Goal: Task Accomplishment & Management: Manage account settings

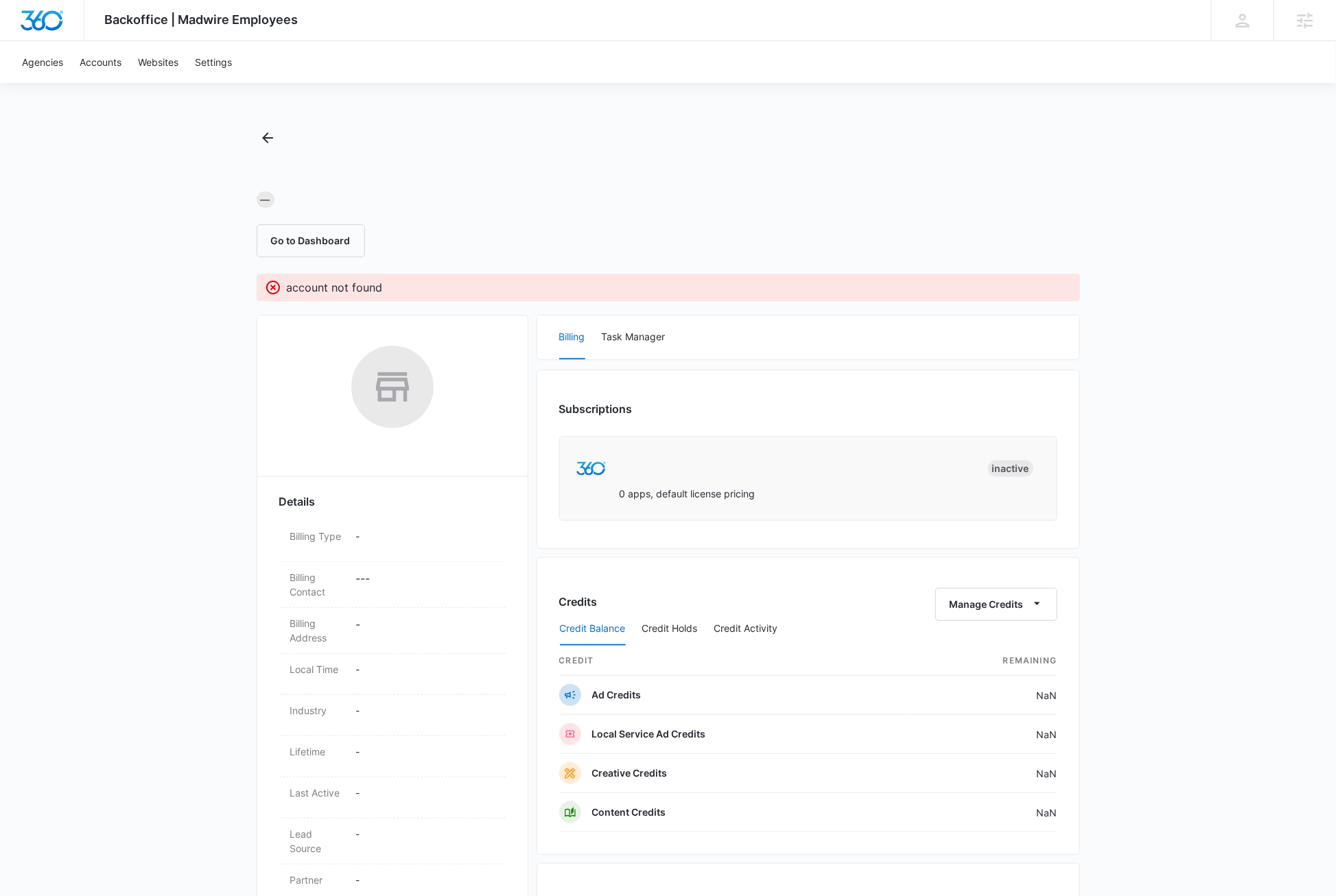
click at [125, 455] on div "Backoffice | Madwire Employees Apps Settings DB [PERSON_NAME] [PERSON_NAME][EMA…" at bounding box center [668, 607] width 1336 height 1214
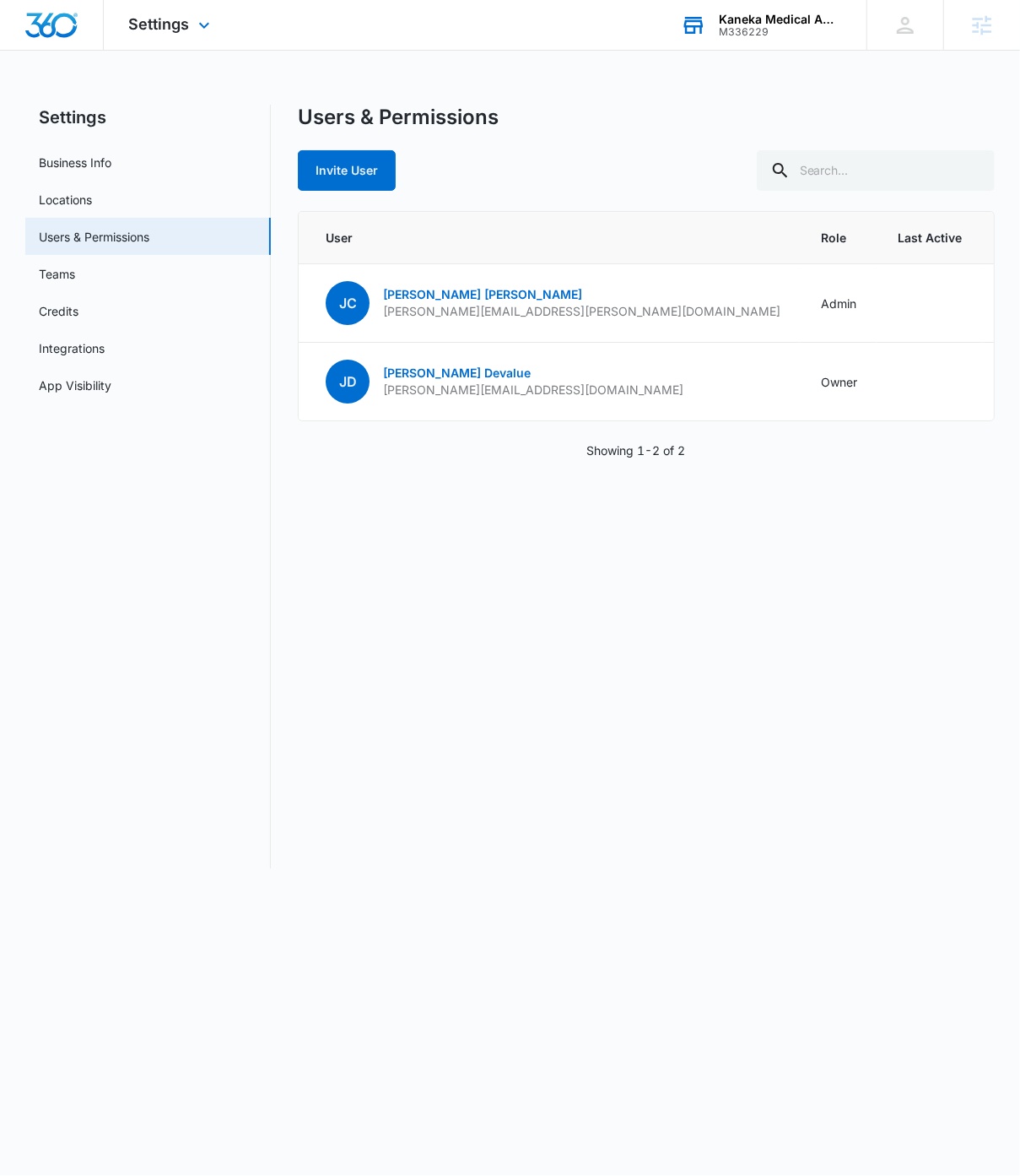
click at [790, 21] on div "Kaneka Medical America, LLC" at bounding box center [781, 19] width 123 height 13
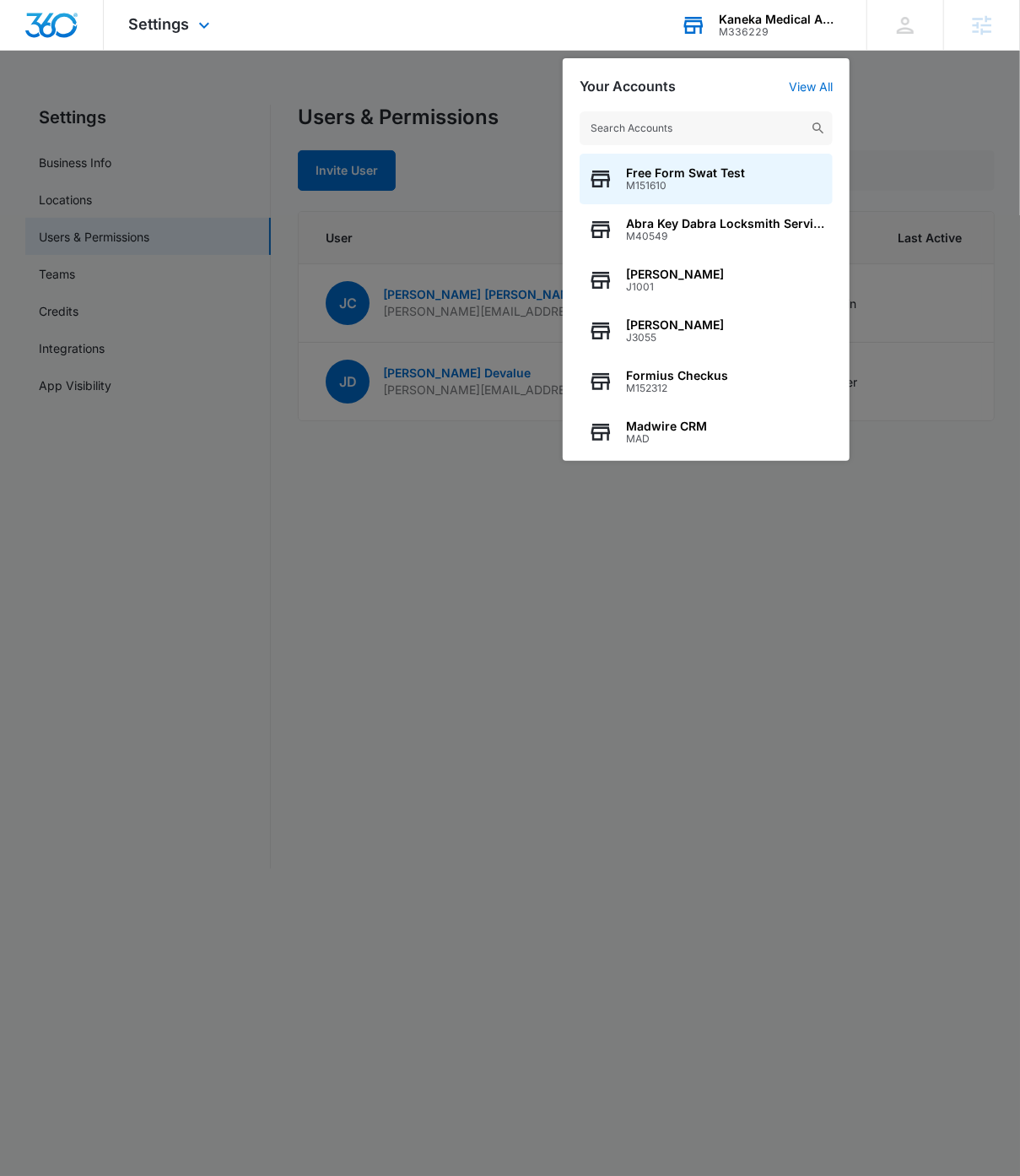
click at [720, 128] on input "text" at bounding box center [706, 128] width 253 height 34
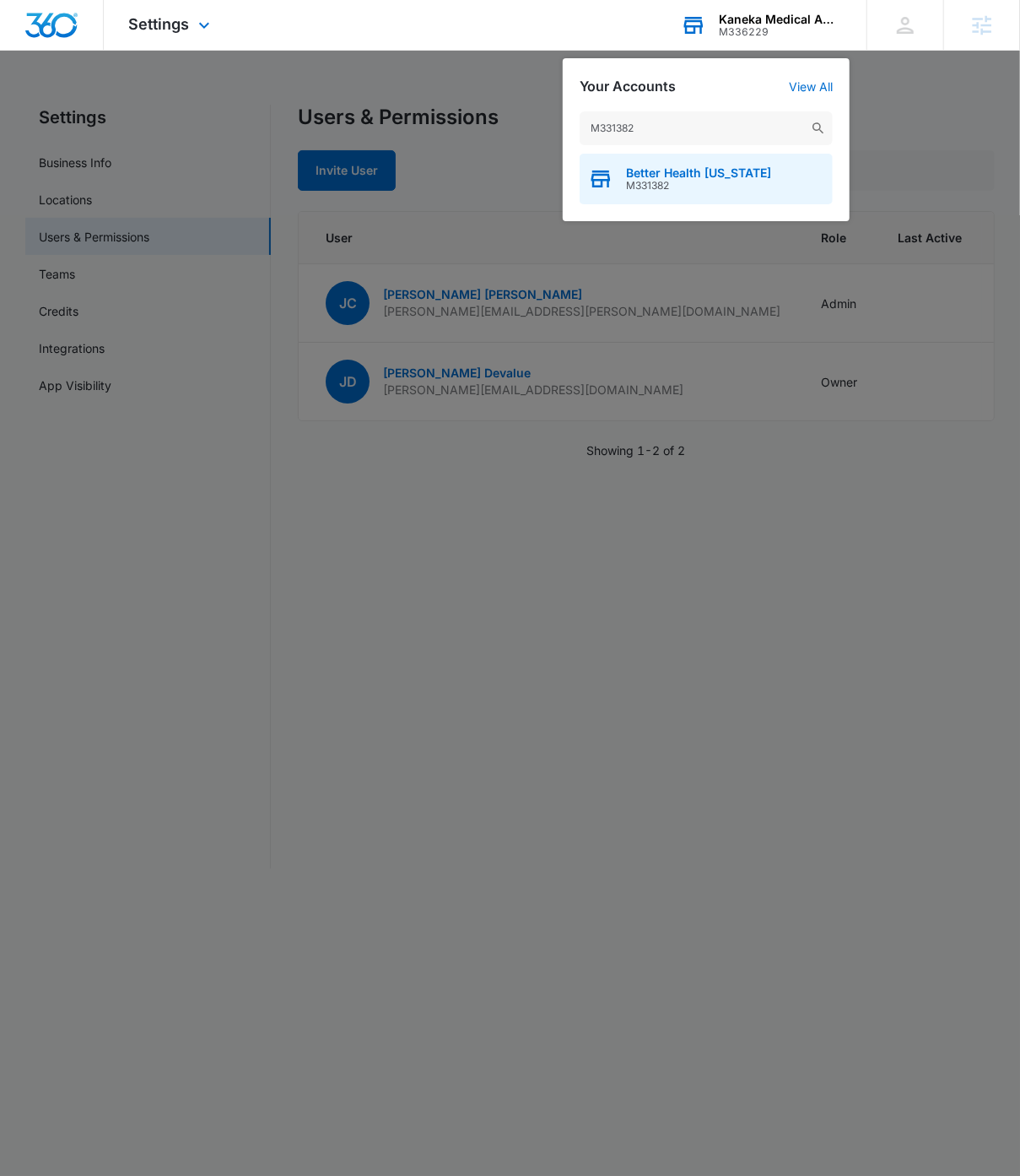
type input "M331382"
click at [693, 170] on span "Better Health Alaska" at bounding box center [698, 172] width 145 height 13
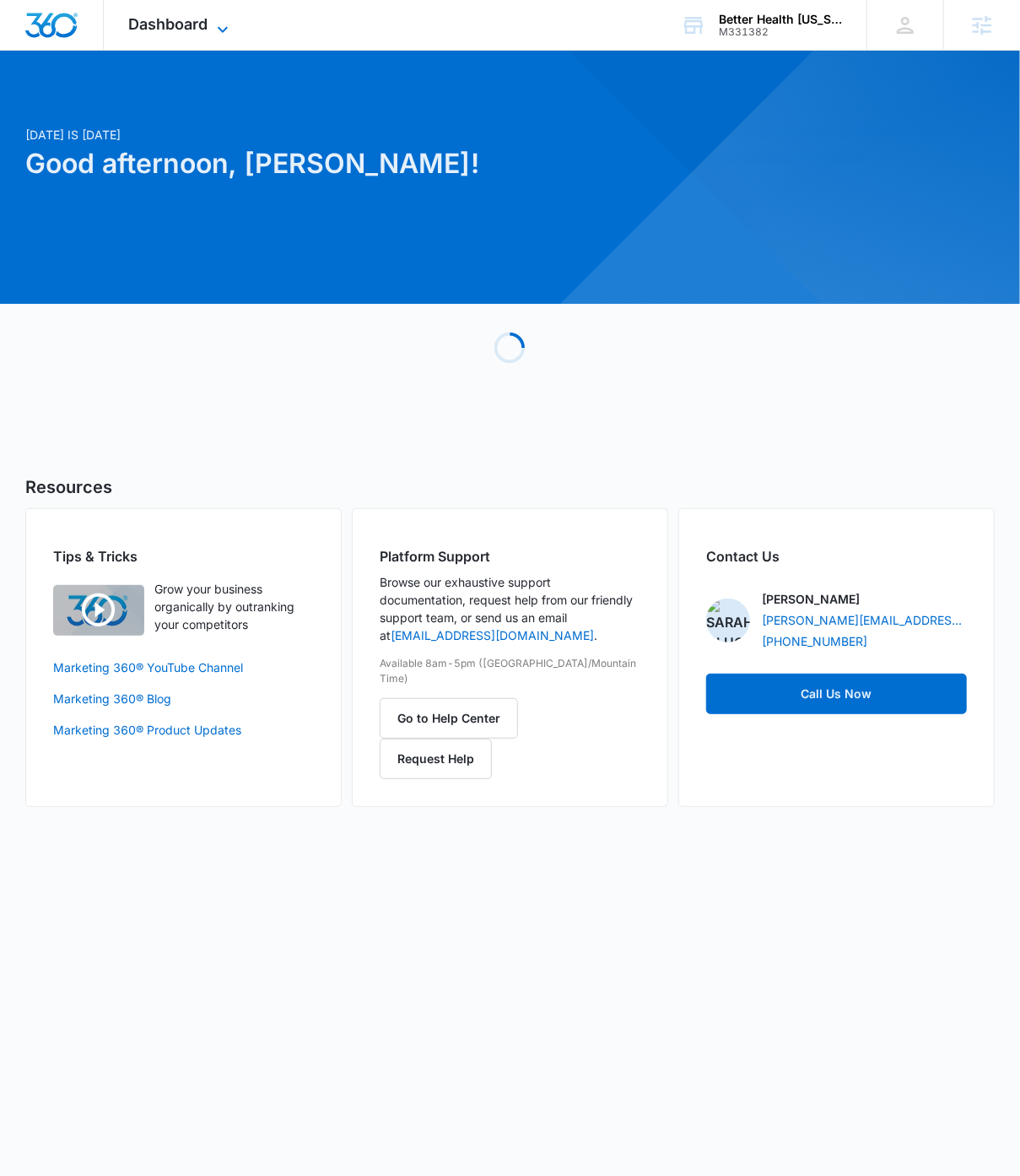
click at [225, 20] on icon at bounding box center [223, 29] width 21 height 21
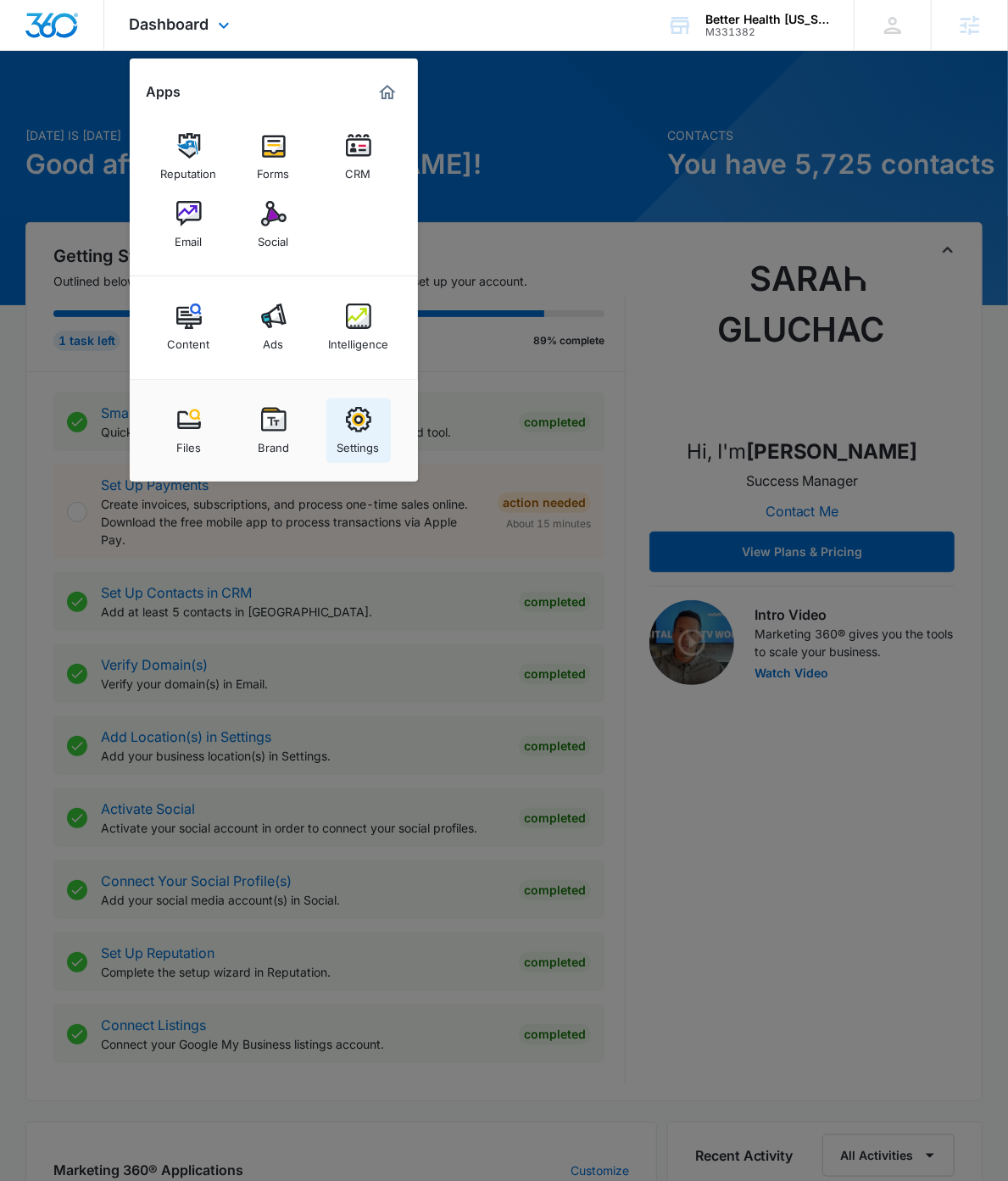
click at [363, 427] on img at bounding box center [358, 419] width 25 height 25
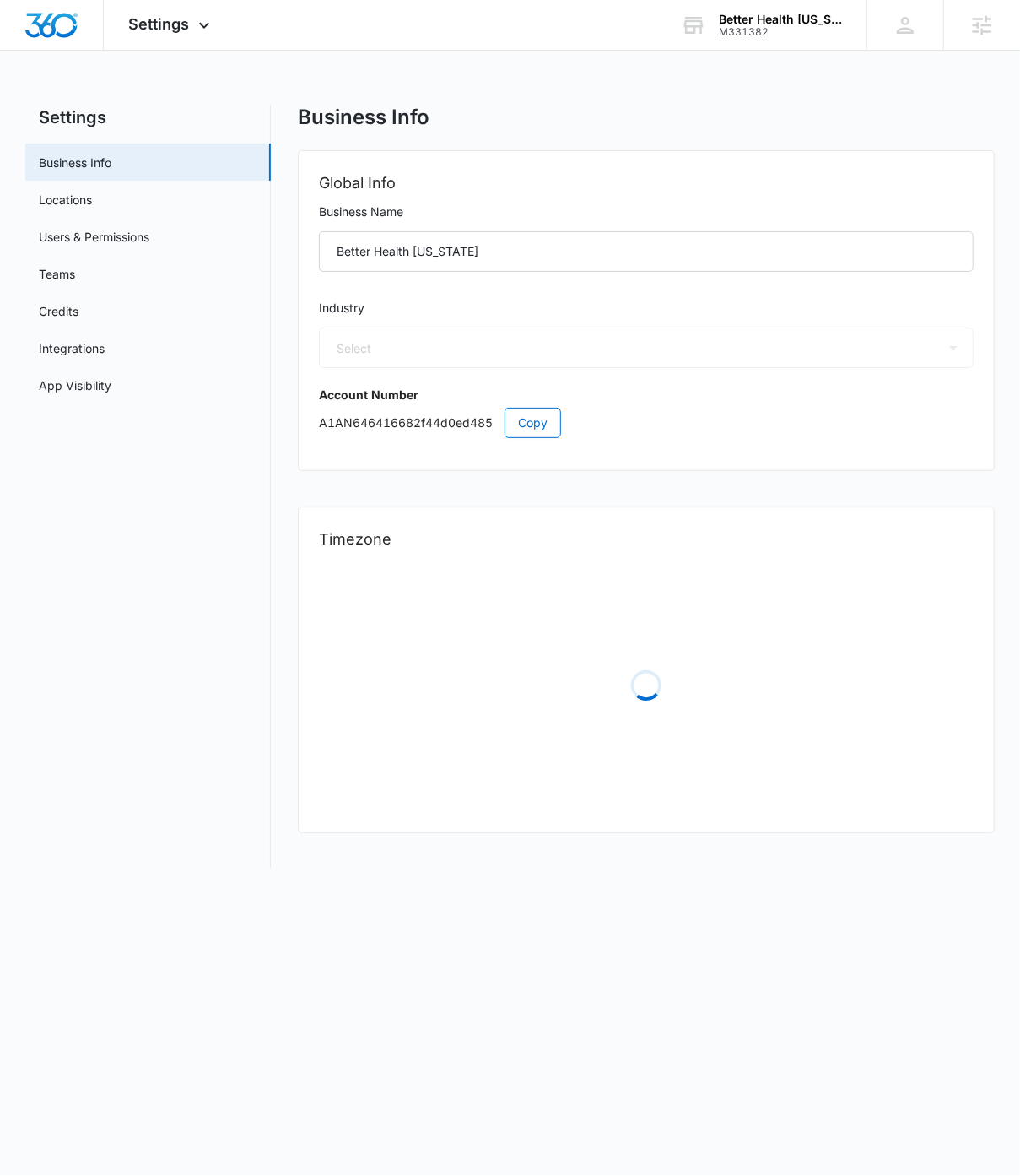
select select "16"
select select "US"
select select "America/Anchorage"
click at [546, 424] on span "Copy" at bounding box center [532, 423] width 29 height 19
click at [66, 23] on img "Dashboard" at bounding box center [51, 25] width 54 height 25
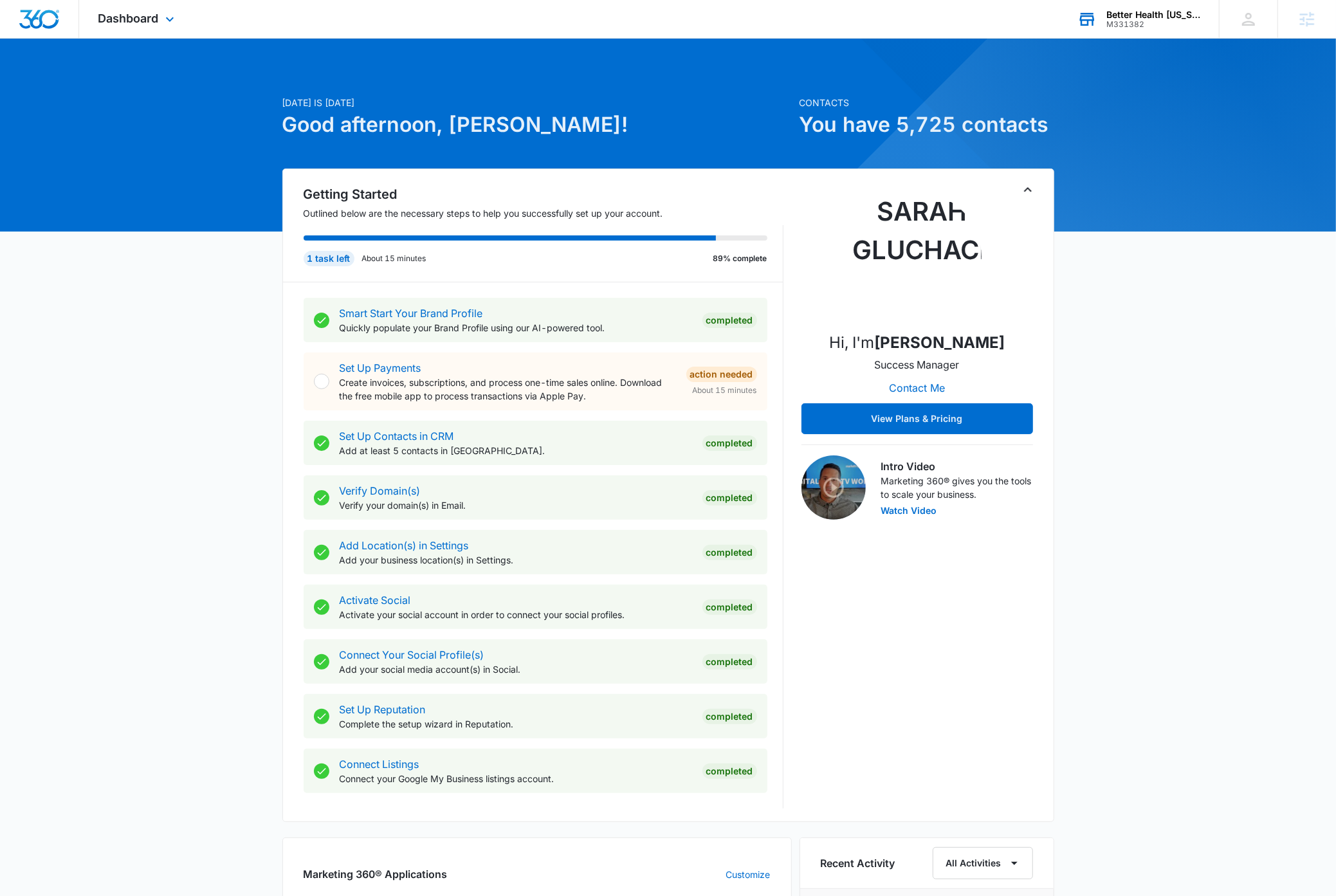
click at [777, 13] on div "Better Health Alaska" at bounding box center [1153, 14] width 94 height 10
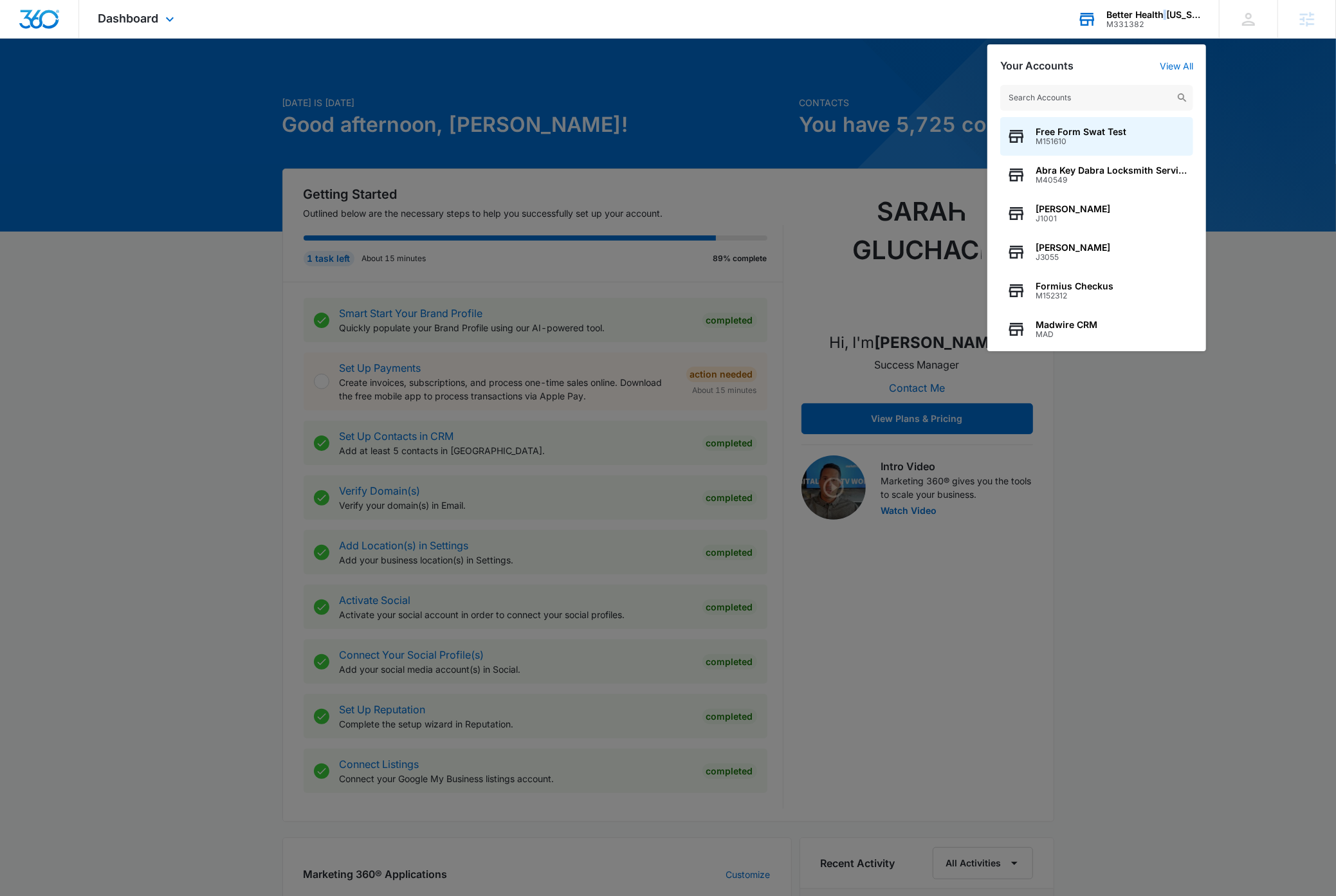
click at [777, 13] on div "Better Health Alaska" at bounding box center [1153, 14] width 94 height 10
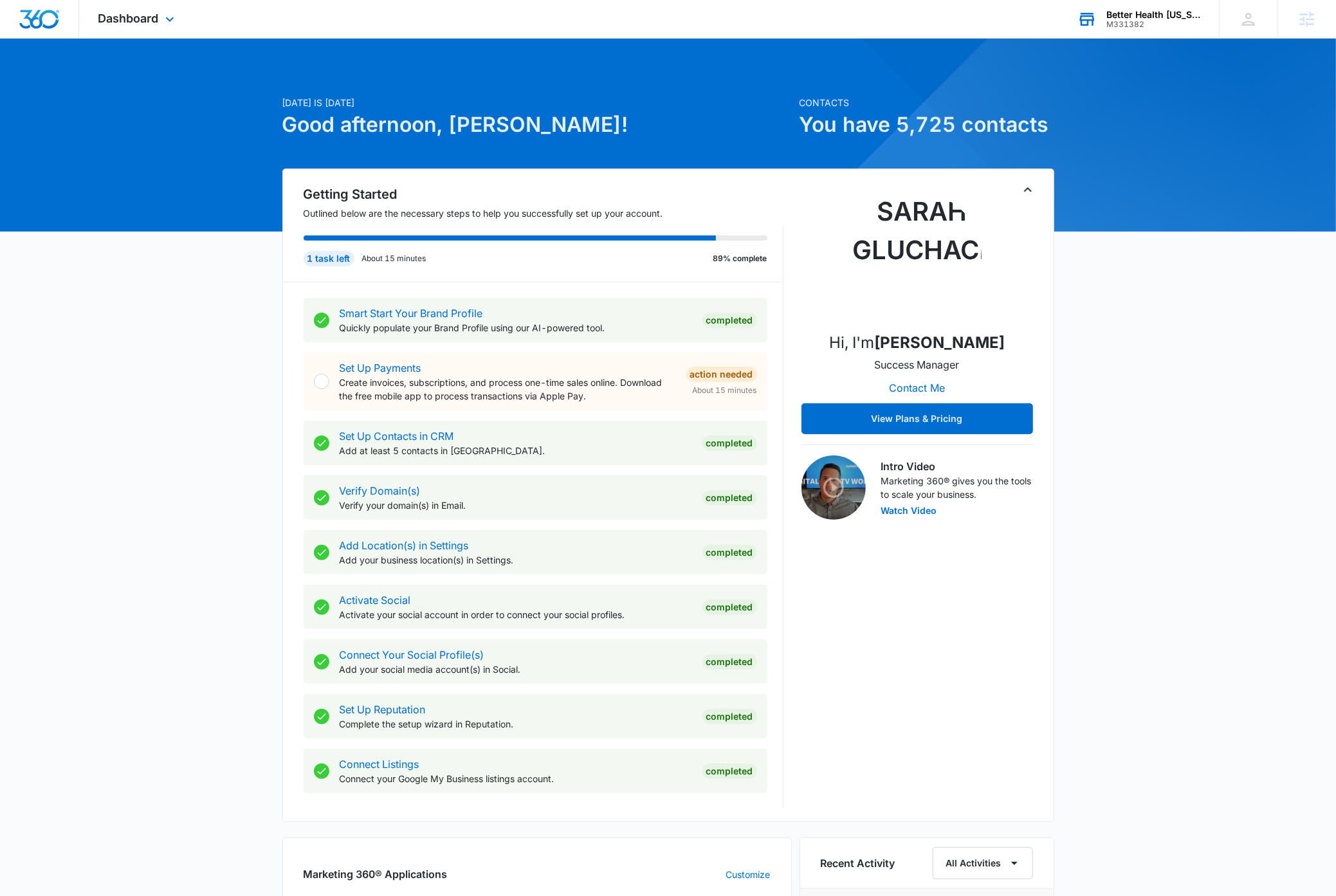
click at [777, 20] on div "M331382" at bounding box center [1153, 24] width 94 height 9
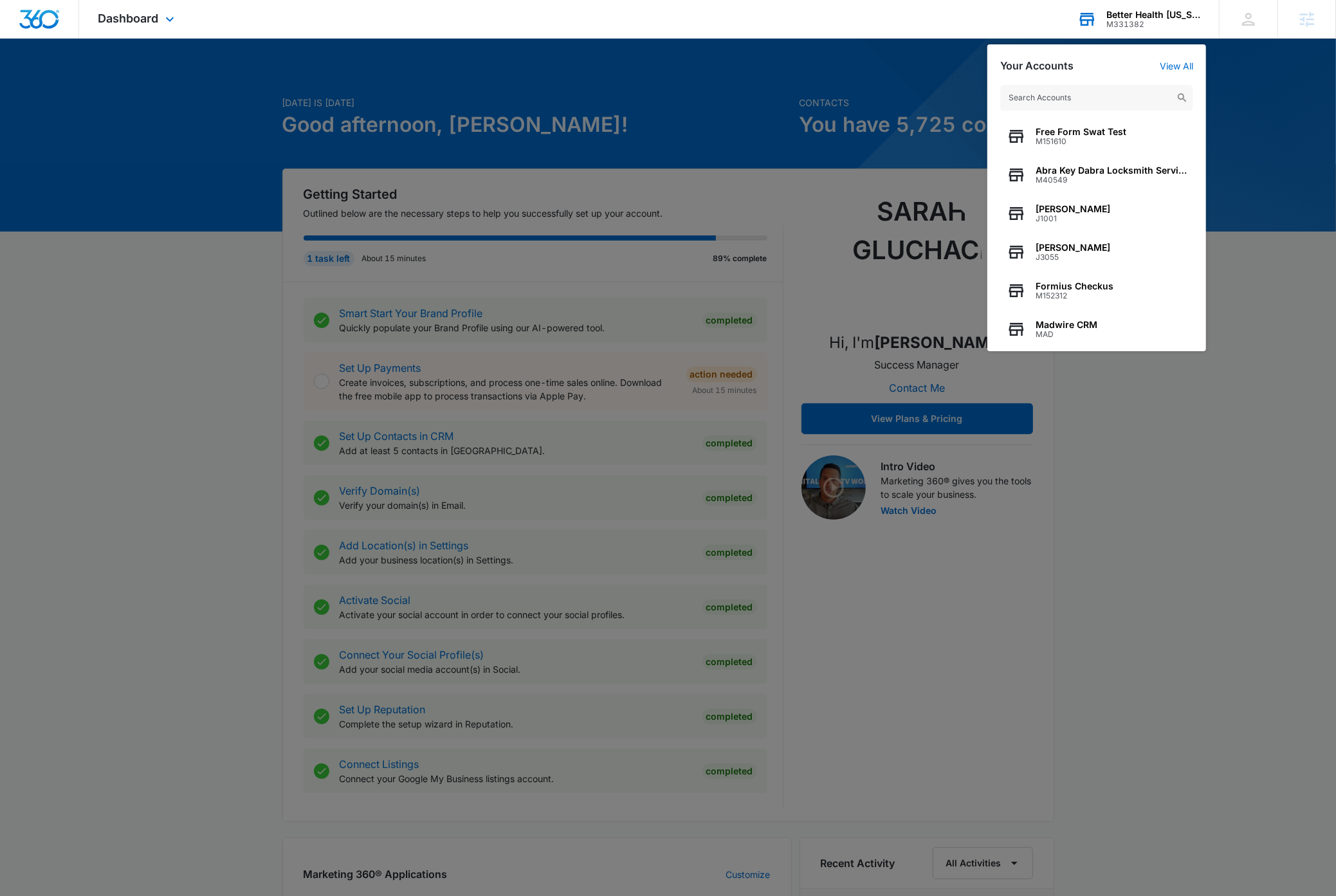
click at [777, 98] on input "text" at bounding box center [1097, 98] width 193 height 26
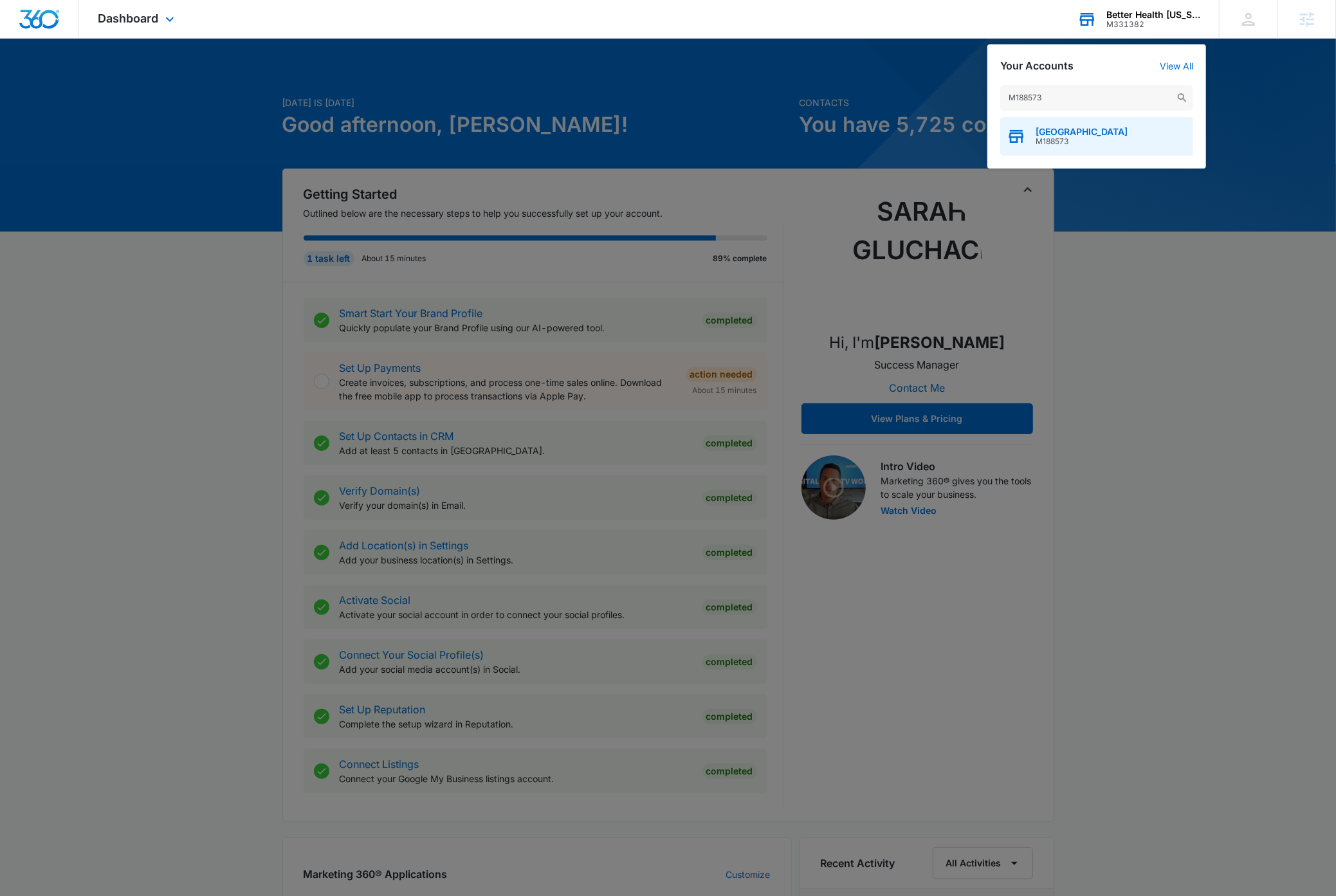
type input "M188573"
click at [777, 136] on span "[GEOGRAPHIC_DATA]" at bounding box center [1081, 131] width 92 height 10
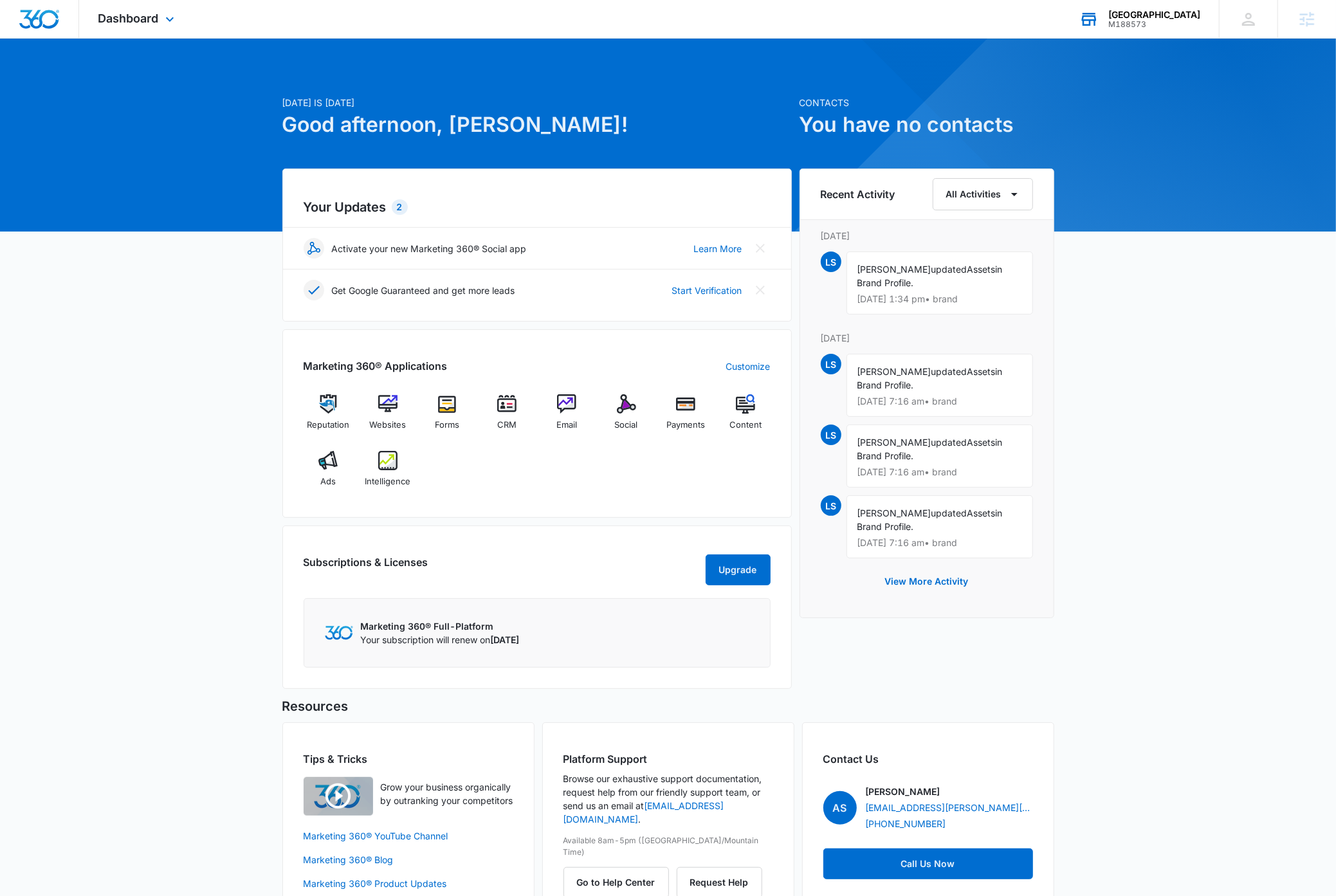
click at [777, 20] on div "M188573" at bounding box center [1154, 24] width 92 height 9
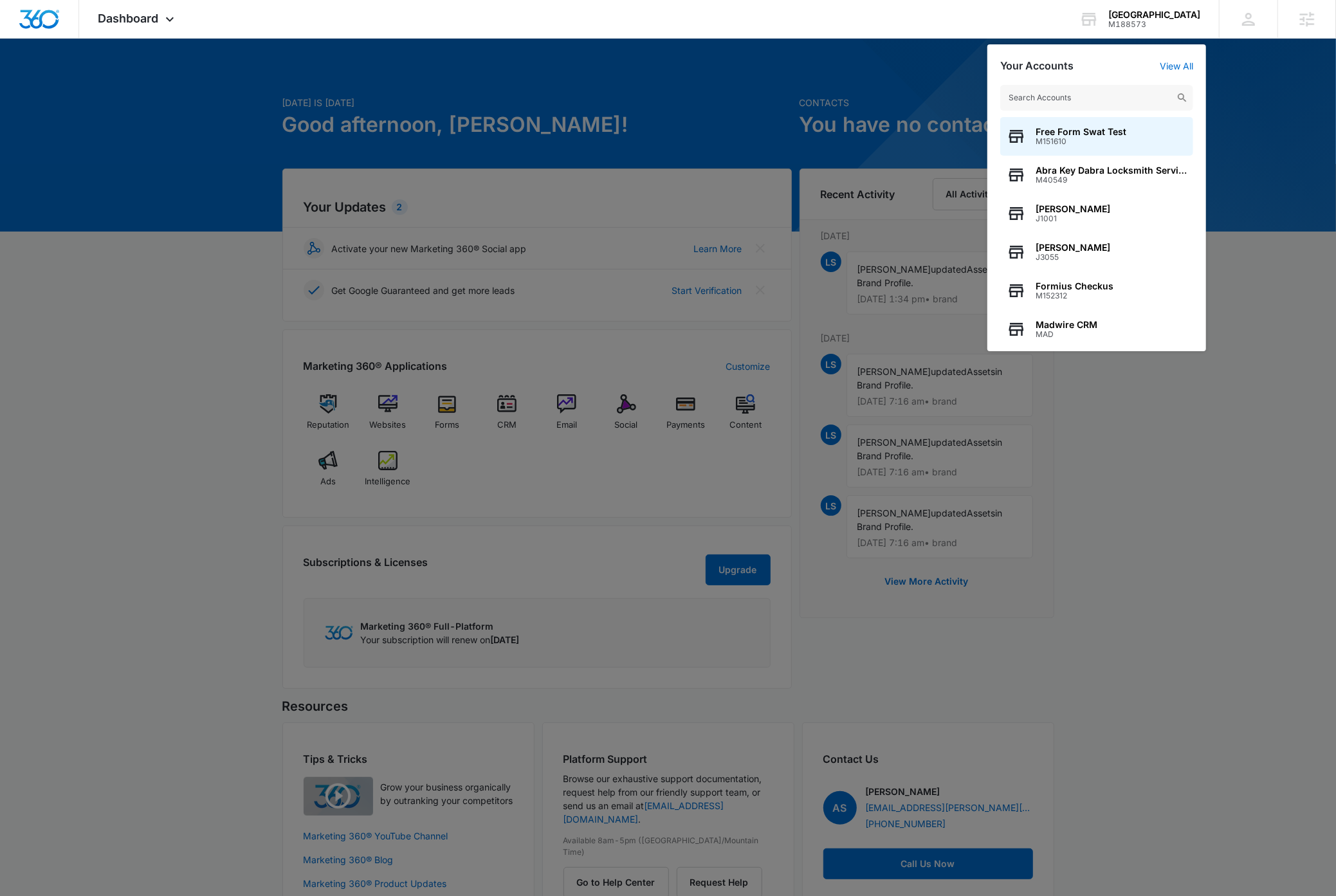
click at [777, 95] on input "text" at bounding box center [1097, 98] width 193 height 26
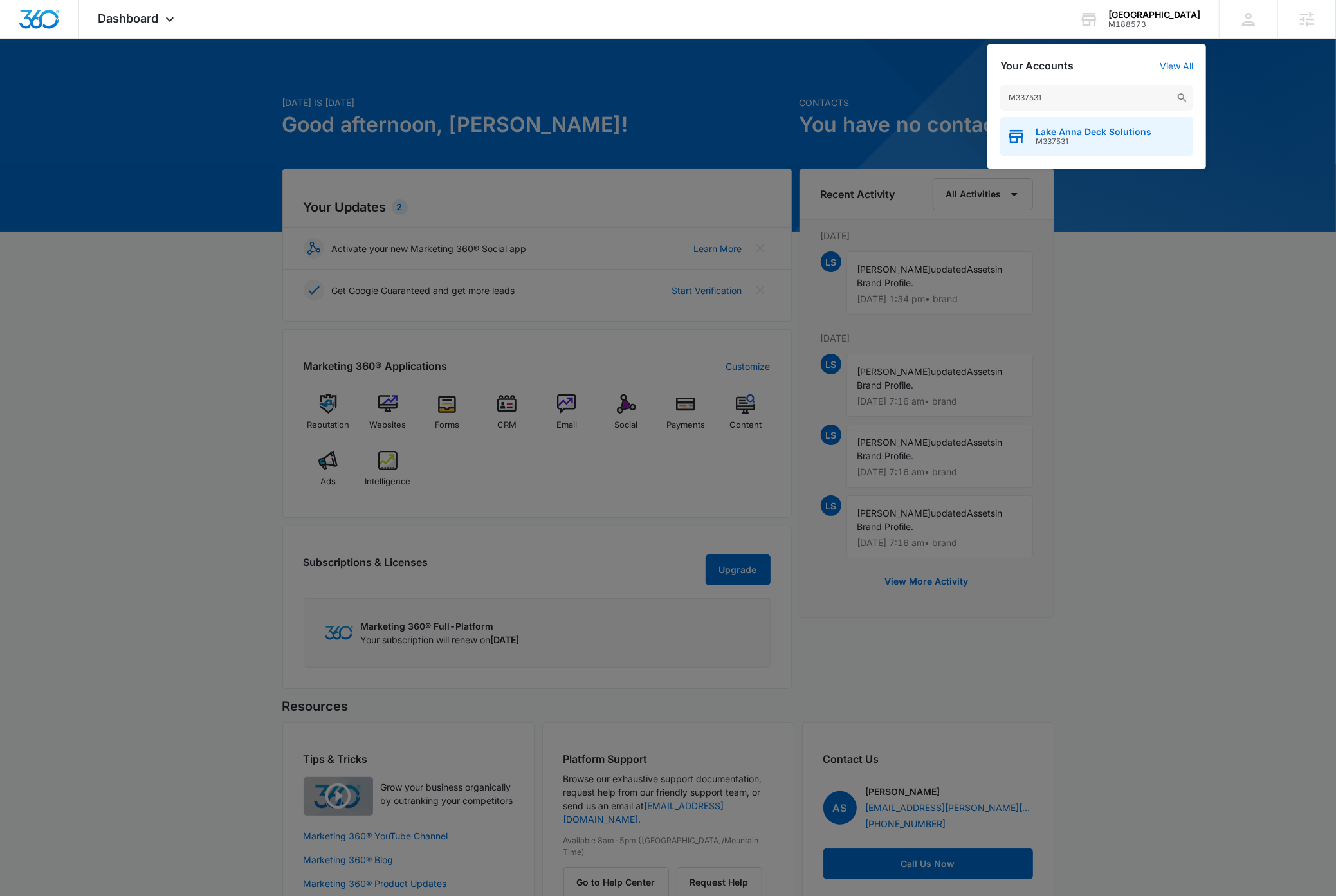
type input "M337531"
click at [777, 135] on span "Lake Anna Deck Solutions" at bounding box center [1093, 131] width 116 height 10
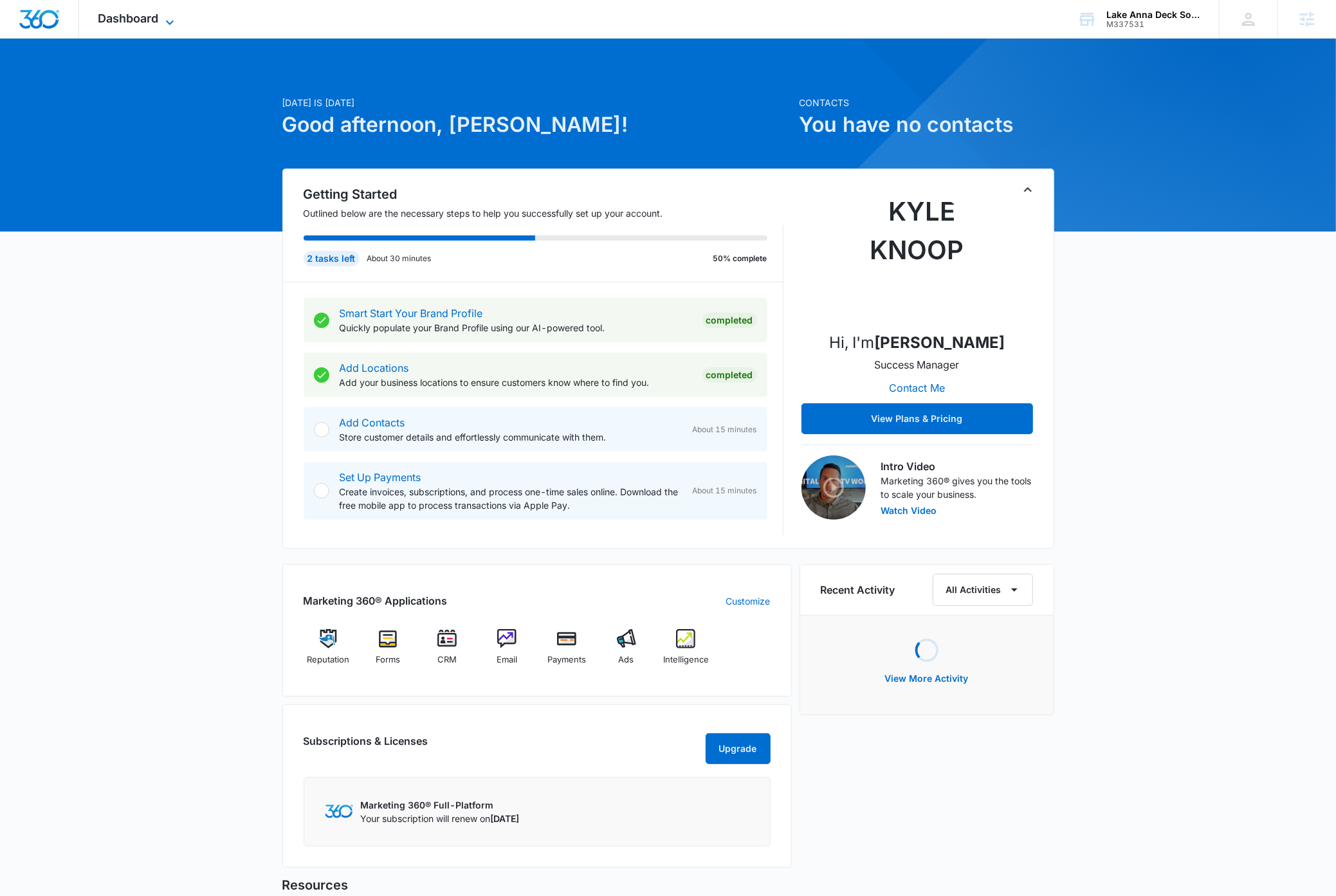
click at [168, 20] on icon at bounding box center [170, 22] width 16 height 16
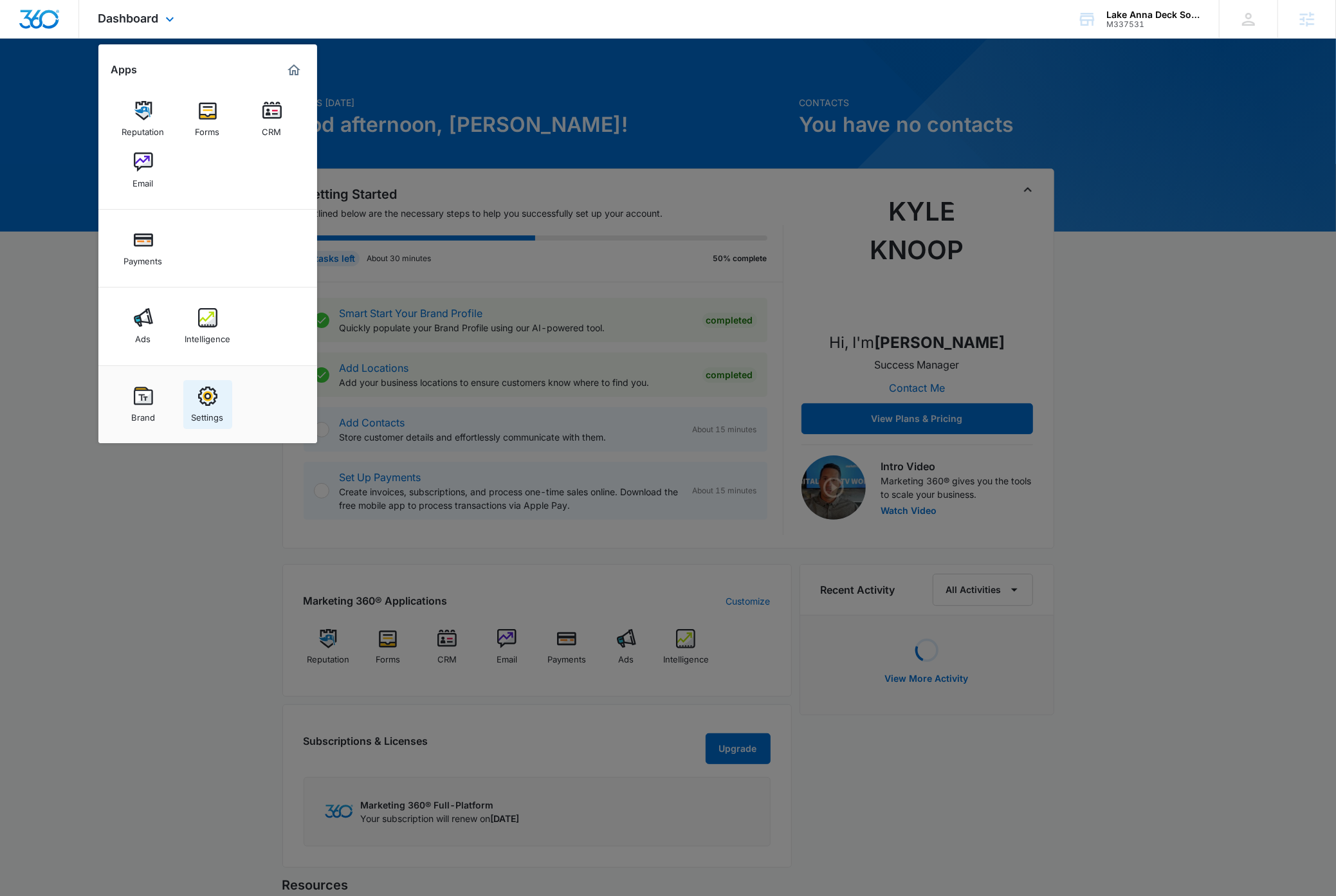
click at [212, 403] on img at bounding box center [208, 396] width 19 height 19
select select "4"
select select "US"
select select "America/Denver"
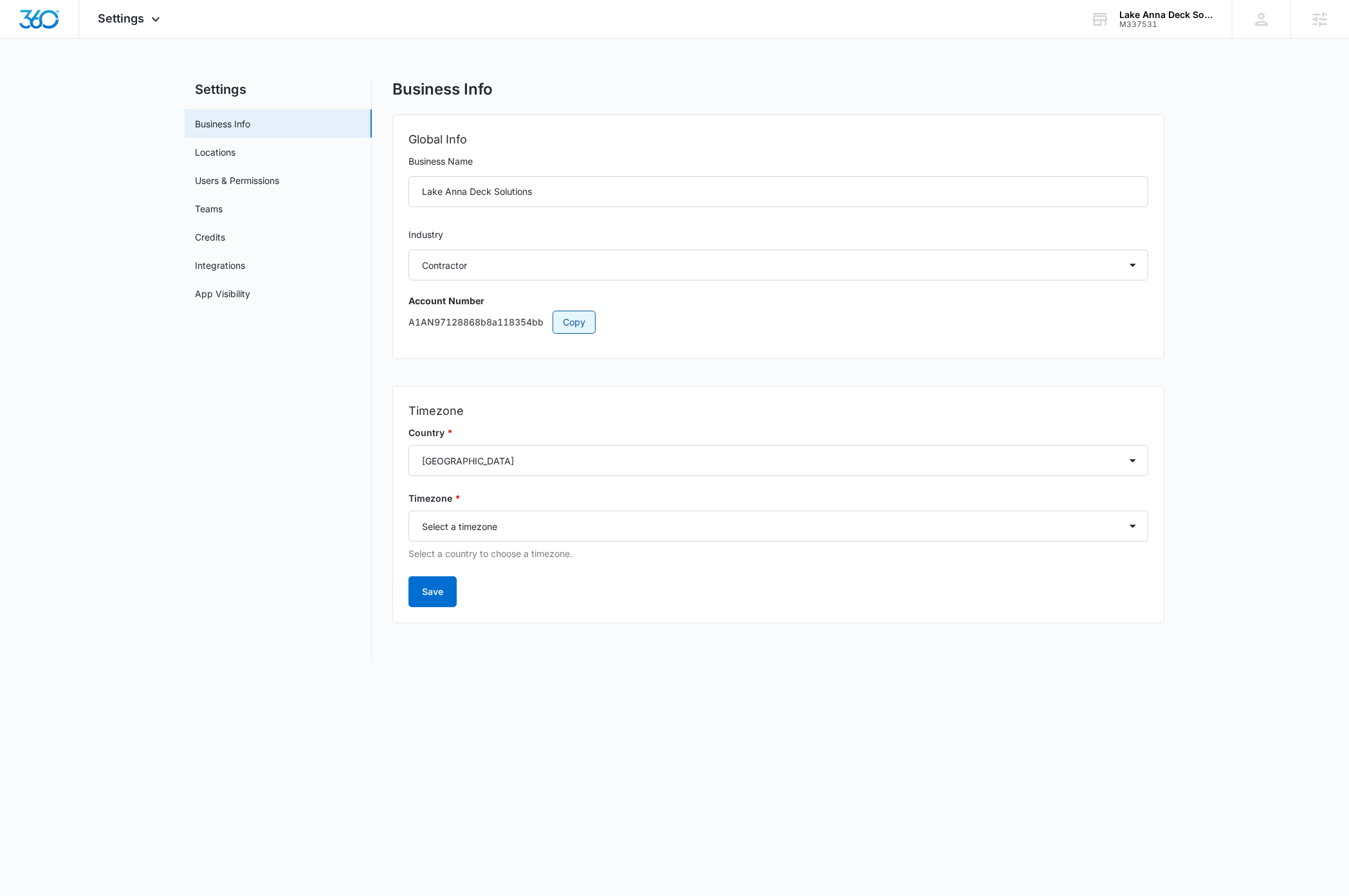
click at [567, 320] on span "Copy" at bounding box center [574, 322] width 22 height 14
click at [42, 18] on img "Dashboard" at bounding box center [39, 19] width 41 height 19
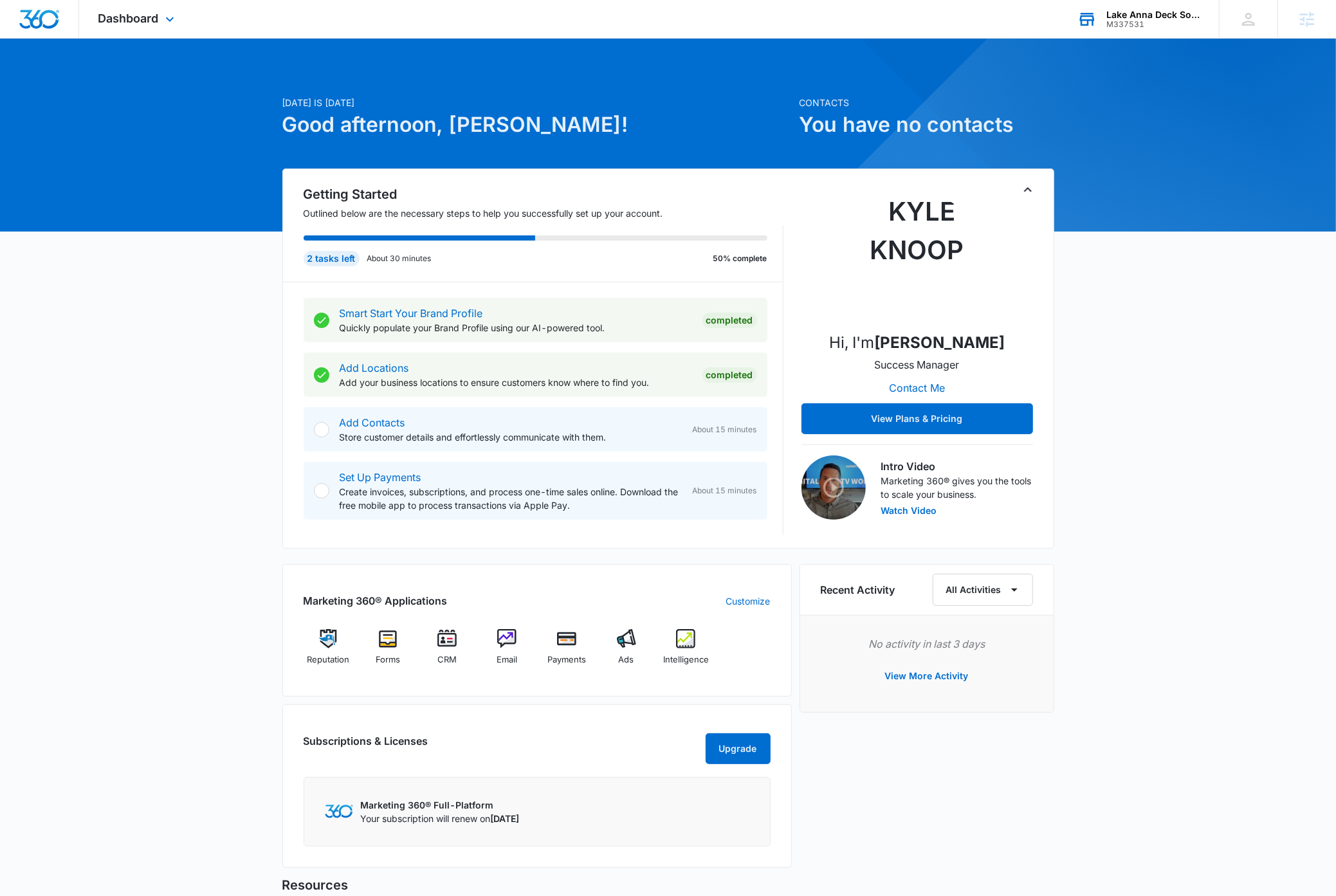
click at [777, 16] on div "Lake Anna Deck Solutions" at bounding box center [1153, 14] width 94 height 10
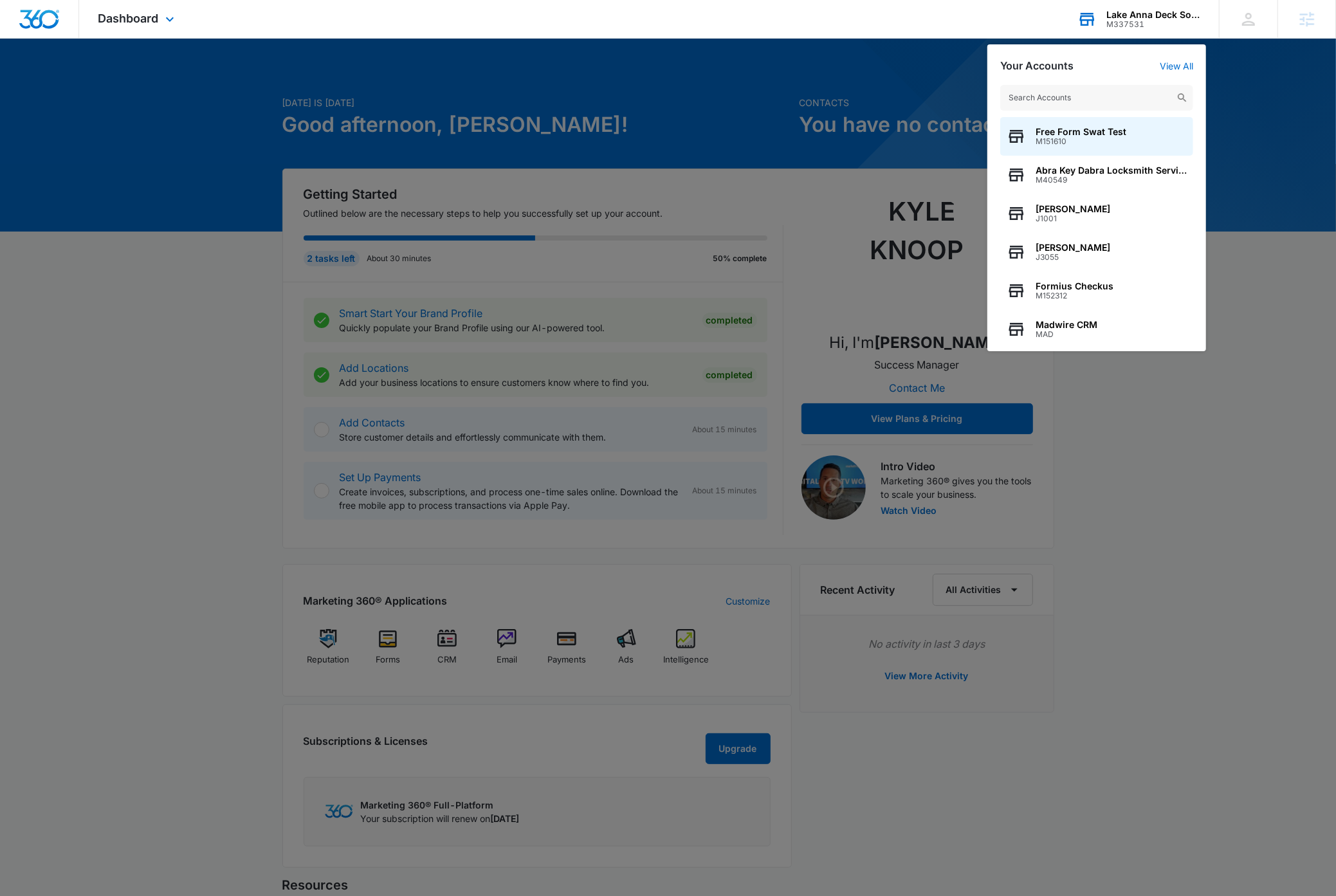
click at [777, 17] on div "Lake Anna Deck Solutions" at bounding box center [1153, 14] width 94 height 10
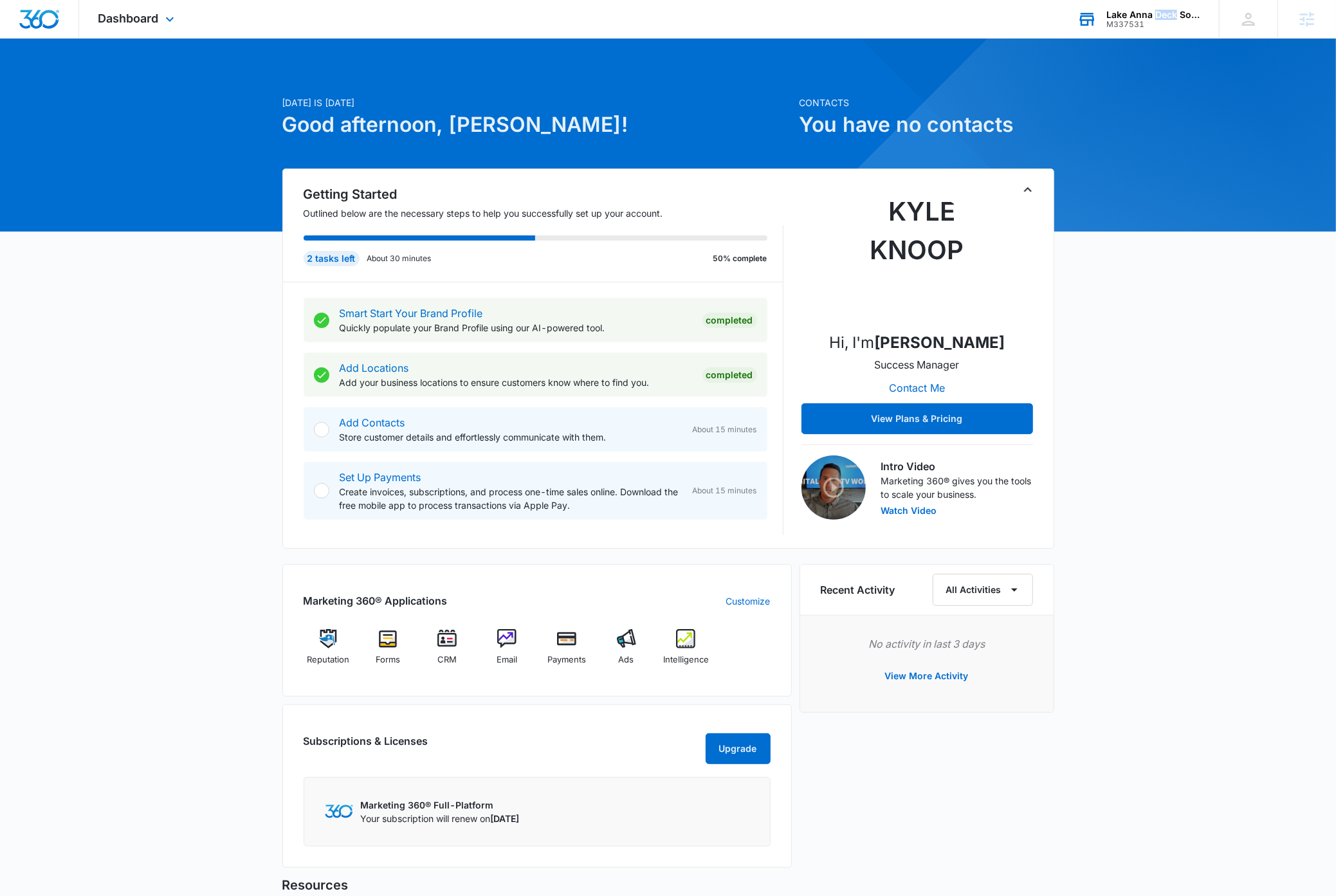
click at [777, 17] on div "Lake Anna Deck Solutions" at bounding box center [1153, 14] width 94 height 10
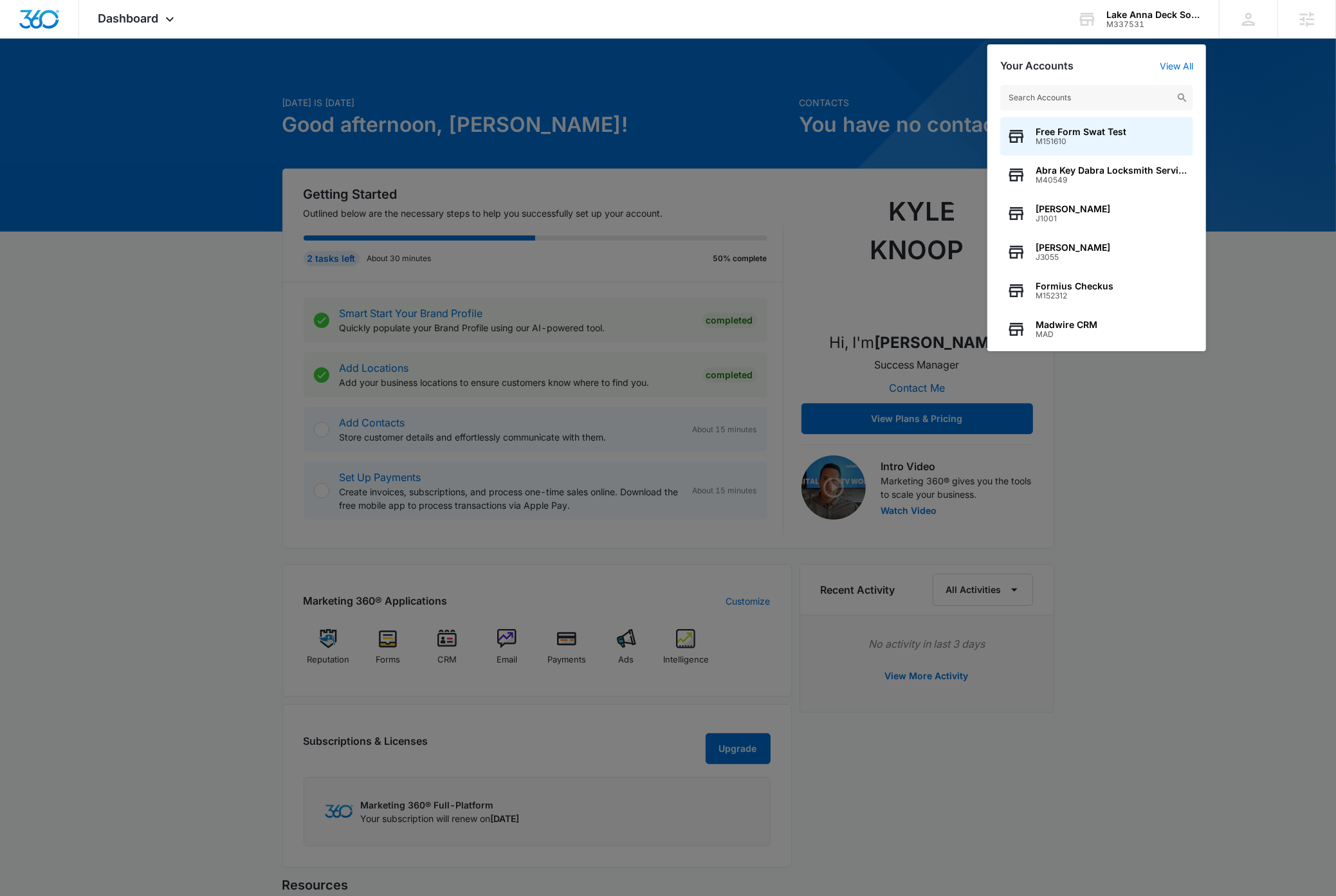
click at [777, 98] on input "text" at bounding box center [1097, 98] width 193 height 26
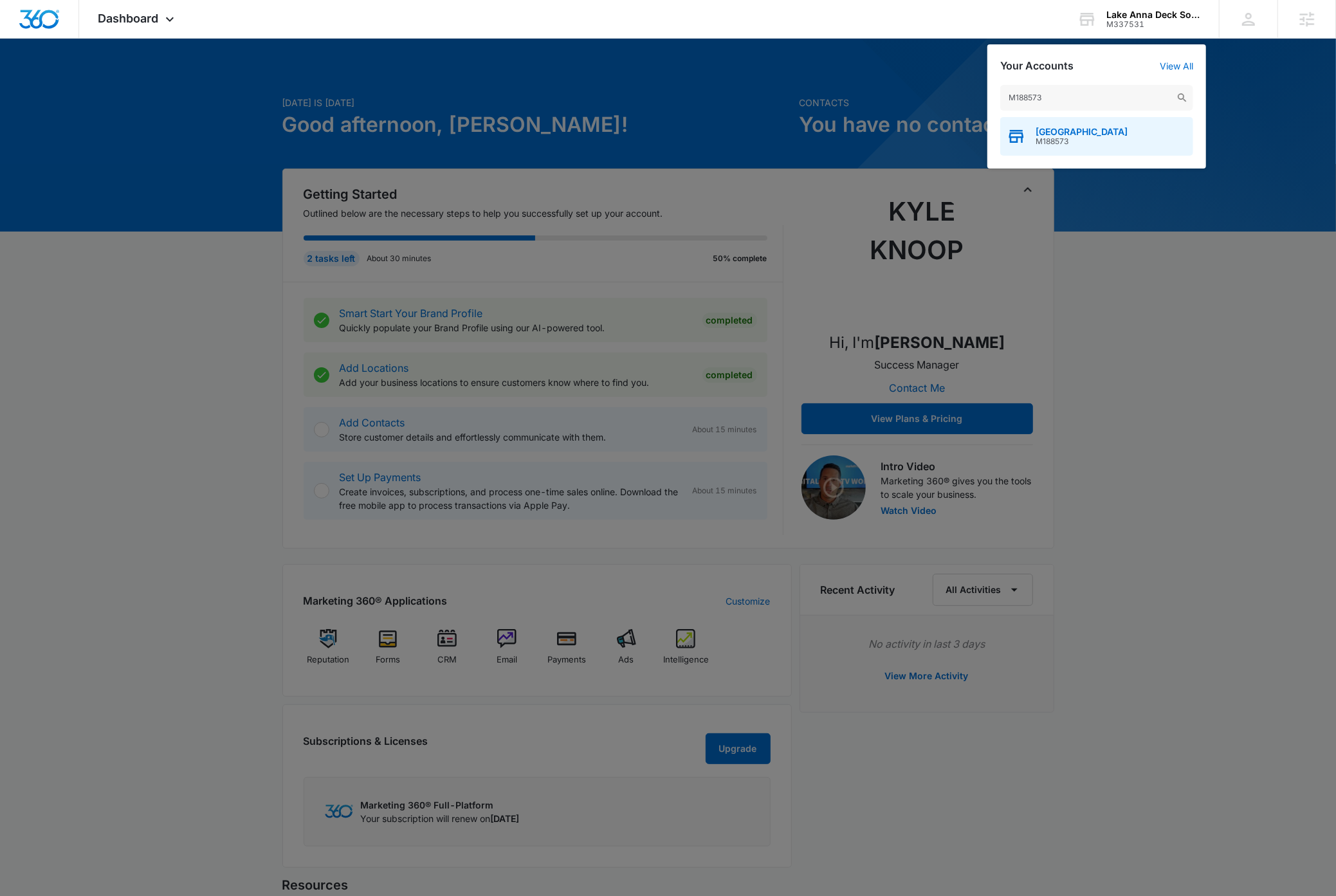
type input "M188573"
click at [777, 136] on span "[GEOGRAPHIC_DATA]" at bounding box center [1081, 131] width 92 height 10
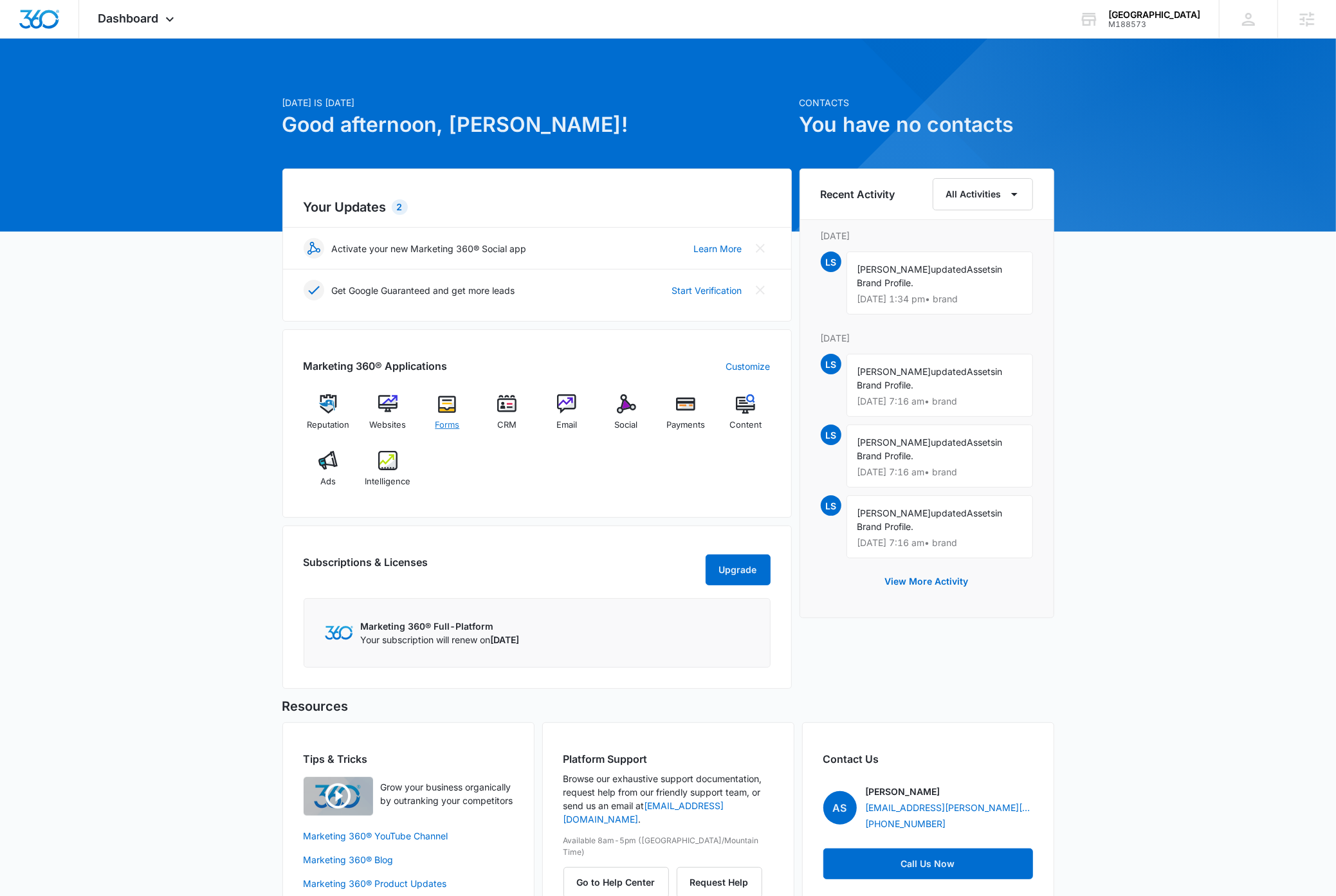
click at [452, 409] on img at bounding box center [447, 404] width 19 height 19
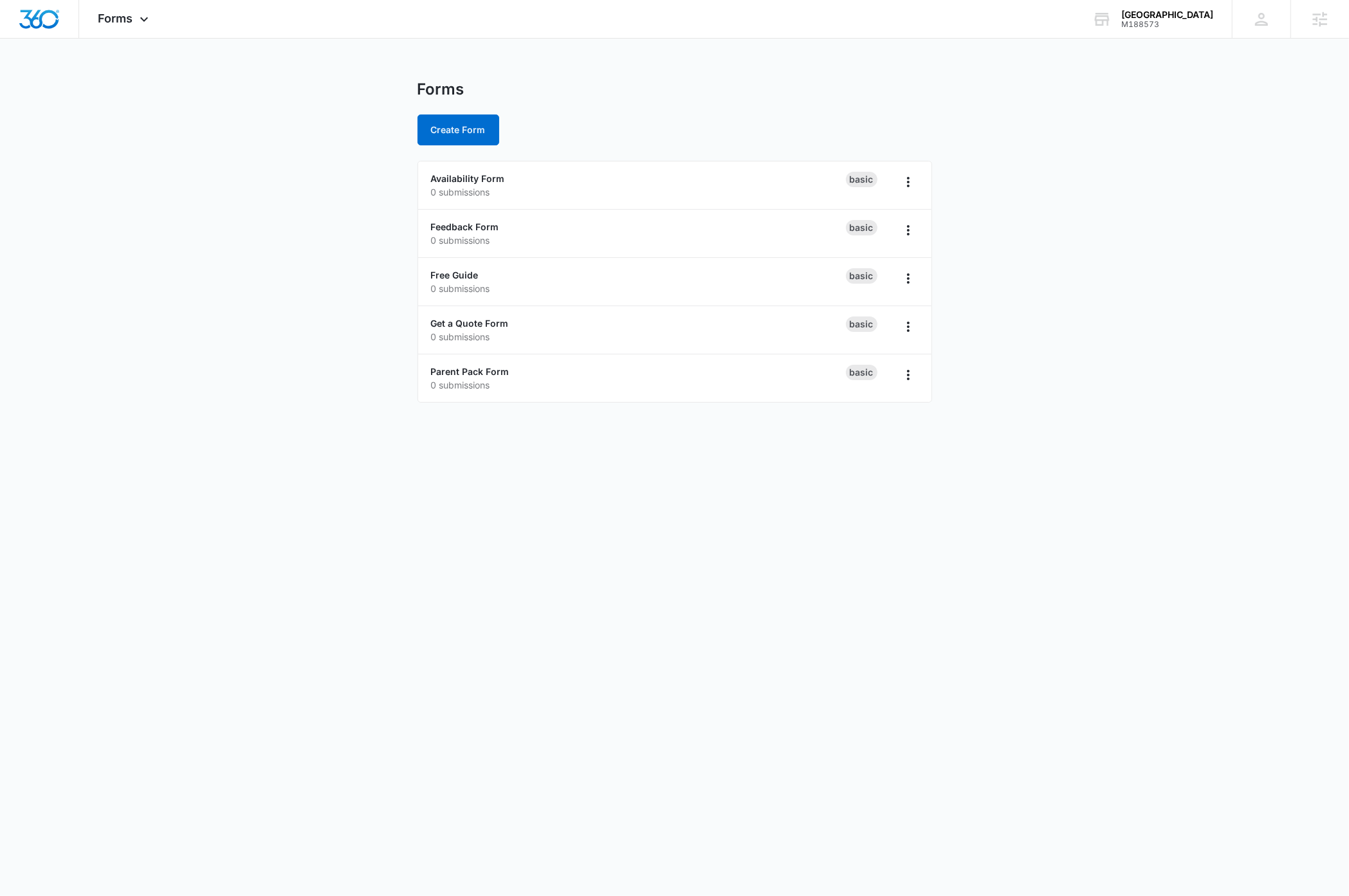
click at [510, 548] on body "Forms Apps Reputation Websites Forms CRM Email Social Payments Content Ads Inte…" at bounding box center [674, 448] width 1349 height 896
click at [492, 178] on link "Availability Form" at bounding box center [468, 179] width 74 height 11
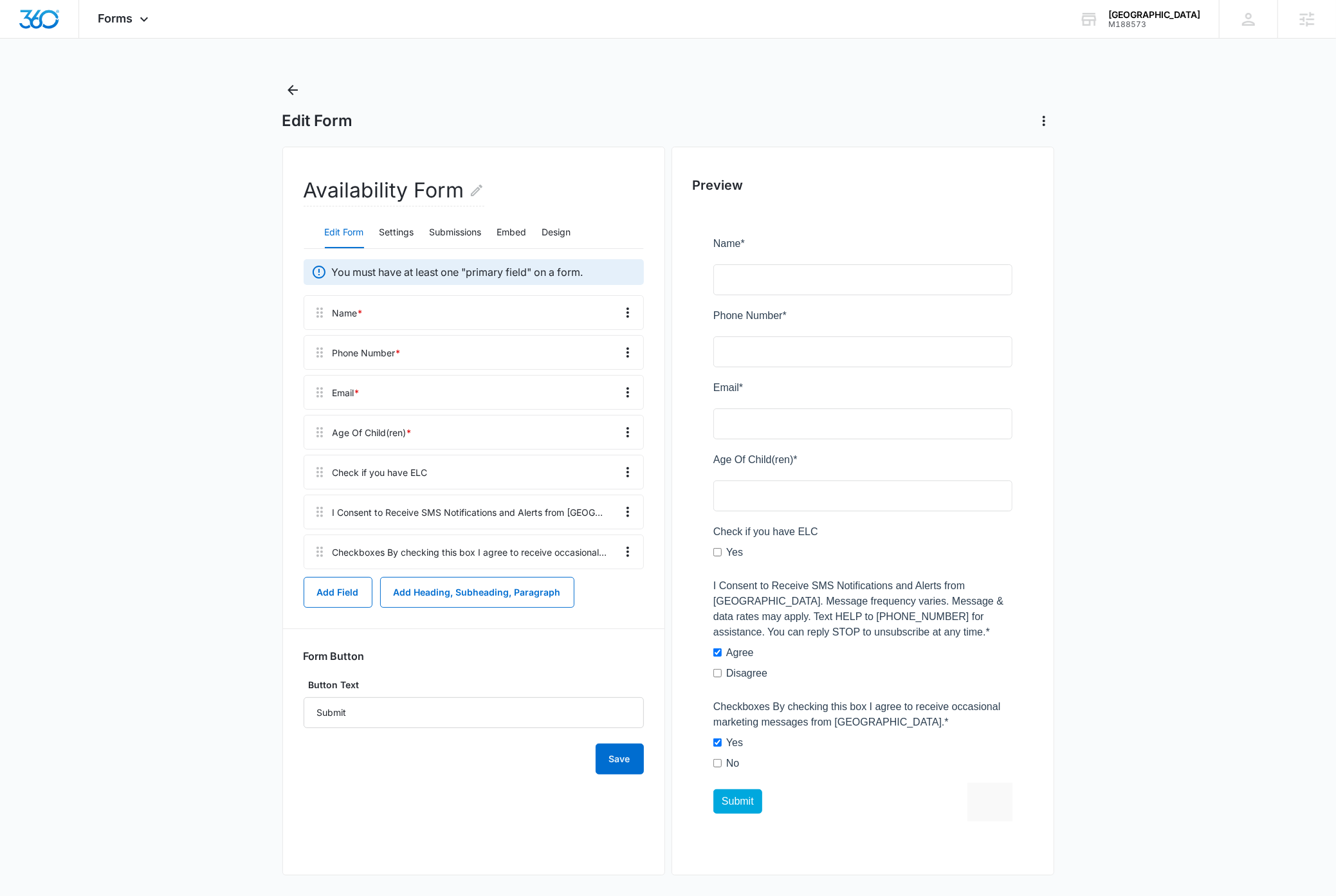
click at [204, 431] on main "Edit Form Availability Form Edit Form Settings Submissions Embed Design You mus…" at bounding box center [668, 490] width 1336 height 821
click at [135, 19] on div "Forms Apps Reputation Websites Forms CRM Email Social Payments Content Ads Inte…" at bounding box center [124, 19] width 92 height 38
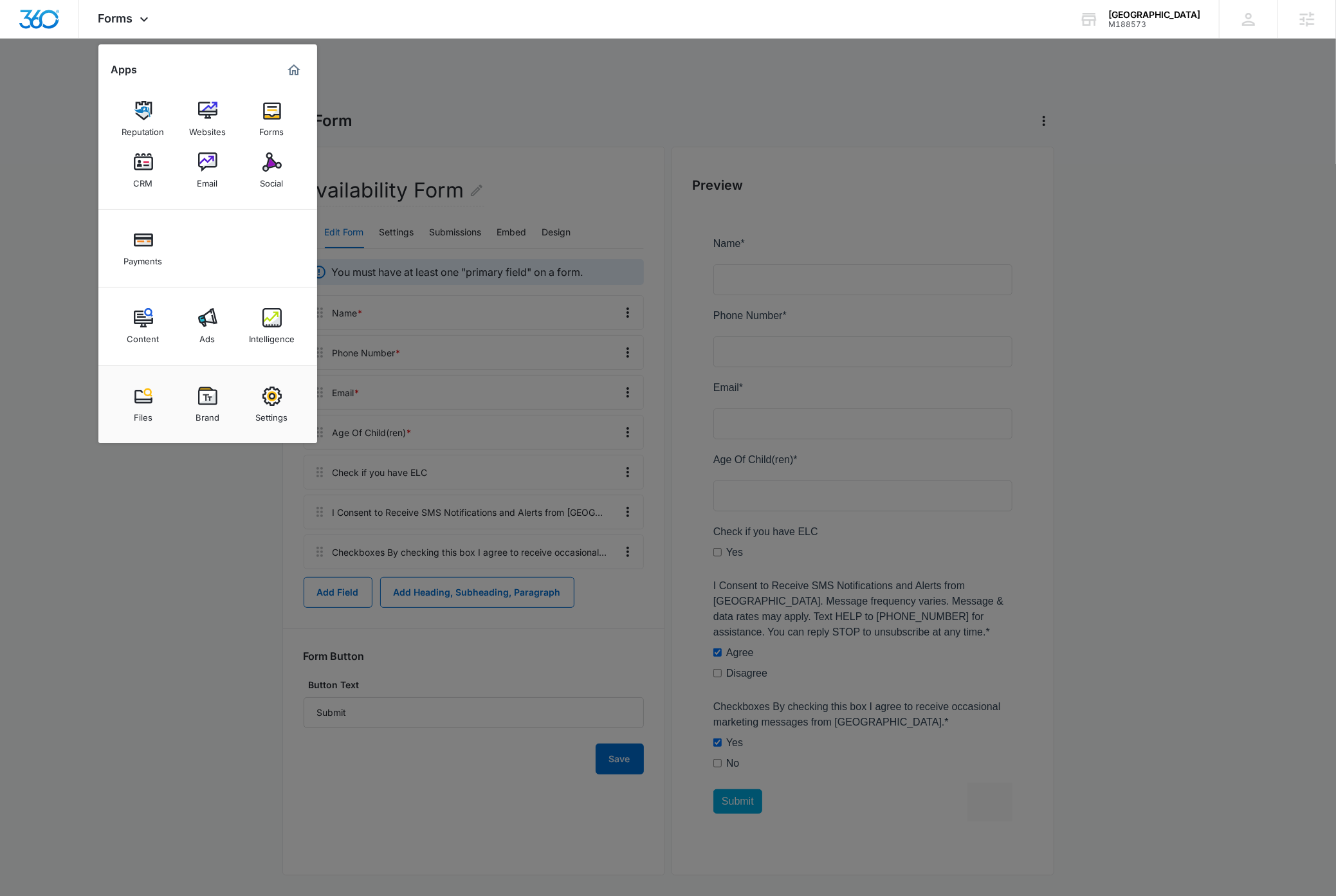
click at [226, 610] on div at bounding box center [668, 448] width 1336 height 896
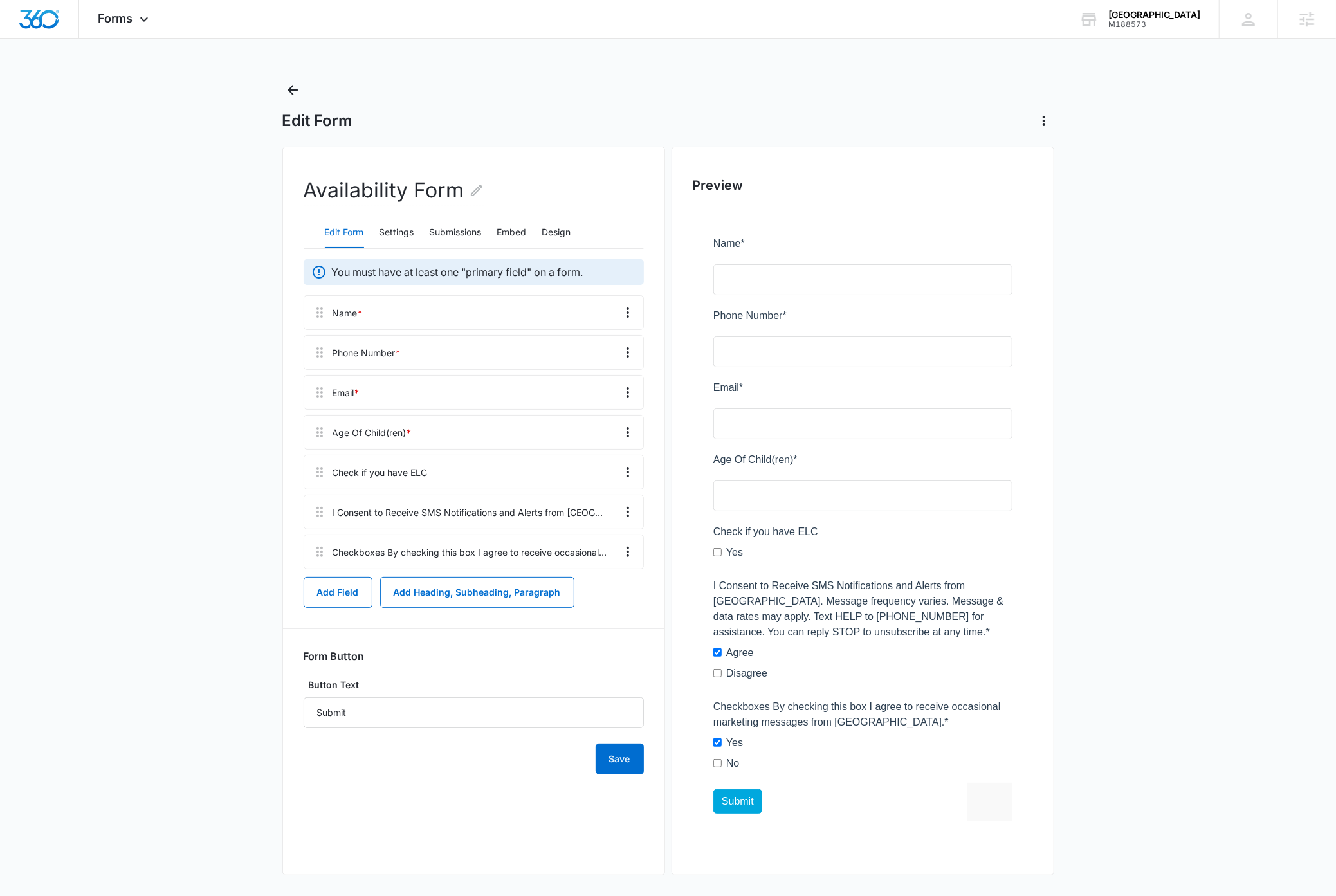
click at [219, 418] on main "Edit Form Availability Form Edit Form Settings Submissions Embed Design You mus…" at bounding box center [668, 490] width 1336 height 821
click at [294, 91] on icon "Back" at bounding box center [292, 90] width 16 height 16
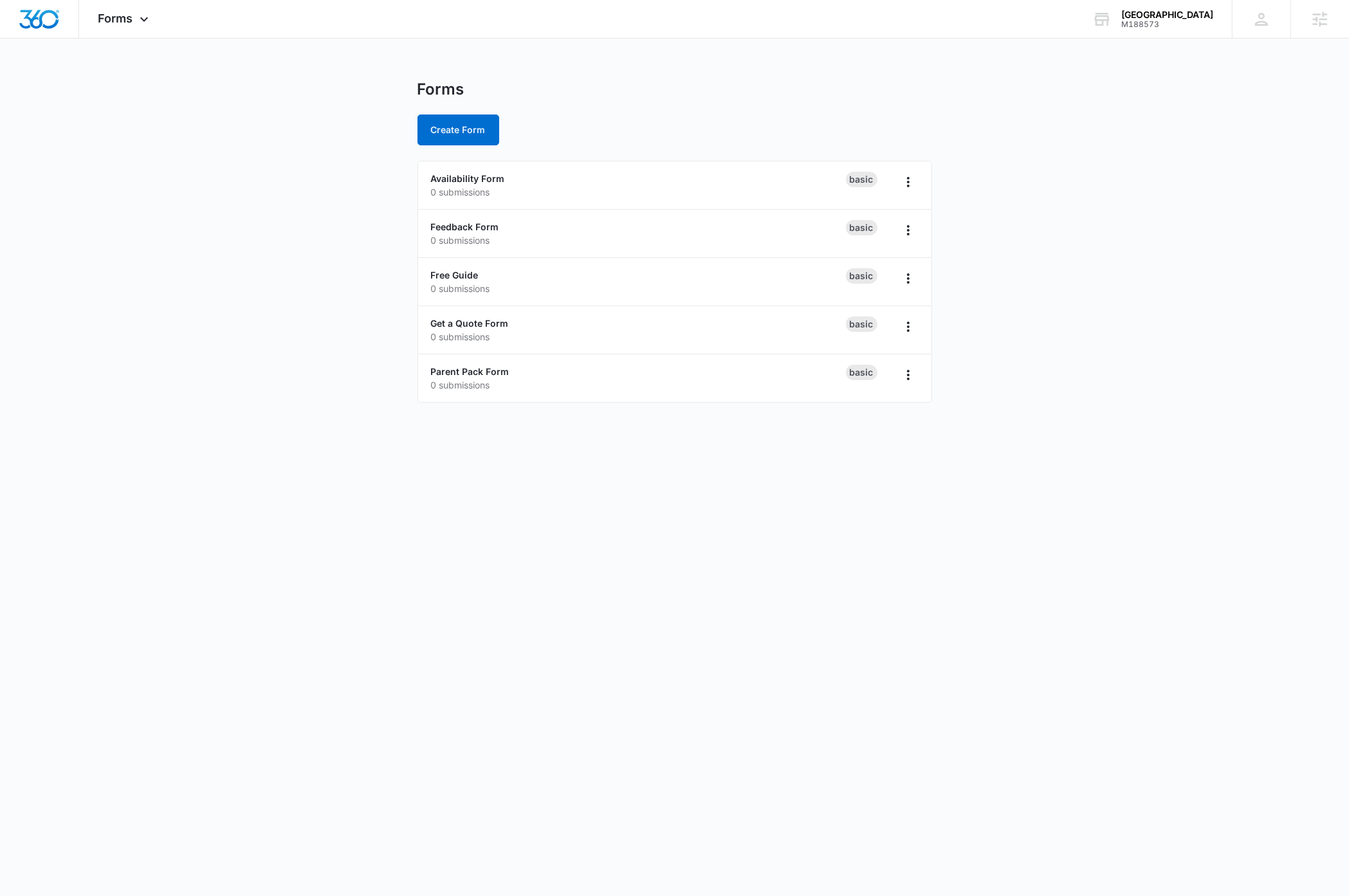
click at [276, 365] on main "Forms Create Form Availability Form 0 submissions Basic Feedback Form 0 submiss…" at bounding box center [674, 249] width 1349 height 338
drag, startPoint x: 141, startPoint y: 18, endPoint x: 143, endPoint y: 33, distance: 15.1
click at [141, 18] on icon at bounding box center [144, 19] width 16 height 16
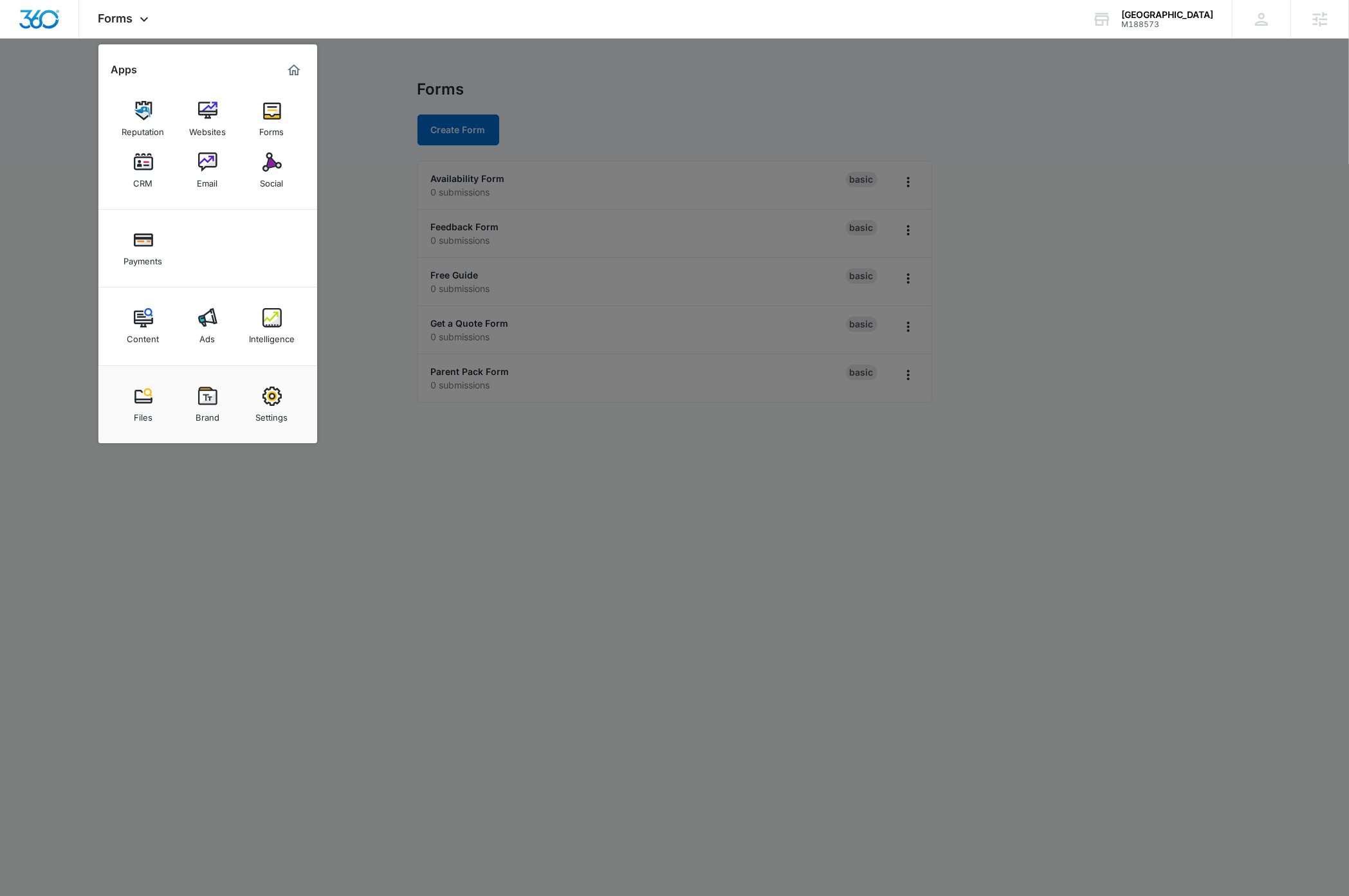
click at [296, 644] on div at bounding box center [674, 448] width 1349 height 896
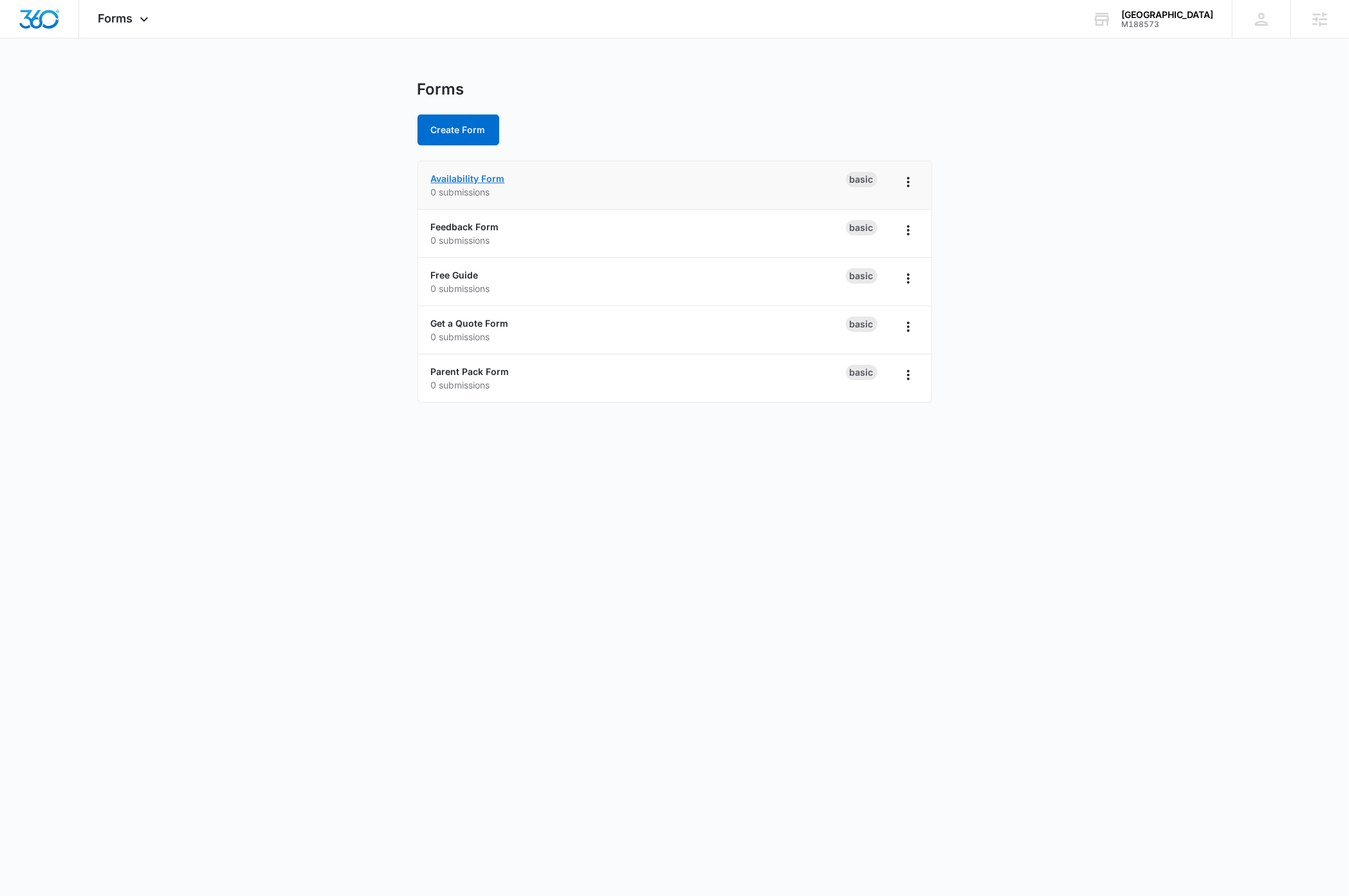
click at [476, 177] on link "Availability Form" at bounding box center [468, 179] width 74 height 11
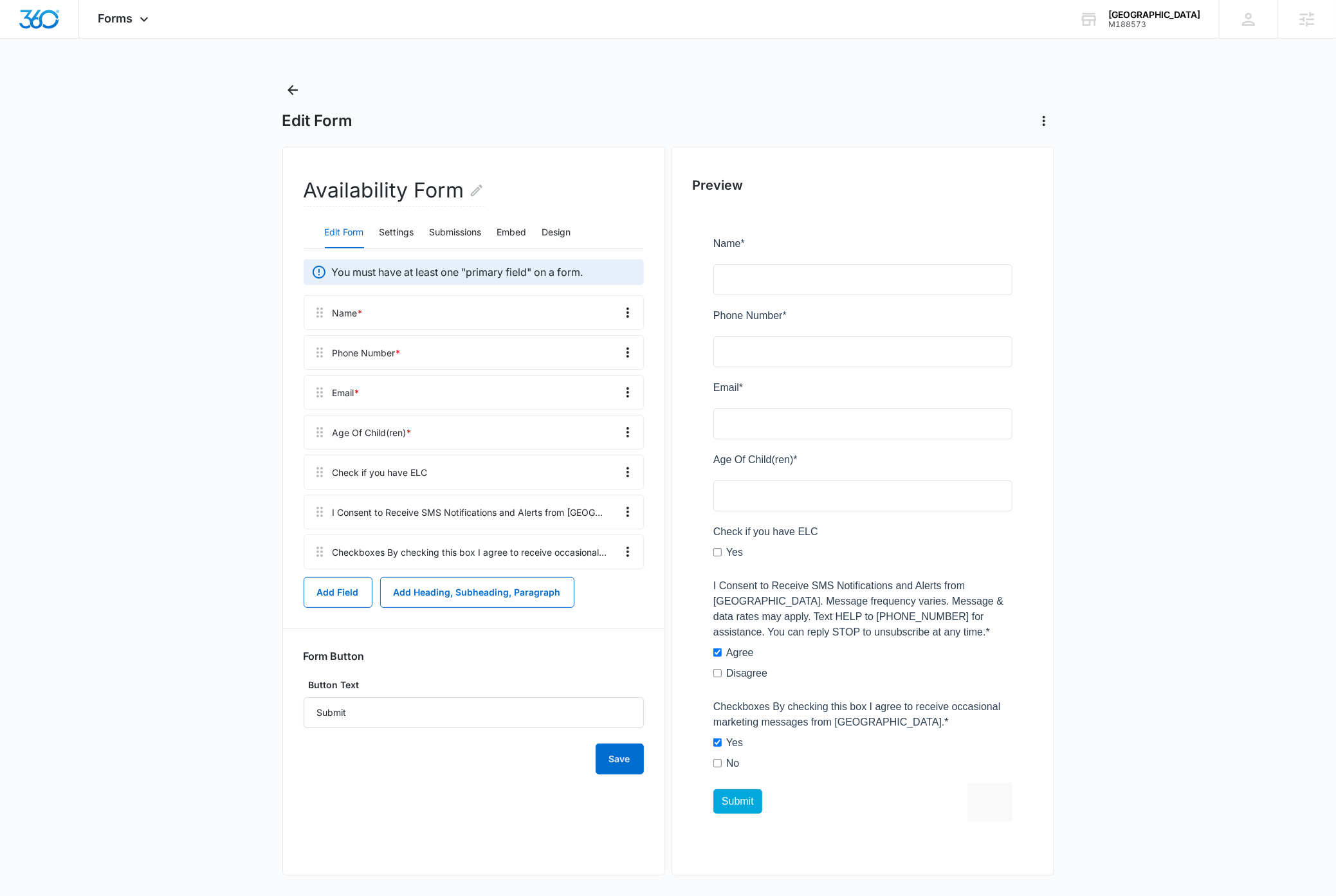
click at [203, 428] on main "Edit Form Availability Form Edit Form Settings Submissions Embed Design You mus…" at bounding box center [668, 490] width 1336 height 821
click at [630, 554] on icon "Overflow Menu" at bounding box center [628, 552] width 16 height 16
click at [606, 588] on button "Edit" at bounding box center [601, 588] width 73 height 19
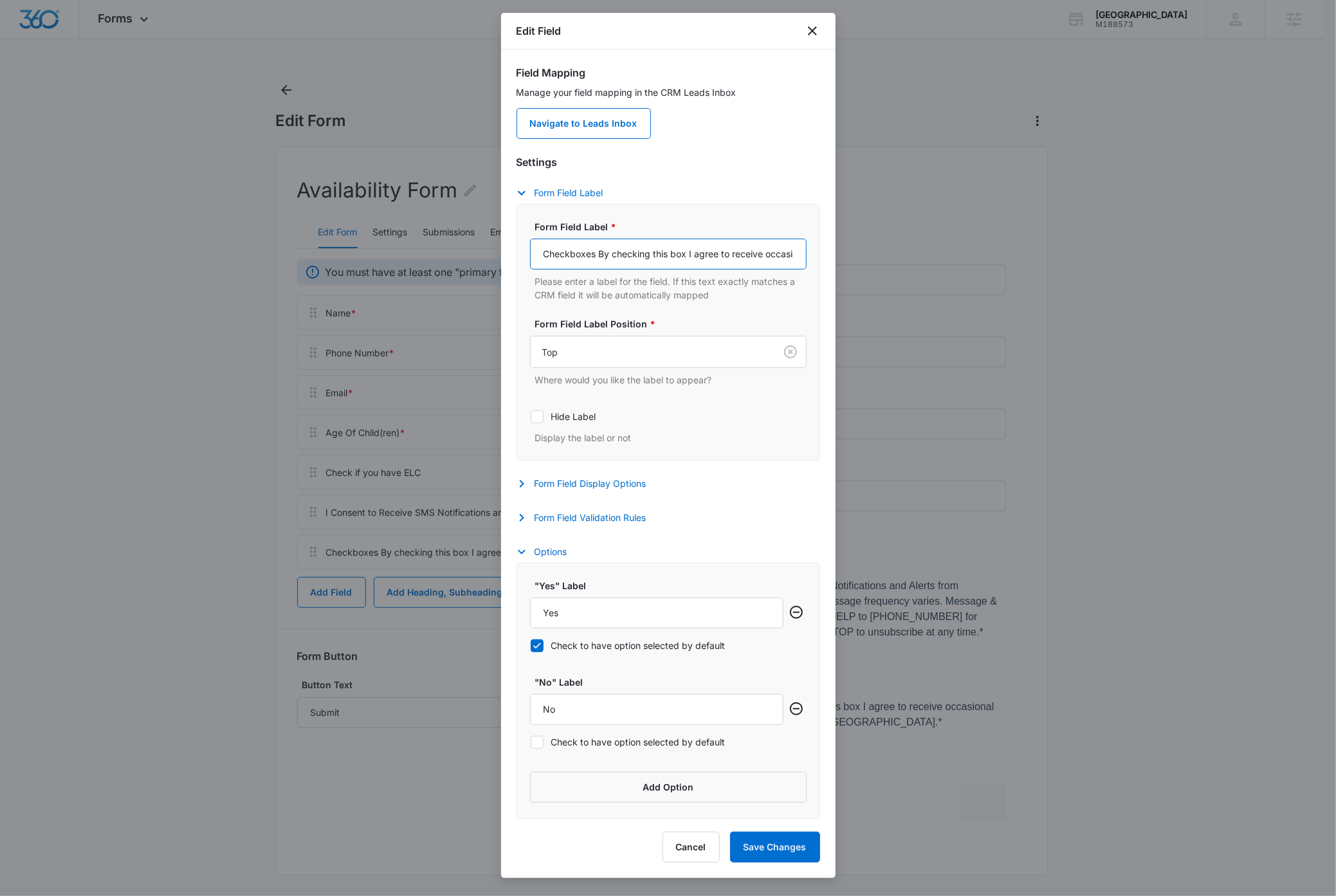
click at [653, 255] on input "Checkboxes By checking this box I agree to receive occasional marketing message…" at bounding box center [668, 253] width 277 height 31
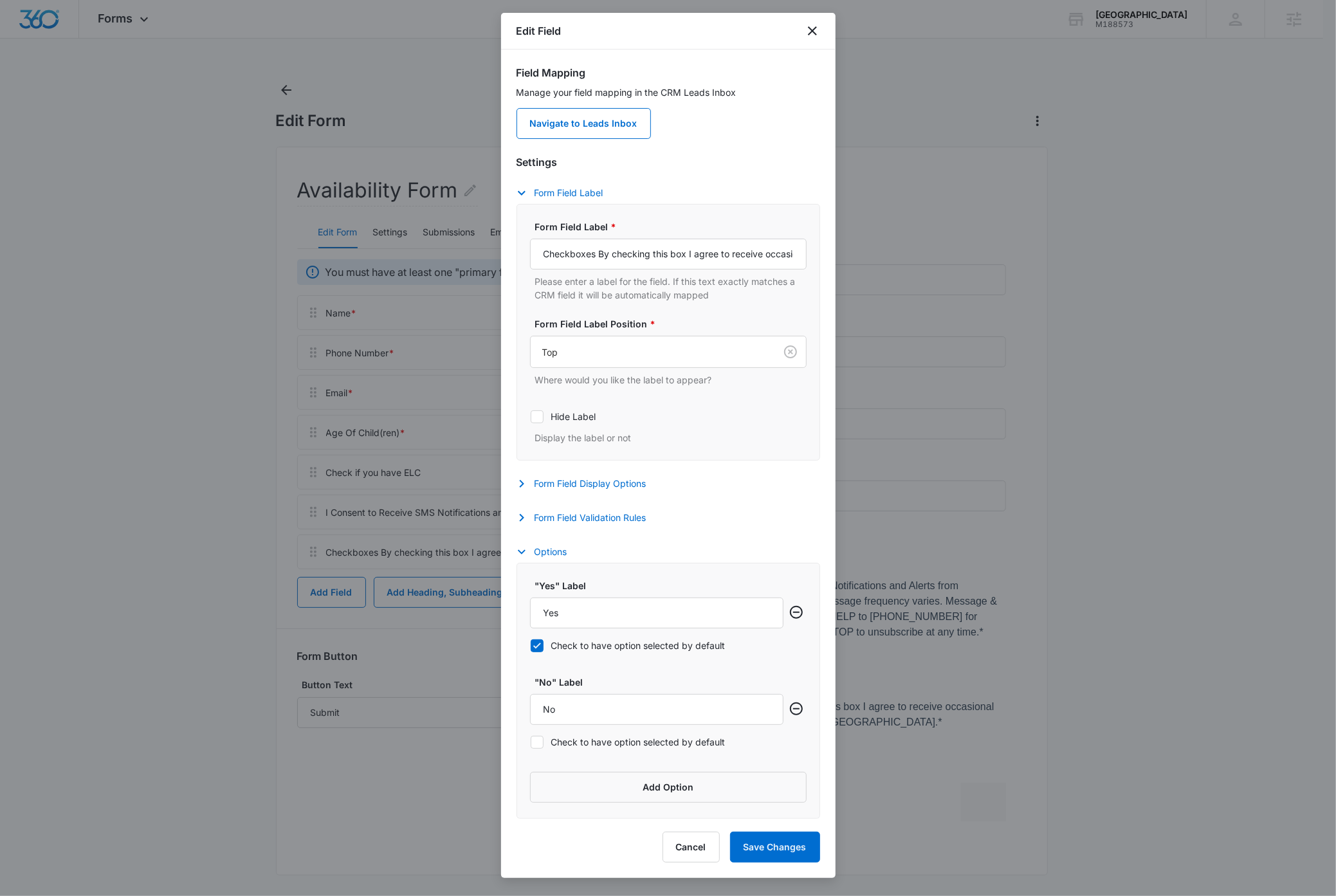
click at [777, 152] on form "Settings Form Field Label Form Field Label * Checkboxes By checking this box I …" at bounding box center [668, 478] width 304 height 680
click at [595, 485] on button "Form Field Display Options" at bounding box center [588, 484] width 143 height 16
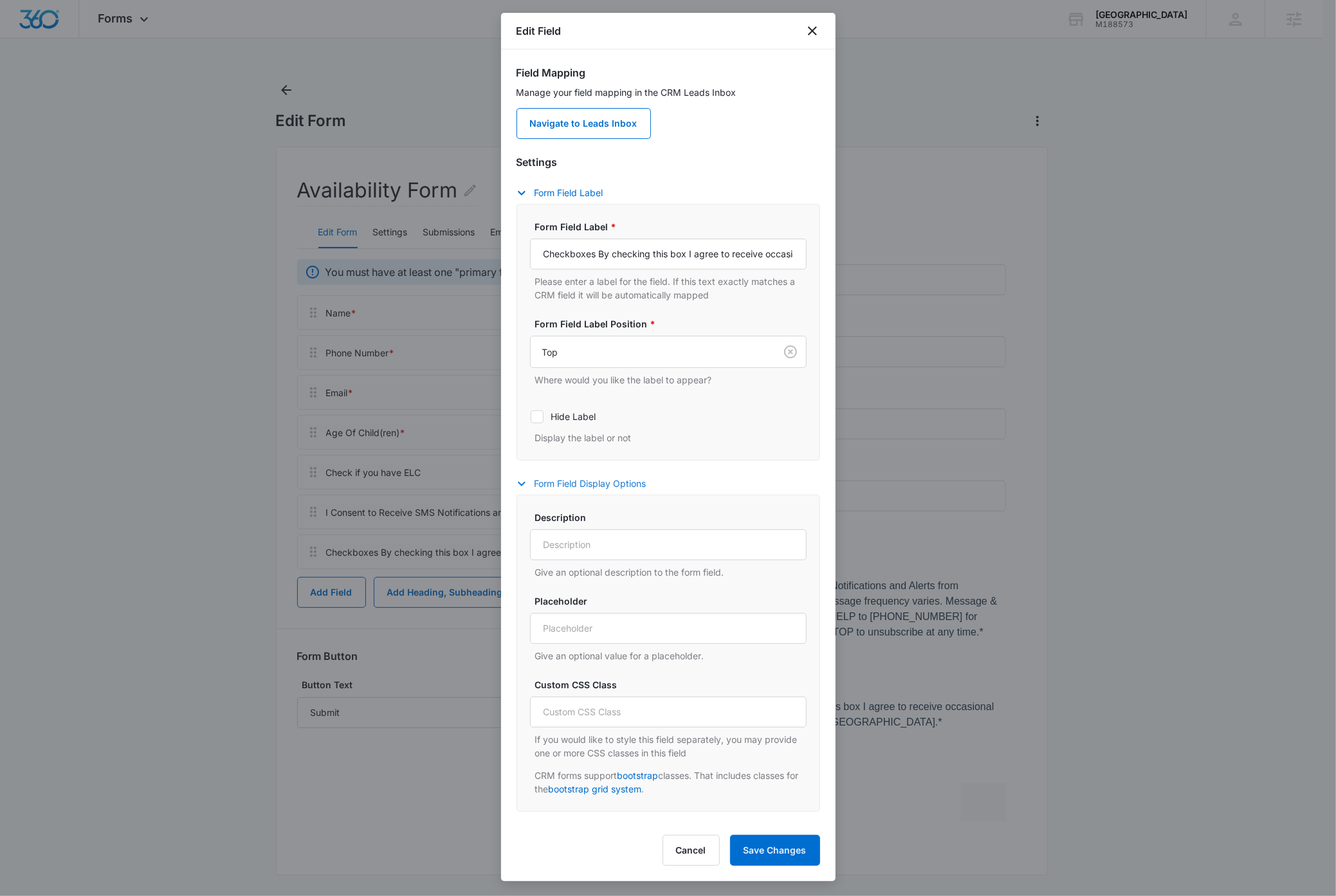
click at [595, 485] on button "Form Field Display Options" at bounding box center [588, 484] width 143 height 16
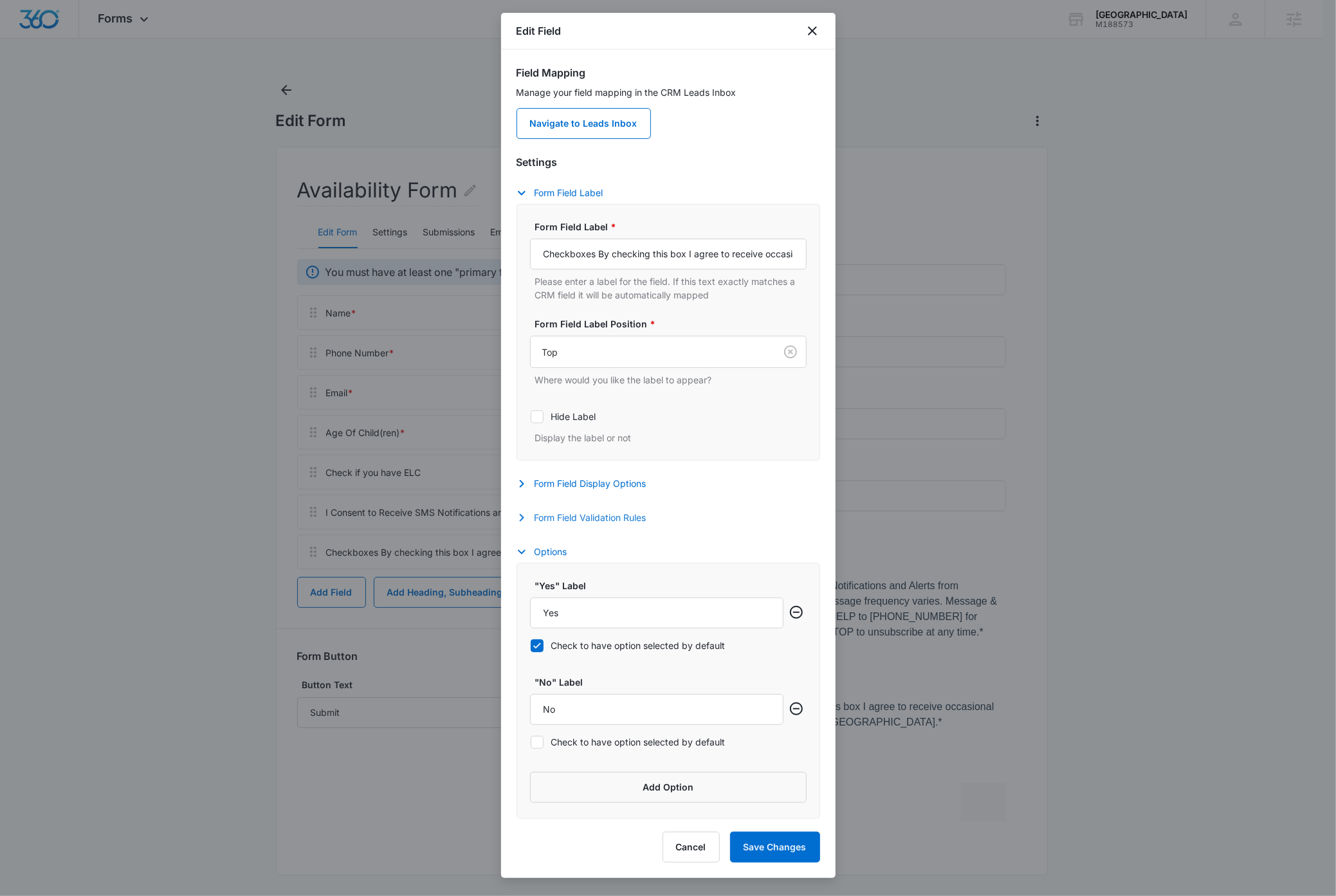
click at [584, 518] on button "Form Field Validation Rules" at bounding box center [588, 518] width 143 height 16
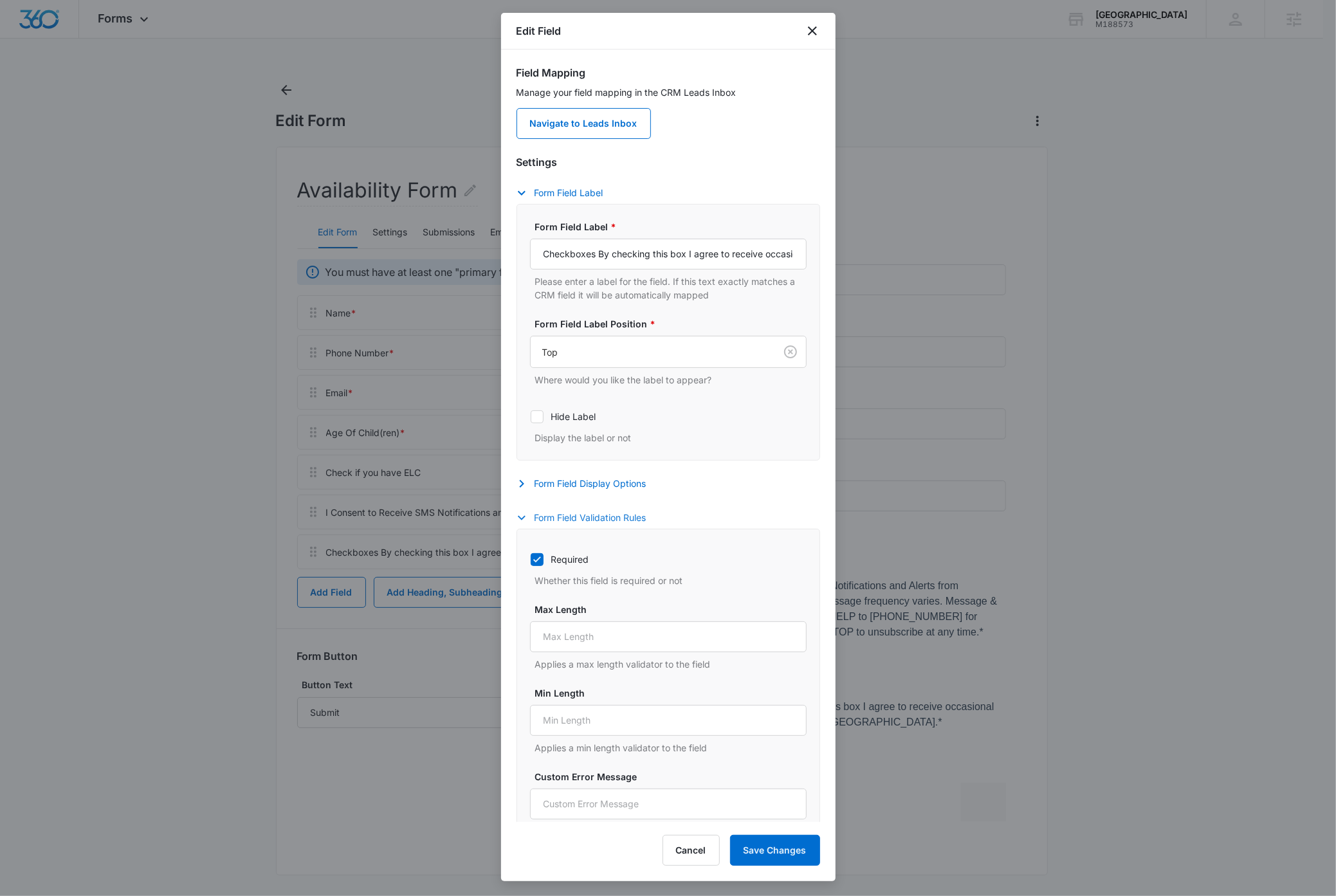
click at [584, 518] on button "Form Field Validation Rules" at bounding box center [588, 518] width 143 height 16
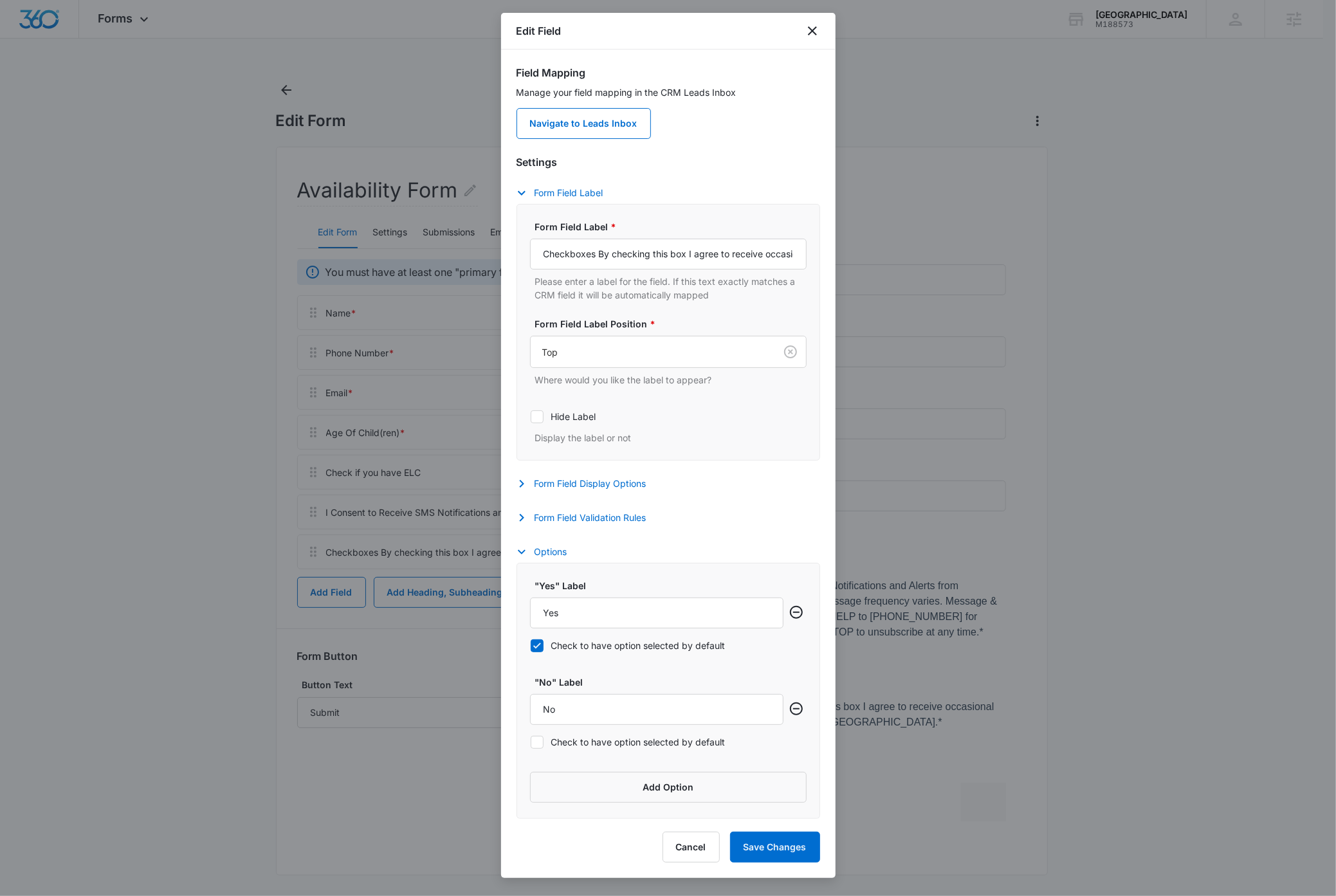
click at [777, 544] on div at bounding box center [668, 448] width 1336 height 896
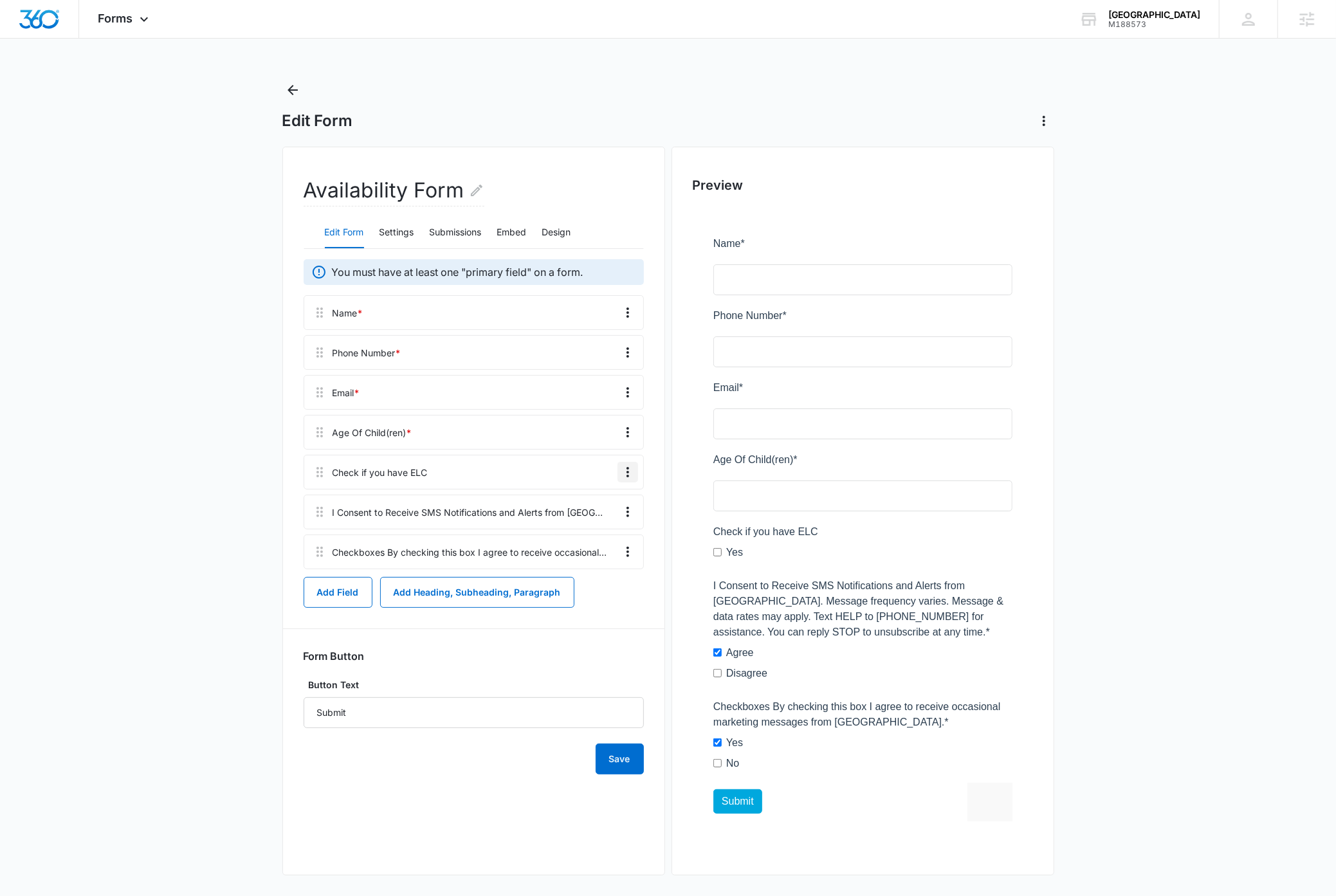
click at [628, 475] on icon "Overflow Menu" at bounding box center [628, 471] width 16 height 16
click at [597, 505] on div "Edit" at bounding box center [593, 508] width 27 height 9
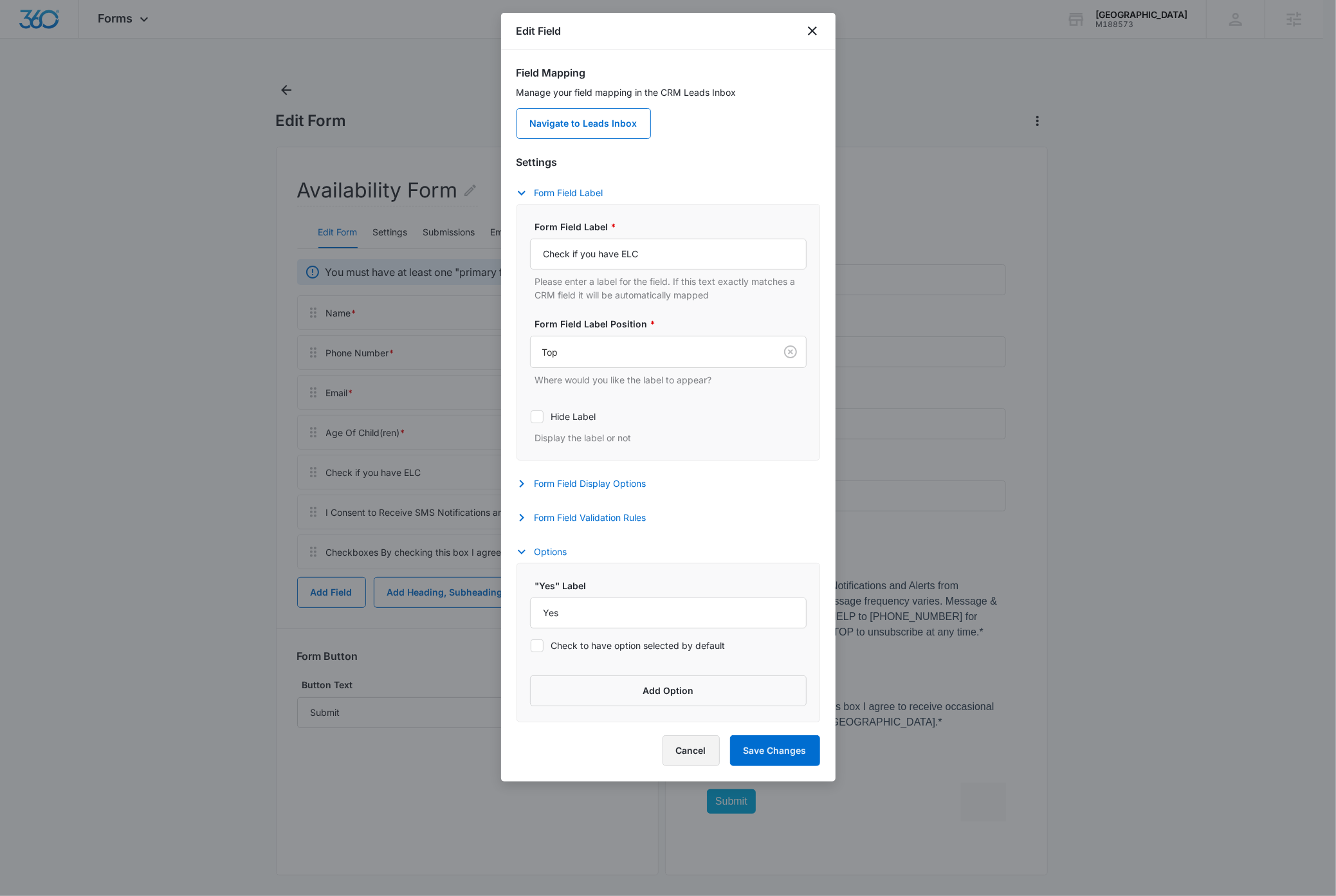
click at [679, 753] on button "Cancel" at bounding box center [691, 750] width 57 height 31
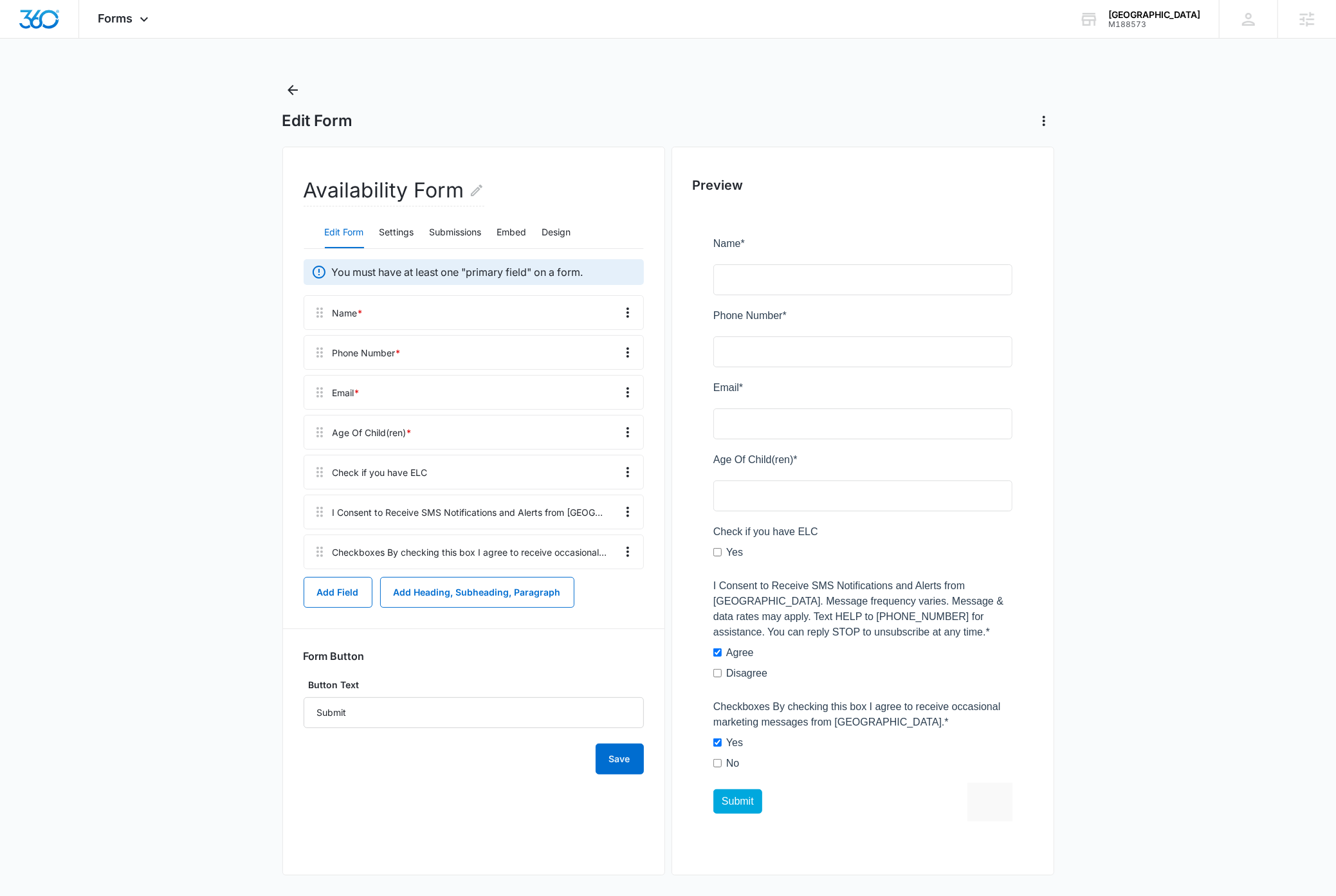
click at [777, 634] on div at bounding box center [863, 531] width 340 height 646
click at [627, 516] on icon "Overflow Menu" at bounding box center [628, 512] width 3 height 10
click at [592, 548] on div "Edit" at bounding box center [593, 548] width 27 height 9
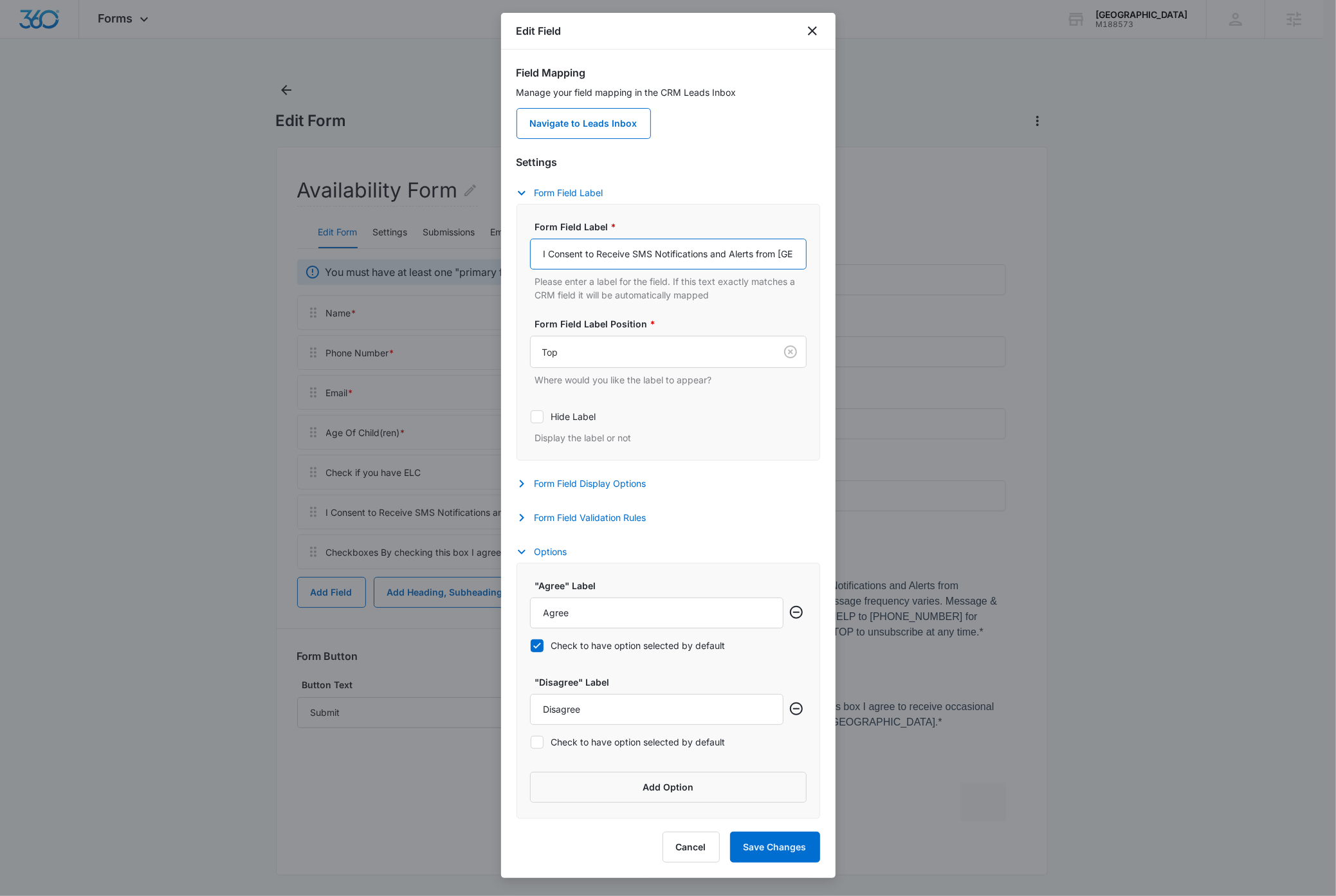
click at [600, 255] on input "I Consent to Receive SMS Notifications and Alerts from Sunny Side Academy. Mess…" at bounding box center [668, 253] width 277 height 31
click at [608, 481] on button "Form Field Display Options" at bounding box center [588, 484] width 143 height 16
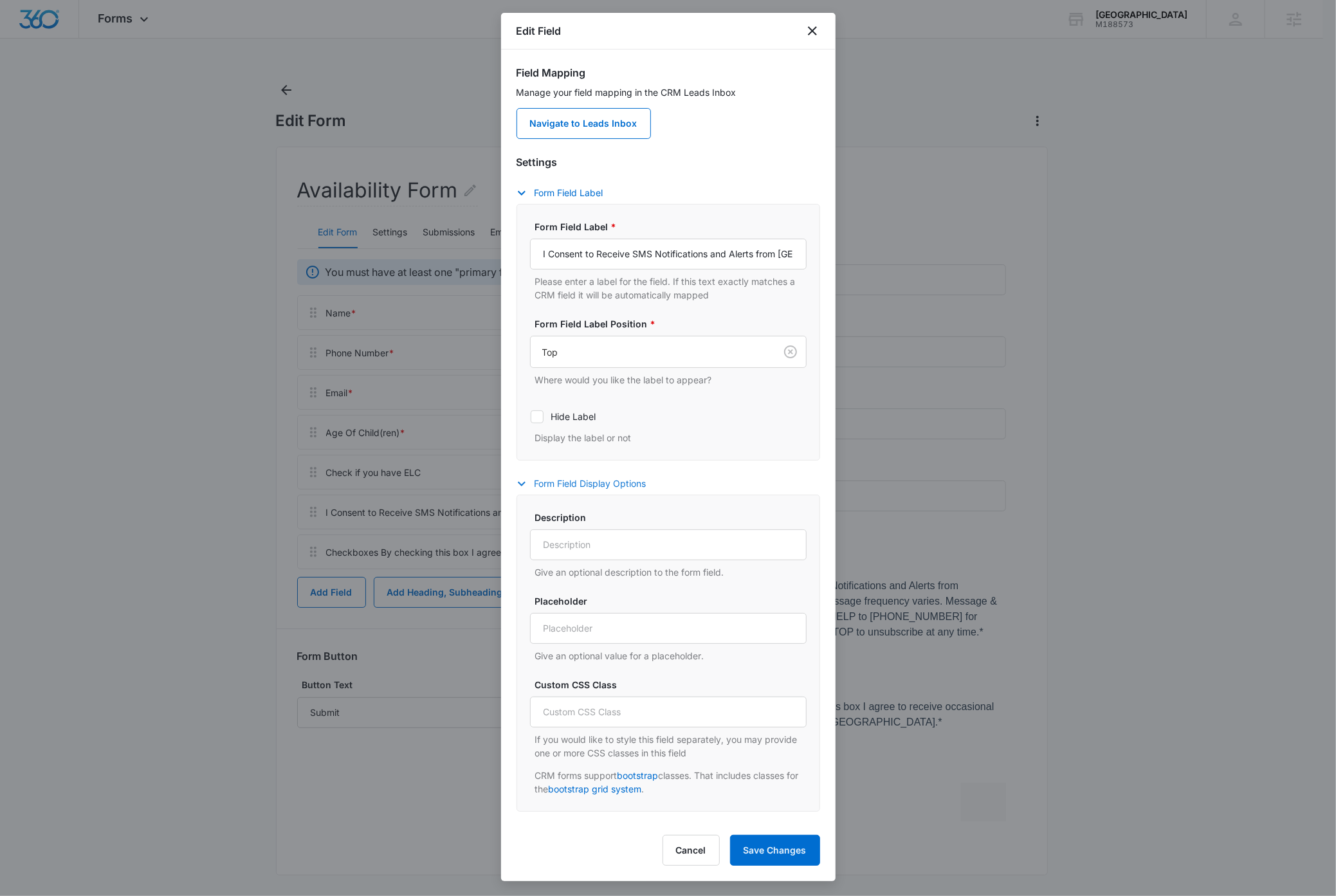
click at [608, 482] on button "Form Field Display Options" at bounding box center [588, 484] width 143 height 16
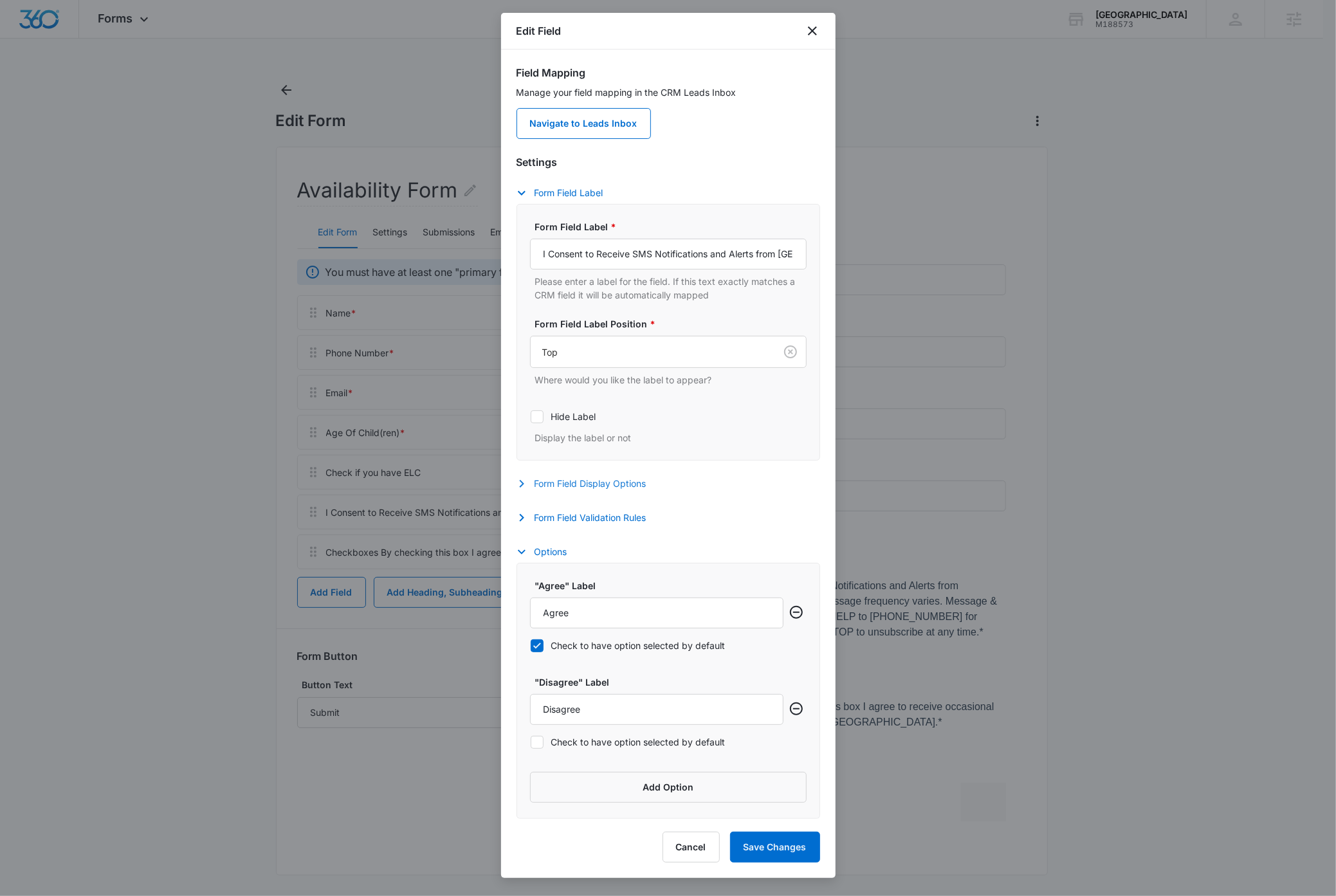
click at [609, 482] on button "Form Field Display Options" at bounding box center [588, 484] width 143 height 16
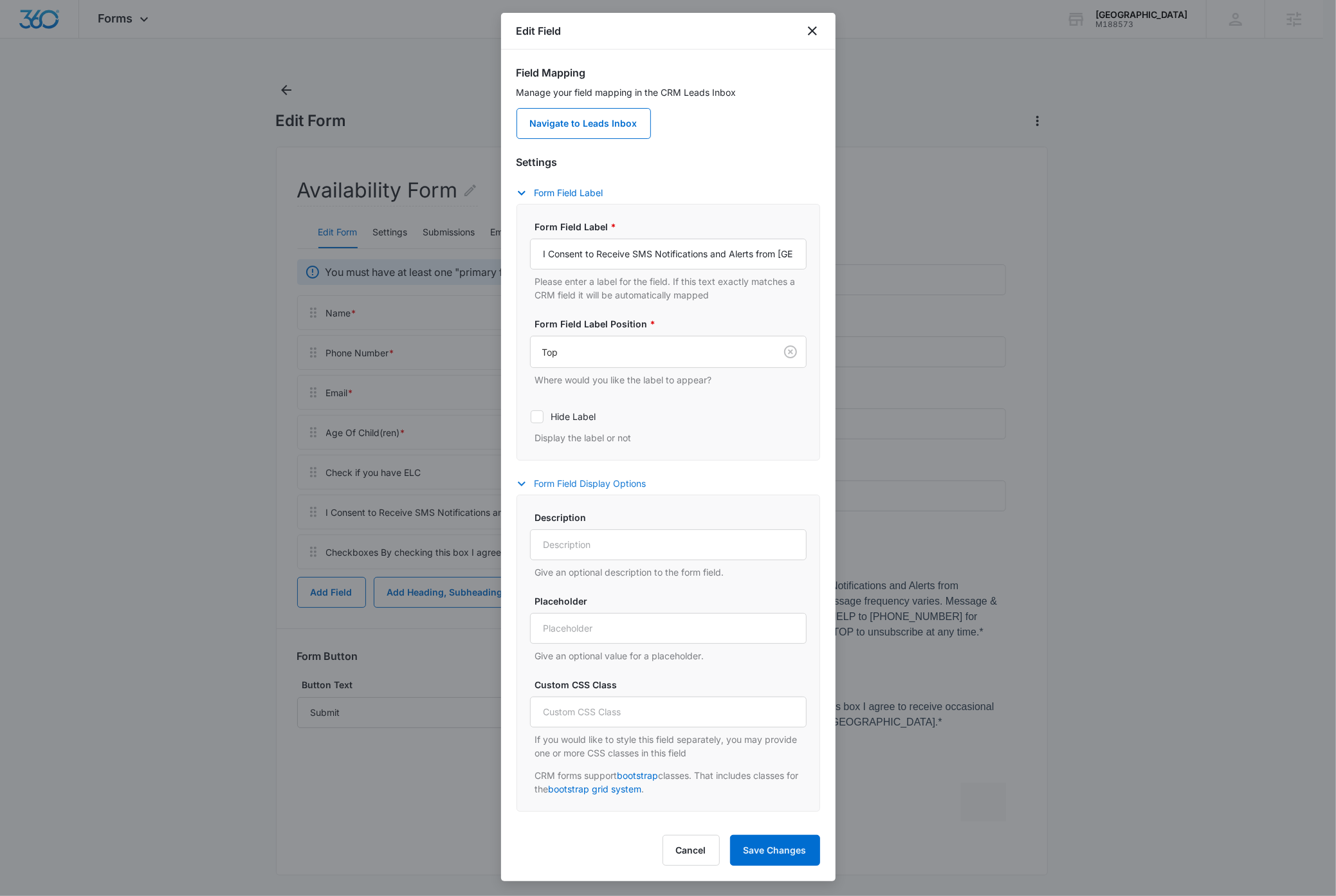
click at [609, 482] on button "Form Field Display Options" at bounding box center [588, 484] width 143 height 16
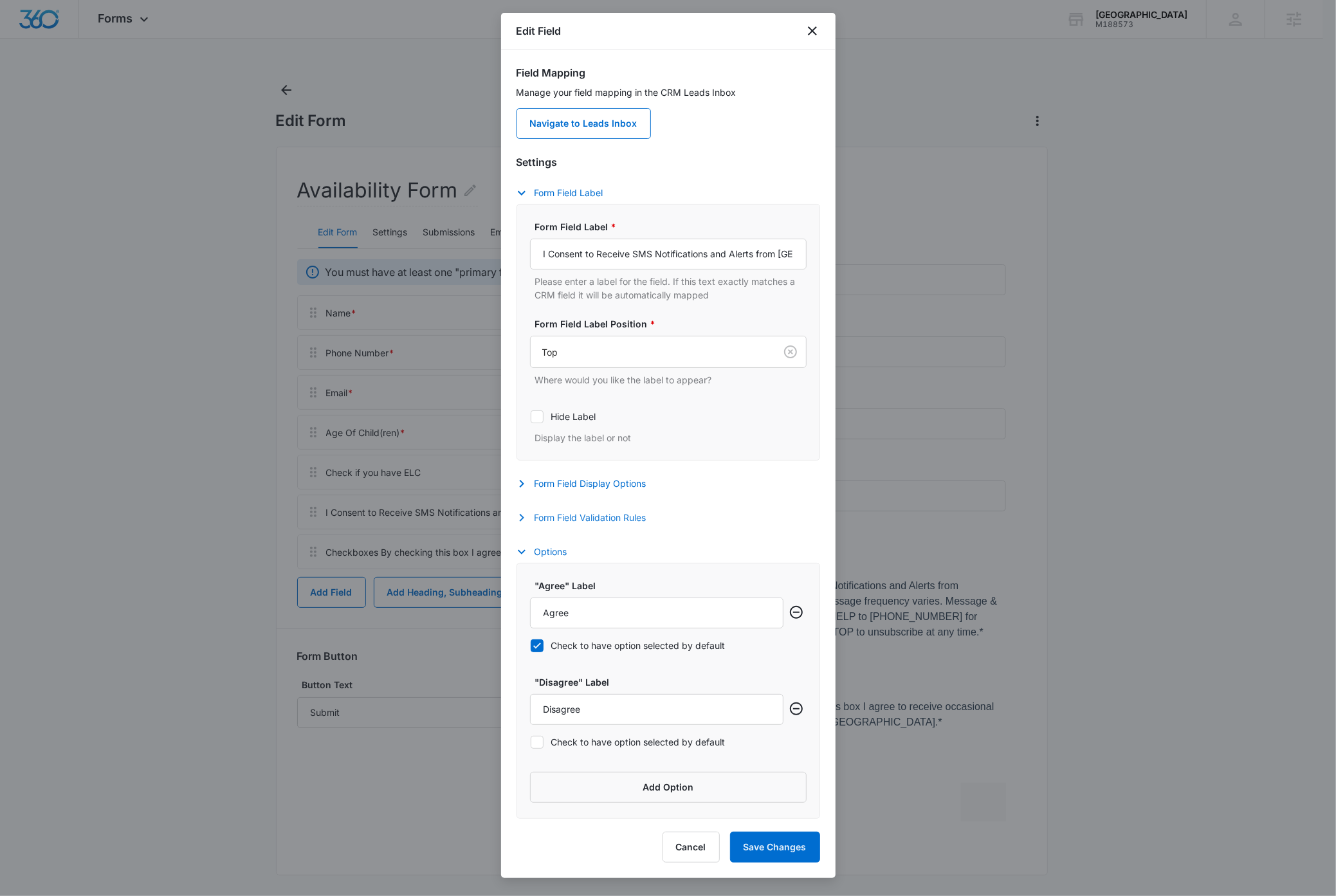
click at [601, 518] on button "Form Field Validation Rules" at bounding box center [588, 518] width 143 height 16
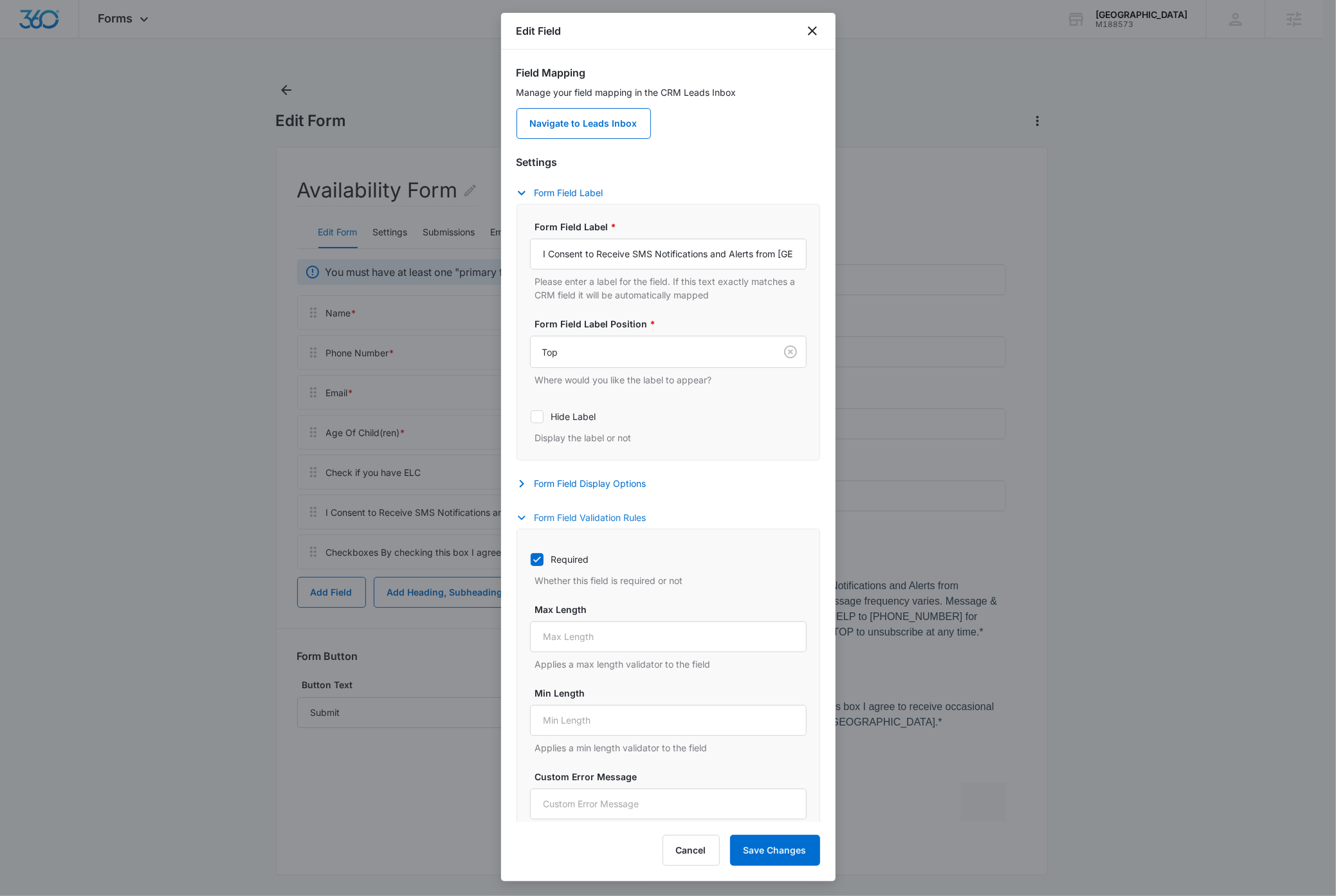
click at [601, 518] on button "Form Field Validation Rules" at bounding box center [588, 518] width 143 height 16
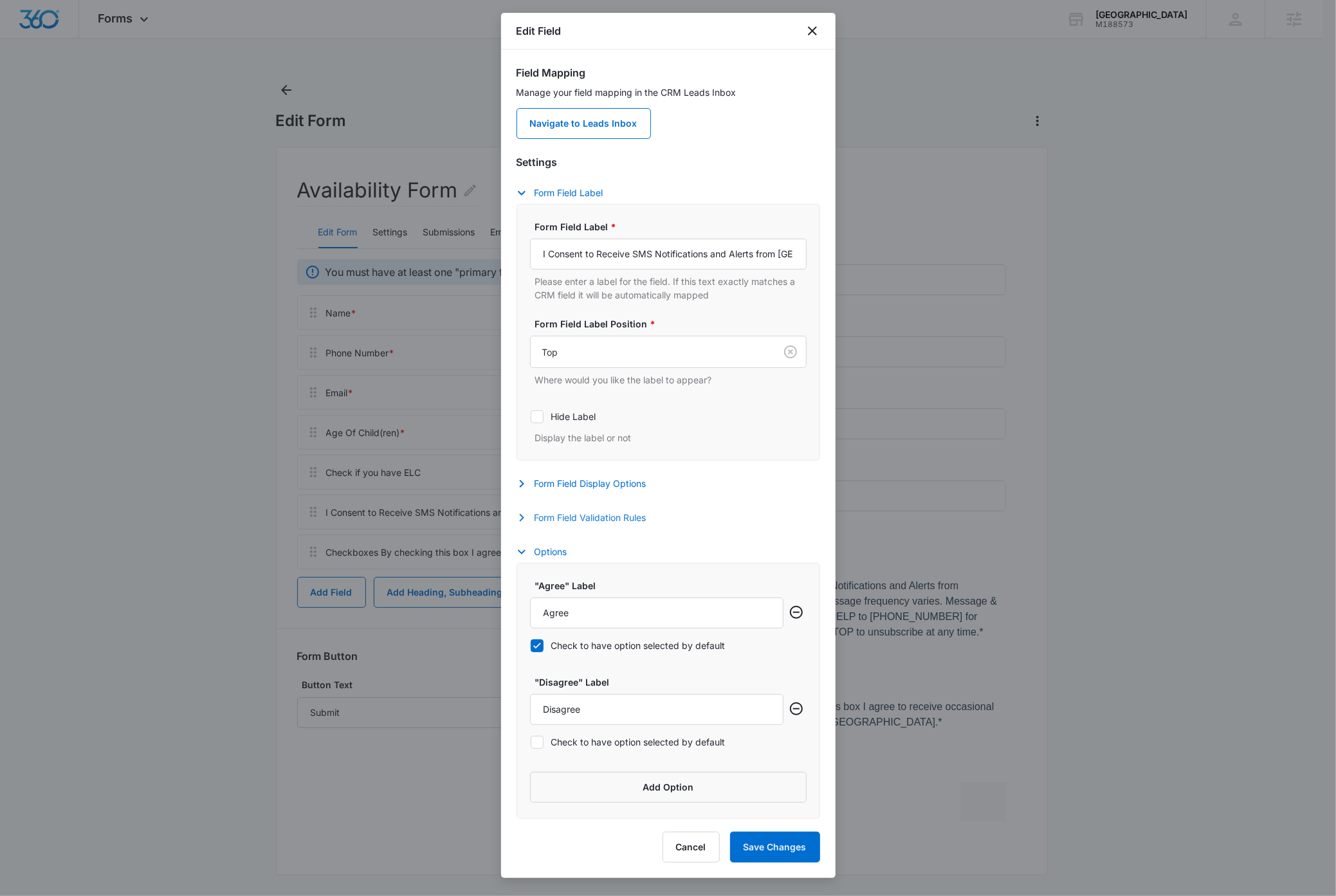
click at [601, 518] on button "Form Field Validation Rules" at bounding box center [588, 518] width 143 height 16
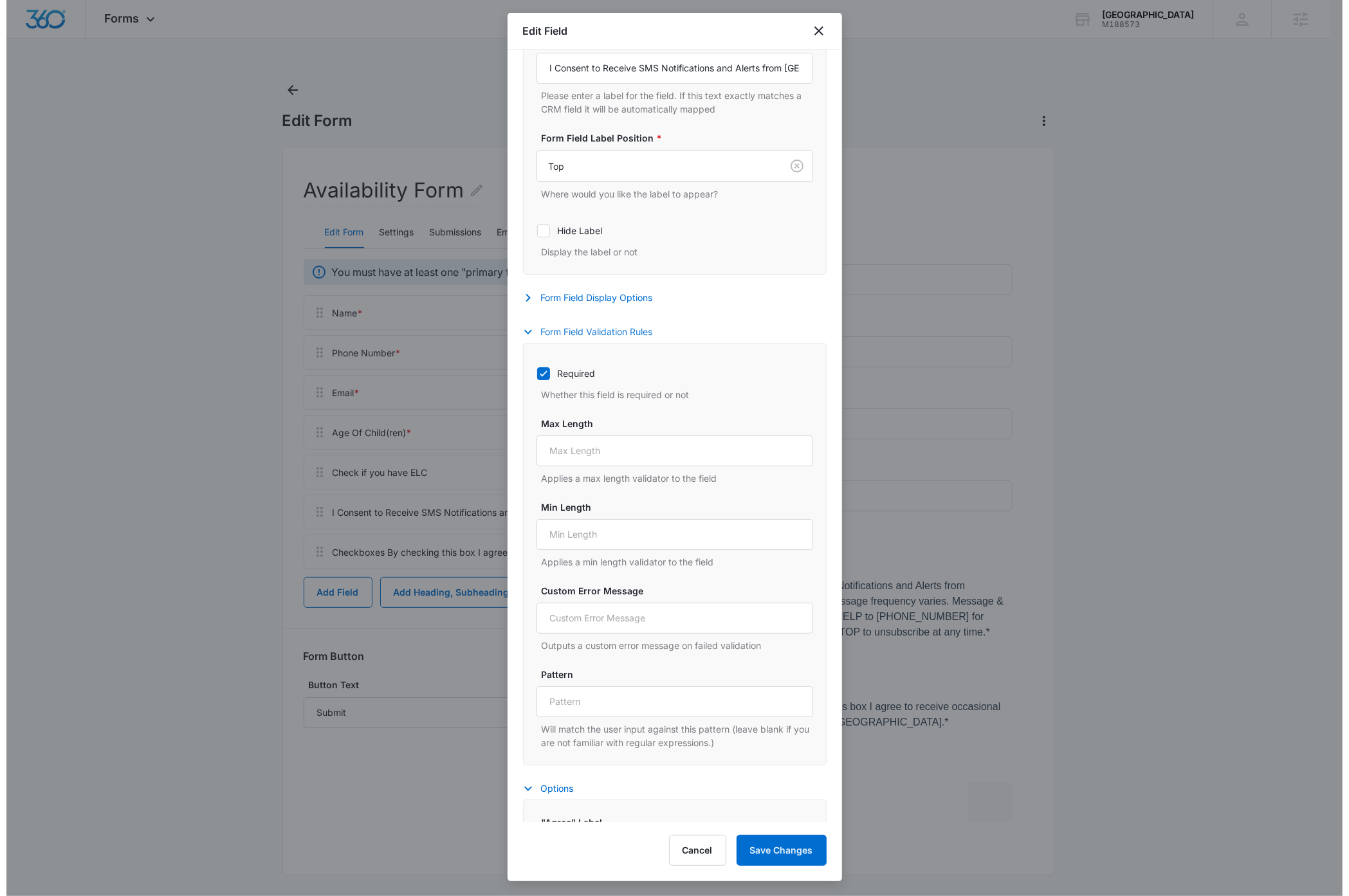
scroll to position [425, 0]
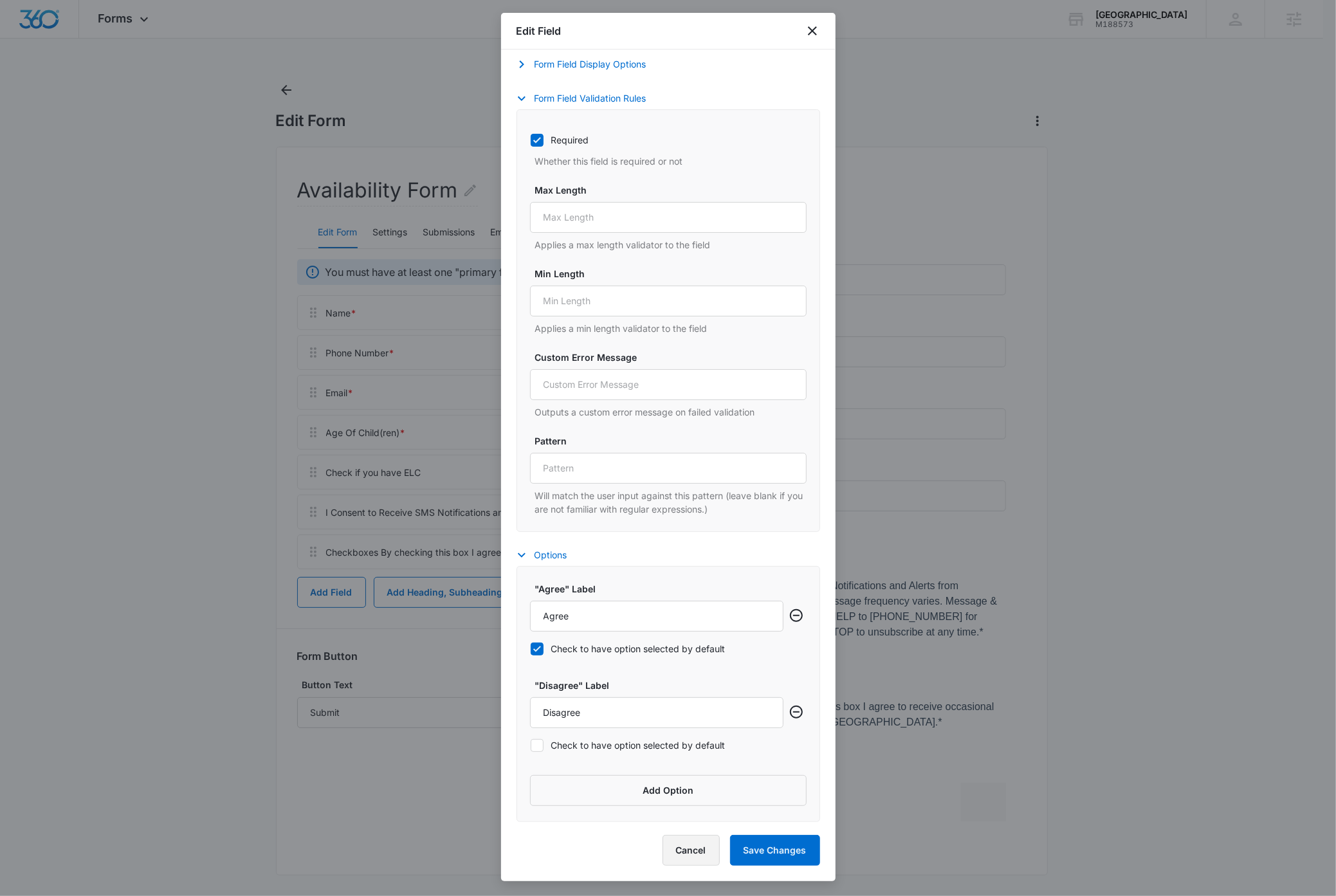
click at [691, 853] on button "Cancel" at bounding box center [691, 850] width 57 height 31
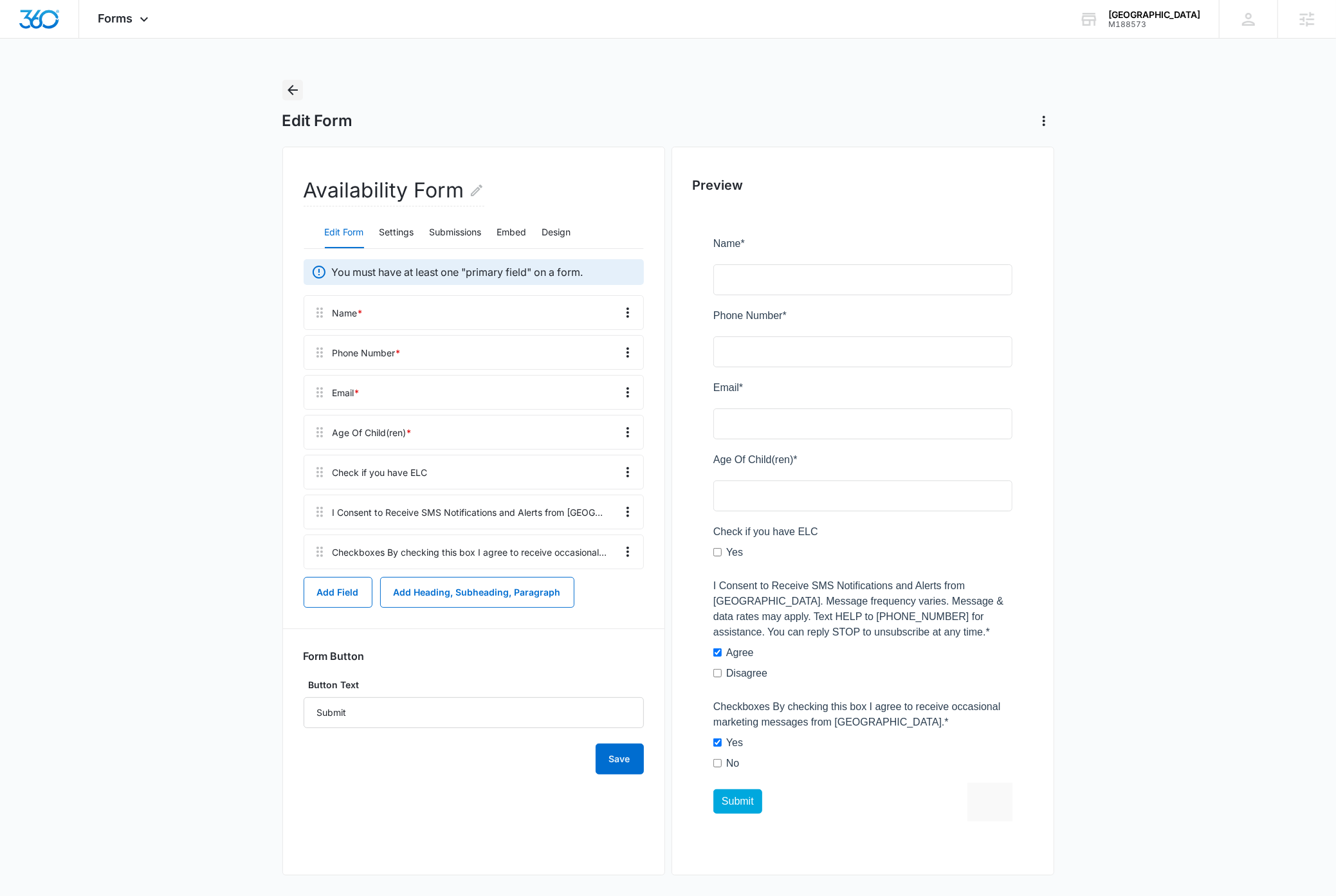
click at [292, 90] on icon "Back" at bounding box center [292, 90] width 16 height 16
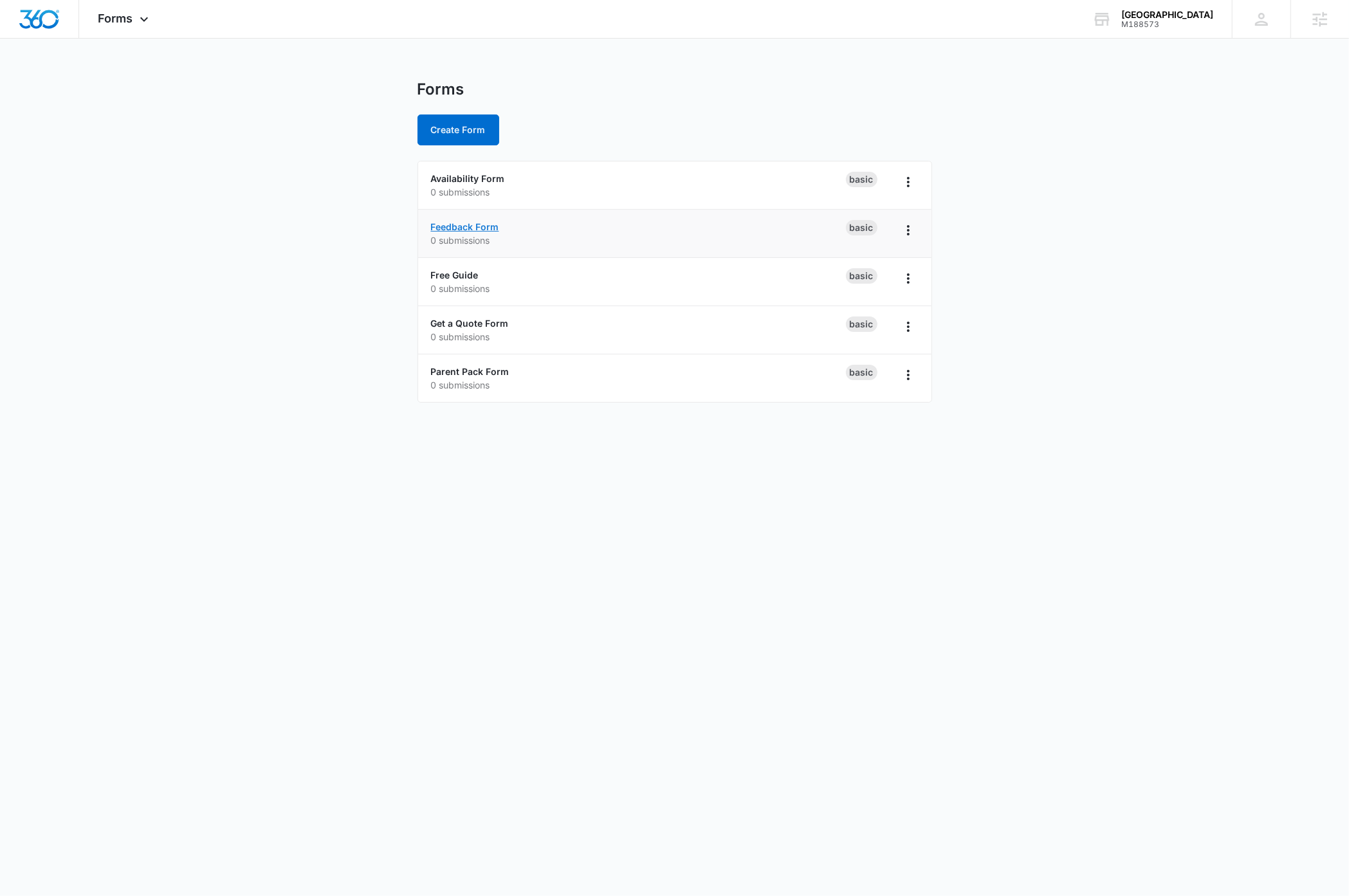
click at [462, 225] on link "Feedback Form" at bounding box center [465, 227] width 68 height 11
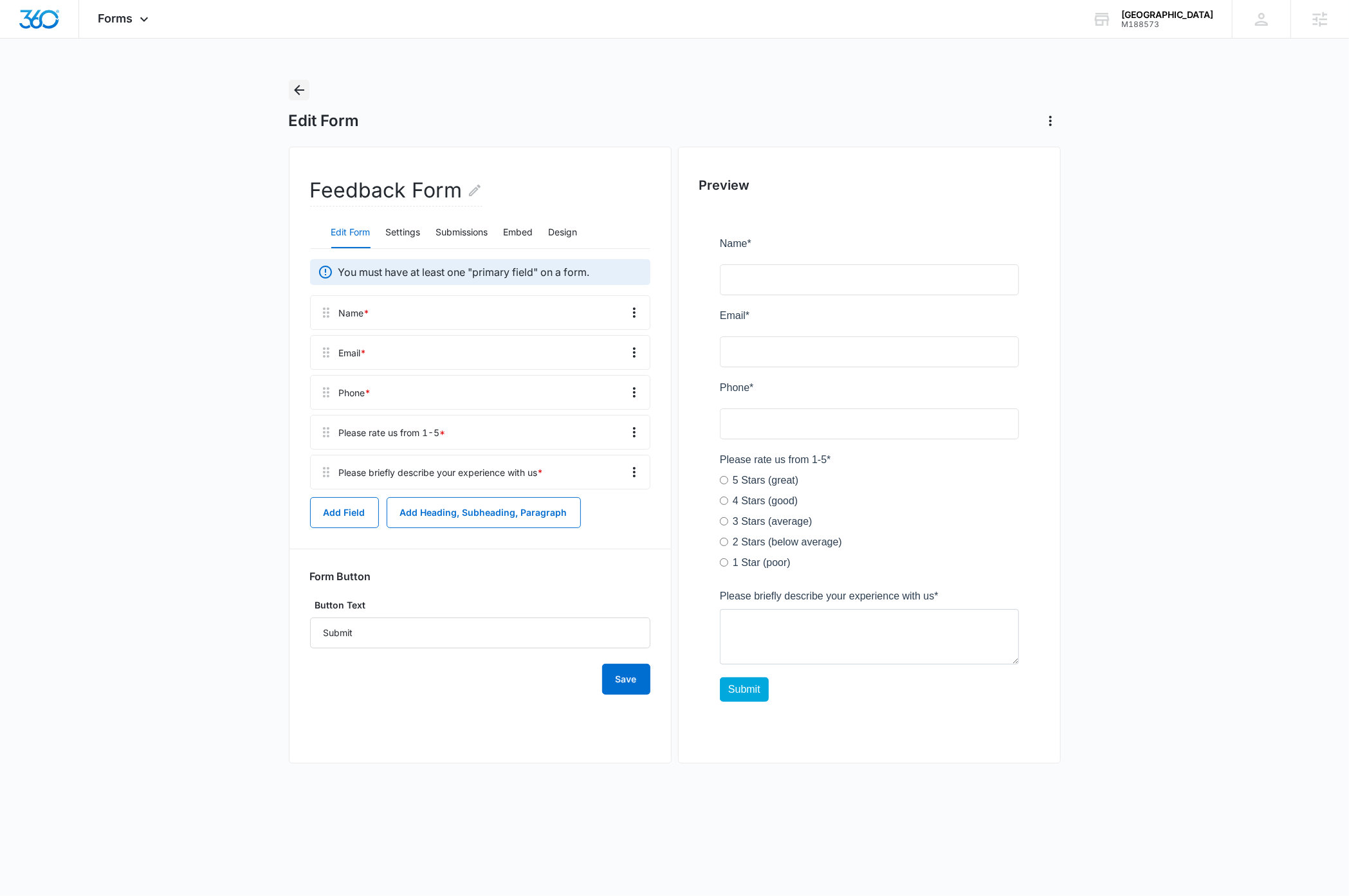
click at [297, 88] on icon "Back" at bounding box center [299, 90] width 10 height 10
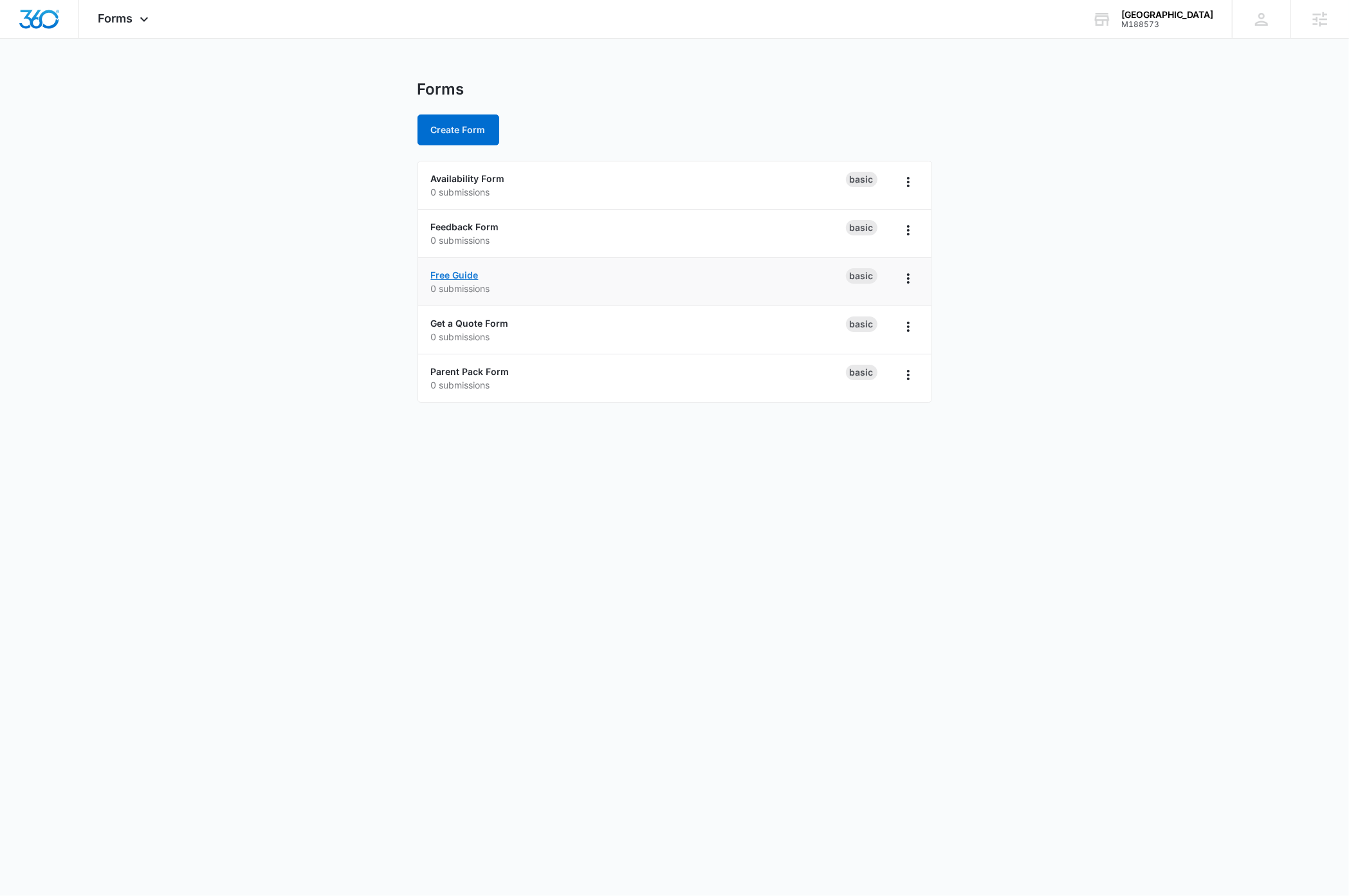
click at [468, 272] on link "Free Guide" at bounding box center [455, 275] width 48 height 11
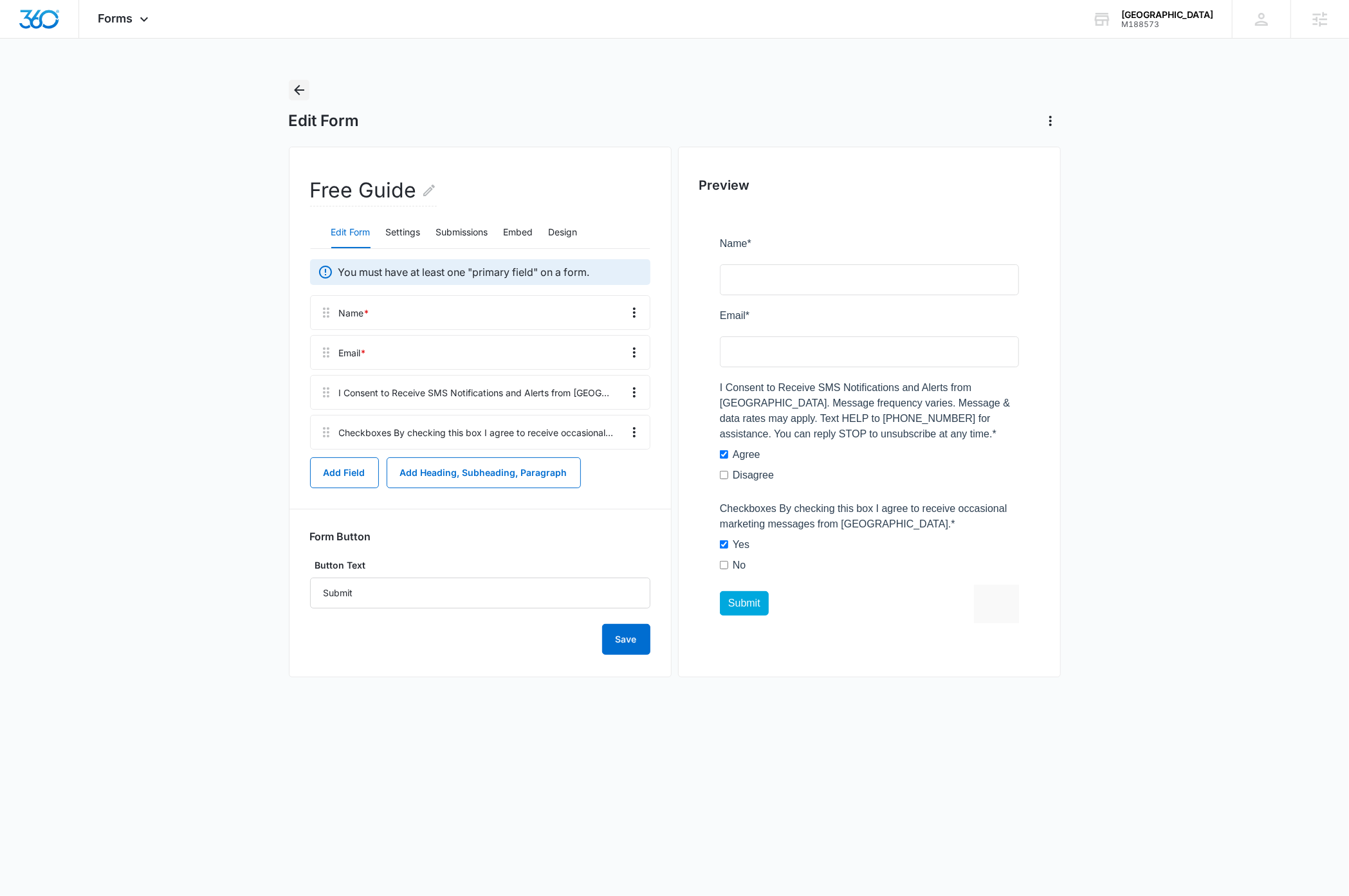
click at [297, 91] on icon "Back" at bounding box center [299, 90] width 16 height 16
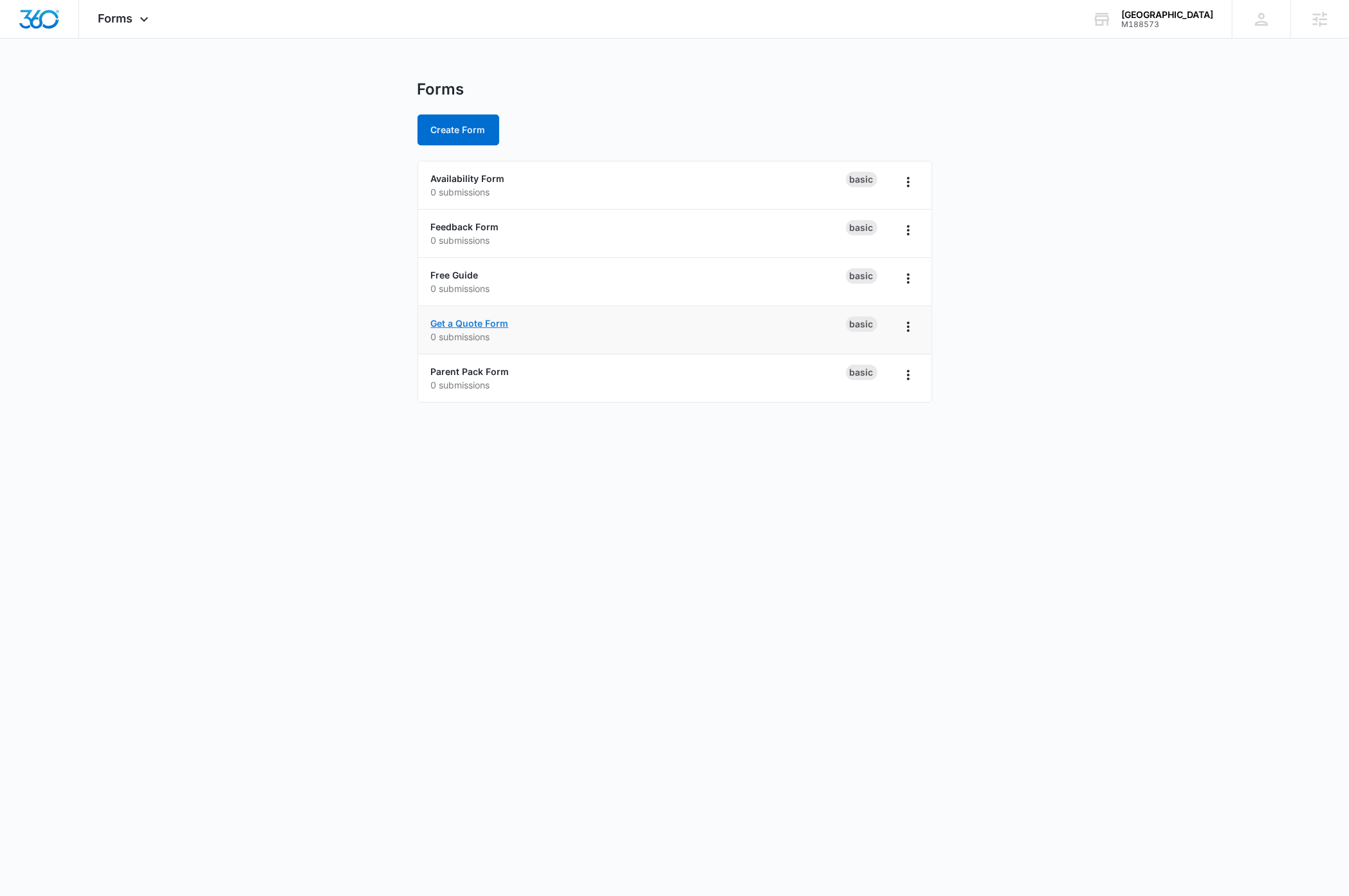
click at [463, 321] on link "Get a Quote Form" at bounding box center [470, 323] width 78 height 11
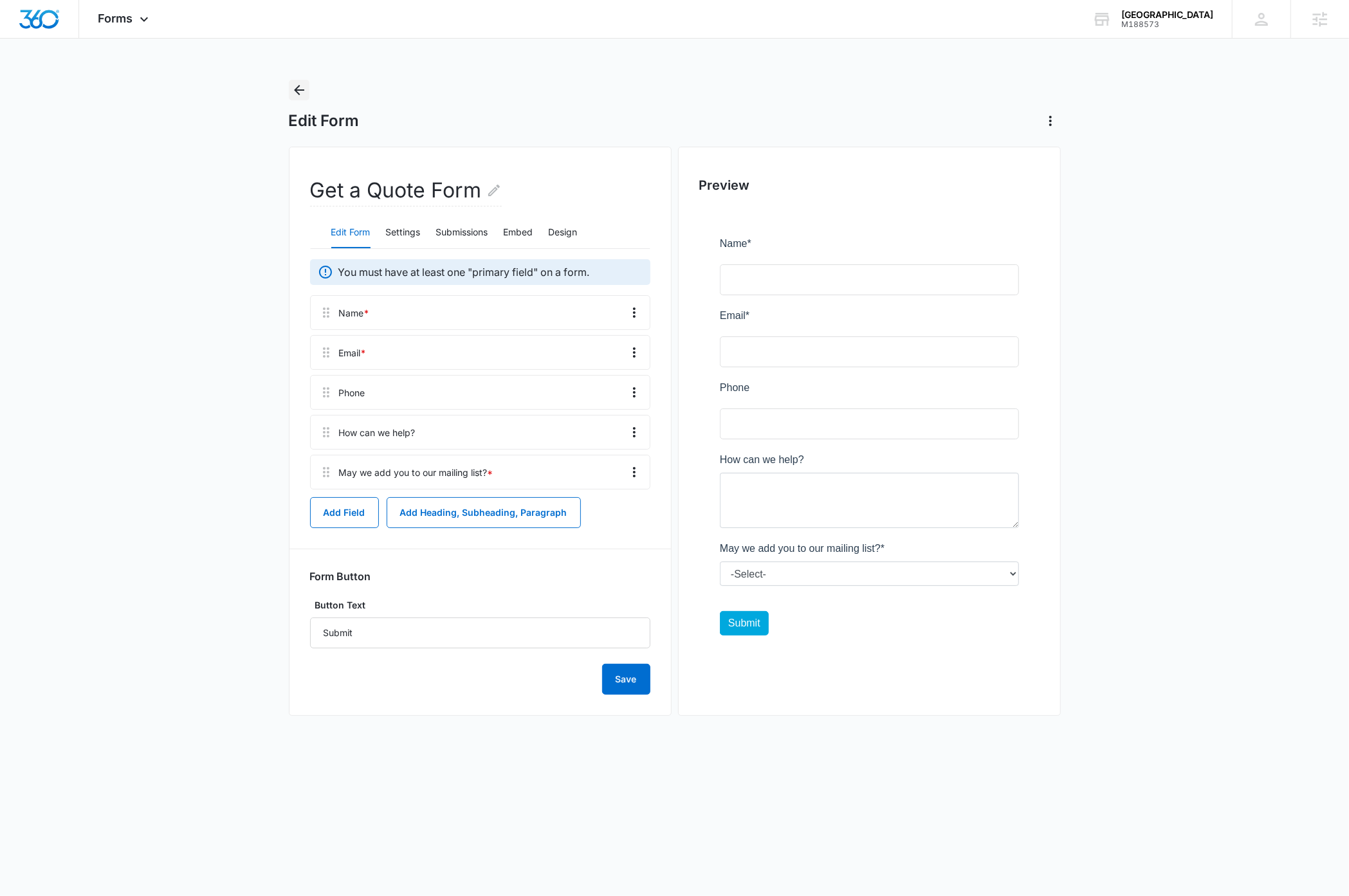
click at [298, 90] on icon "Back" at bounding box center [299, 90] width 16 height 16
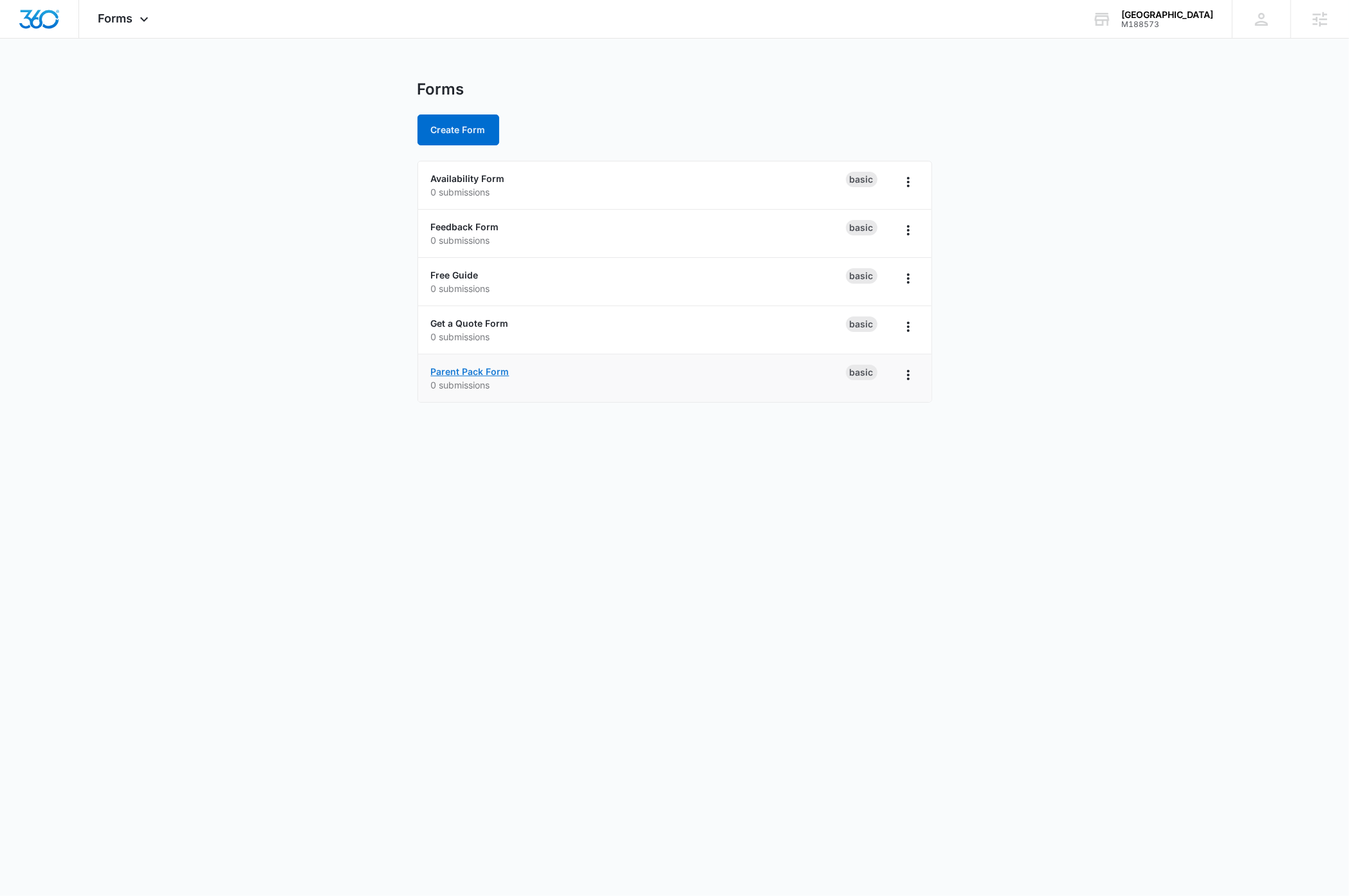
click at [457, 372] on link "Parent Pack Form" at bounding box center [470, 372] width 78 height 11
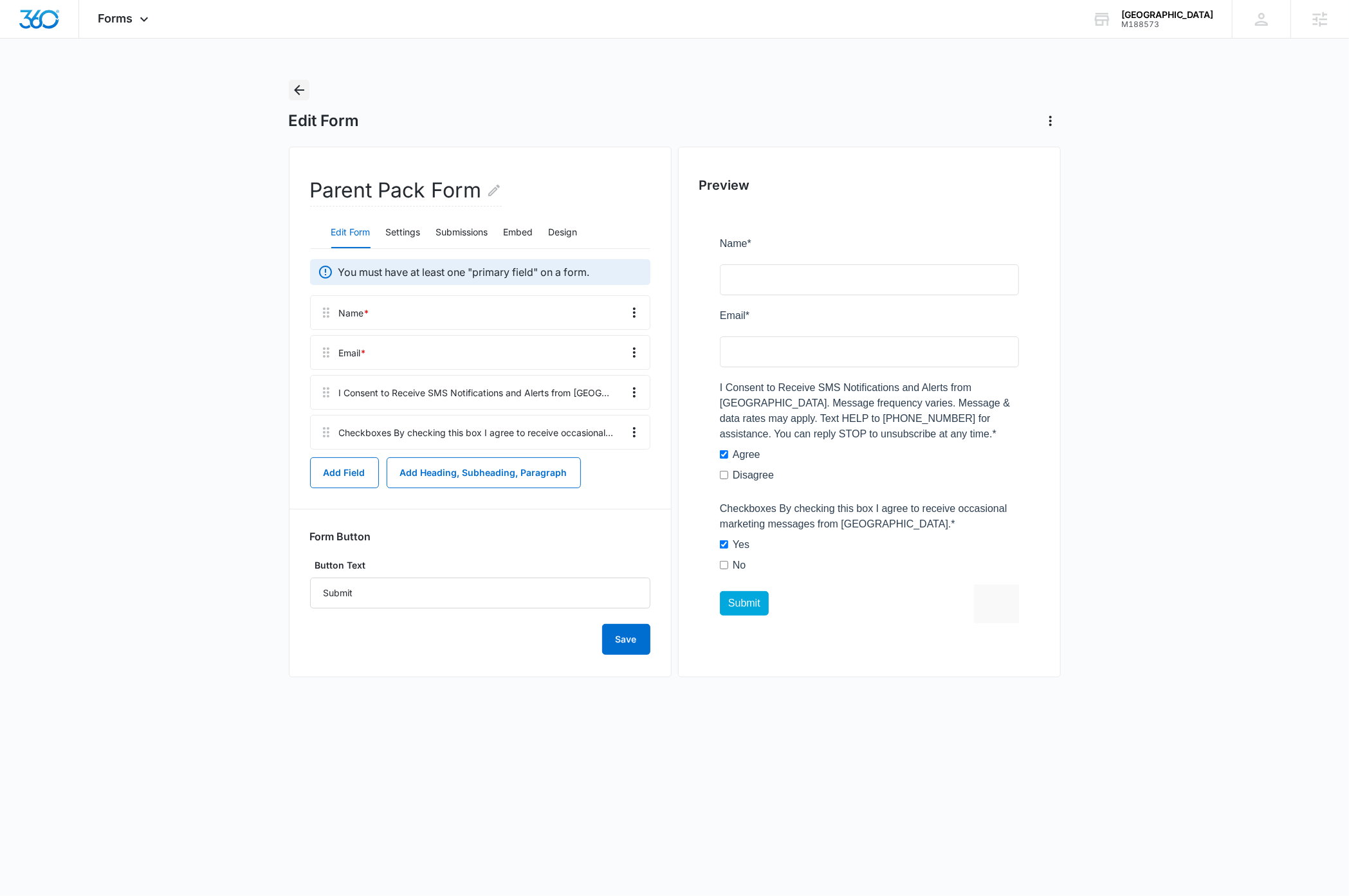
click at [300, 91] on icon "Back" at bounding box center [299, 90] width 16 height 16
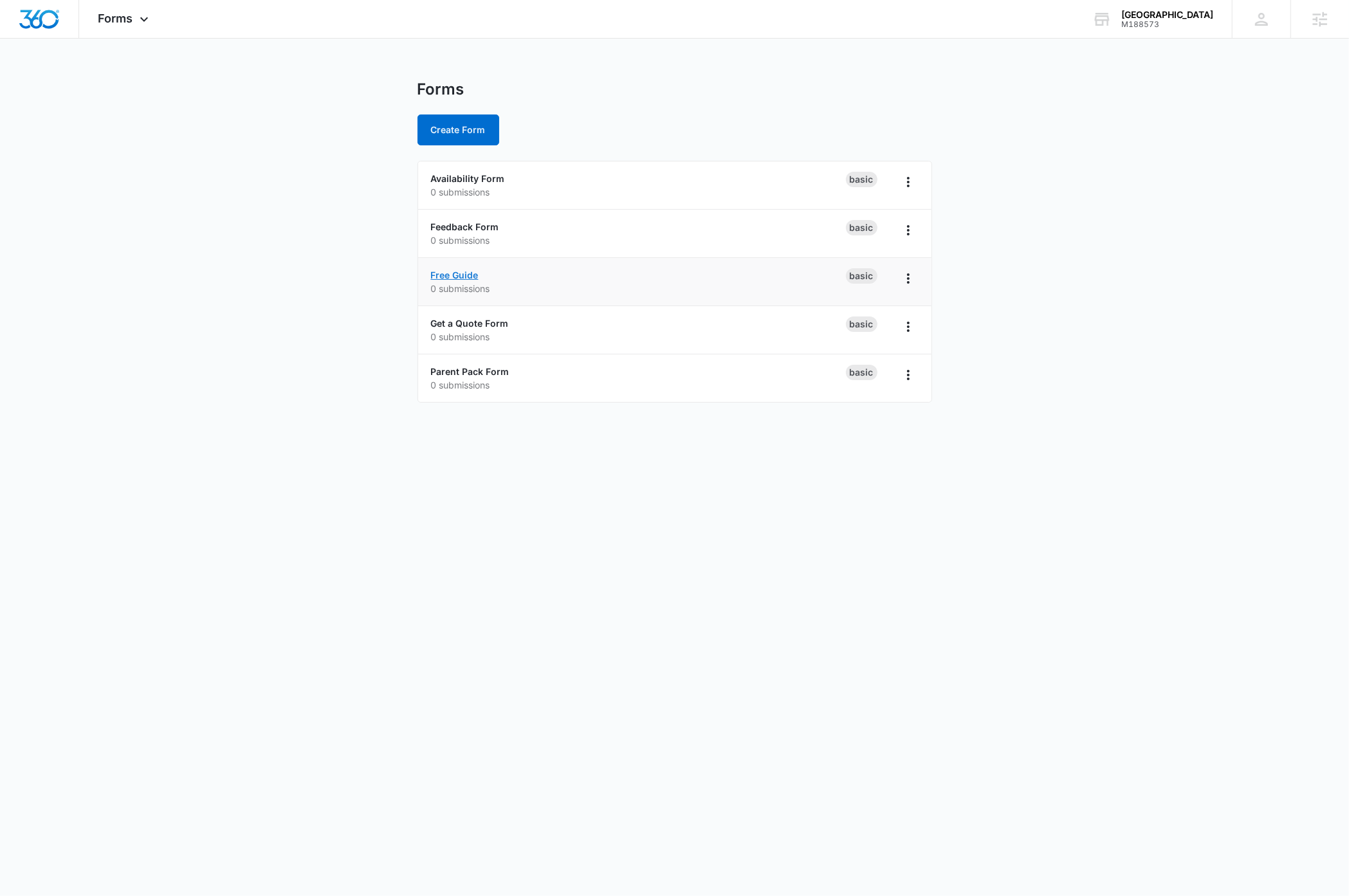
click at [463, 274] on link "Free Guide" at bounding box center [455, 275] width 48 height 11
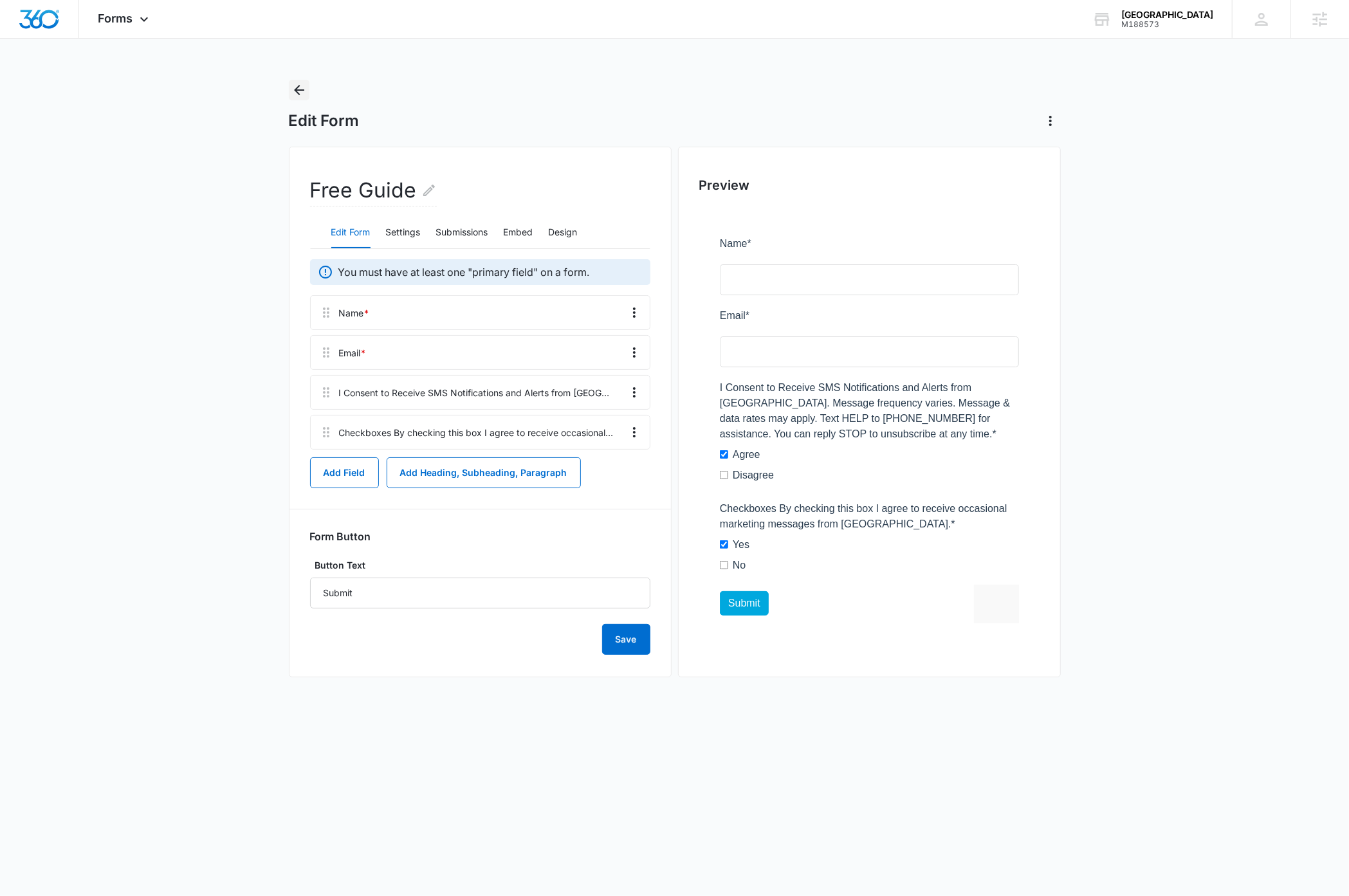
click at [296, 90] on icon "Back" at bounding box center [299, 90] width 10 height 10
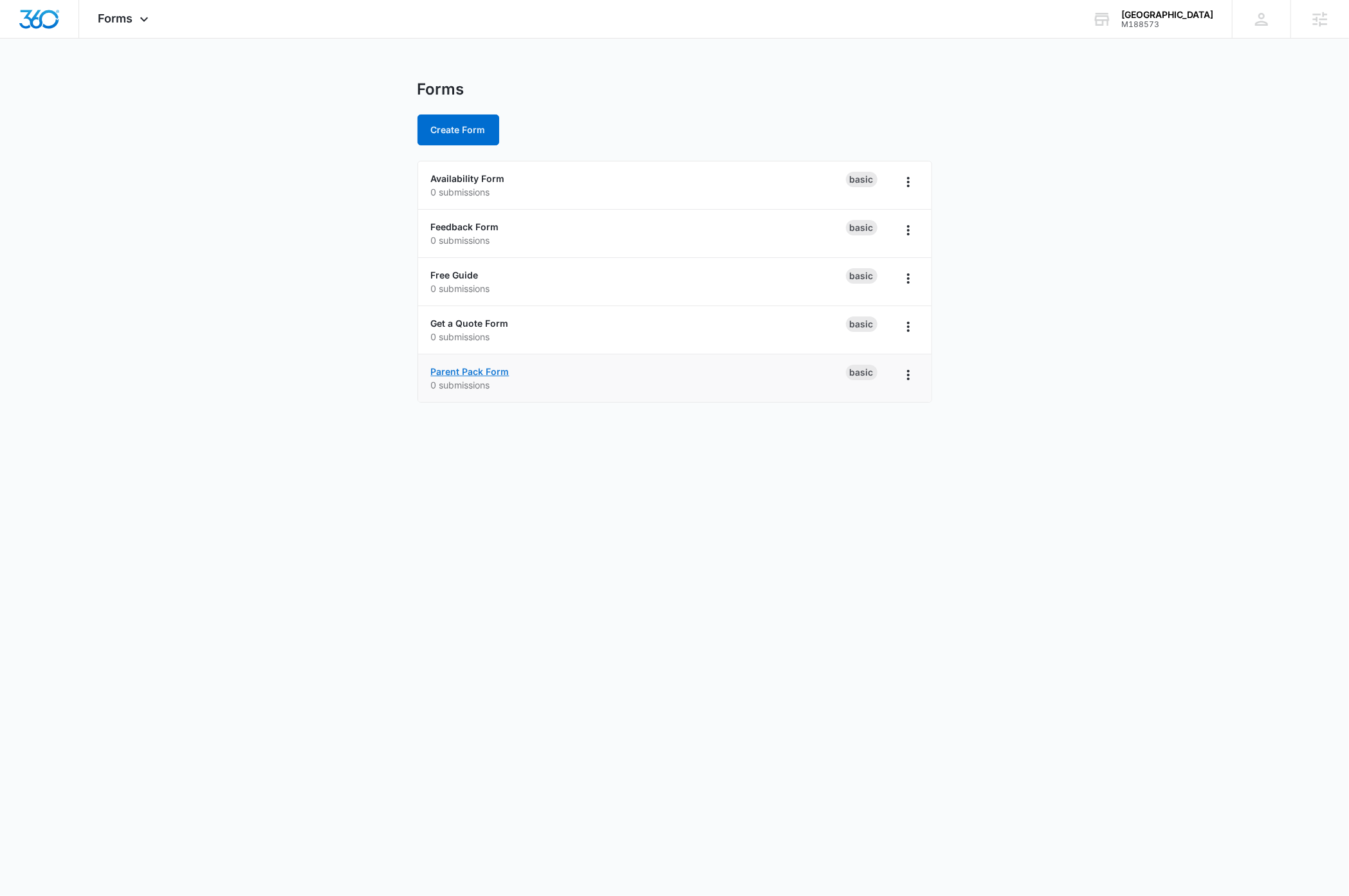
click at [468, 368] on link "Parent Pack Form" at bounding box center [470, 372] width 78 height 11
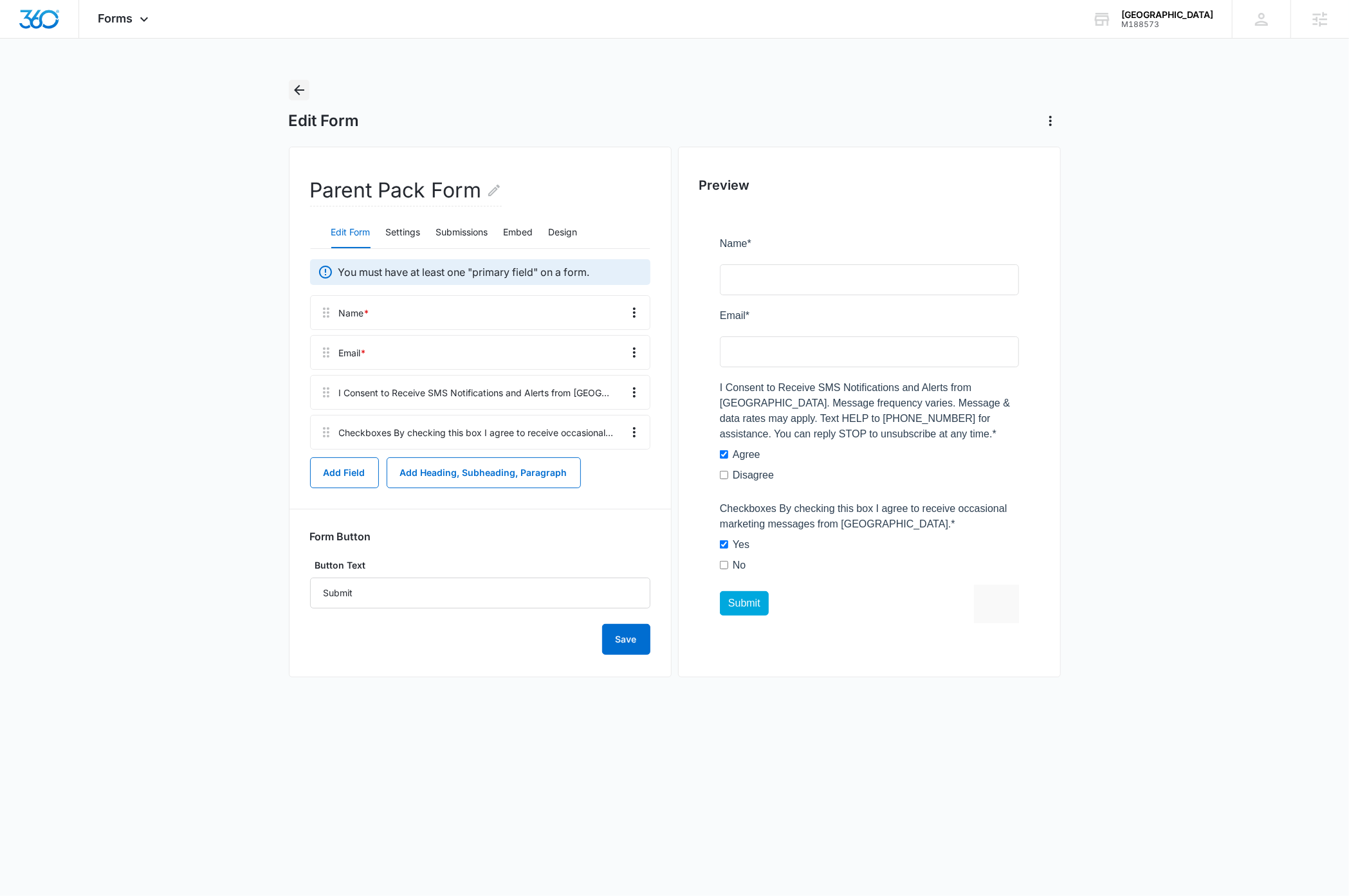
click at [299, 90] on icon "Back" at bounding box center [299, 90] width 10 height 10
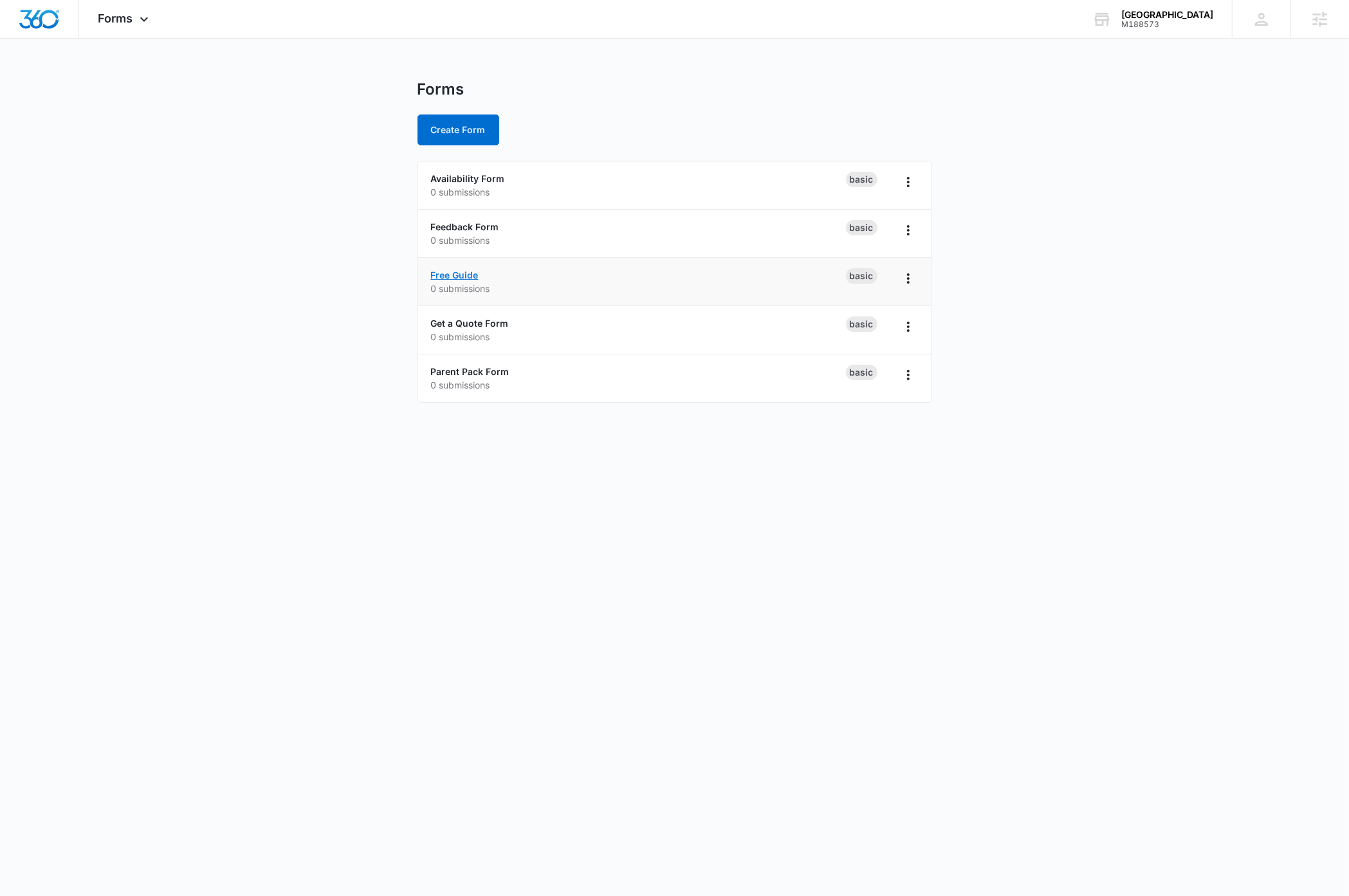
click at [451, 275] on link "Free Guide" at bounding box center [455, 275] width 48 height 11
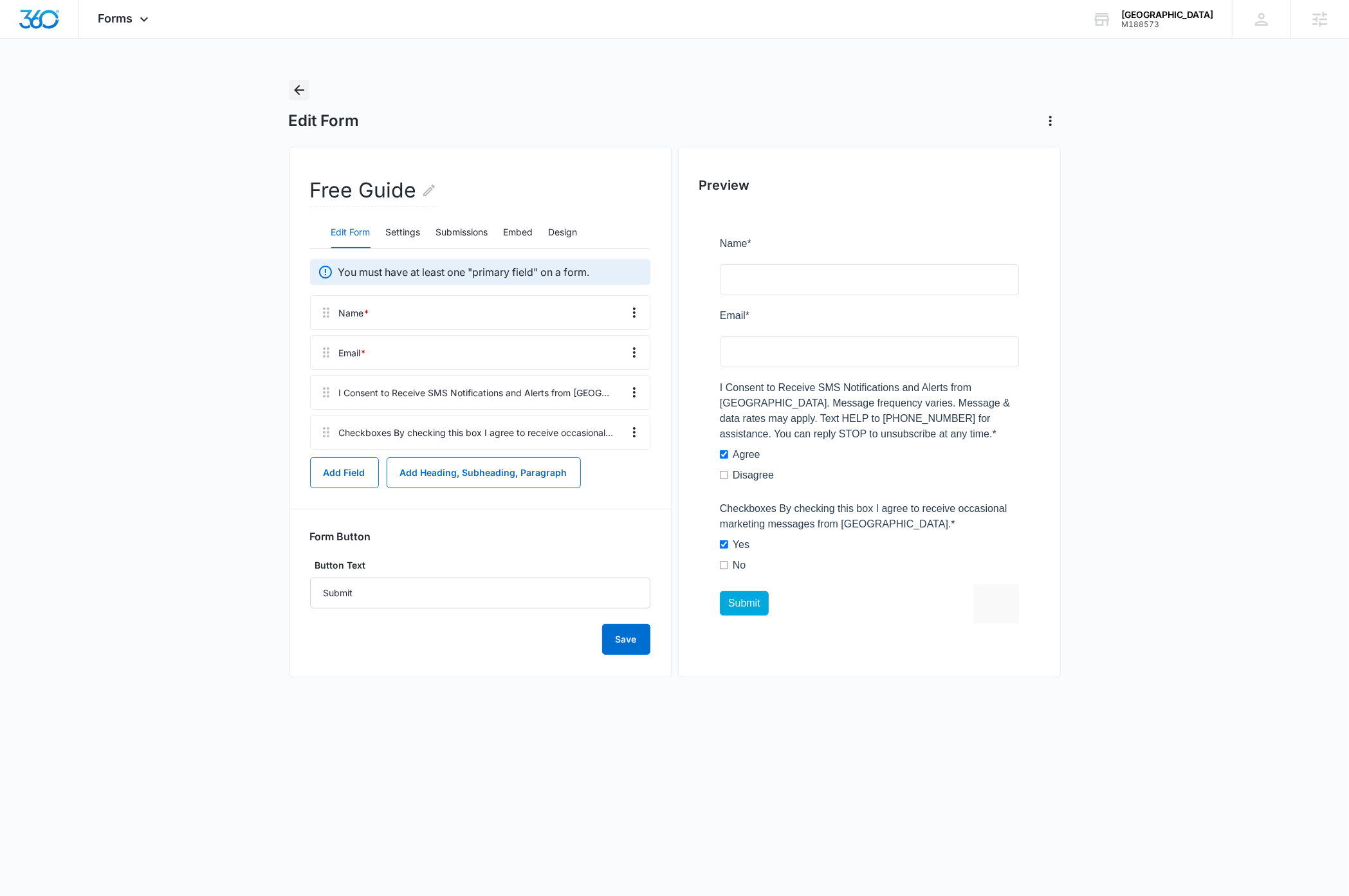
click at [298, 92] on icon "Back" at bounding box center [299, 90] width 10 height 10
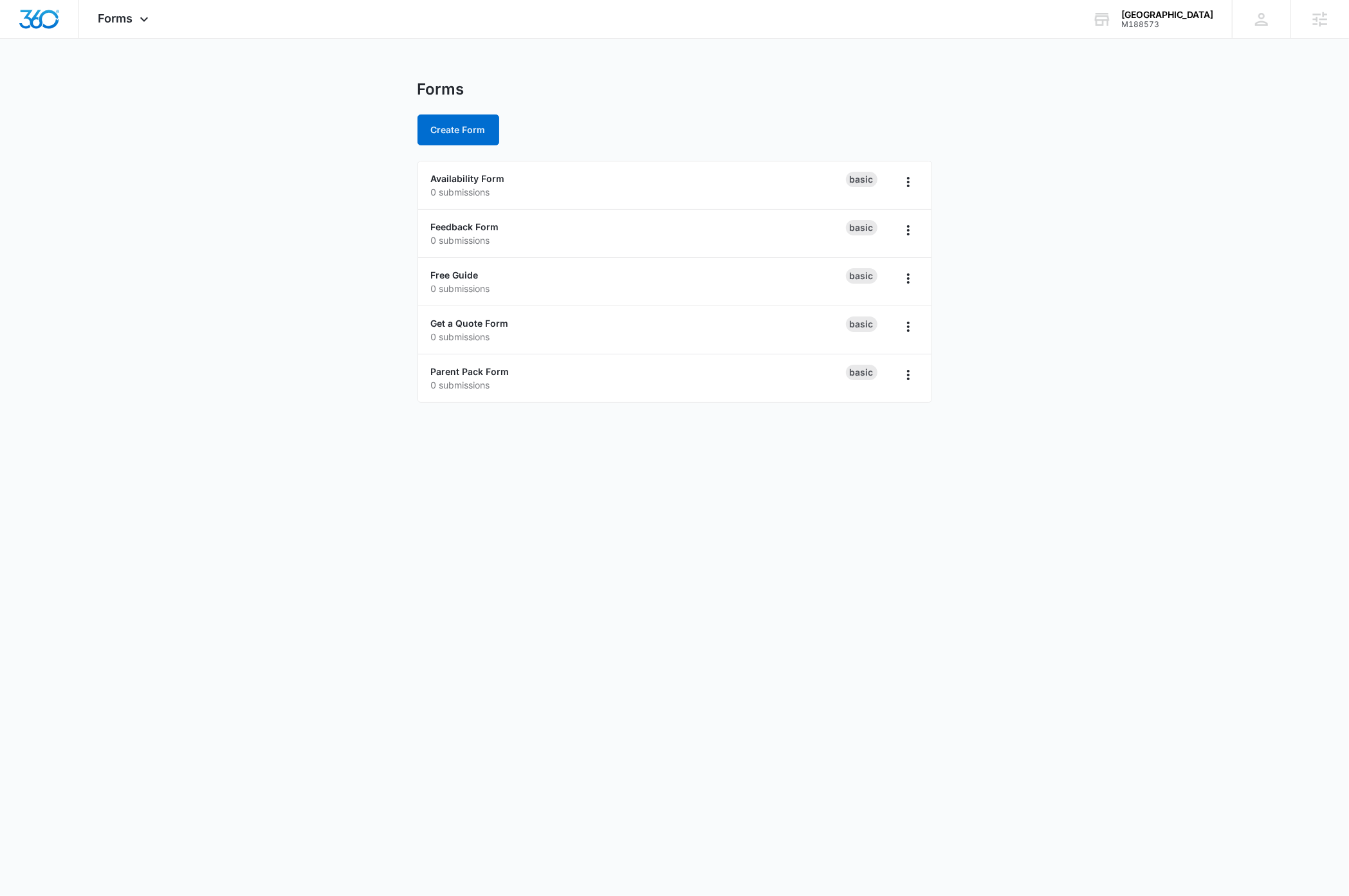
click at [777, 645] on body "Forms Apps Reputation Websites Forms CRM Email Social Payments Content Ads Inte…" at bounding box center [674, 448] width 1349 height 896
click at [777, 459] on body "Forms Apps Reputation Websites Forms CRM Email Social Payments Content Ads Inte…" at bounding box center [674, 448] width 1349 height 896
click at [284, 477] on body "Forms Apps Reputation Websites Forms CRM Email Social Payments Content Ads Inte…" at bounding box center [674, 448] width 1349 height 896
click at [467, 226] on link "Feedback Form" at bounding box center [465, 227] width 68 height 11
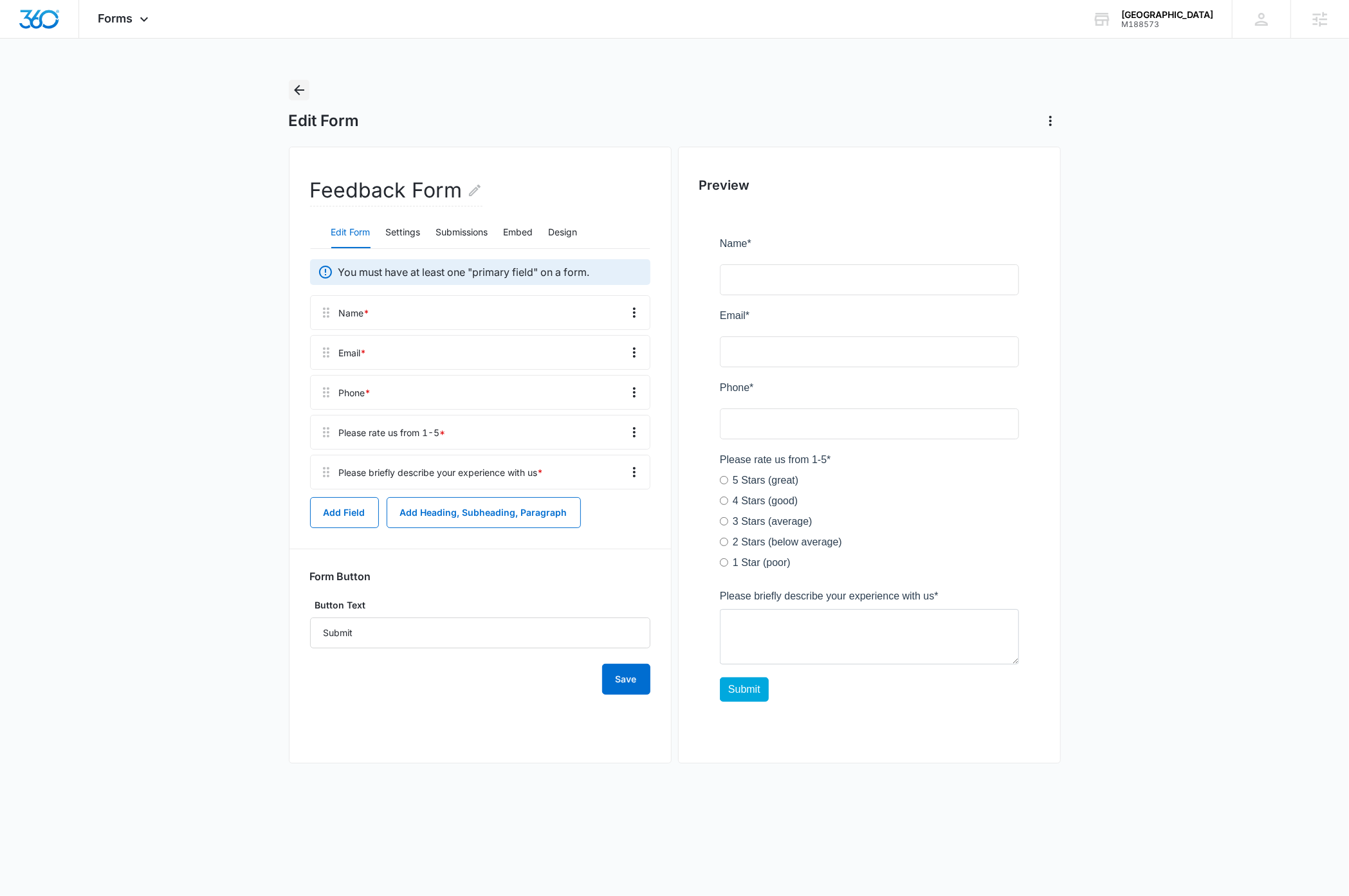
click at [298, 91] on icon "Back" at bounding box center [299, 90] width 16 height 16
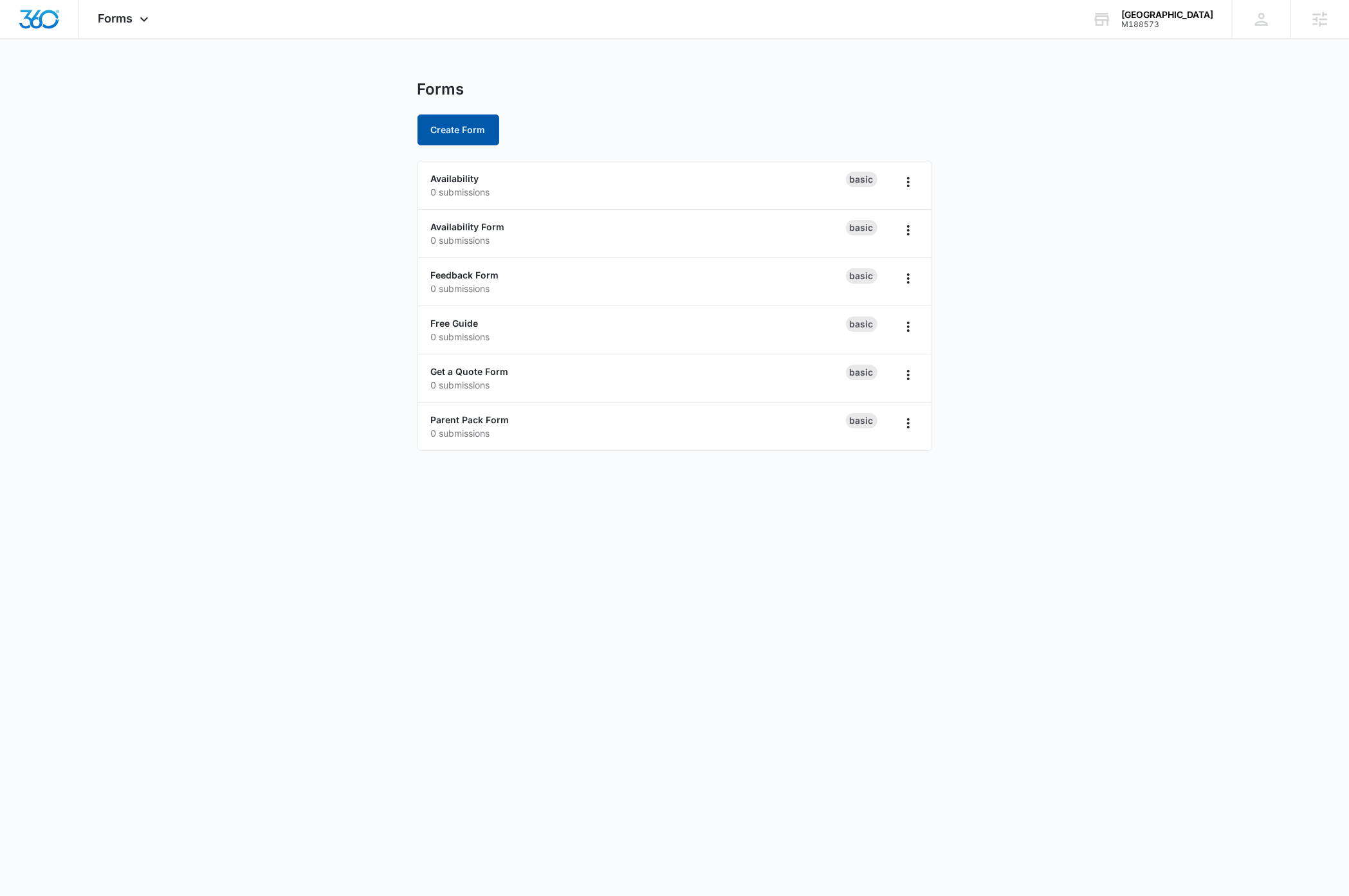
click at [458, 129] on button "Create Form" at bounding box center [458, 130] width 82 height 31
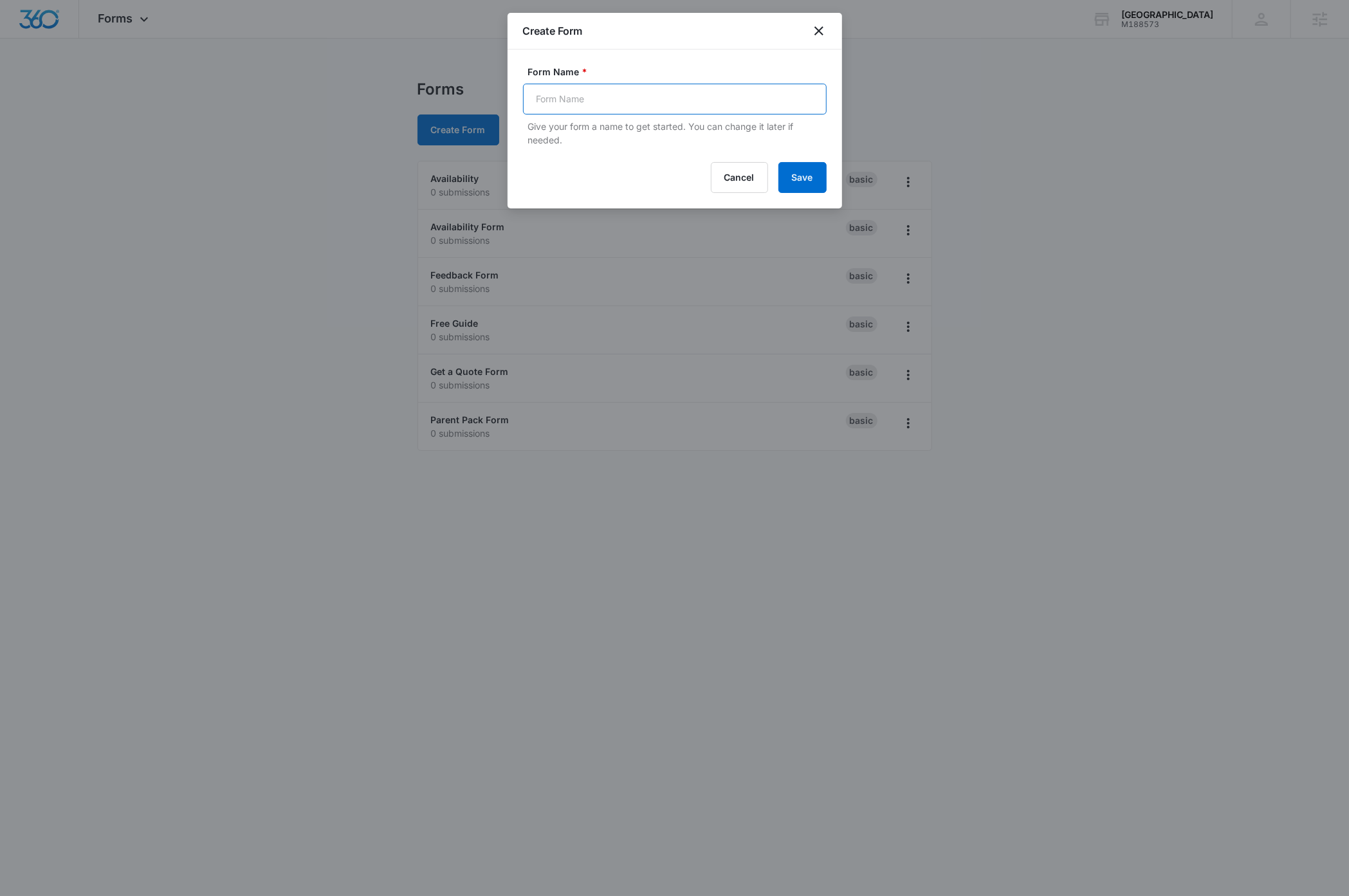
click at [633, 101] on input "Form Name *" at bounding box center [675, 98] width 304 height 31
type input "Feedback"
click at [777, 181] on button "Save" at bounding box center [802, 177] width 48 height 31
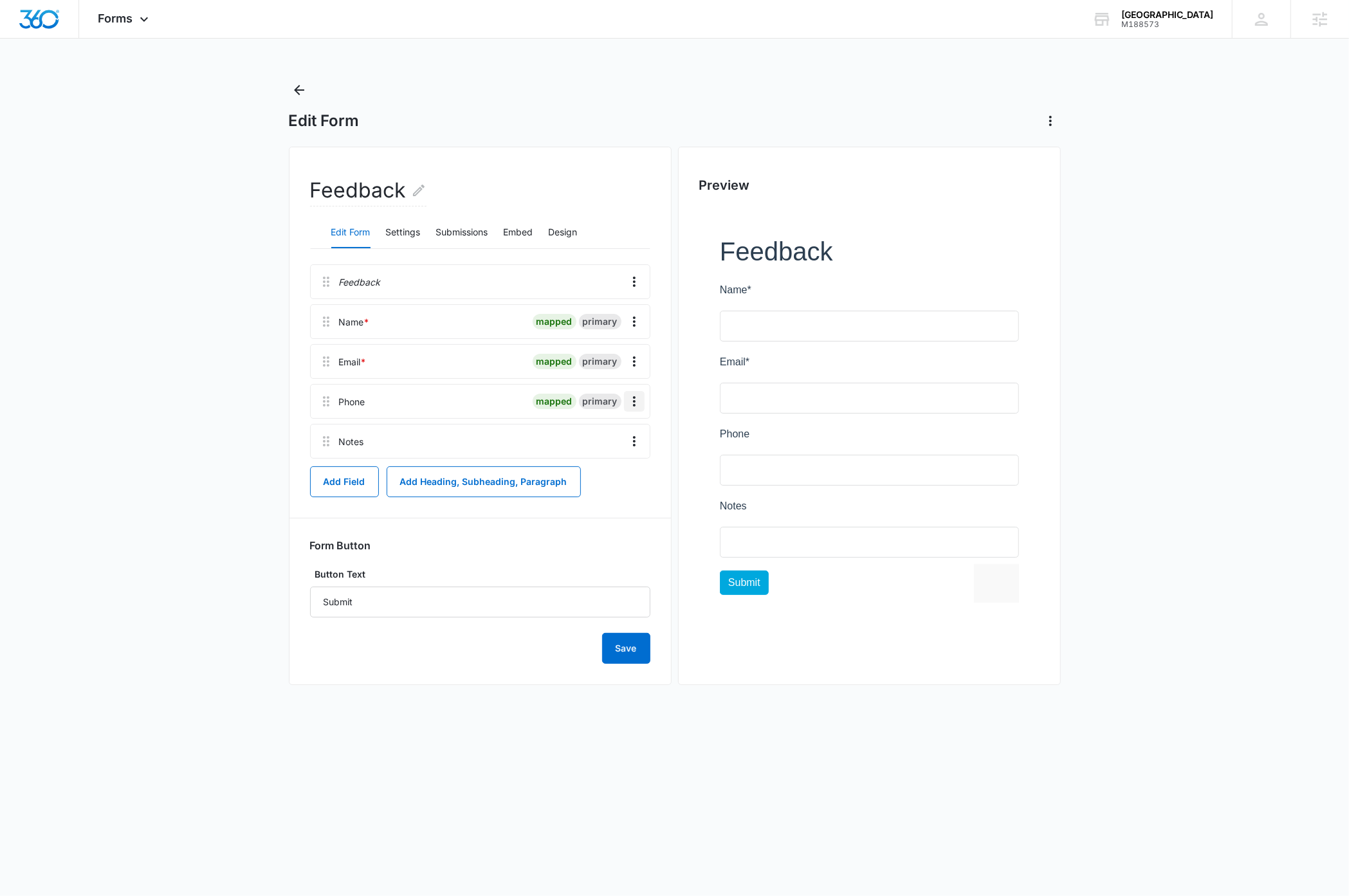
click at [635, 404] on icon "Overflow Menu" at bounding box center [634, 401] width 16 height 16
click at [613, 437] on button "Edit" at bounding box center [607, 437] width 73 height 19
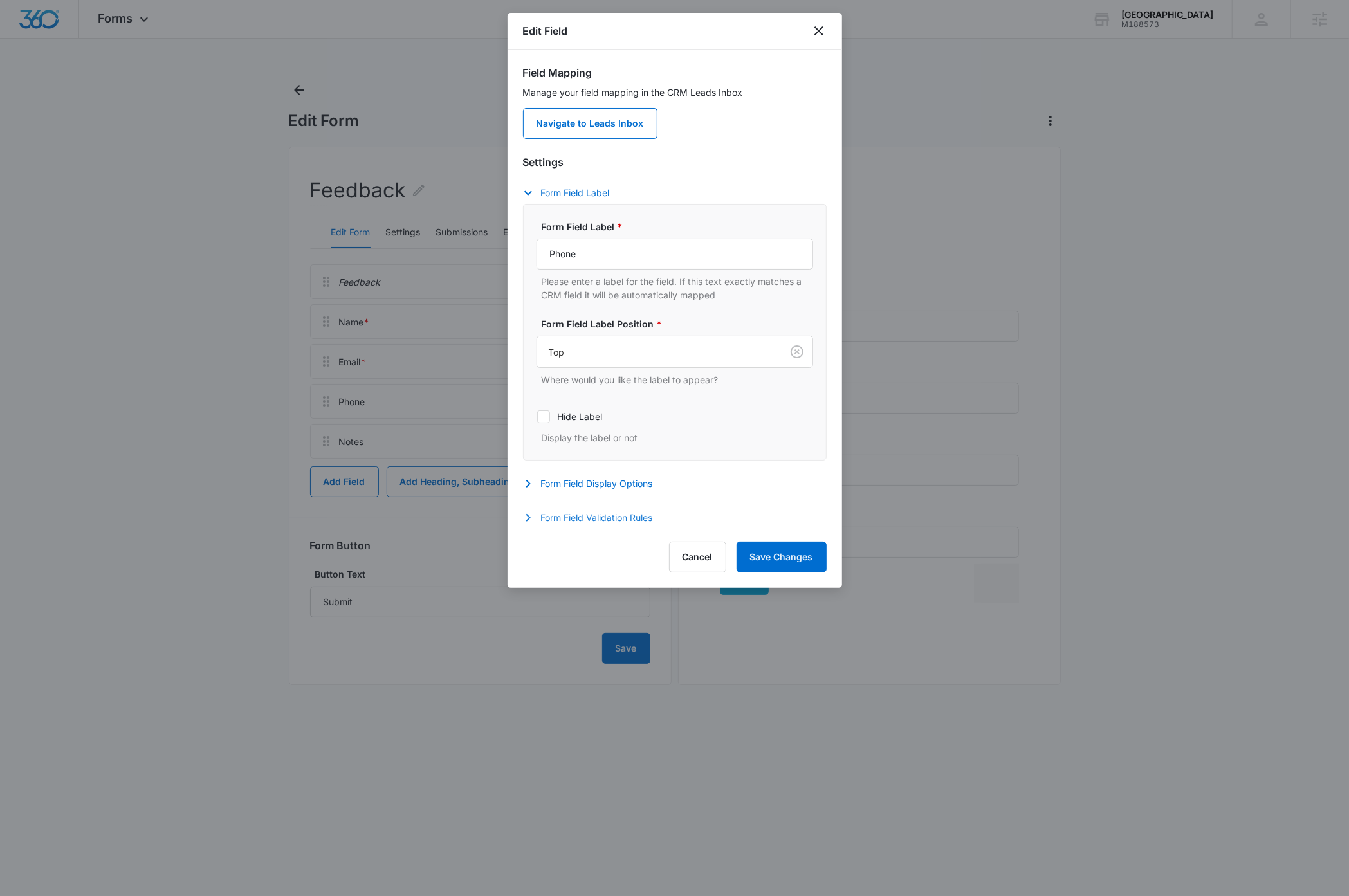
click at [621, 516] on button "Form Field Validation Rules" at bounding box center [595, 518] width 143 height 16
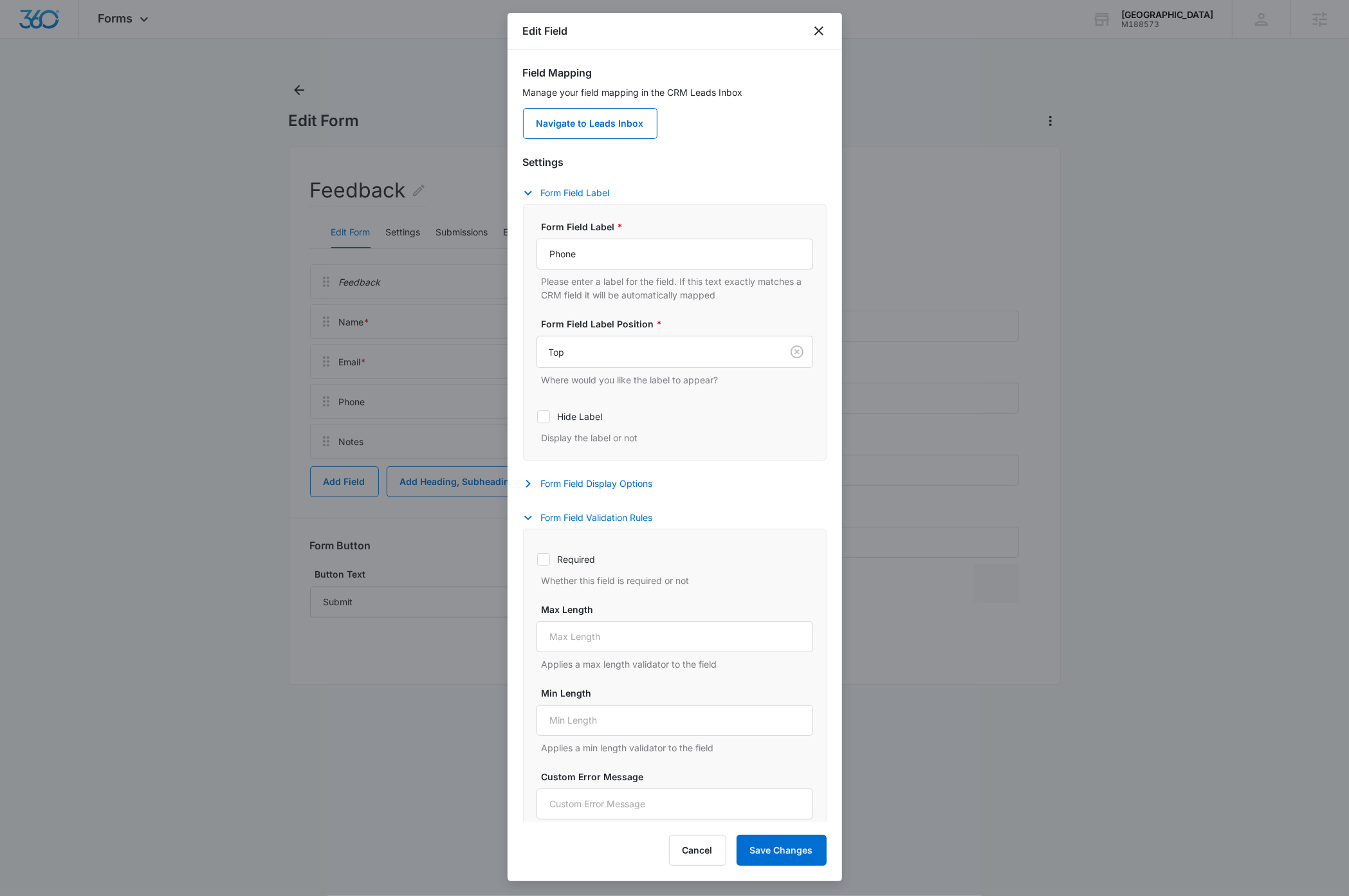
click at [543, 562] on icon at bounding box center [543, 559] width 7 height 6
click at [537, 560] on input "Required" at bounding box center [536, 559] width 1 height 1
checkbox input "true"
click at [773, 851] on button "Save Changes" at bounding box center [782, 850] width 90 height 31
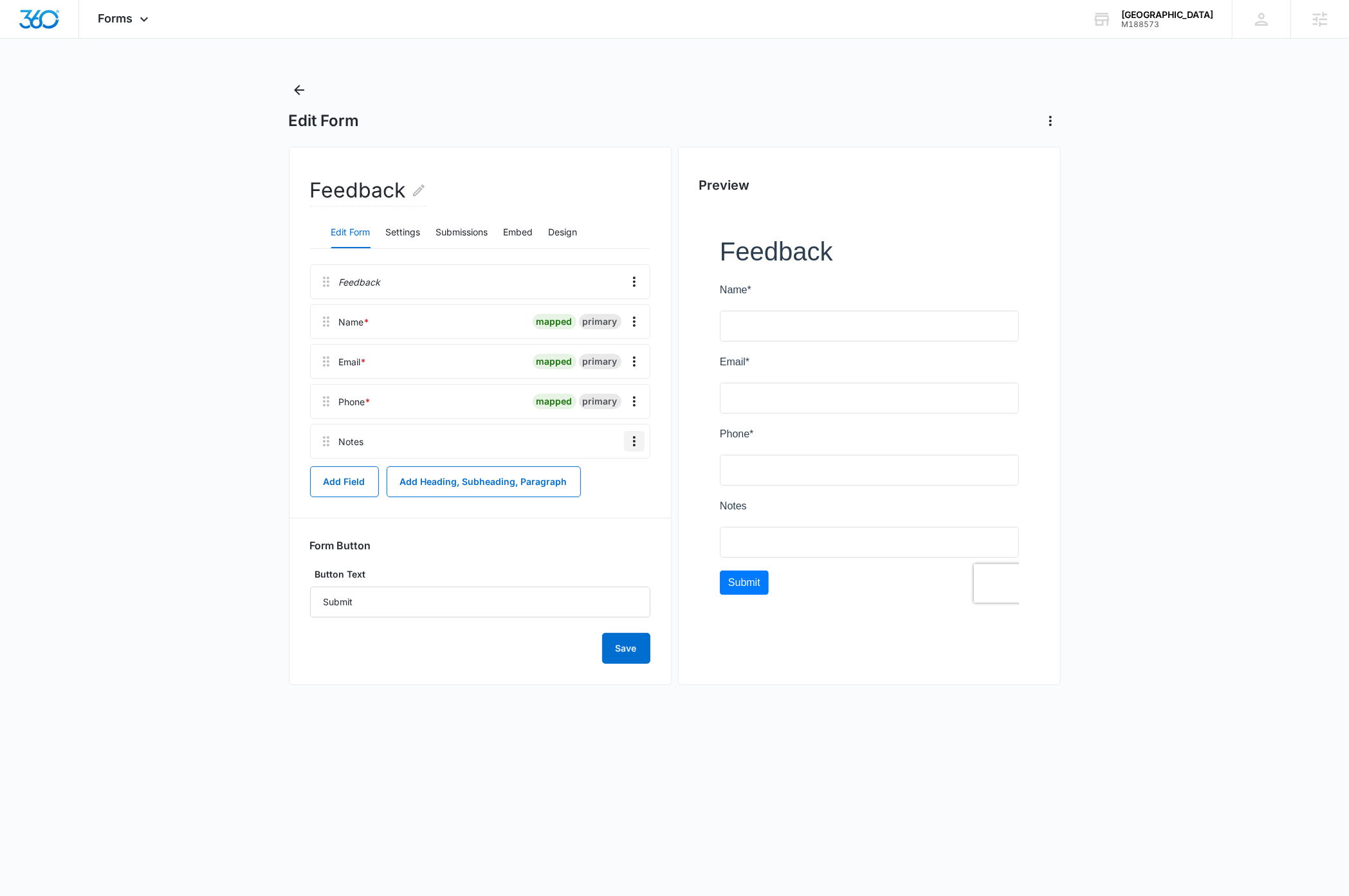
click at [640, 444] on icon "Overflow Menu" at bounding box center [634, 441] width 16 height 16
click at [614, 498] on button "Delete" at bounding box center [607, 497] width 73 height 19
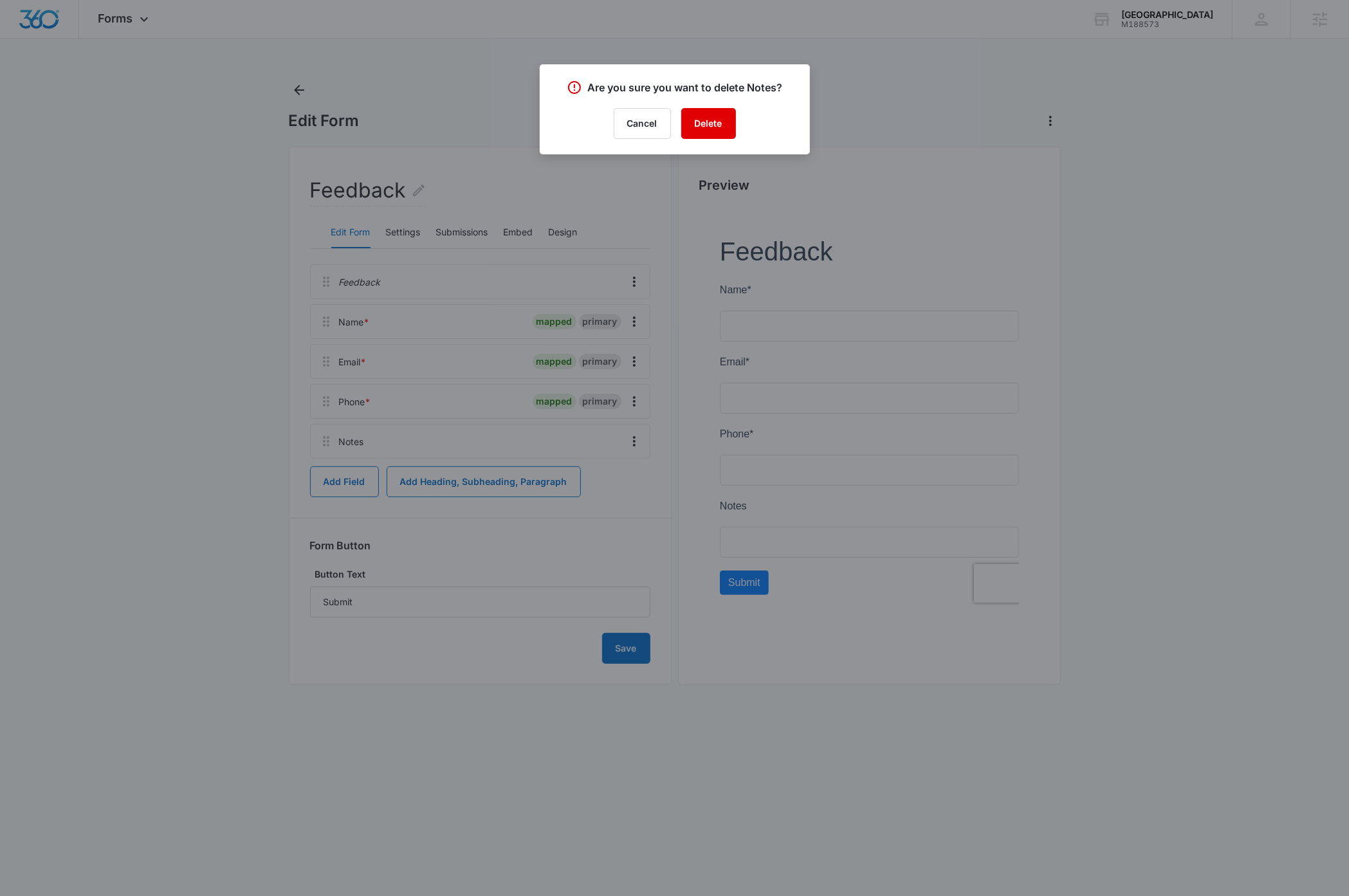
click at [709, 123] on button "Delete" at bounding box center [708, 123] width 54 height 31
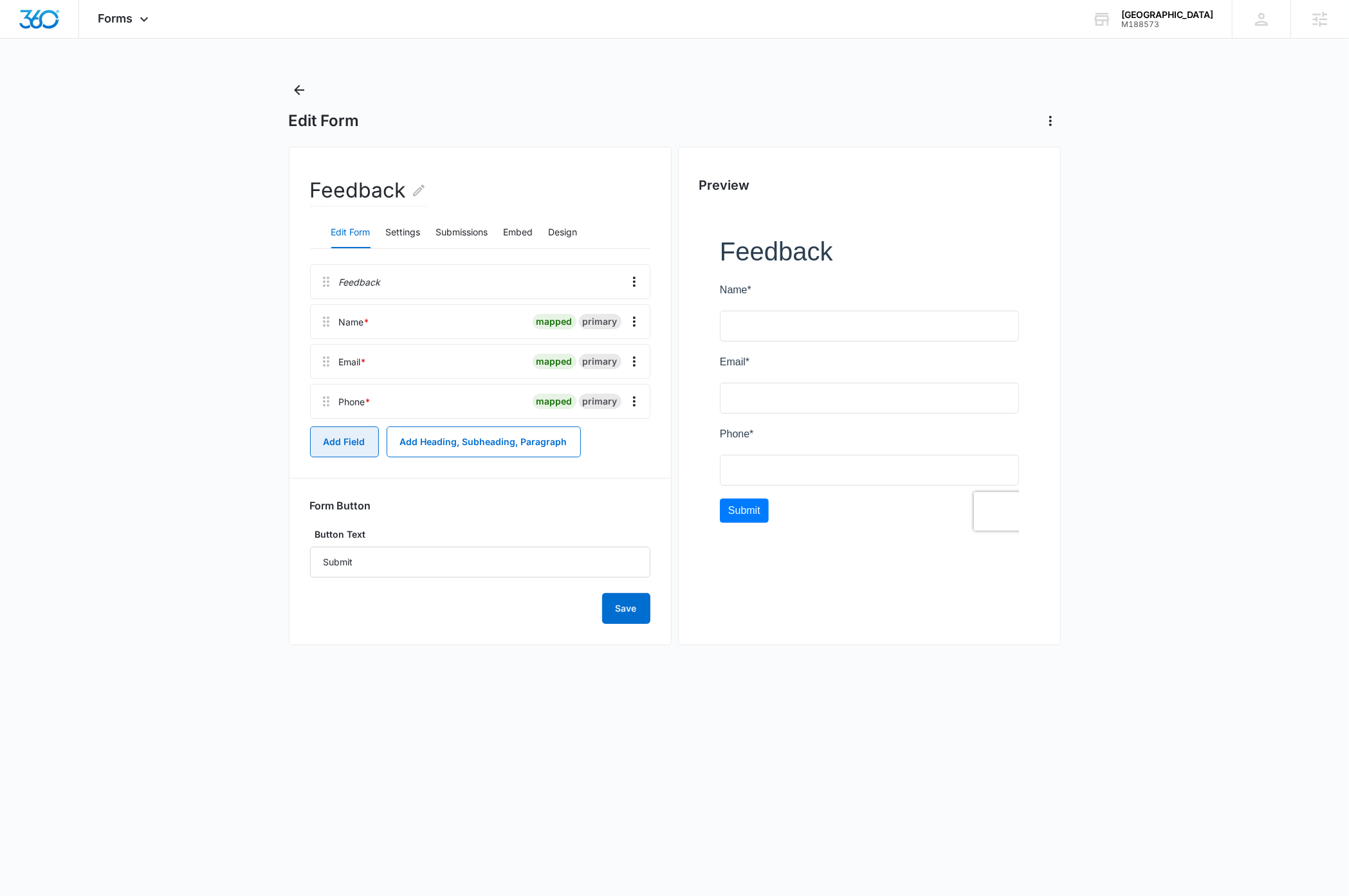
click at [338, 446] on button "Add Field" at bounding box center [344, 442] width 69 height 31
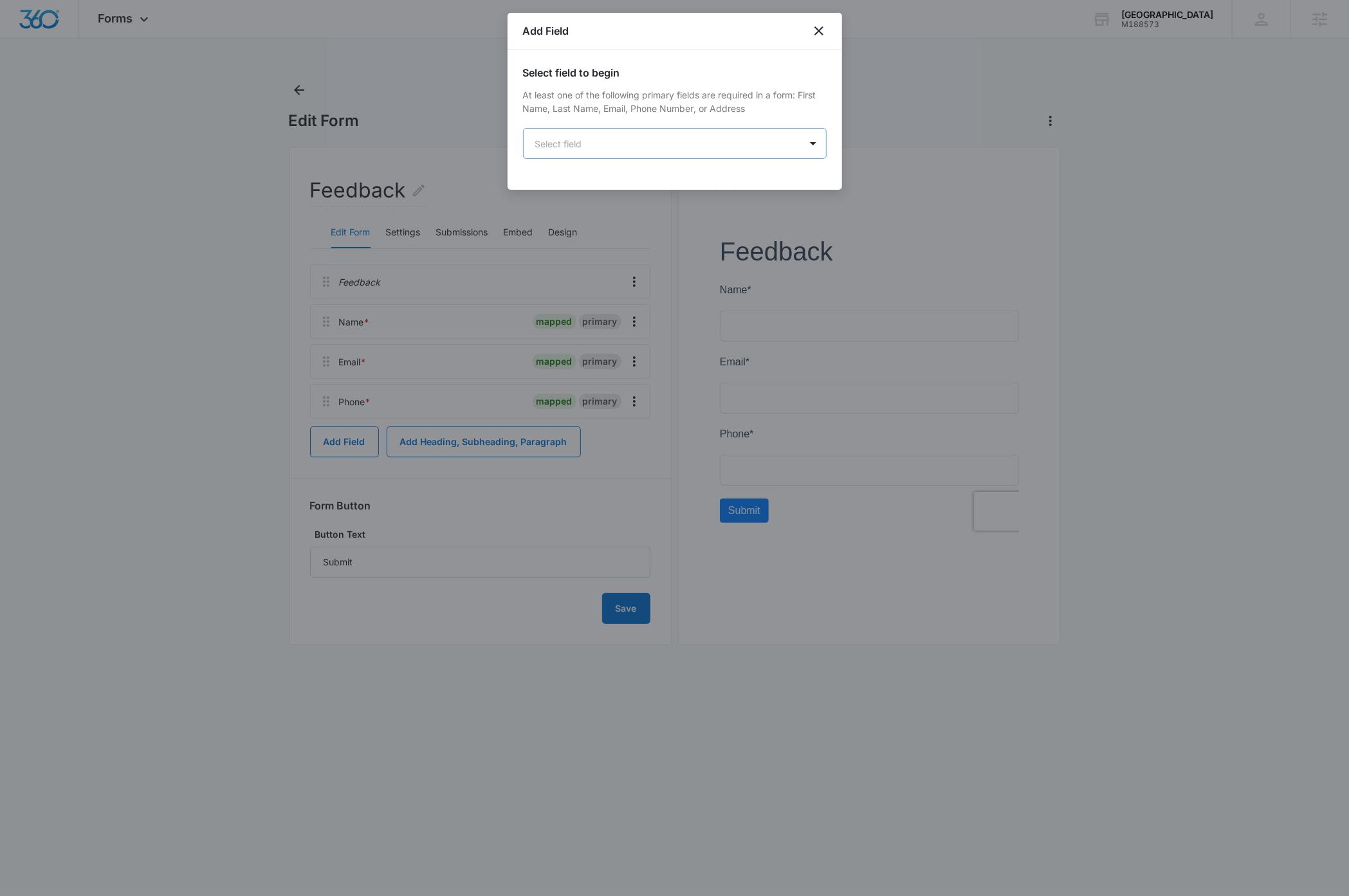
click at [586, 151] on body "Forms Apps Reputation Websites Forms CRM Email Social Payments Content Ads Inte…" at bounding box center [674, 448] width 1349 height 896
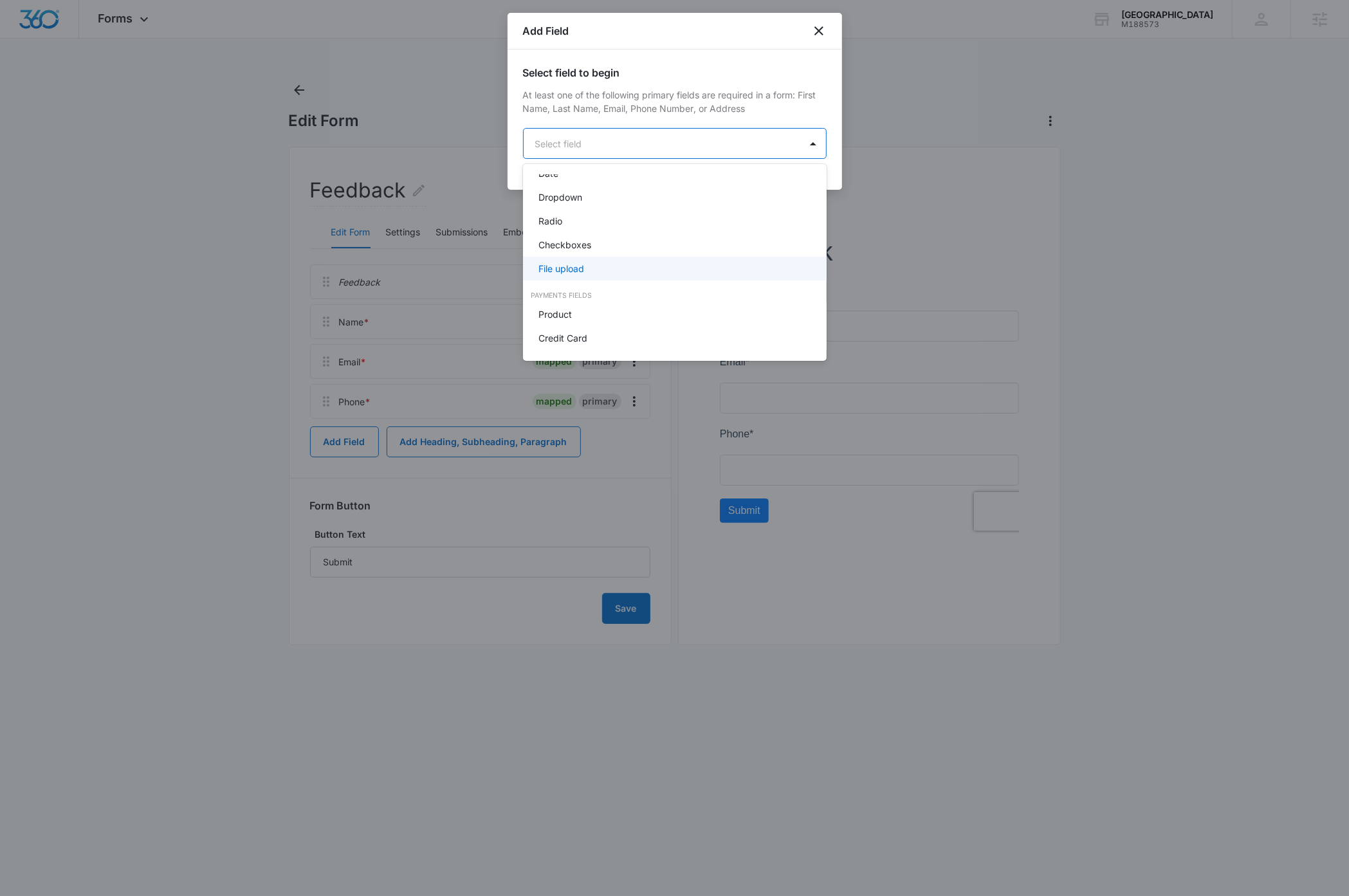
scroll to position [266, 0]
click at [603, 247] on div "Radio" at bounding box center [673, 250] width 270 height 14
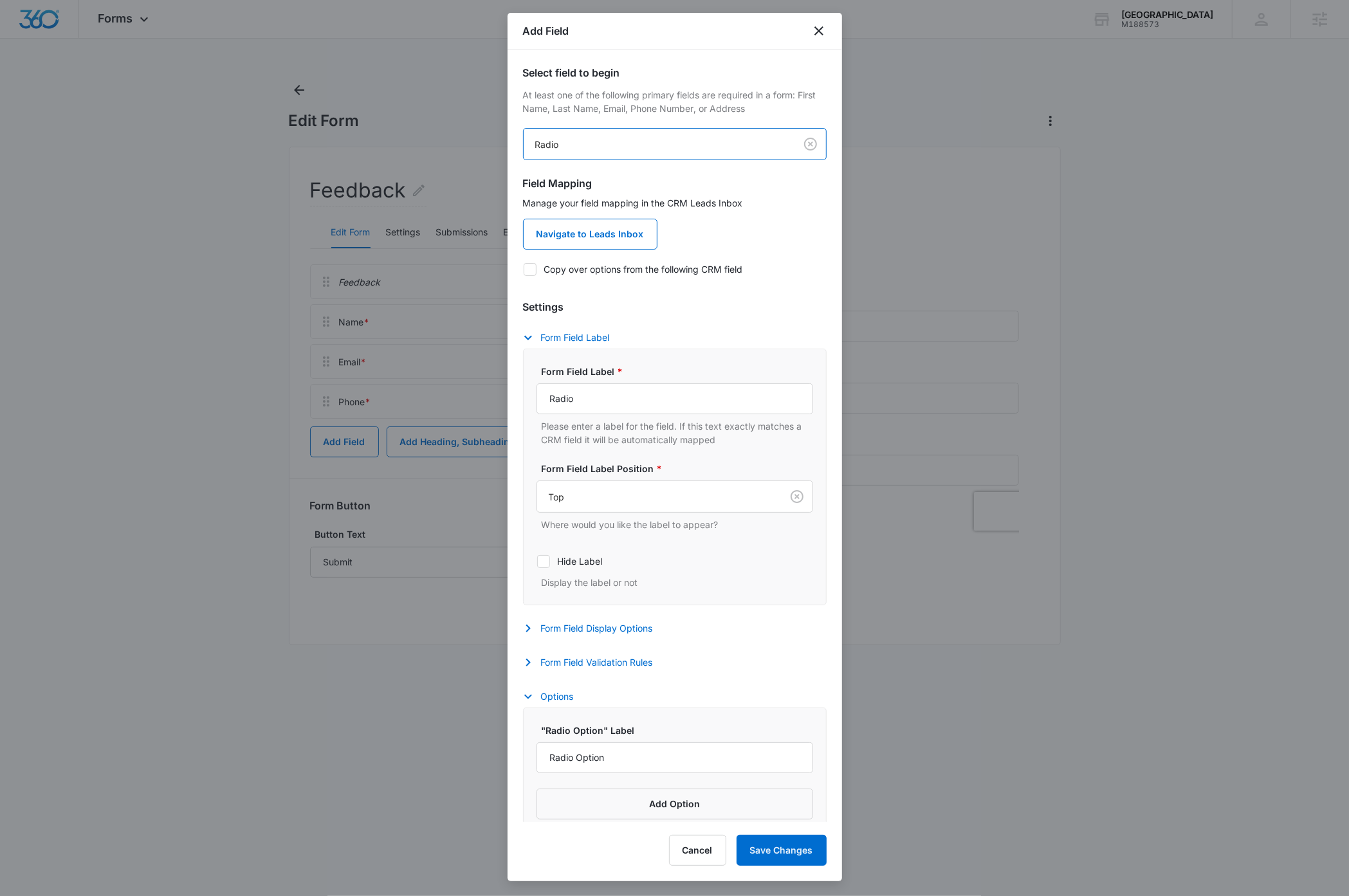
click at [528, 271] on icon at bounding box center [529, 269] width 7 height 6
click at [524, 270] on input "Copy over options from the following CRM field" at bounding box center [523, 269] width 1 height 1
checkbox input "true"
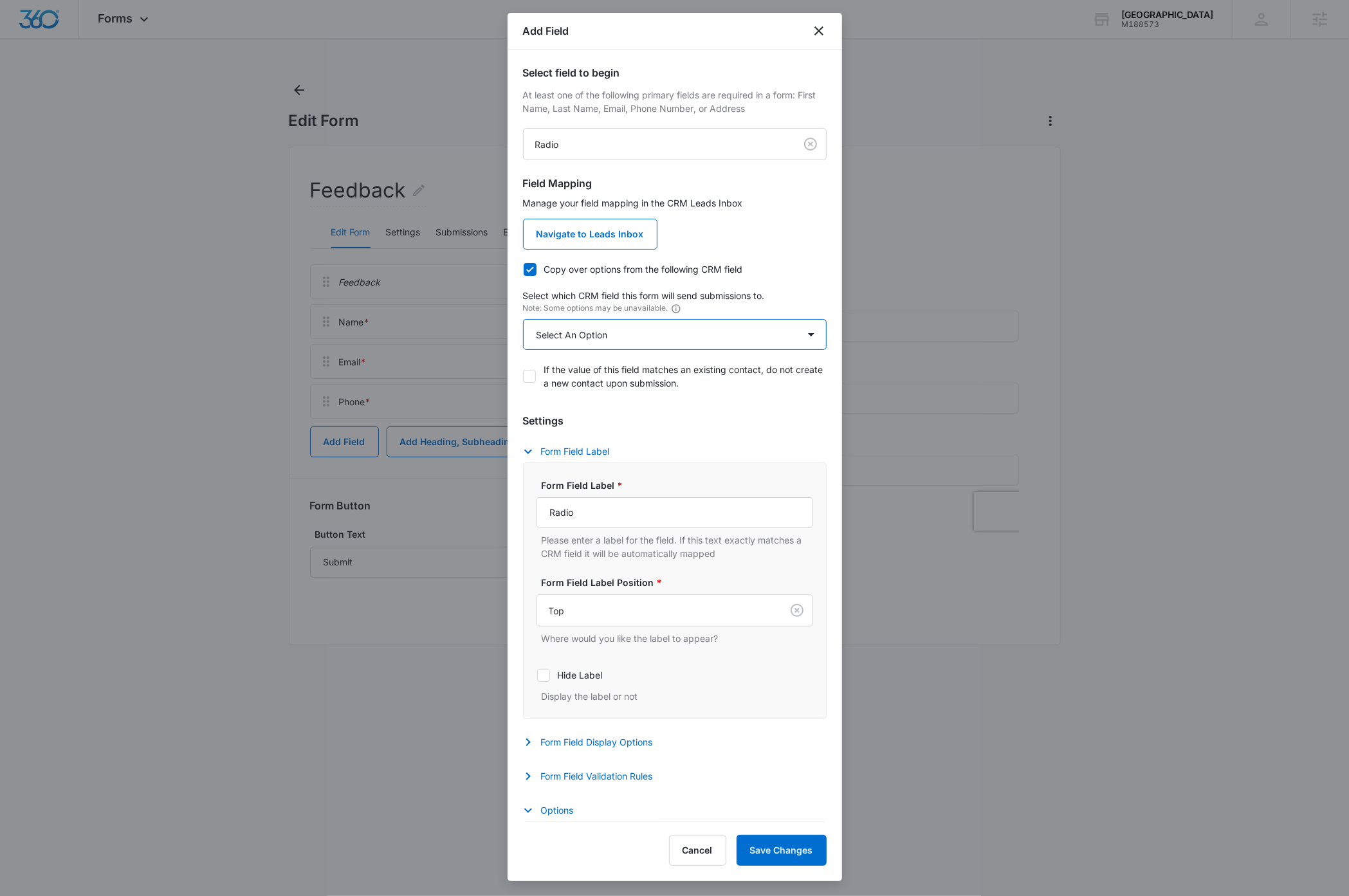
click at [637, 336] on select "Select An Option Select An Option Please rate us from 1-5" at bounding box center [675, 334] width 304 height 31
select select "343"
click at [523, 319] on select "Select An Option Select An Option Please rate us from 1-5" at bounding box center [675, 334] width 304 height 31
click at [593, 778] on button "Form Field Validation Rules" at bounding box center [595, 776] width 143 height 16
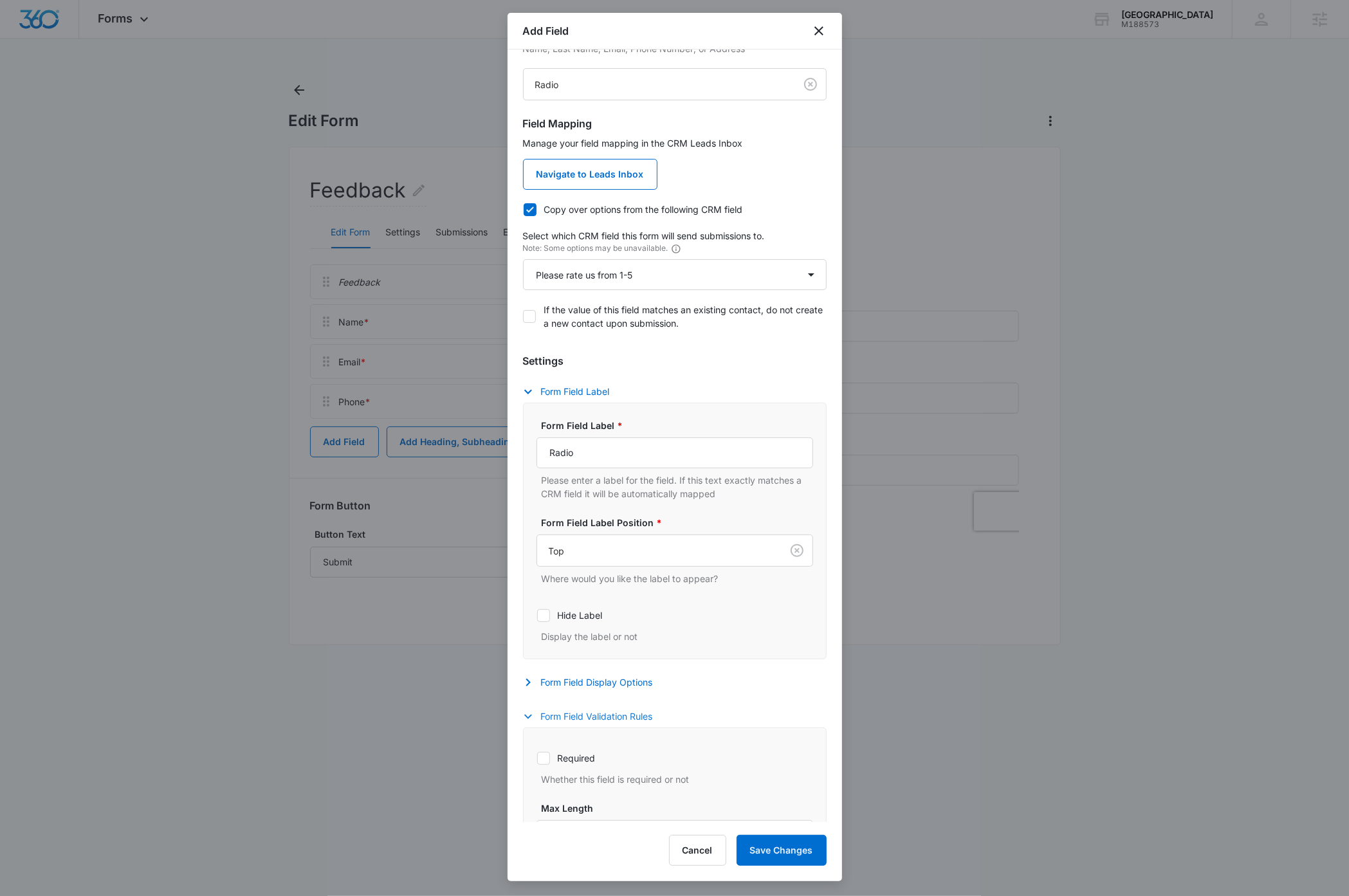
scroll to position [101, 0]
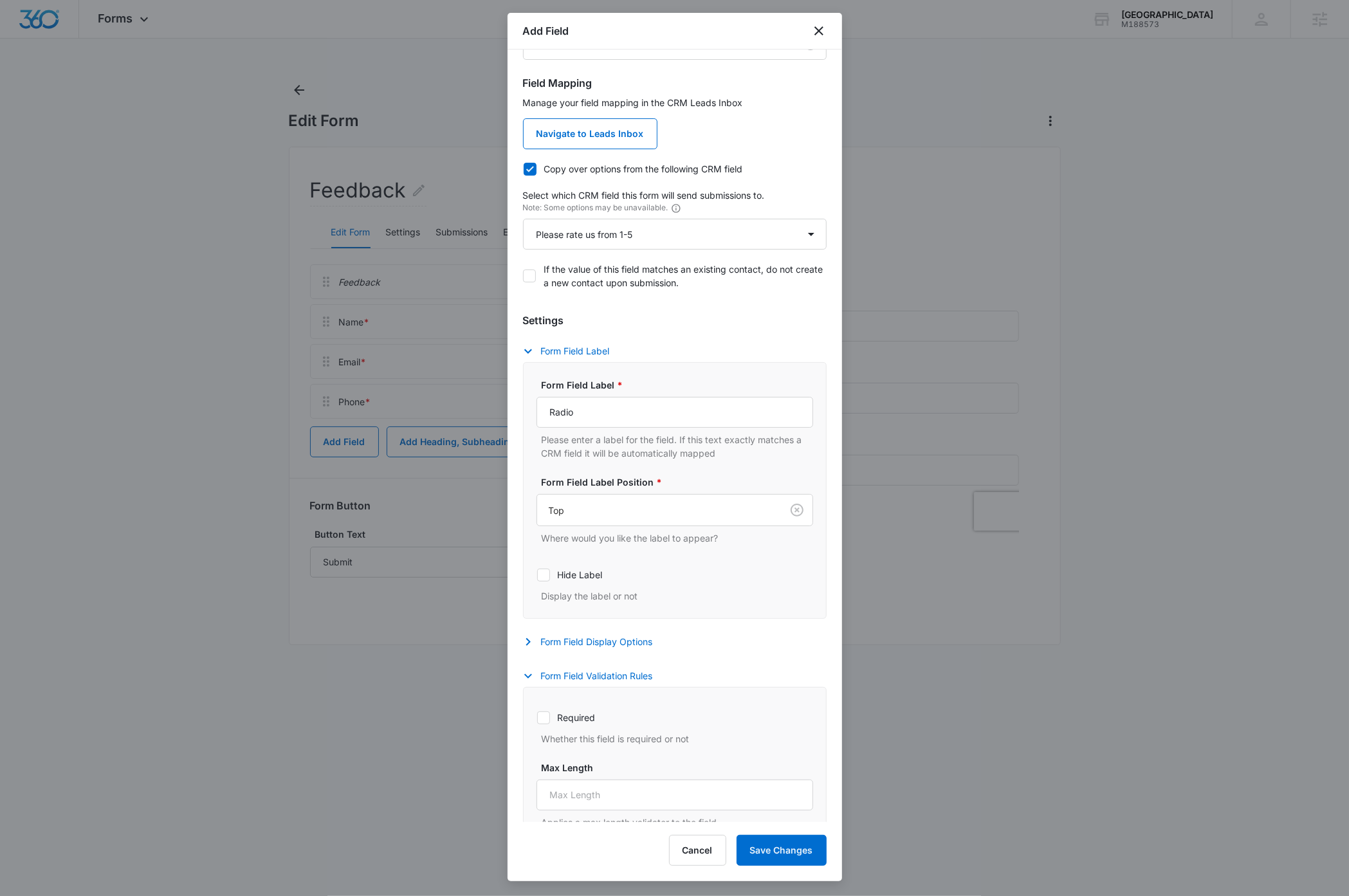
click at [544, 720] on icon at bounding box center [543, 717] width 7 height 6
click at [537, 717] on input "Required" at bounding box center [536, 717] width 1 height 1
checkbox input "true"
click at [578, 678] on button "Form Field Validation Rules" at bounding box center [595, 676] width 143 height 16
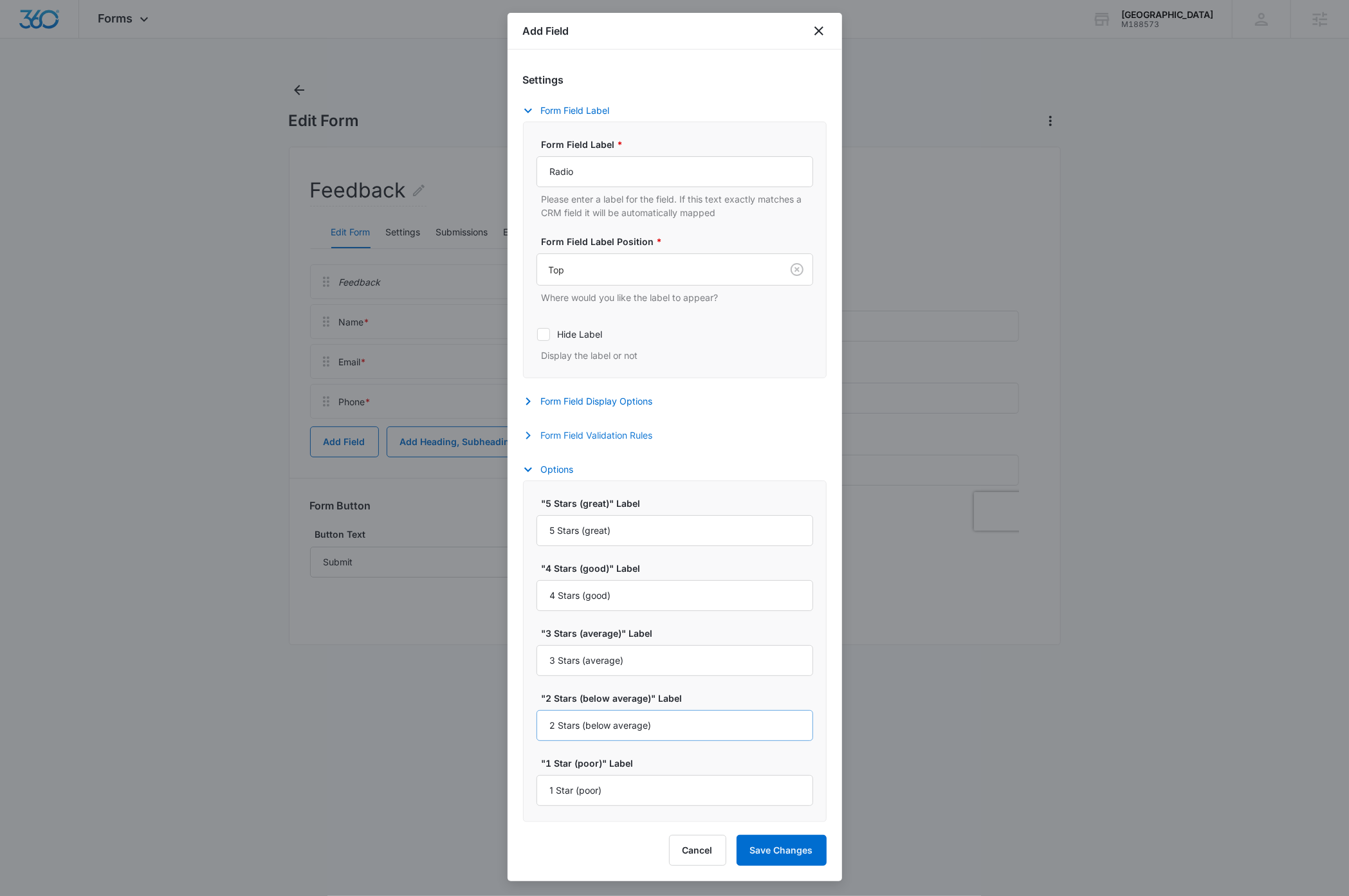
scroll to position [345, 0]
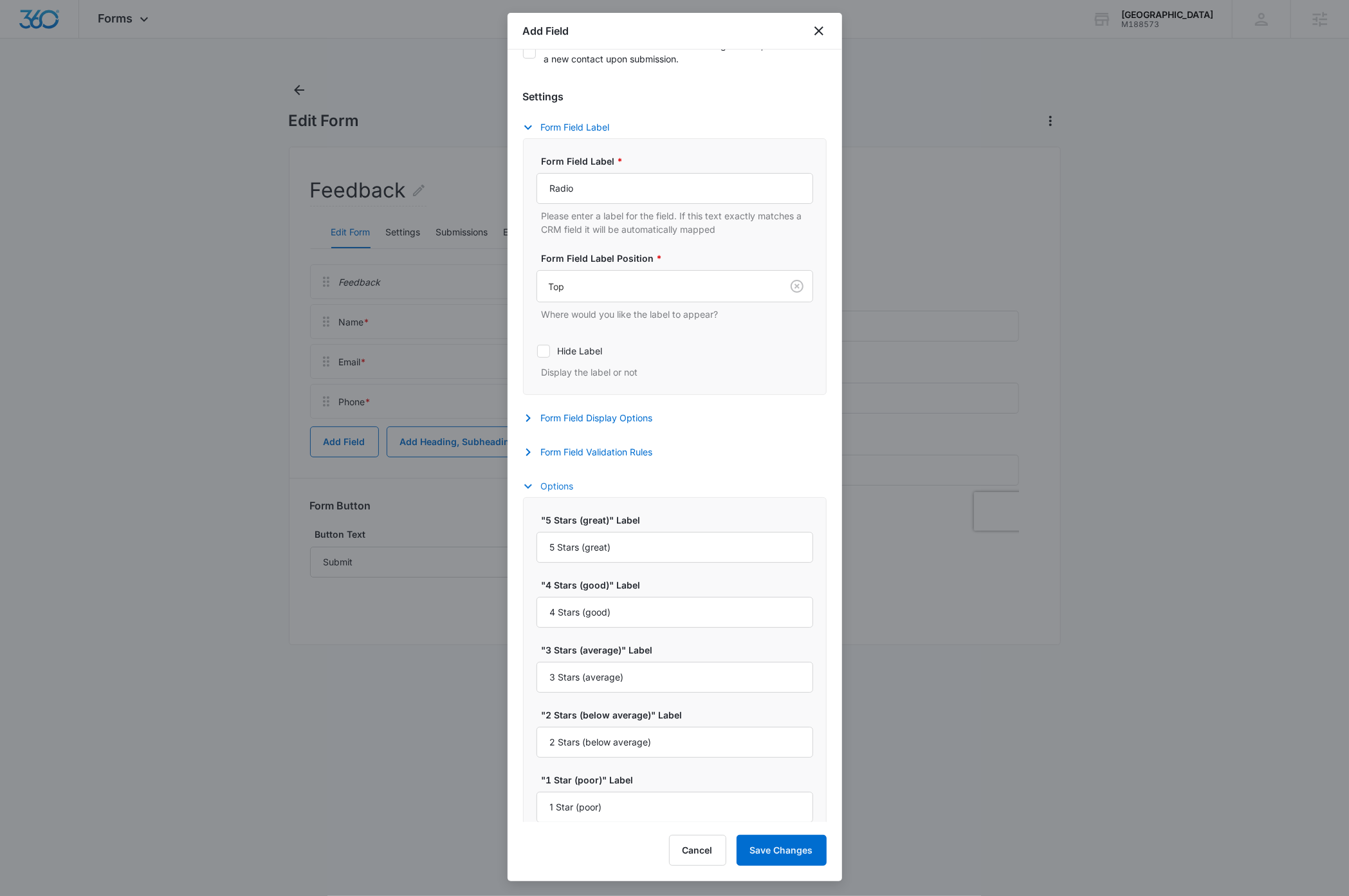
click at [553, 493] on button "Options" at bounding box center [555, 486] width 64 height 16
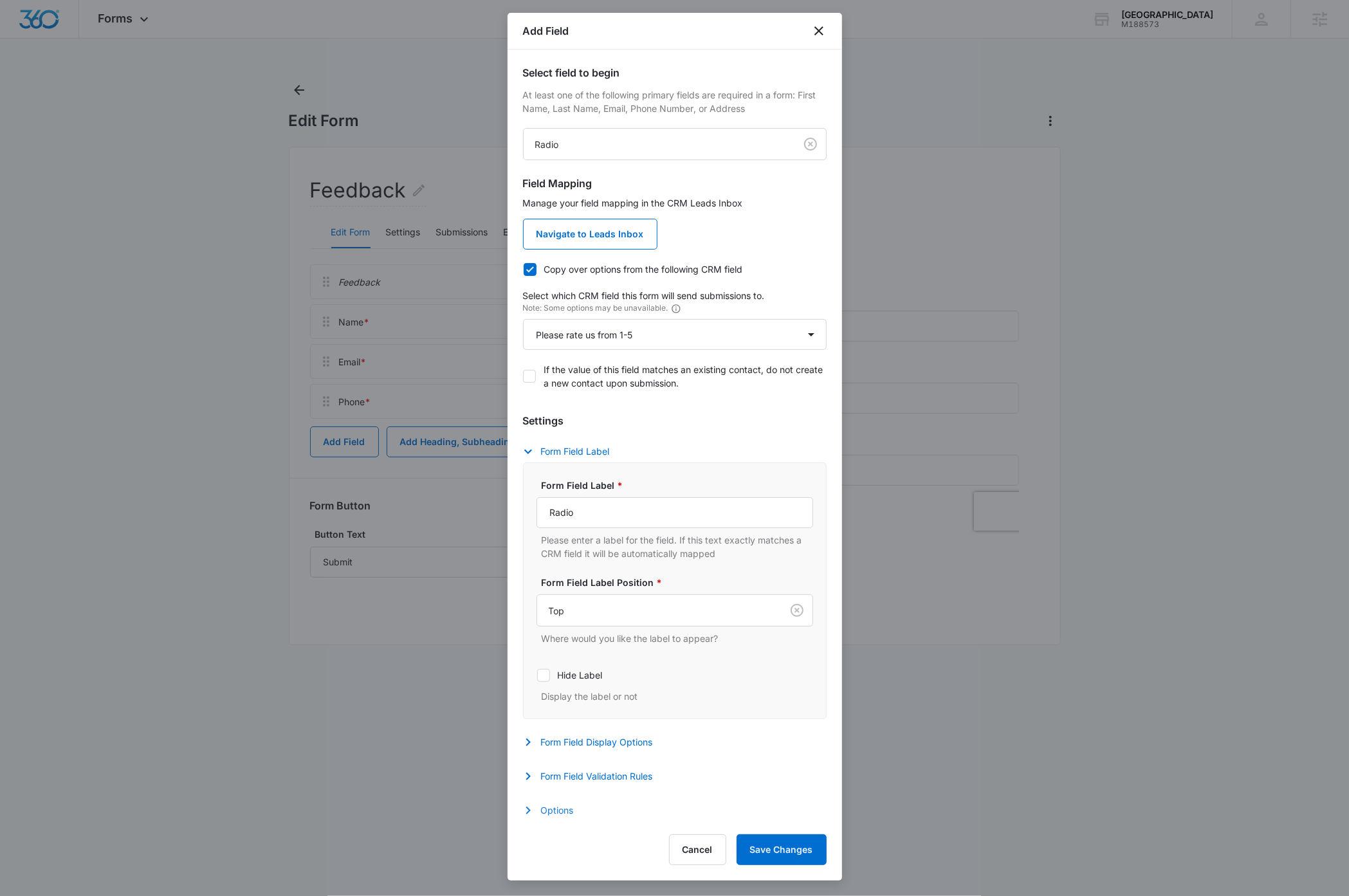
scroll to position [4, 0]
click at [585, 508] on input "Radio" at bounding box center [674, 512] width 277 height 31
type input "Please rate us from 1-5"
click at [573, 444] on button "Form Field Label" at bounding box center [573, 451] width 100 height 16
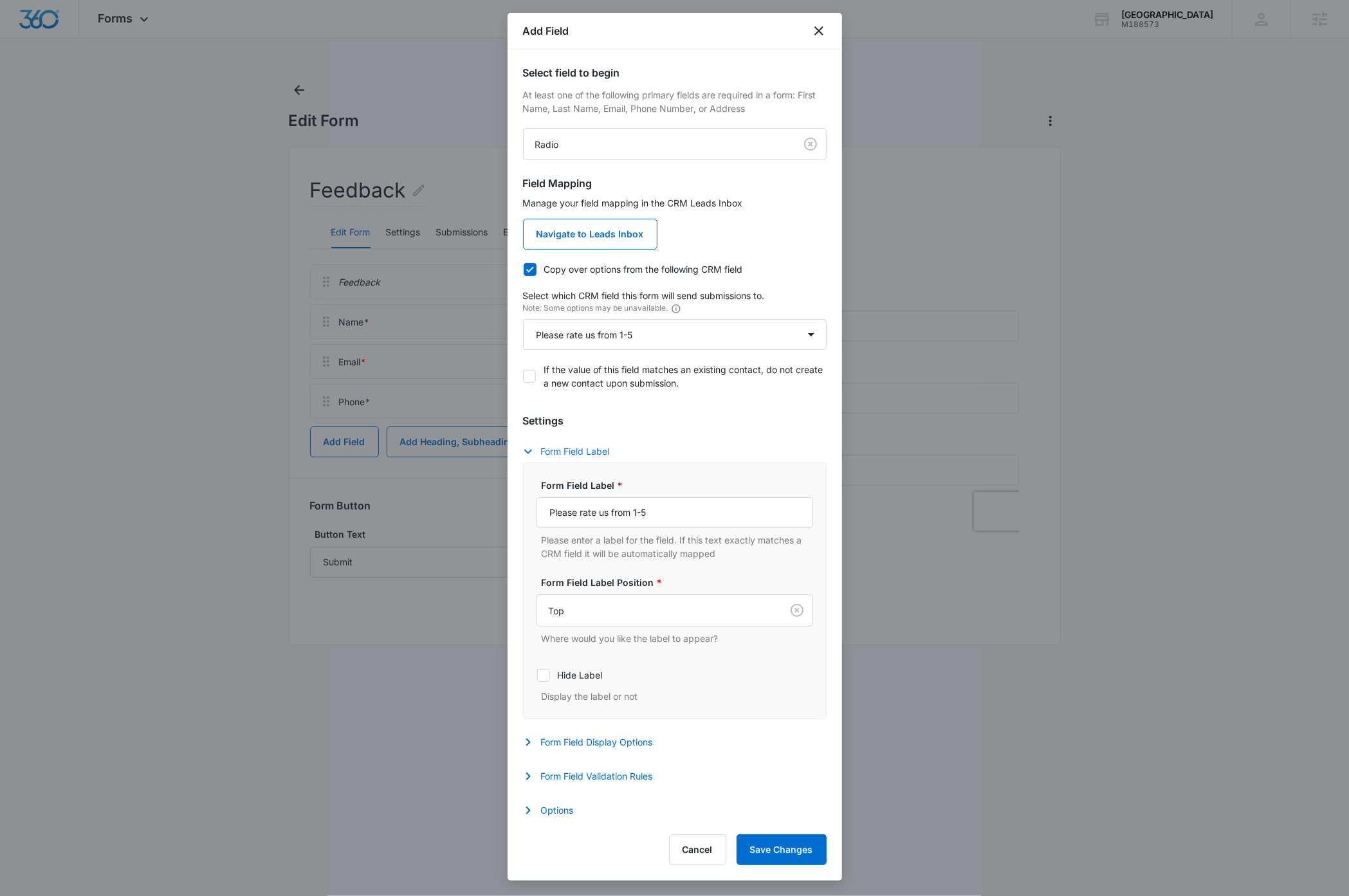
scroll to position [0, 0]
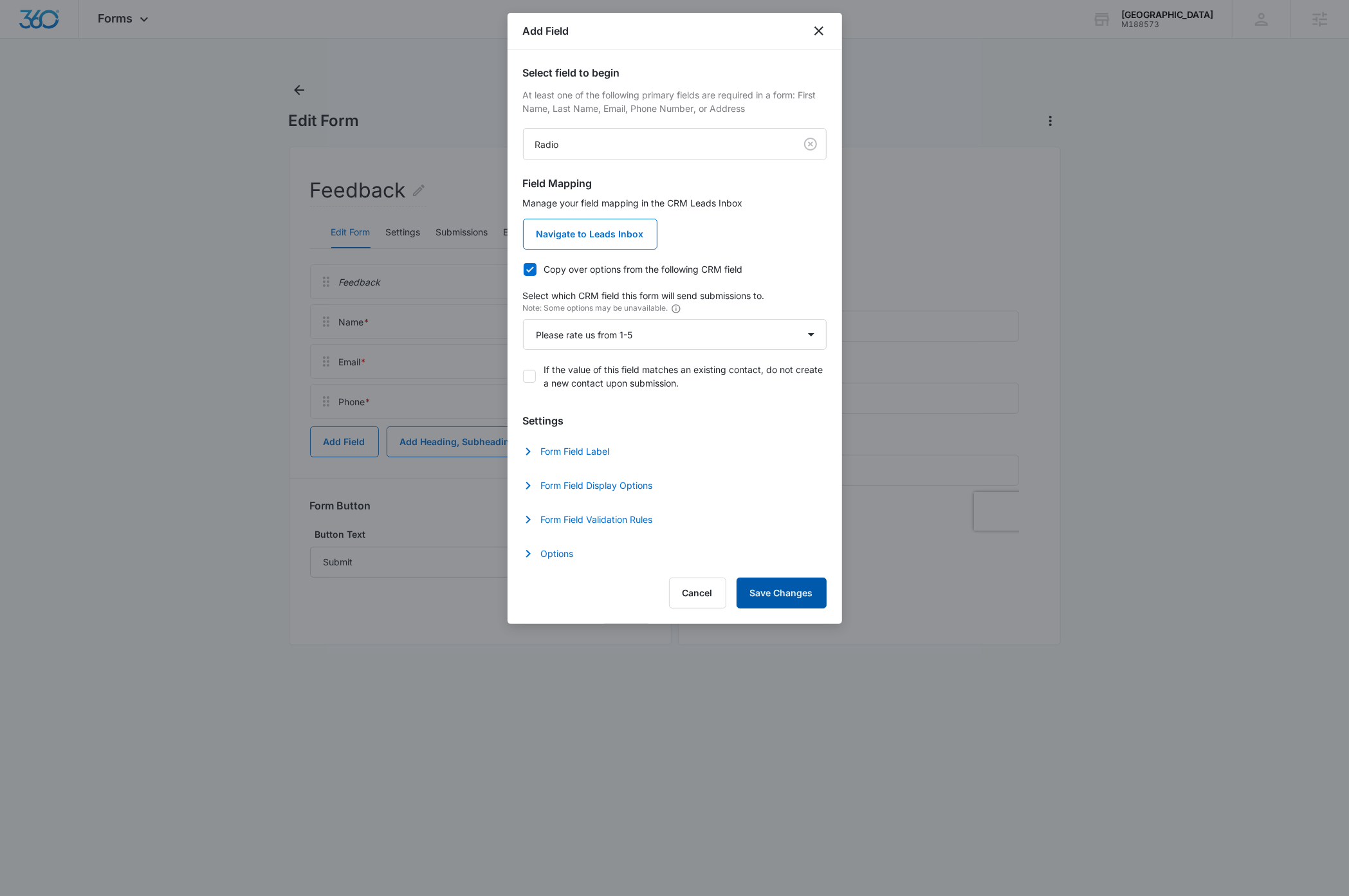
click at [777, 601] on button "Save Changes" at bounding box center [782, 592] width 90 height 31
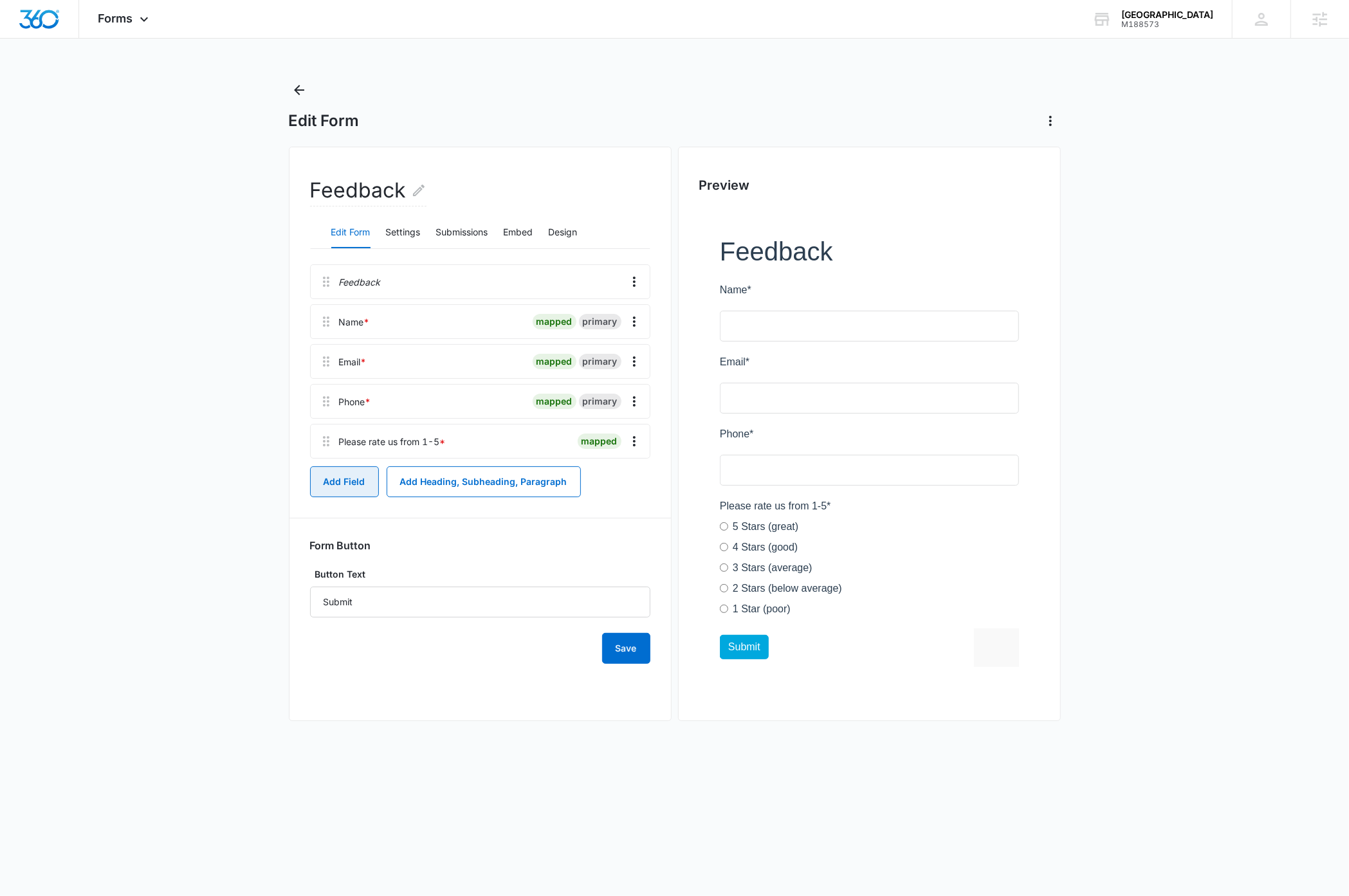
click at [345, 486] on button "Add Field" at bounding box center [344, 481] width 69 height 31
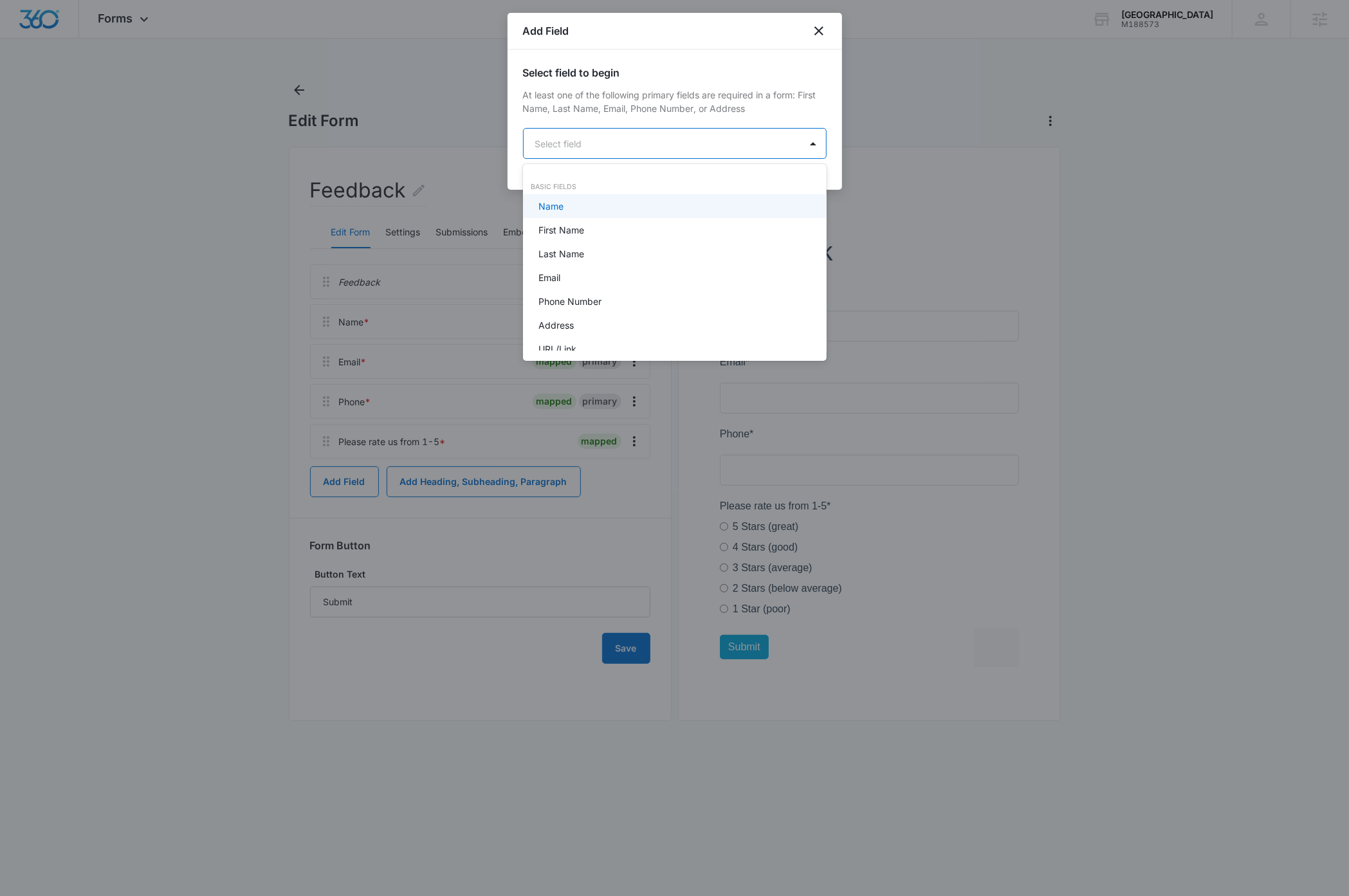
click at [617, 145] on body "Forms Apps Reputation Websites Forms CRM Email Social Payments Content Ads Inte…" at bounding box center [674, 448] width 1349 height 896
click at [611, 276] on div "Paragraph Field" at bounding box center [673, 283] width 270 height 14
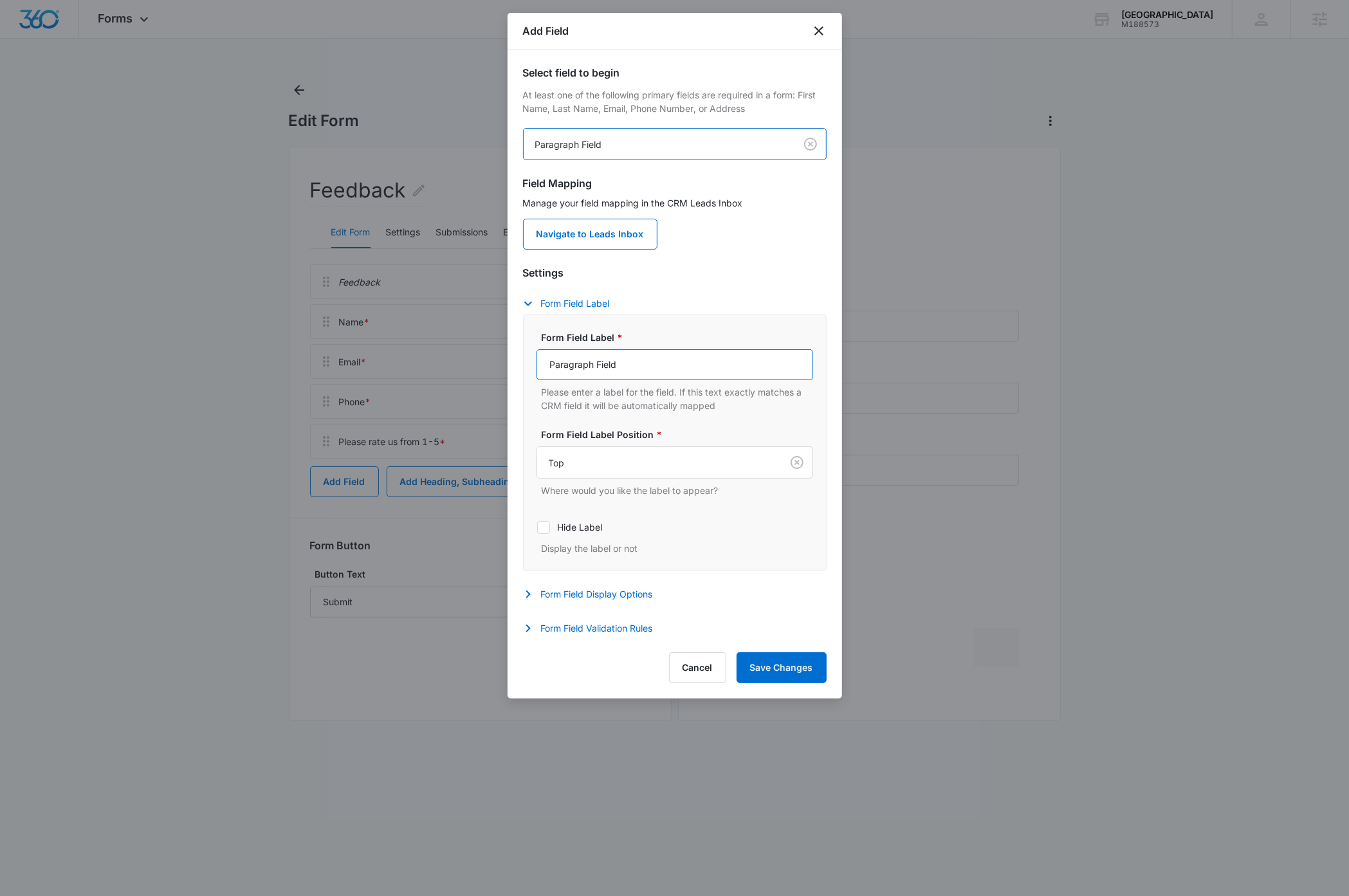
click at [646, 364] on input "Paragraph Field" at bounding box center [674, 364] width 277 height 31
type input "Please briefly describe your experience with us"
click at [610, 631] on button "Form Field Validation Rules" at bounding box center [595, 628] width 143 height 16
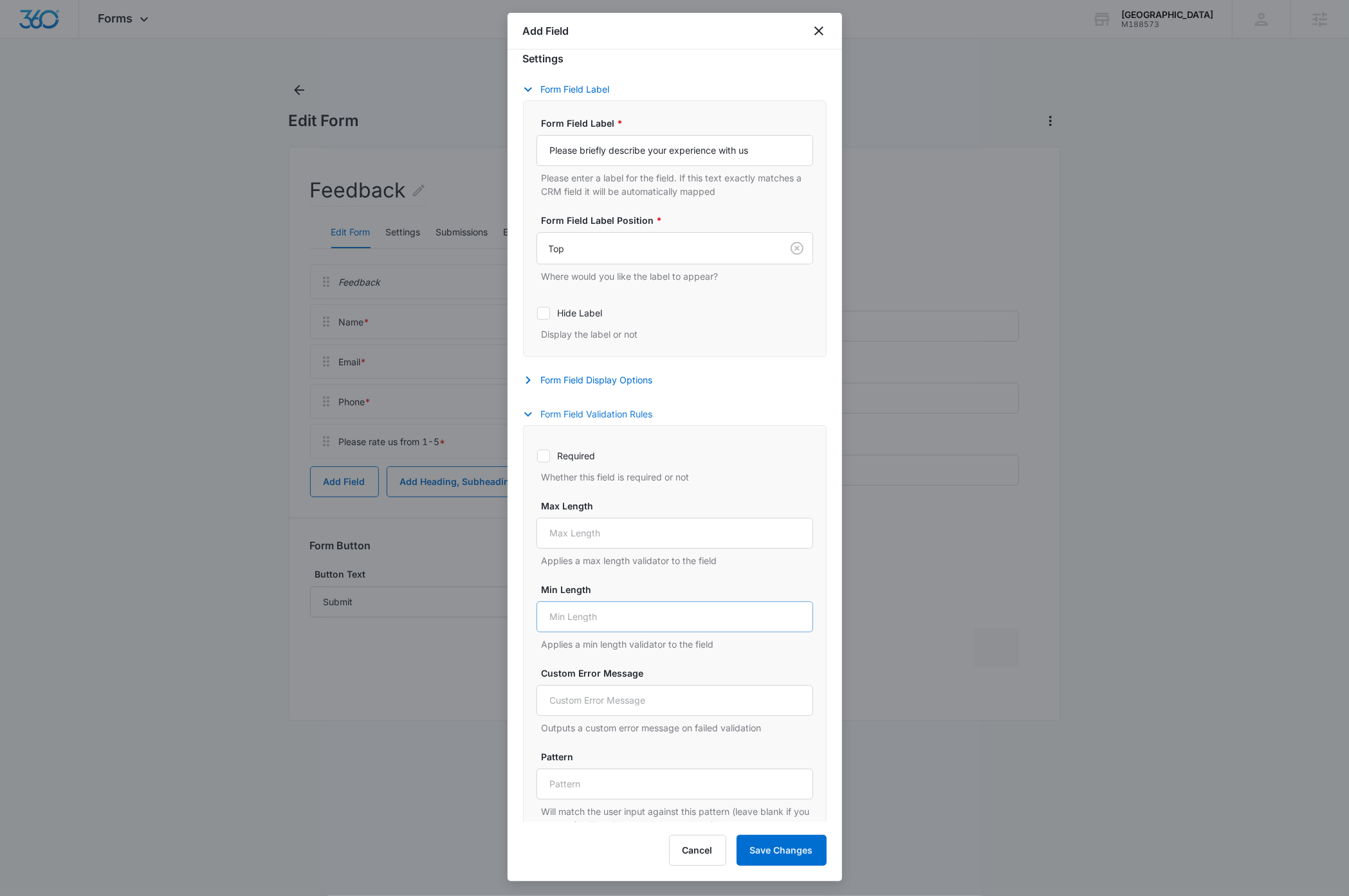
scroll to position [245, 0]
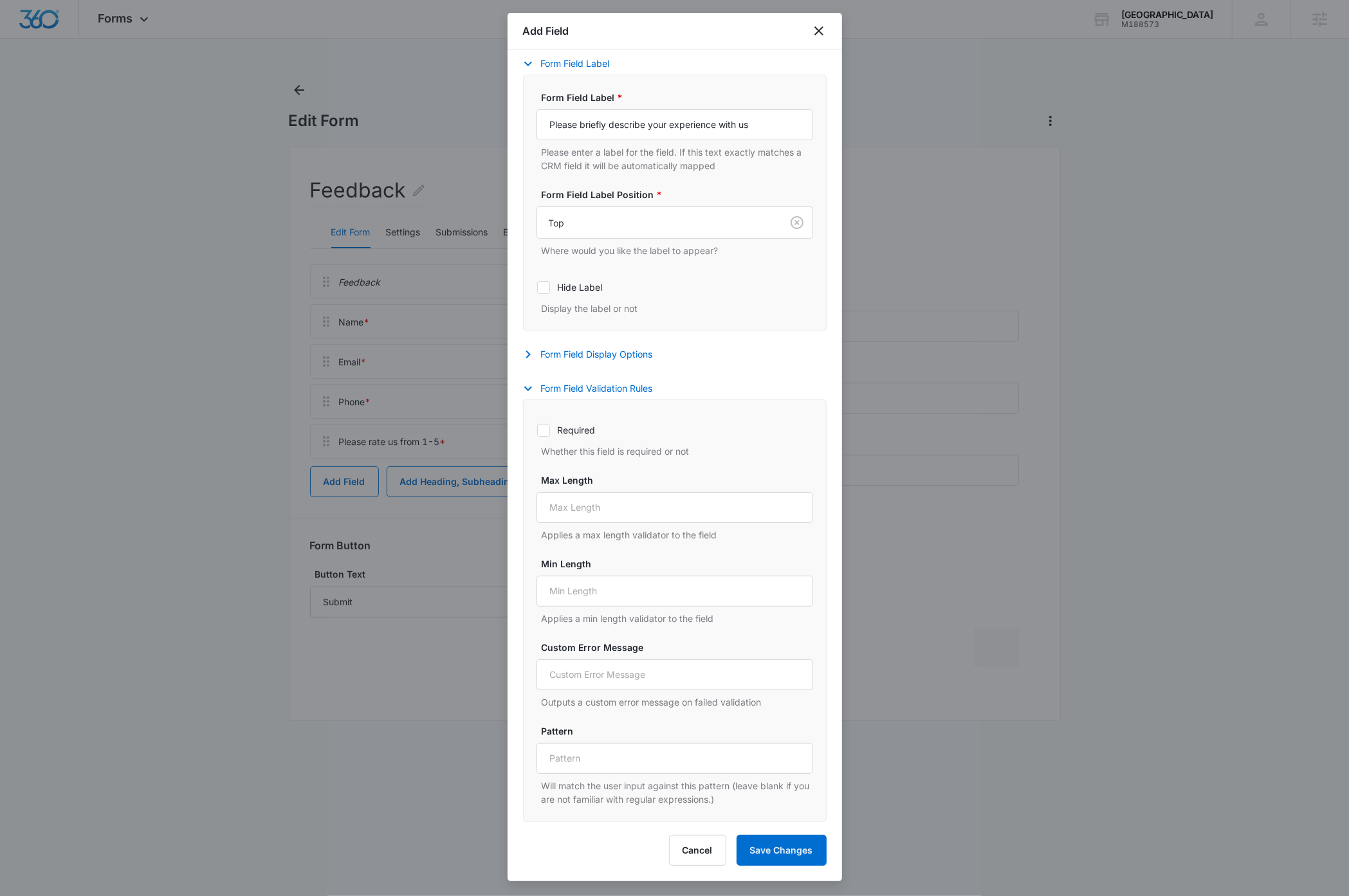
click at [543, 429] on icon at bounding box center [543, 430] width 12 height 12
click at [537, 429] on input "Required" at bounding box center [536, 429] width 1 height 1
checkbox input "true"
click at [528, 387] on icon "button" at bounding box center [528, 388] width 16 height 16
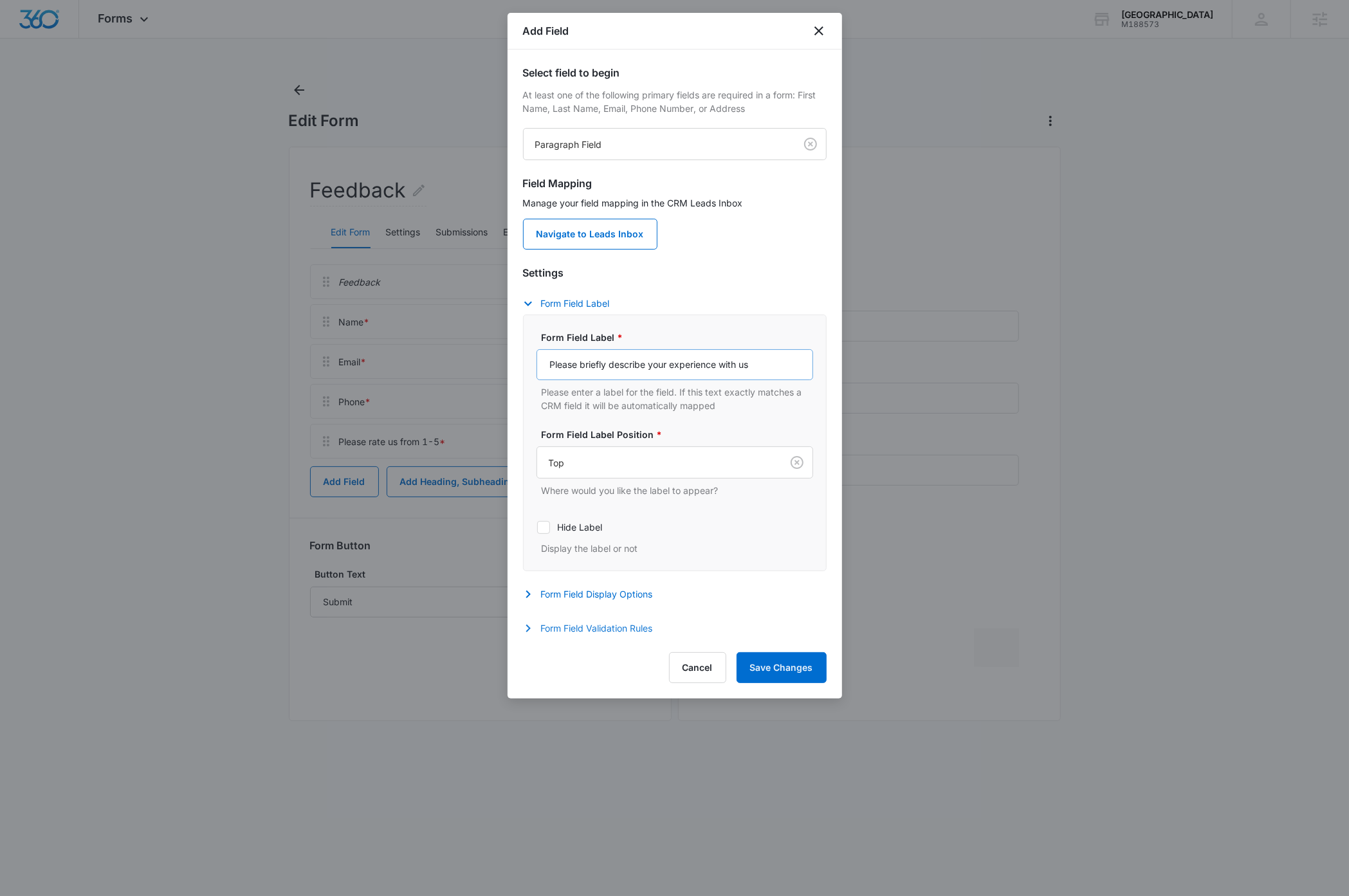
scroll to position [0, 0]
click at [777, 676] on button "Save Changes" at bounding box center [782, 667] width 90 height 31
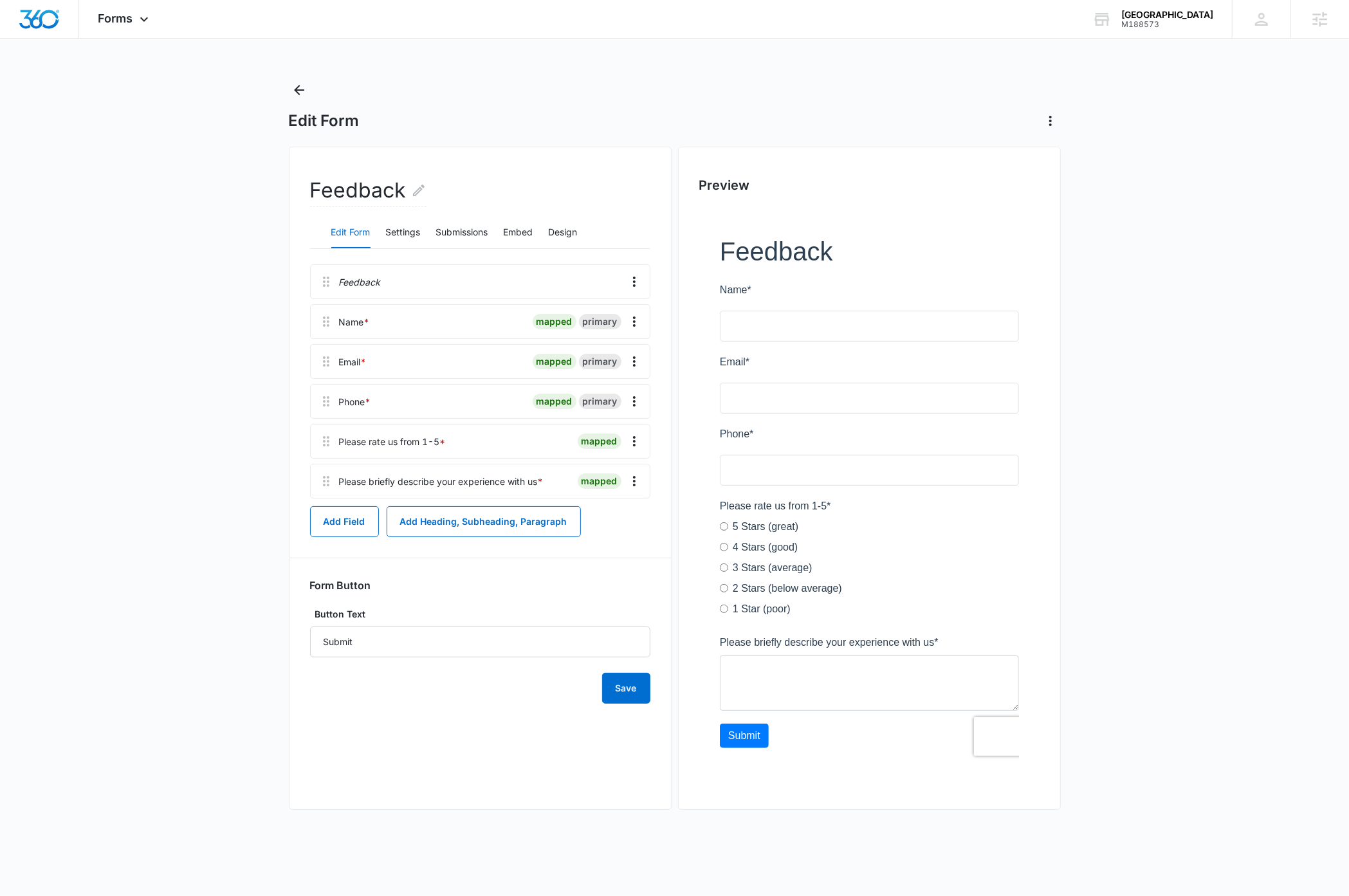
click at [178, 552] on main "Edit Form Feedback Edit Form Settings Submissions Embed Design Feedback Name * …" at bounding box center [674, 457] width 1349 height 755
click at [135, 537] on main "Edit Form Feedback Edit Form Settings Submissions Embed Design Feedback Name * …" at bounding box center [674, 457] width 1349 height 755
click at [171, 281] on main "Edit Form Feedback Edit Form Settings Submissions Embed Design Feedback Name * …" at bounding box center [674, 457] width 1349 height 755
click at [148, 16] on icon at bounding box center [144, 22] width 16 height 16
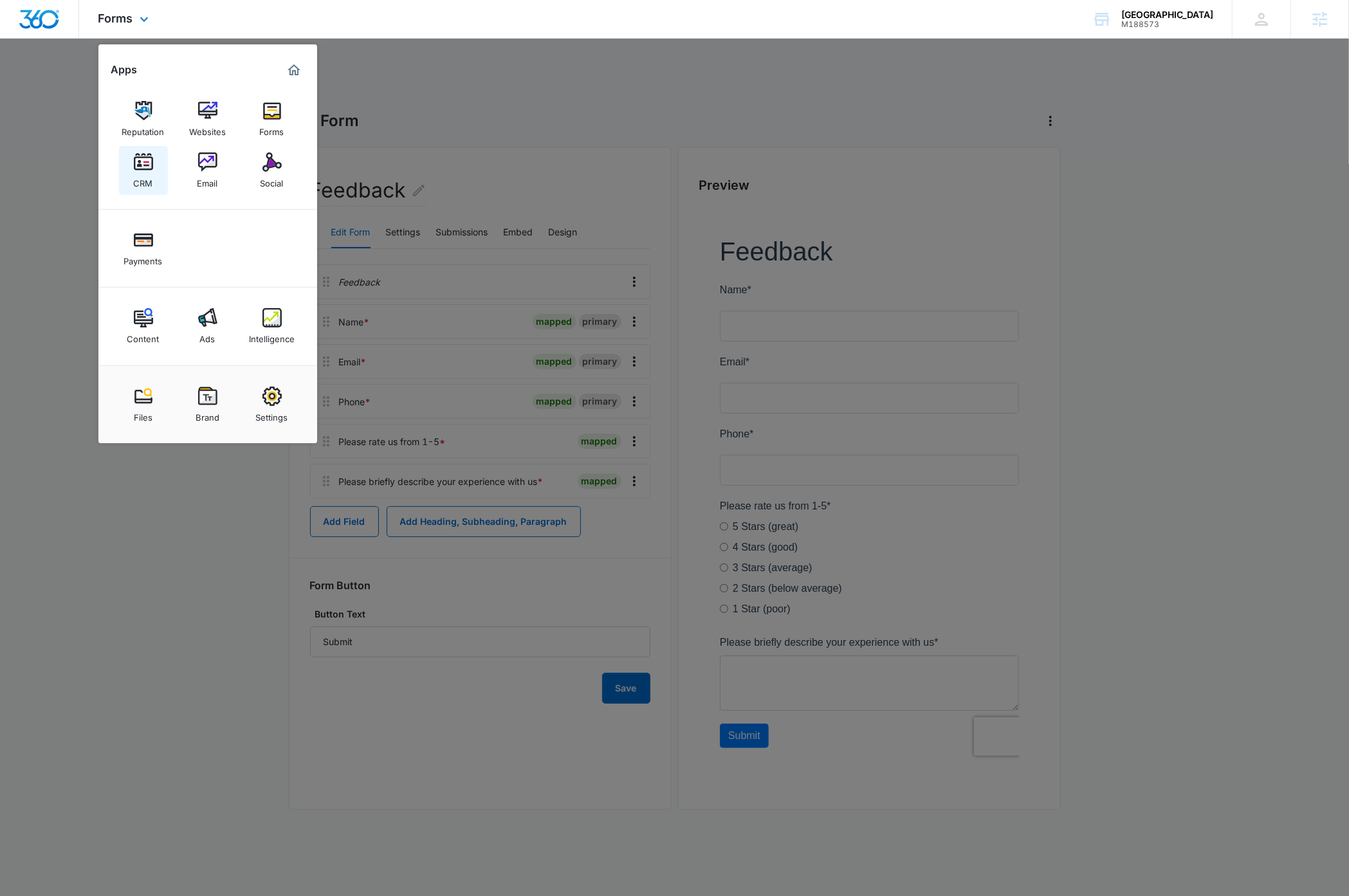
click at [147, 164] on img at bounding box center [143, 162] width 19 height 19
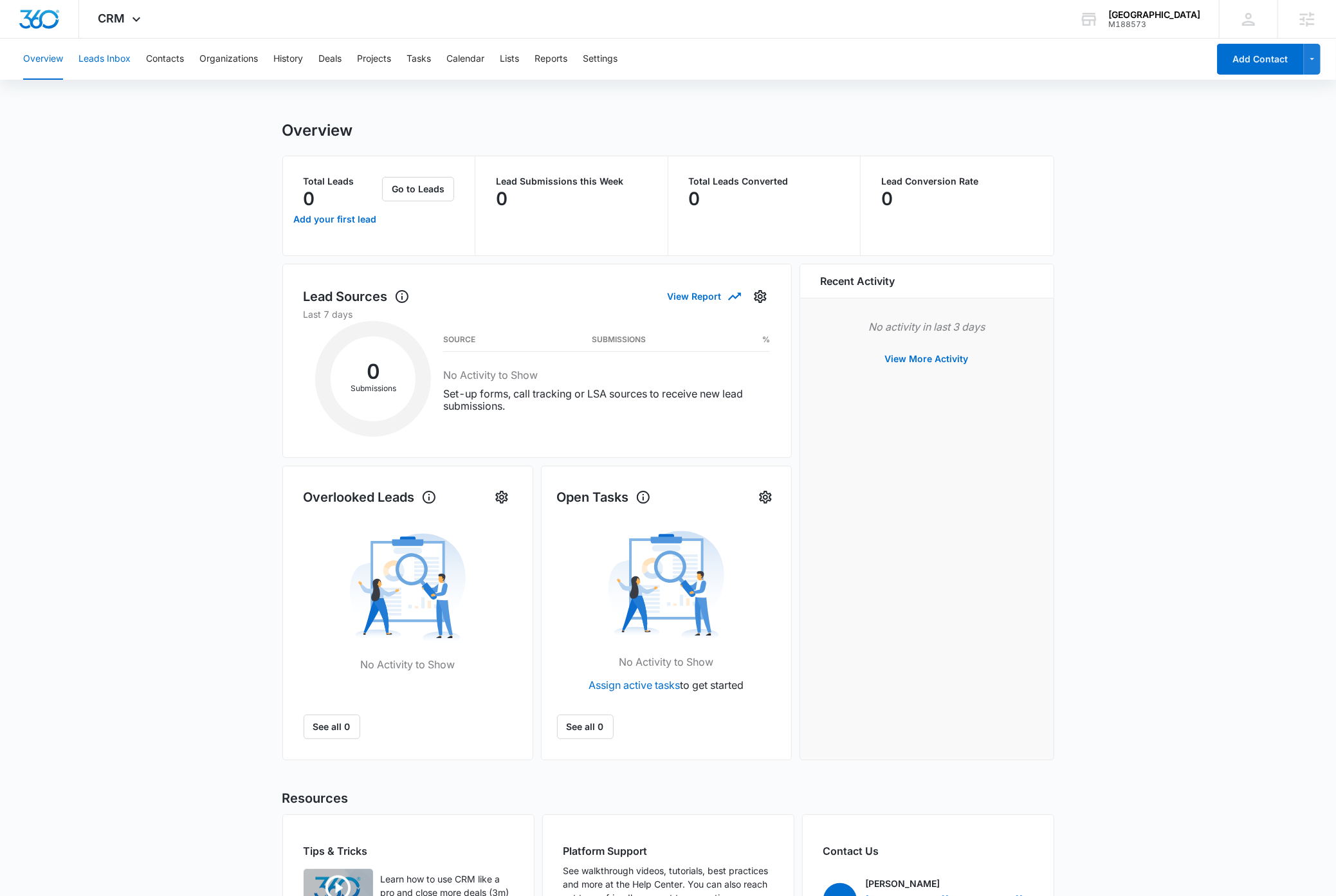
click at [118, 60] on button "Leads Inbox" at bounding box center [104, 59] width 52 height 41
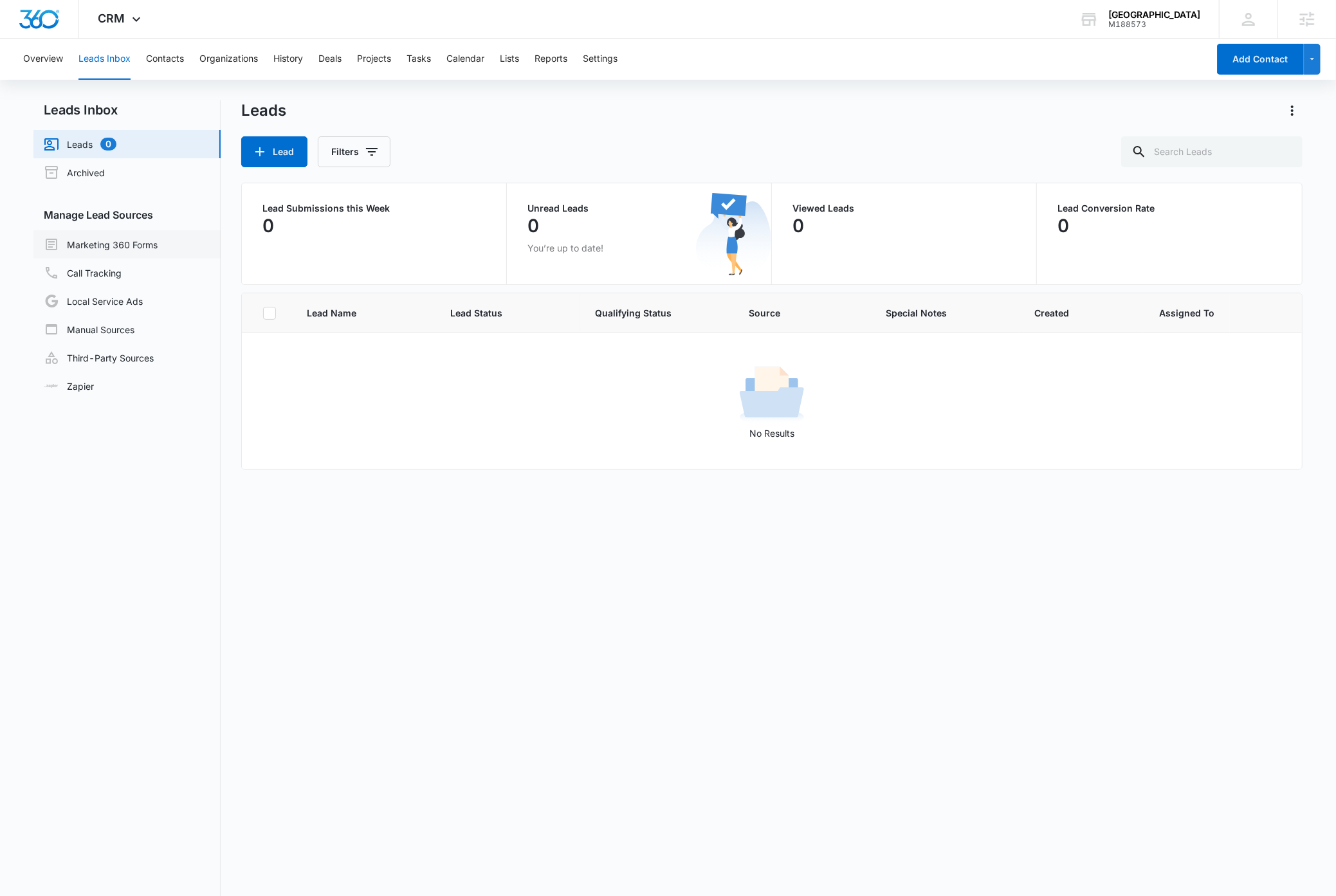
click at [140, 245] on link "Marketing 360 Forms" at bounding box center [101, 244] width 114 height 16
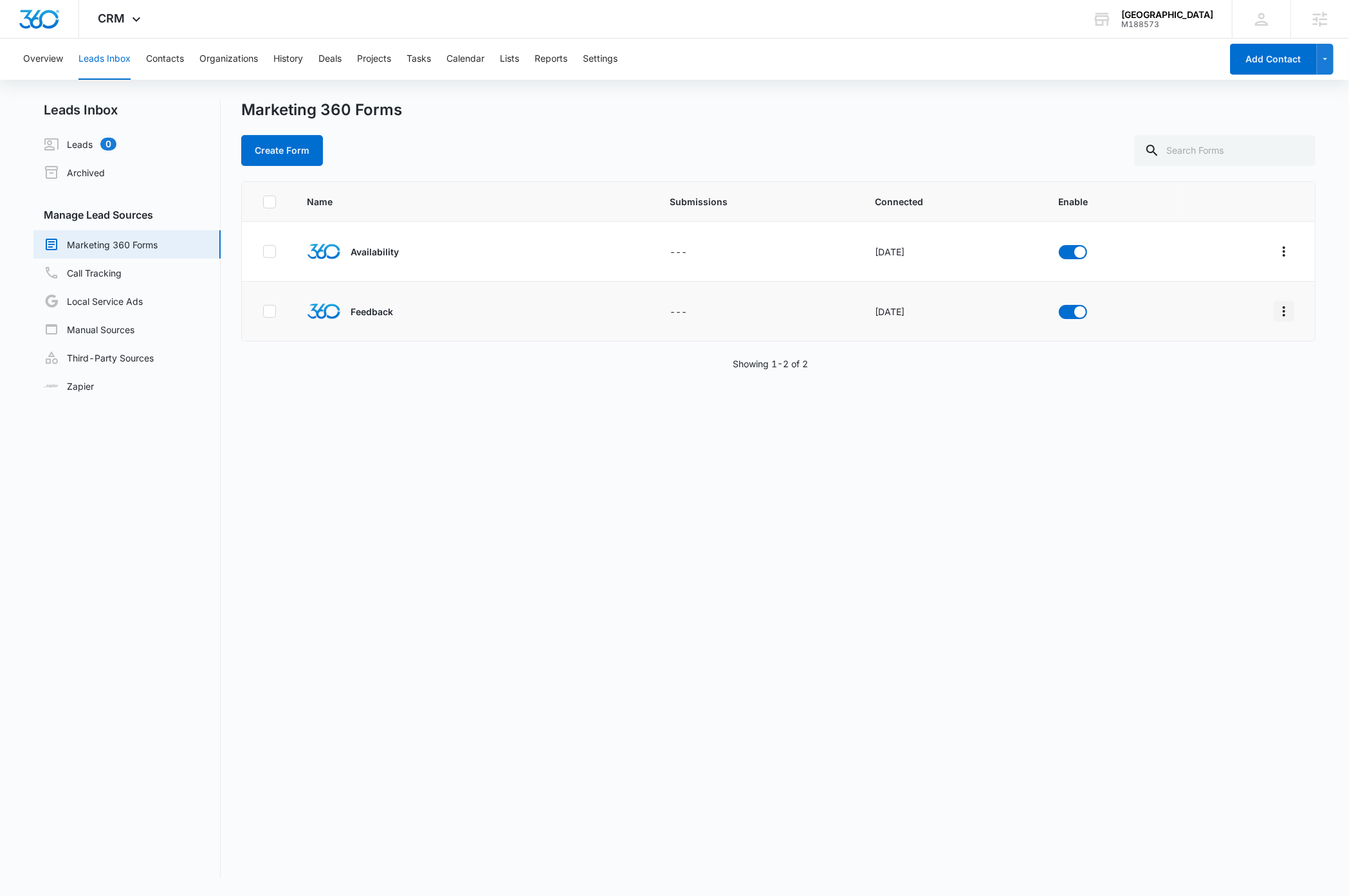
click at [777, 315] on icon "Overflow Menu" at bounding box center [1284, 311] width 3 height 10
click at [777, 385] on div "Field Mapping" at bounding box center [1213, 385] width 73 height 9
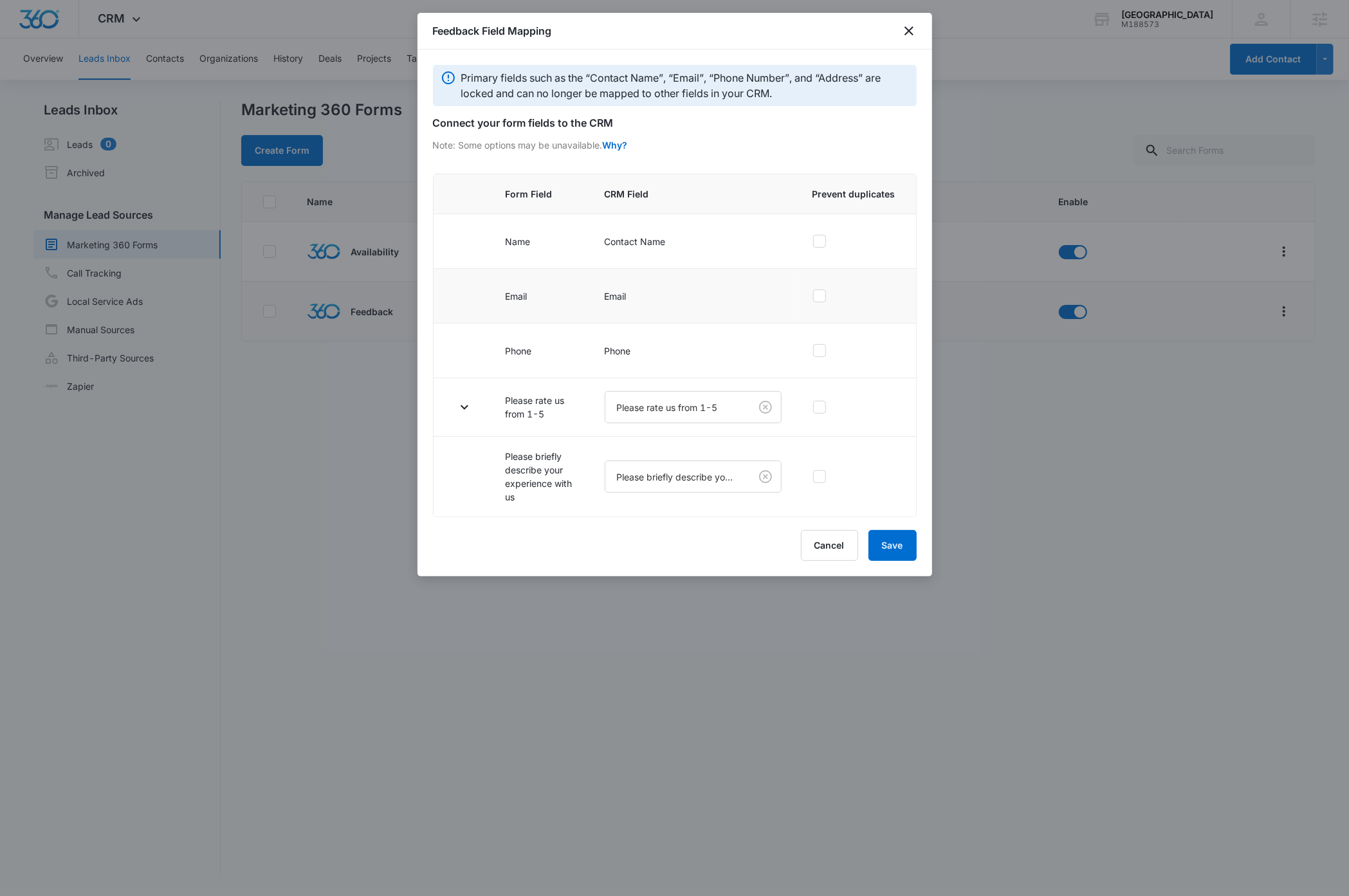
click at [777, 297] on label at bounding box center [854, 295] width 83 height 13
click at [777, 296] on input "checkbox" at bounding box center [813, 295] width 1 height 1
checkbox input "true"
click at [466, 406] on icon "button" at bounding box center [464, 407] width 16 height 16
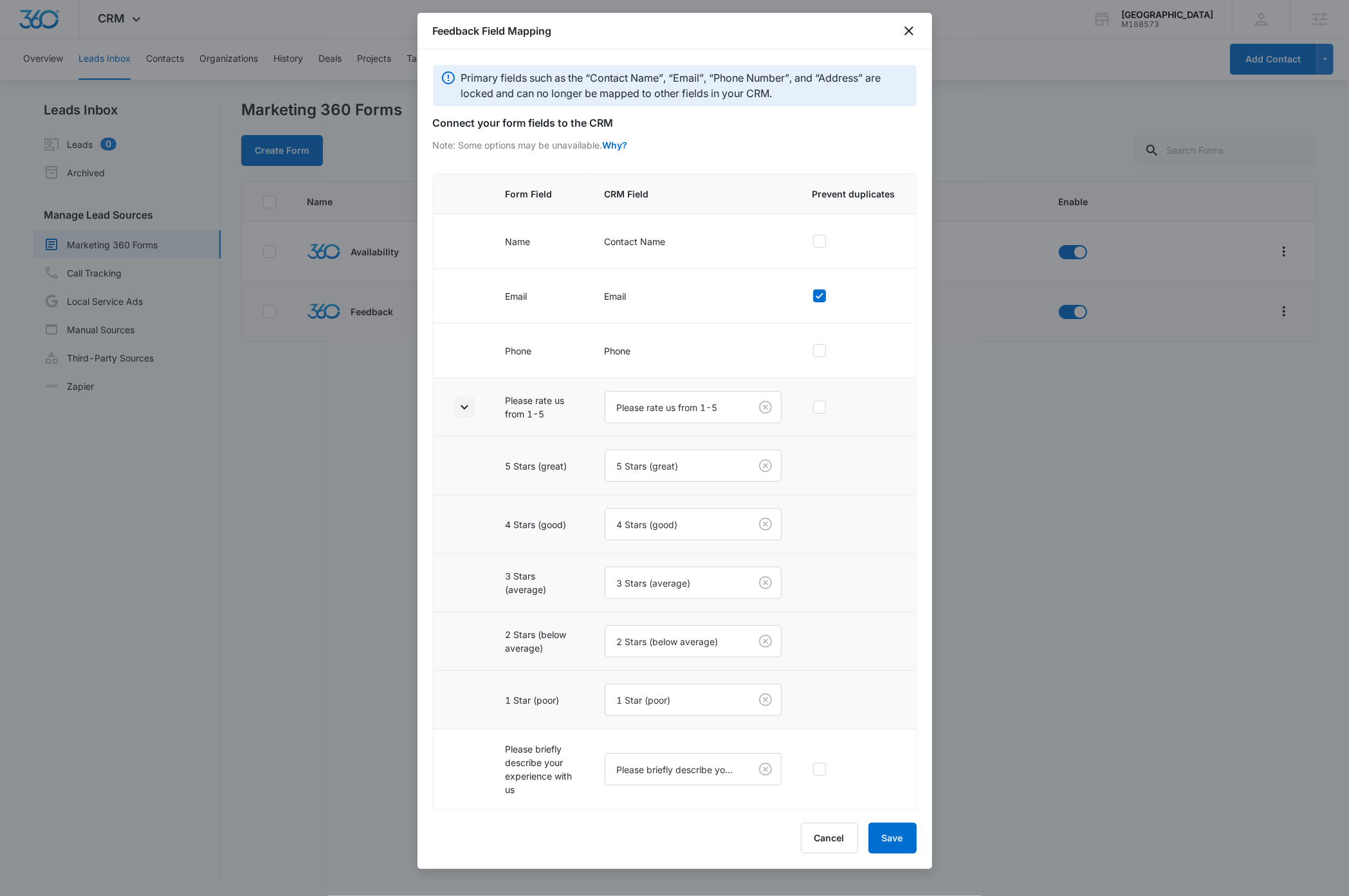
click at [466, 406] on icon "button" at bounding box center [464, 407] width 16 height 16
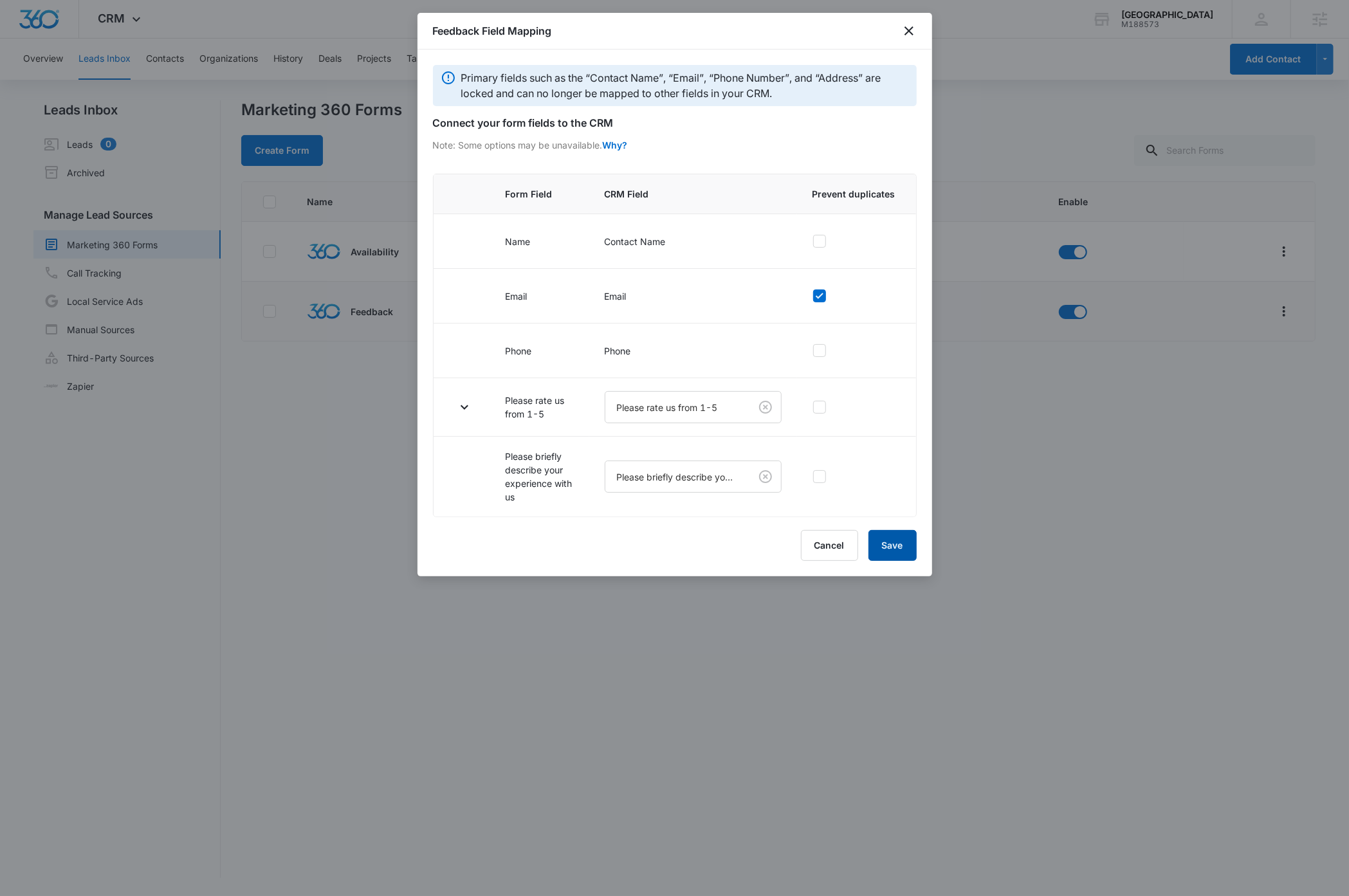
click at [777, 550] on button "Save" at bounding box center [892, 545] width 48 height 31
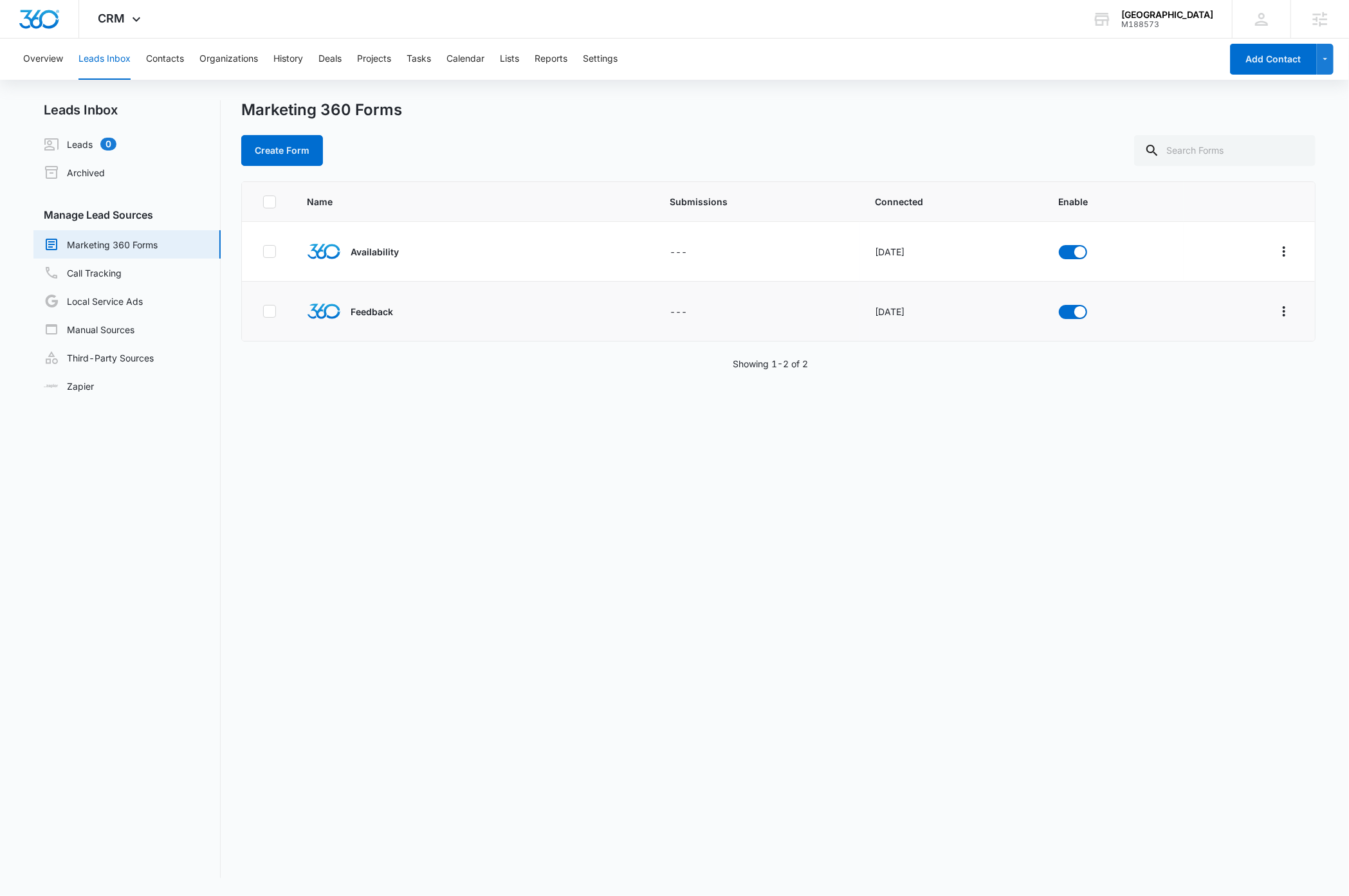
click at [663, 122] on div "Marketing 360 Forms Create Form" at bounding box center [778, 133] width 1074 height 66
click at [137, 20] on icon at bounding box center [136, 22] width 16 height 16
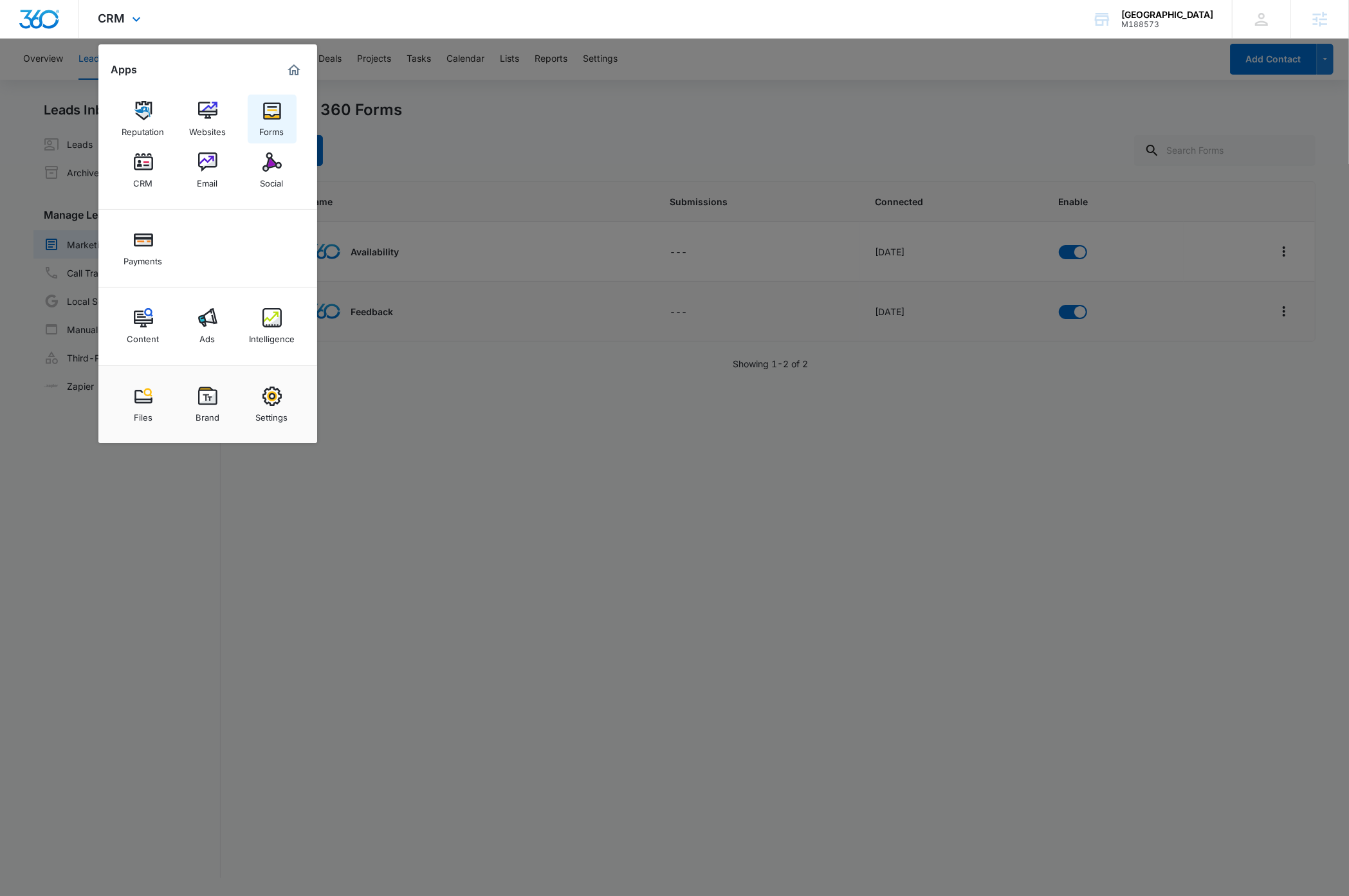
click at [272, 115] on img at bounding box center [272, 111] width 19 height 19
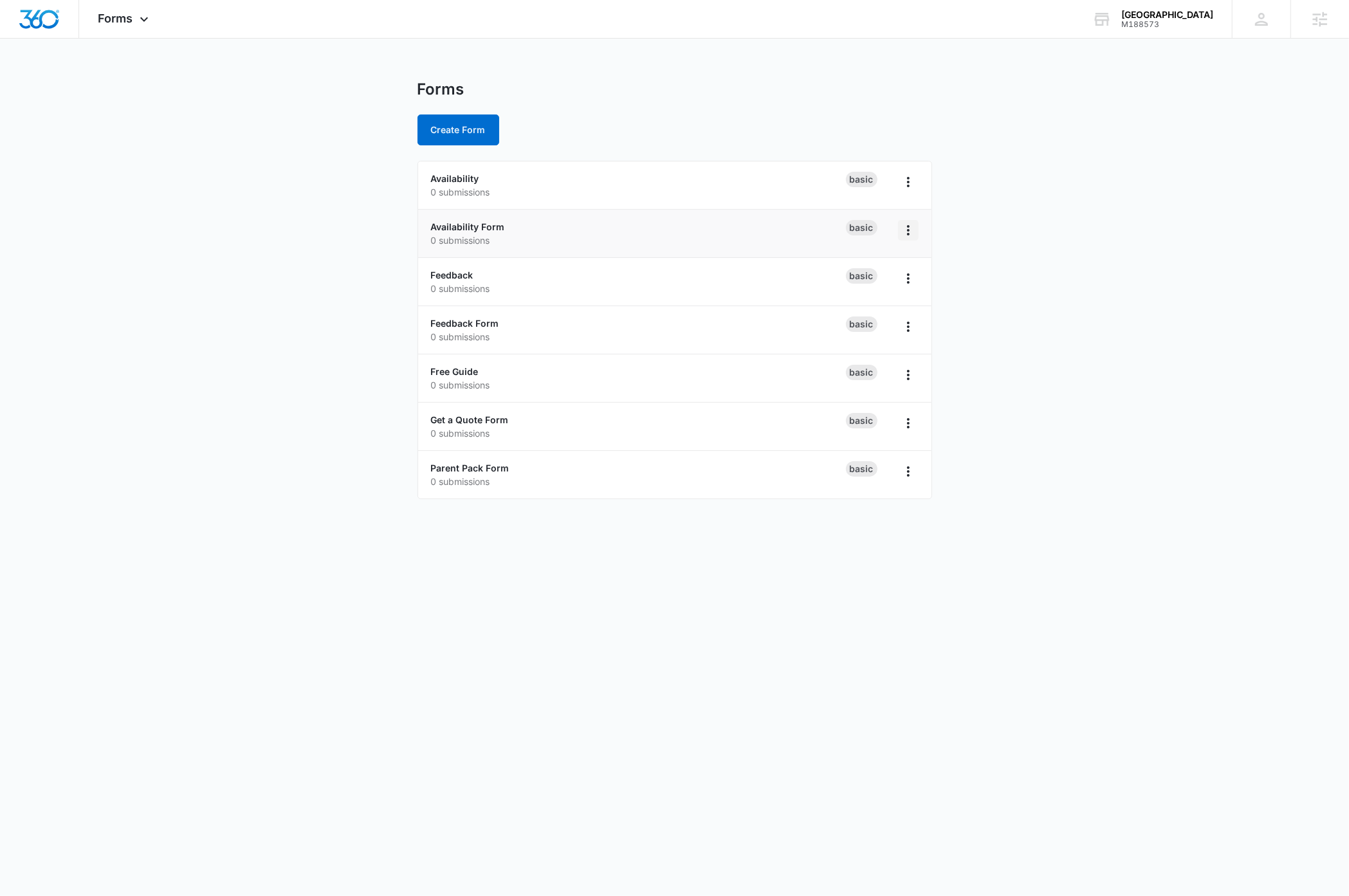
click at [777, 232] on icon "Overflow Menu" at bounding box center [908, 230] width 16 height 16
click at [777, 307] on div "Delete" at bounding box center [867, 305] width 40 height 9
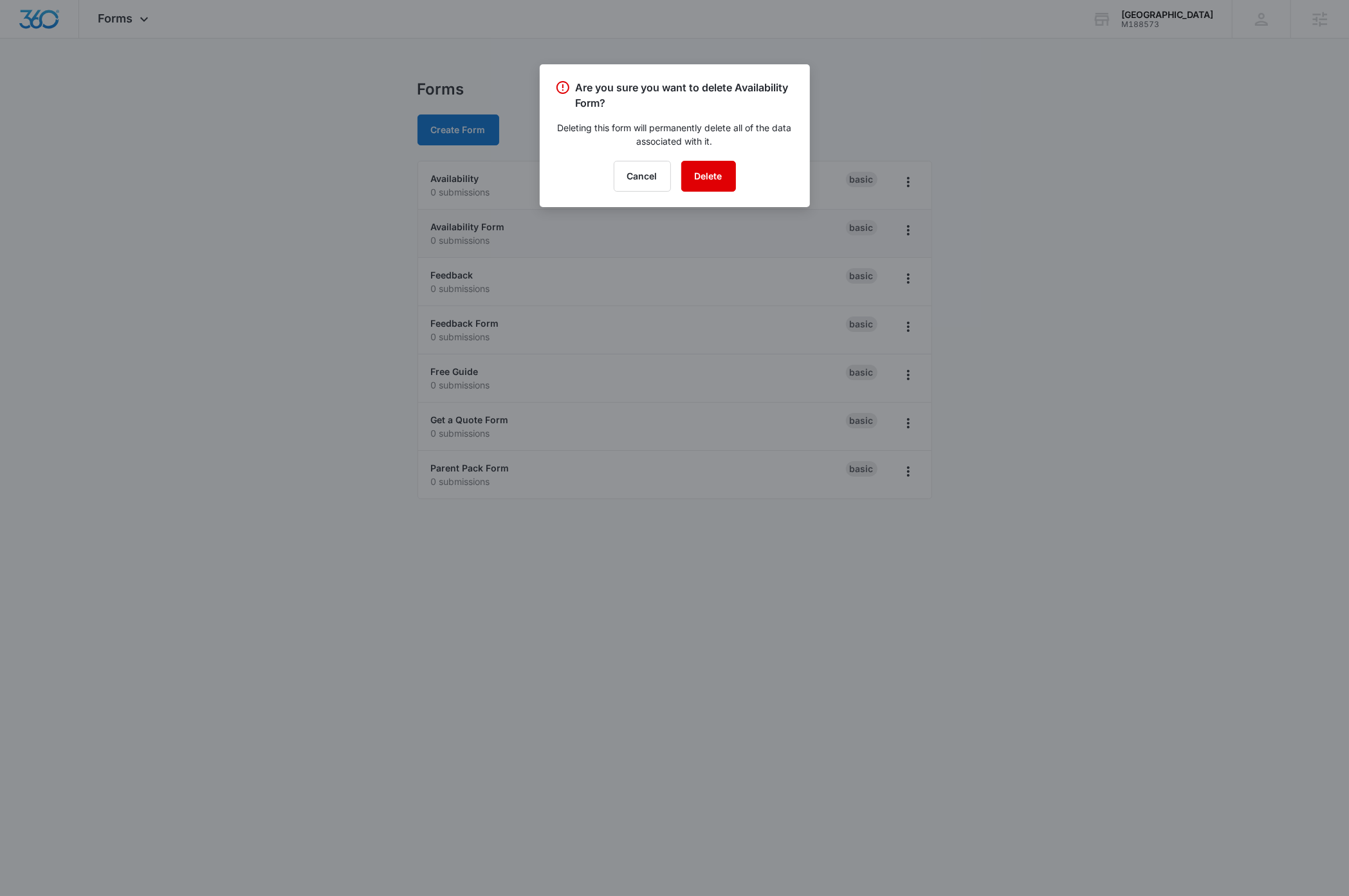
click at [717, 175] on button "Delete" at bounding box center [708, 176] width 54 height 31
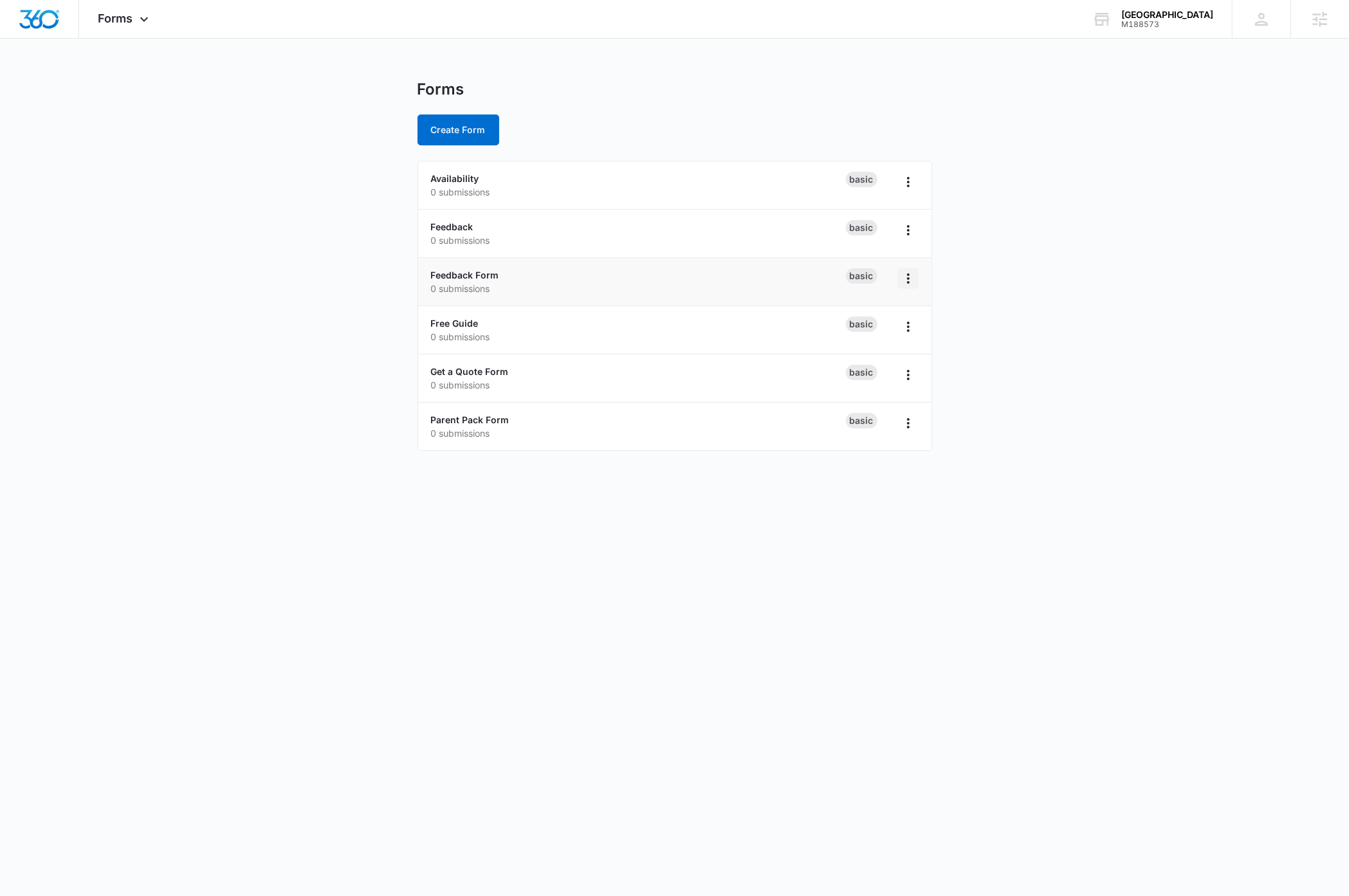
click at [777, 283] on icon "Overflow Menu" at bounding box center [909, 278] width 3 height 10
click at [777, 356] on div "Delete" at bounding box center [867, 354] width 40 height 9
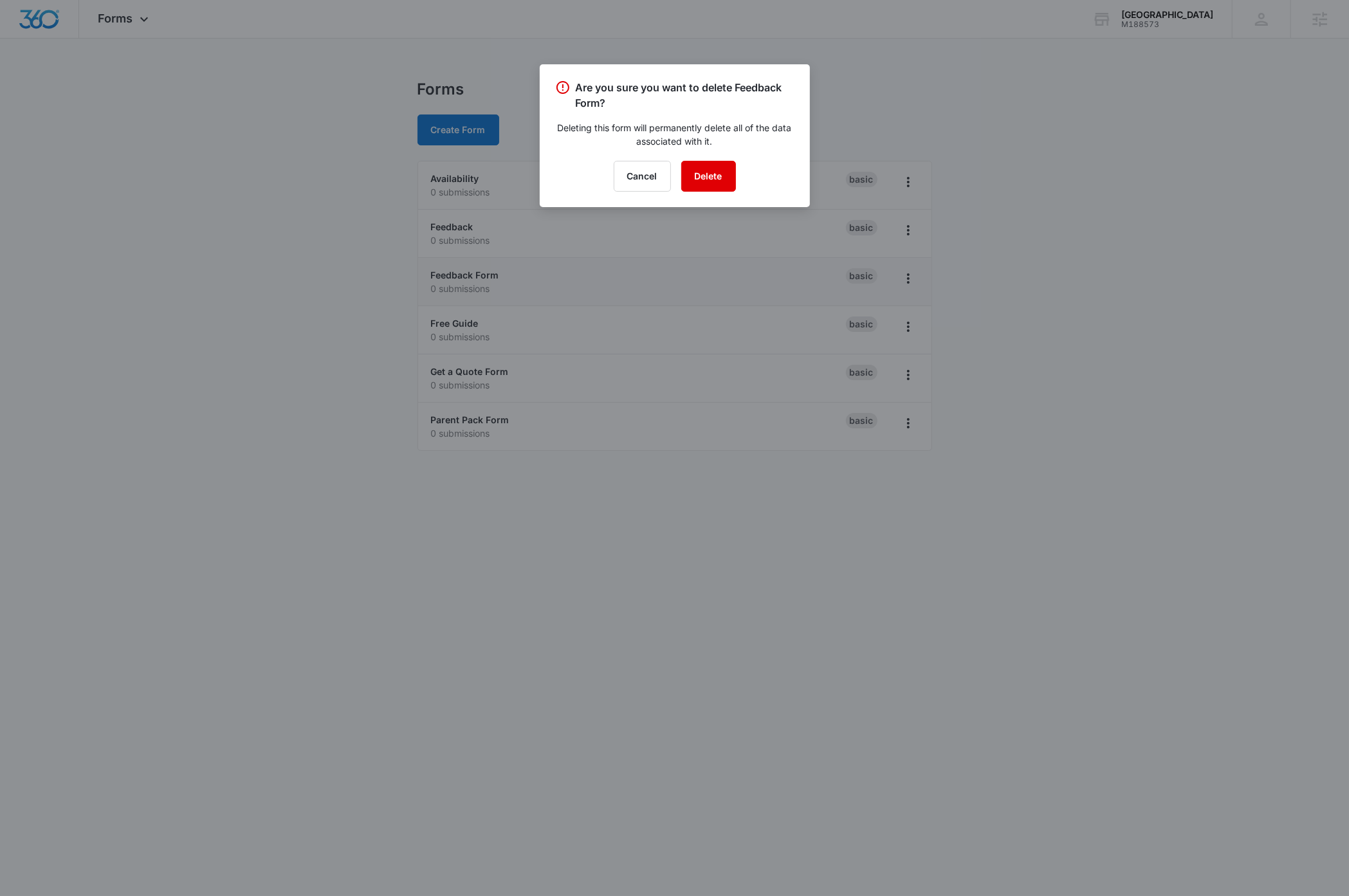
click at [722, 177] on button "Delete" at bounding box center [708, 176] width 54 height 31
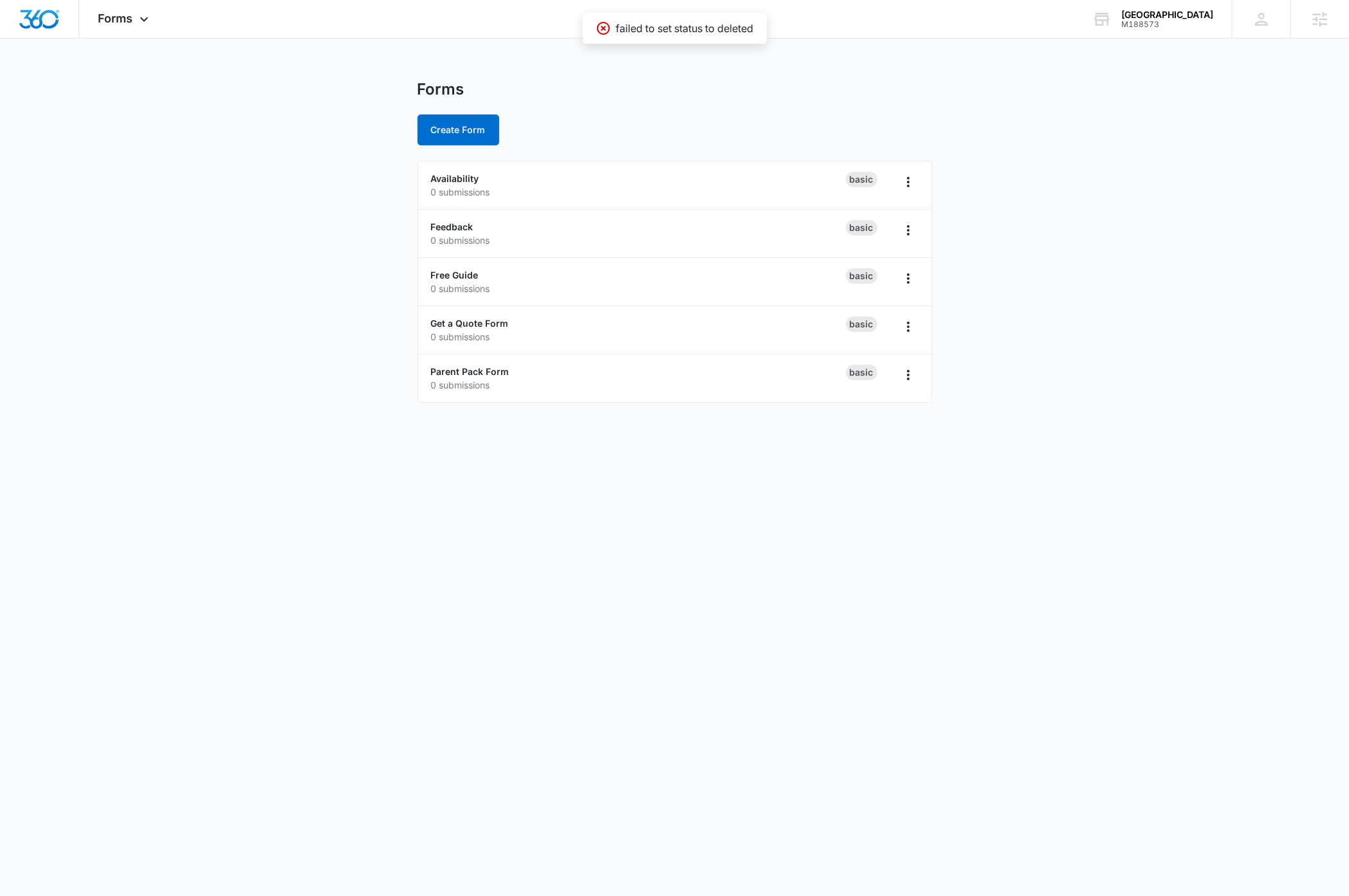
click at [735, 622] on body "Forms Apps Reputation Websites Forms CRM Email Social Payments Content Ads Inte…" at bounding box center [674, 448] width 1349 height 896
click at [442, 274] on link "Free Guide" at bounding box center [455, 275] width 48 height 11
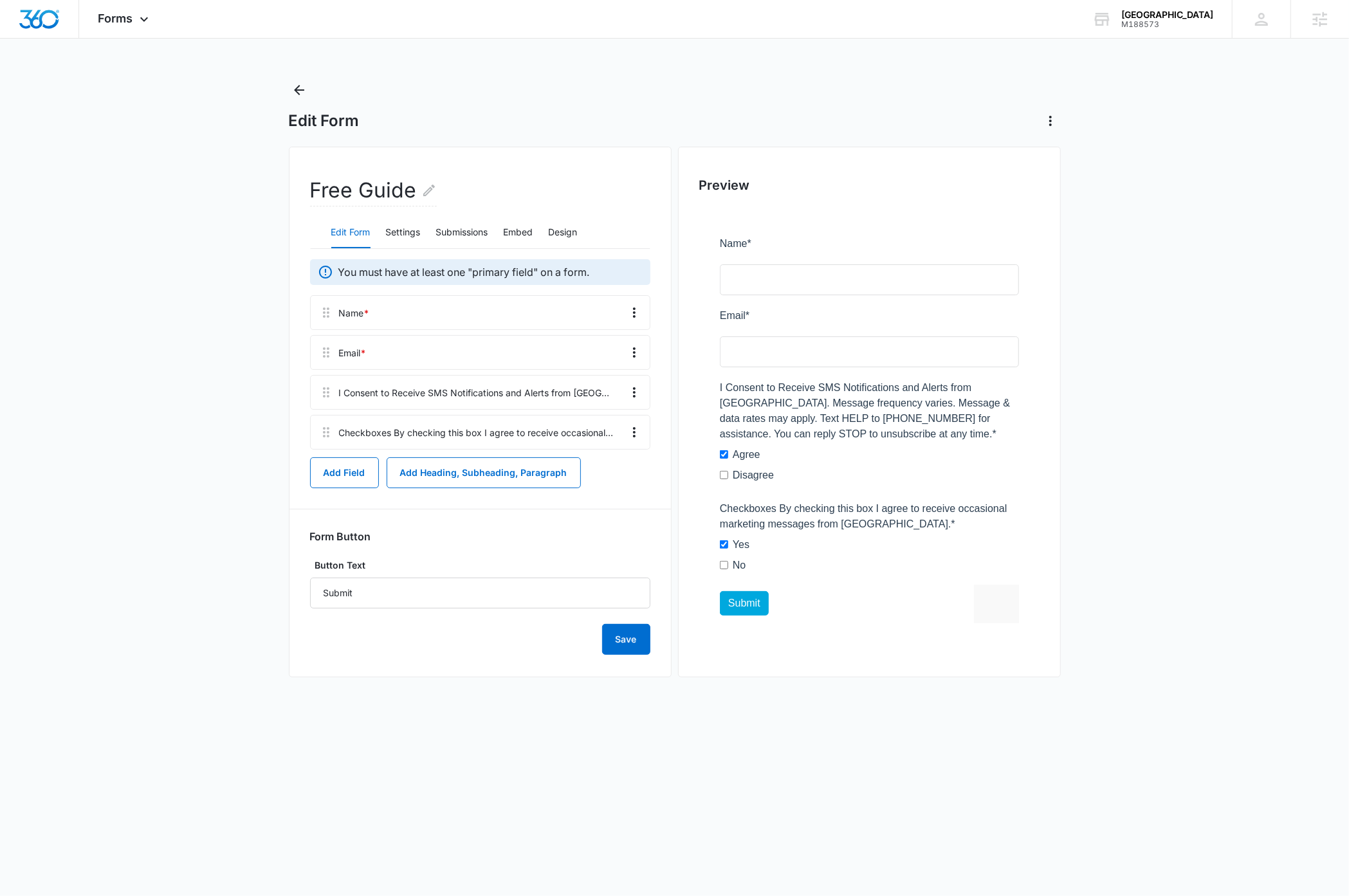
click at [171, 336] on main "Edit Form Free Guide Edit Form Settings Submissions Embed Design You must have …" at bounding box center [674, 391] width 1349 height 623
click at [298, 92] on icon "Back" at bounding box center [299, 90] width 16 height 16
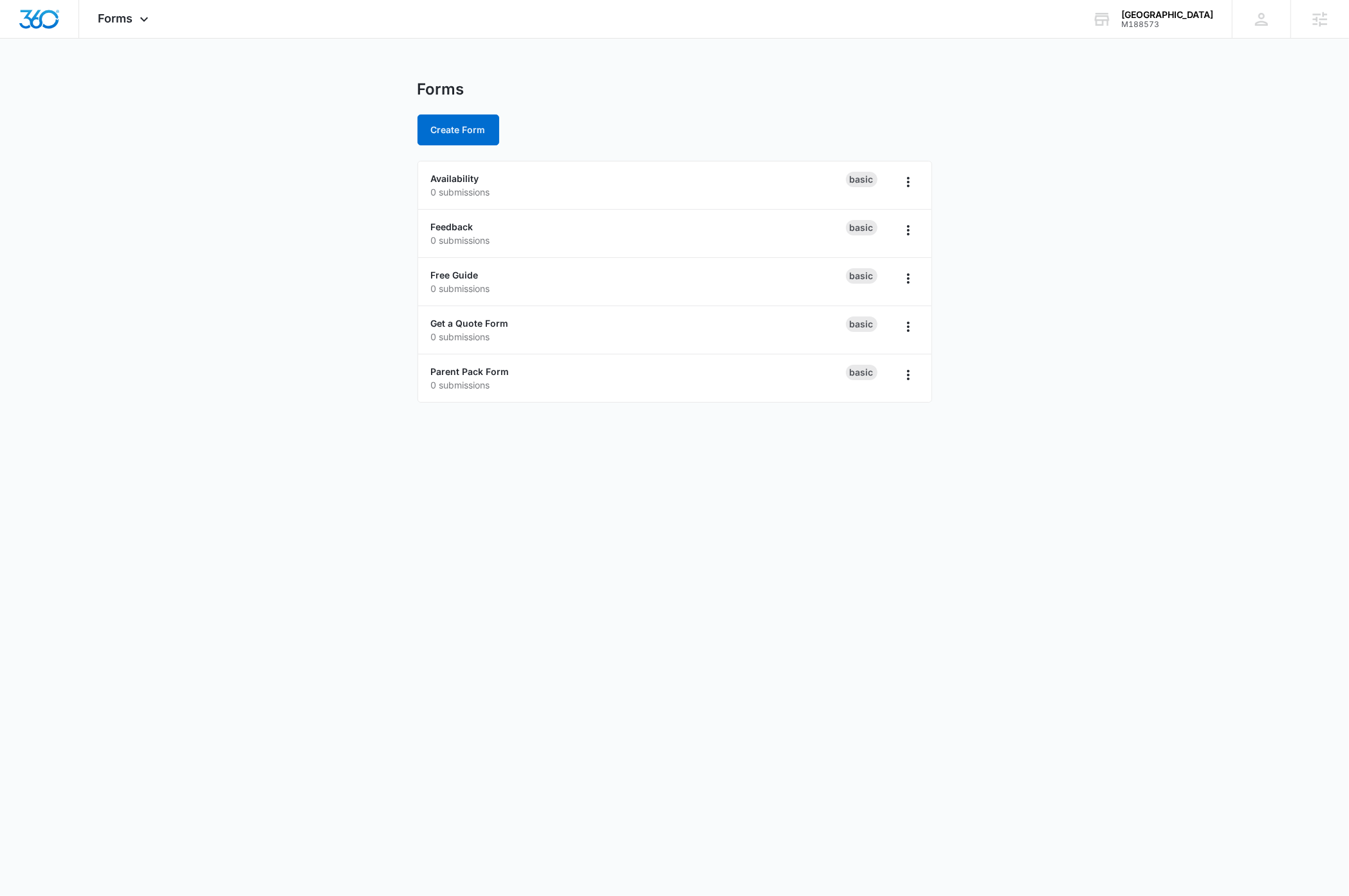
click at [200, 482] on body "Forms Apps Reputation Websites Forms CRM Email Social Payments Content Ads Inte…" at bounding box center [674, 448] width 1349 height 896
click at [777, 280] on icon "Overflow Menu" at bounding box center [909, 278] width 3 height 10
click at [777, 331] on main "Forms Create Form Availability 0 submissions Basic Feedback 0 submissions Basic…" at bounding box center [674, 249] width 1349 height 338
click at [777, 282] on icon "Overflow Menu" at bounding box center [908, 279] width 16 height 16
click at [777, 311] on div "Rename" at bounding box center [867, 315] width 40 height 9
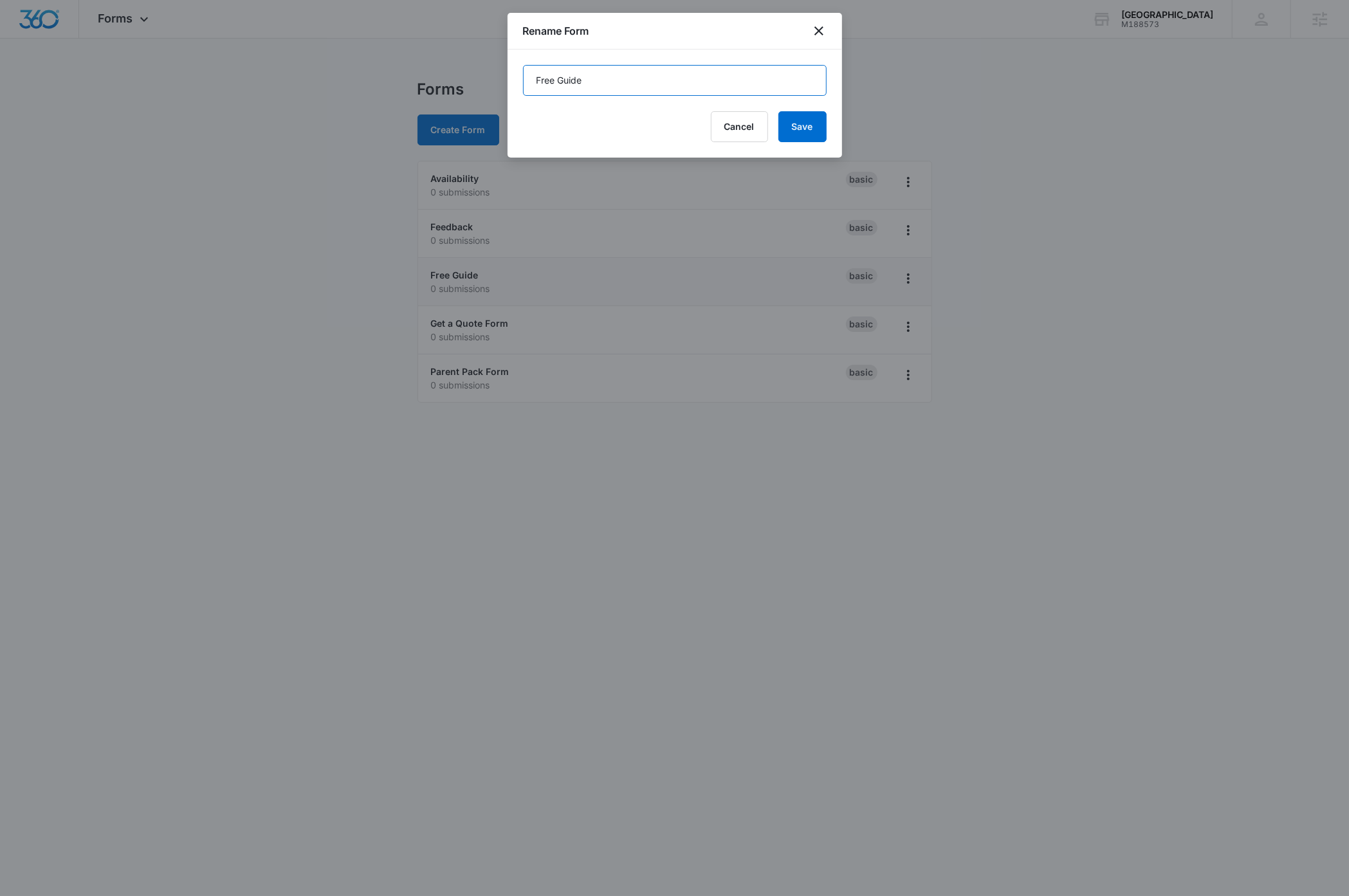
click at [628, 84] on input "Free Guide" at bounding box center [675, 80] width 304 height 31
type input "Free Guide - old"
click at [777, 133] on button "Save" at bounding box center [802, 126] width 48 height 31
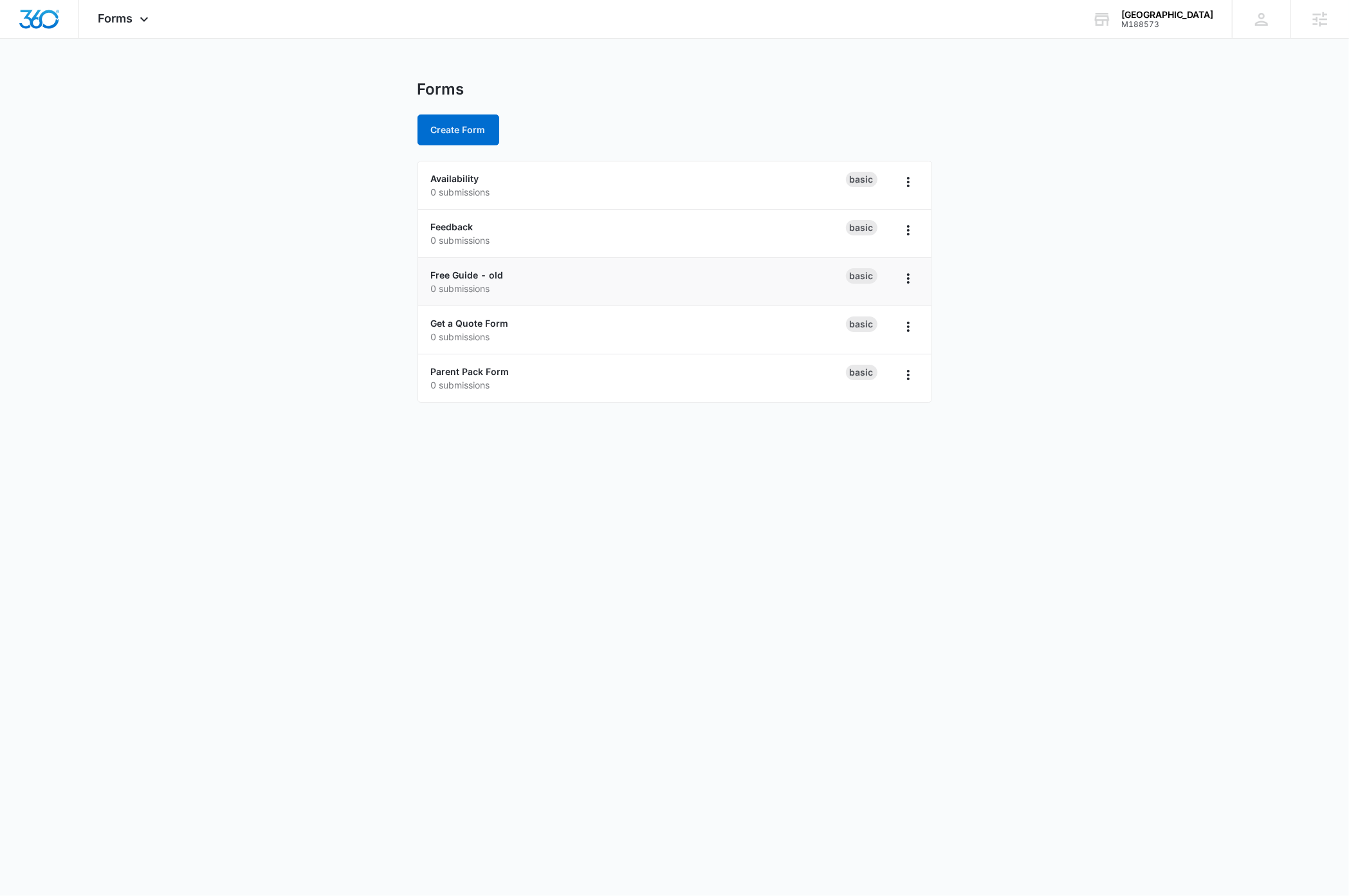
click at [561, 581] on body "Forms Apps Reputation Websites Forms CRM Email Social Payments Content Ads Inte…" at bounding box center [674, 448] width 1349 height 896
click at [462, 276] on link "Free Guide - old" at bounding box center [467, 275] width 73 height 11
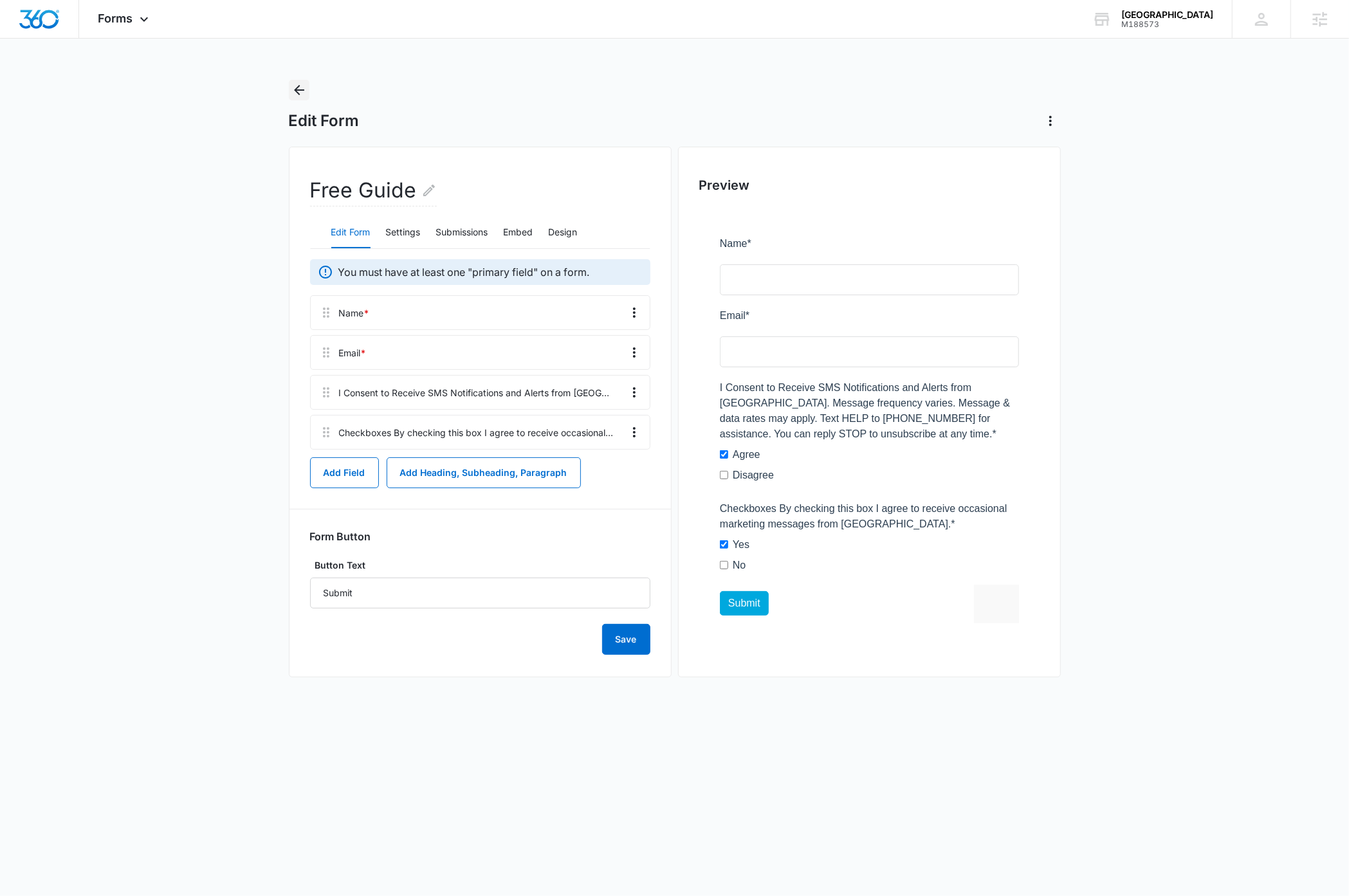
click at [298, 90] on icon "Back" at bounding box center [299, 90] width 10 height 10
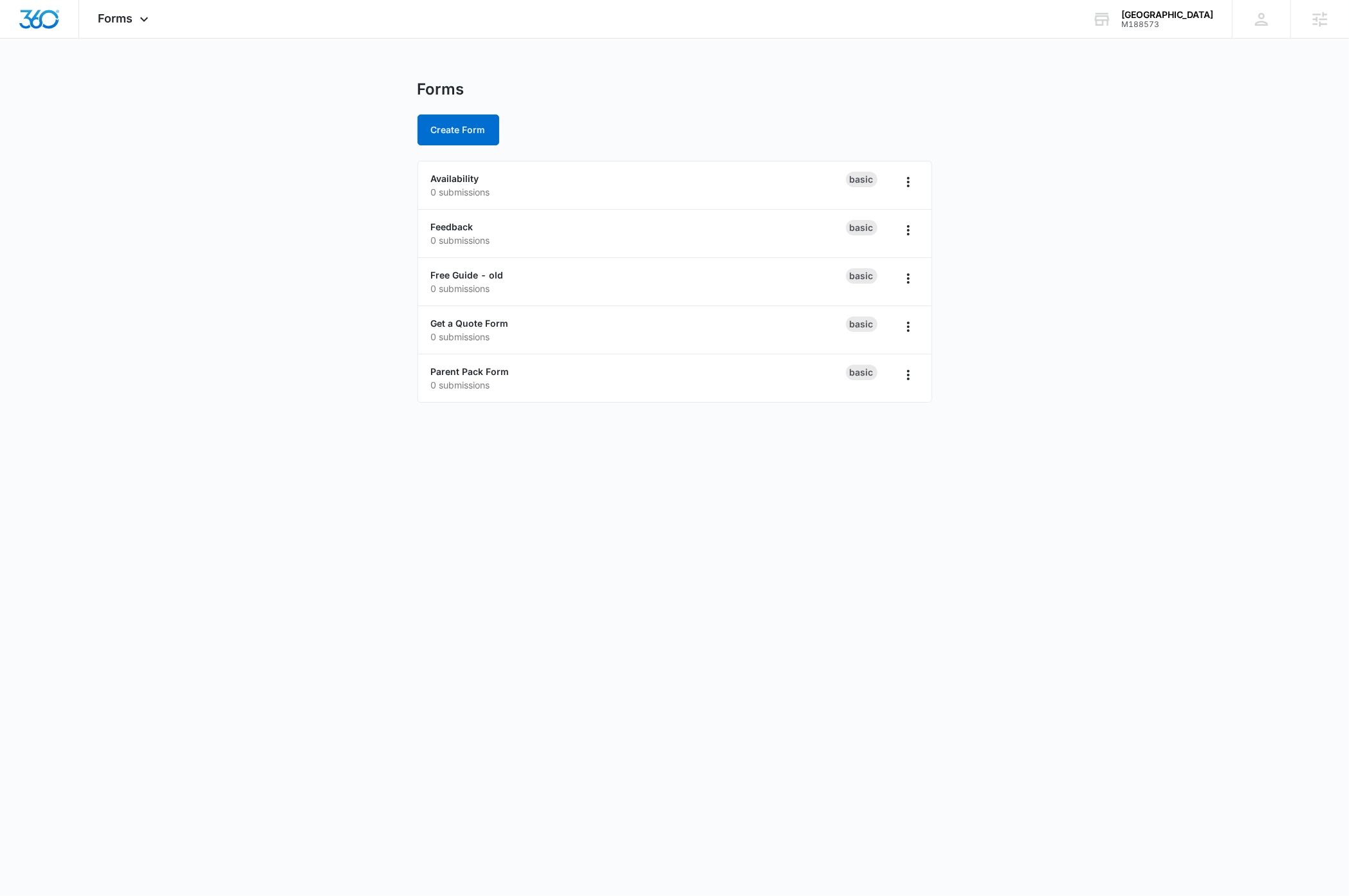
click at [274, 566] on body "Forms Apps Reputation Websites Forms CRM Email Social Payments Content Ads Inte…" at bounding box center [674, 448] width 1349 height 896
click at [476, 128] on button "Create Form" at bounding box center [458, 130] width 82 height 31
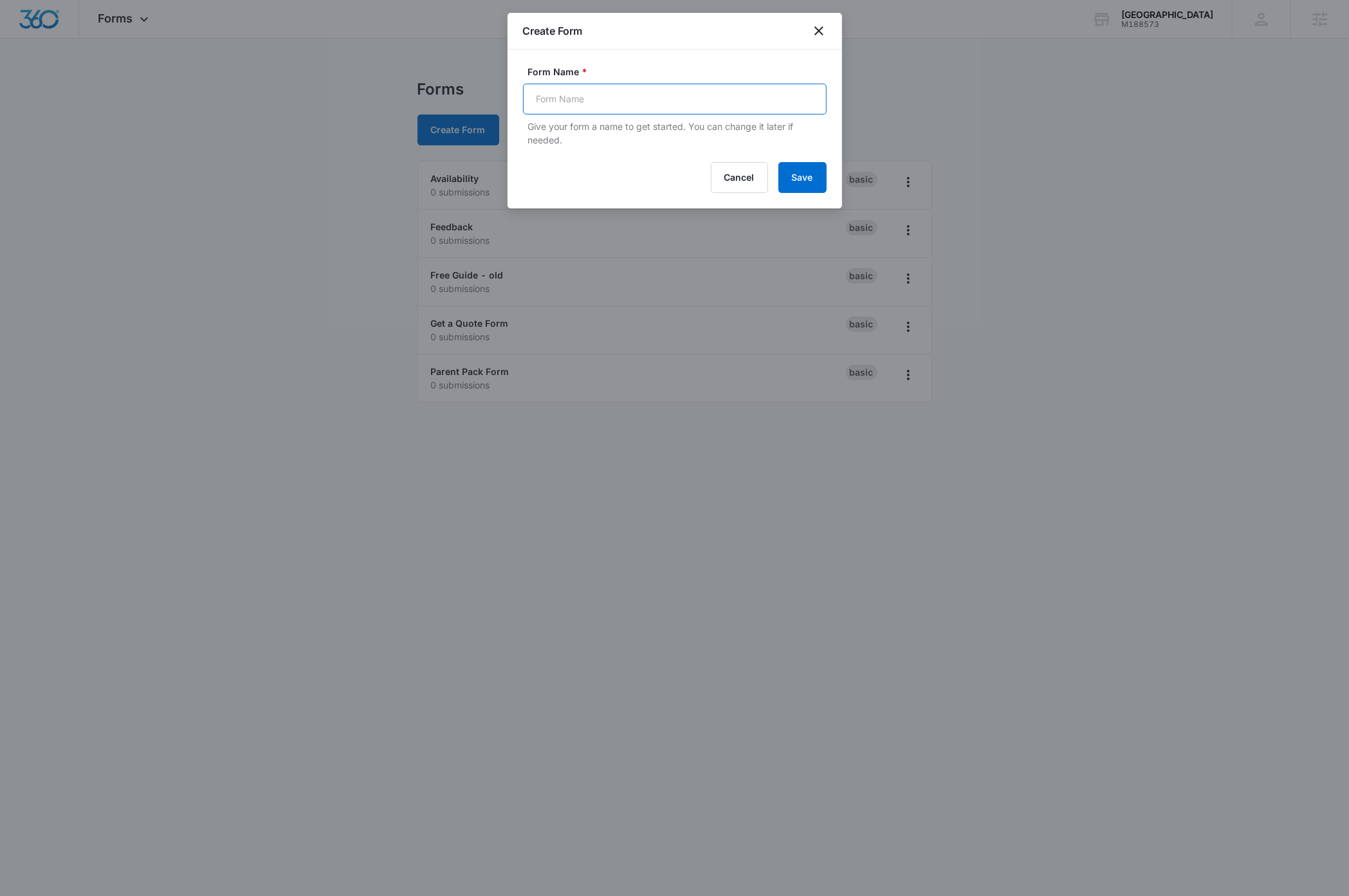
click at [599, 98] on input "Form Name *" at bounding box center [675, 98] width 304 height 31
type input "Free Guide"
click at [639, 176] on div "Cancel Save" at bounding box center [675, 177] width 304 height 31
click at [777, 183] on button "Save" at bounding box center [802, 177] width 48 height 31
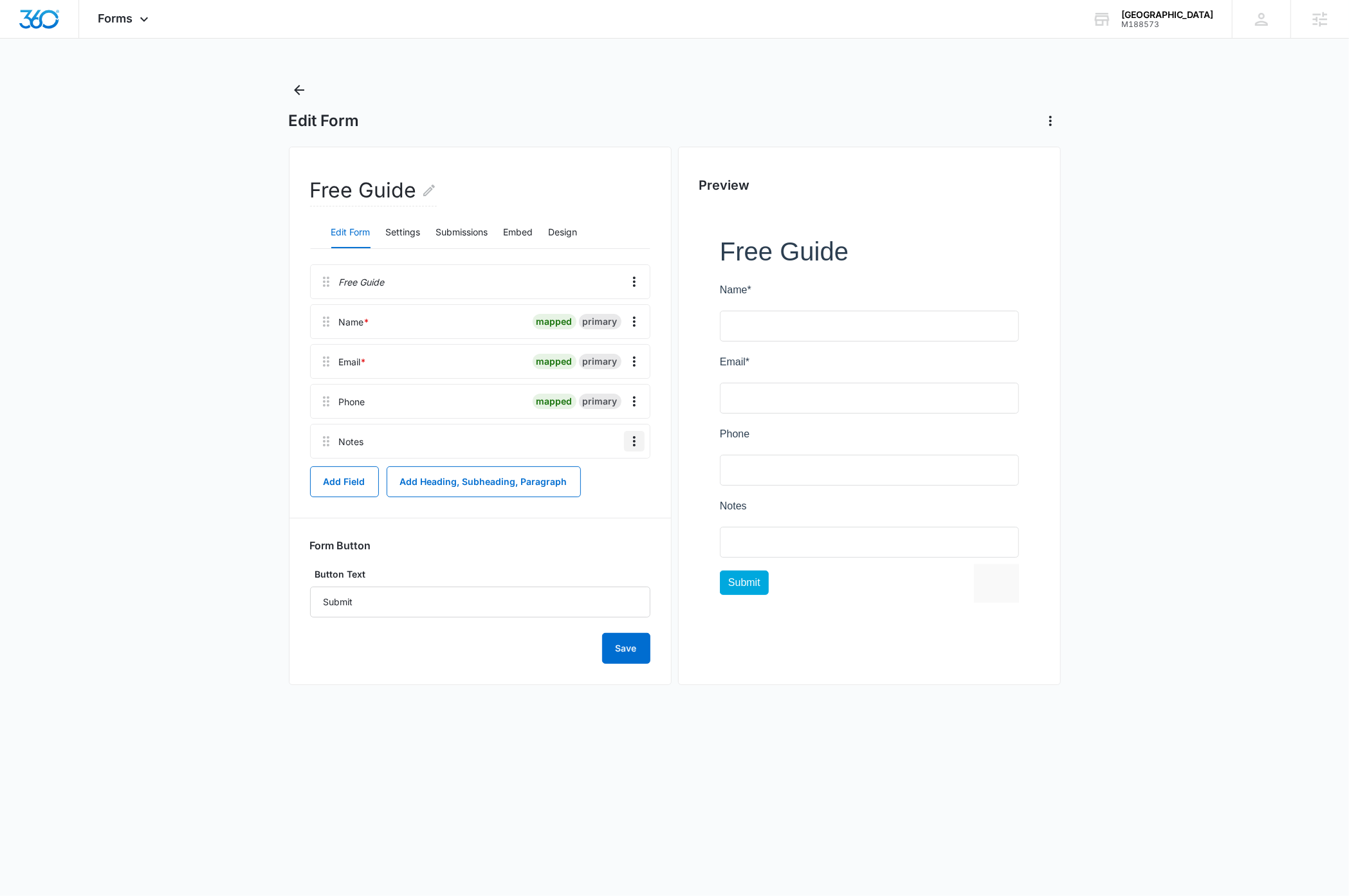
click at [635, 443] on icon "Overflow Menu" at bounding box center [634, 441] width 16 height 16
click at [610, 500] on div "Delete" at bounding box center [599, 497] width 27 height 9
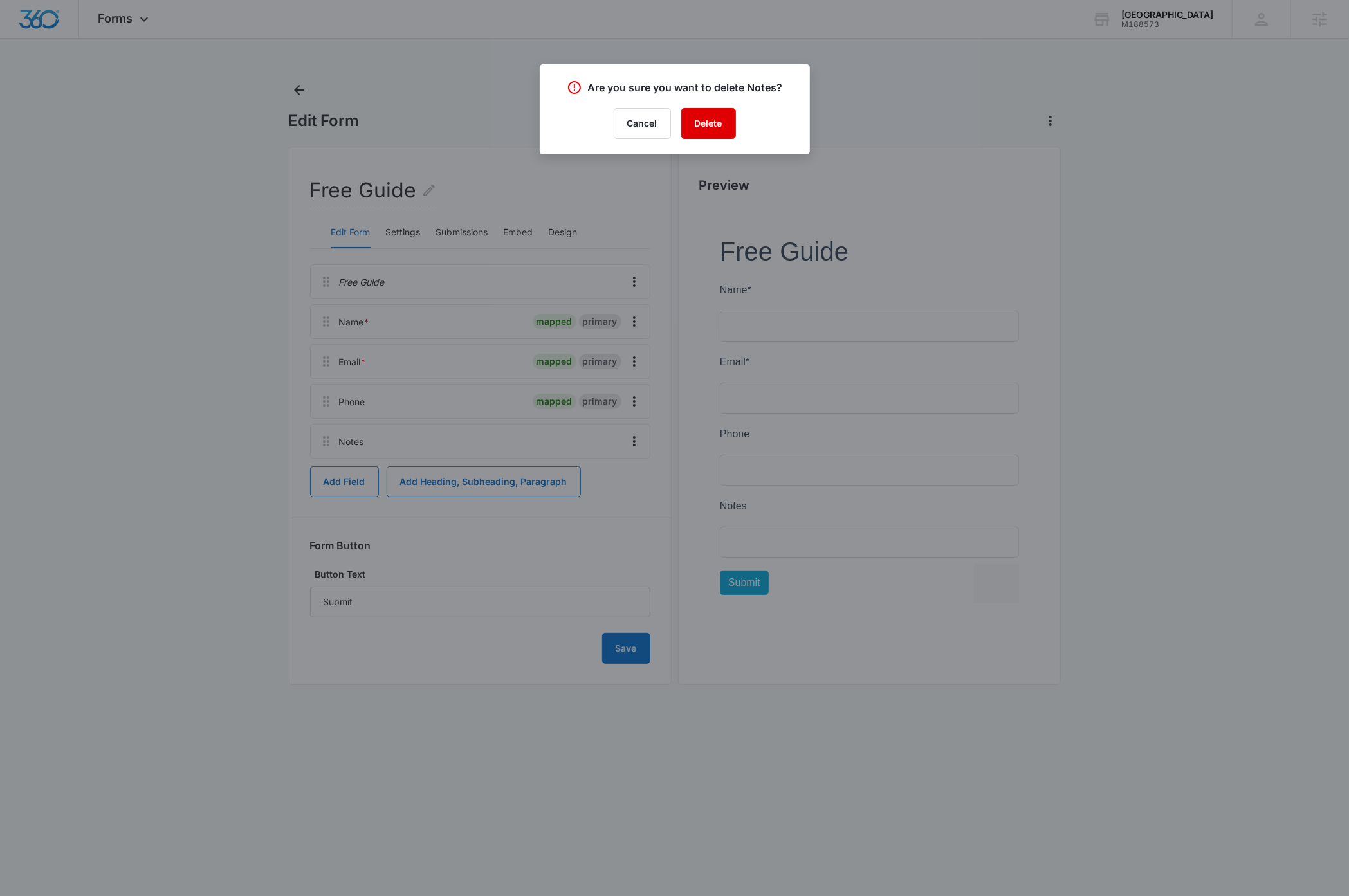
click at [707, 129] on button "Delete" at bounding box center [708, 123] width 54 height 31
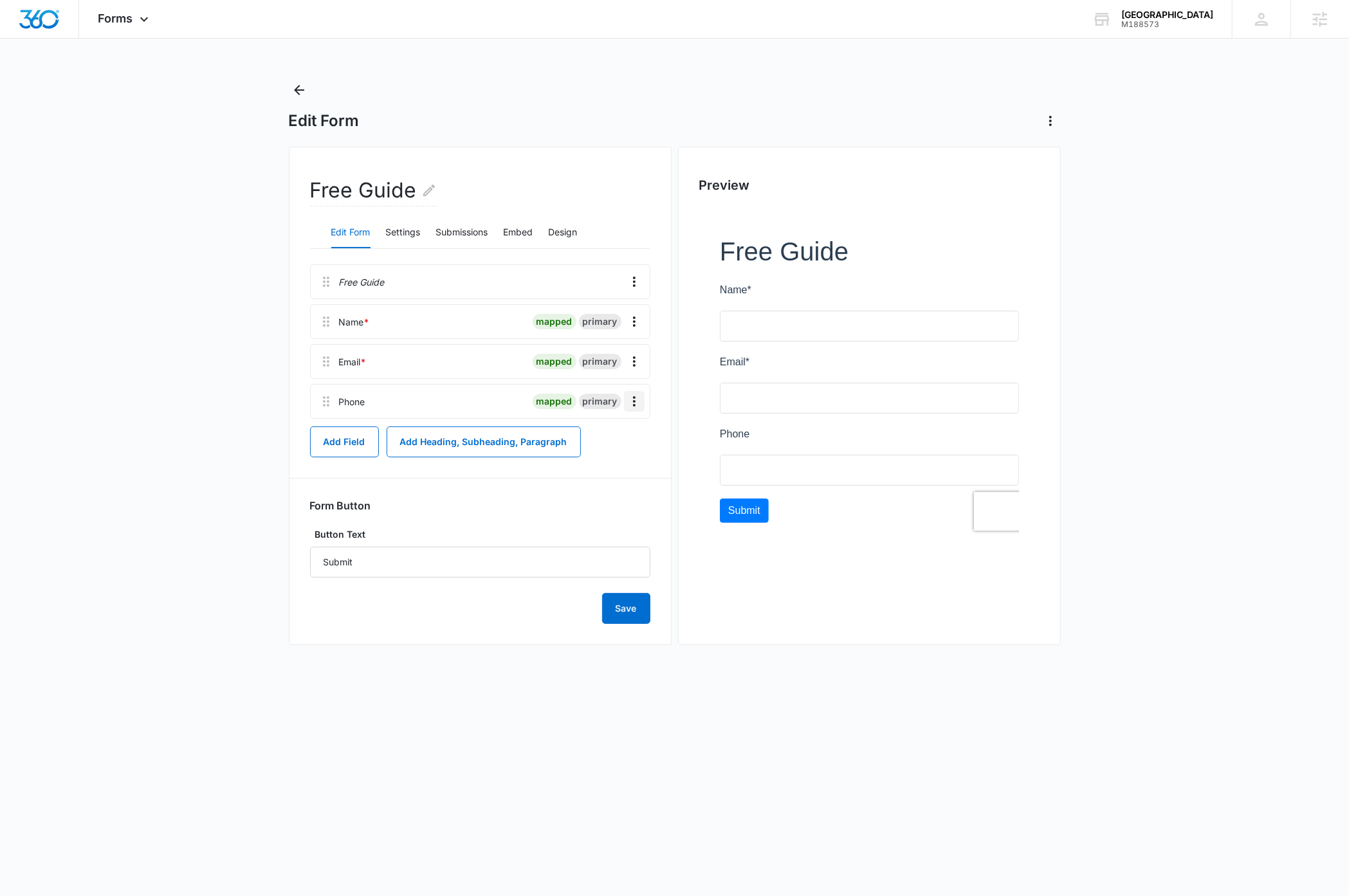
click at [636, 403] on icon "Overflow Menu" at bounding box center [634, 401] width 16 height 16
click at [614, 463] on button "Delete" at bounding box center [607, 457] width 73 height 19
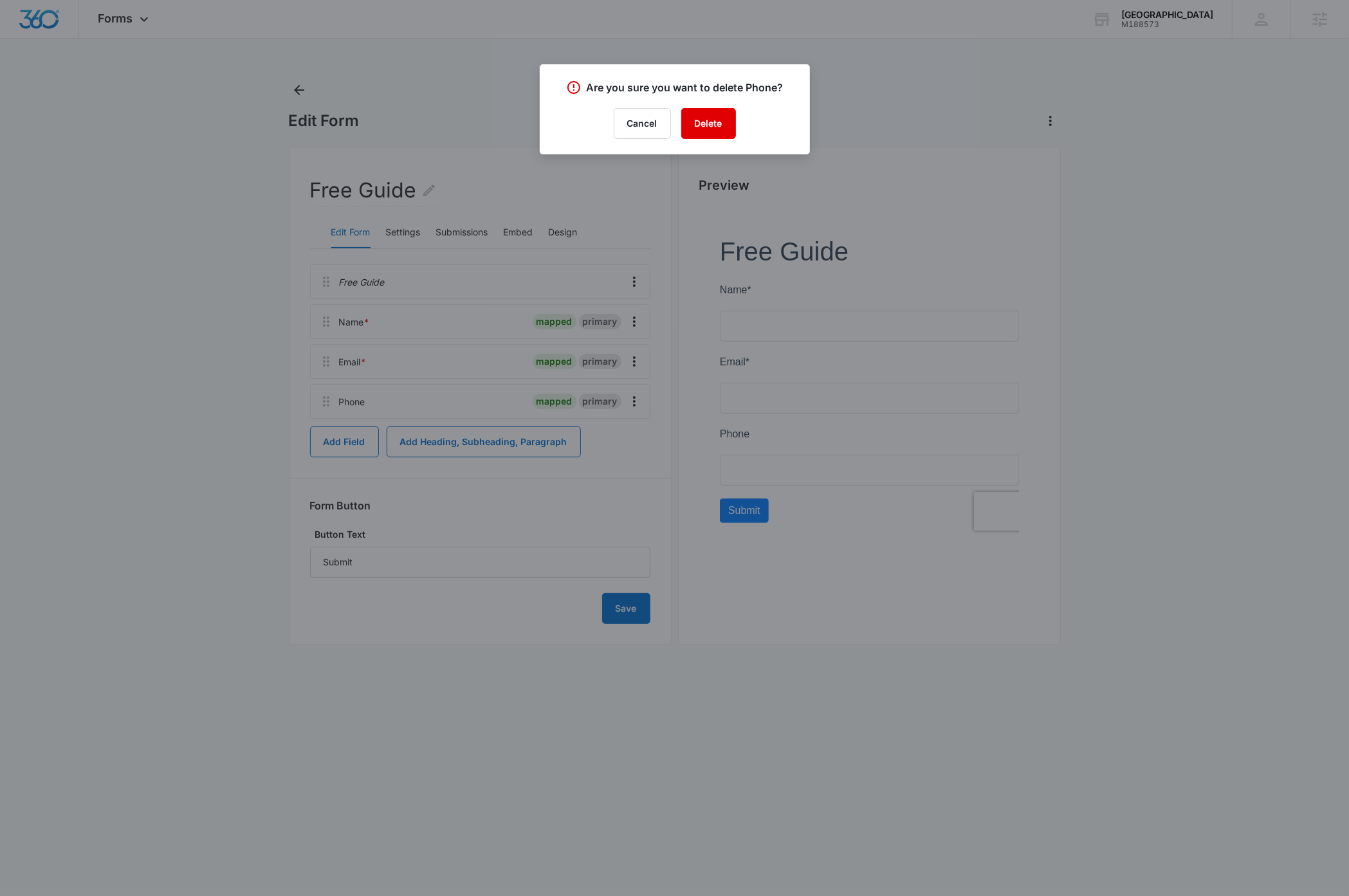
click at [722, 125] on button "Delete" at bounding box center [708, 123] width 54 height 31
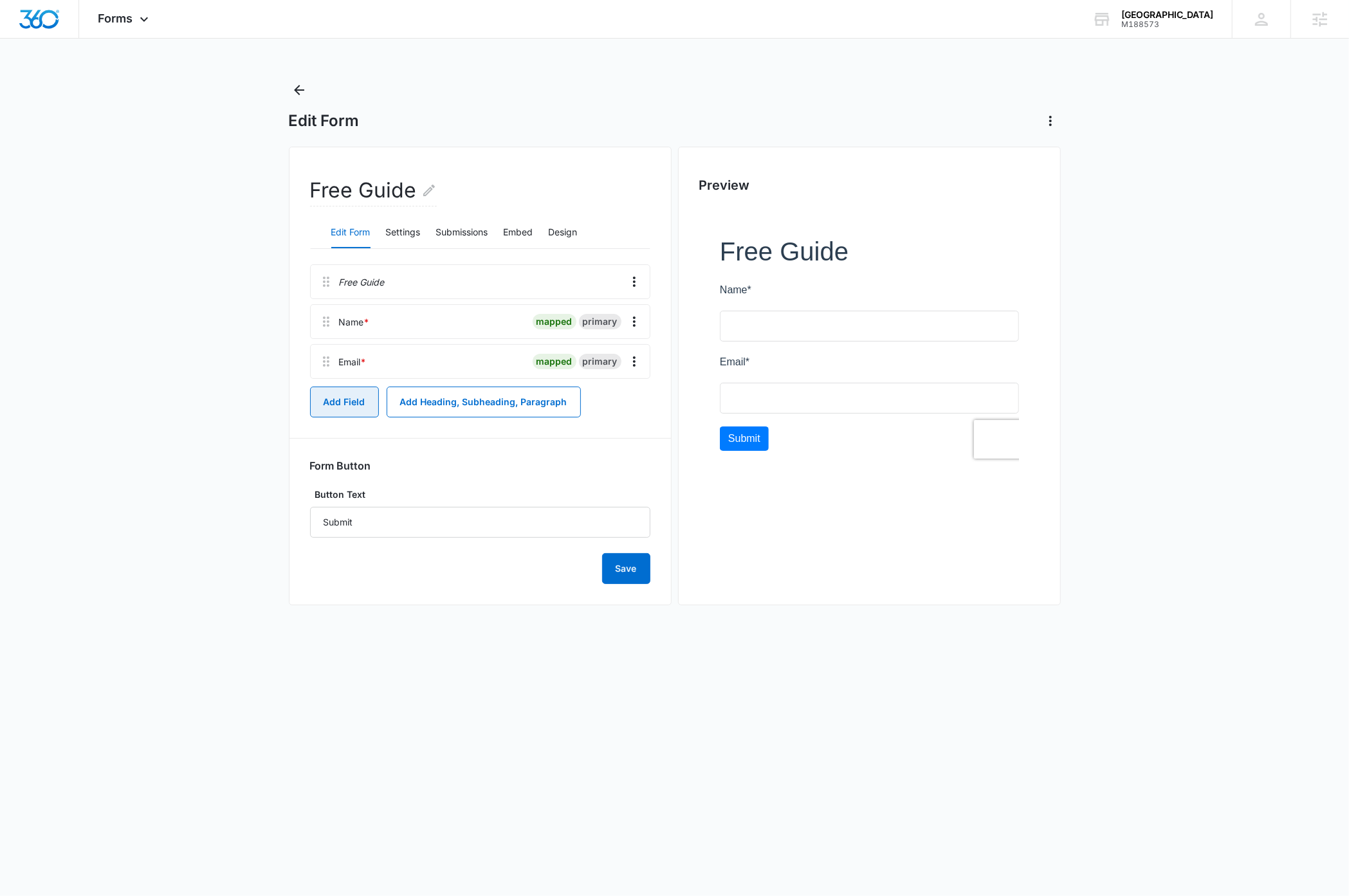
click at [345, 408] on button "Add Field" at bounding box center [344, 401] width 69 height 31
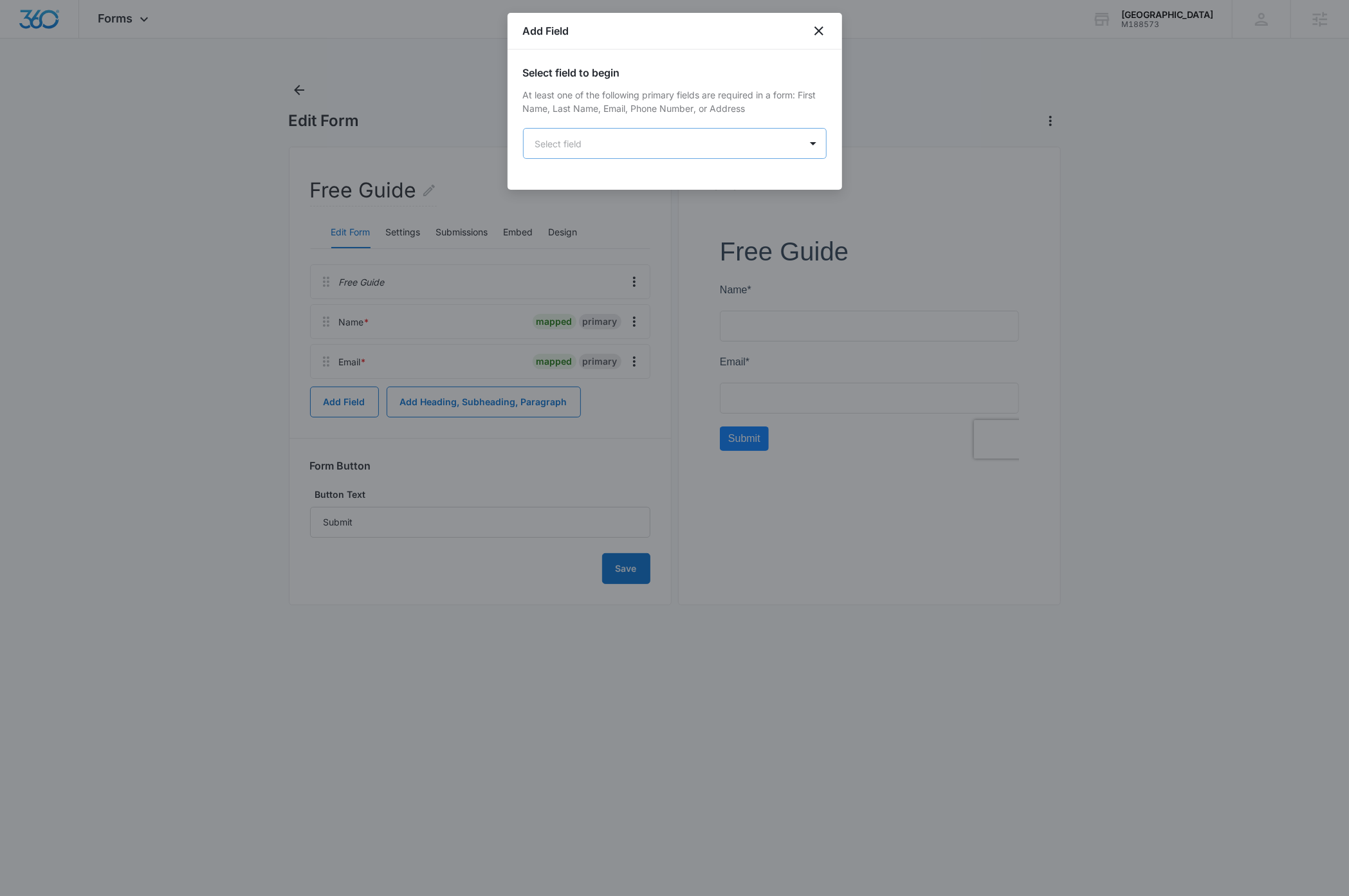
click at [620, 146] on body "Forms Apps Reputation Websites Forms CRM Email Social Payments Content Ads Inte…" at bounding box center [674, 448] width 1349 height 896
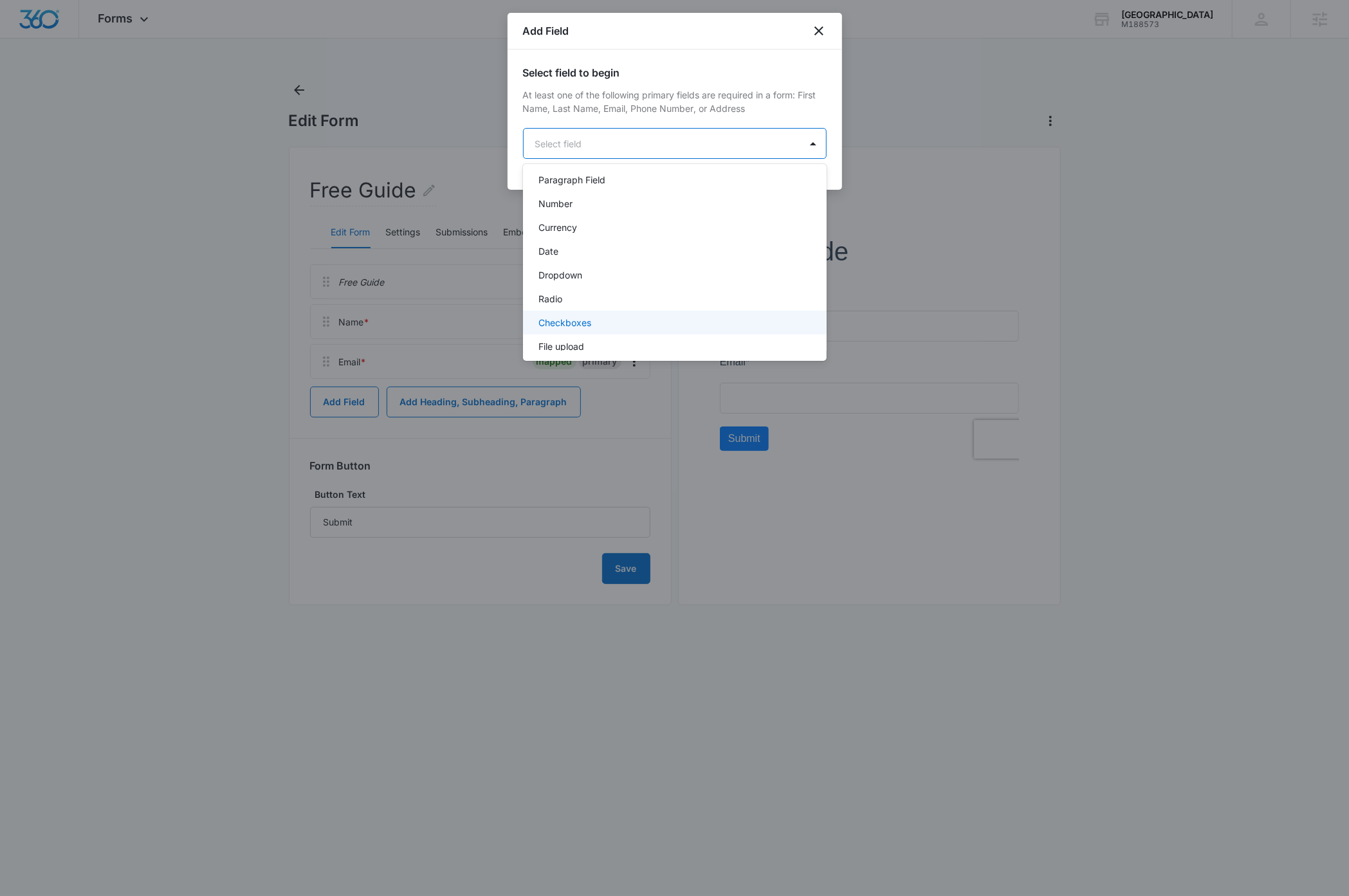
scroll to position [223, 0]
click at [593, 315] on div "Checkboxes" at bounding box center [673, 317] width 270 height 14
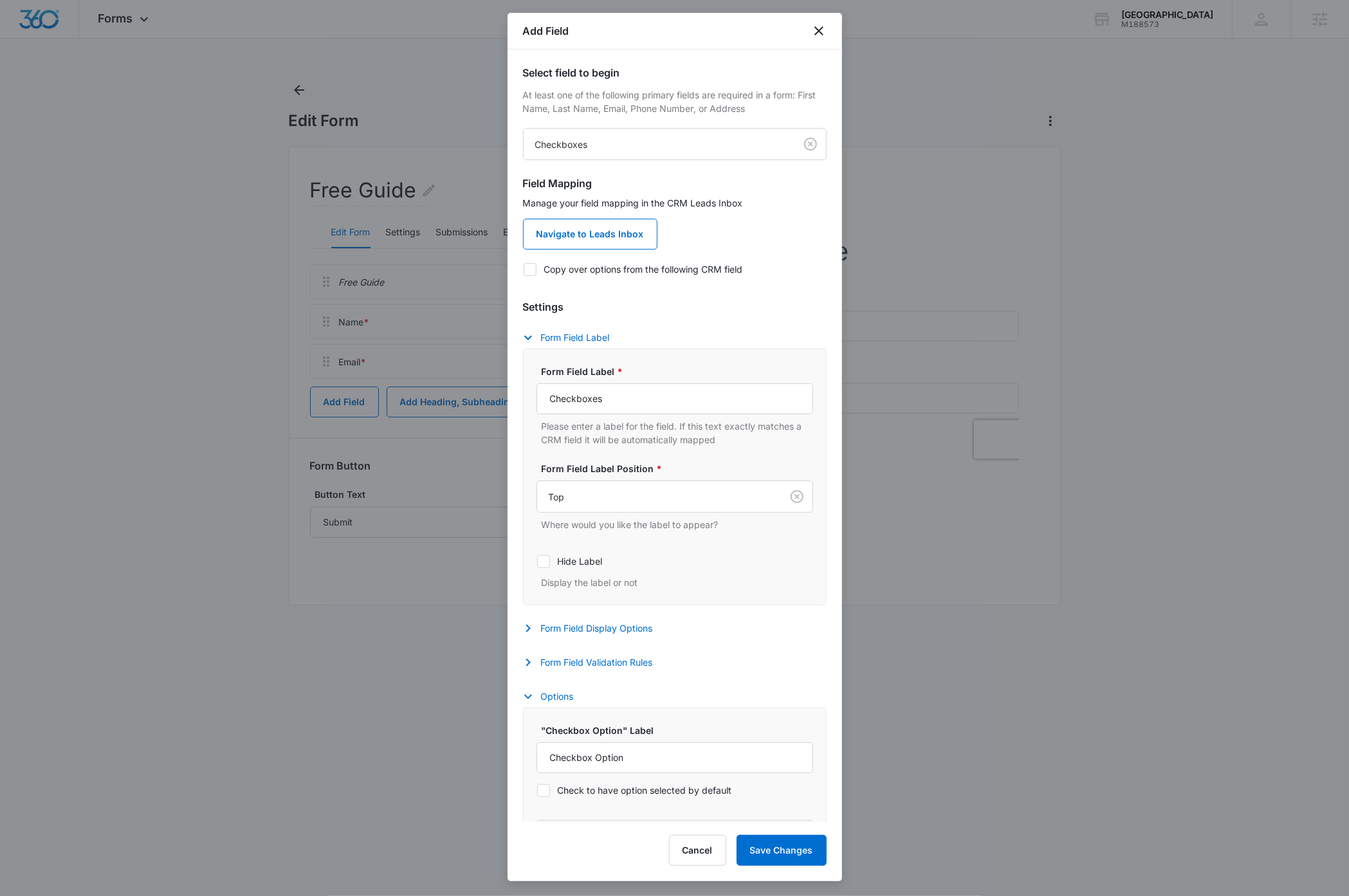
click at [531, 270] on icon at bounding box center [530, 269] width 12 height 12
click at [524, 270] on input "Copy over options from the following CRM field" at bounding box center [523, 269] width 1 height 1
checkbox input "true"
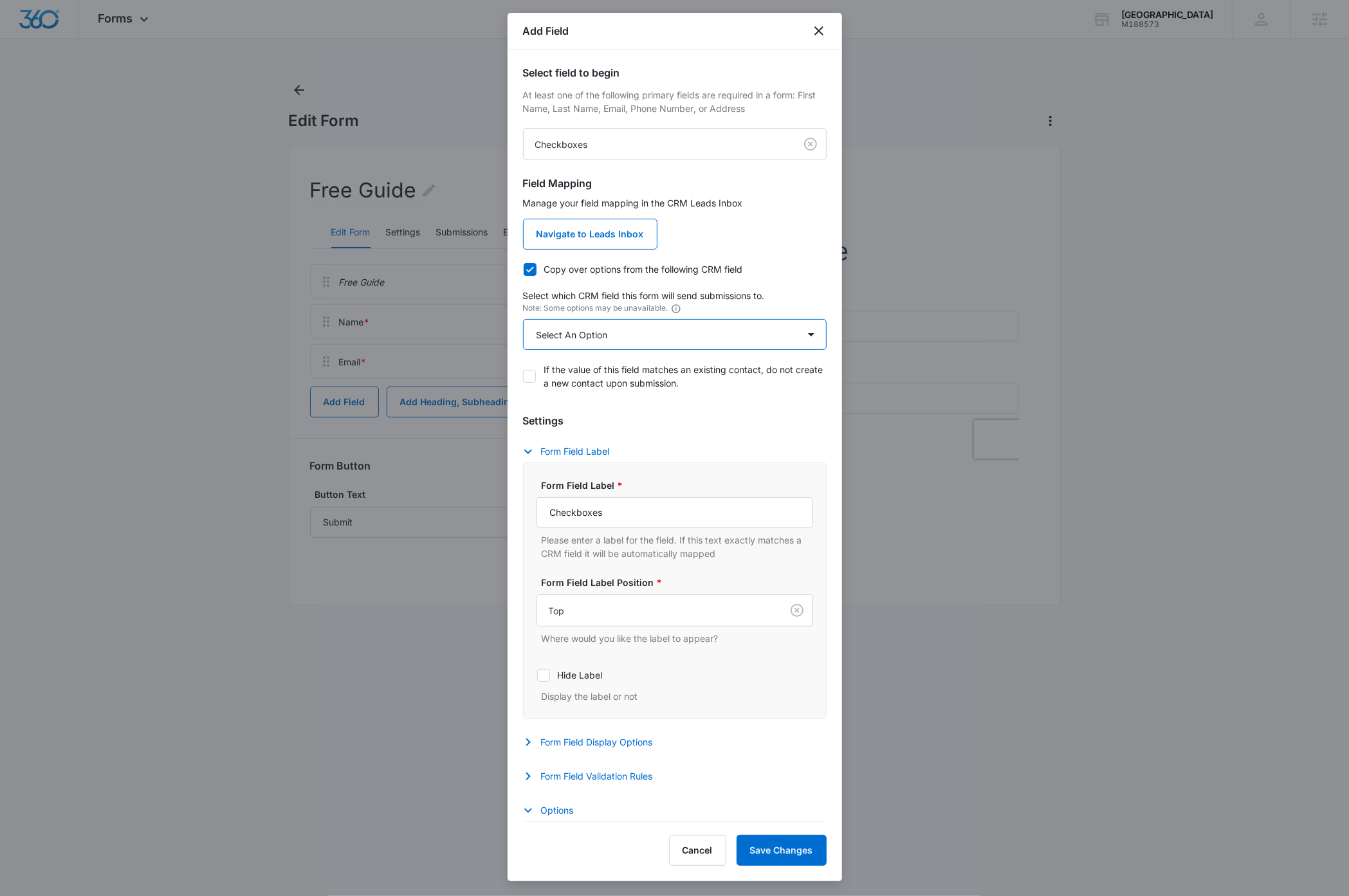
click at [612, 334] on select "Select An Option Select An Option Check if you have ELC I agree to receive occa…" at bounding box center [675, 334] width 304 height 31
select select "364"
click at [523, 319] on select "Select An Option Select An Option Check if you have ELC I agree to receive occa…" at bounding box center [675, 334] width 304 height 31
click at [671, 513] on input "Checkboxes" at bounding box center [674, 512] width 277 height 31
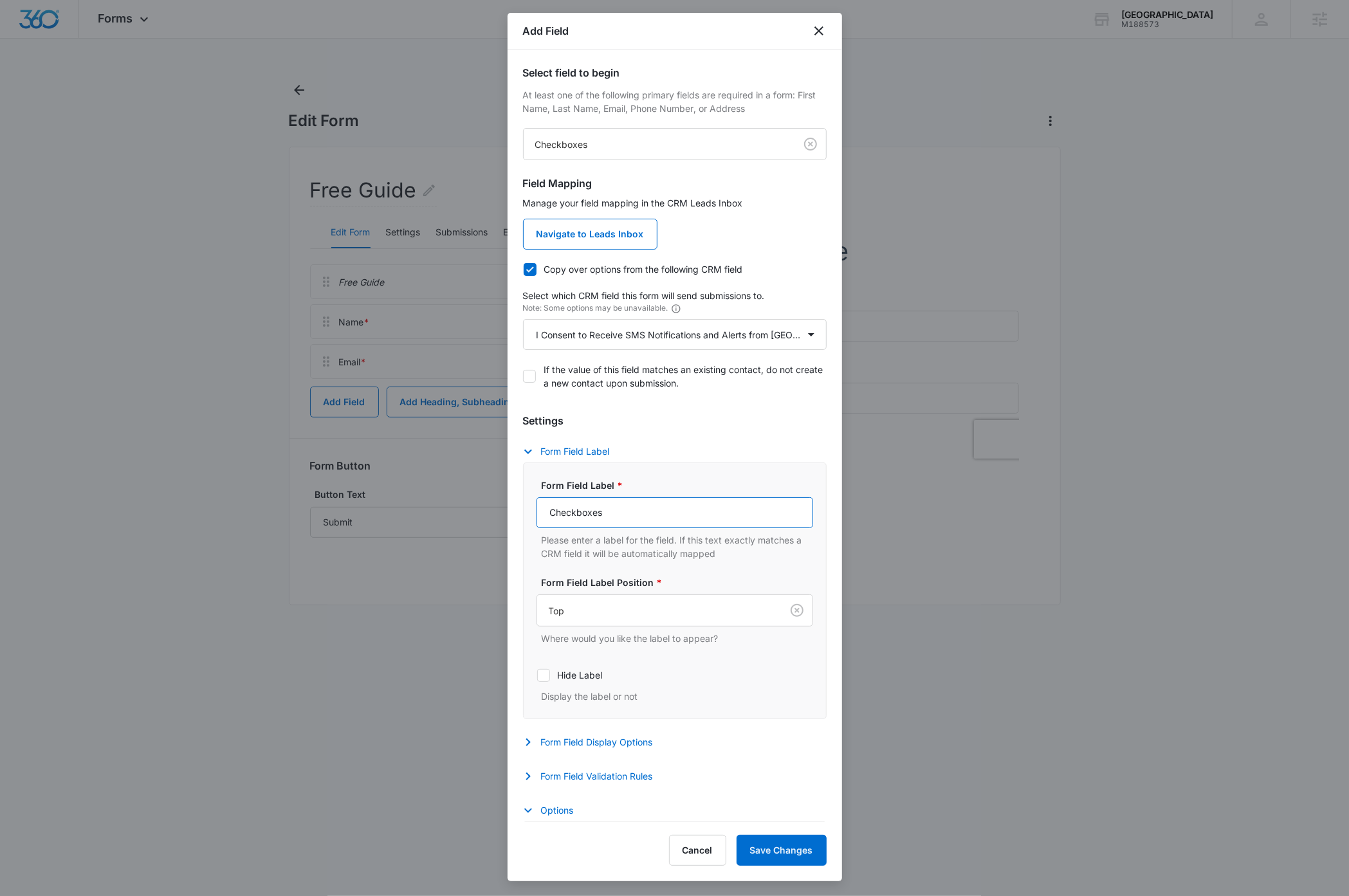
click at [671, 513] on input "Checkboxes" at bounding box center [674, 512] width 277 height 31
type input "I Consent to Receive SMS Notifications and Alerts from Sunny Side Academy. Mess…"
click at [758, 515] on input "I Consent to Receive SMS Notifications and Alerts from Sunny Side Academy. Mess…" at bounding box center [674, 509] width 277 height 31
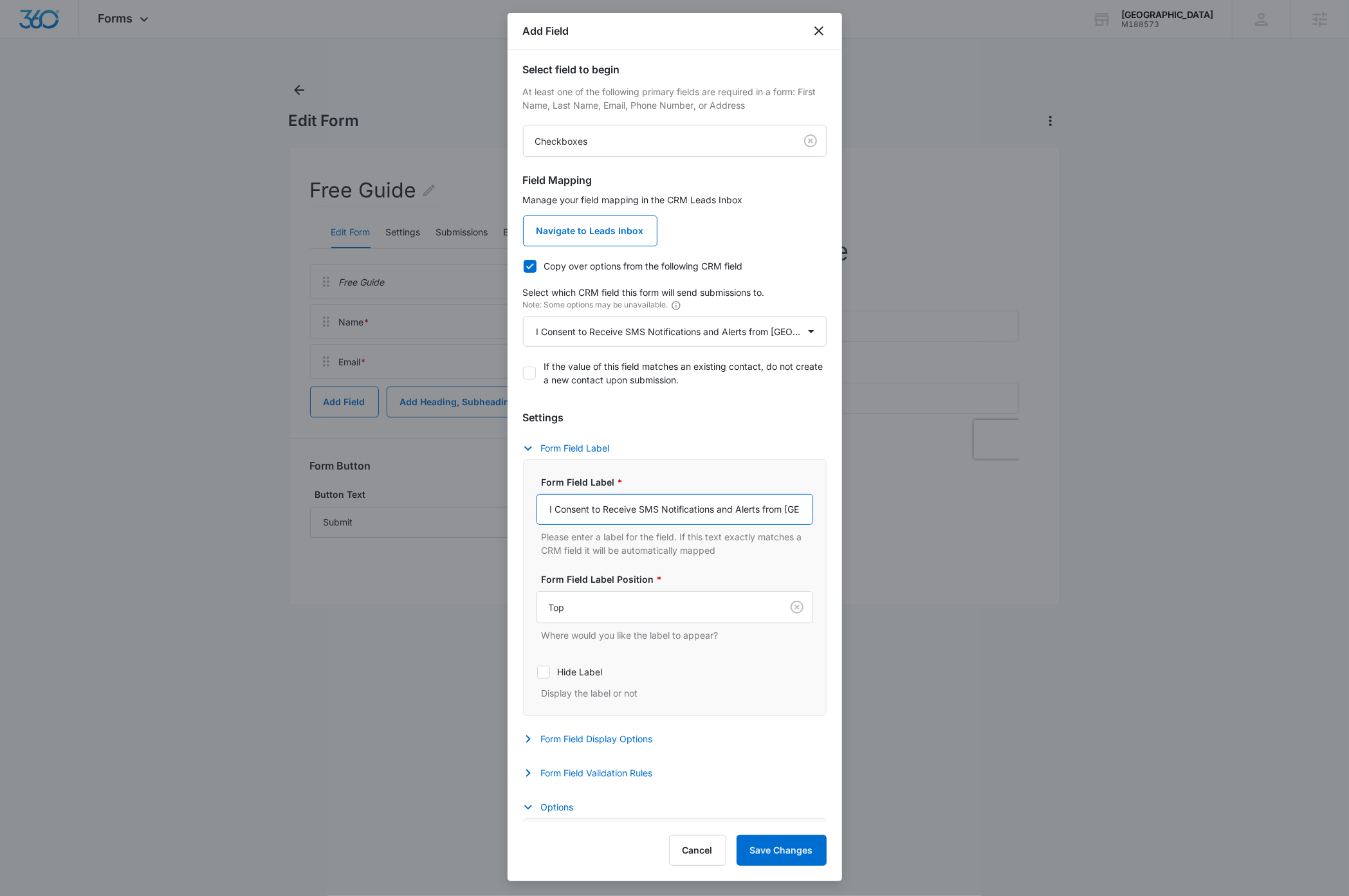
click at [758, 515] on input "I Consent to Receive SMS Notifications and Alerts from Sunny Side Academy. Mess…" at bounding box center [674, 509] width 277 height 31
click at [614, 777] on button "Form Field Validation Rules" at bounding box center [595, 773] width 143 height 16
drag, startPoint x: 545, startPoint y: 817, endPoint x: 580, endPoint y: 814, distance: 35.1
click at [545, 817] on icon at bounding box center [543, 814] width 7 height 6
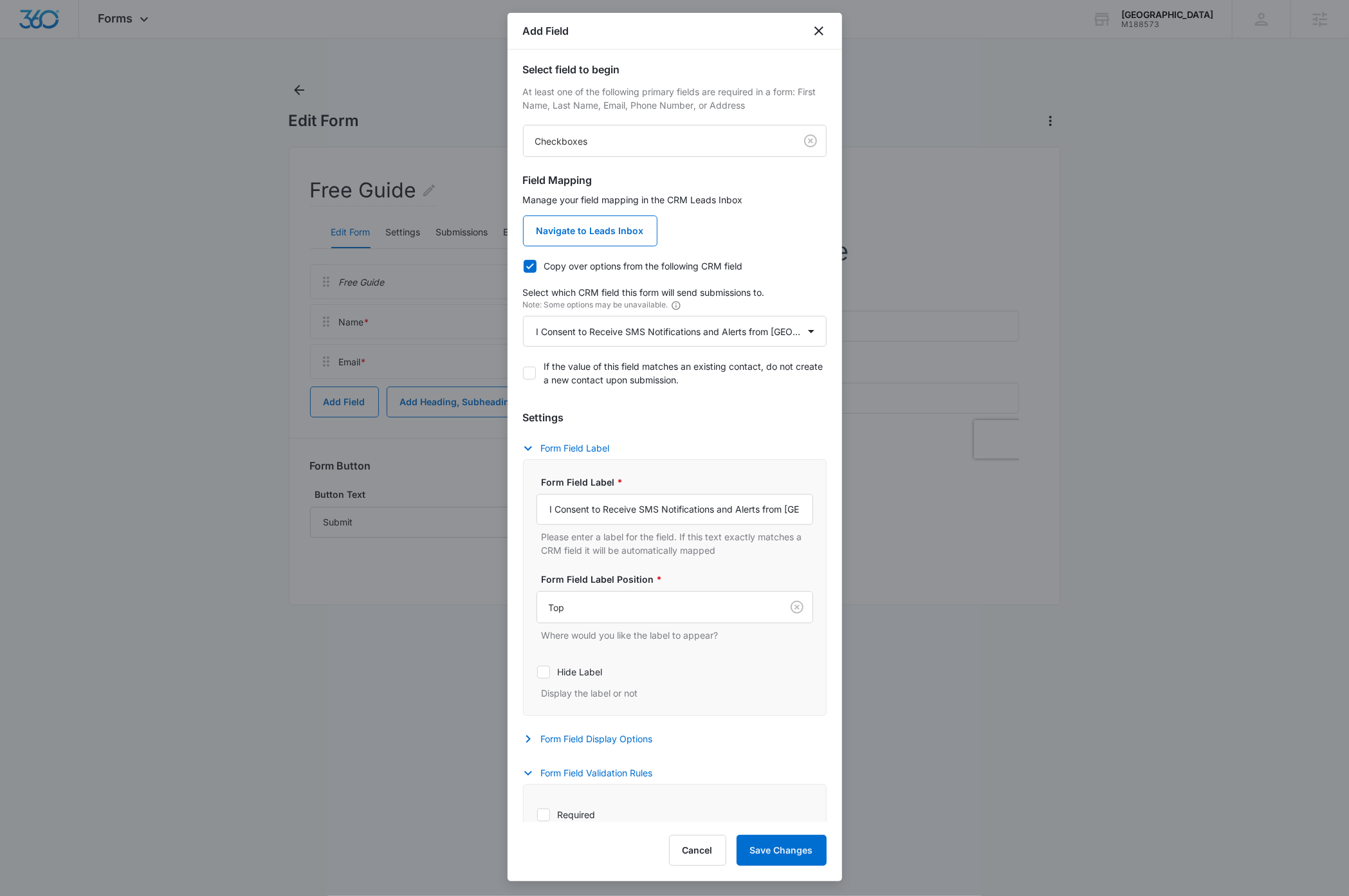
click at [537, 814] on input "Required" at bounding box center [536, 814] width 1 height 1
checkbox input "true"
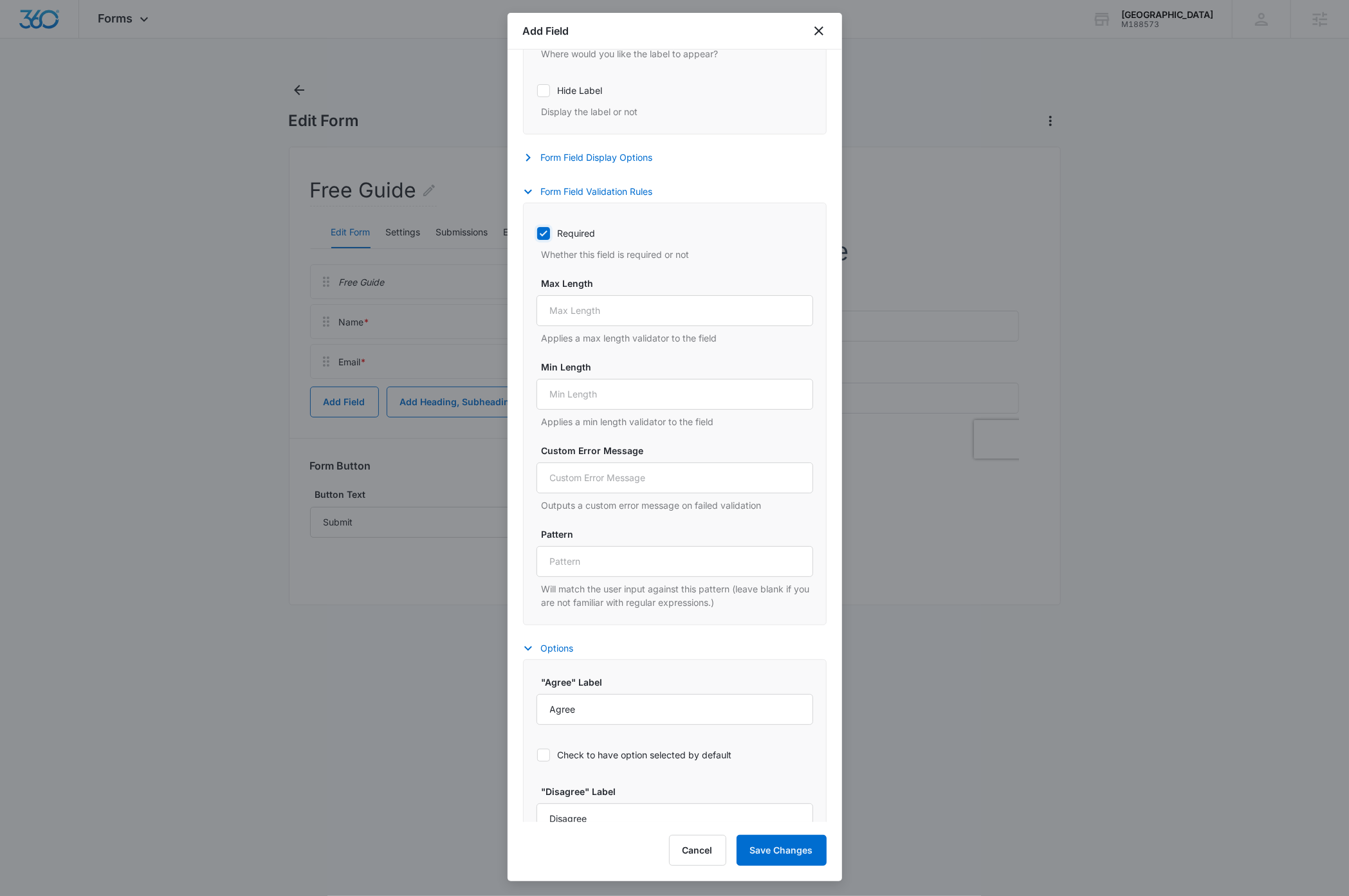
scroll to position [588, 0]
click at [547, 755] on icon at bounding box center [543, 751] width 12 height 12
click at [537, 752] on input "Check to have option selected by default" at bounding box center [536, 751] width 1 height 1
checkbox input "true"
click at [777, 853] on button "Save Changes" at bounding box center [782, 850] width 90 height 31
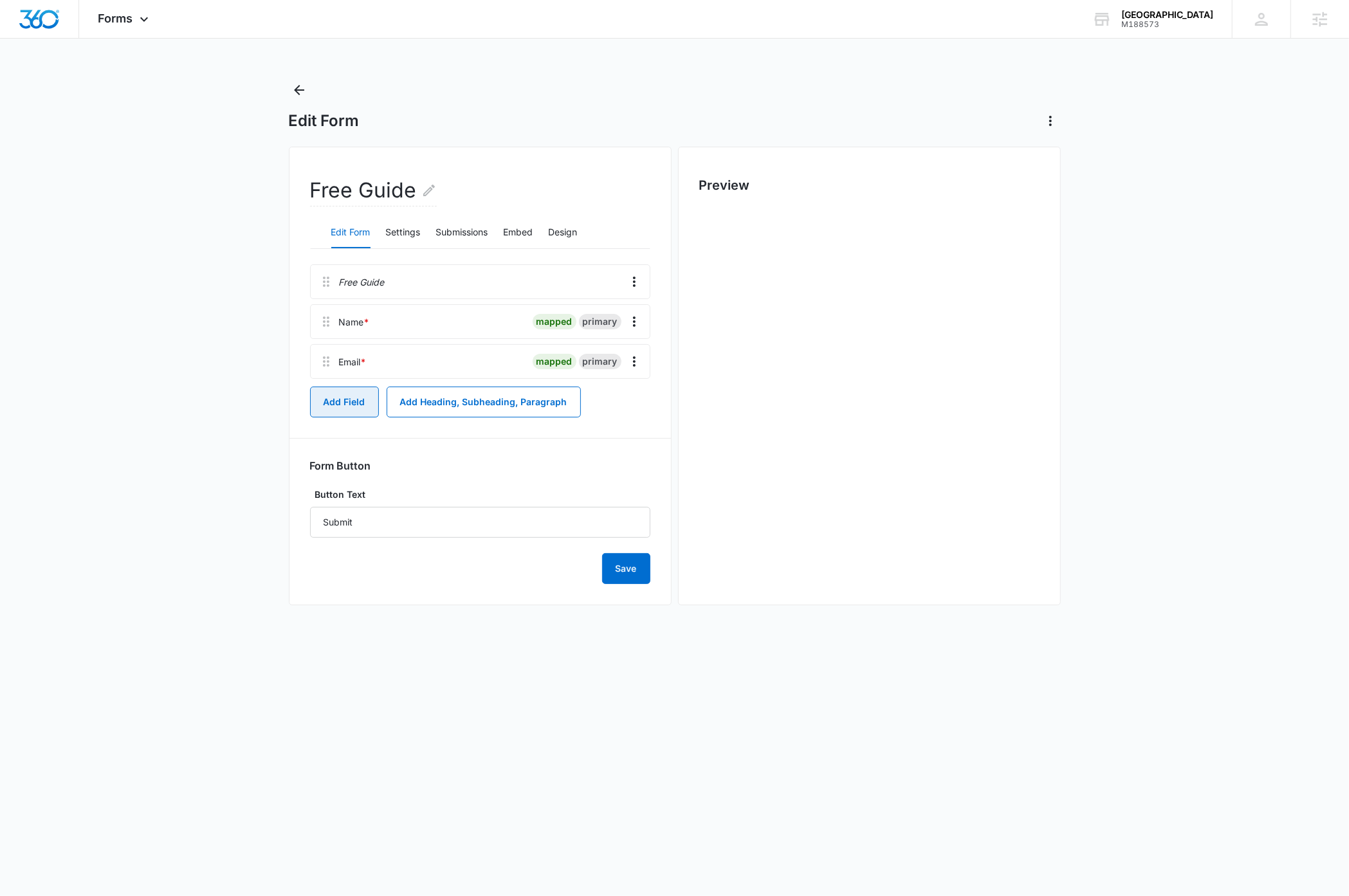
scroll to position [0, 0]
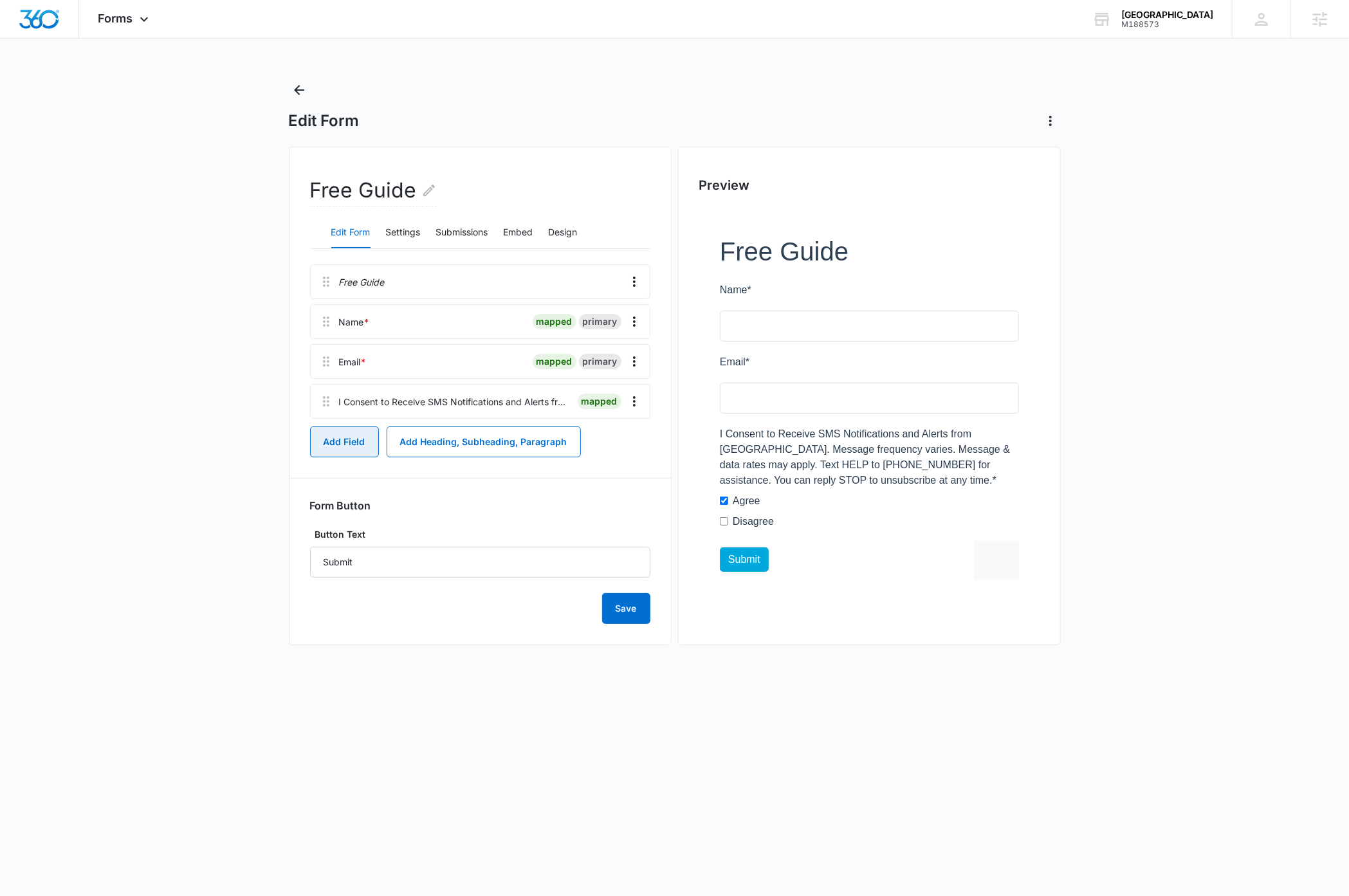
click at [351, 442] on button "Add Field" at bounding box center [344, 442] width 69 height 31
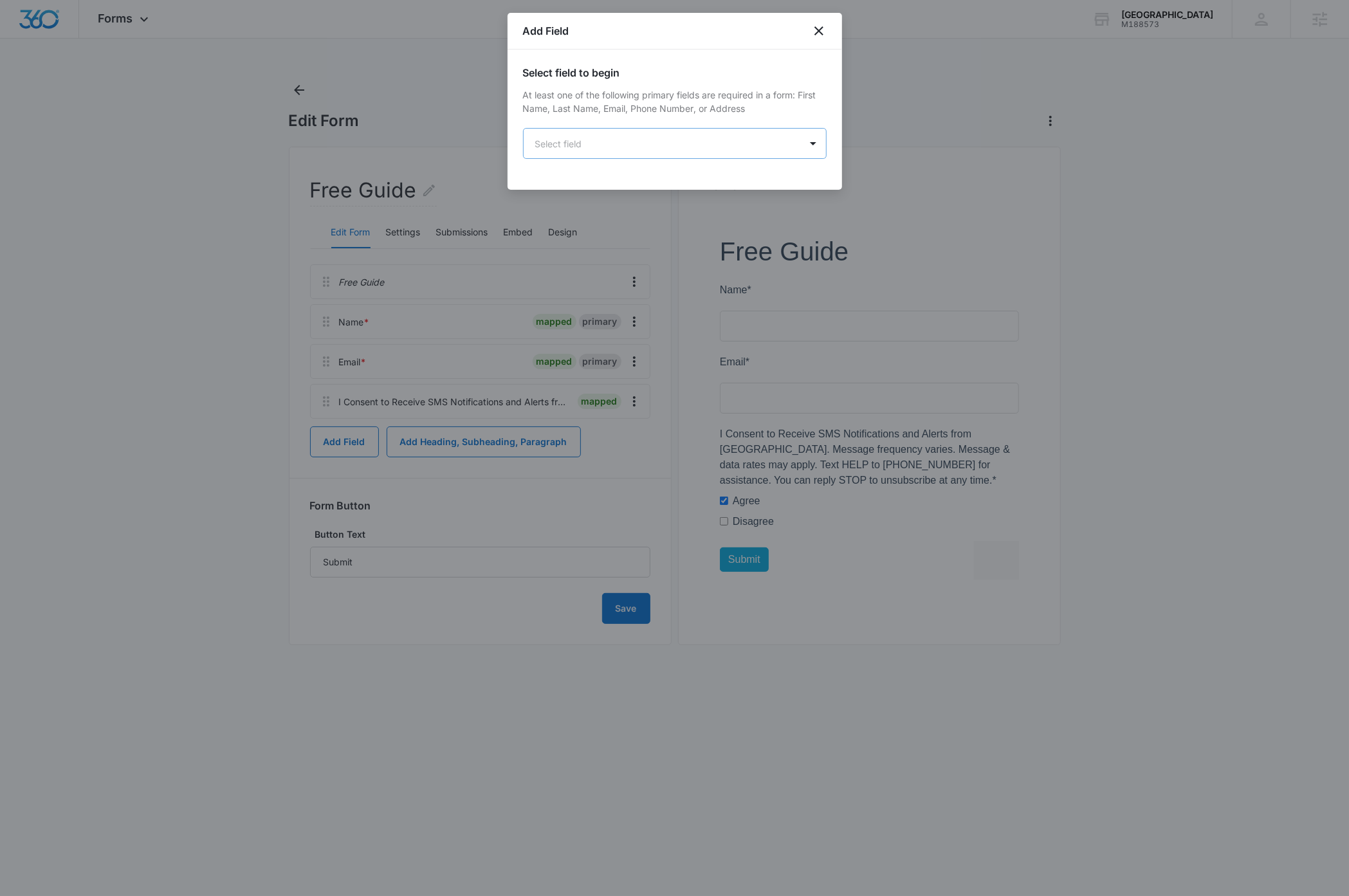
click at [606, 145] on body "Forms Apps Reputation Websites Forms CRM Email Social Payments Content Ads Inte…" at bounding box center [674, 448] width 1349 height 896
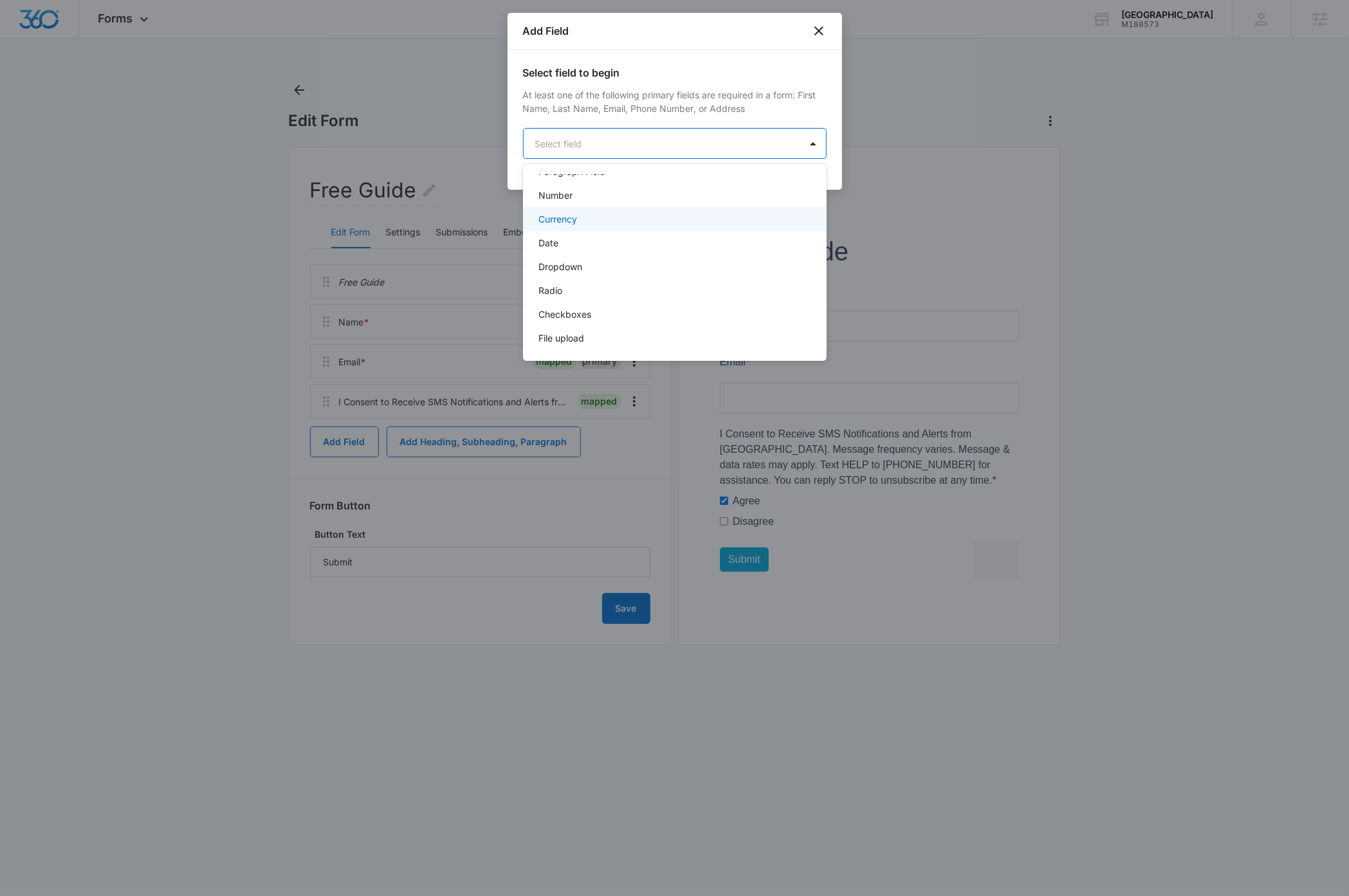
scroll to position [243, 0]
click at [582, 297] on p "Checkboxes" at bounding box center [565, 297] width 53 height 14
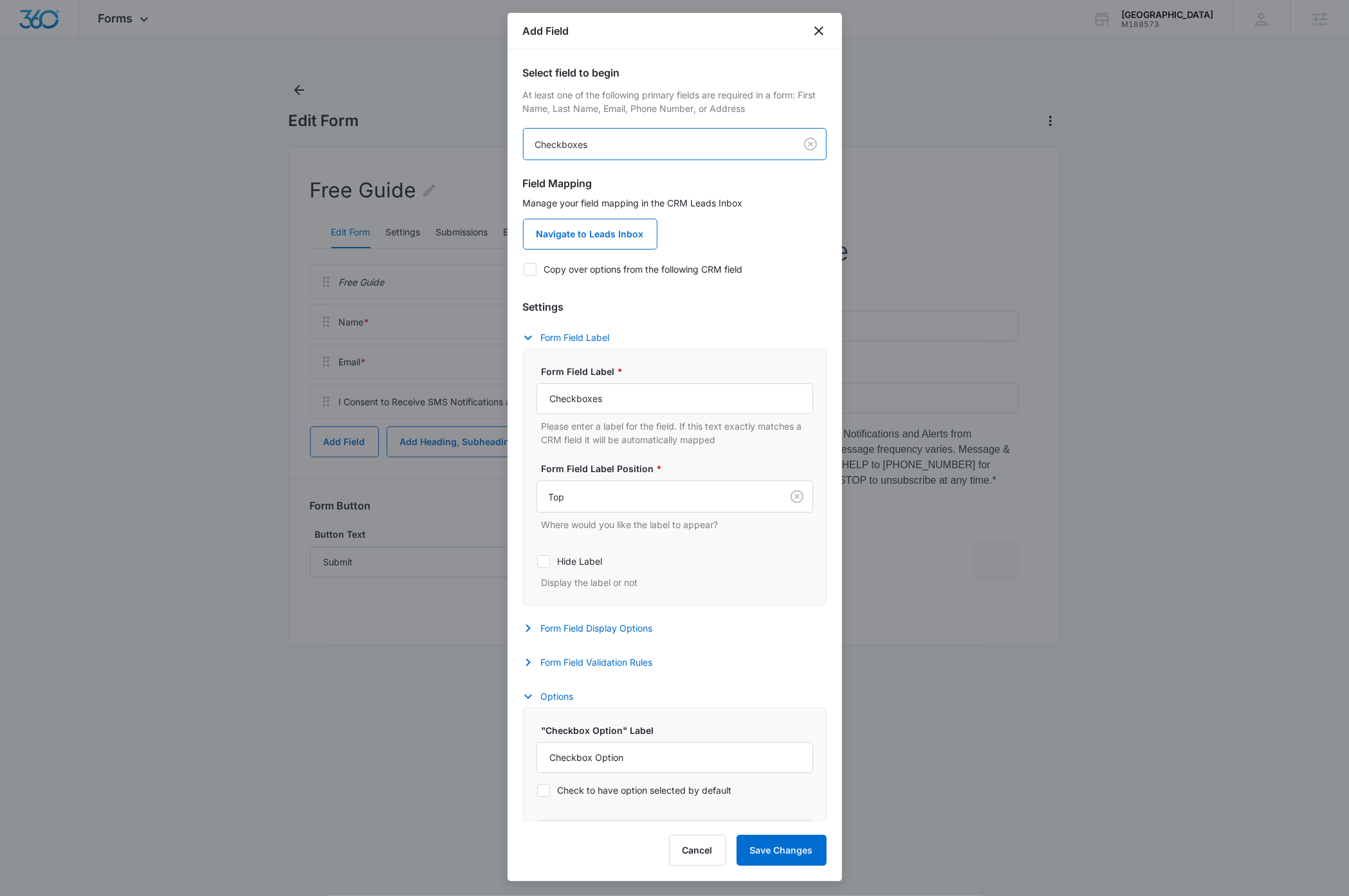
click at [529, 270] on icon at bounding box center [530, 269] width 12 height 12
click at [524, 270] on input "Copy over options from the following CRM field" at bounding box center [523, 269] width 1 height 1
checkbox input "true"
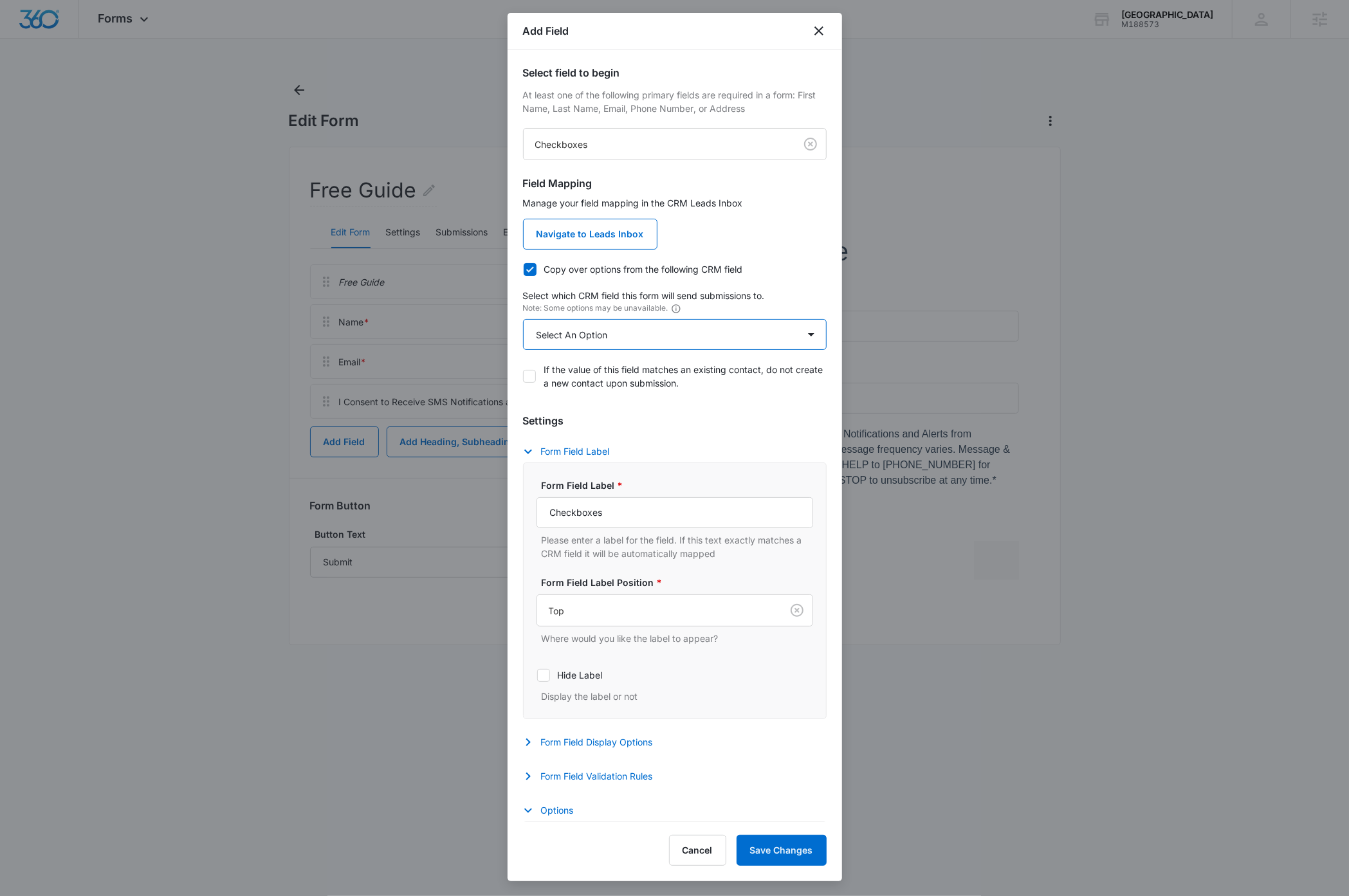
click at [618, 332] on select "Select An Option Select An Option Check if you have ELC I agree to receive occa…" at bounding box center [675, 334] width 304 height 31
select select "369"
click at [523, 319] on select "Select An Option Select An Option Check if you have ELC I agree to receive occa…" at bounding box center [675, 334] width 304 height 31
click at [633, 512] on input "Checkboxes" at bounding box center [674, 512] width 277 height 31
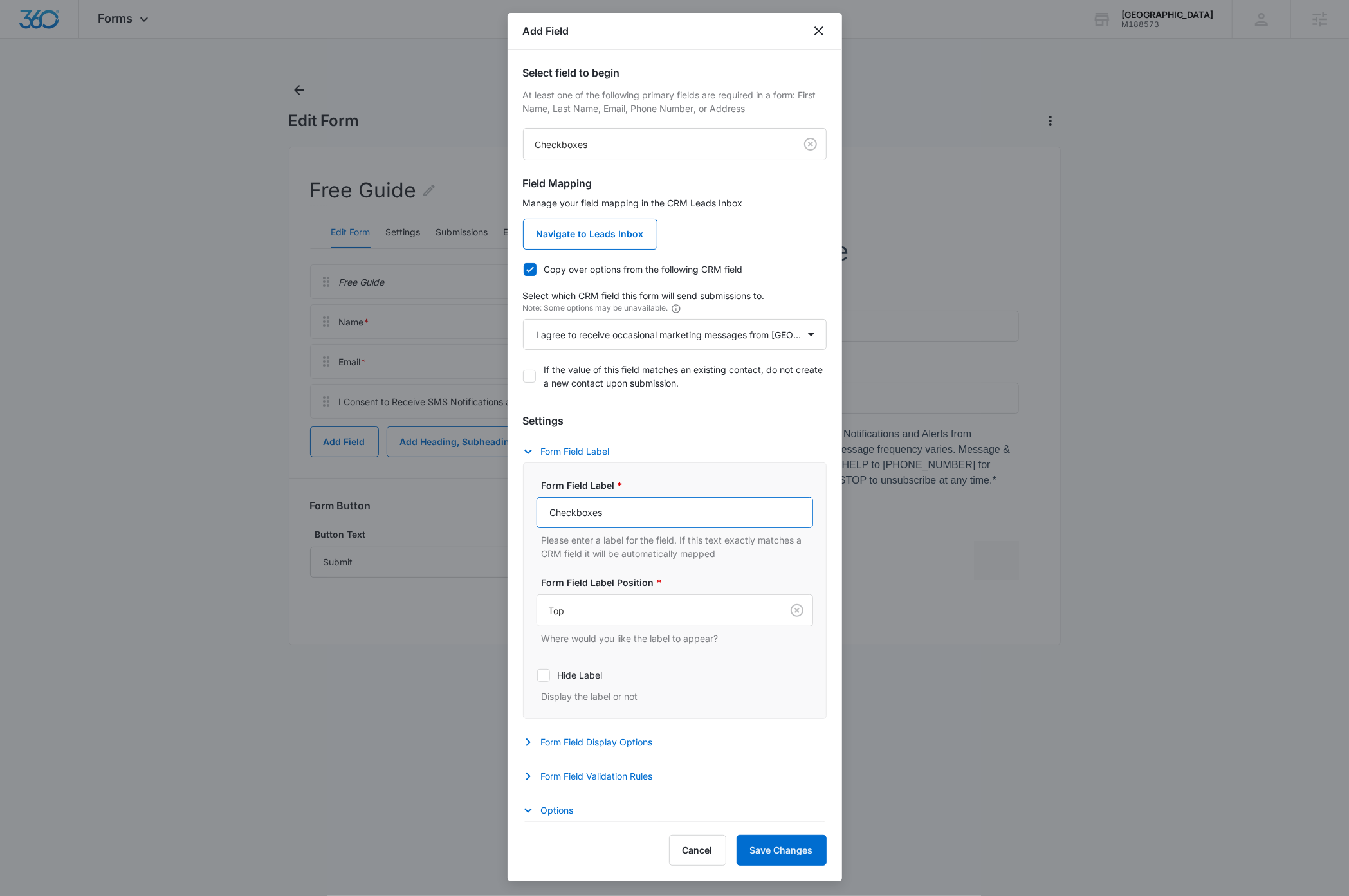
click at [633, 512] on input "Checkboxes" at bounding box center [674, 512] width 277 height 31
type input "By checking this box I agree to receive occasional marketing messages from Sunn…"
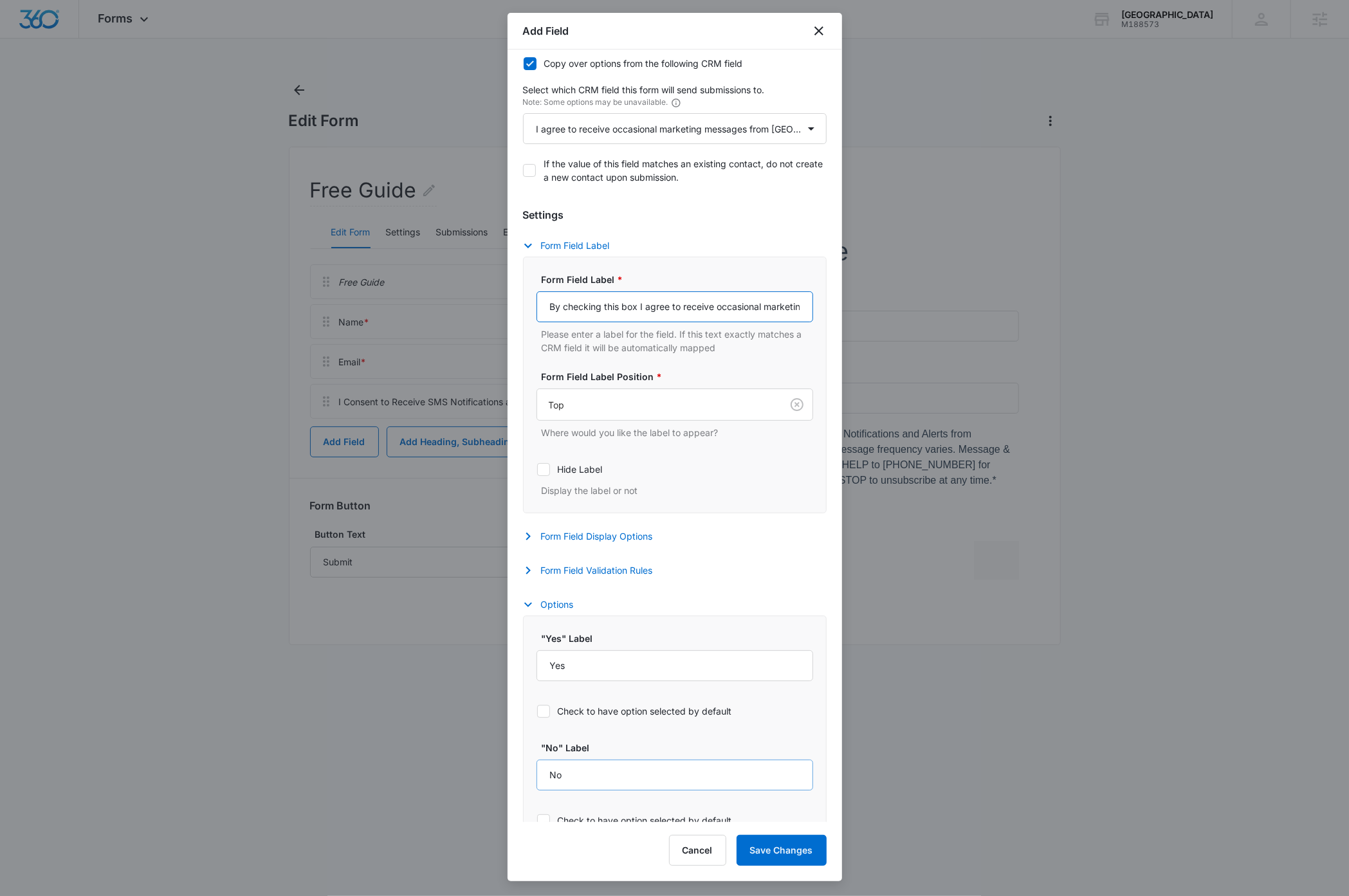
scroll to position [240, 0]
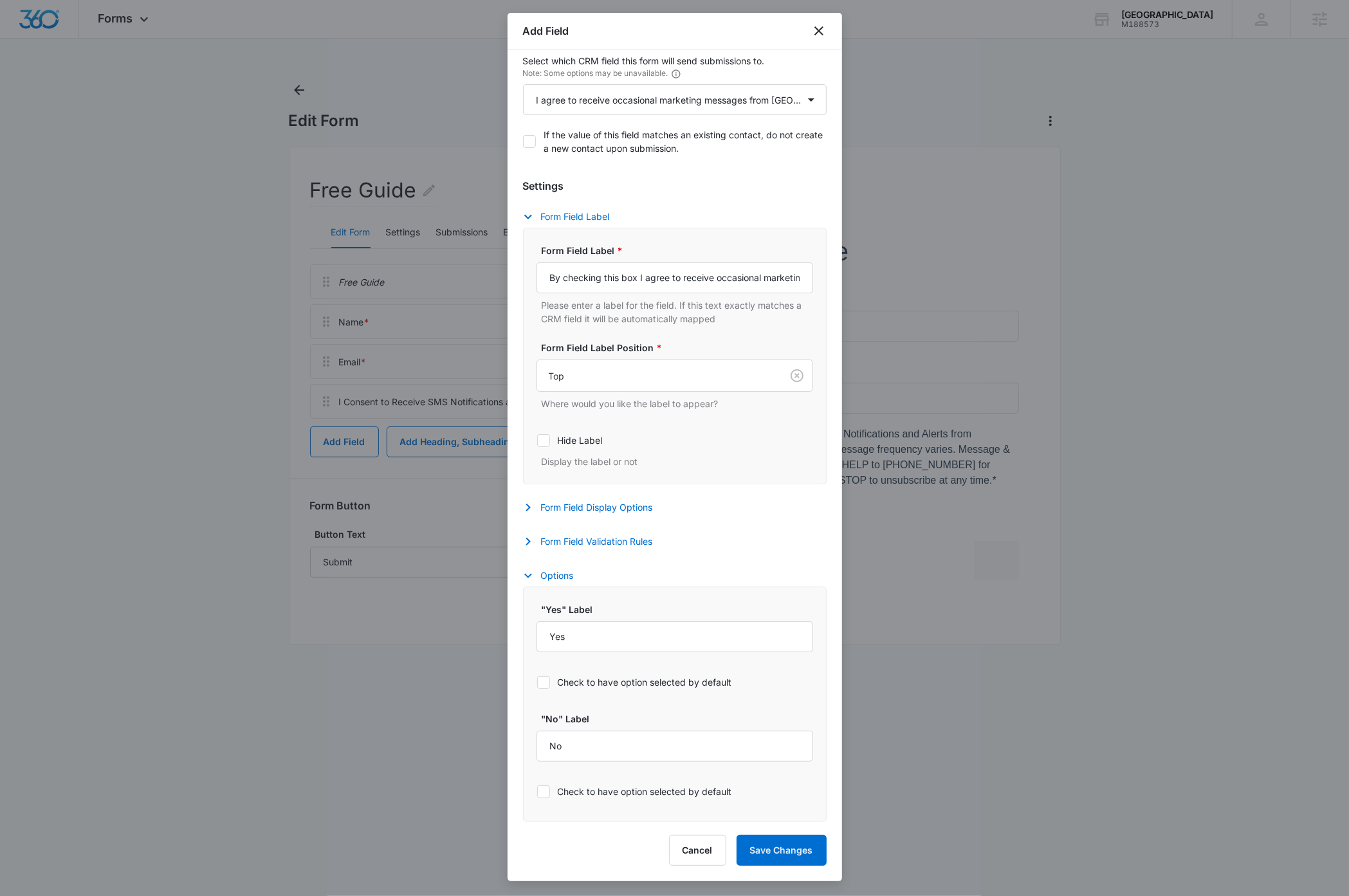
click at [545, 681] on icon at bounding box center [543, 682] width 7 height 6
click at [537, 681] on input "Check to have option selected by default" at bounding box center [536, 681] width 1 height 1
checkbox input "true"
click at [777, 859] on button "Save Changes" at bounding box center [782, 850] width 90 height 31
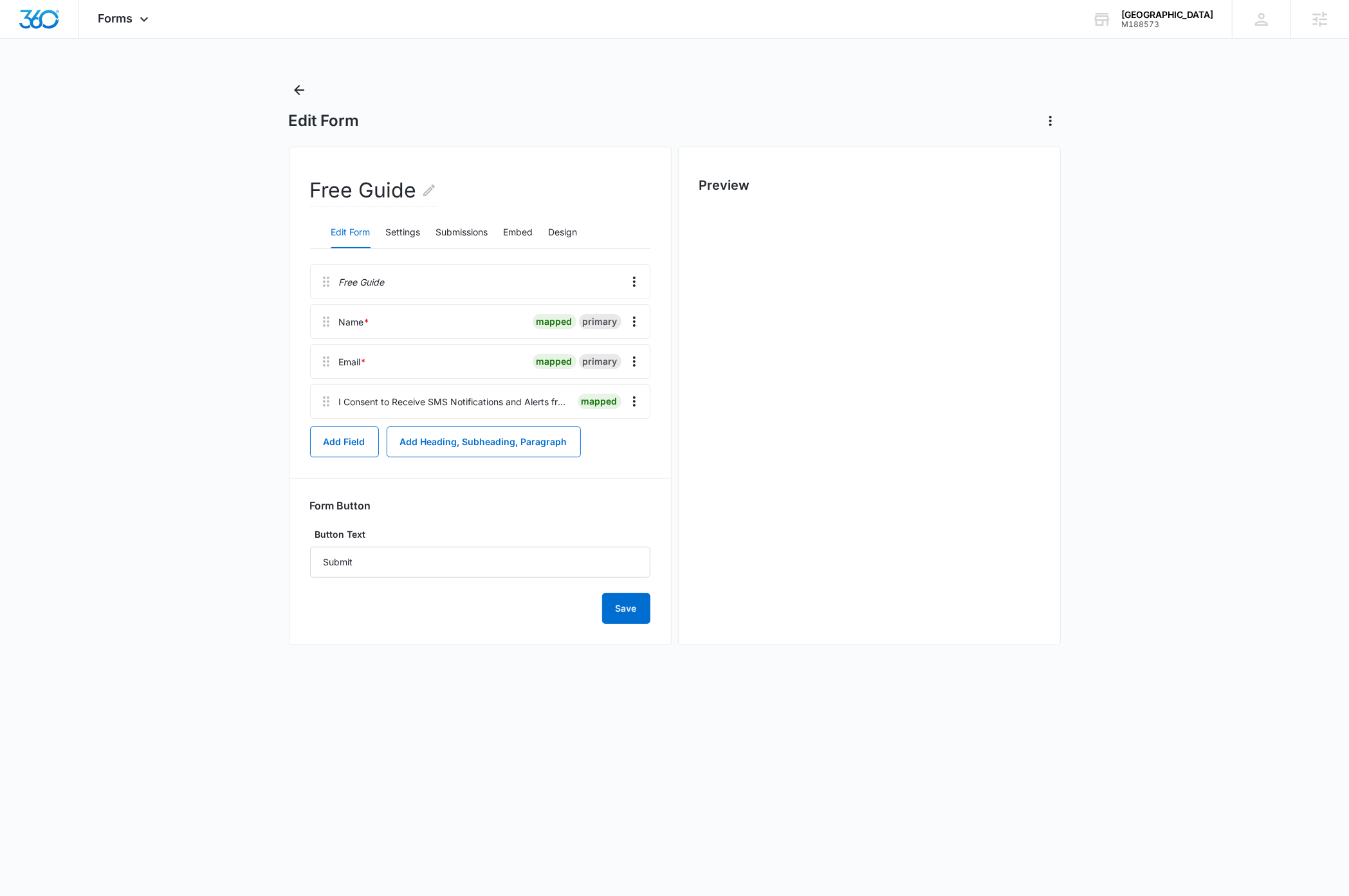
scroll to position [0, 0]
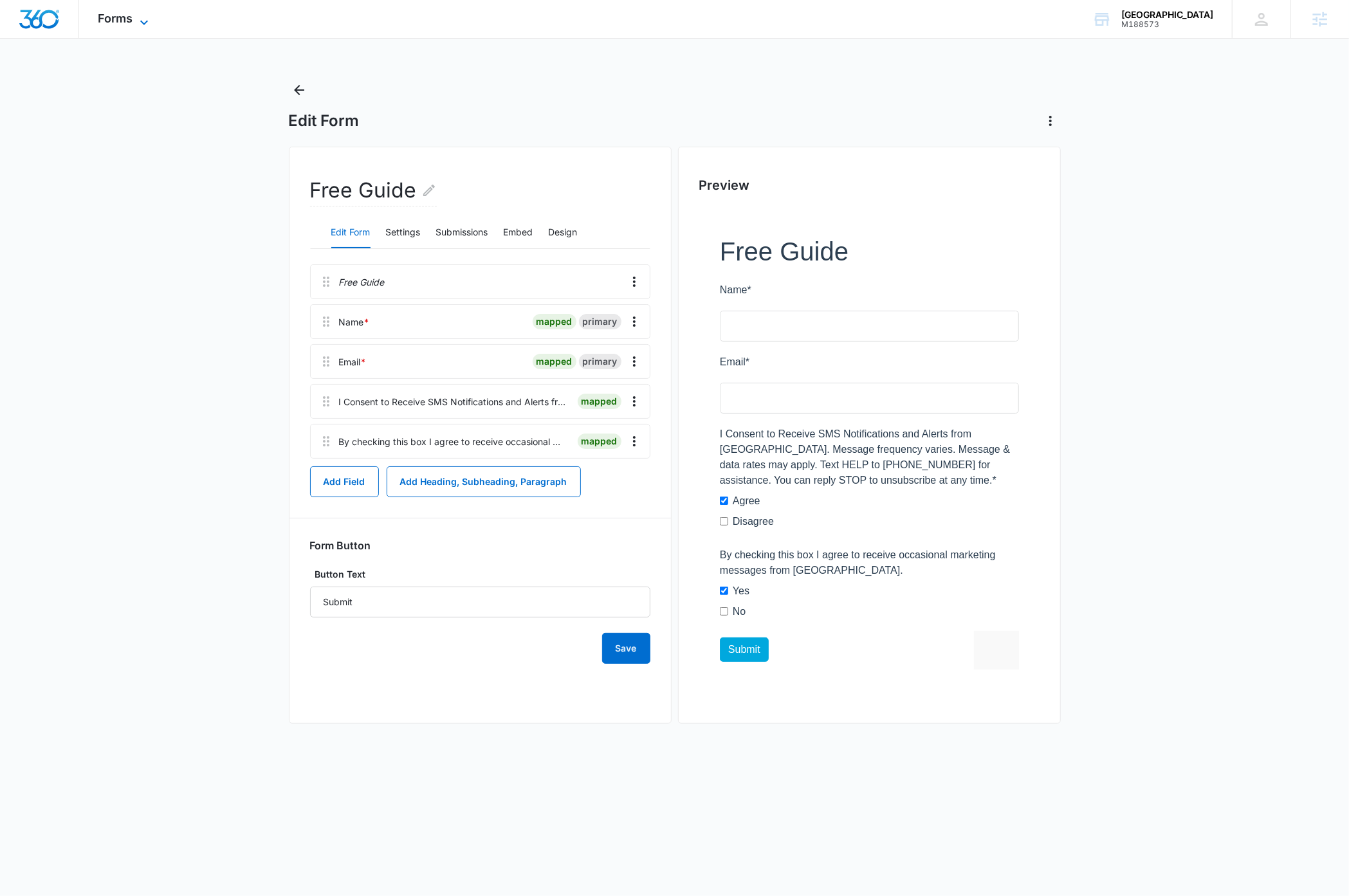
click at [143, 19] on icon at bounding box center [144, 22] width 16 height 16
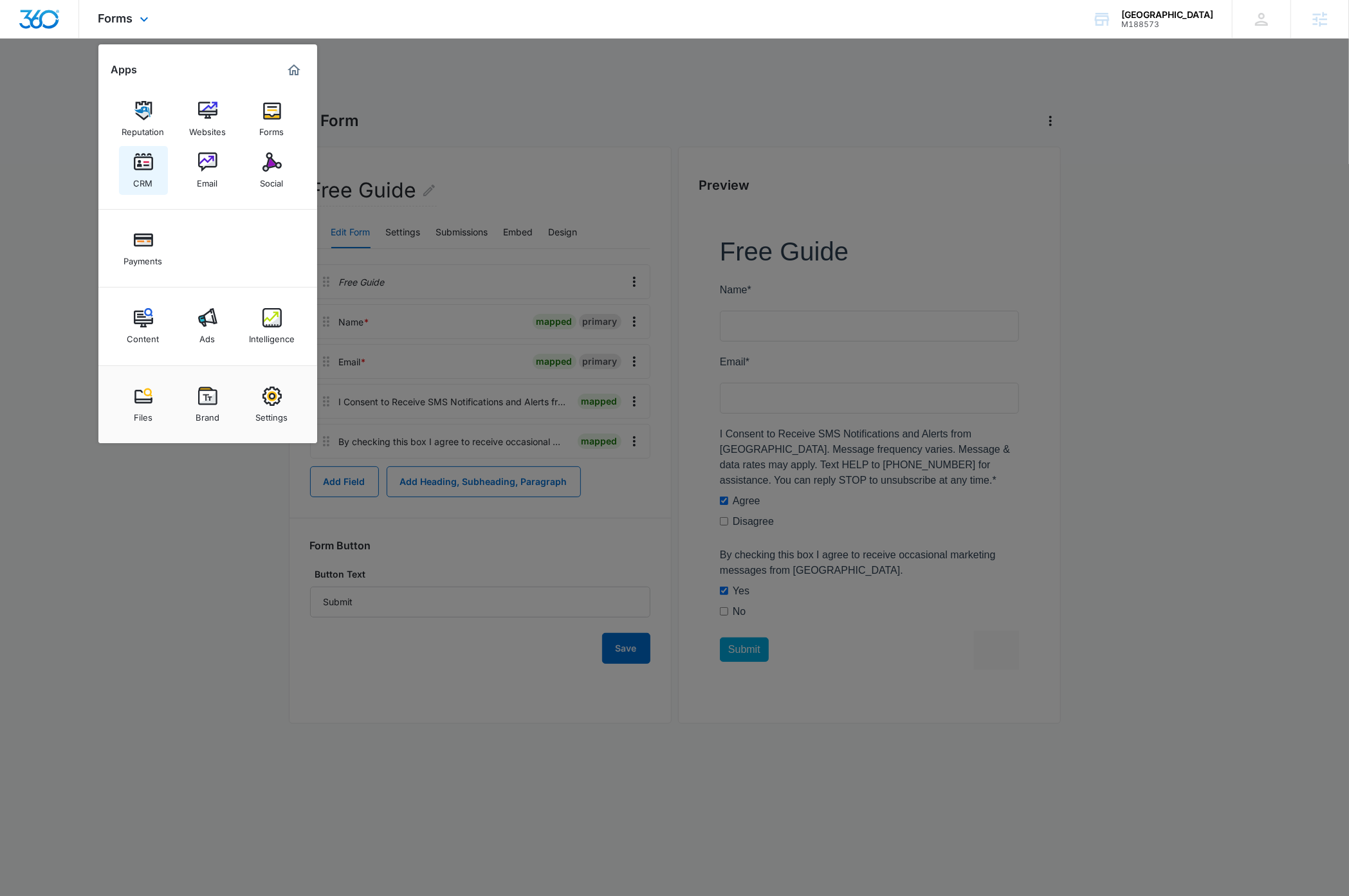
click at [141, 164] on img at bounding box center [143, 162] width 19 height 19
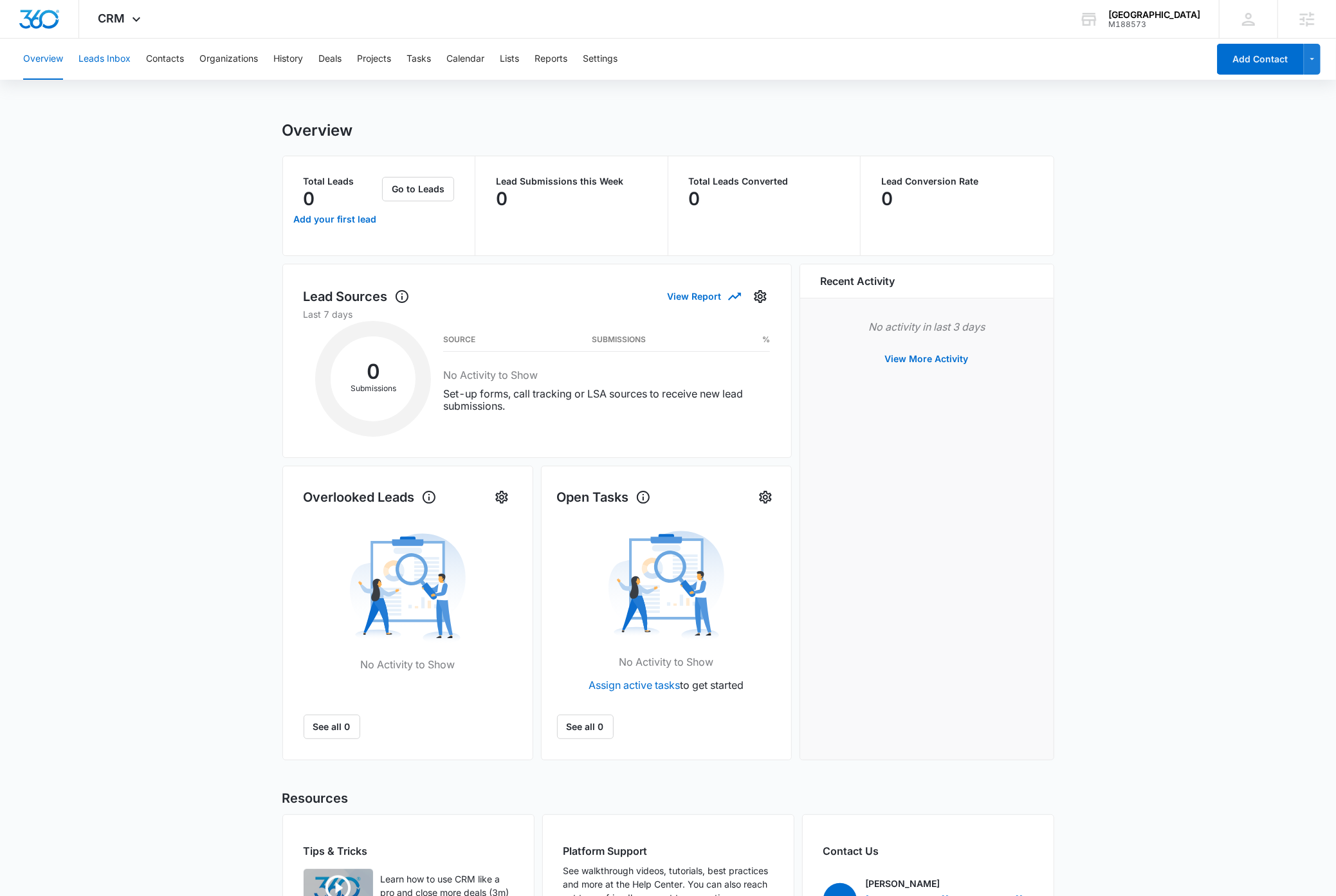
click at [122, 62] on button "Leads Inbox" at bounding box center [104, 59] width 52 height 41
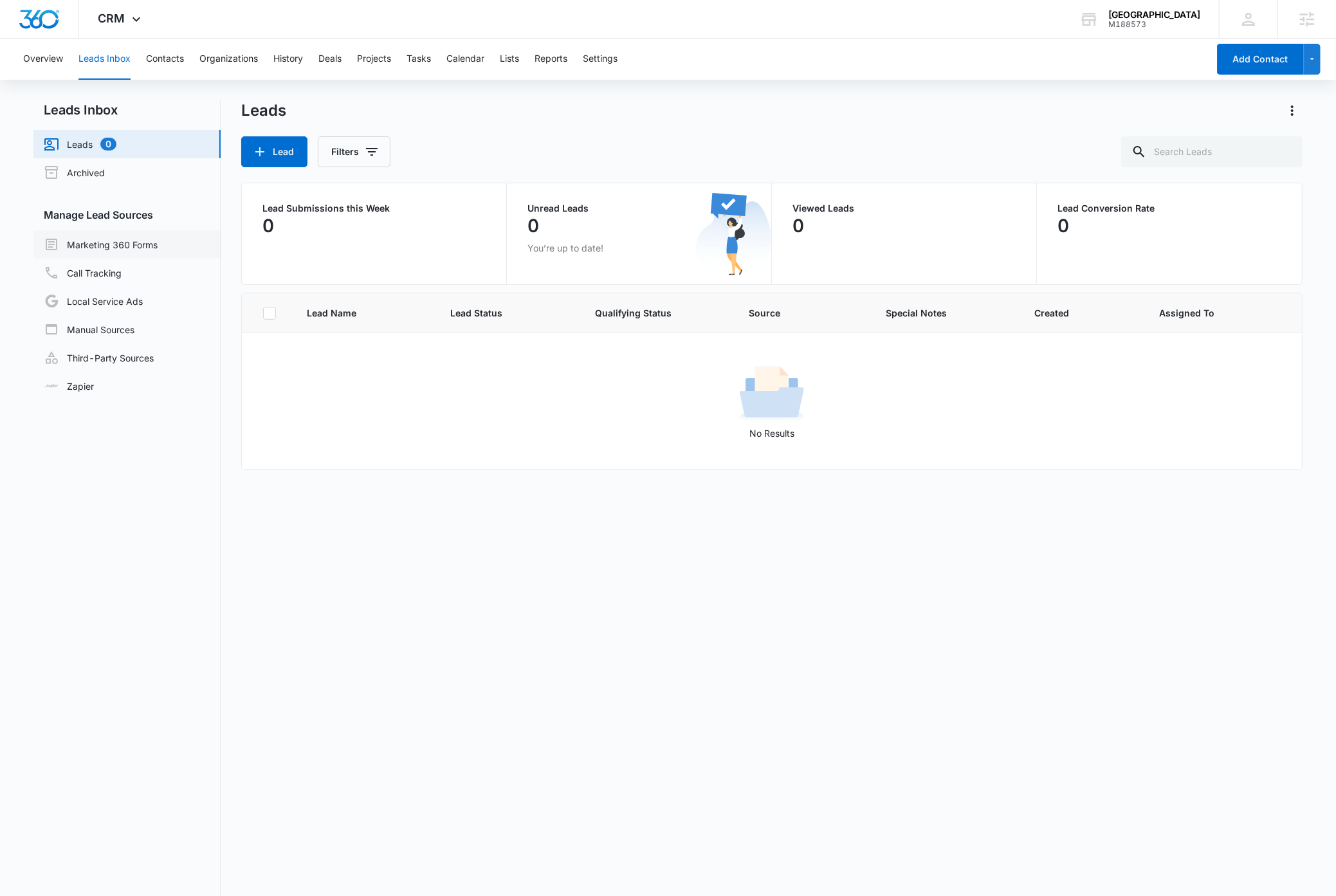
click at [133, 238] on link "Marketing 360 Forms" at bounding box center [101, 244] width 114 height 16
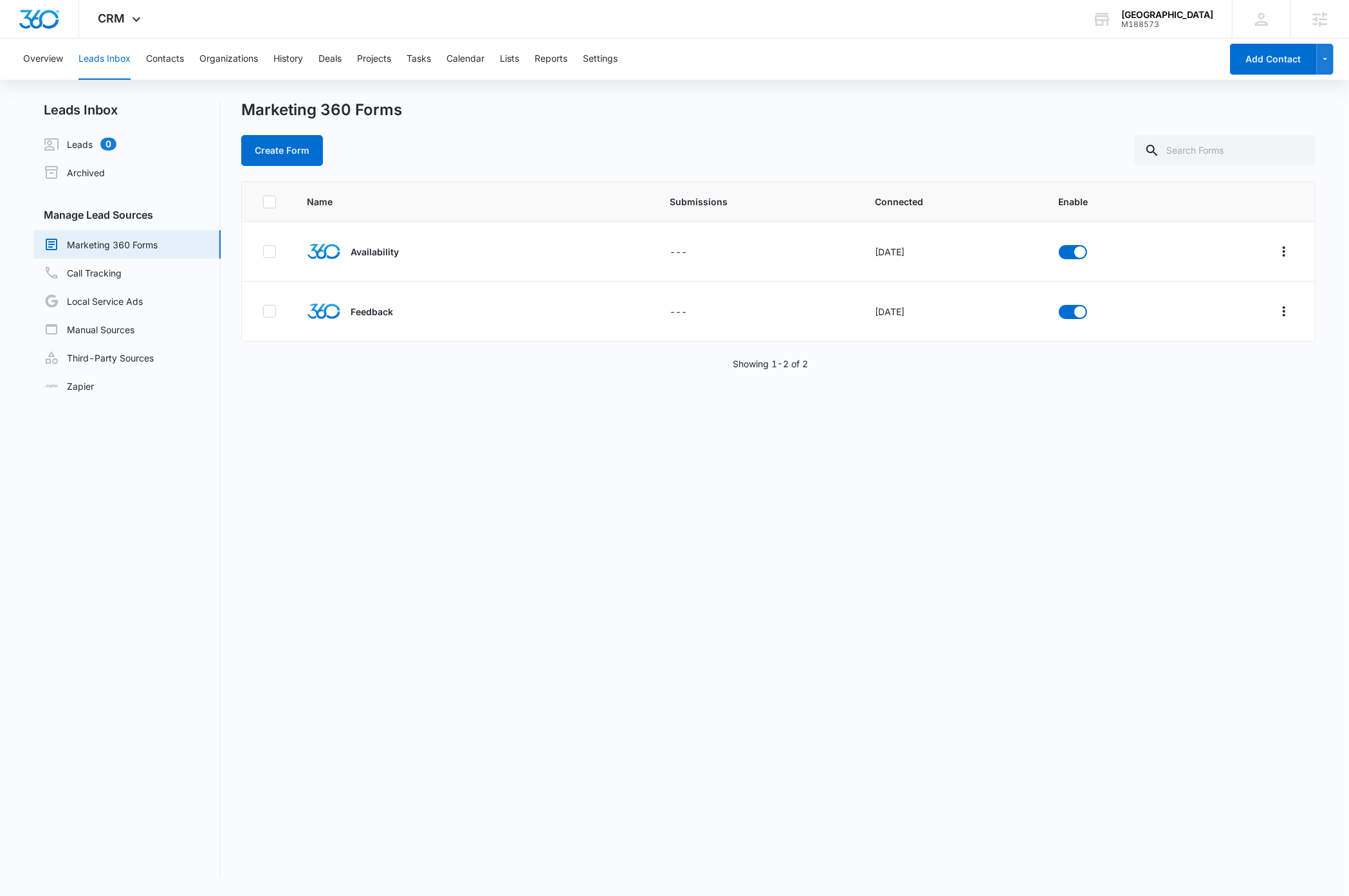
click at [454, 702] on div "Name Submissions Connected Enable Availability --- Sep 10, 2025 Feedback --- Se…" at bounding box center [778, 529] width 1074 height 696
click at [777, 376] on icon "Overflow Menu" at bounding box center [1284, 371] width 16 height 16
click at [777, 448] on div "Field Mapping" at bounding box center [1213, 445] width 73 height 9
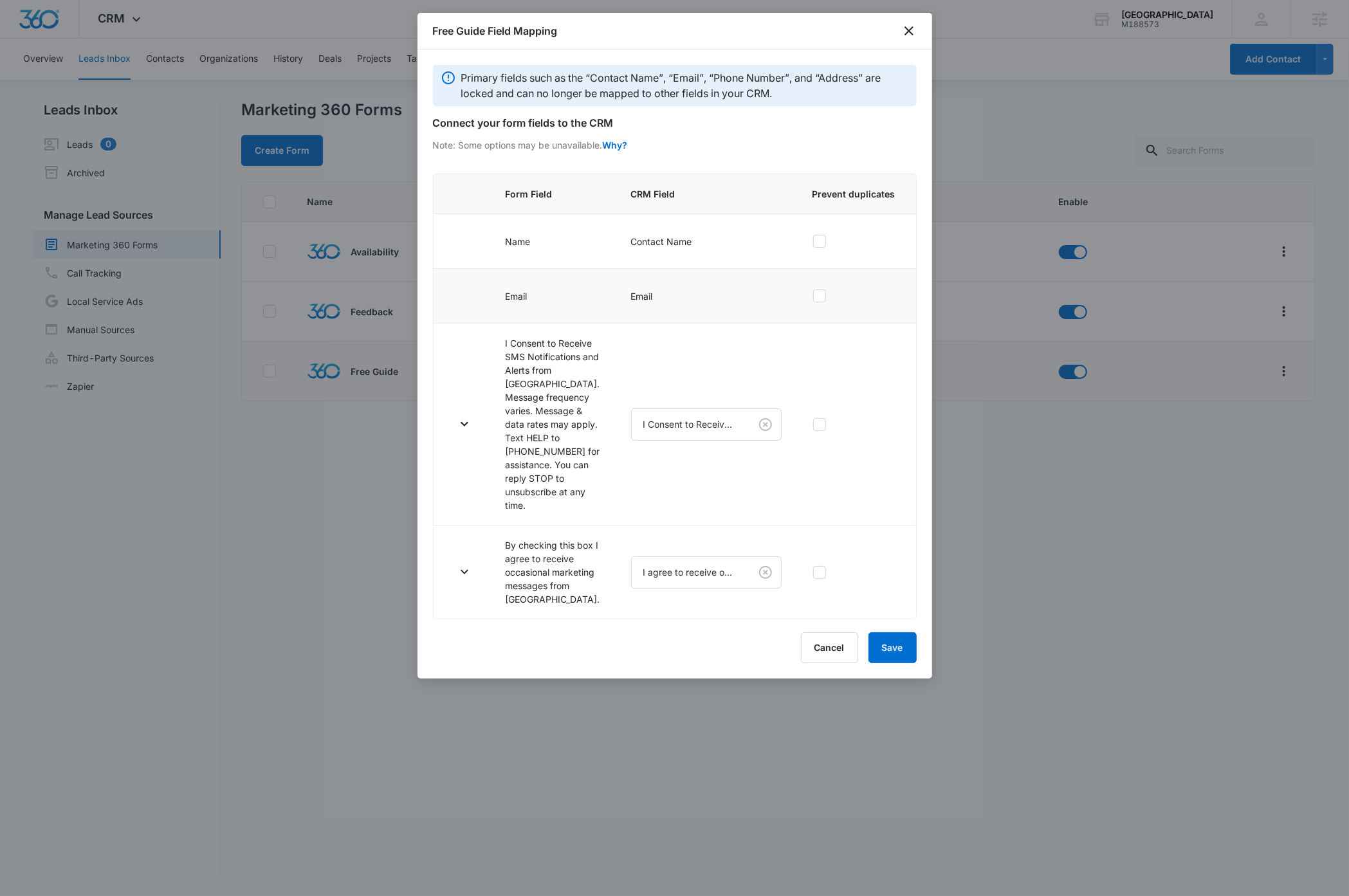
click at [777, 300] on icon at bounding box center [820, 295] width 12 height 12
click at [777, 296] on input "checkbox" at bounding box center [813, 295] width 1 height 1
checkbox input "true"
click at [465, 431] on icon "button" at bounding box center [464, 423] width 16 height 16
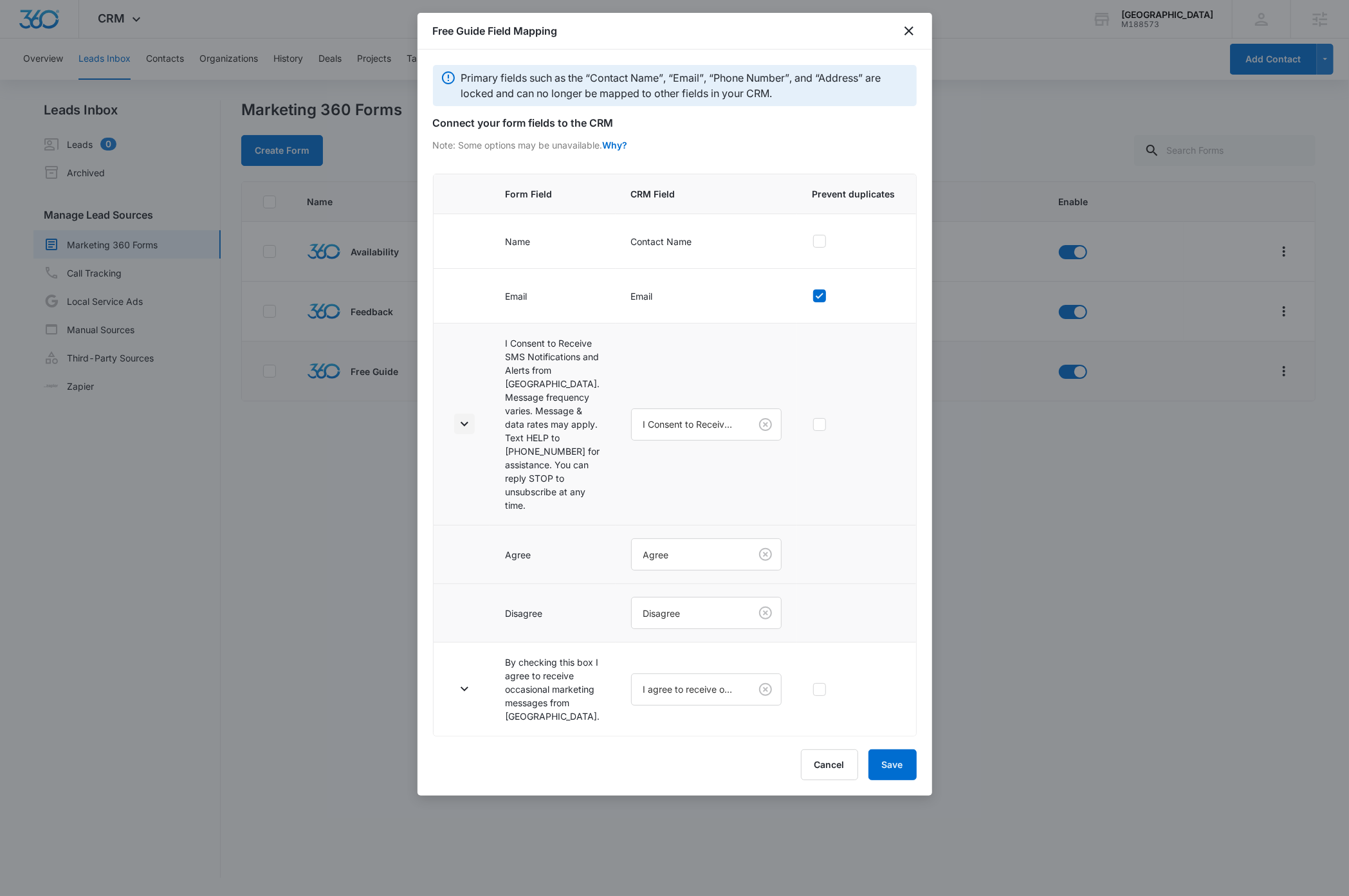
scroll to position [26, 0]
click at [465, 696] on icon "button" at bounding box center [464, 688] width 16 height 16
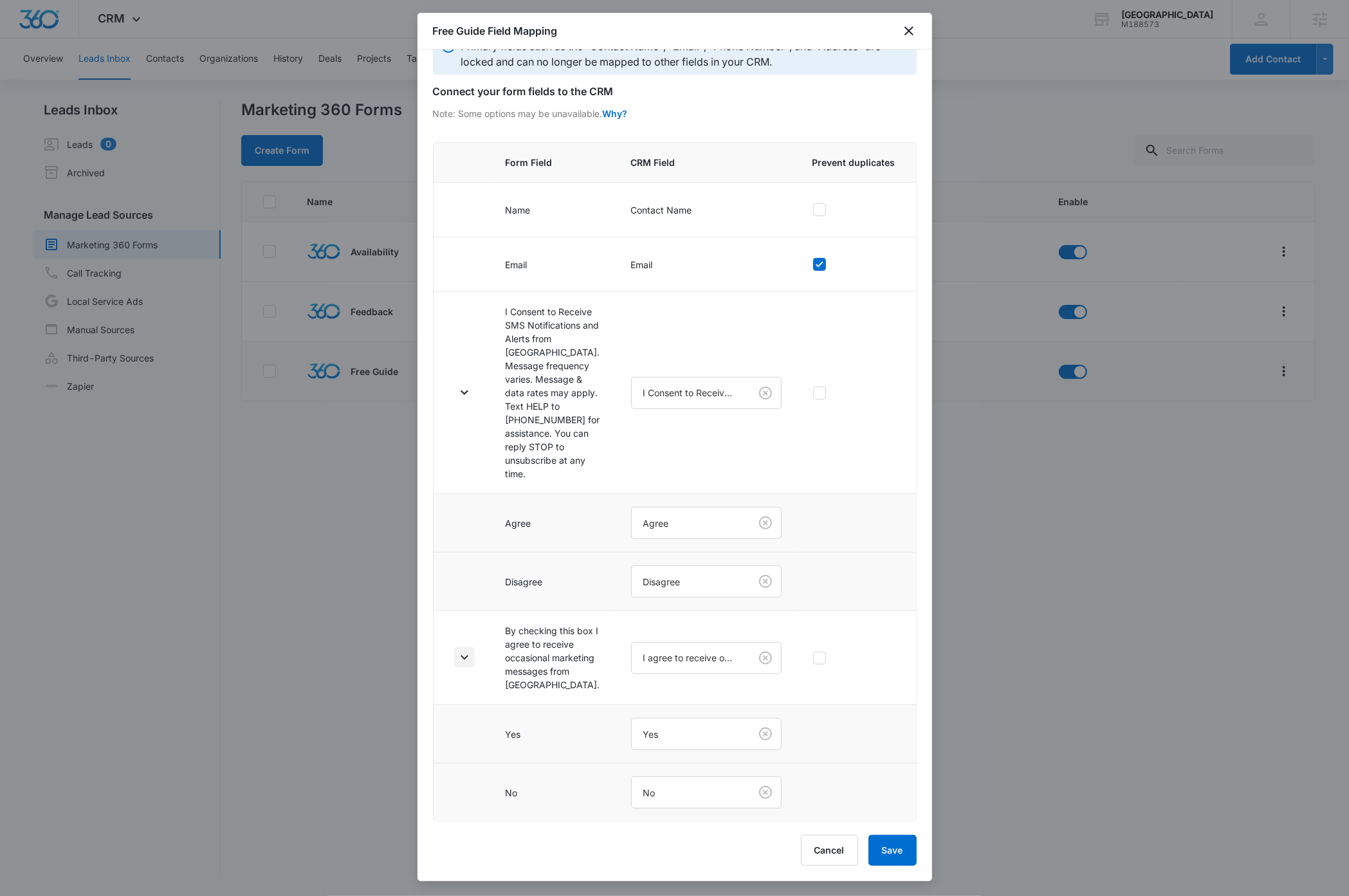
scroll to position [144, 0]
click at [777, 855] on button "Save" at bounding box center [892, 850] width 48 height 31
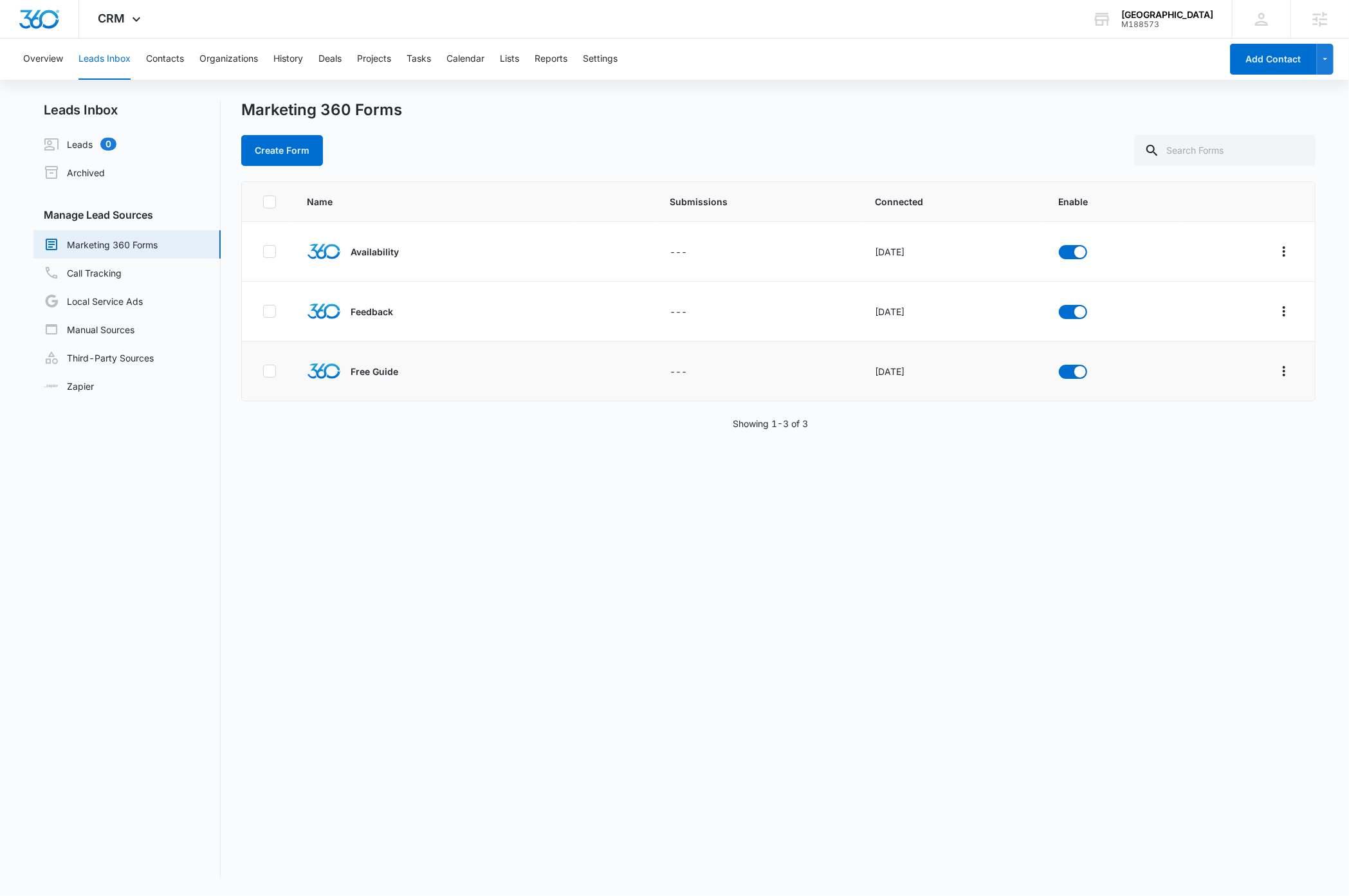
click at [368, 591] on div "Name Submissions Connected Enable Availability --- Sep 10, 2025 Feedback --- Se…" at bounding box center [778, 529] width 1074 height 696
drag, startPoint x: 367, startPoint y: 591, endPoint x: 369, endPoint y: 597, distance: 6.3
click at [368, 596] on div "Name Submissions Connected Enable Availability --- Sep 10, 2025 Feedback --- Se…" at bounding box center [778, 529] width 1074 height 696
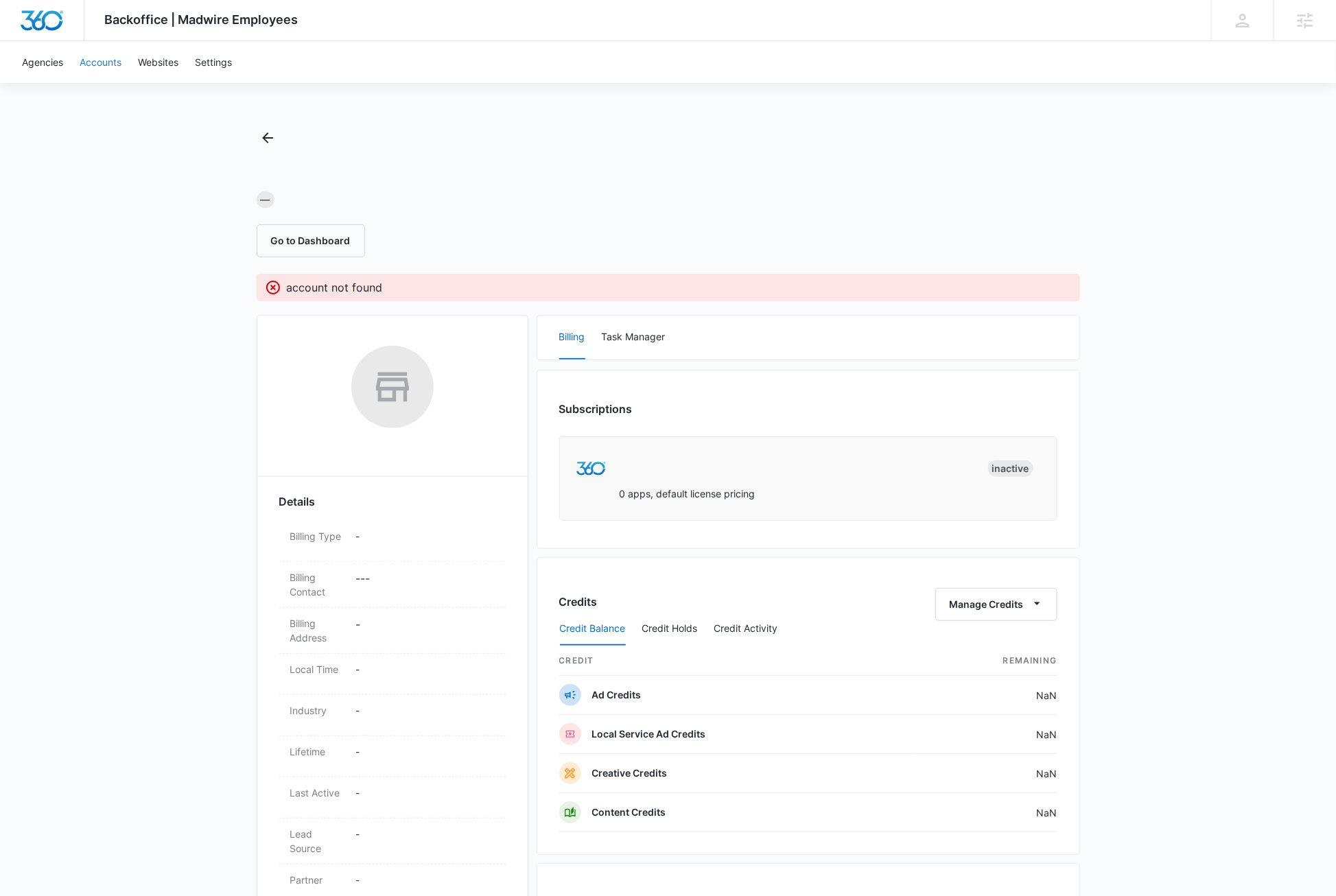
click at [96, 62] on link "Accounts" at bounding box center [100, 62] width 58 height 42
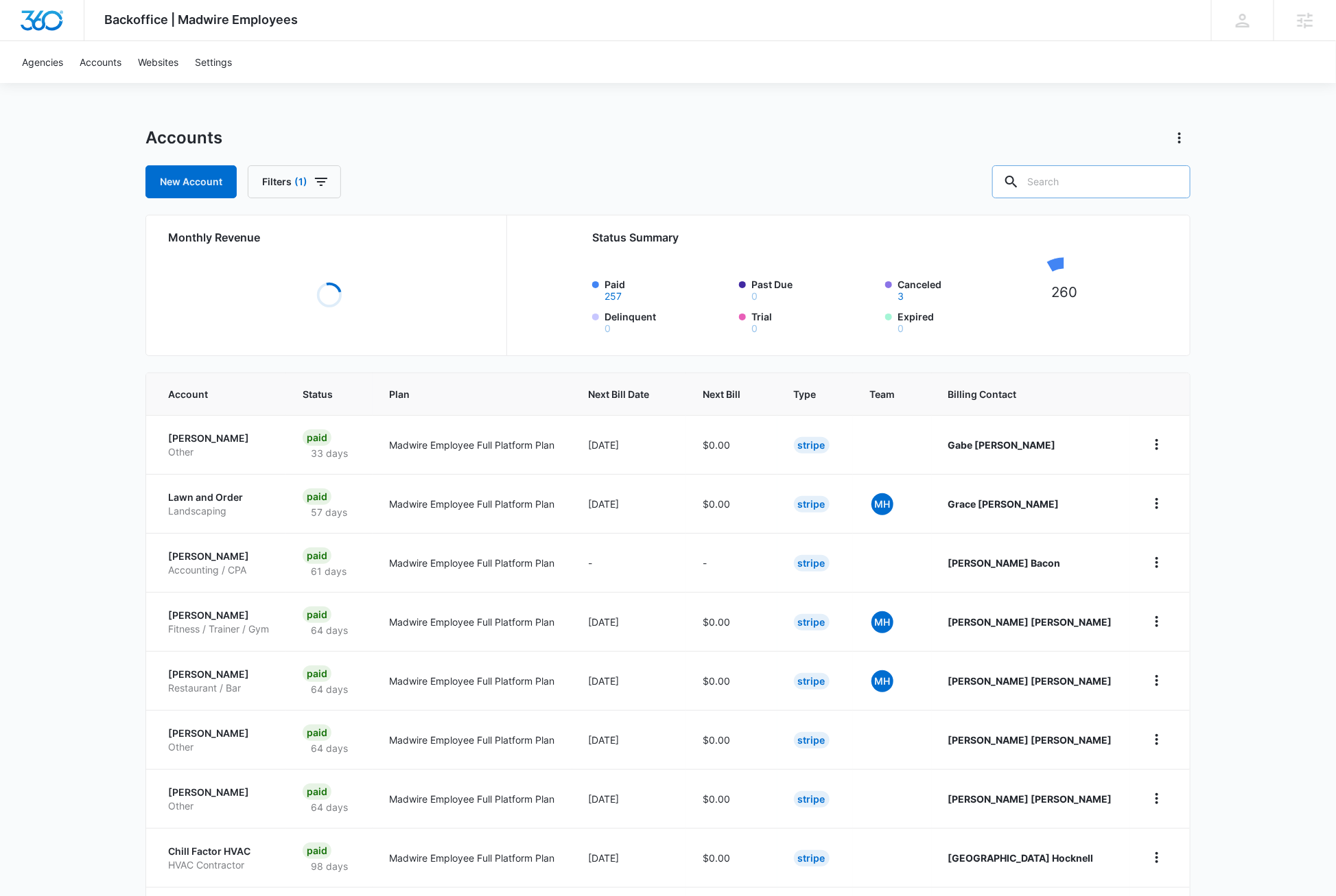
click at [1125, 182] on input "text" at bounding box center [1092, 181] width 199 height 33
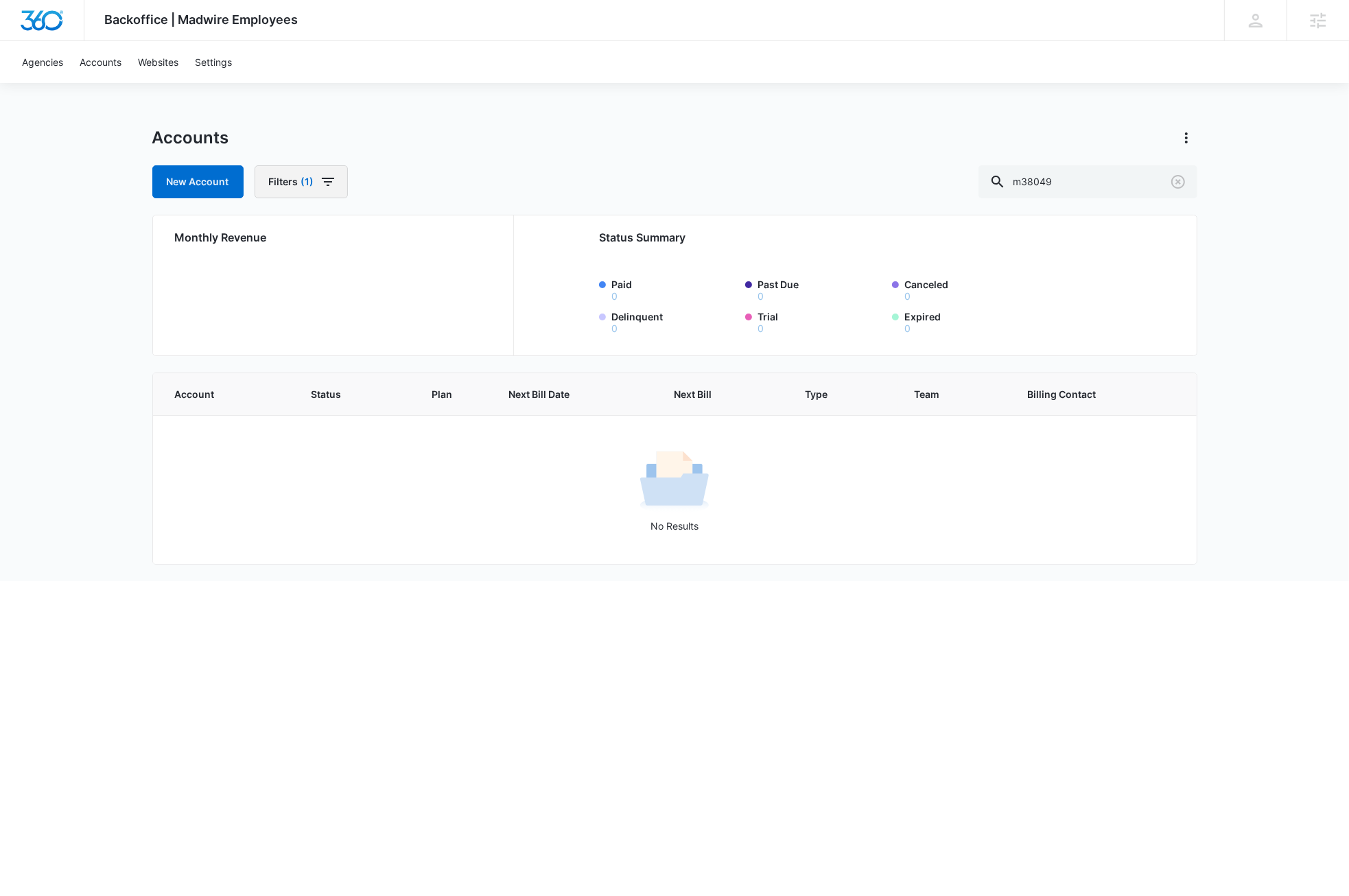
click at [323, 183] on icon "button" at bounding box center [328, 182] width 17 height 17
click at [357, 428] on button "Clear All" at bounding box center [351, 425] width 158 height 26
click at [531, 156] on div "Accounts New Account Filters Agency Billing Status Billing Type Plan Assigned E…" at bounding box center [675, 162] width 1045 height 71
click at [1113, 186] on input "m38049" at bounding box center [1088, 181] width 219 height 33
click at [1118, 188] on input "m38049" at bounding box center [1088, 181] width 219 height 33
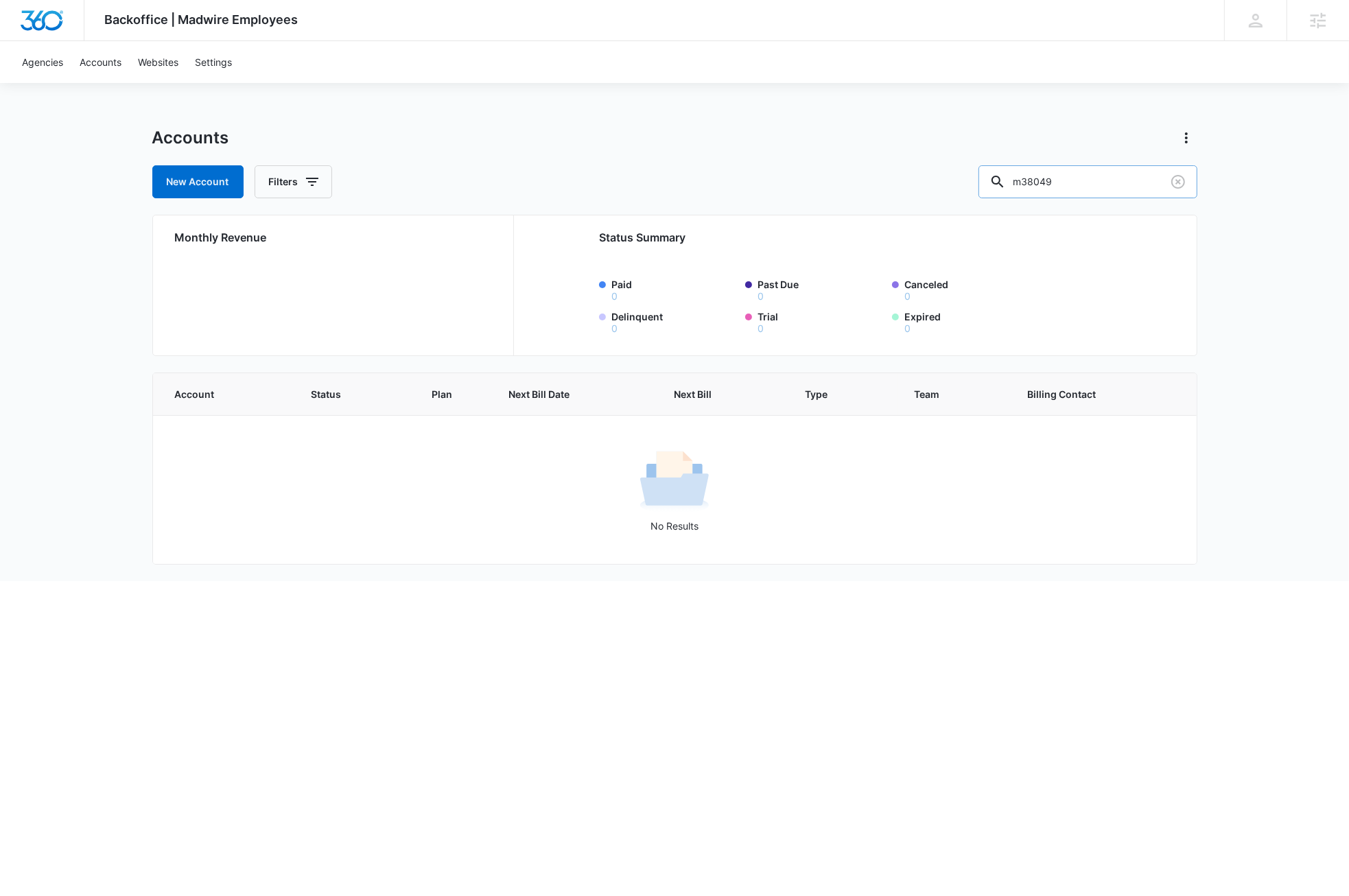
click at [1118, 187] on input "m38049" at bounding box center [1088, 181] width 219 height 33
click at [1106, 186] on input "sock" at bounding box center [1088, 181] width 219 height 33
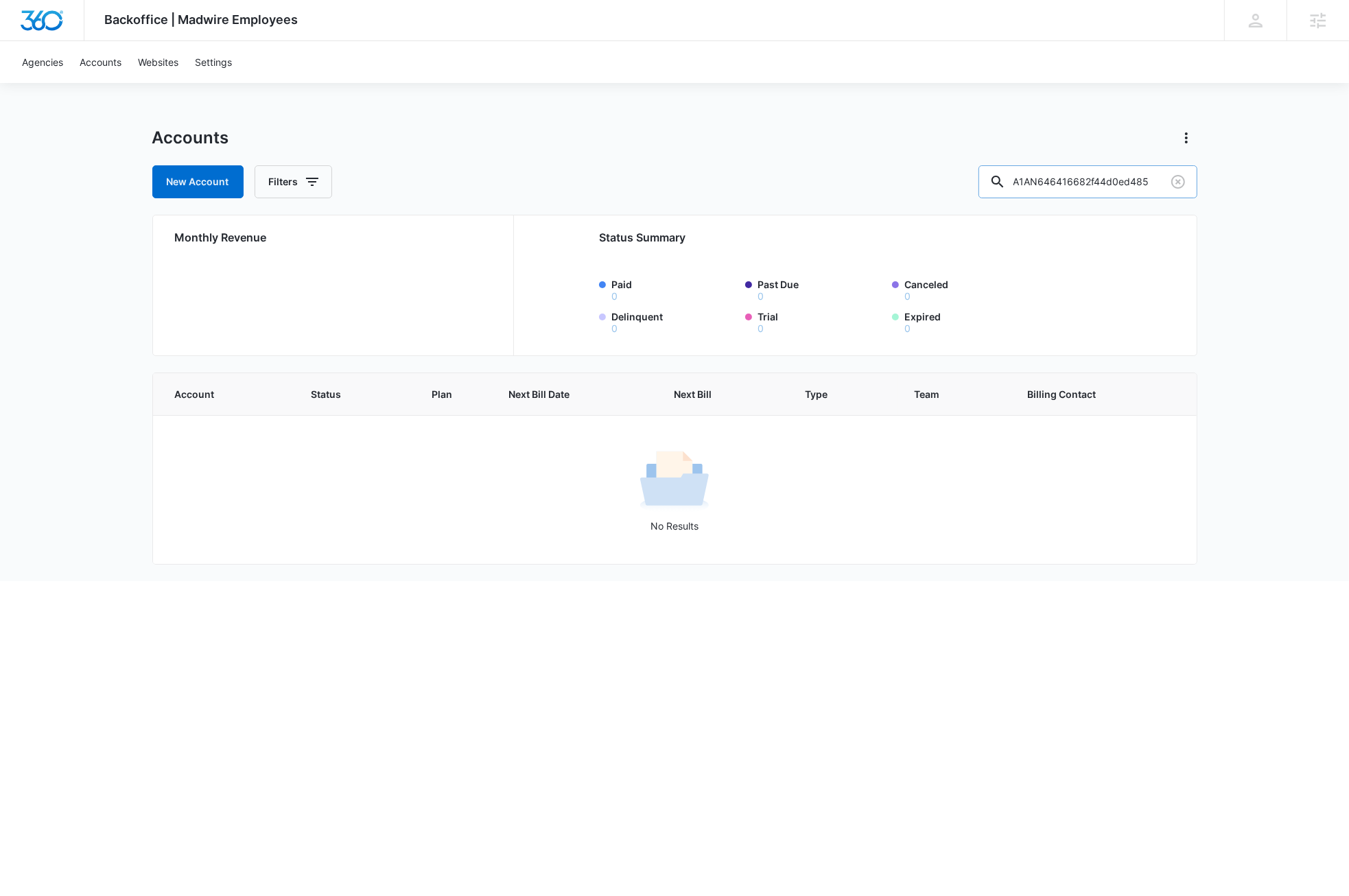
type input "A1AN646416682f44d0ed485"
click at [356, 504] on div "No Results" at bounding box center [675, 489] width 1042 height 86
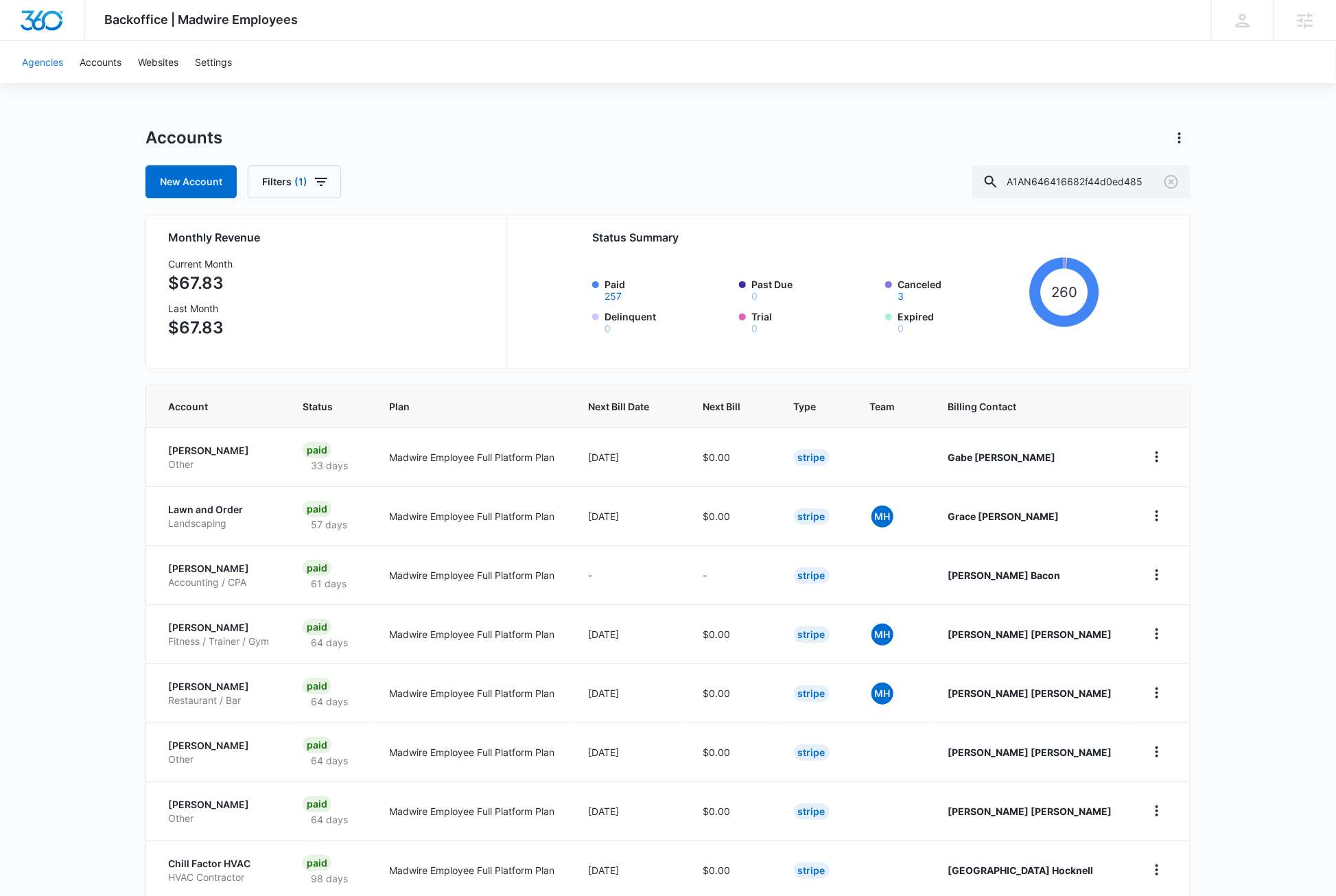
click at [46, 61] on link "Agencies" at bounding box center [43, 62] width 58 height 42
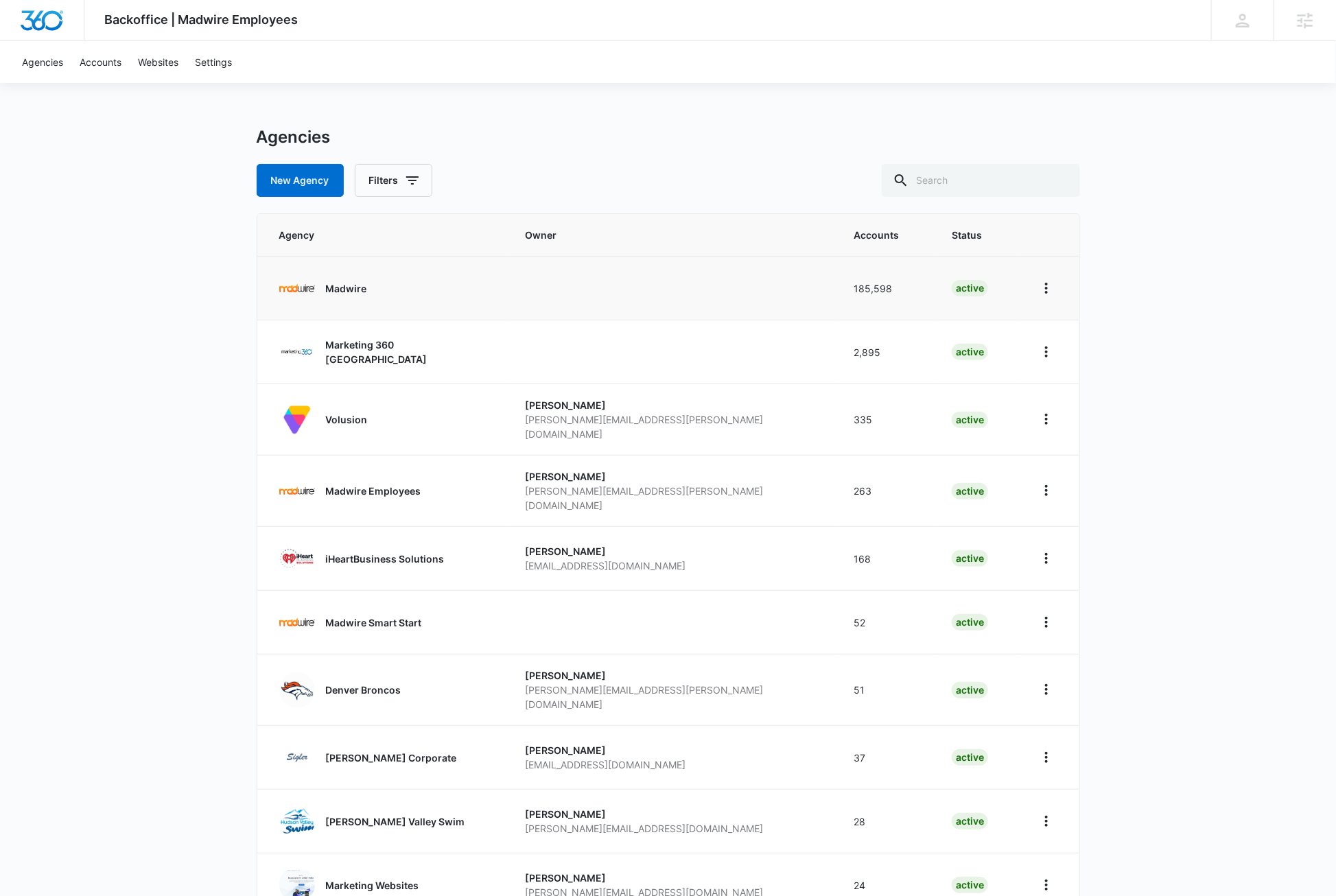
click at [349, 289] on p "Madwire" at bounding box center [347, 289] width 41 height 14
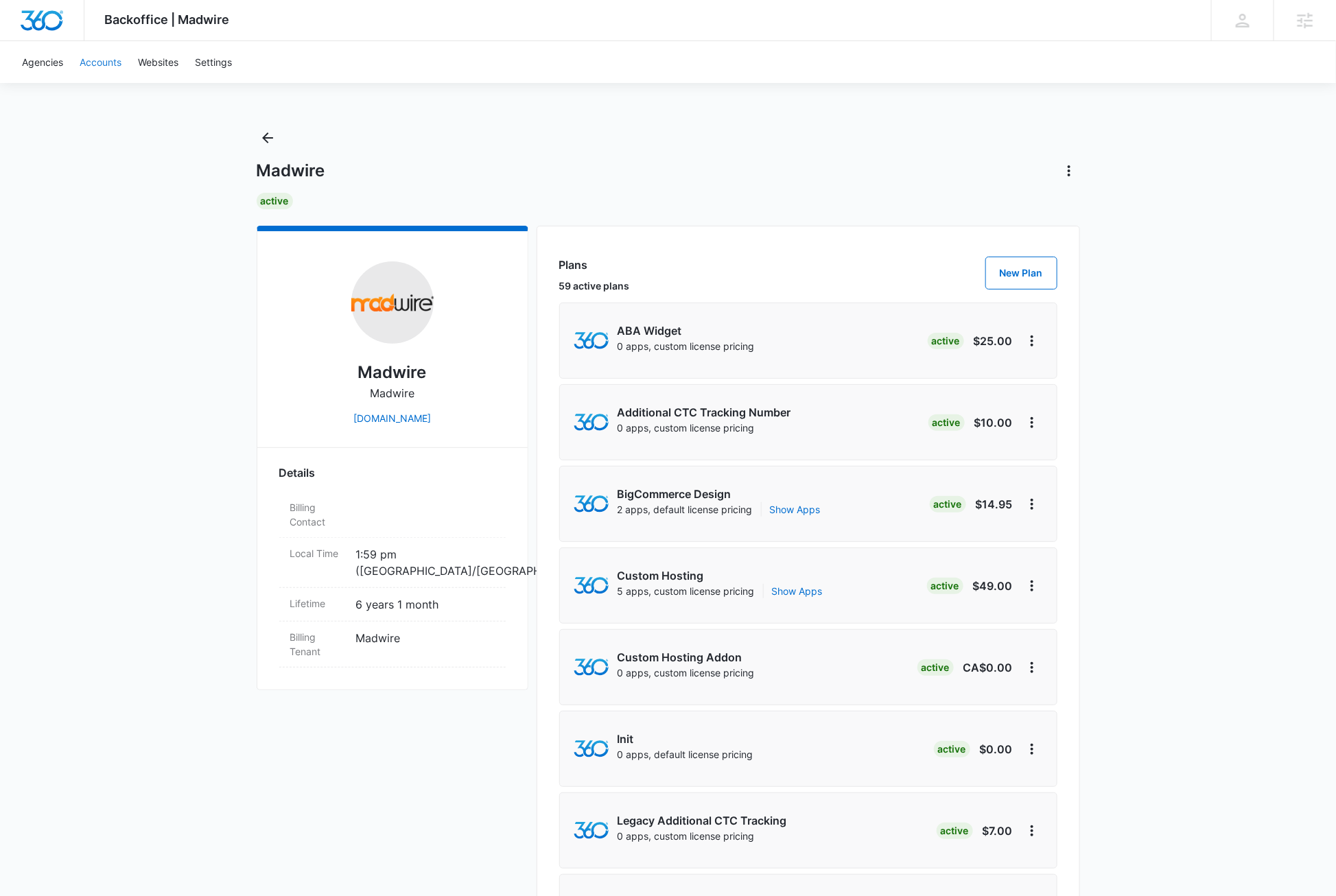
click at [90, 59] on link "Accounts" at bounding box center [100, 62] width 58 height 42
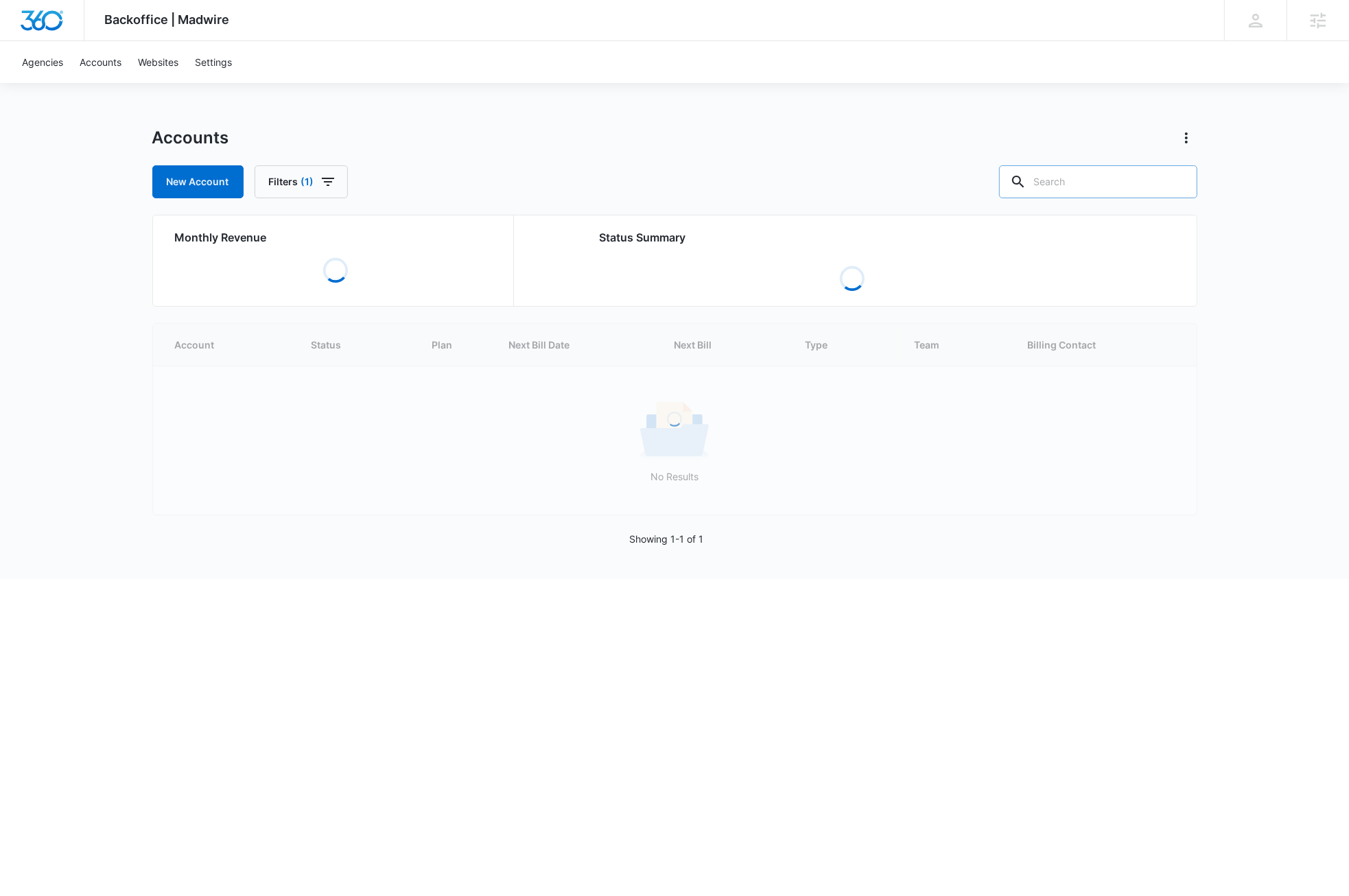
click at [1125, 185] on input "text" at bounding box center [1098, 181] width 199 height 33
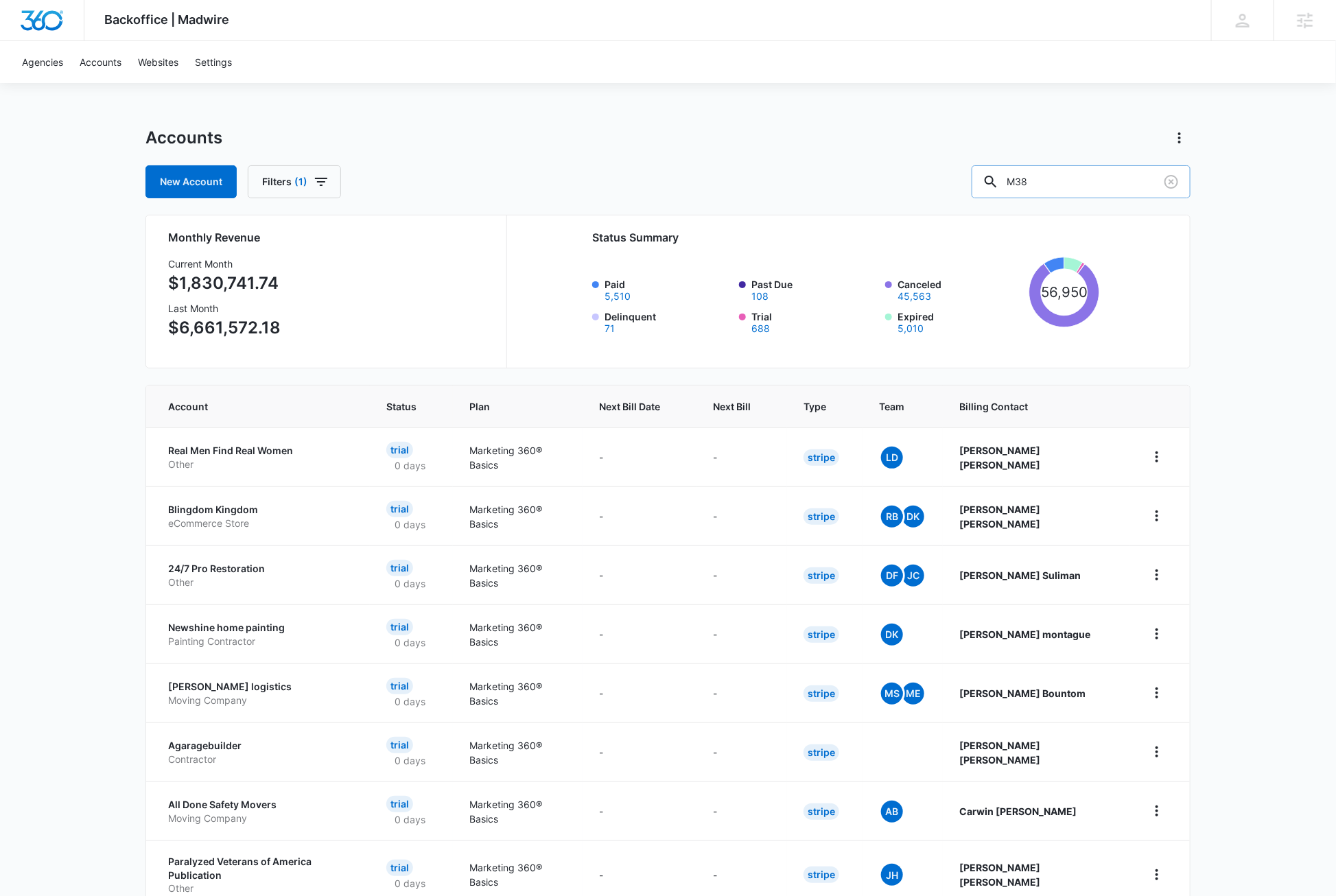
click at [1079, 175] on input "M38" at bounding box center [1081, 181] width 219 height 33
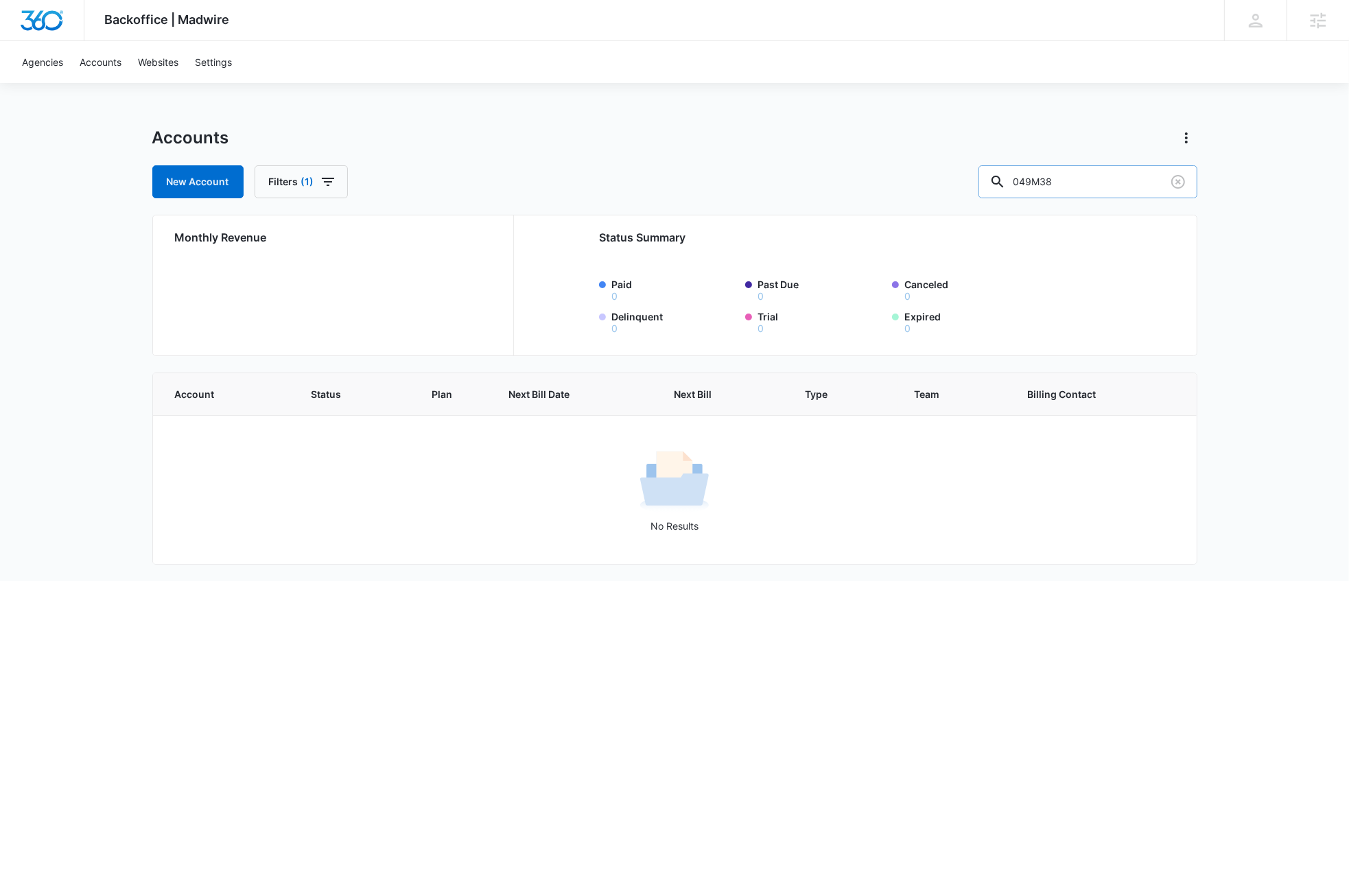
click at [1064, 181] on input "049M38" at bounding box center [1088, 181] width 219 height 33
type input "0"
type input "M38049"
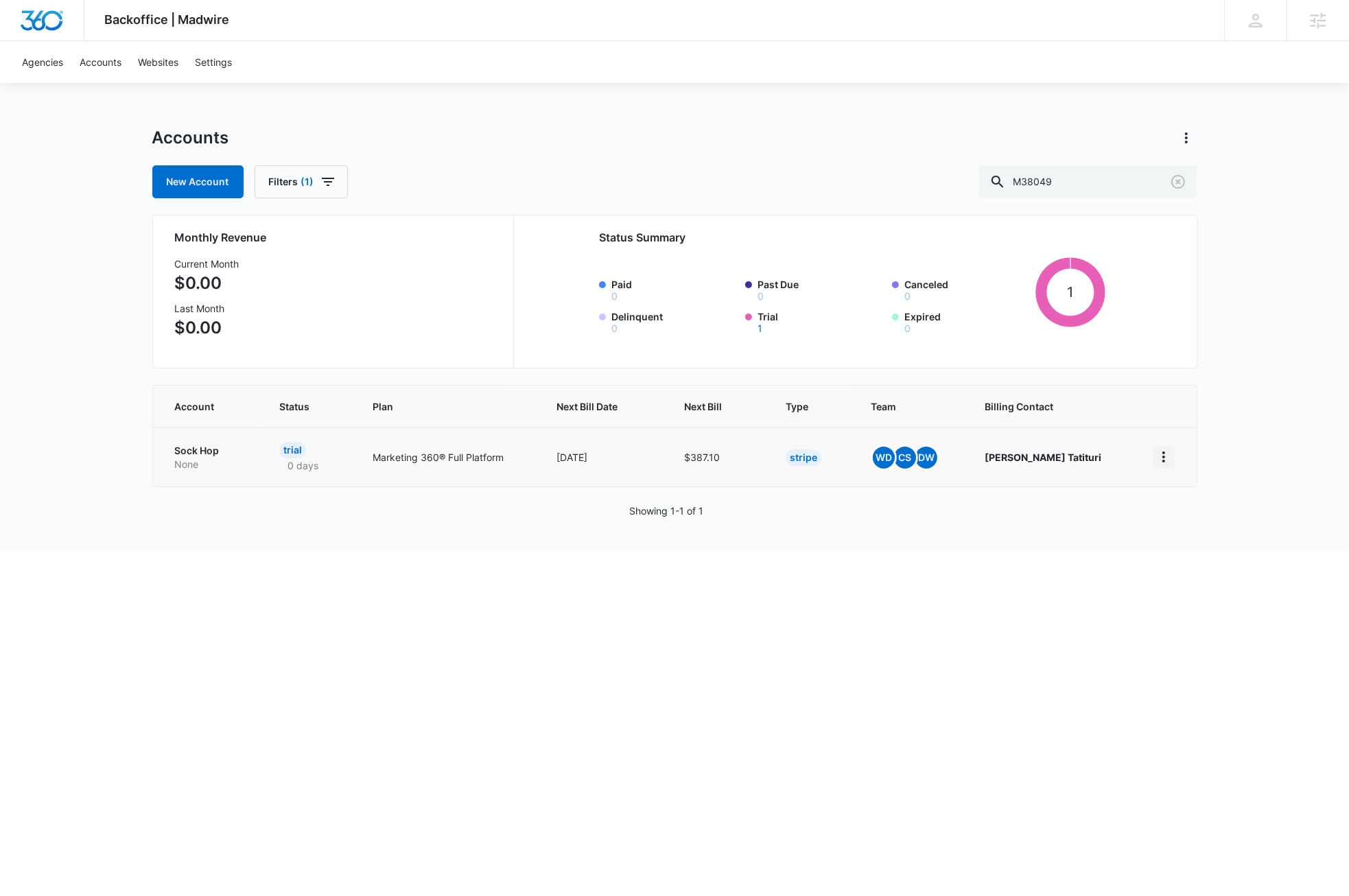
click at [1166, 458] on icon "home" at bounding box center [1163, 457] width 17 height 17
click at [209, 452] on p "Sock Hop" at bounding box center [210, 450] width 71 height 14
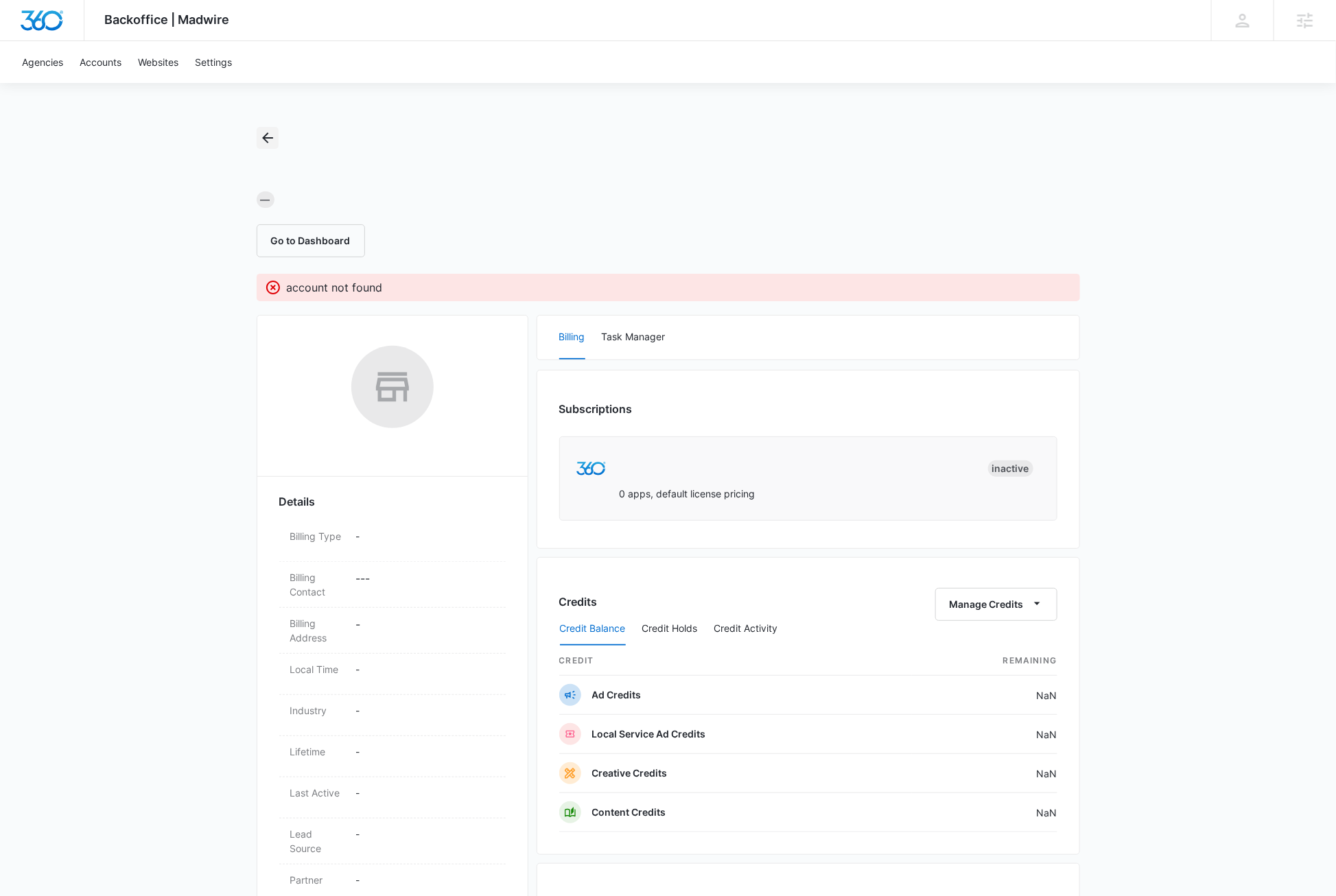
click at [270, 144] on icon "Back" at bounding box center [267, 138] width 17 height 17
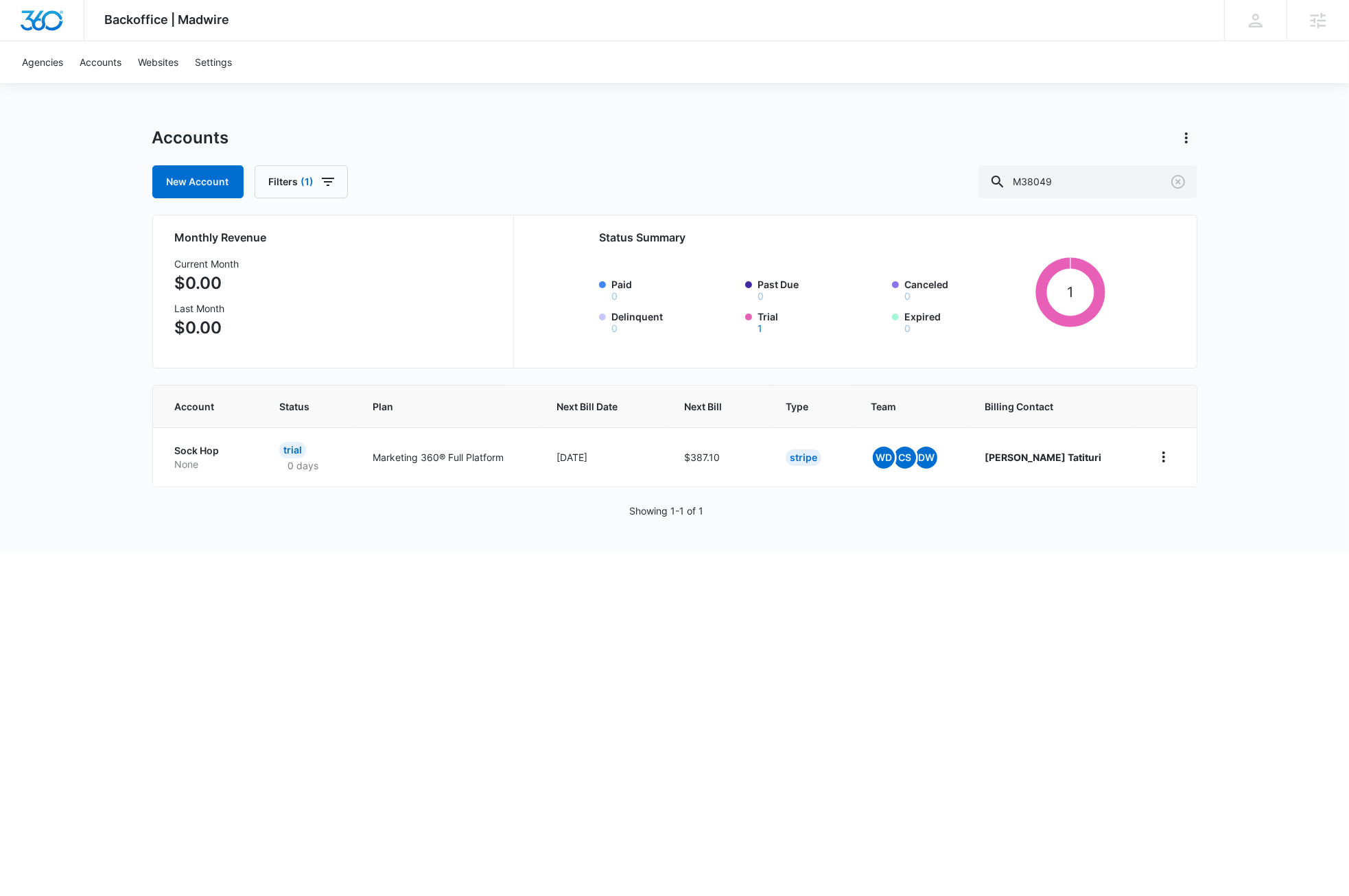
click at [371, 679] on html "Backoffice | Madwire Apps Settings DB Dave Bettger dave@madwire.com My Profile …" at bounding box center [674, 448] width 1349 height 896
click at [1165, 459] on icon "home" at bounding box center [1163, 457] width 17 height 17
click at [1238, 535] on div "Update Status" at bounding box center [1207, 536] width 76 height 9
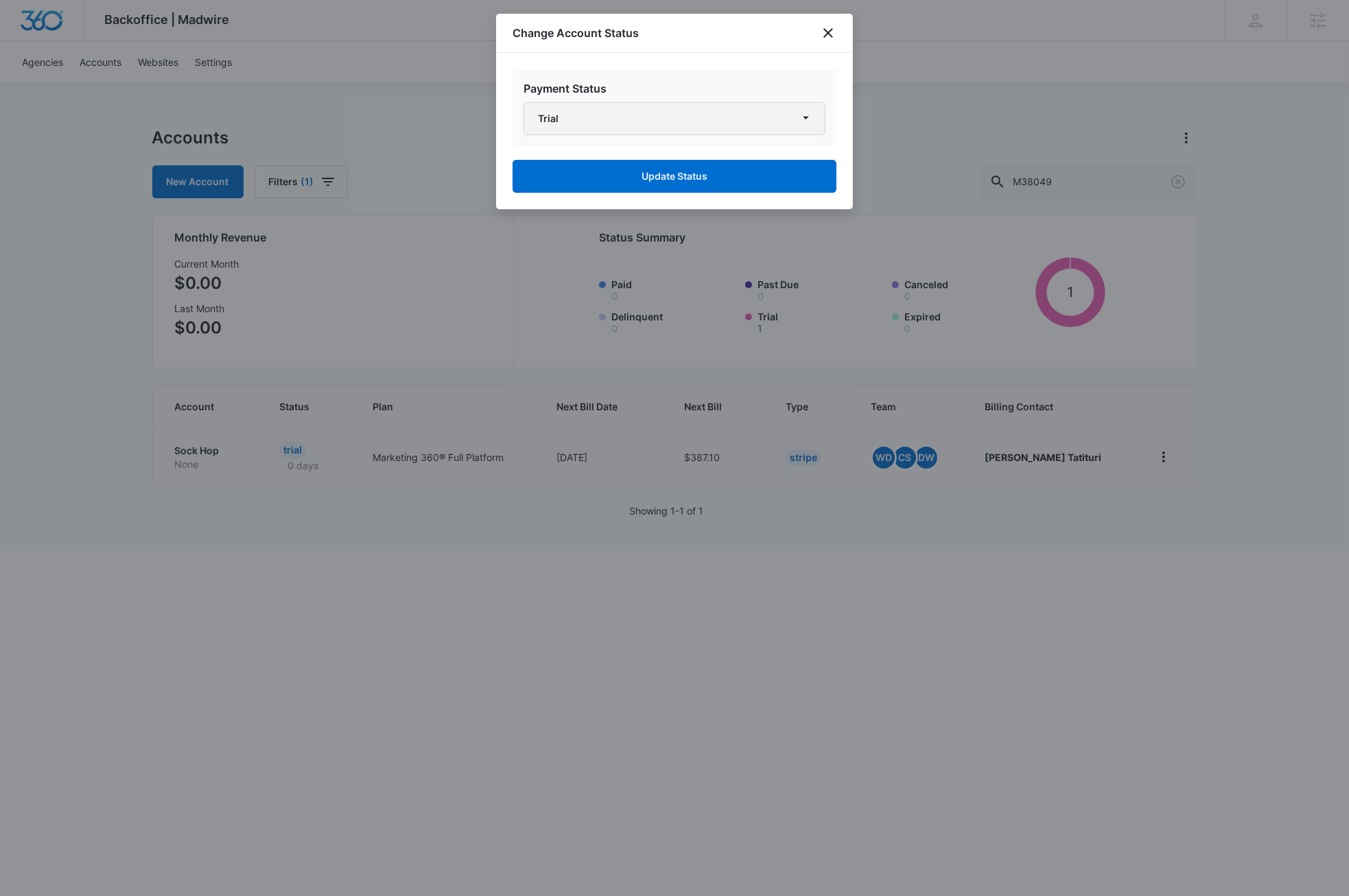
click at [764, 117] on button "Trial" at bounding box center [674, 118] width 302 height 33
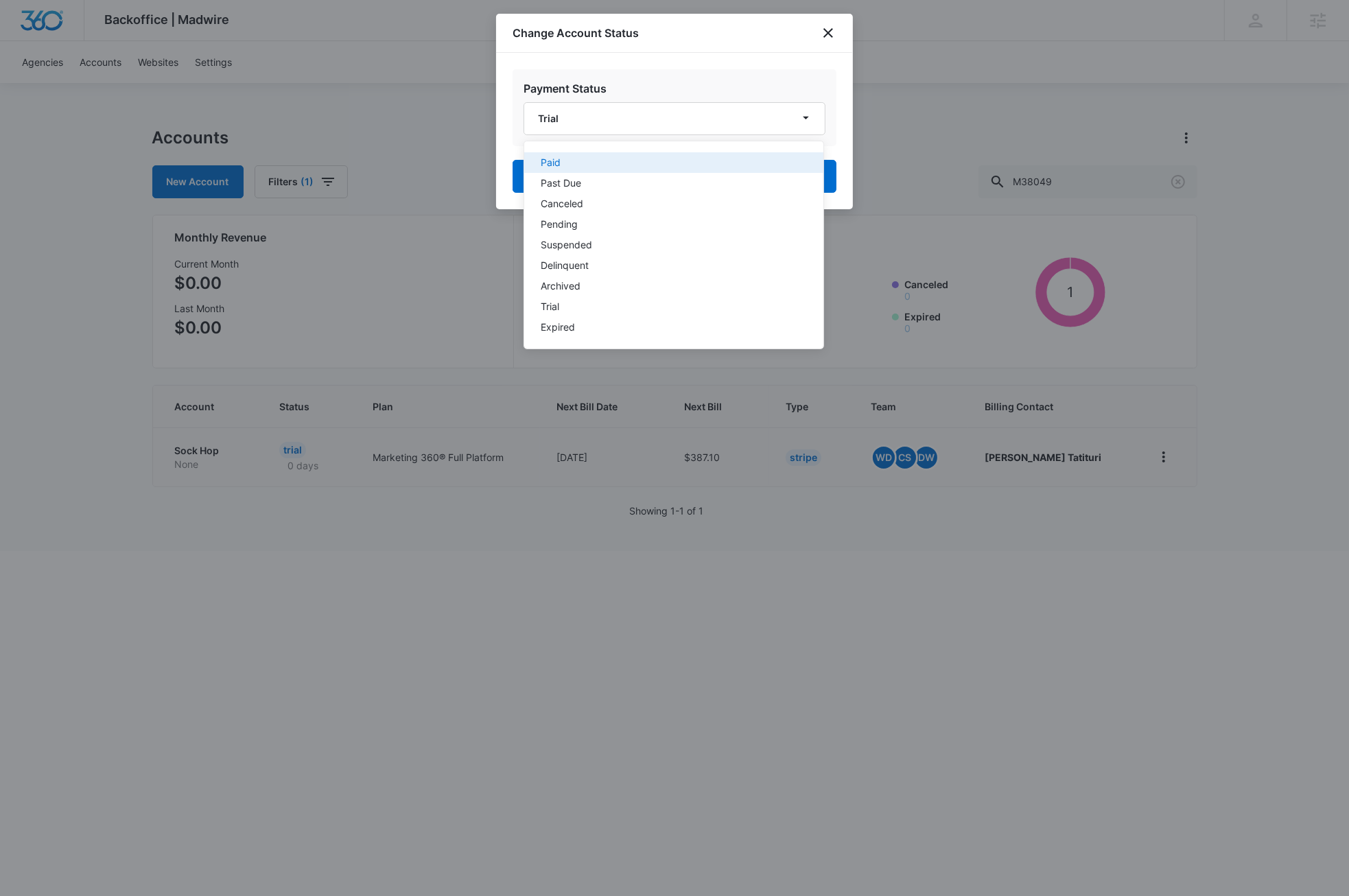
click at [590, 162] on div "Paid" at bounding box center [665, 162] width 250 height 9
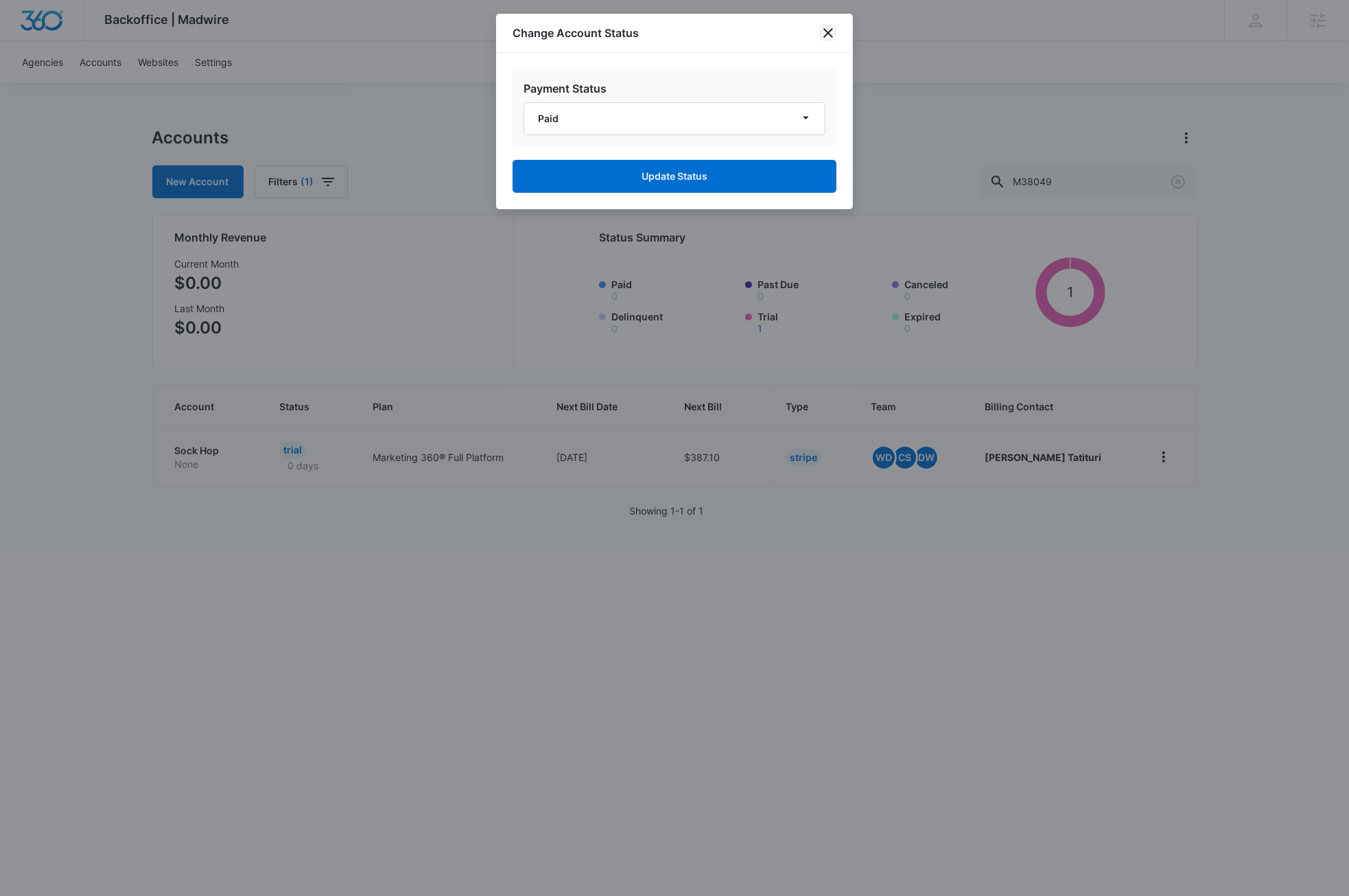
click at [828, 32] on icon "close" at bounding box center [828, 33] width 9 height 9
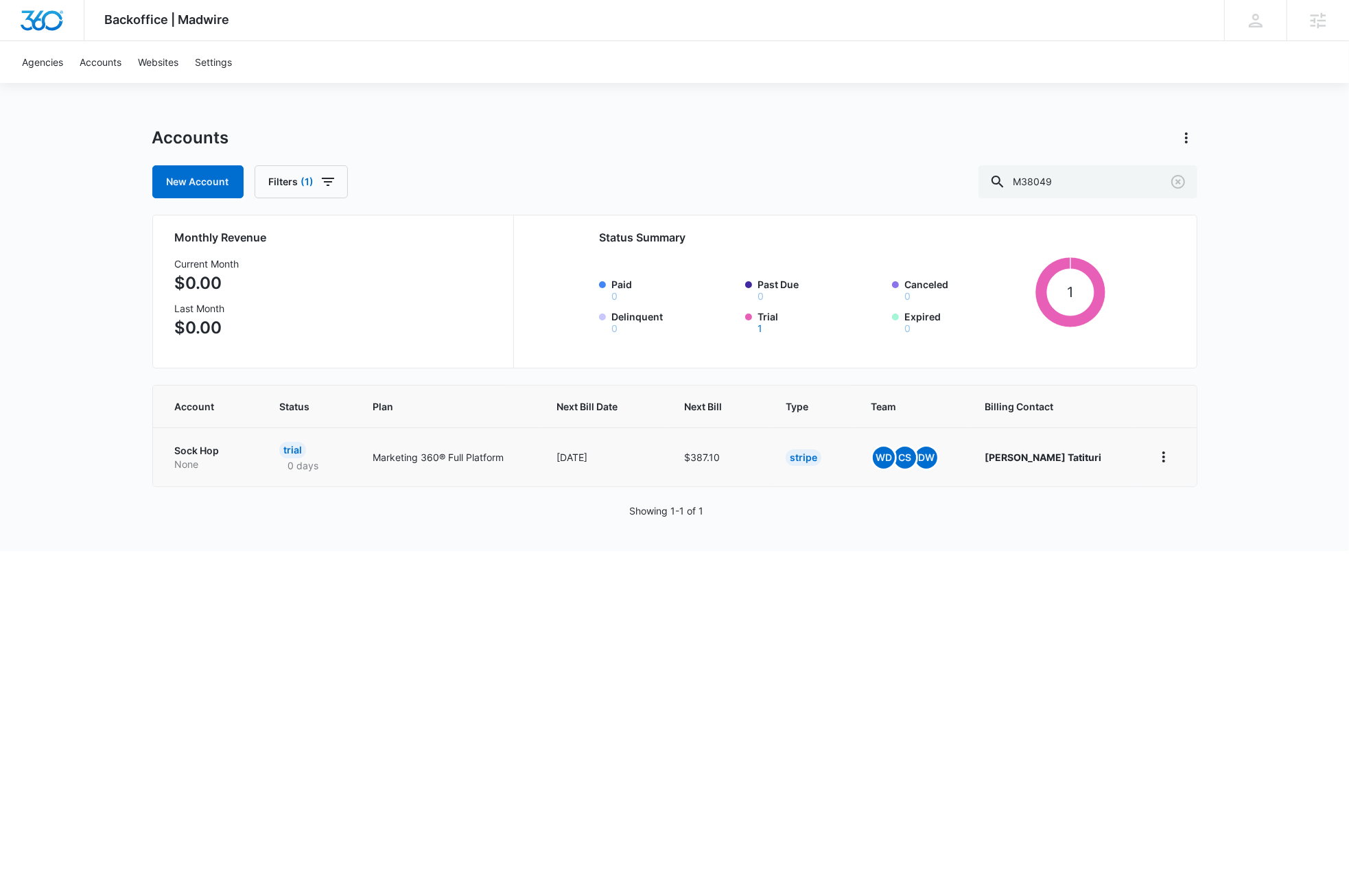
click at [804, 655] on html "Backoffice | Madwire Apps Settings DB Dave Bettger dave@madwire.com My Profile …" at bounding box center [674, 448] width 1349 height 896
click at [853, 689] on html "Backoffice | Madwire Apps Settings DB Dave Bettger dave@madwire.com My Profile …" at bounding box center [674, 448] width 1349 height 896
click at [1164, 457] on icon "home" at bounding box center [1163, 457] width 17 height 17
click at [1209, 537] on div "Update Status" at bounding box center [1207, 536] width 76 height 9
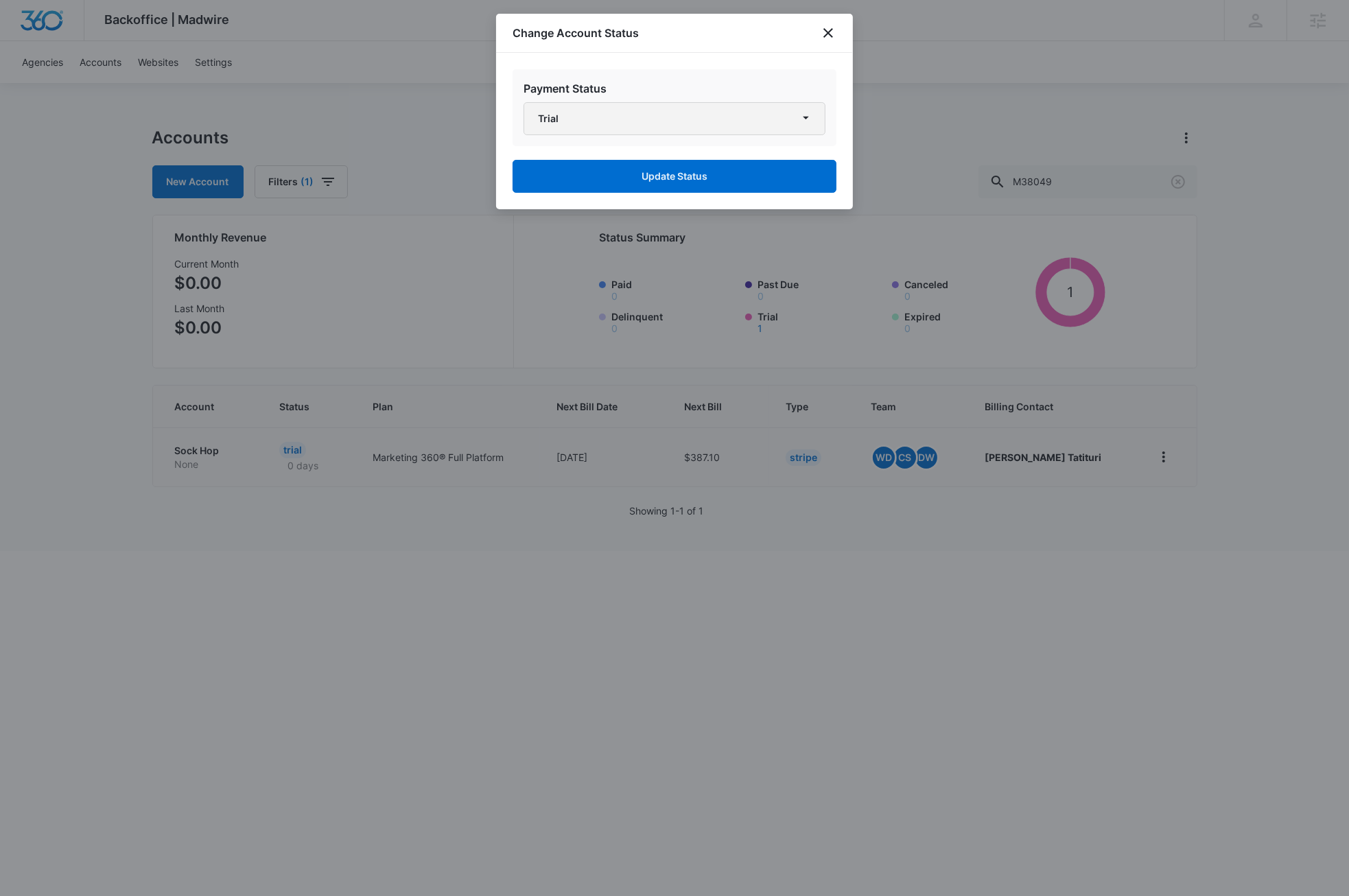
click at [681, 118] on button "Trial" at bounding box center [674, 118] width 302 height 33
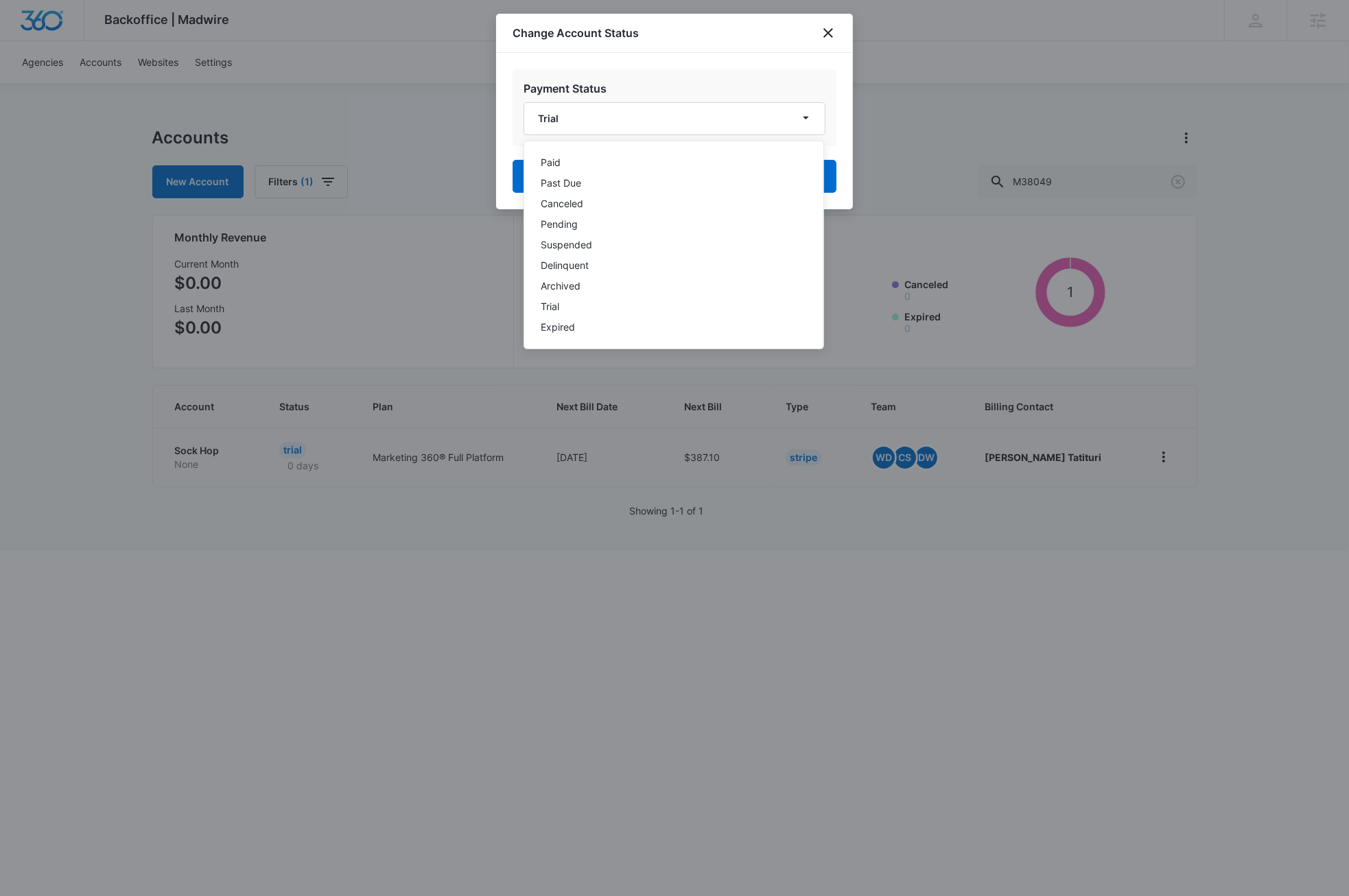
click at [813, 686] on div at bounding box center [674, 448] width 1349 height 896
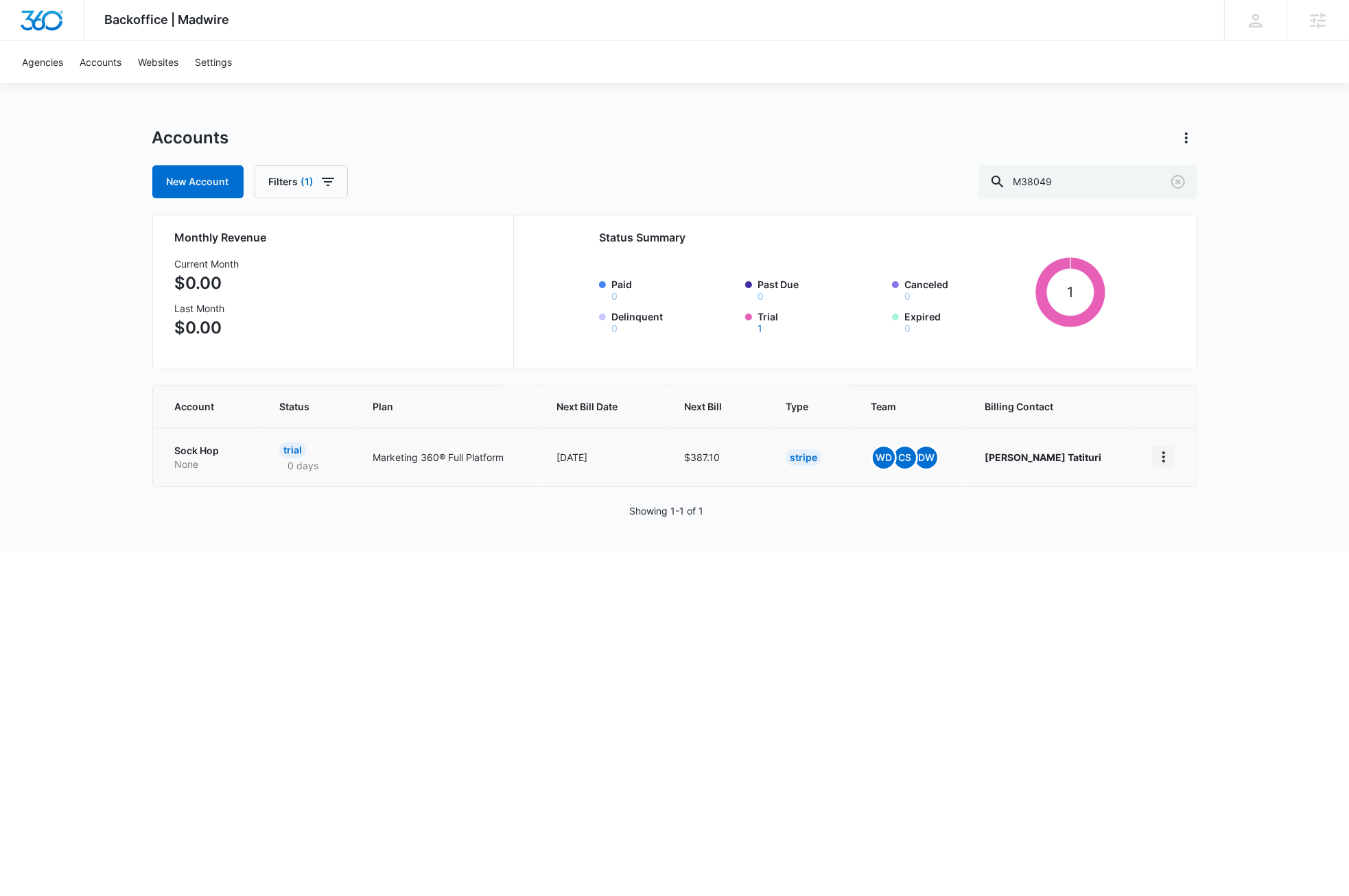
click at [1161, 460] on icon "home" at bounding box center [1163, 457] width 17 height 17
click at [550, 118] on div "Backoffice | Madwire Apps Settings DB Dave Bettger dave@madwire.com My Profile …" at bounding box center [674, 275] width 1349 height 551
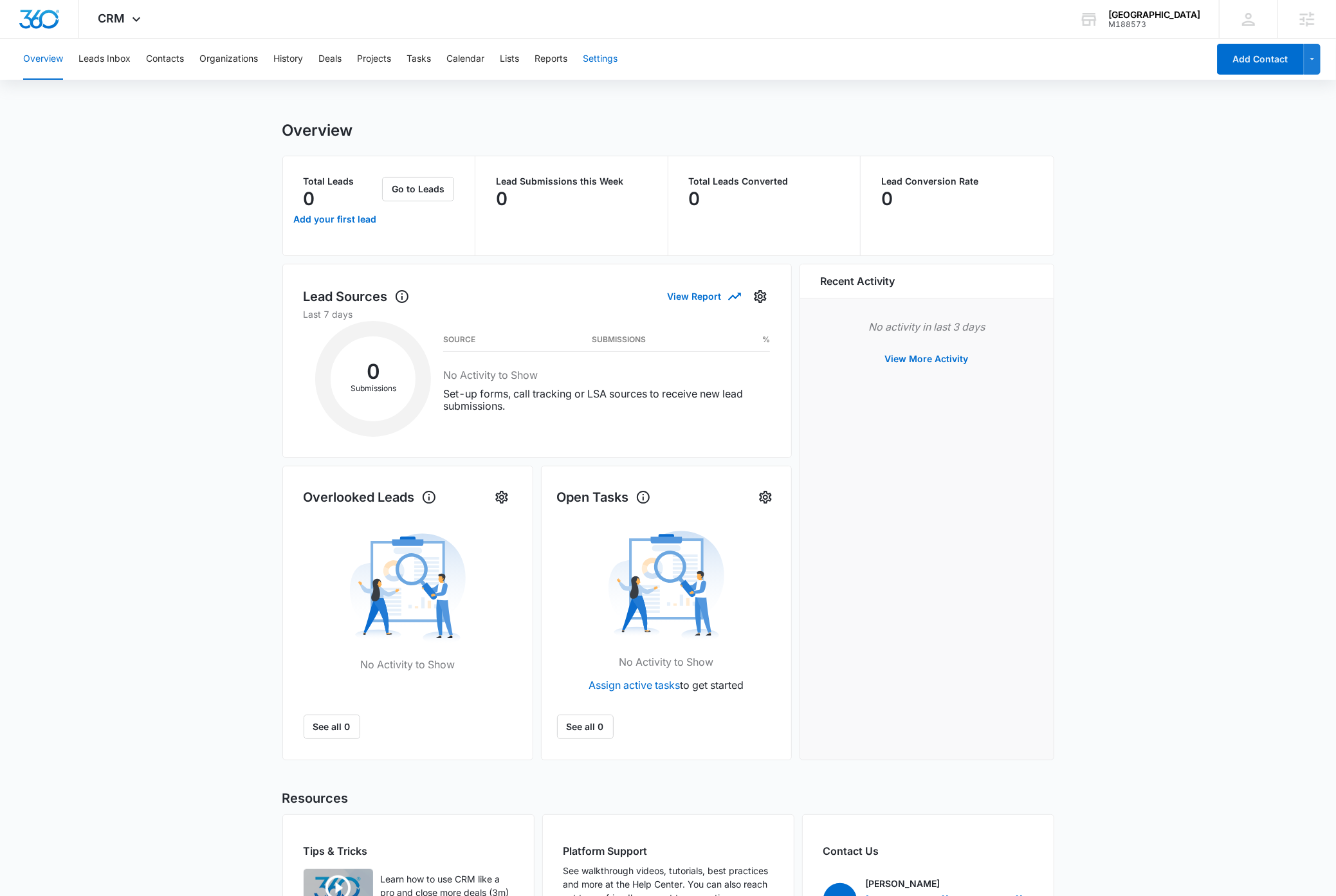
click at [594, 60] on button "Settings" at bounding box center [600, 59] width 35 height 41
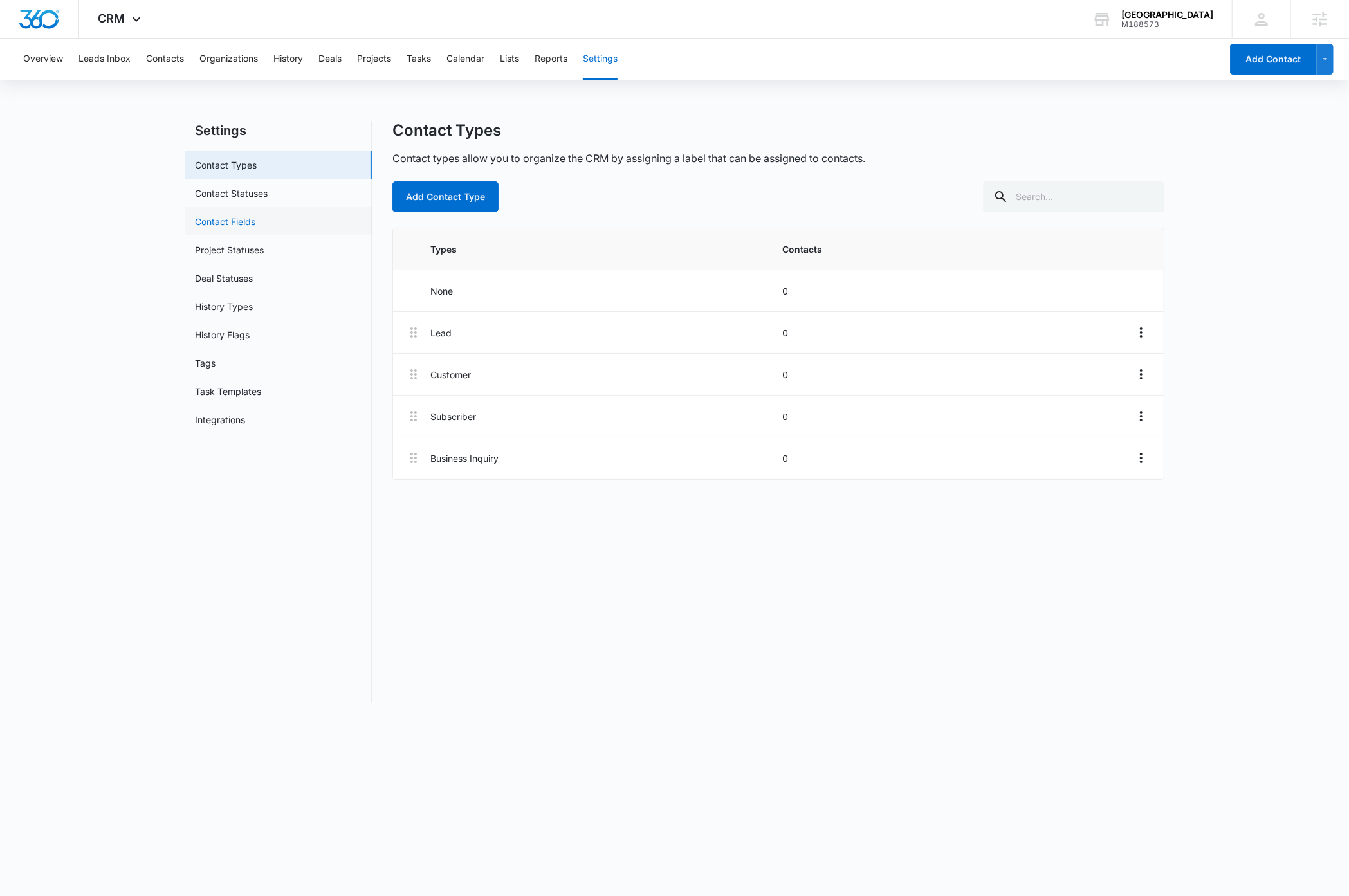
click at [241, 221] on link "Contact Fields" at bounding box center [225, 221] width 60 height 14
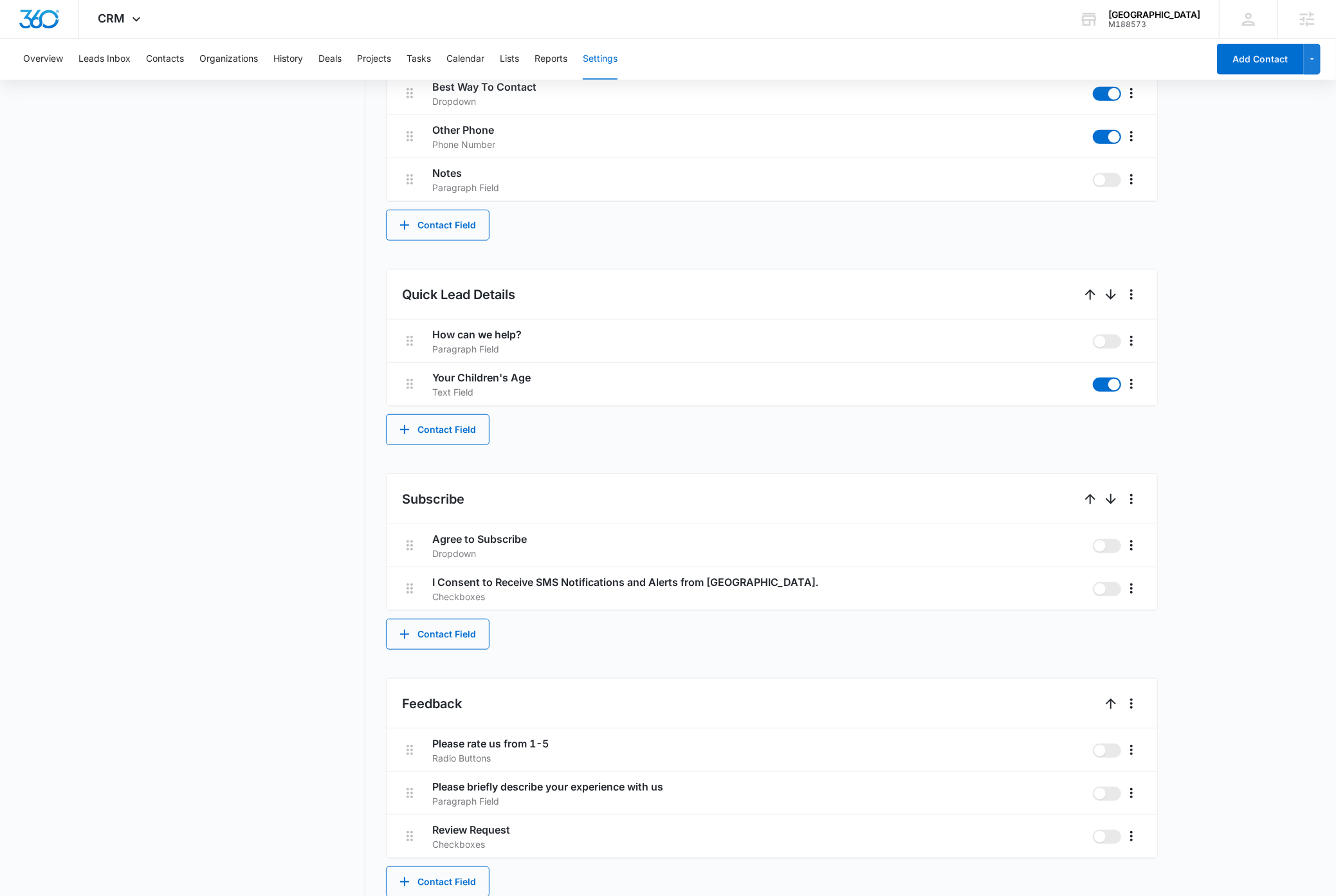
scroll to position [606, 0]
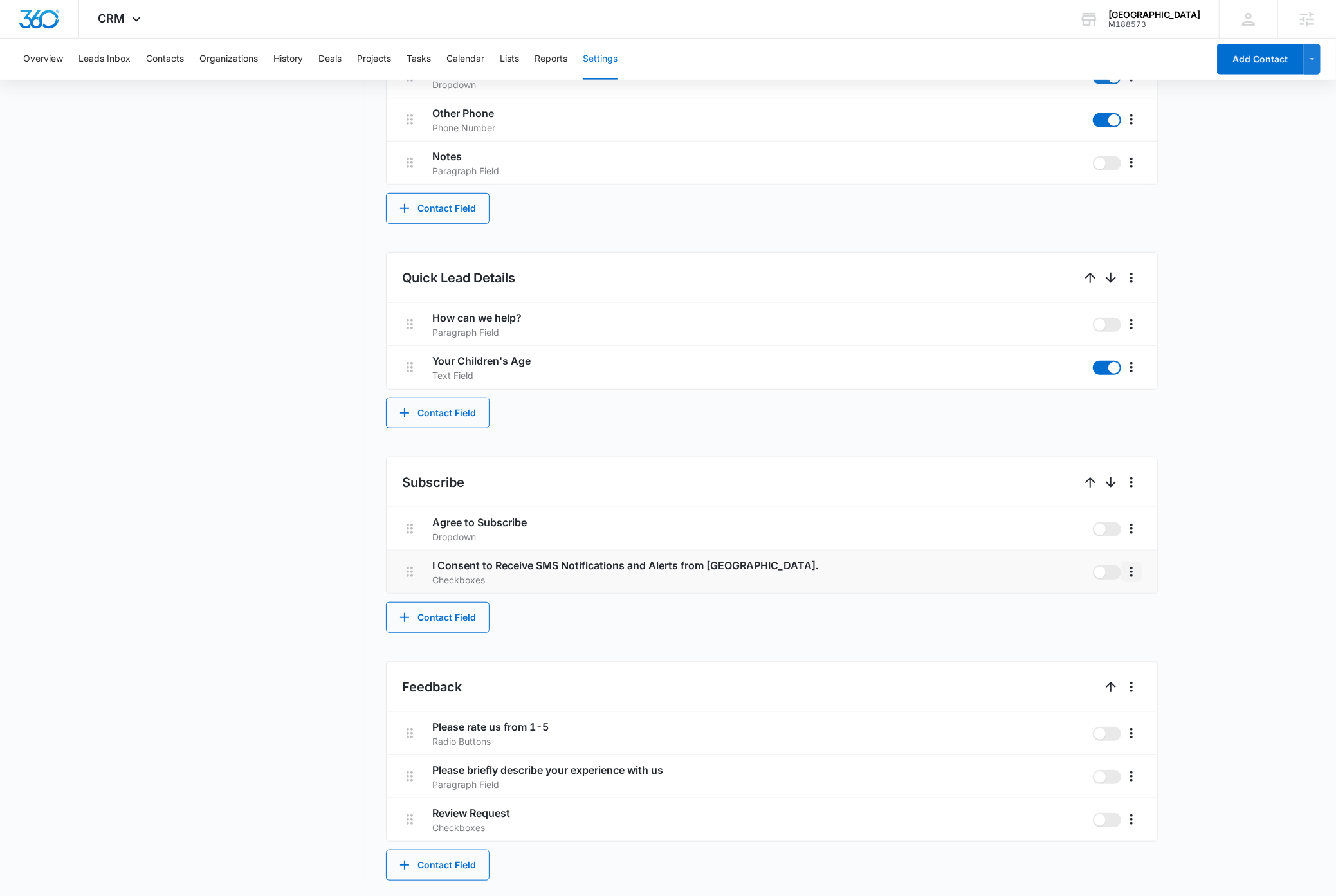
click at [1134, 573] on icon "More" at bounding box center [1131, 571] width 16 height 16
click at [1165, 605] on button "Edit" at bounding box center [1159, 609] width 73 height 19
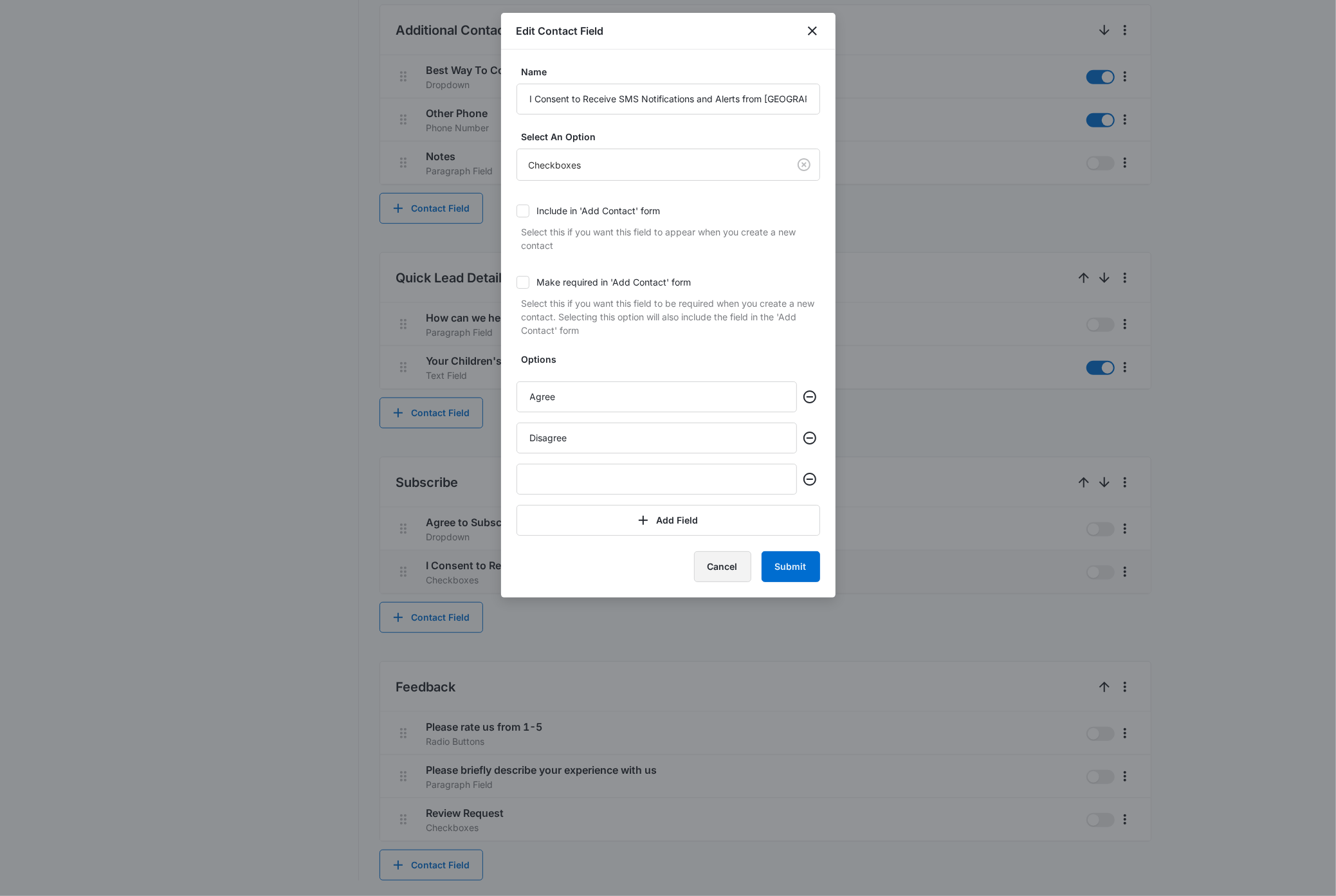
click at [737, 573] on button "Cancel" at bounding box center [722, 566] width 57 height 31
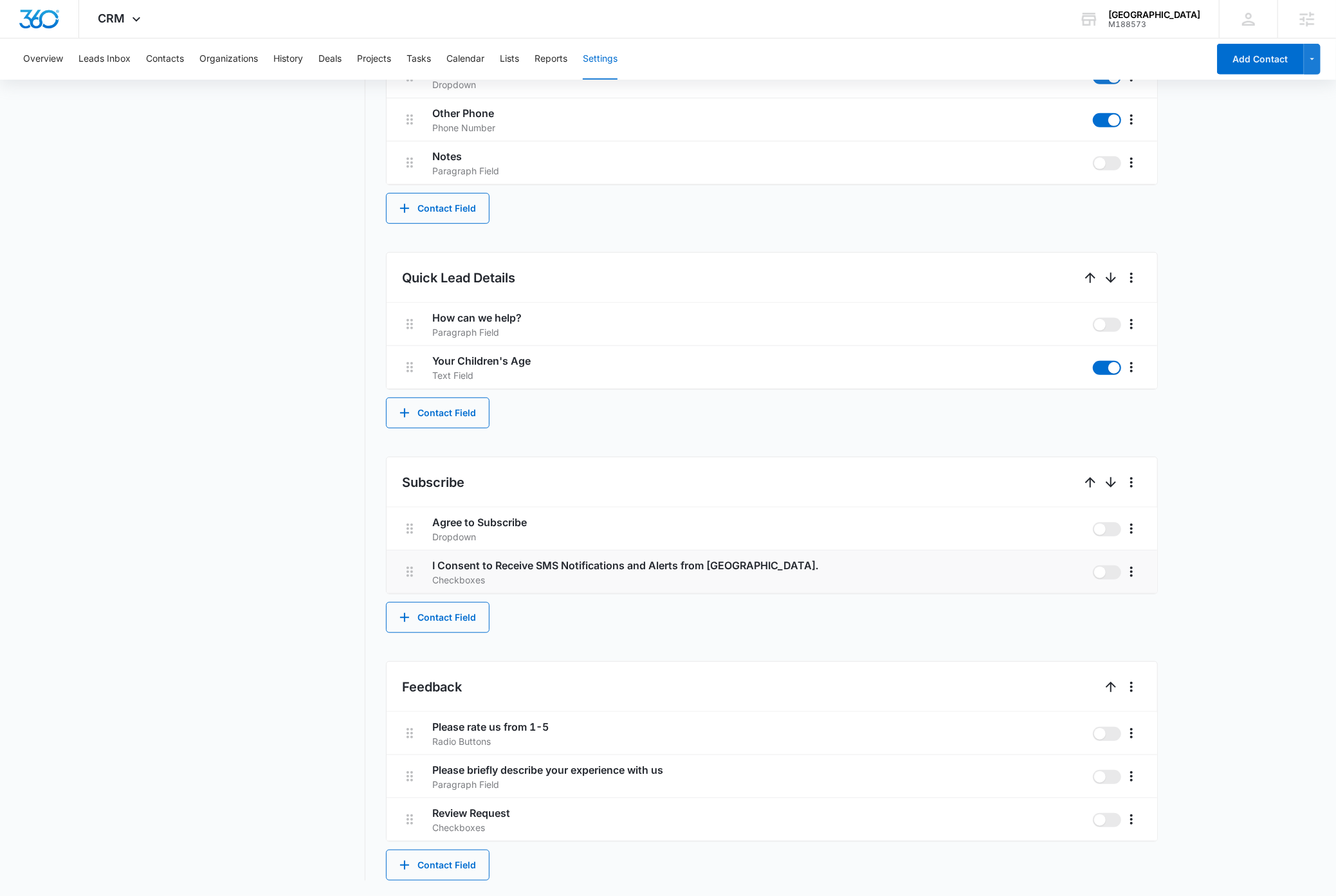
click at [296, 590] on nav "Settings Contact Types Contact Statuses Contact Fields Project Statuses Deal St…" at bounding box center [271, 198] width 187 height 1364
click at [446, 419] on button "Contact Field" at bounding box center [438, 412] width 103 height 31
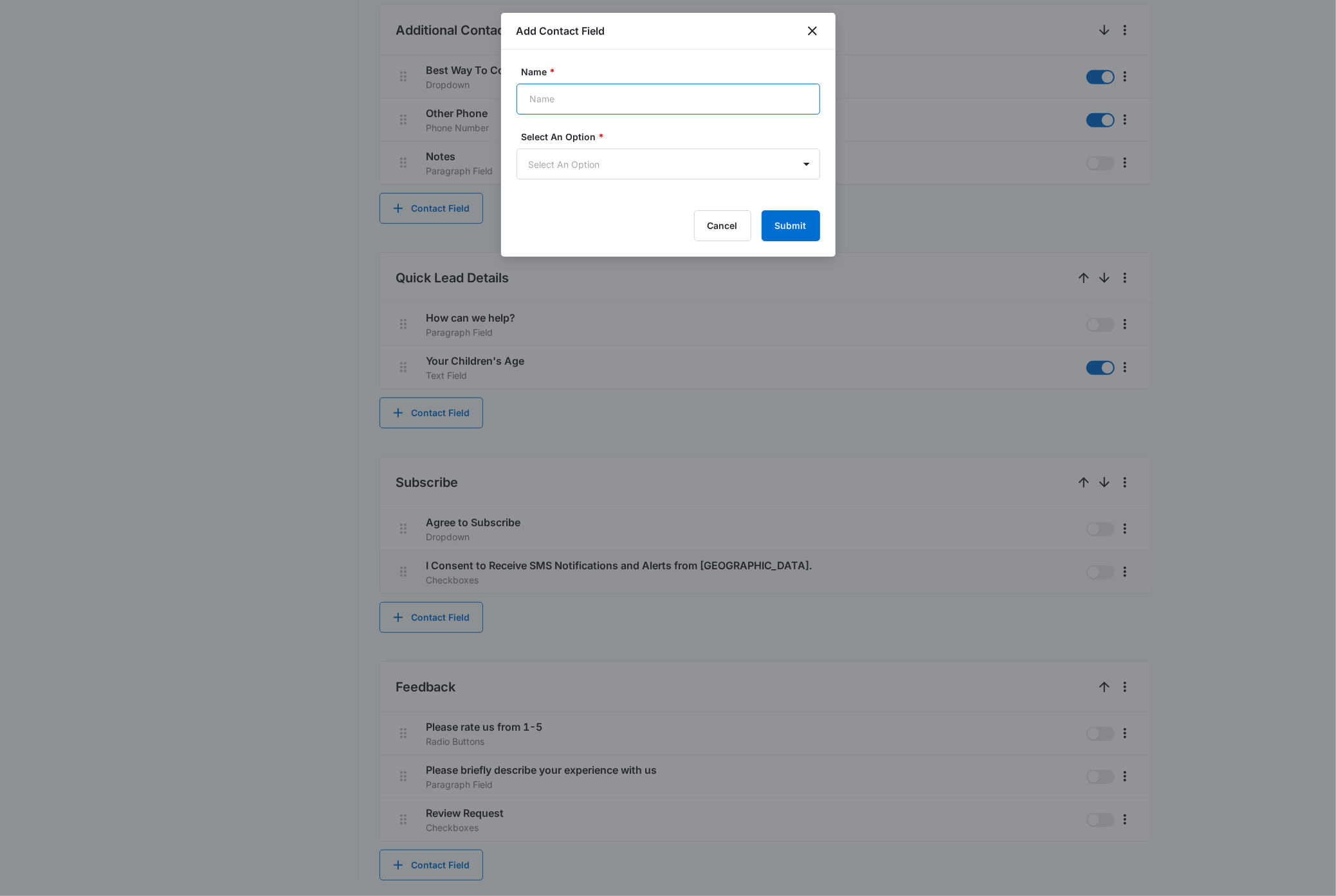
click at [610, 97] on input "Name *" at bounding box center [668, 98] width 304 height 31
click at [591, 99] on input "Name *" at bounding box center [668, 98] width 304 height 31
paste input "Check if you have ELC"
type input "Check if you have ELC"
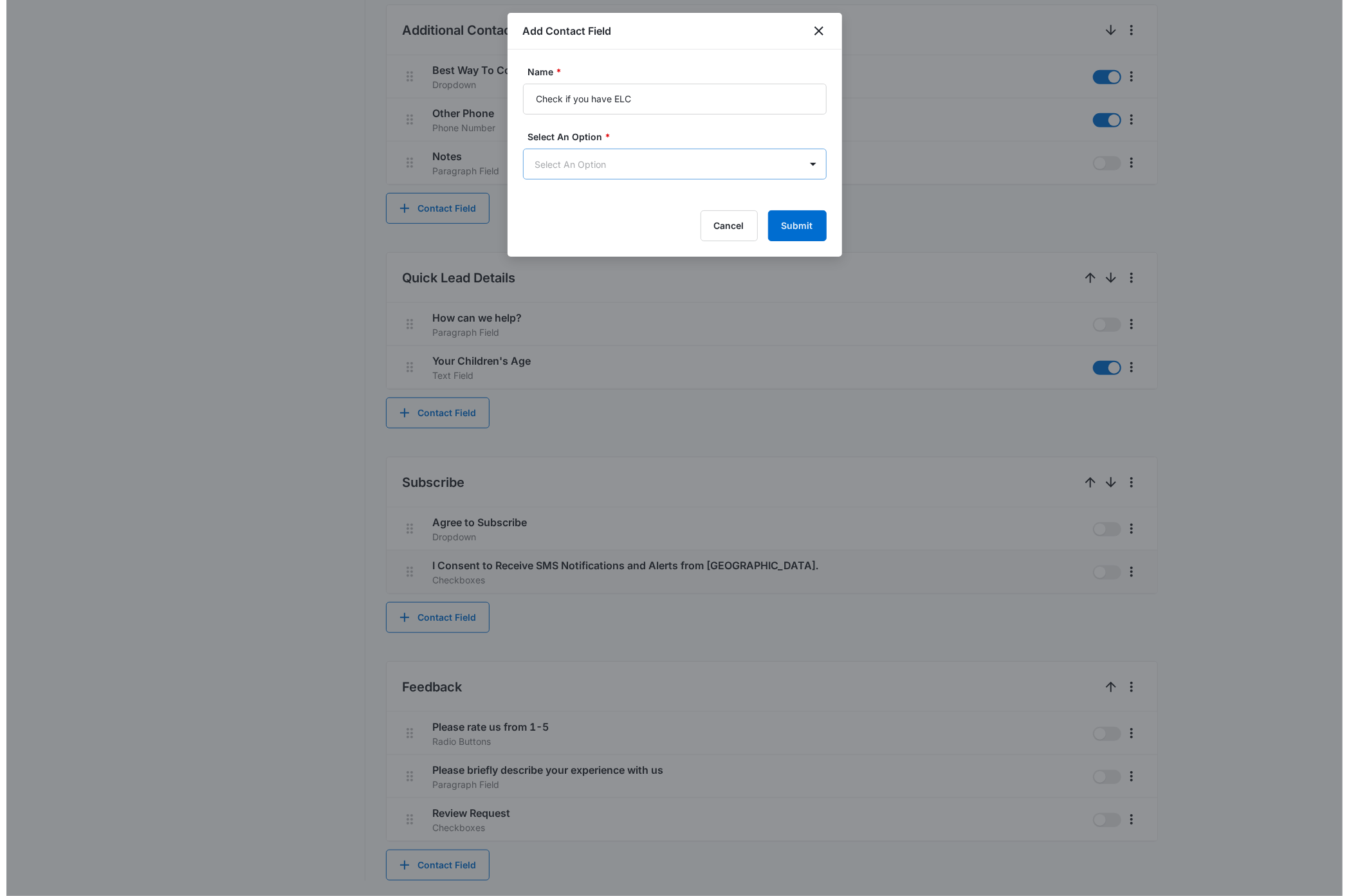
scroll to position [0, 0]
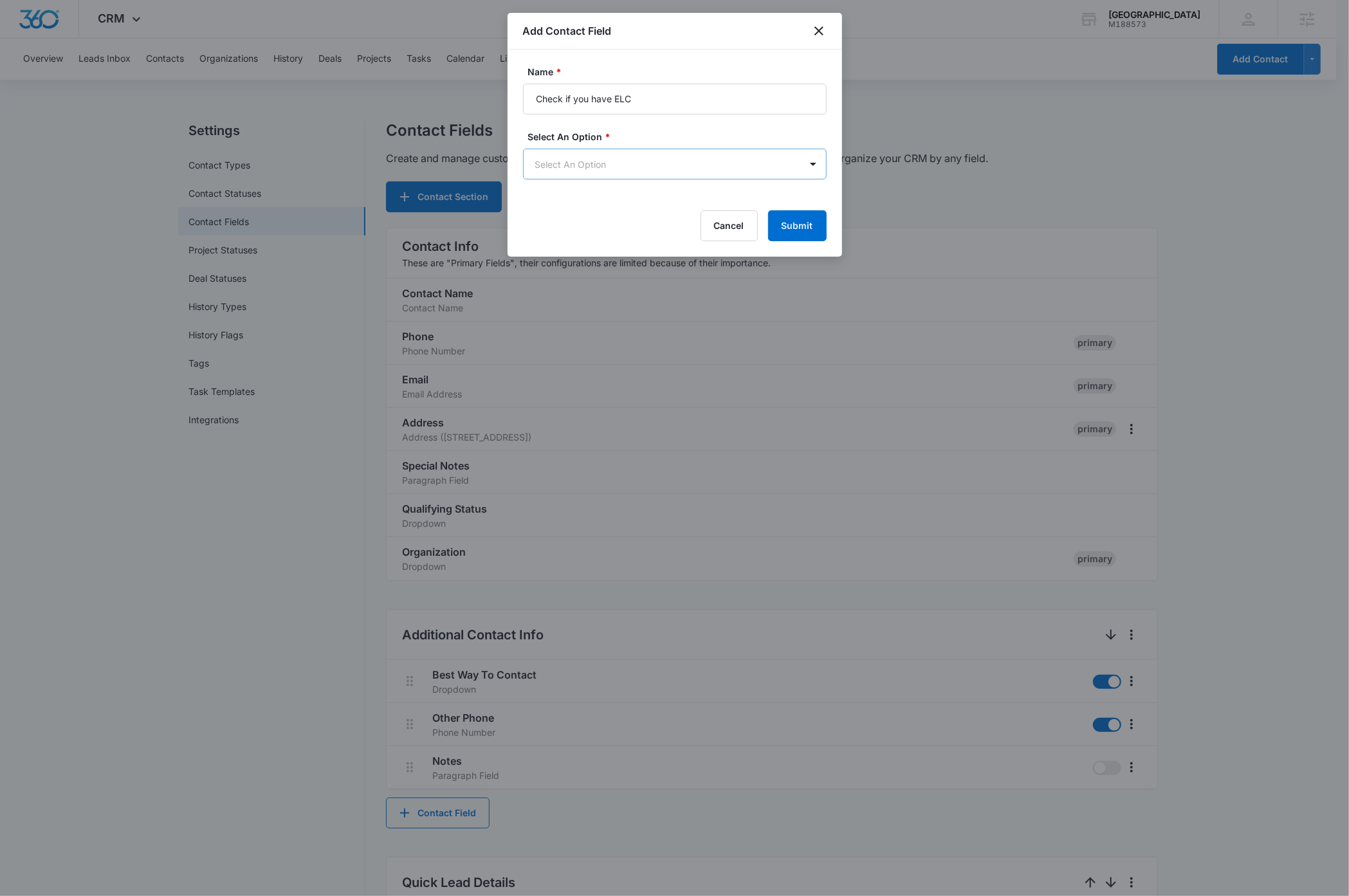
click at [597, 161] on body "CRM Apps Reputation Websites Forms CRM Email Social Payments Content Ads Intell…" at bounding box center [674, 750] width 1349 height 1501
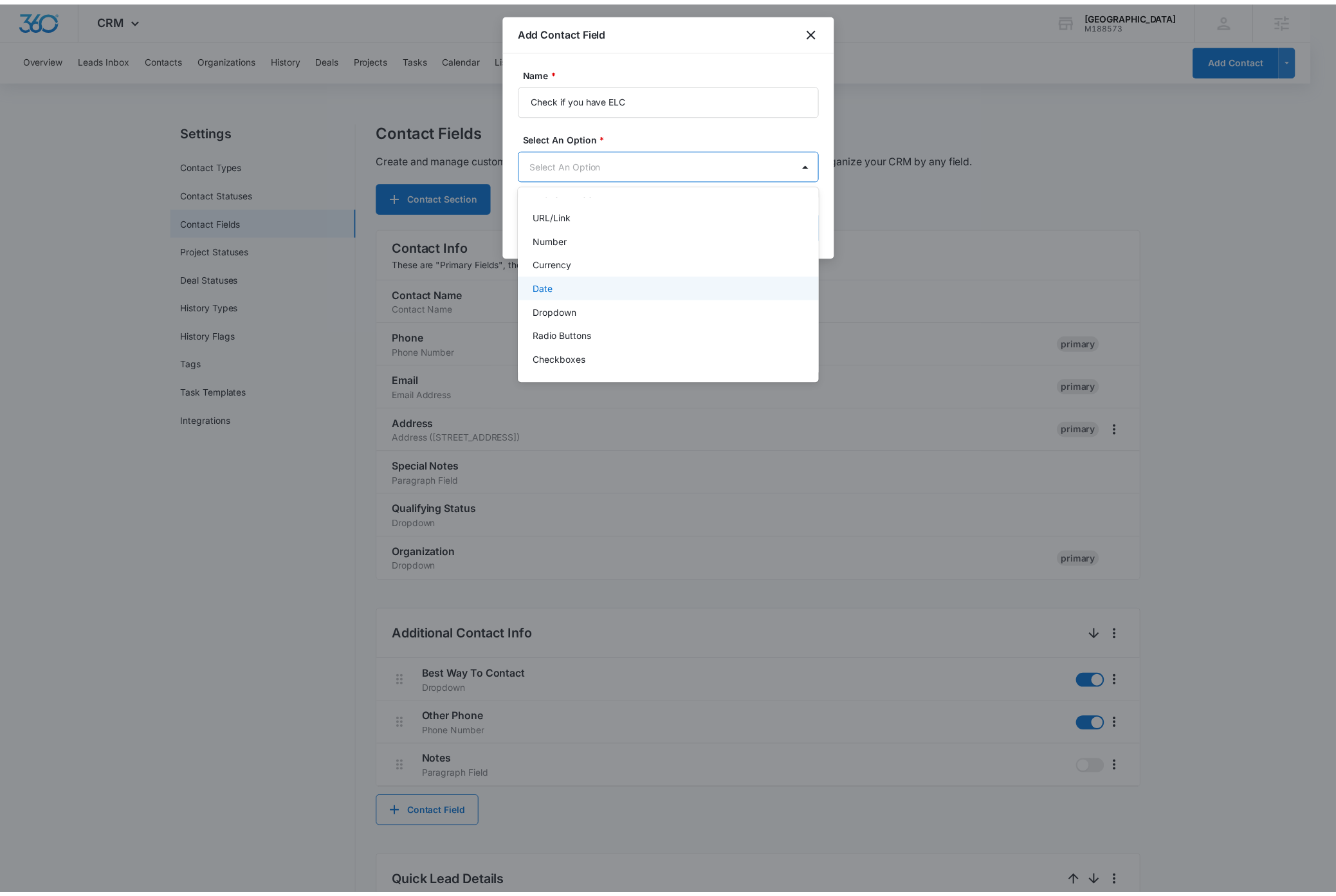
scroll to position [162, 0]
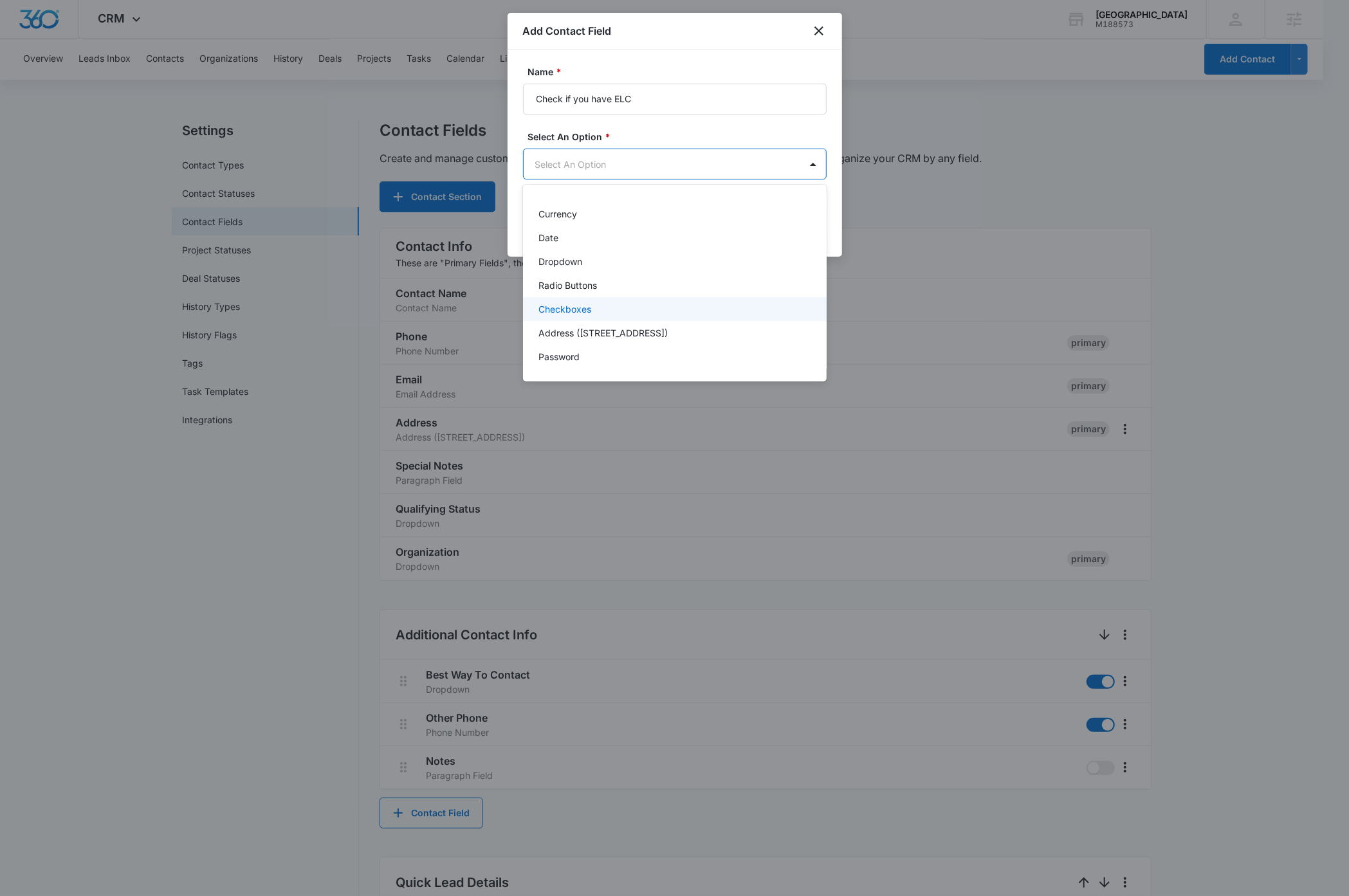
click at [583, 306] on p "Checkboxes" at bounding box center [565, 309] width 53 height 14
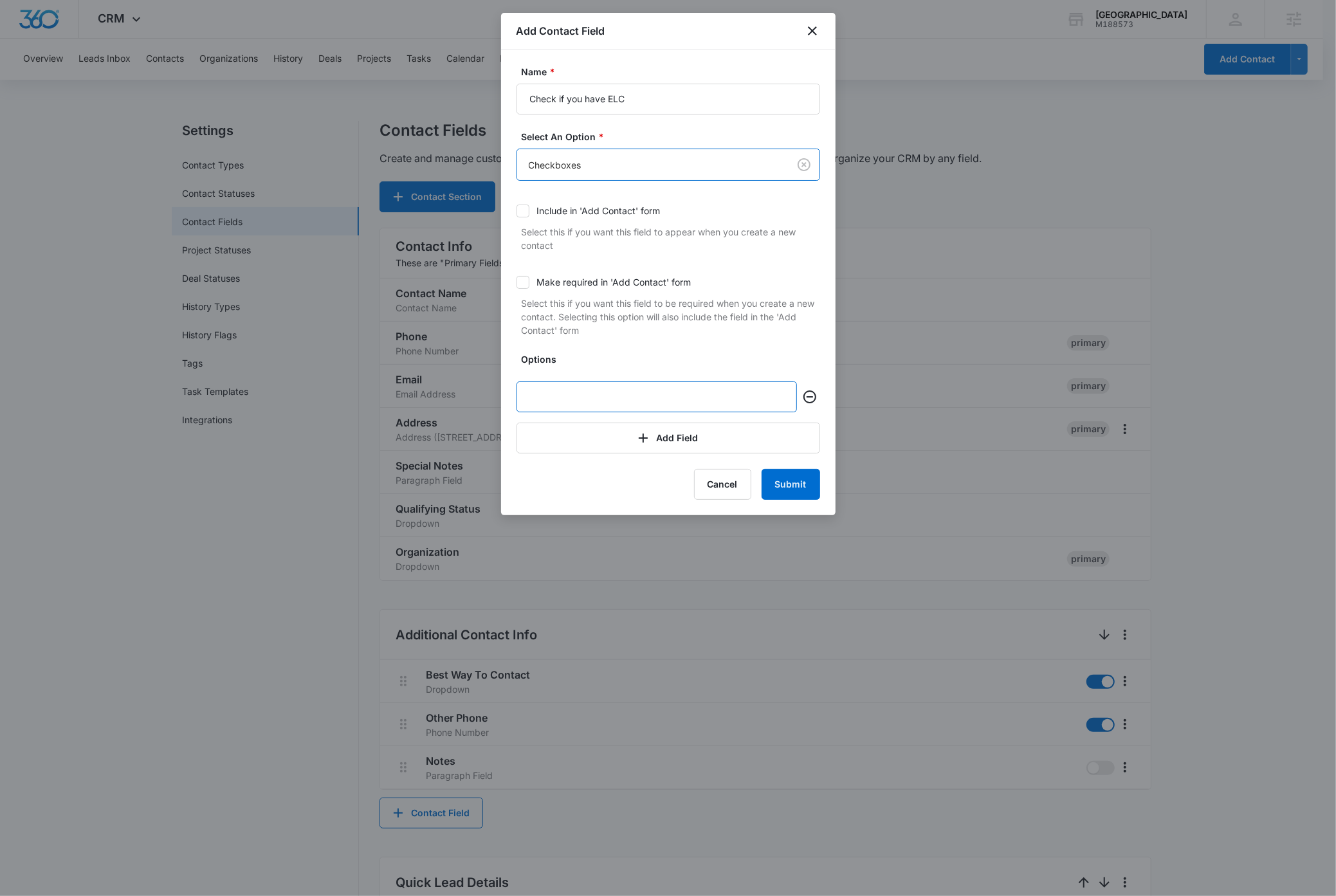
click at [576, 396] on input "text" at bounding box center [656, 396] width 281 height 31
type input "Yes"
click at [801, 488] on button "Submit" at bounding box center [791, 484] width 58 height 31
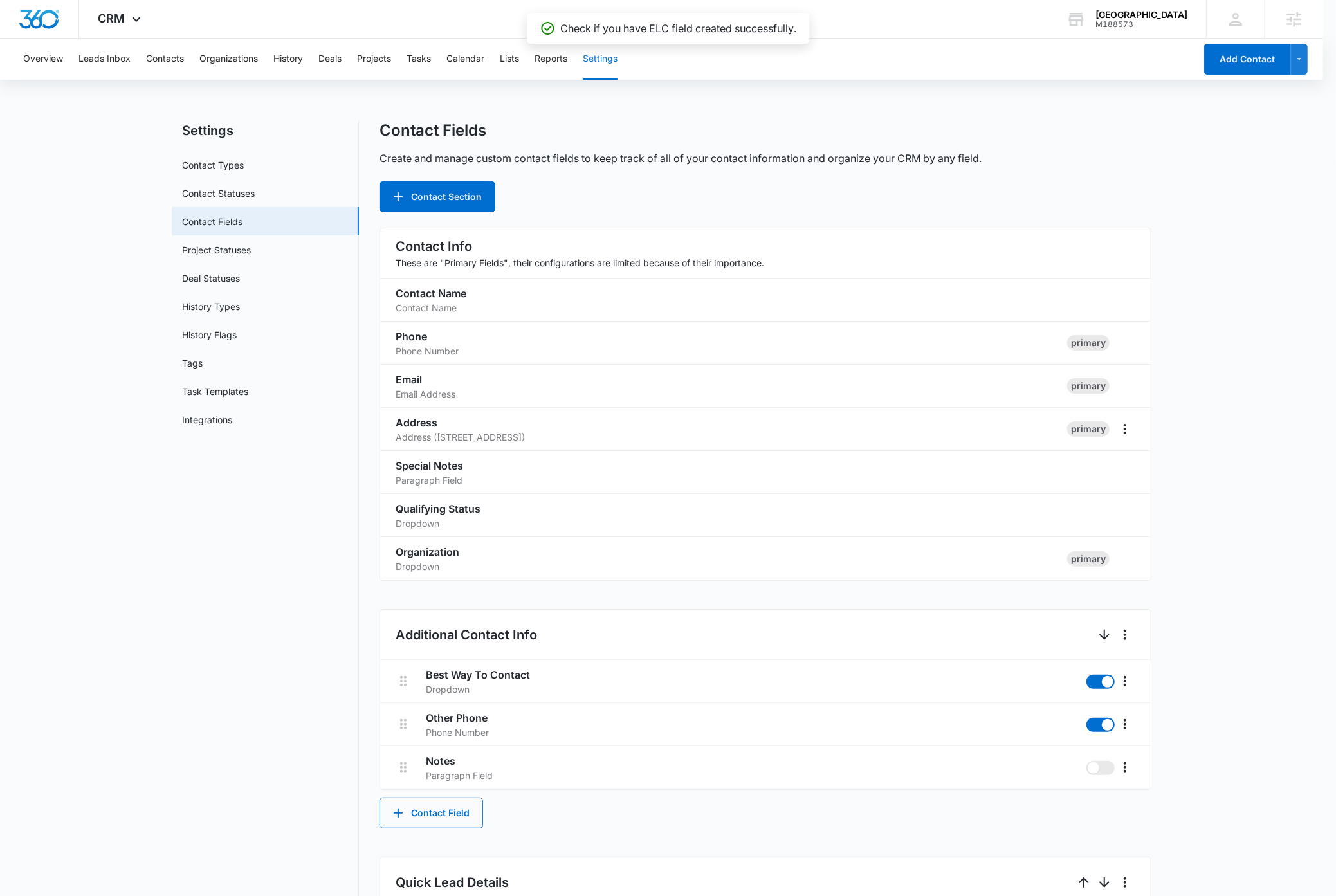
scroll to position [613, 0]
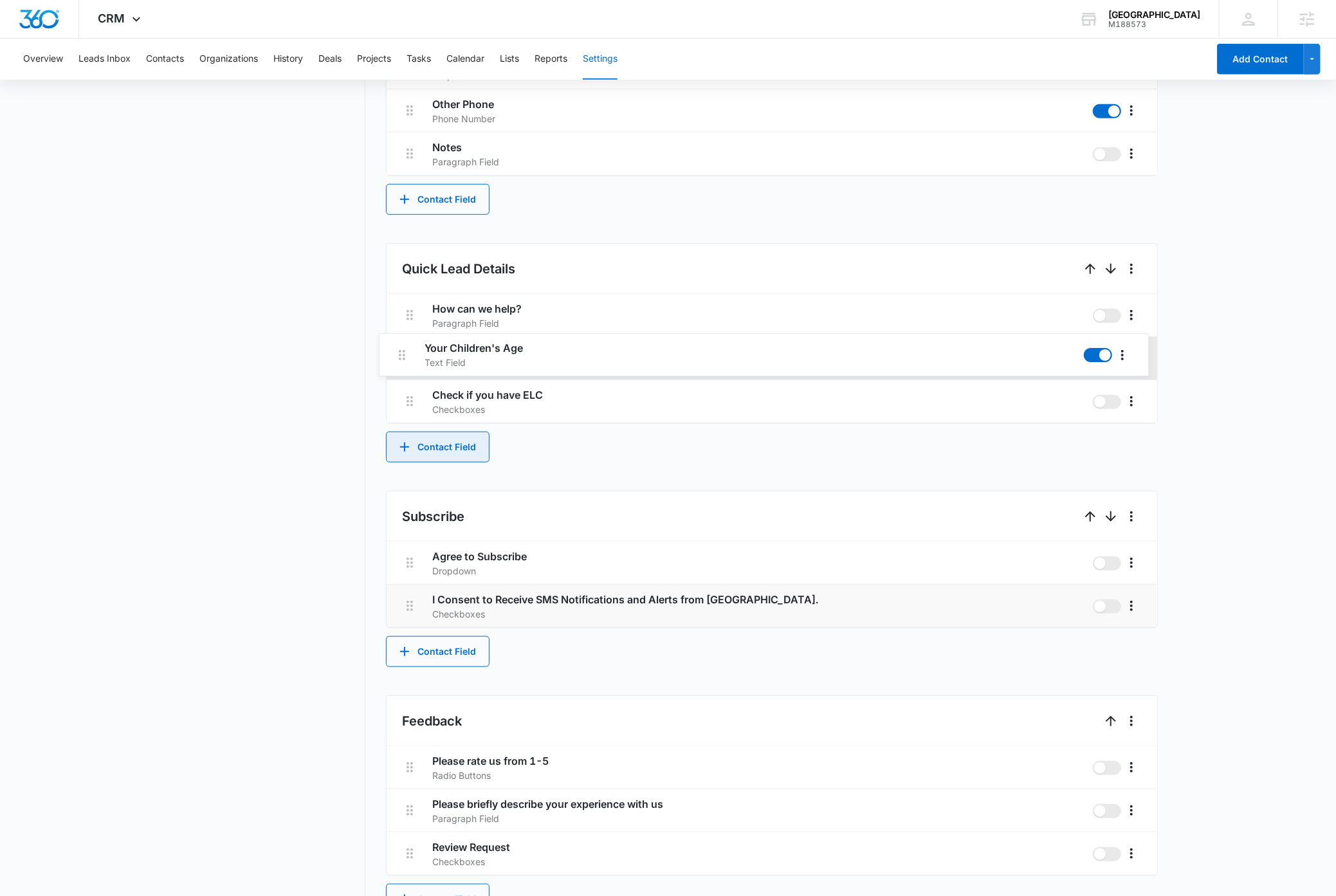
drag, startPoint x: 407, startPoint y: 406, endPoint x: 395, endPoint y: 372, distance: 36.1
click at [398, 355] on div "How can we help? Paragraph Field Check if you have ELC Checkboxes Your Children…" at bounding box center [772, 359] width 771 height 129
click at [1136, 609] on icon "More" at bounding box center [1131, 605] width 16 height 16
click at [1149, 646] on div "Edit" at bounding box center [1151, 643] width 27 height 9
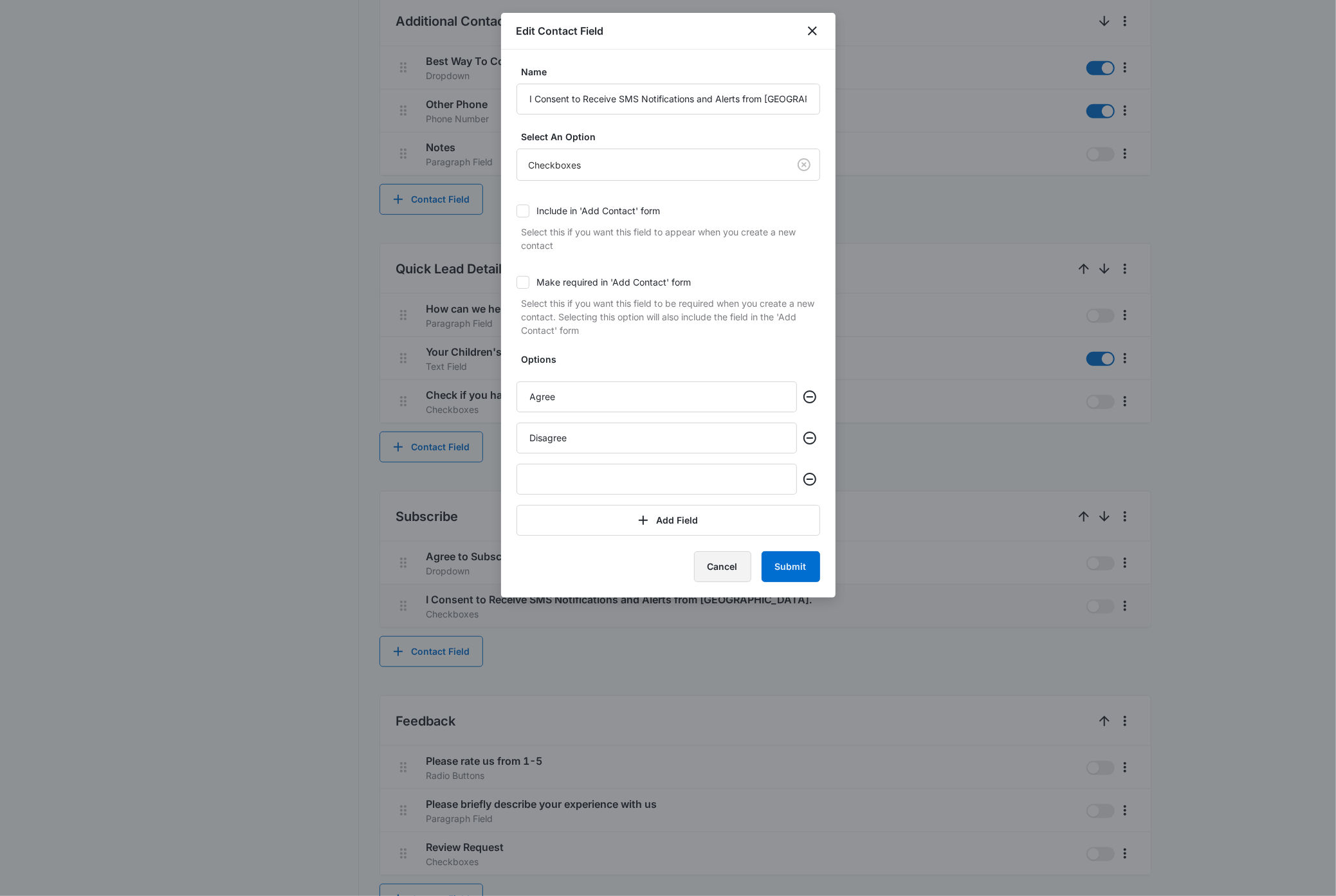
click at [737, 567] on button "Cancel" at bounding box center [722, 566] width 57 height 31
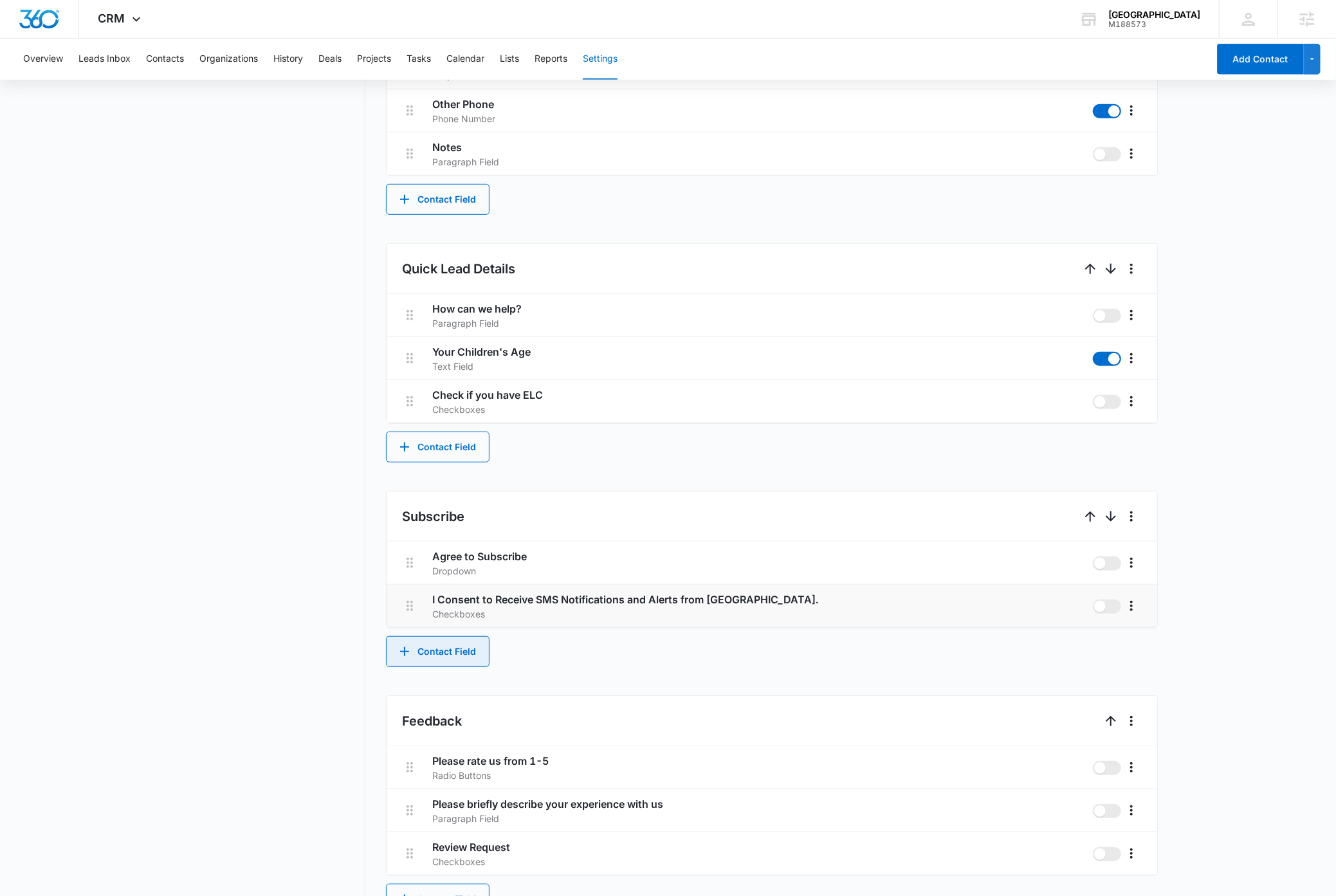
click at [442, 657] on button "Contact Field" at bounding box center [438, 651] width 103 height 31
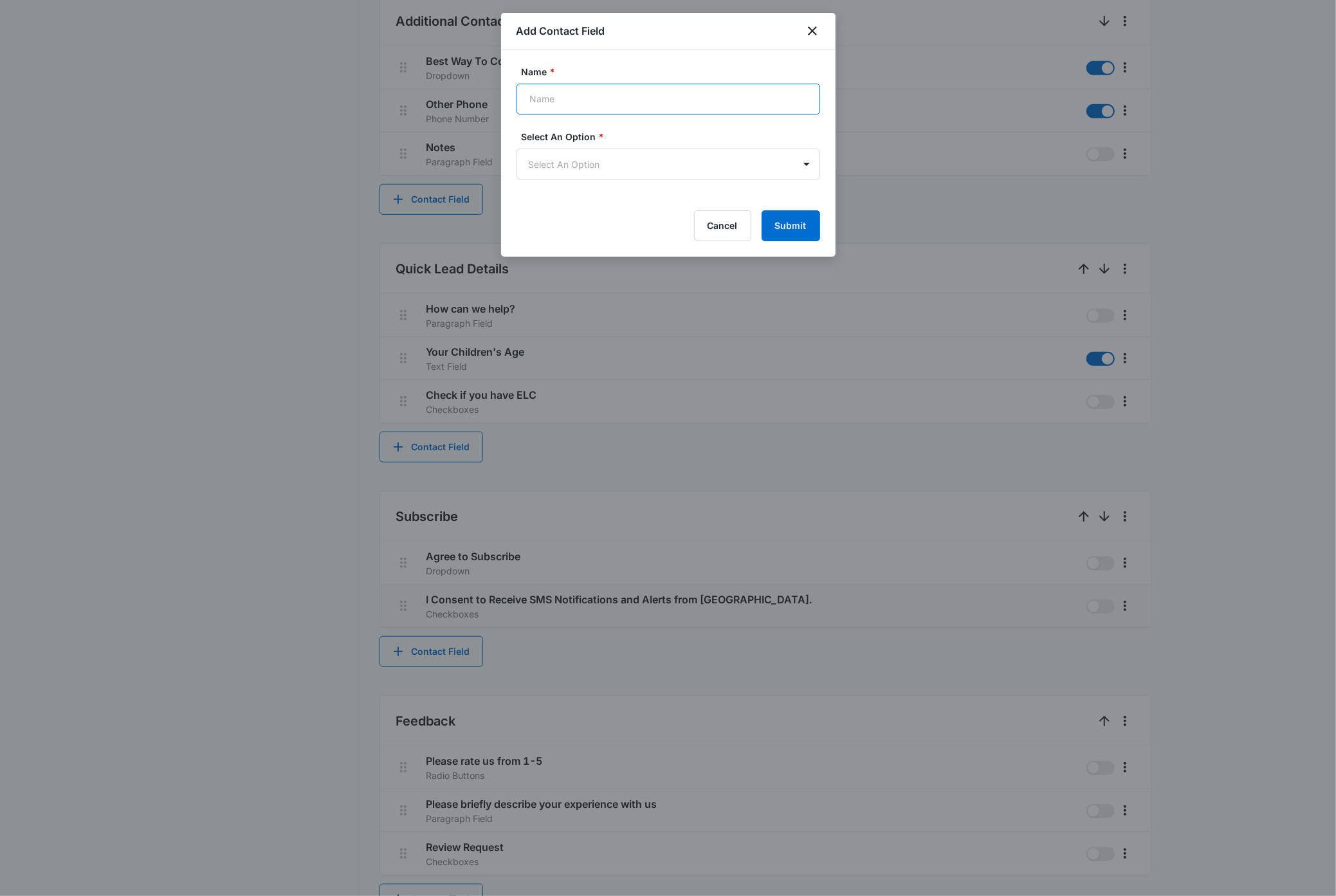
click at [568, 99] on input "Name *" at bounding box center [668, 98] width 304 height 31
paste input "By checking this box I agree to receive occasional marketing messages from Sunn…"
type input "By checking this box I agree to receive occasional marketing messages from Sunn…"
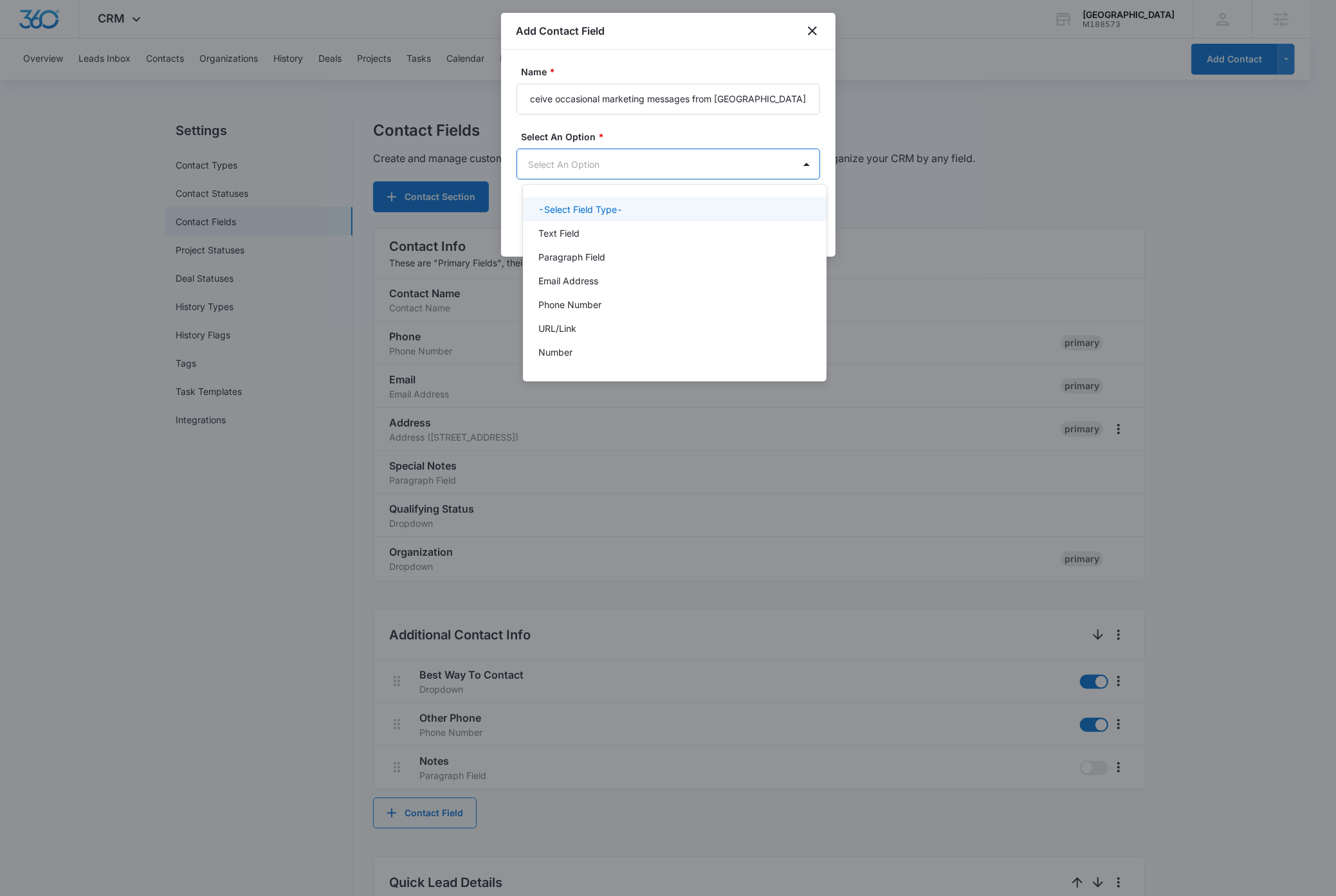
click at [589, 166] on body "CRM Apps Reputation Websites Forms CRM Email Social Payments Content Ads Intell…" at bounding box center [668, 448] width 1336 height 896
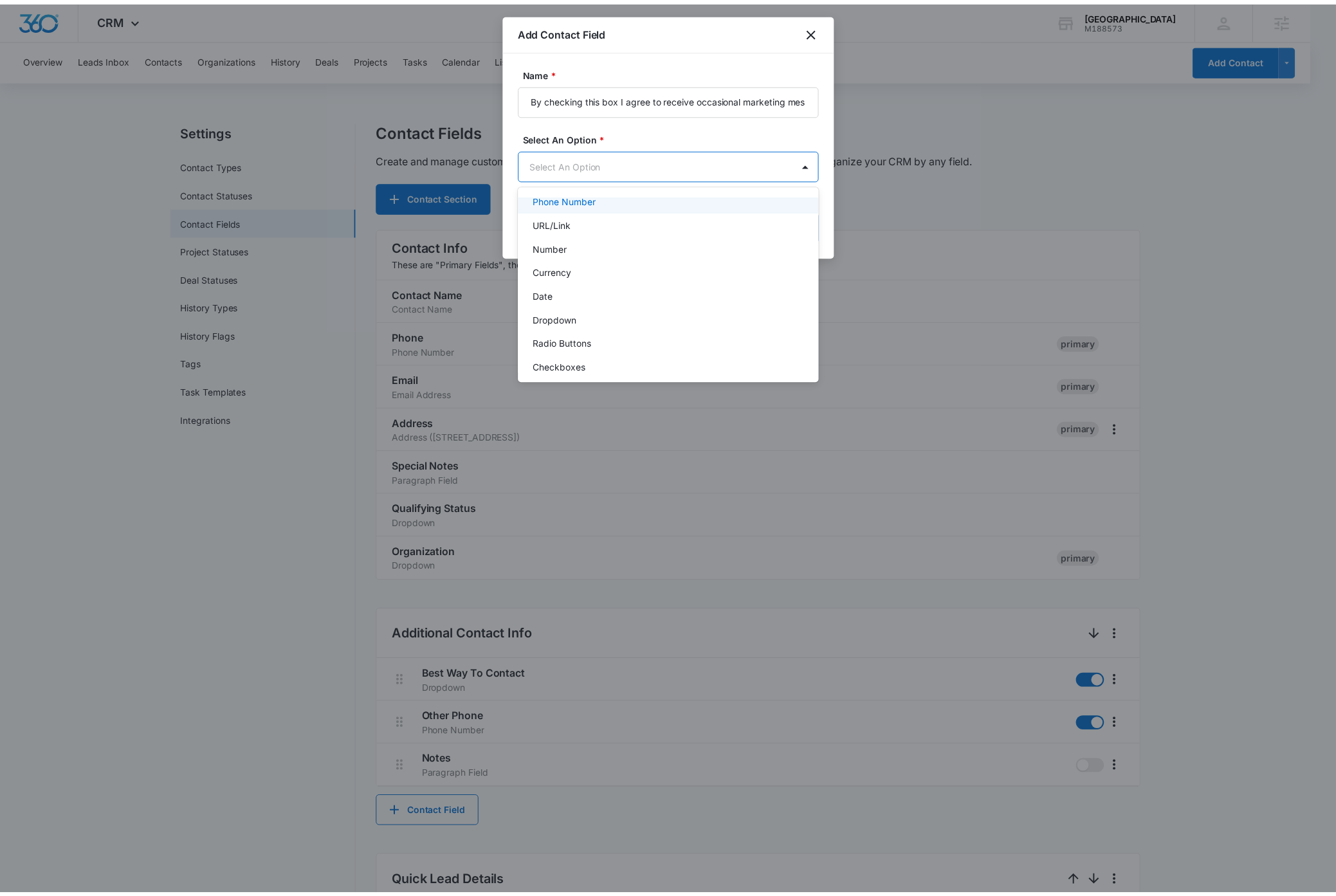
scroll to position [135, 0]
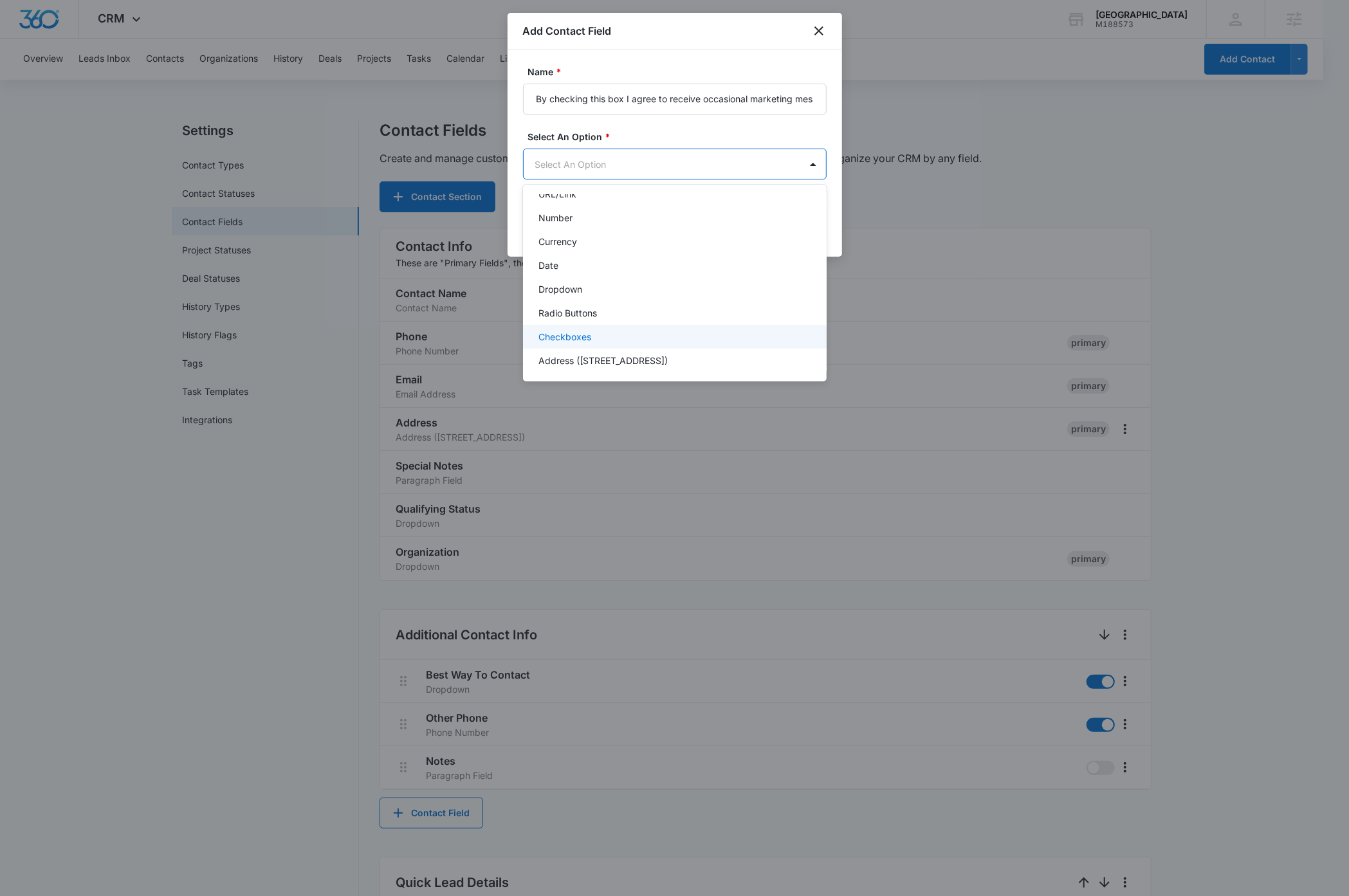
click at [584, 336] on p "Checkboxes" at bounding box center [565, 337] width 53 height 14
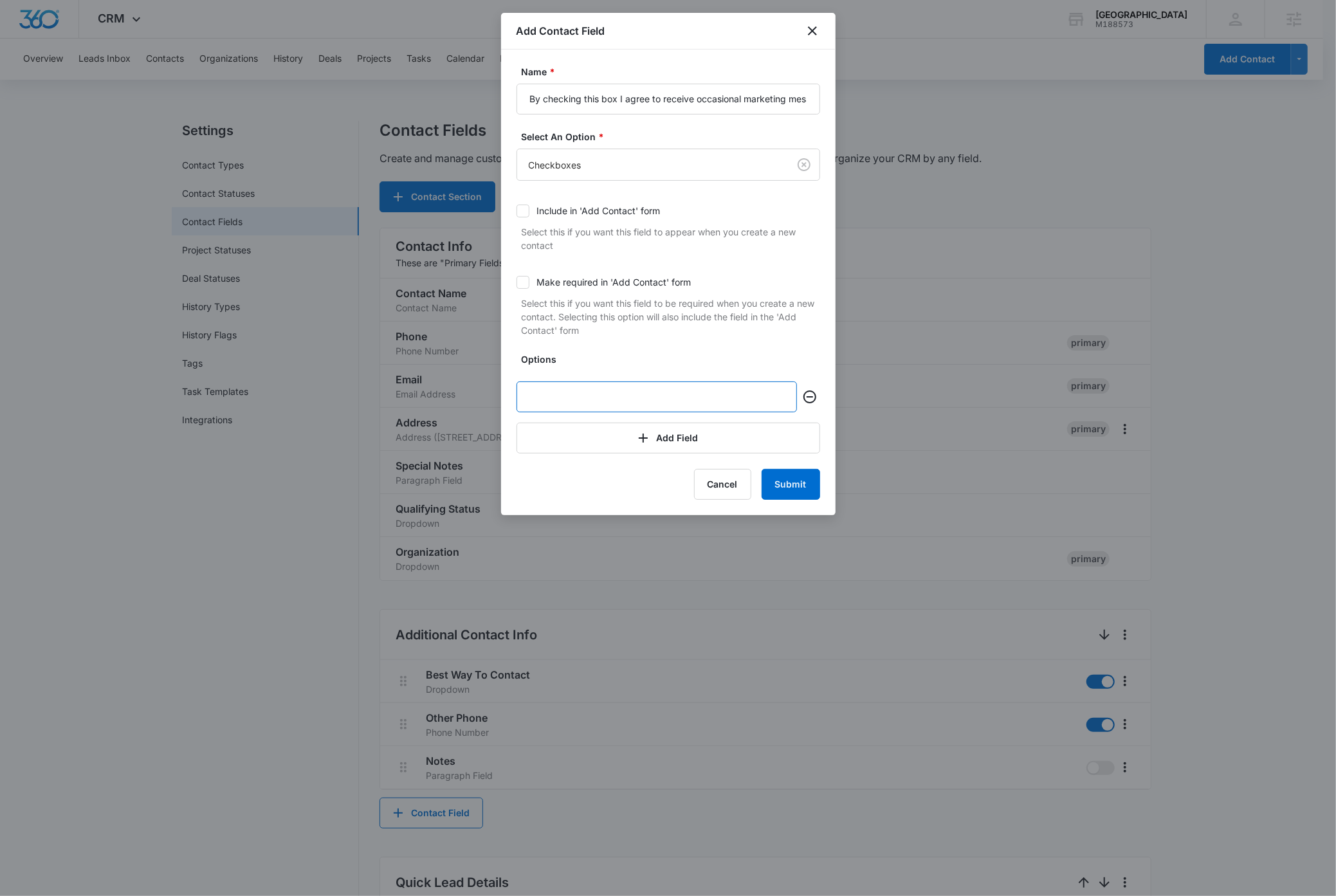
click at [593, 396] on input "text" at bounding box center [656, 396] width 281 height 31
type input "Yes"
click at [622, 440] on button "Add Field" at bounding box center [668, 437] width 304 height 31
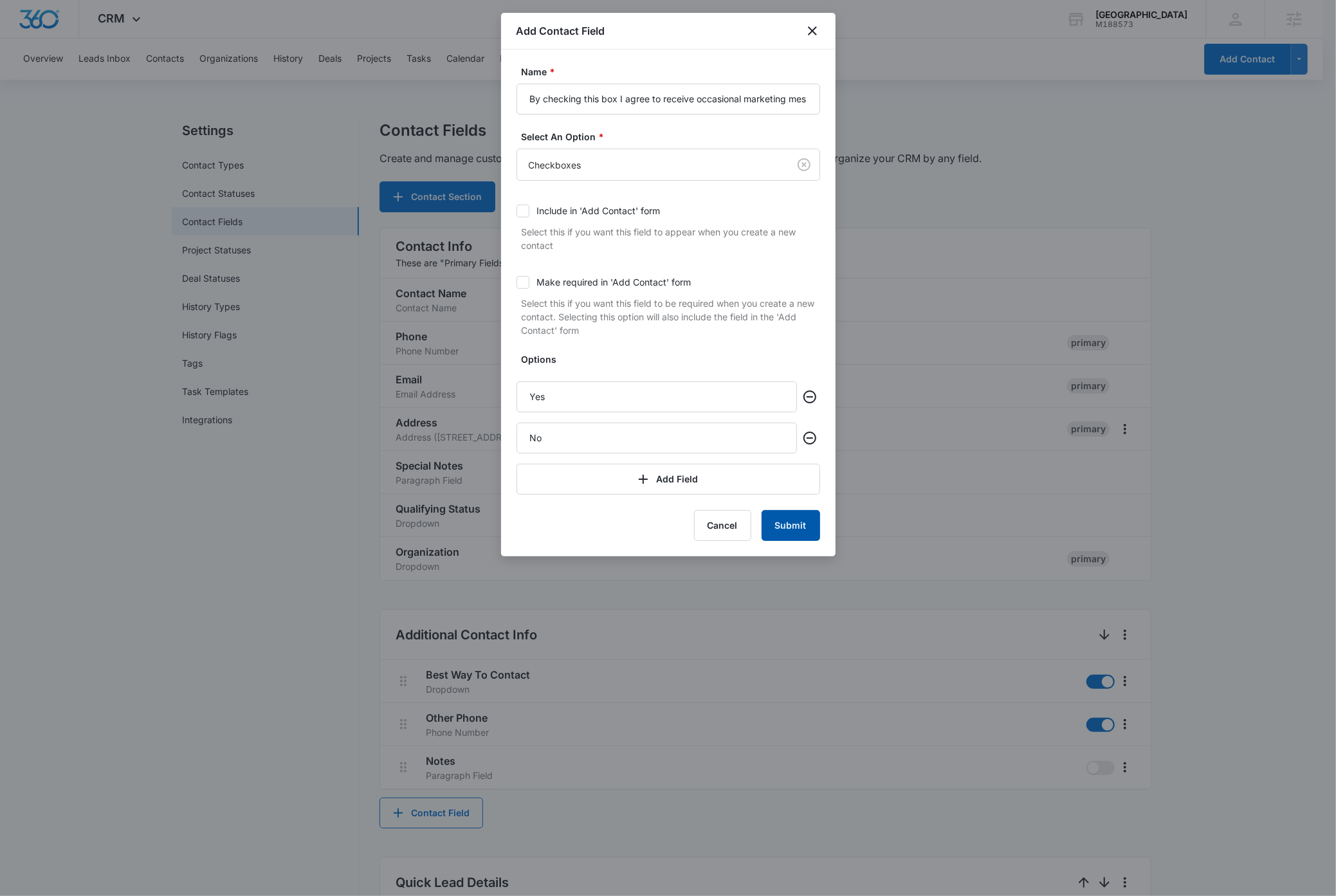
type input "No"
click at [792, 531] on button "Submit" at bounding box center [791, 525] width 58 height 31
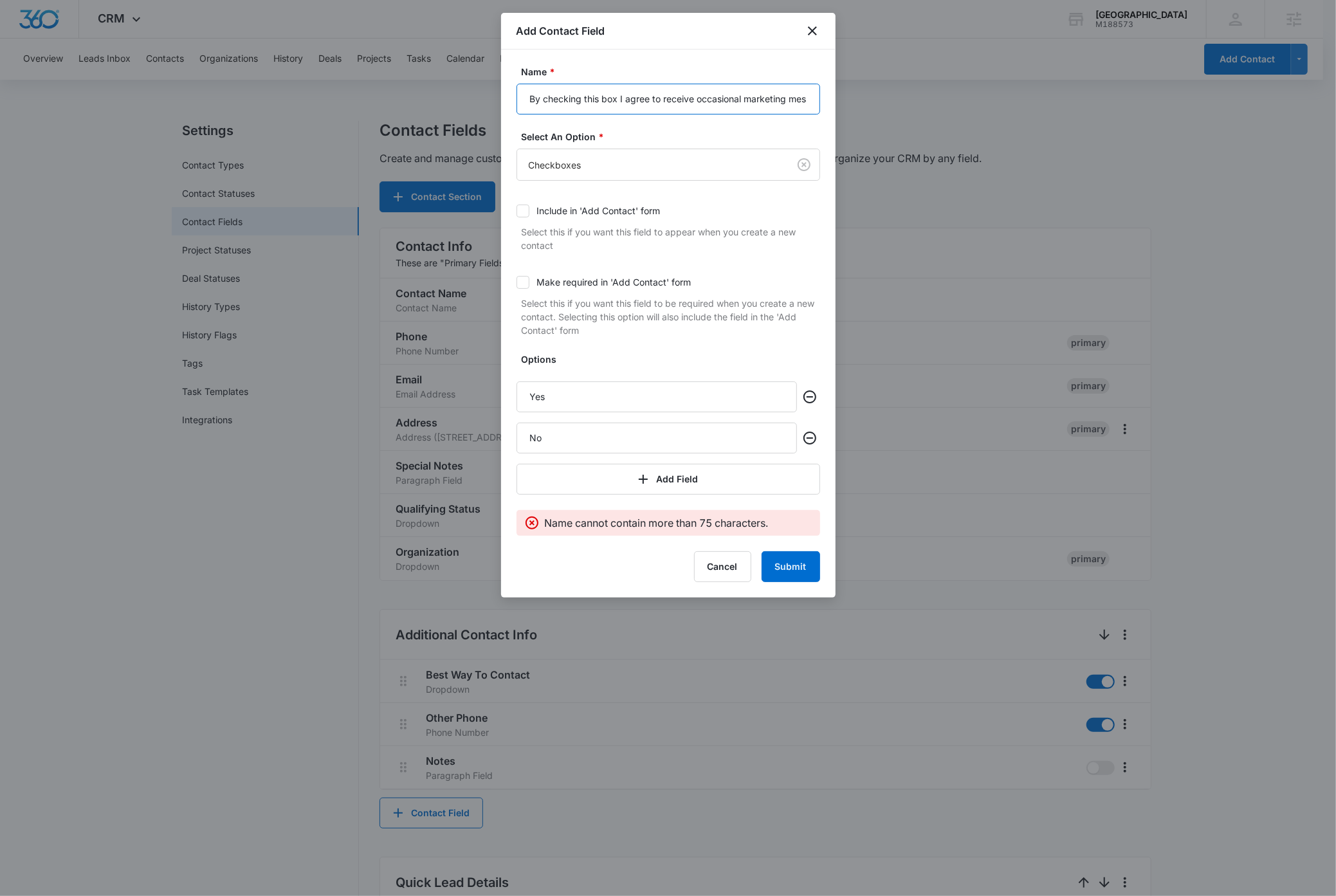
drag, startPoint x: 621, startPoint y: 98, endPoint x: 515, endPoint y: 98, distance: 106.0
click at [515, 98] on div "Name * By checking this box I agree to receive occasional marketing messages fr…" at bounding box center [668, 323] width 334 height 548
type input "I agree to receive occasional marketing messages from [GEOGRAPHIC_DATA]"
click at [795, 567] on button "Submit" at bounding box center [791, 566] width 58 height 31
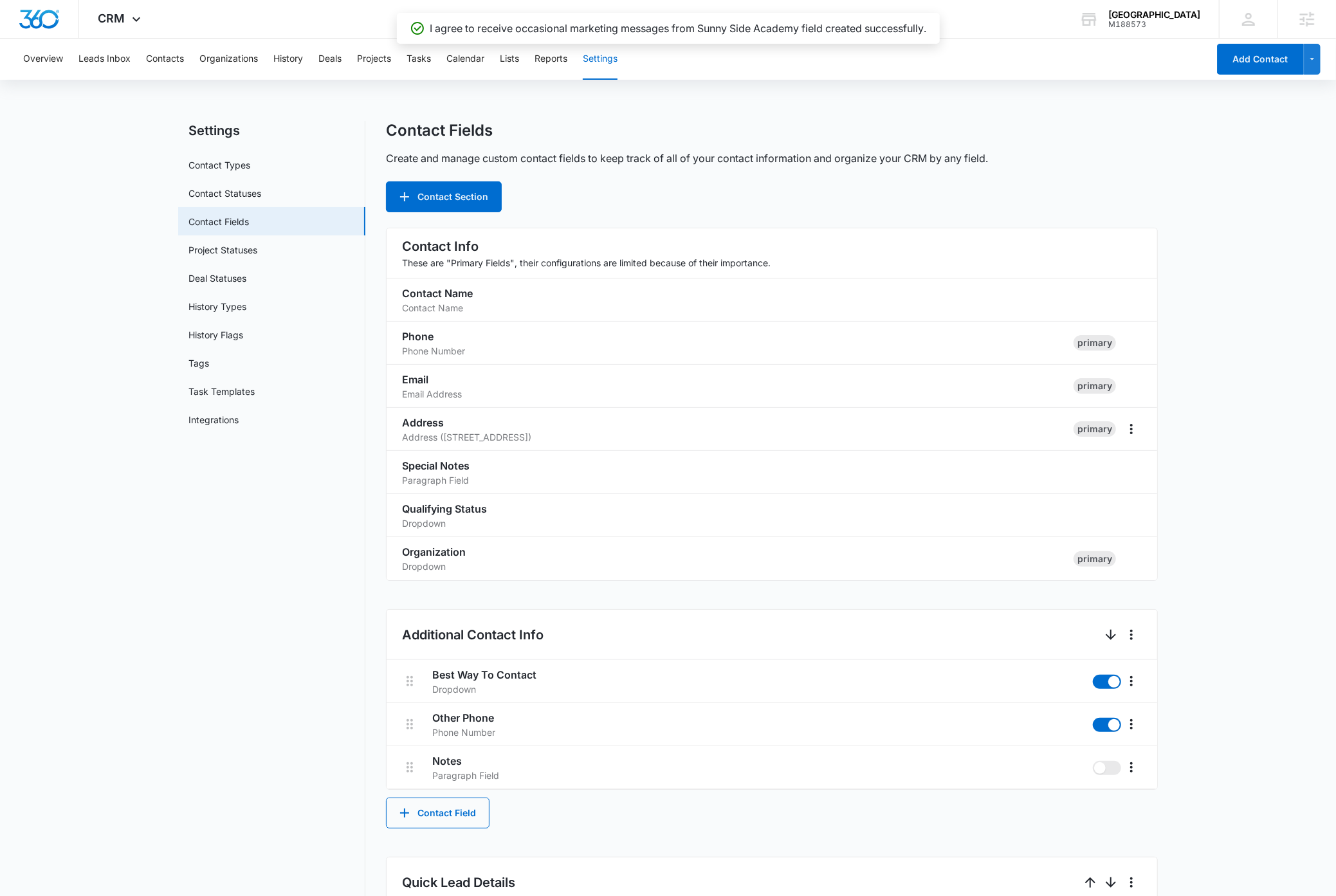
scroll to position [693, 0]
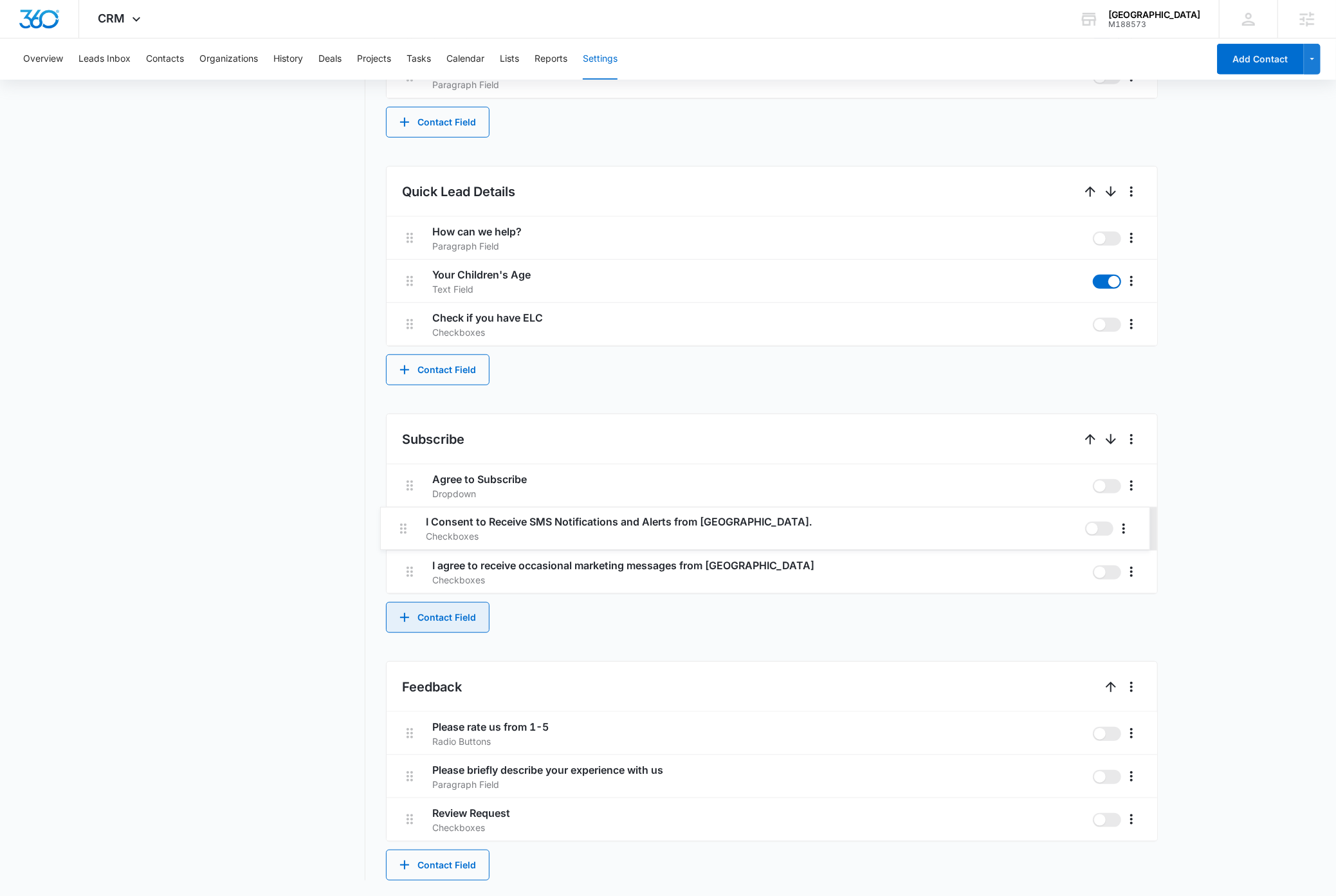
drag, startPoint x: 410, startPoint y: 573, endPoint x: 402, endPoint y: 526, distance: 47.7
click at [402, 526] on div "Agree to Subscribe Dropdown I agree to receive occasional marketing messages fr…" at bounding box center [772, 528] width 771 height 129
click at [153, 478] on main "Settings Contact Types Contact Statuses Contact Fields Project Statuses Deal St…" at bounding box center [668, 162] width 1336 height 1465
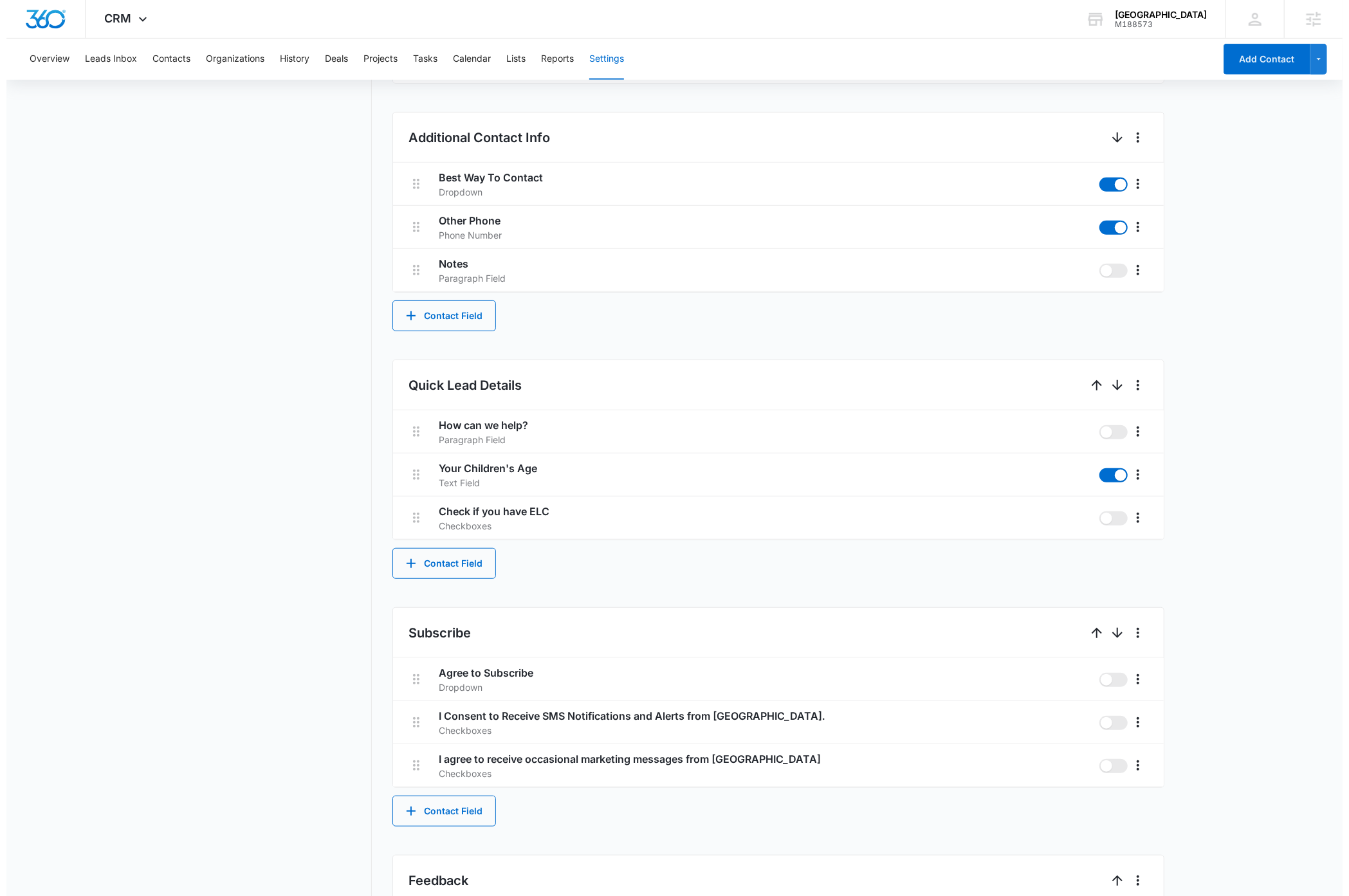
scroll to position [0, 0]
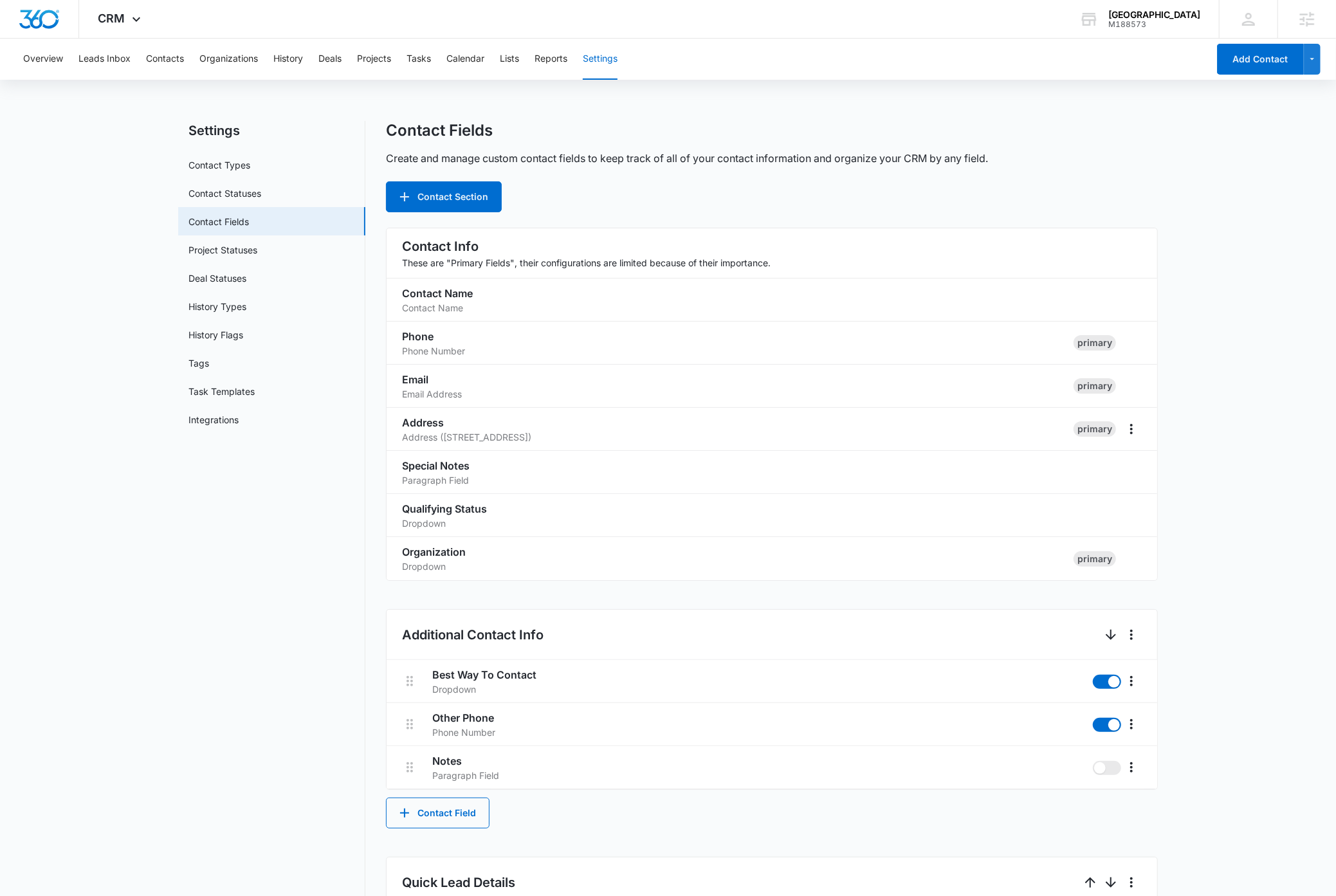
click at [240, 601] on nav "Settings Contact Types Contact Statuses Contact Fields Project Statuses Deal St…" at bounding box center [271, 846] width 187 height 1450
click at [226, 603] on nav "Settings Contact Types Contact Statuses Contact Fields Project Statuses Deal St…" at bounding box center [271, 846] width 187 height 1450
click at [142, 20] on icon at bounding box center [136, 22] width 16 height 16
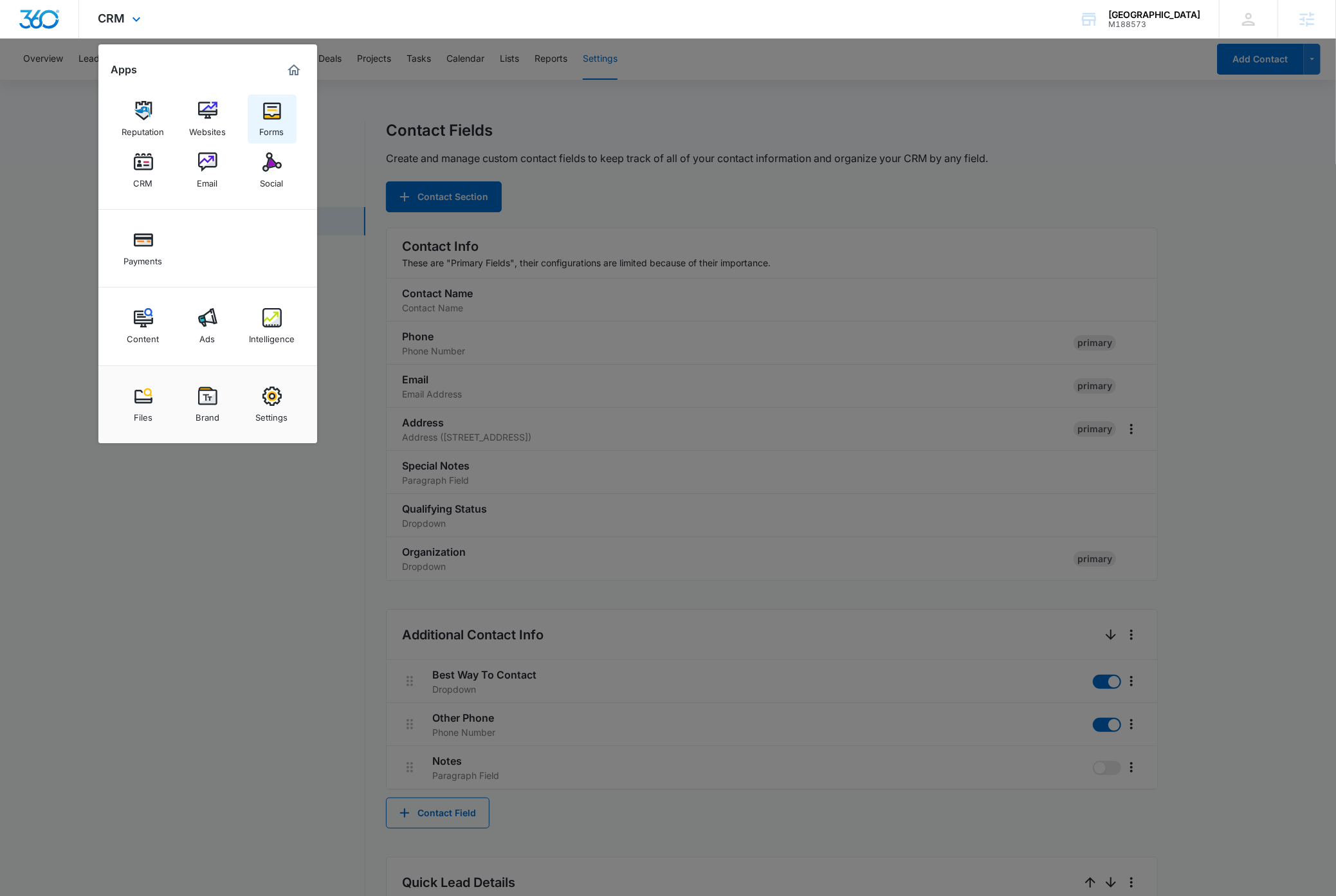
click at [275, 128] on div "Forms" at bounding box center [272, 128] width 24 height 17
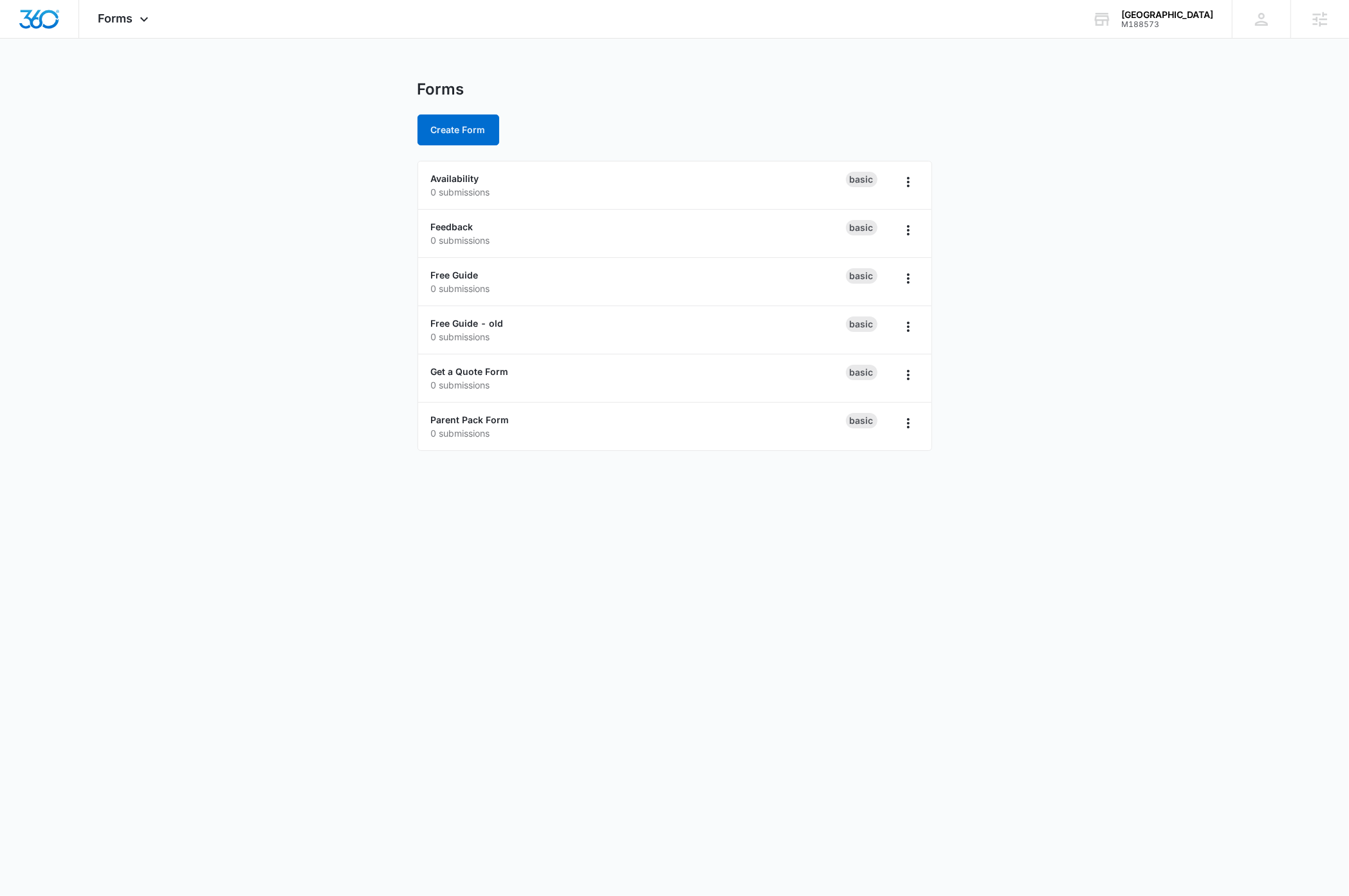
click at [226, 651] on body "Forms Apps Reputation Websites Forms CRM Email Social Payments Content Ads Inte…" at bounding box center [674, 448] width 1349 height 896
click at [909, 331] on icon "Overflow Menu" at bounding box center [908, 327] width 16 height 16
click at [885, 402] on div "Delete" at bounding box center [867, 401] width 40 height 9
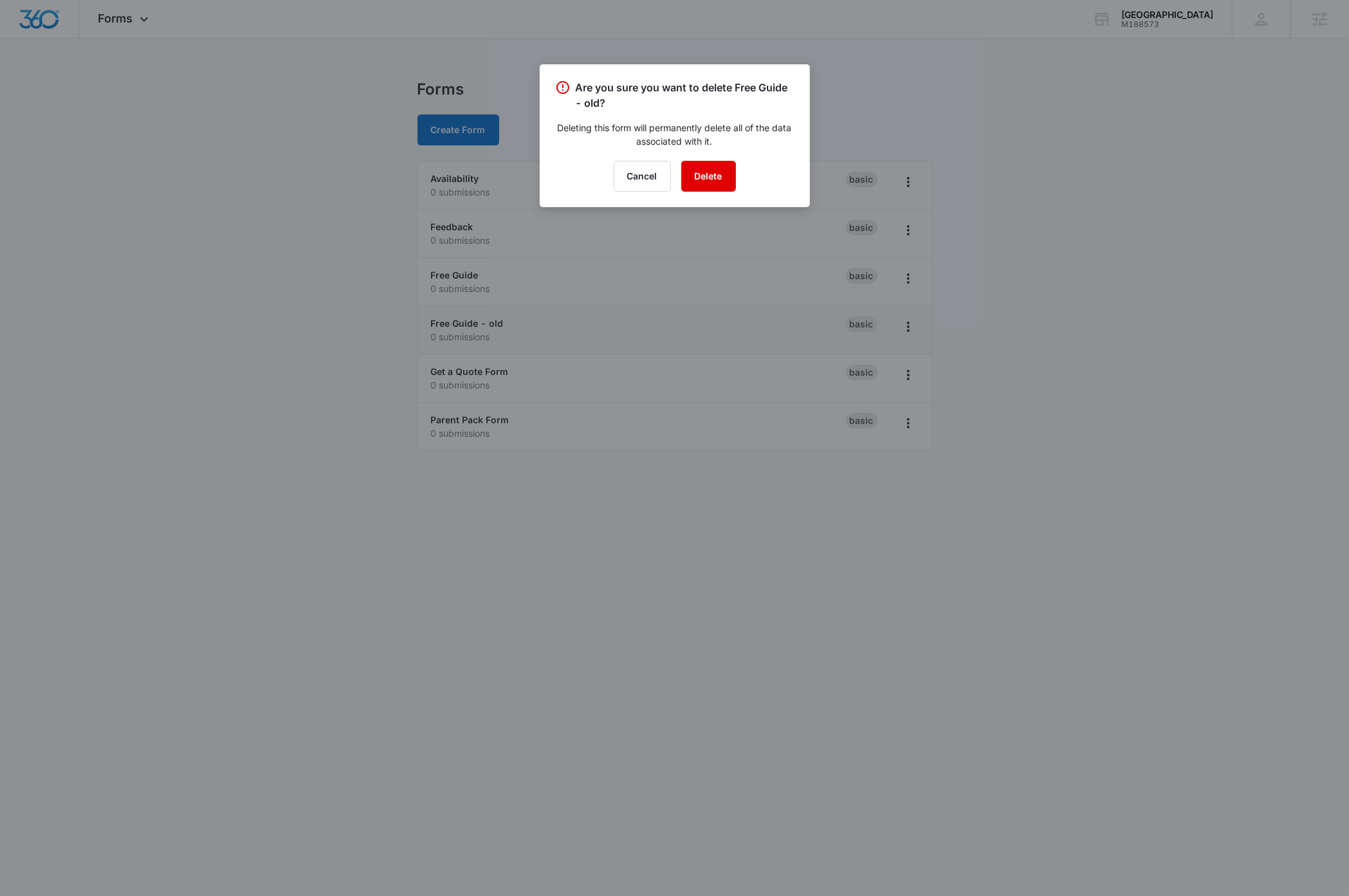
click at [699, 178] on button "Delete" at bounding box center [708, 176] width 54 height 31
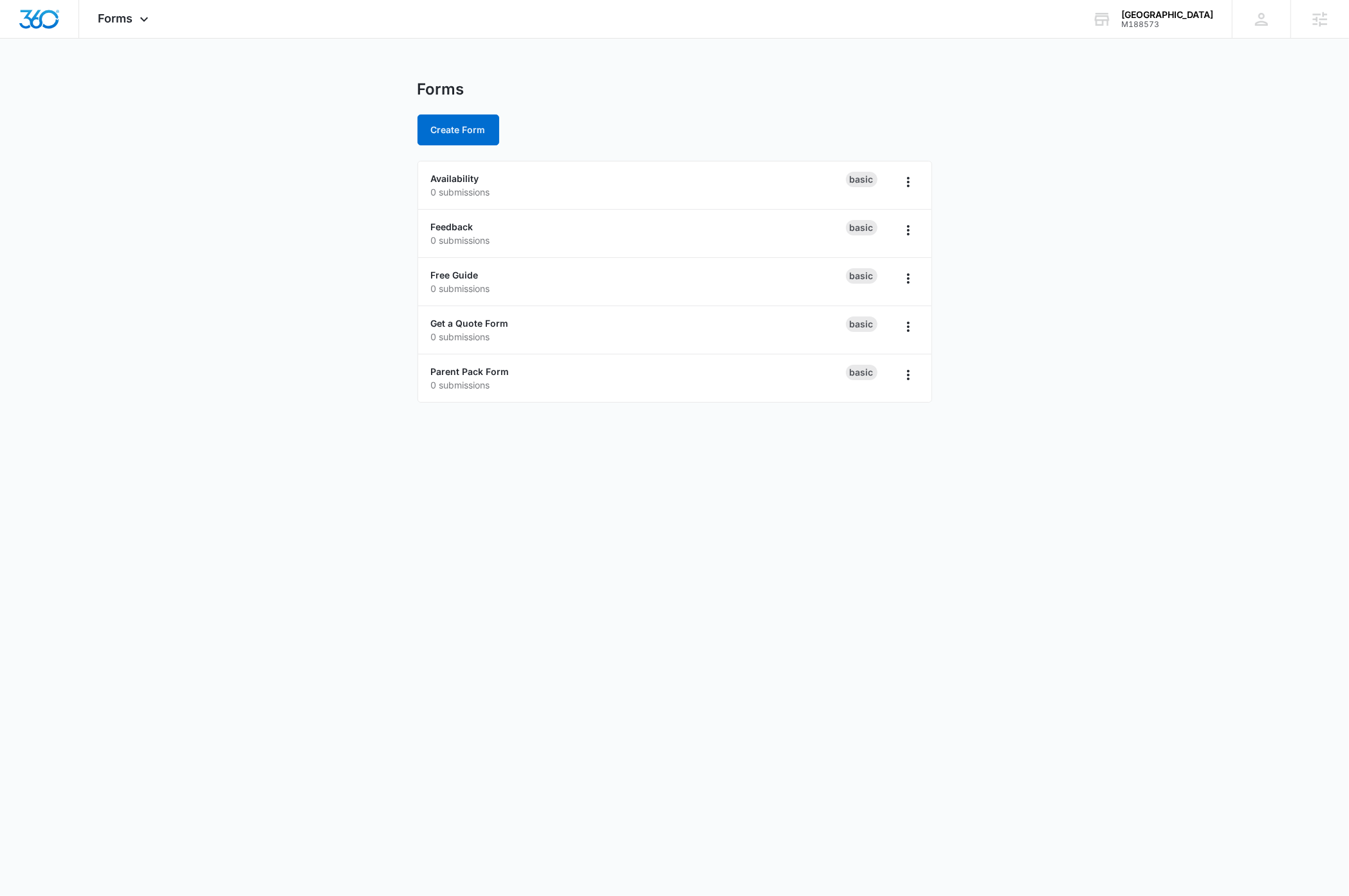
click at [267, 658] on body "Forms Apps Reputation Websites Forms CRM Email Social Payments Content Ads Inte…" at bounding box center [674, 448] width 1349 height 896
click at [460, 371] on link "Parent Pack Form" at bounding box center [470, 372] width 78 height 11
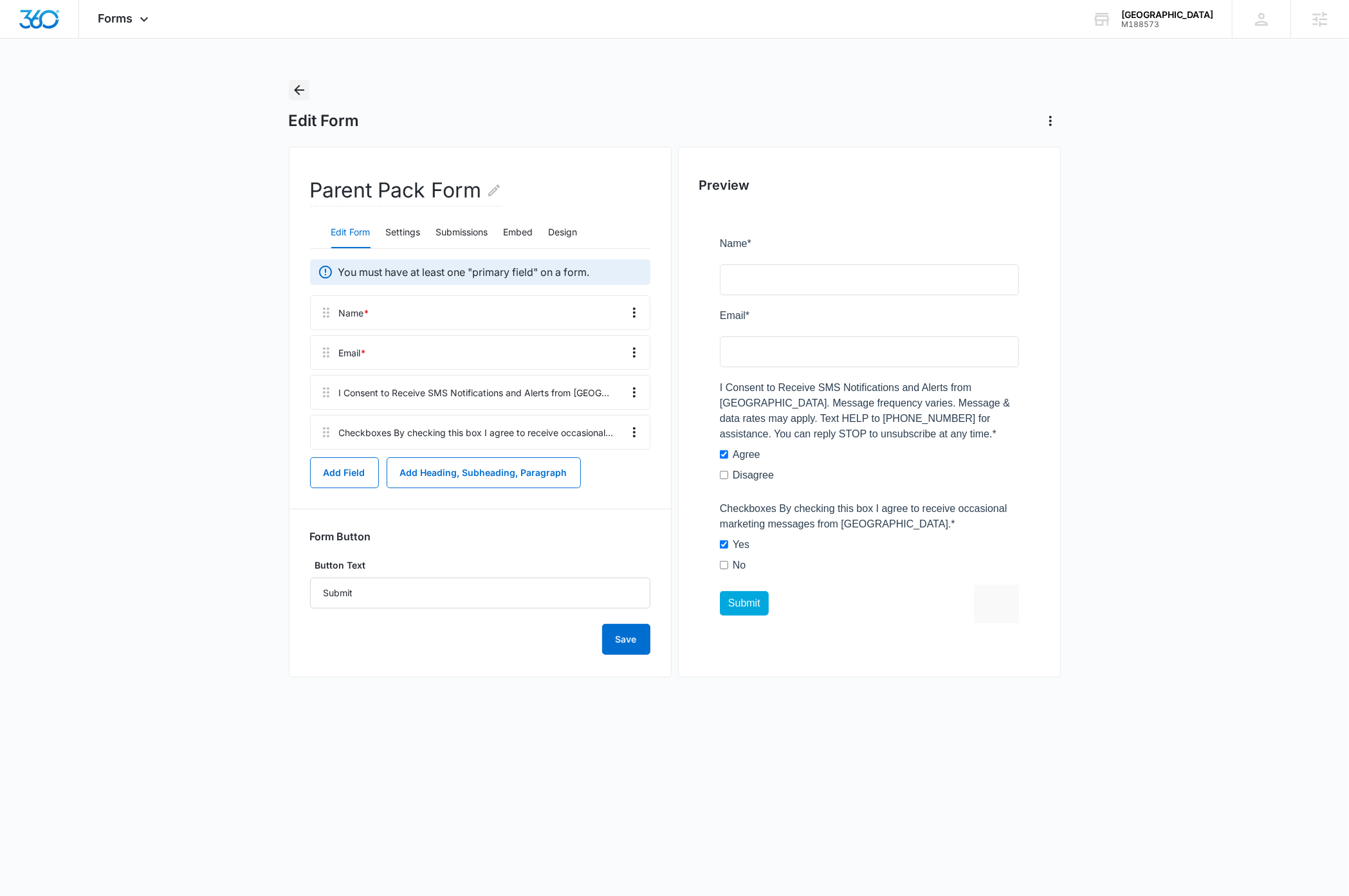
click at [300, 87] on icon "Back" at bounding box center [299, 90] width 16 height 16
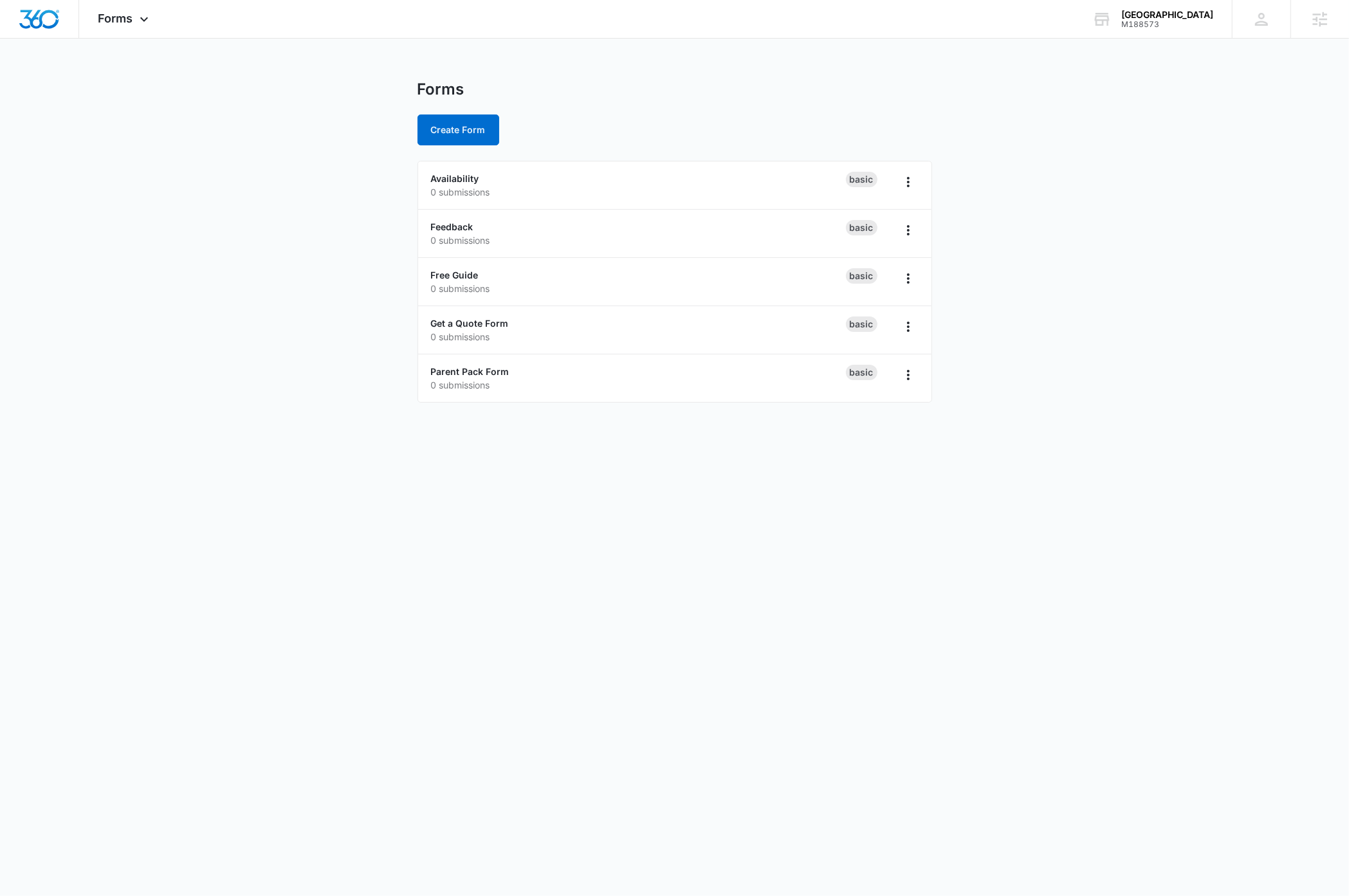
click at [183, 521] on body "Forms Apps Reputation Websites Forms CRM Email Social Payments Content Ads Inte…" at bounding box center [674, 448] width 1349 height 896
click at [301, 673] on body "Forms Apps Reputation Websites Forms CRM Email Social Payments Content Ads Inte…" at bounding box center [674, 448] width 1349 height 896
click at [910, 282] on icon "Overflow Menu" at bounding box center [908, 279] width 16 height 16
click at [892, 336] on button "Duplicate" at bounding box center [875, 335] width 86 height 19
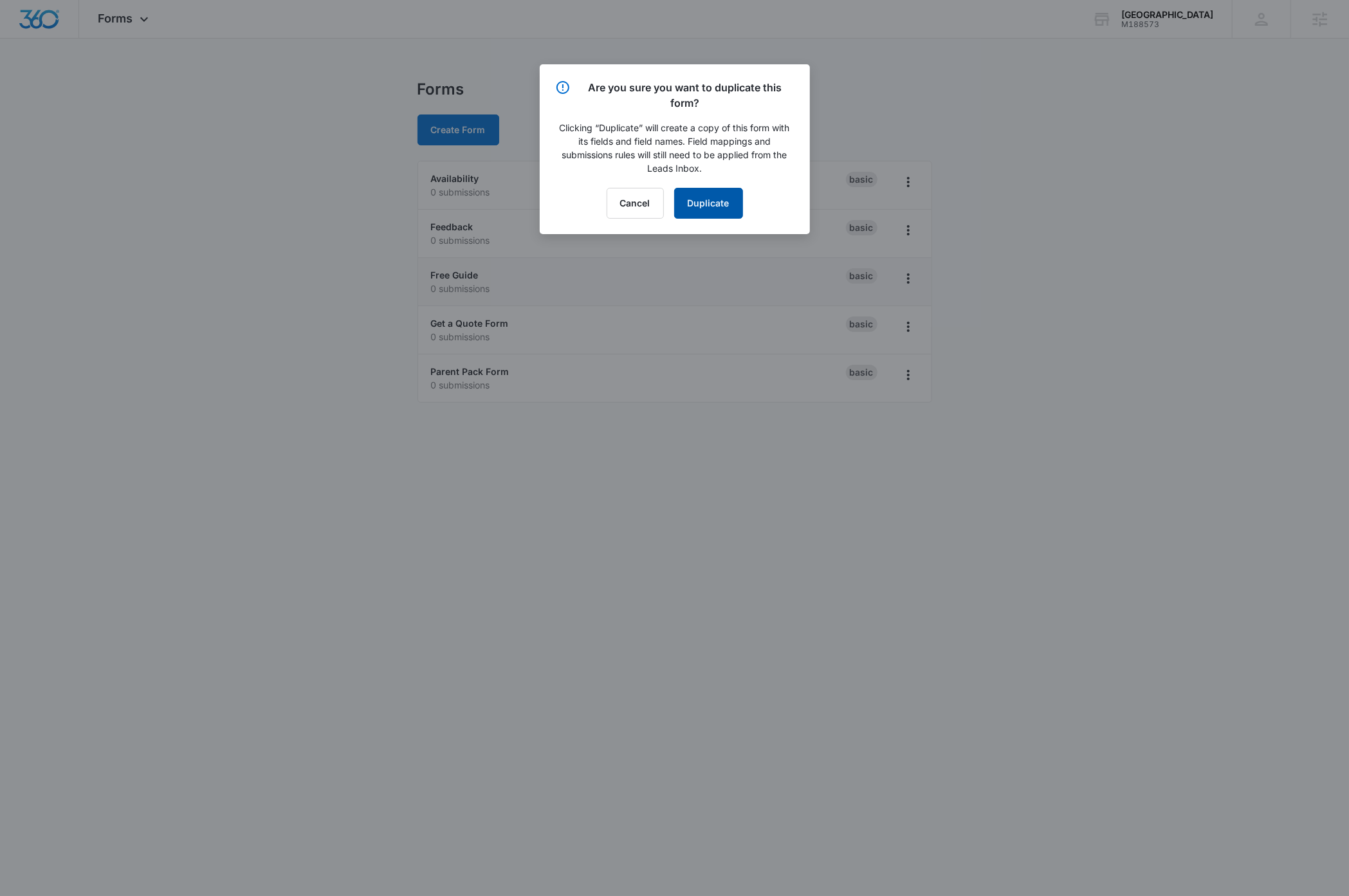
click at [695, 200] on button "Duplicate" at bounding box center [708, 202] width 69 height 31
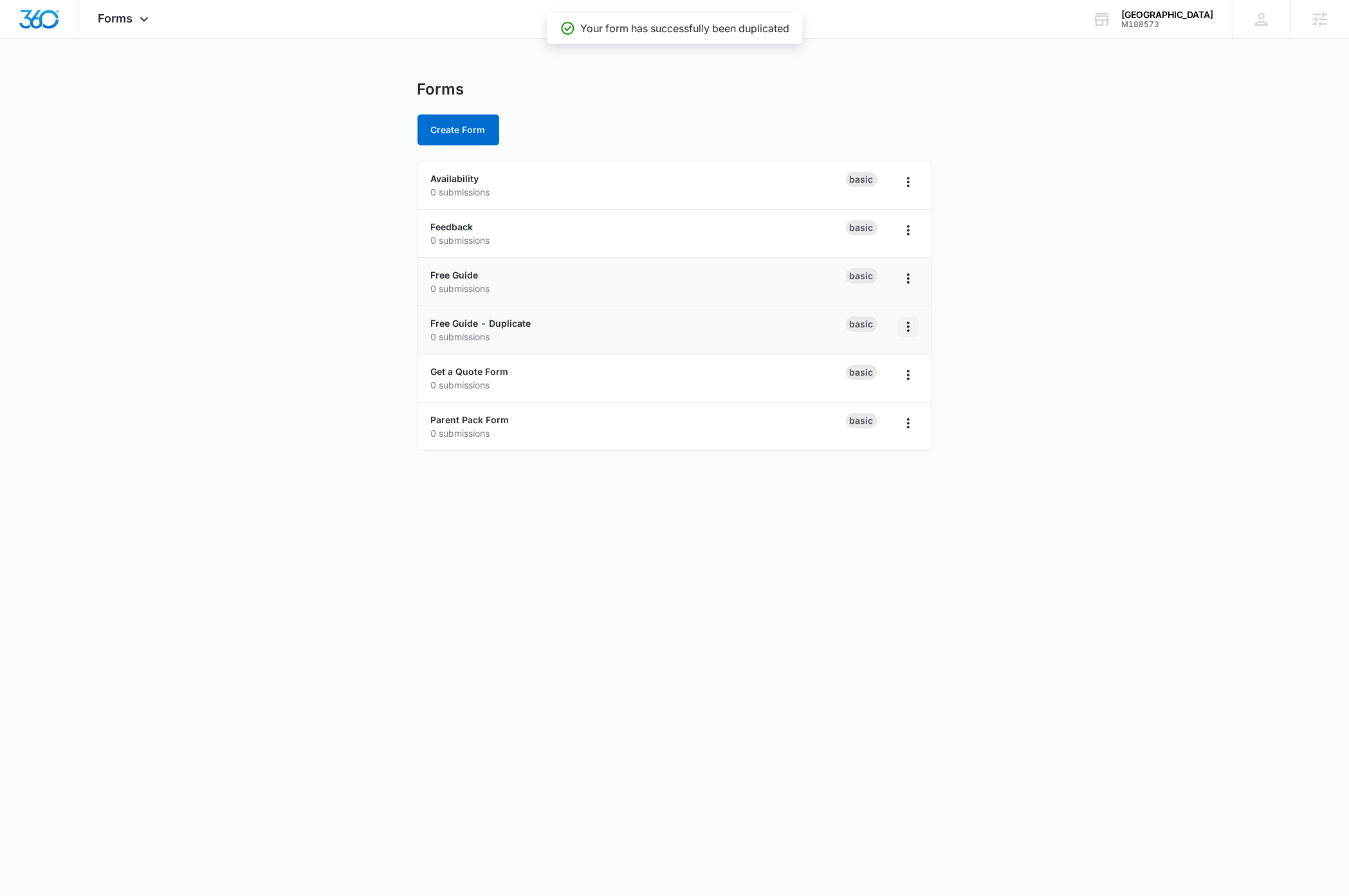
click at [911, 331] on icon "Overflow Menu" at bounding box center [908, 327] width 16 height 16
click at [874, 363] on div "Rename" at bounding box center [867, 363] width 40 height 9
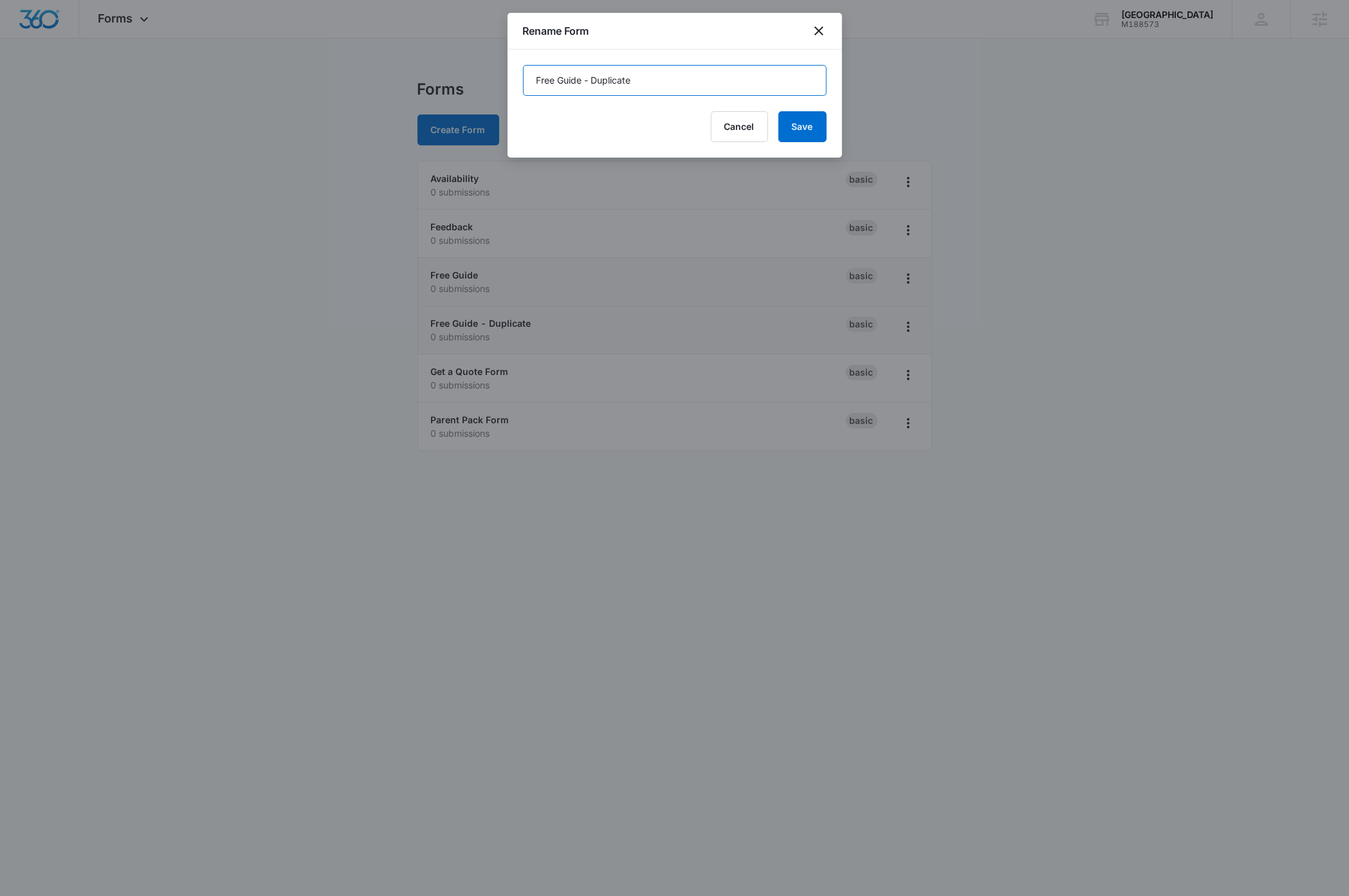
click at [646, 79] on input "Free Guide - Duplicate" at bounding box center [675, 80] width 304 height 31
type input "Parent Pack"
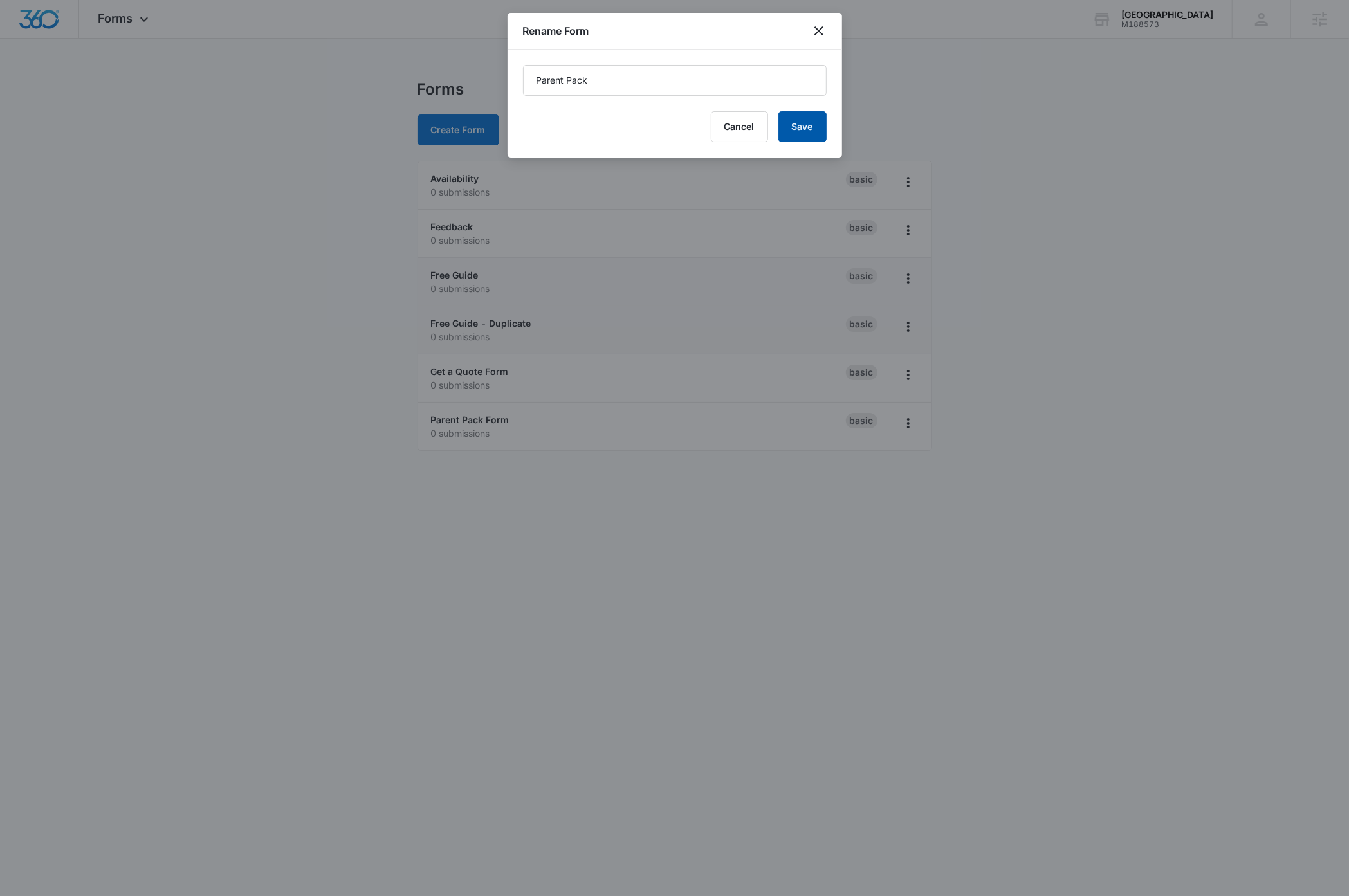
click at [786, 126] on button "Save" at bounding box center [802, 126] width 48 height 31
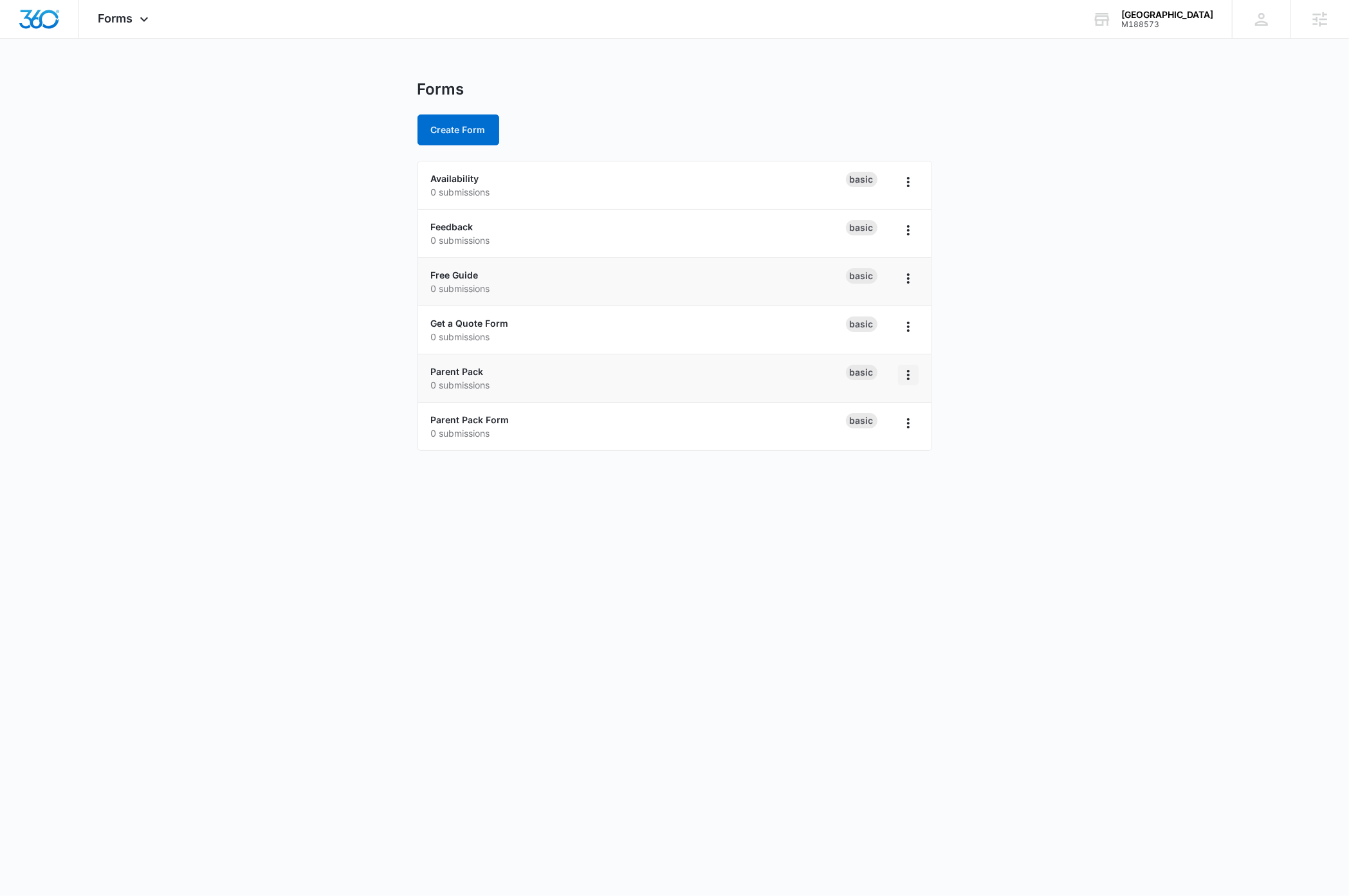
click at [910, 380] on icon "Overflow Menu" at bounding box center [908, 375] width 16 height 16
click at [866, 620] on body "Forms Apps Reputation Websites Forms CRM Email Social Payments Content Ads Inte…" at bounding box center [674, 448] width 1349 height 896
click at [914, 378] on icon "Overflow Menu" at bounding box center [908, 375] width 16 height 16
click at [1057, 414] on main "Forms Create Form Availability 0 submissions Basic Feedback 0 submissions Basic…" at bounding box center [674, 272] width 1349 height 387
click at [444, 370] on link "Parent Pack" at bounding box center [457, 372] width 53 height 11
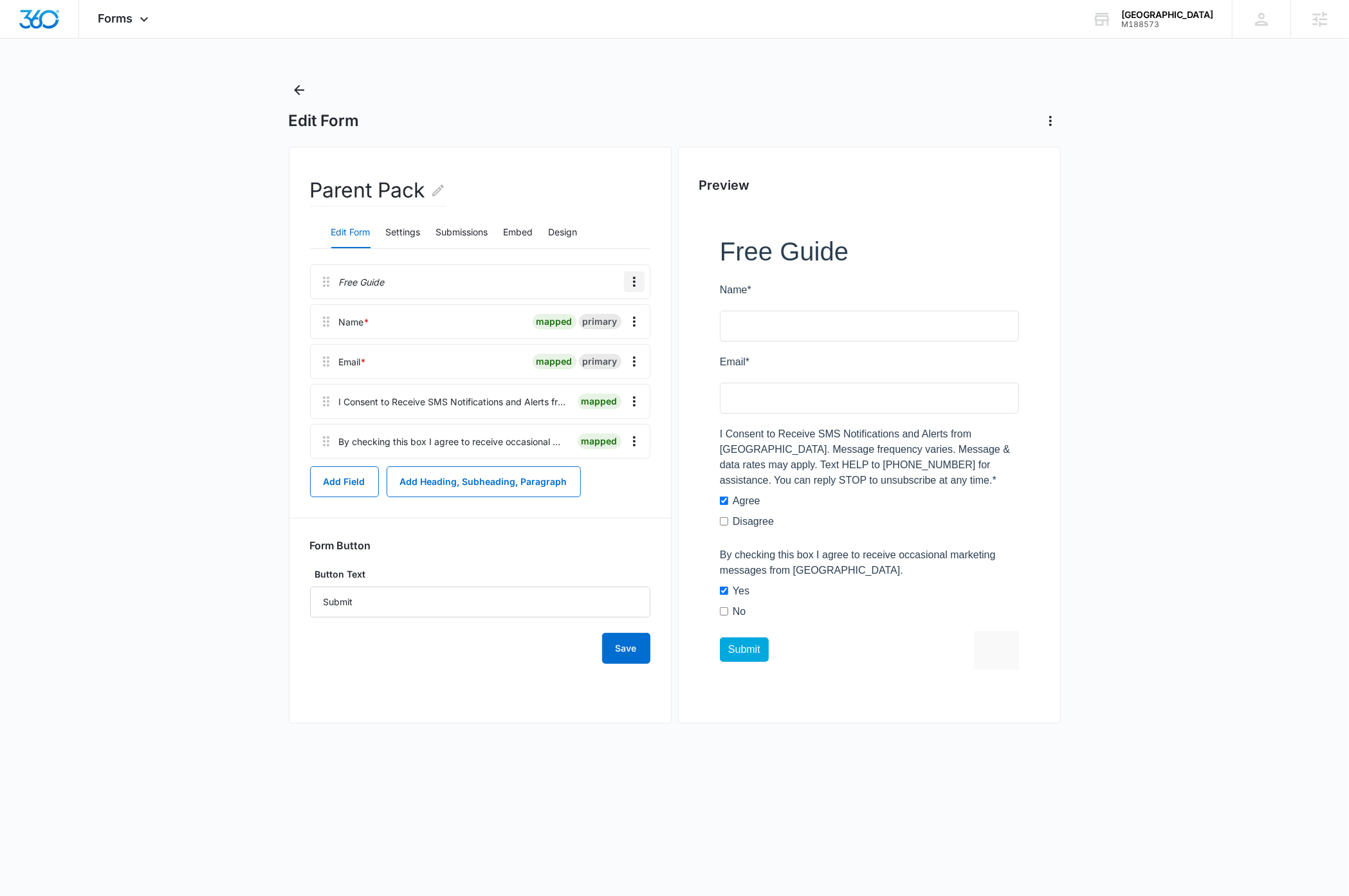
click at [636, 284] on icon "Overflow Menu" at bounding box center [634, 281] width 16 height 16
click at [605, 317] on div "Edit" at bounding box center [599, 318] width 27 height 9
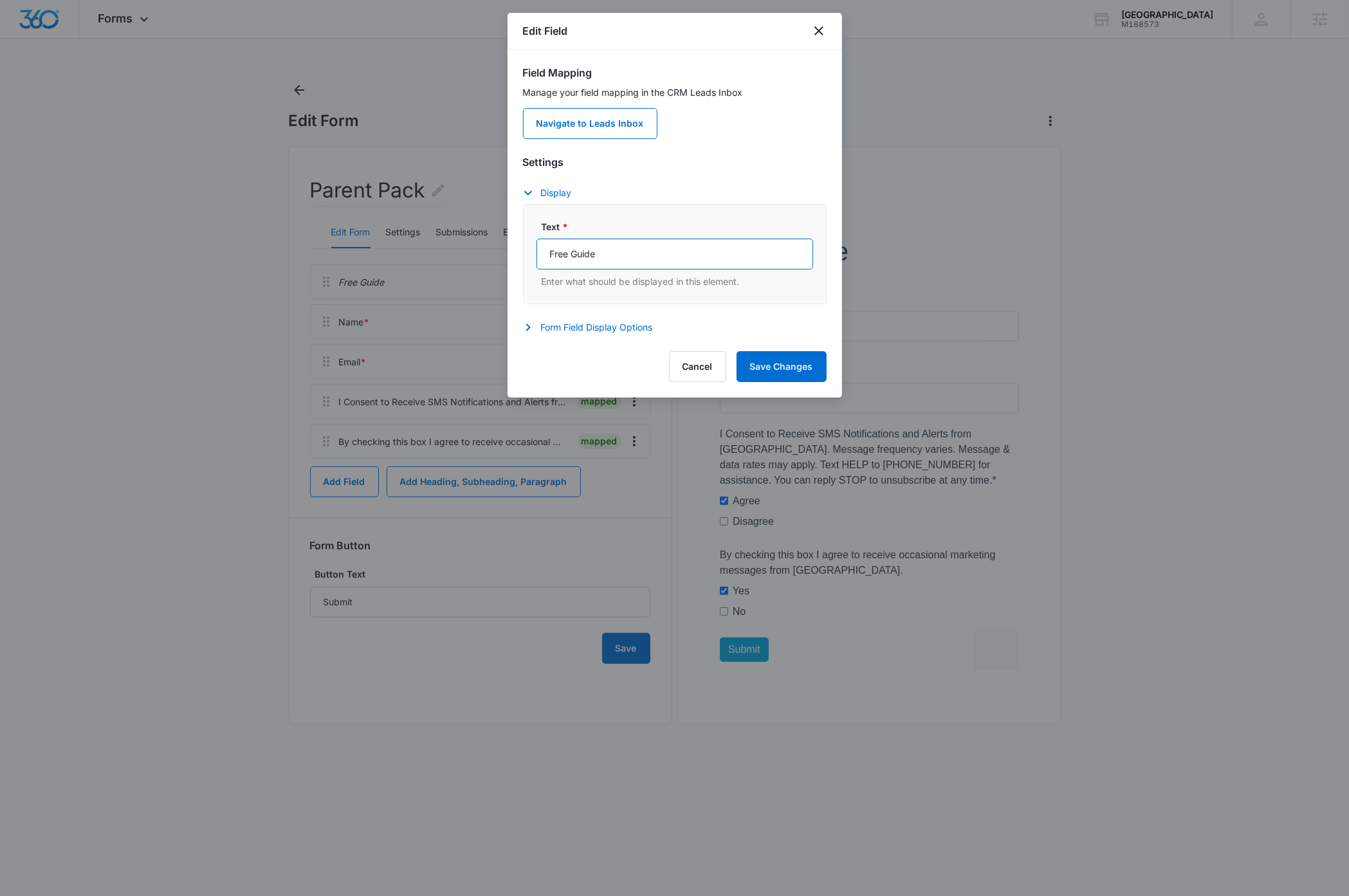
click at [623, 255] on input "Free Guide" at bounding box center [674, 253] width 277 height 31
type input "Parent Pack"
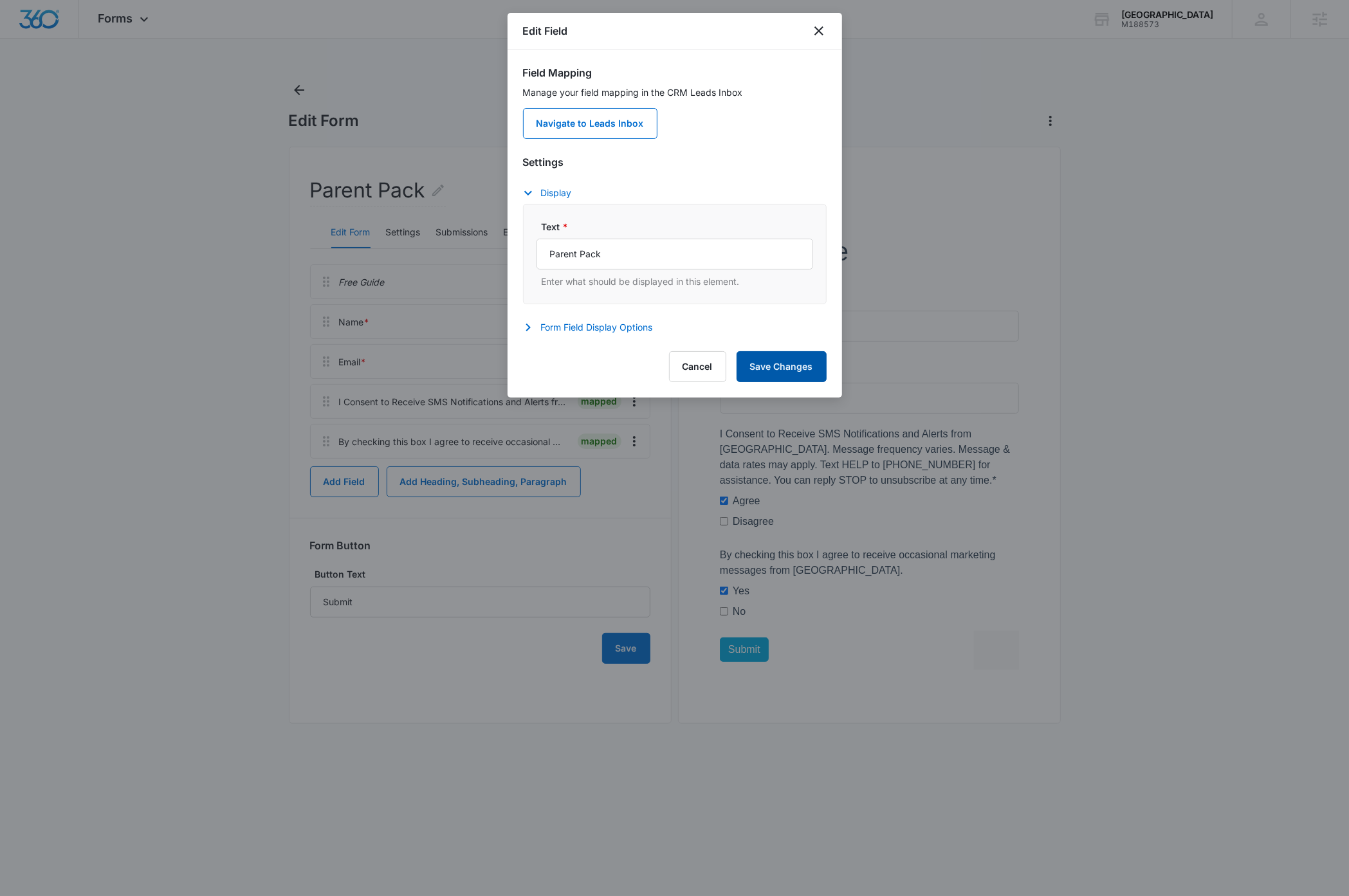
click at [788, 370] on button "Save Changes" at bounding box center [782, 366] width 90 height 31
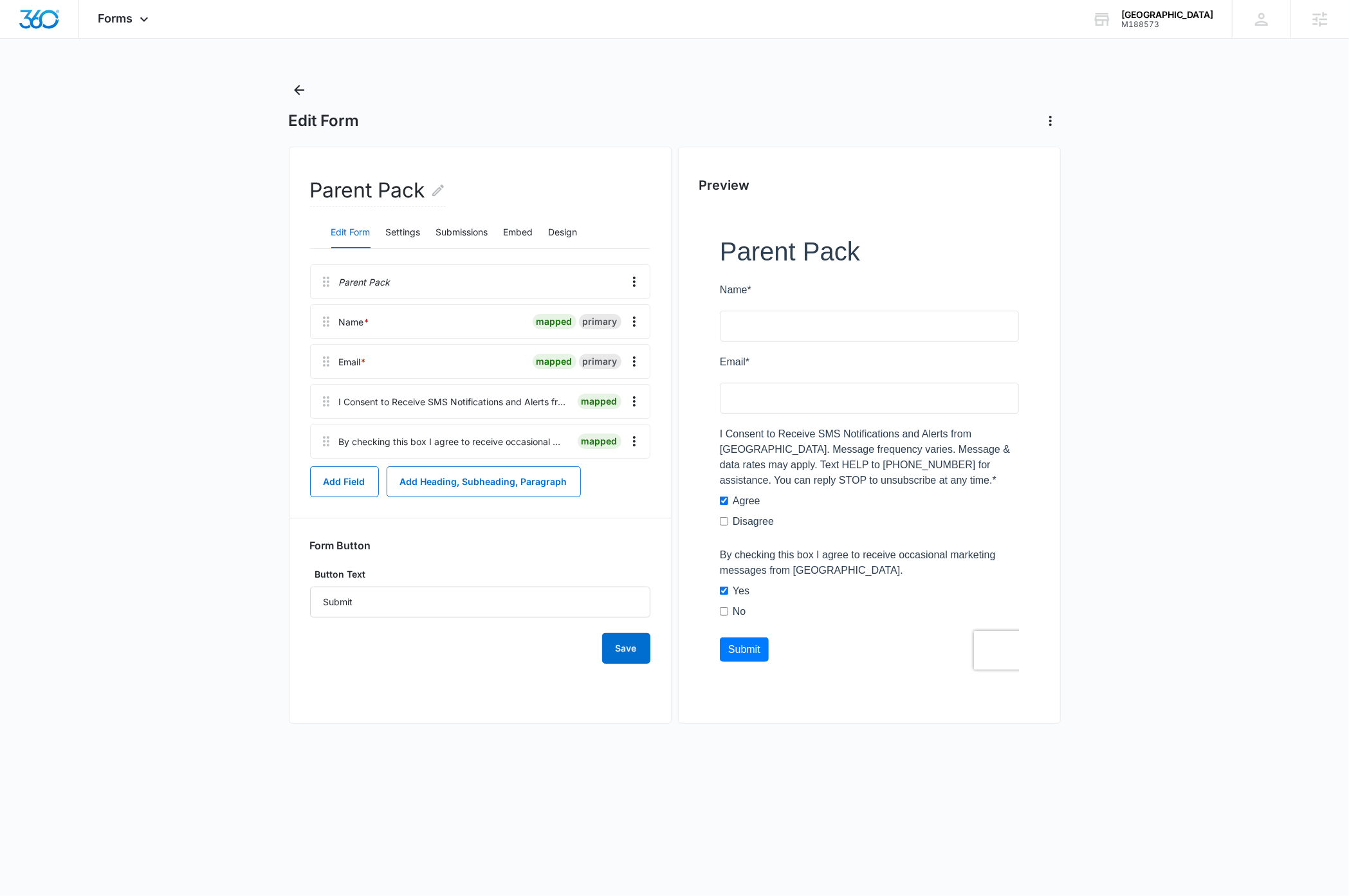
click at [1142, 410] on main "Edit Form Parent Pack Edit Form Settings Submissions Embed Design Parent Pack N…" at bounding box center [674, 414] width 1349 height 669
click at [1154, 394] on main "Edit Form Parent Pack Edit Form Settings Submissions Embed Design Parent Pack N…" at bounding box center [674, 414] width 1349 height 669
click at [189, 324] on main "Edit Form Parent Pack Edit Form Settings Submissions Embed Design Parent Pack N…" at bounding box center [674, 414] width 1349 height 669
drag, startPoint x: 109, startPoint y: 204, endPoint x: 135, endPoint y: 155, distance: 55.5
click at [109, 204] on main "Edit Form Parent Pack Edit Form Settings Submissions Embed Design Parent Pack N…" at bounding box center [674, 414] width 1349 height 669
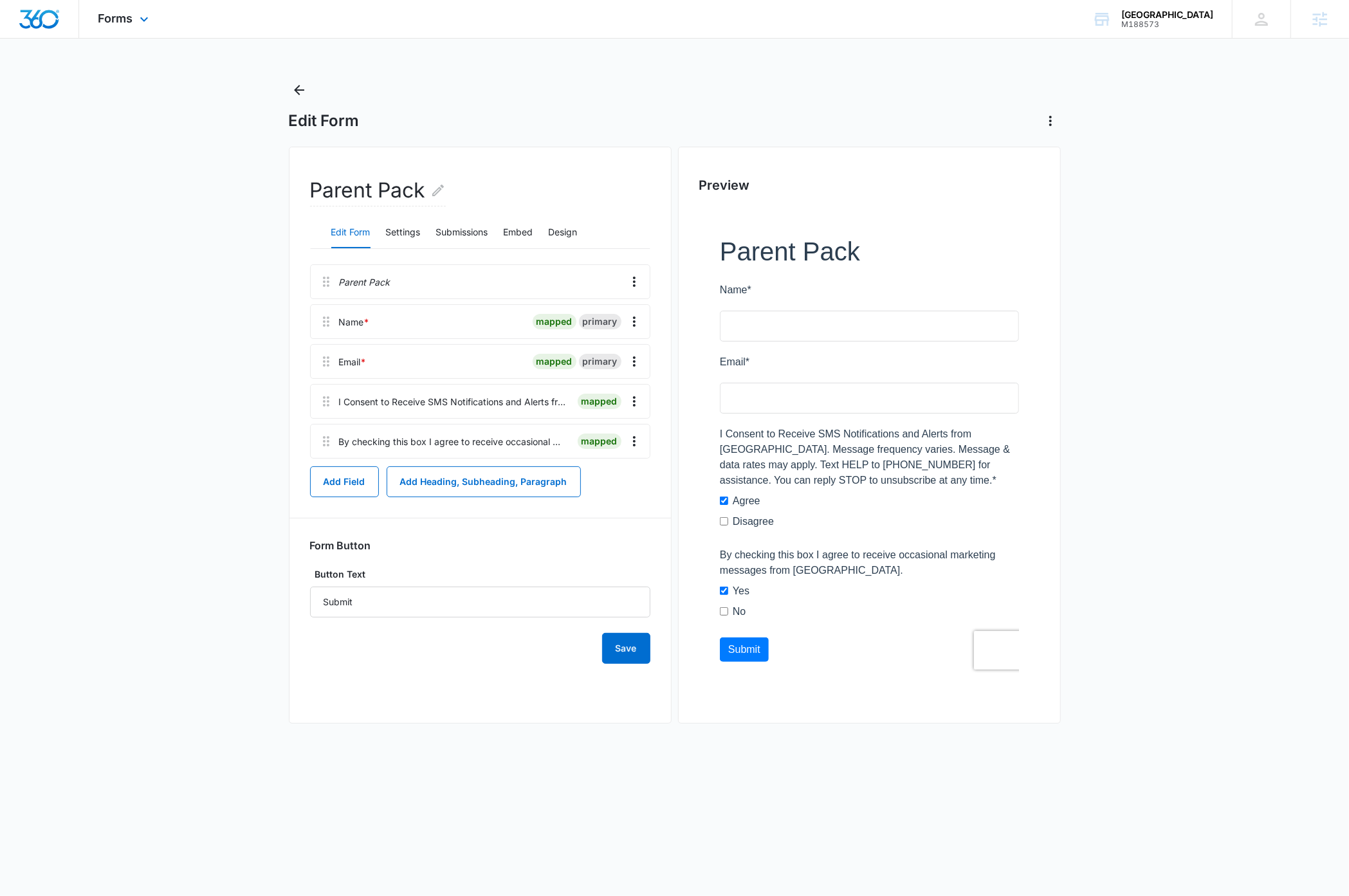
click at [134, 19] on div "Forms Apps Reputation Websites Forms CRM Email Social Payments Content Ads Inte…" at bounding box center [124, 19] width 92 height 38
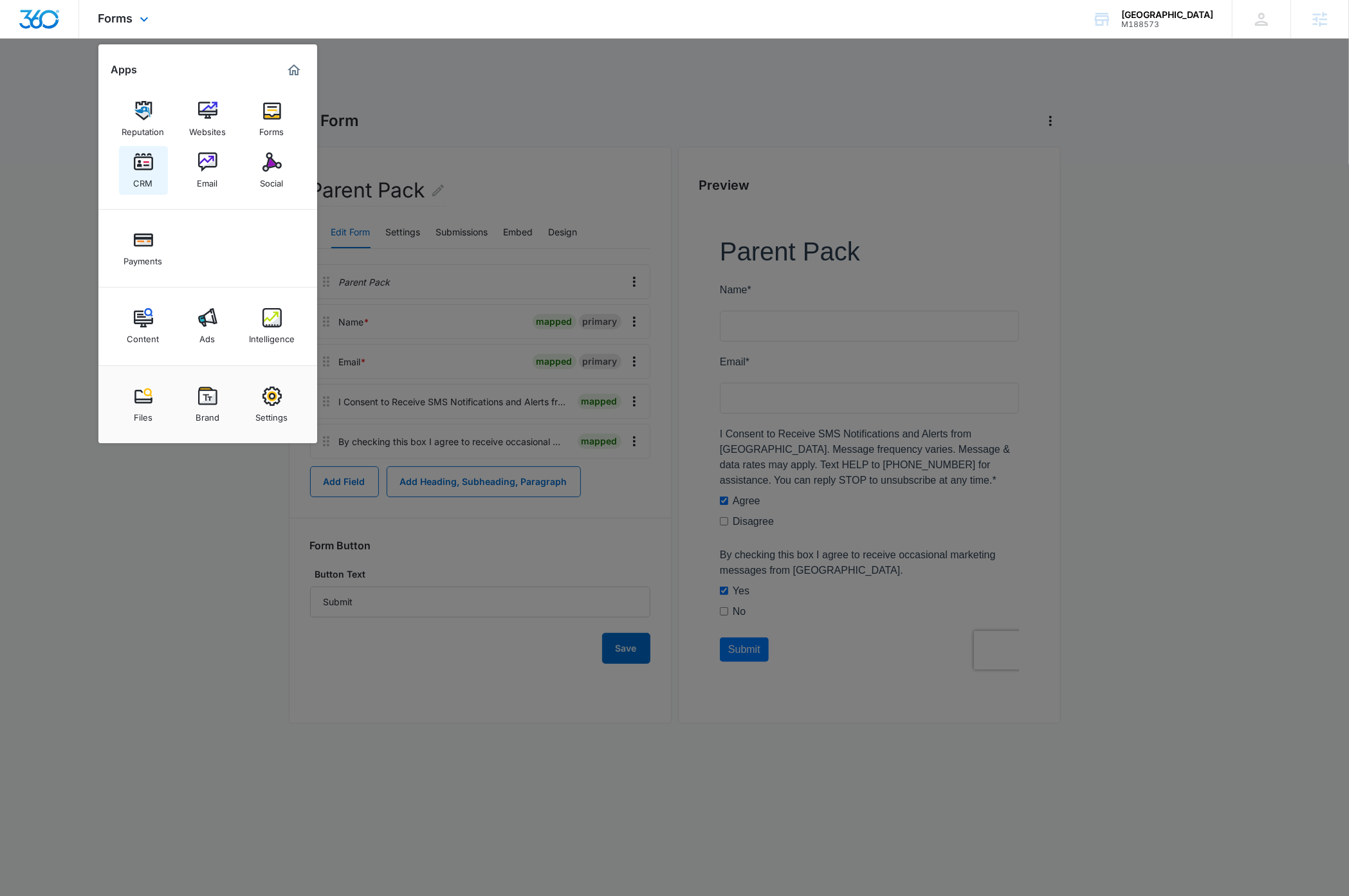
click at [143, 160] on img at bounding box center [143, 162] width 19 height 19
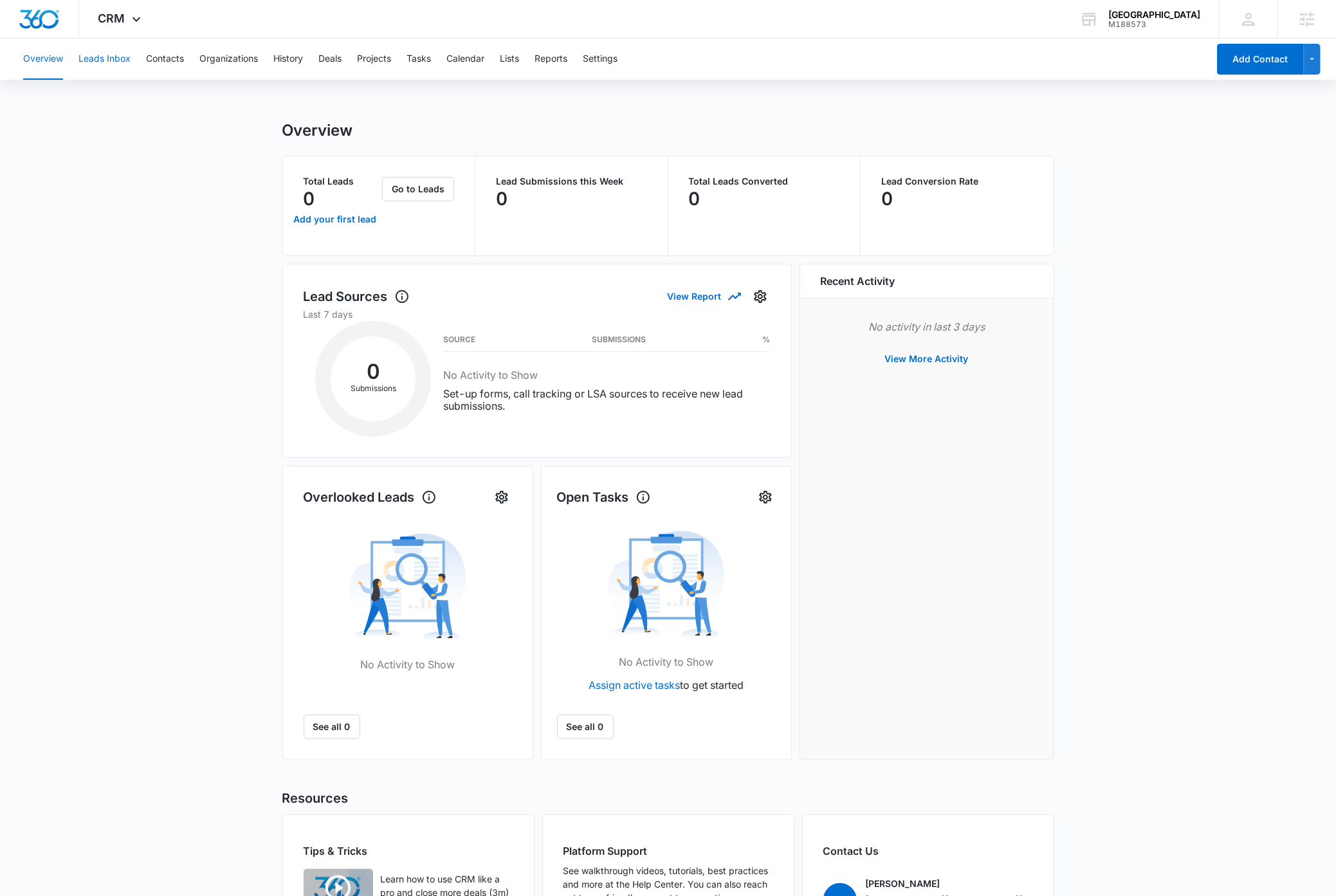
click at [113, 60] on button "Leads Inbox" at bounding box center [104, 59] width 52 height 41
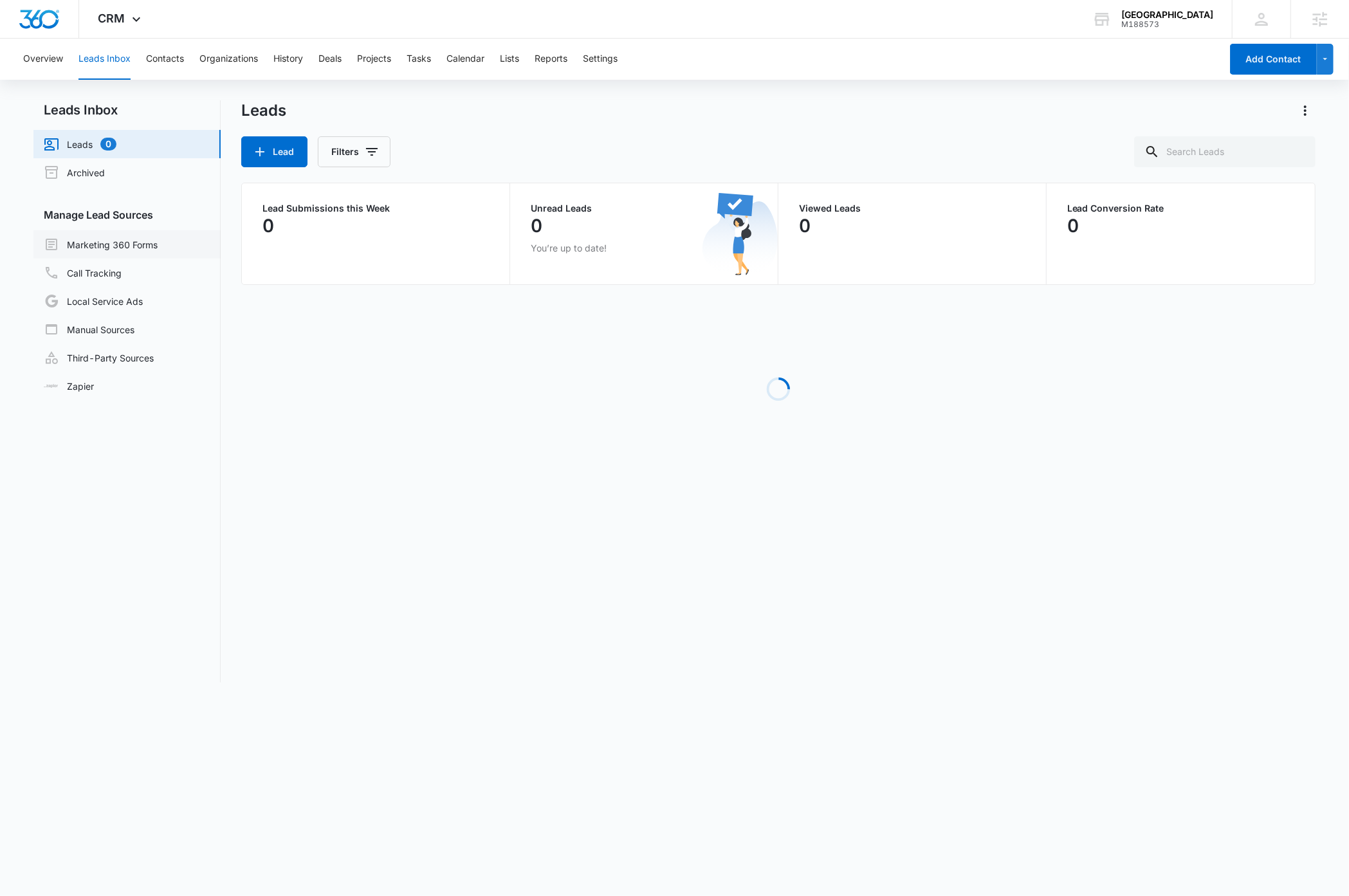
click at [135, 241] on link "Marketing 360 Forms" at bounding box center [101, 244] width 114 height 16
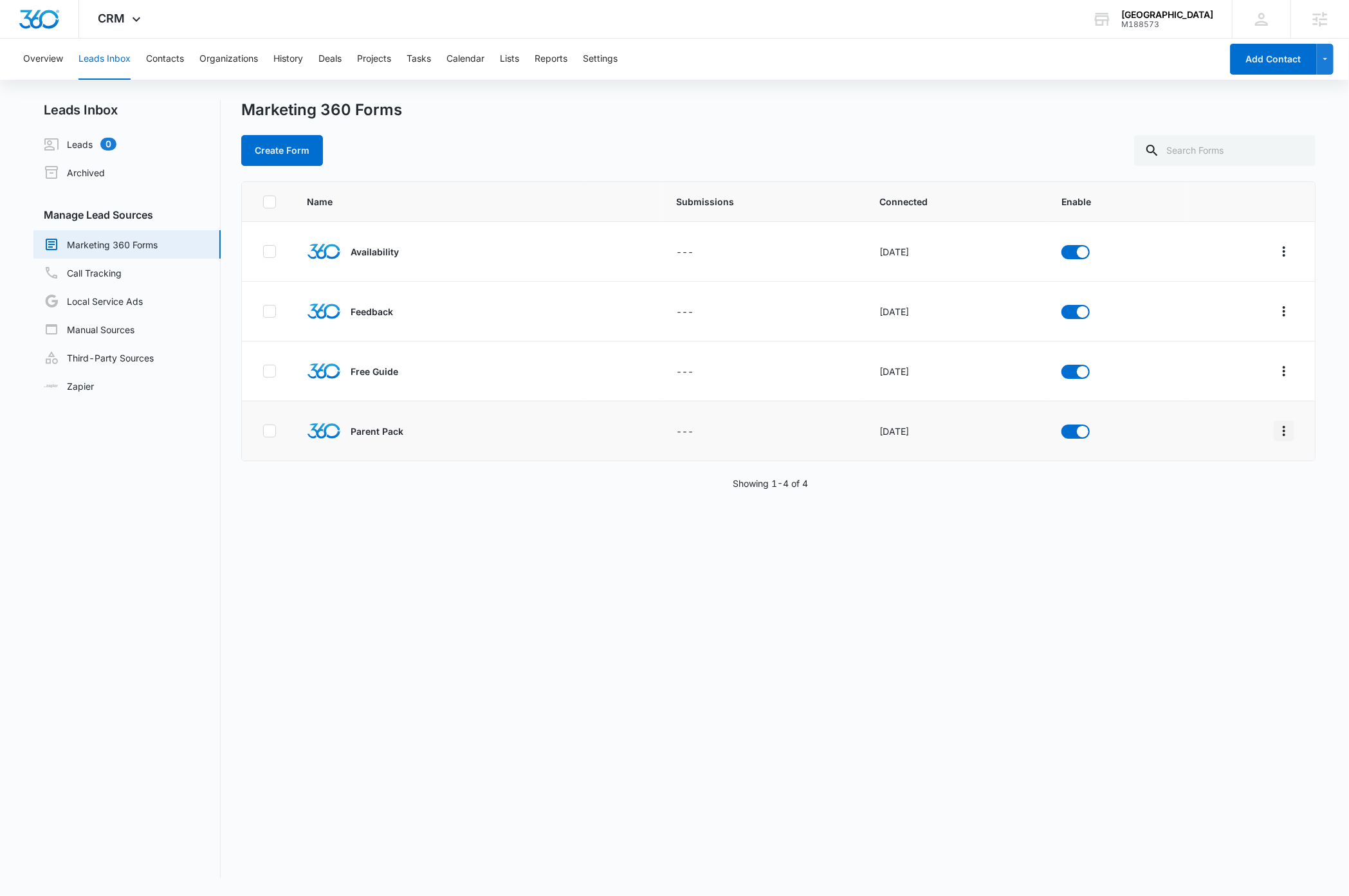
click at [1276, 437] on icon "Overflow Menu" at bounding box center [1284, 431] width 16 height 16
click at [1223, 506] on div "Field Mapping" at bounding box center [1213, 505] width 73 height 9
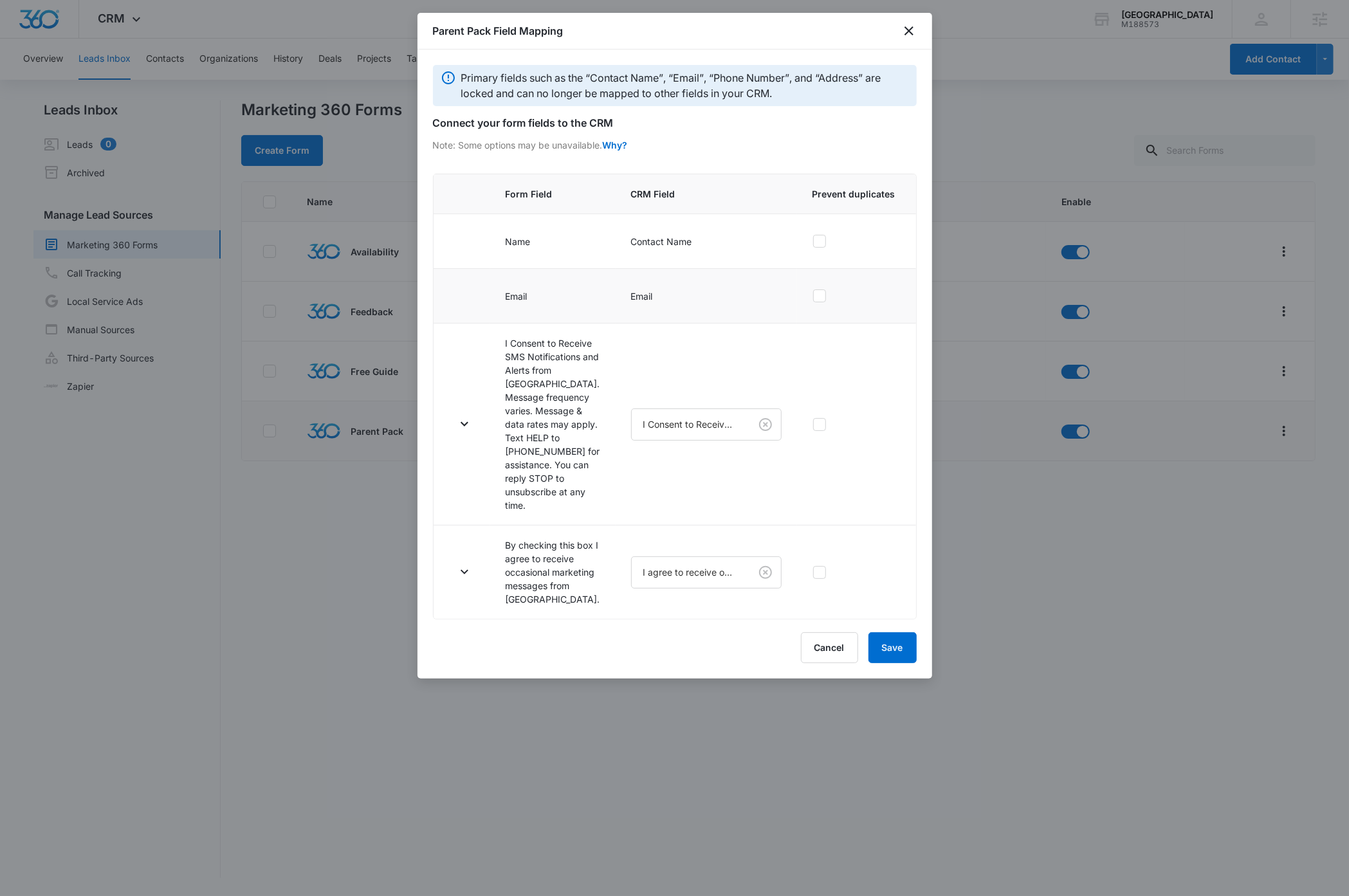
click at [822, 299] on icon at bounding box center [820, 295] width 12 height 12
click at [813, 296] on input "checkbox" at bounding box center [813, 295] width 1 height 1
checkbox input "true"
click at [464, 427] on icon "button" at bounding box center [464, 424] width 7 height 5
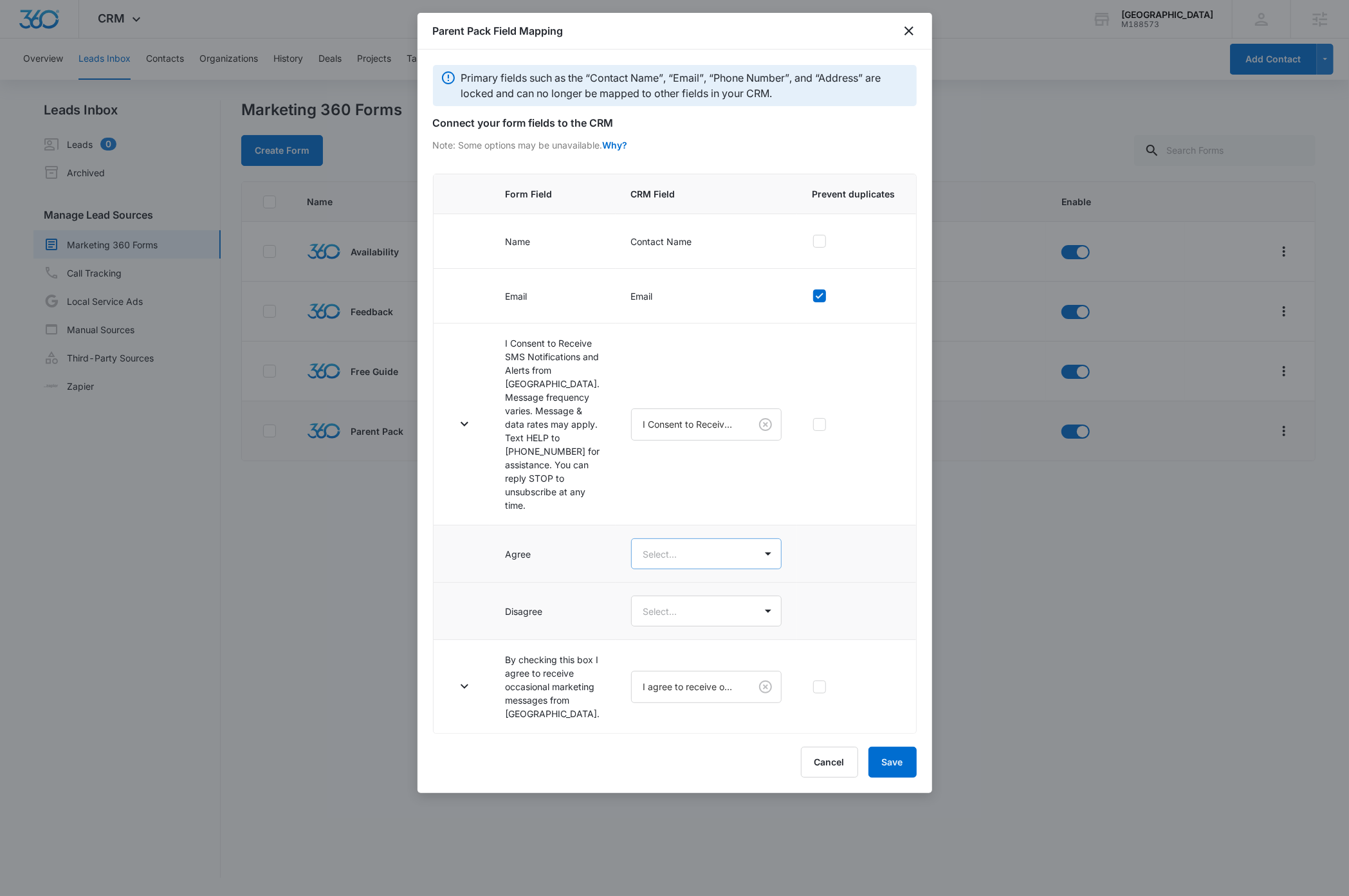
click at [672, 621] on body "CRM Apps Reputation Websites Forms CRM Email Social Payments Content Ads Intell…" at bounding box center [674, 448] width 1349 height 896
click at [639, 672] on p "Agree" at bounding box center [633, 668] width 26 height 14
click at [670, 685] on body "CRM Apps Reputation Websites Forms CRM Email Social Payments Content Ads Intell…" at bounding box center [674, 448] width 1349 height 896
click at [644, 758] on div "Disagree" at bounding box center [687, 751] width 165 height 24
click at [463, 692] on icon "button" at bounding box center [464, 689] width 7 height 5
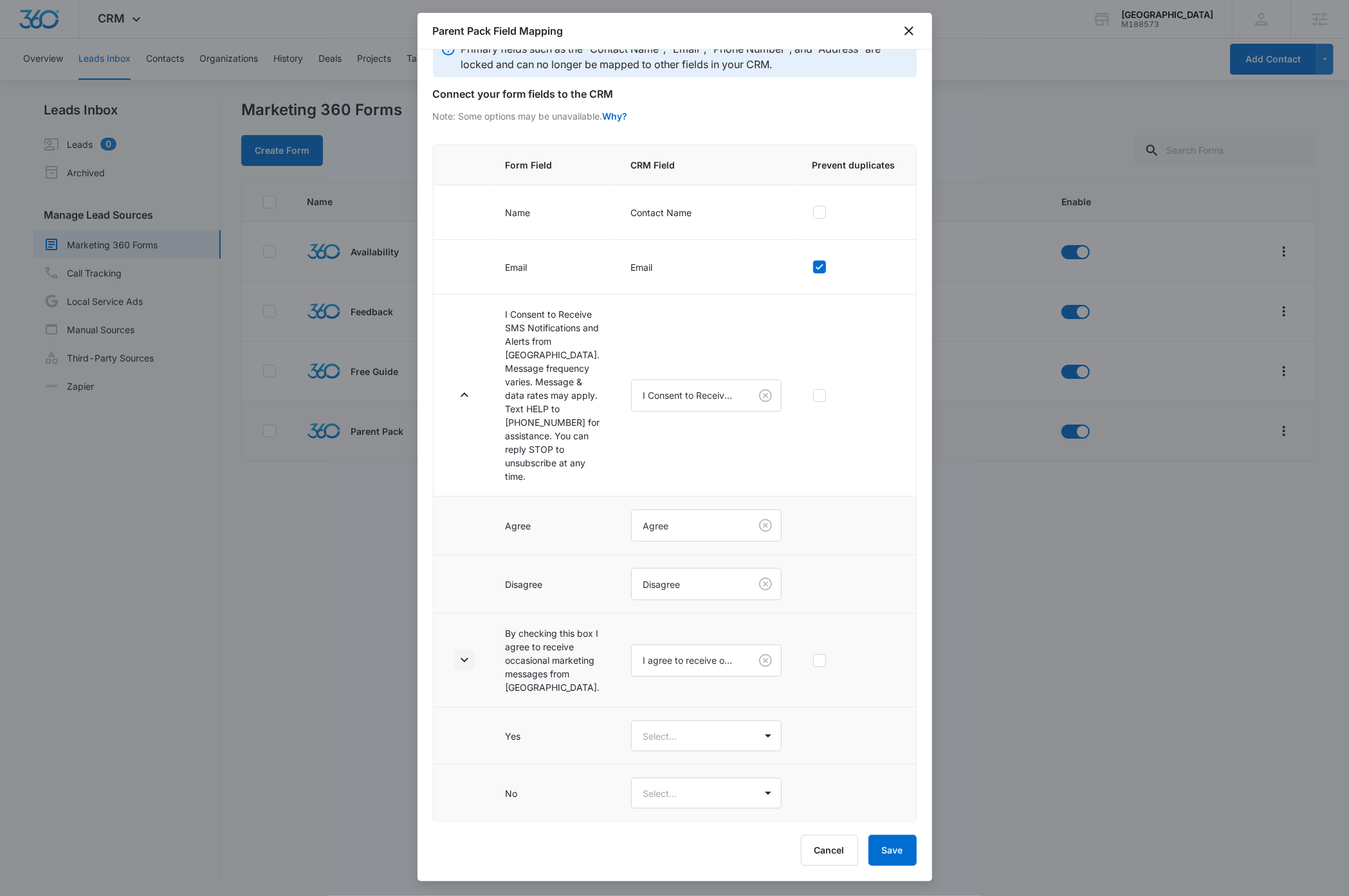
scroll to position [140, 0]
click at [670, 734] on body "CRM Apps Reputation Websites Forms CRM Email Social Payments Content Ads Intell…" at bounding box center [674, 448] width 1349 height 896
click at [644, 783] on div "Yes" at bounding box center [686, 781] width 132 height 14
click at [652, 793] on body "CRM Apps Reputation Websites Forms CRM Email Social Payments Content Ads Intell…" at bounding box center [674, 448] width 1349 height 896
click at [634, 865] on div "No" at bounding box center [686, 864] width 132 height 14
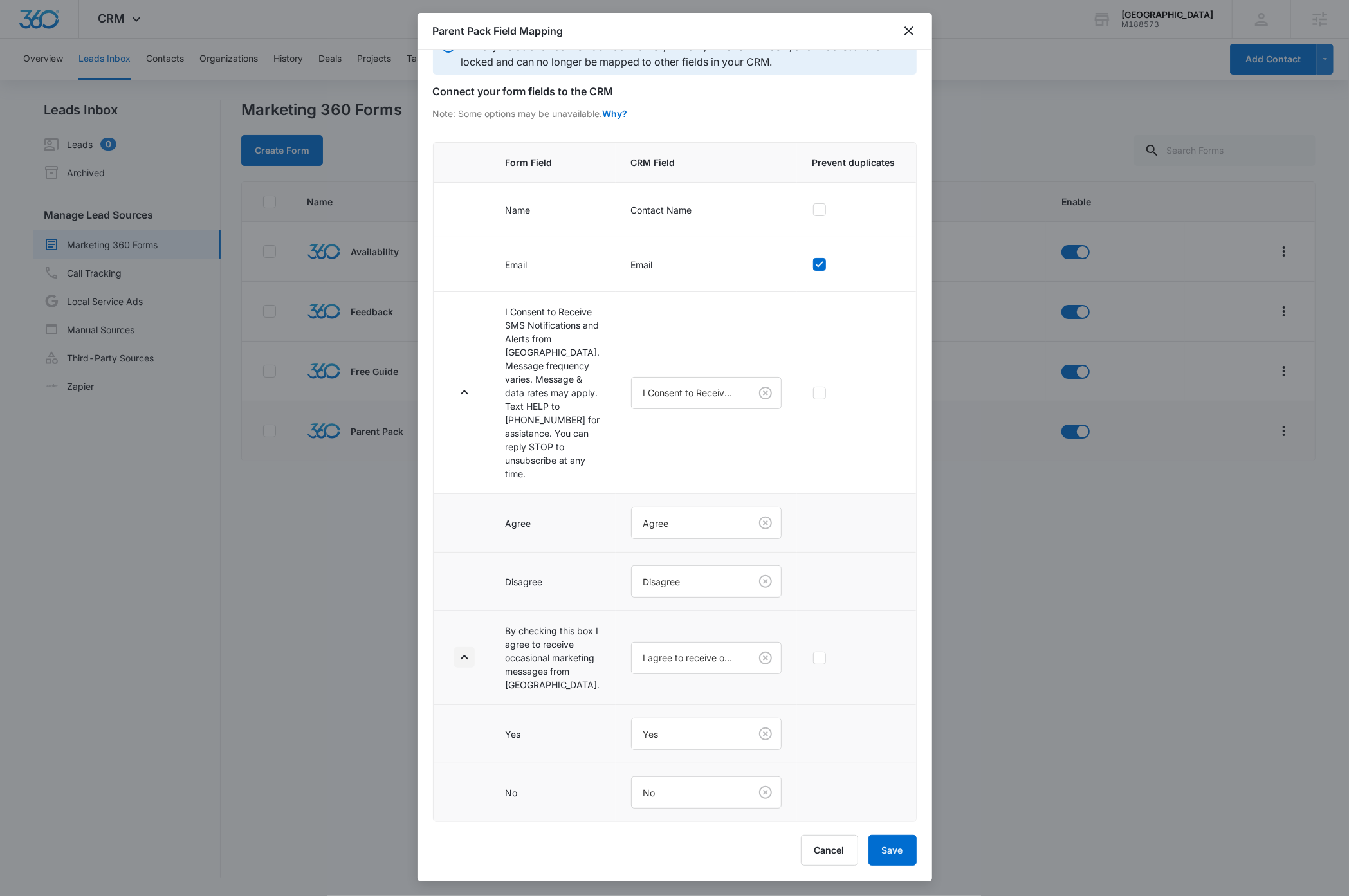
click at [467, 649] on icon "button" at bounding box center [464, 657] width 16 height 16
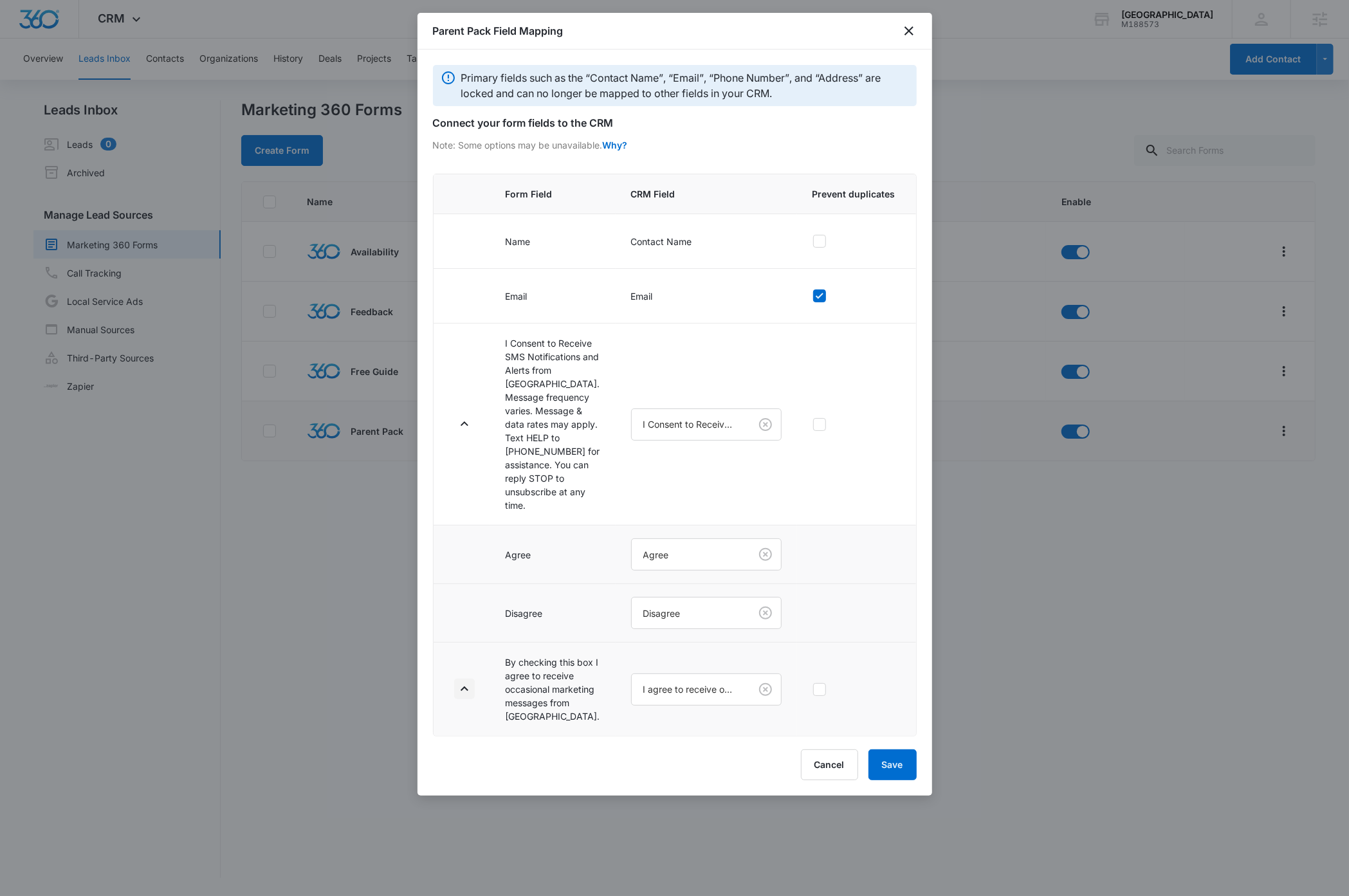
scroll to position [26, 0]
click at [461, 429] on icon "button" at bounding box center [464, 423] width 16 height 16
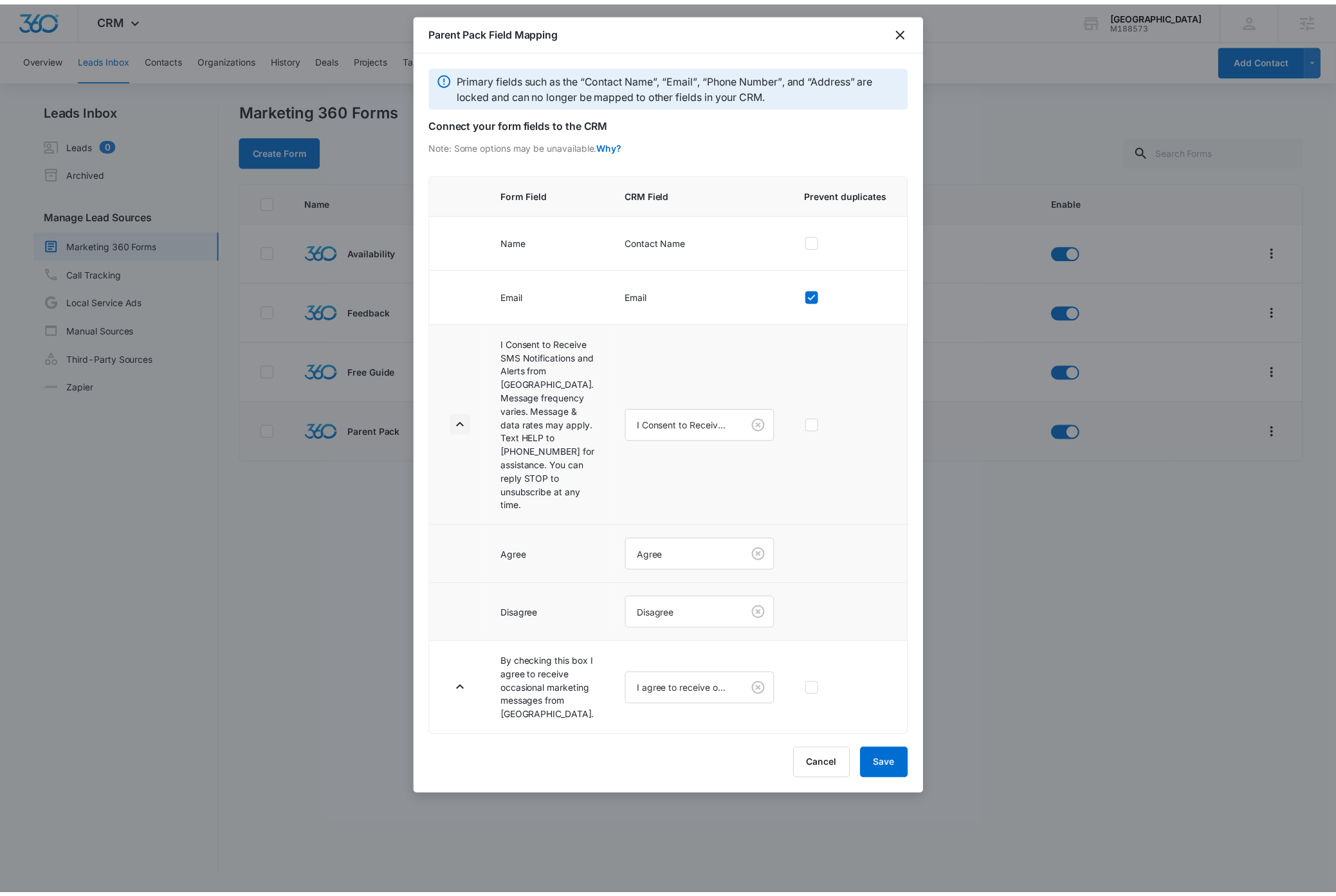
scroll to position [0, 0]
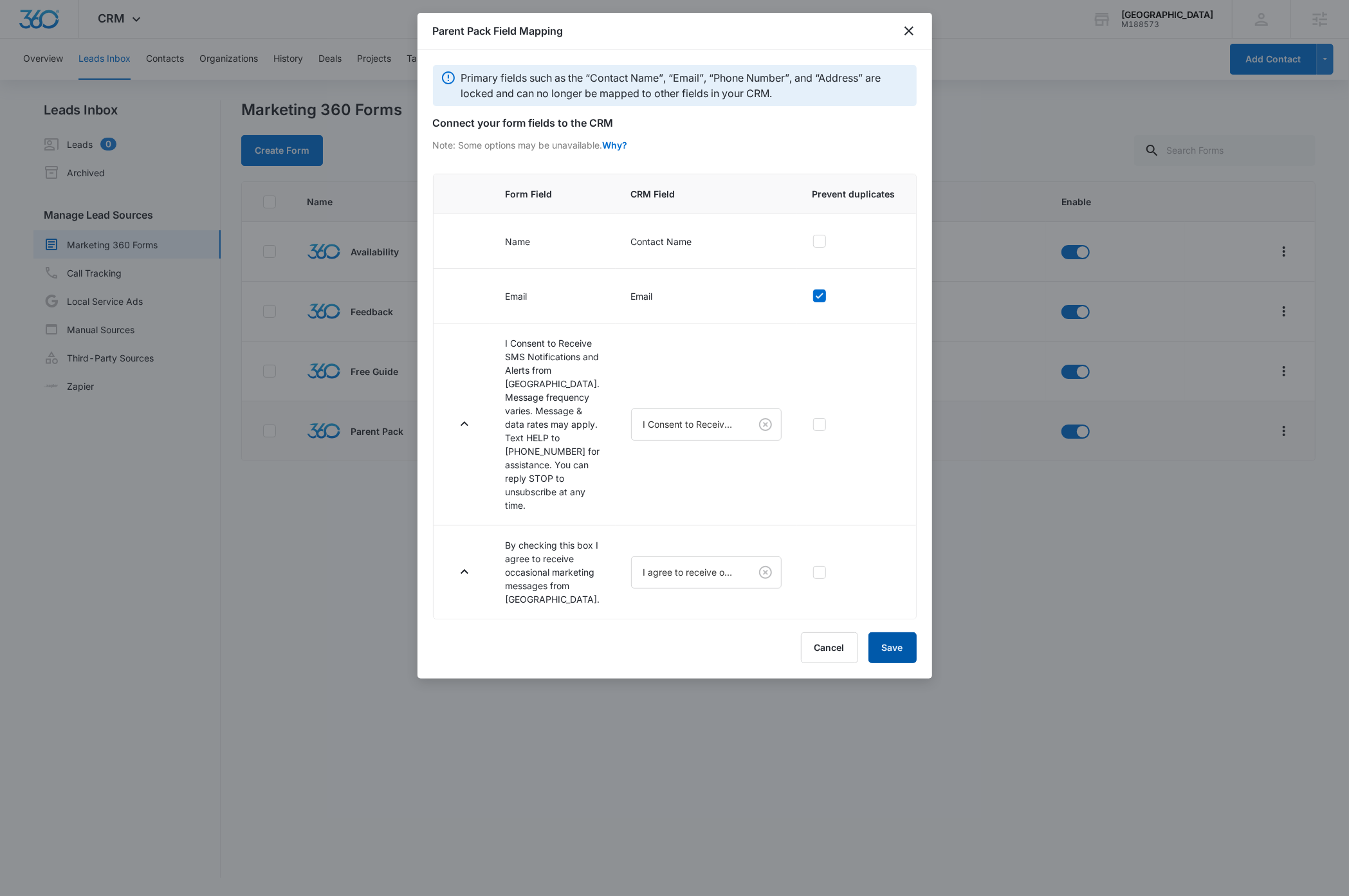
click at [897, 663] on button "Save" at bounding box center [892, 647] width 48 height 31
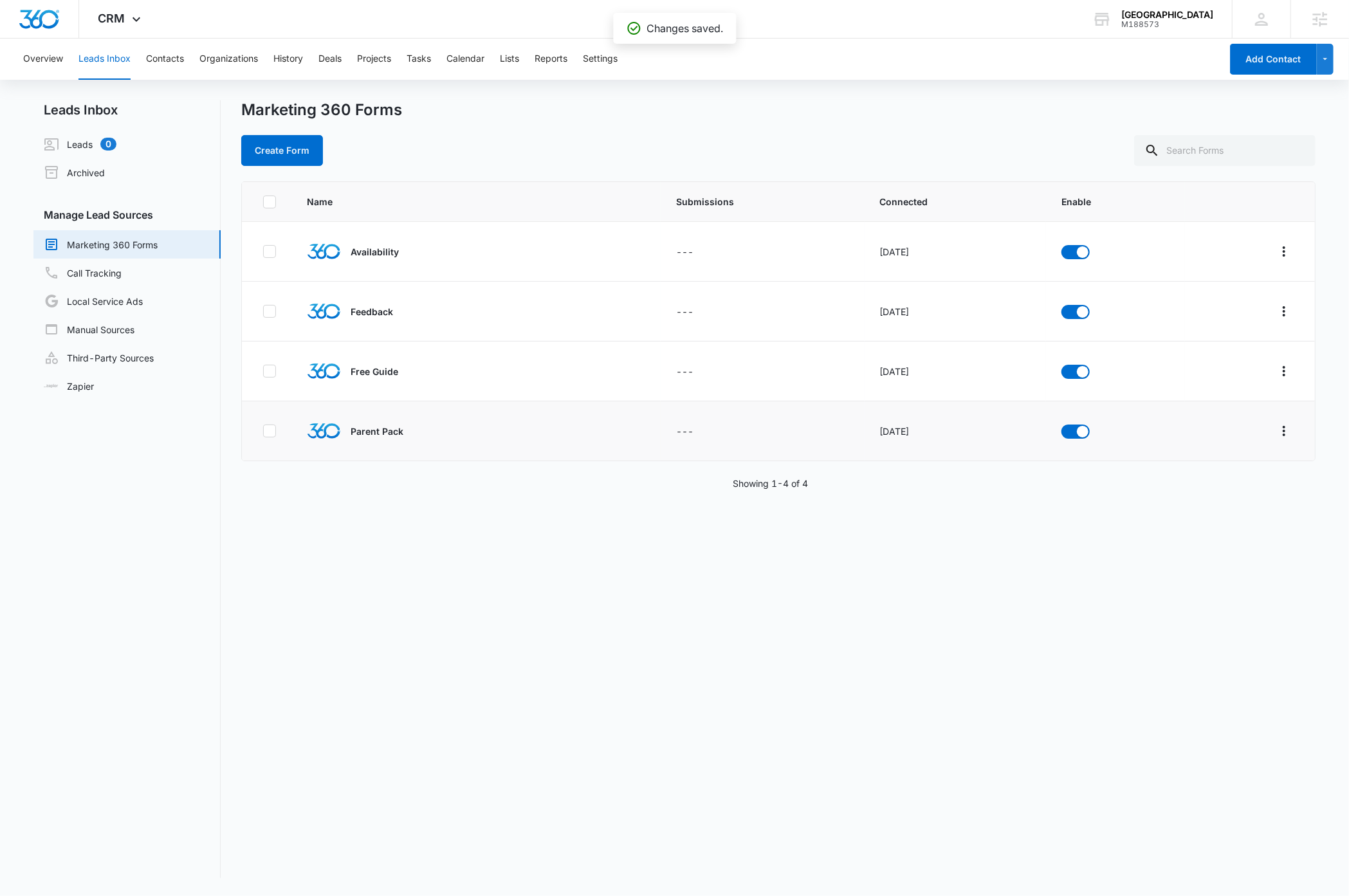
click at [347, 689] on div "Name Submissions Connected Enable Availability --- Sep 10, 2025 Feedback --- Se…" at bounding box center [778, 529] width 1074 height 696
click at [603, 59] on button "Settings" at bounding box center [600, 59] width 35 height 41
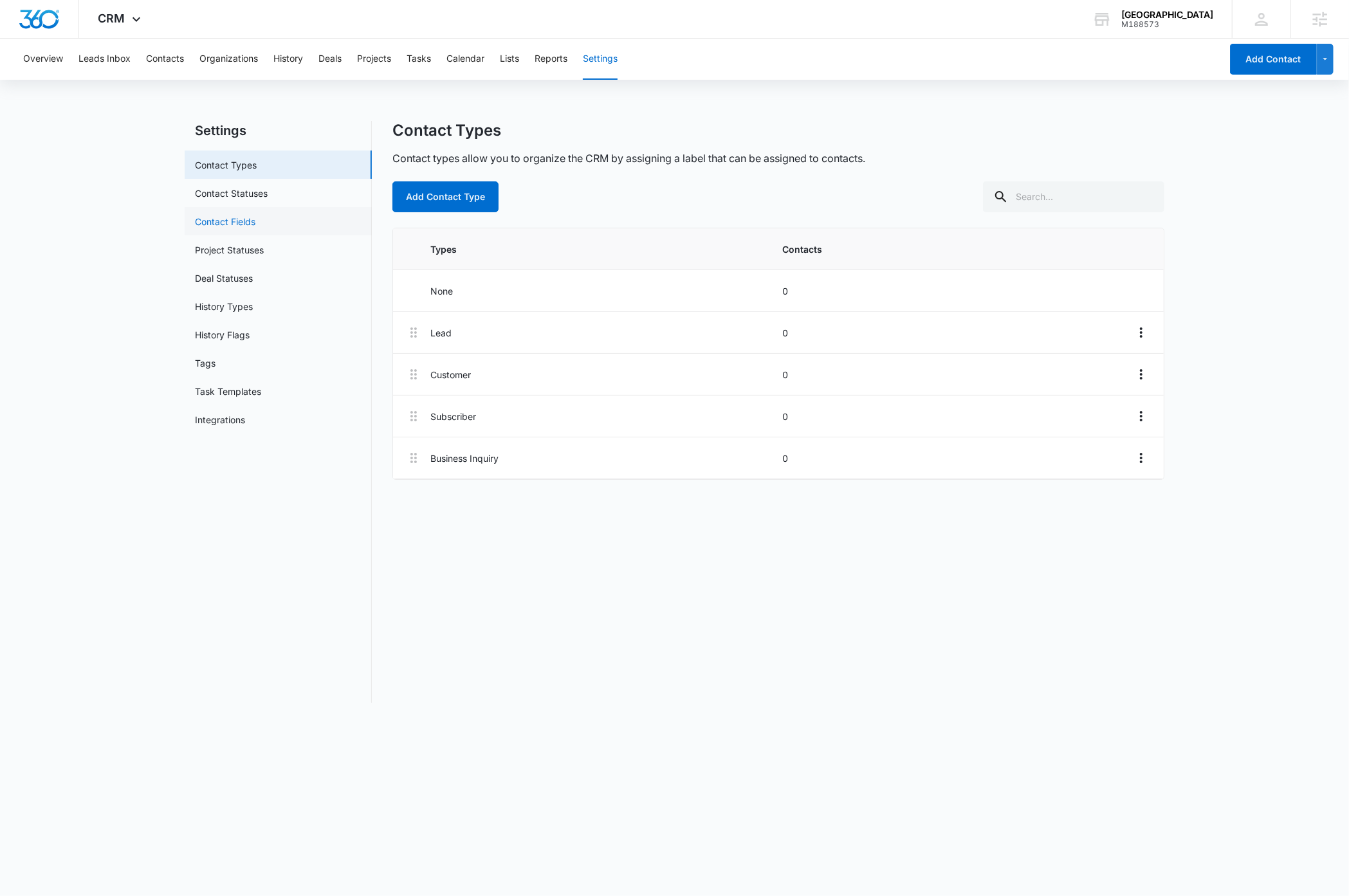
click at [229, 216] on link "Contact Fields" at bounding box center [225, 221] width 60 height 14
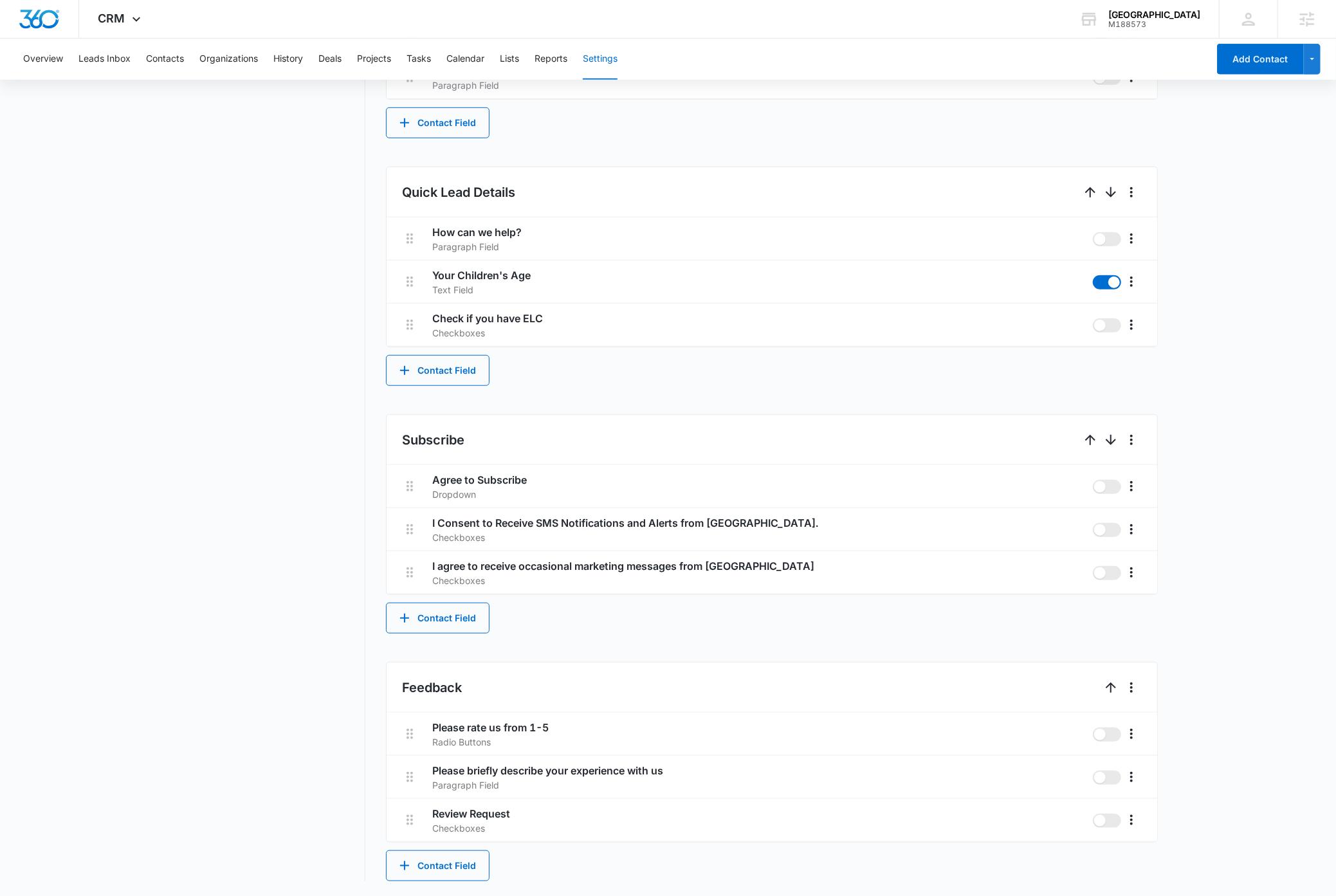
scroll to position [693, 0]
click at [437, 364] on button "Contact Field" at bounding box center [438, 370] width 103 height 31
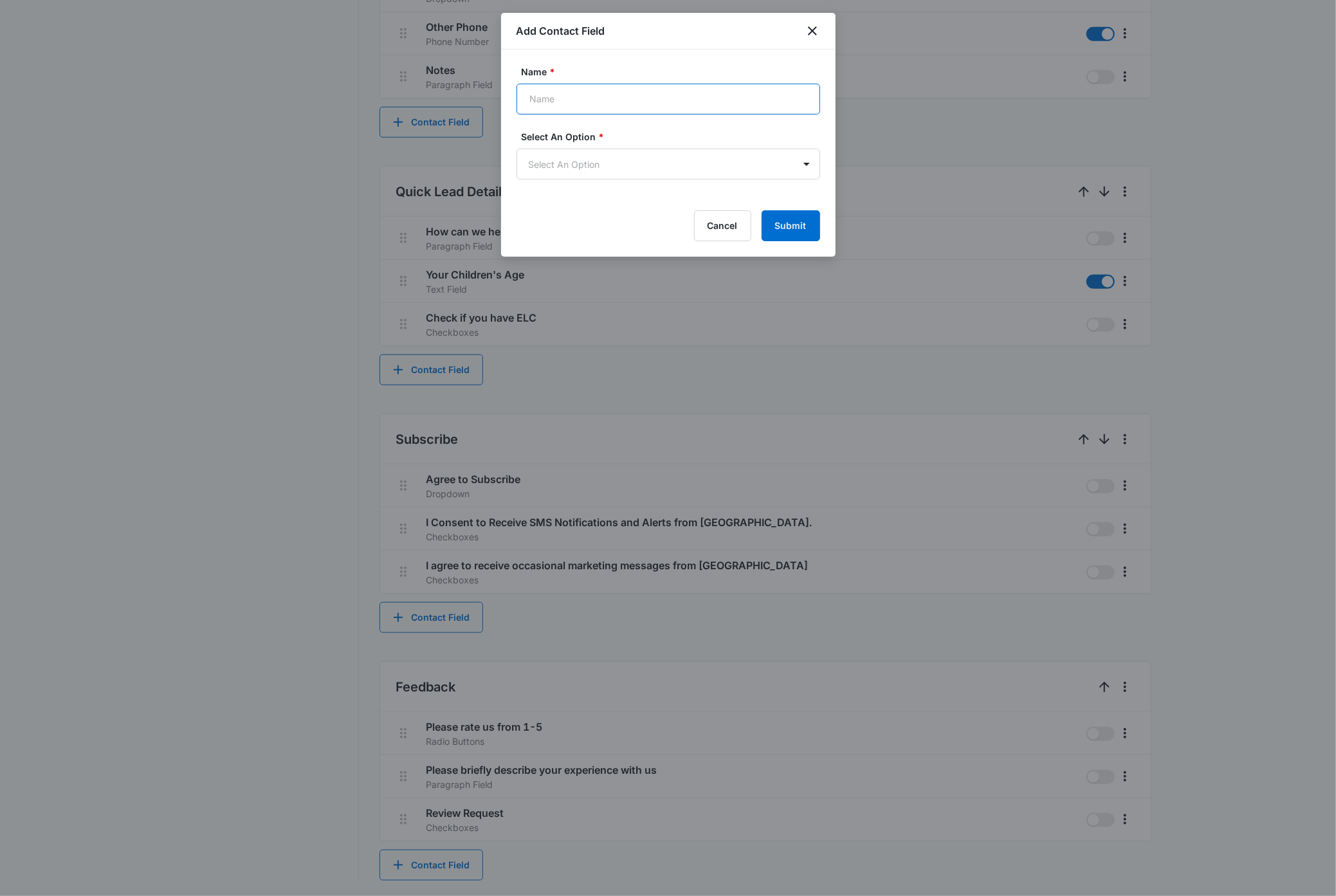
click at [567, 97] on input "Name *" at bounding box center [668, 98] width 304 height 31
type input "Which service are you interested in?"
click at [645, 157] on body "CRM Apps Reputation Websites Forms CRM Email Social Payments Content Ads Intell…" at bounding box center [668, 102] width 1336 height 1586
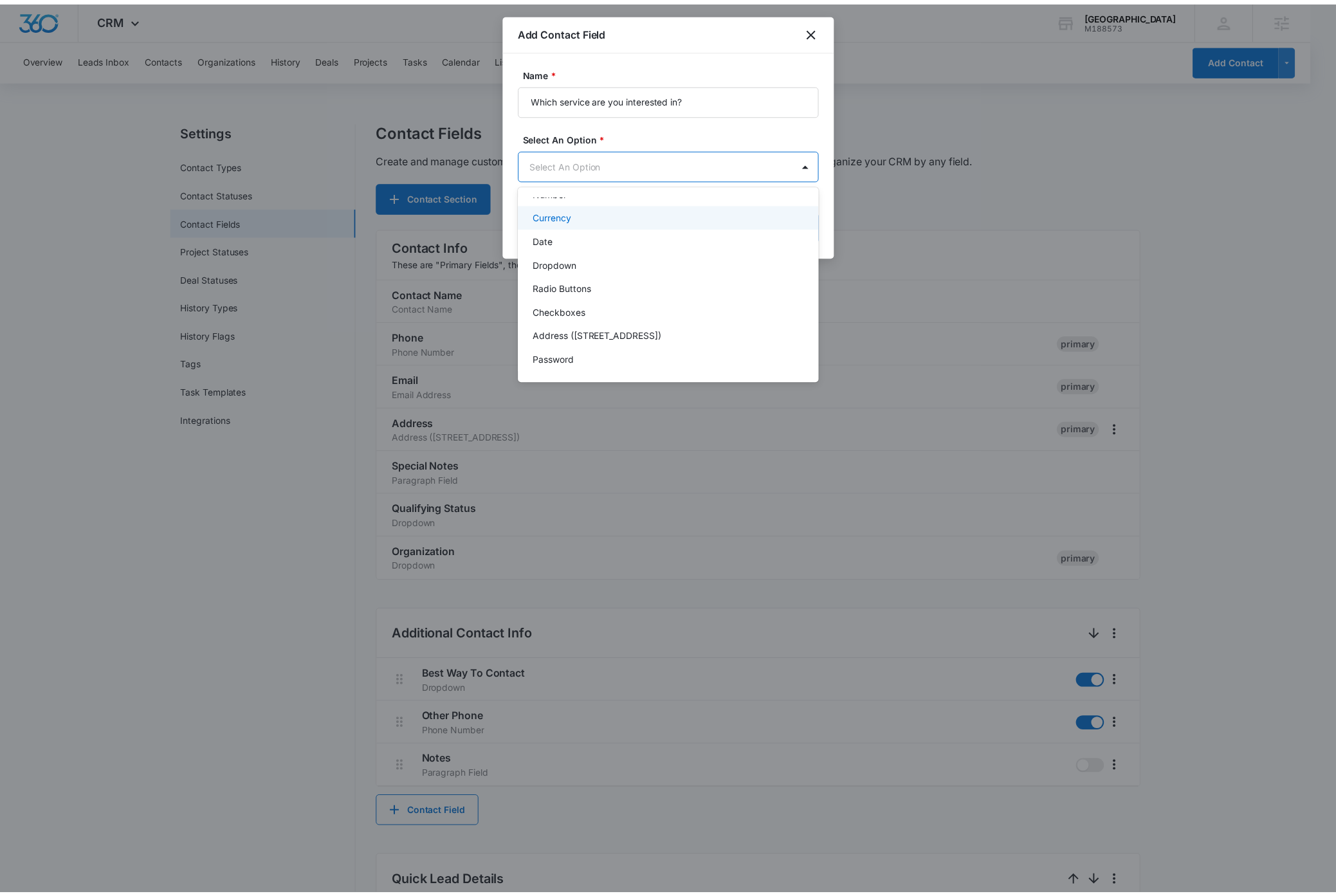
scroll to position [162, 0]
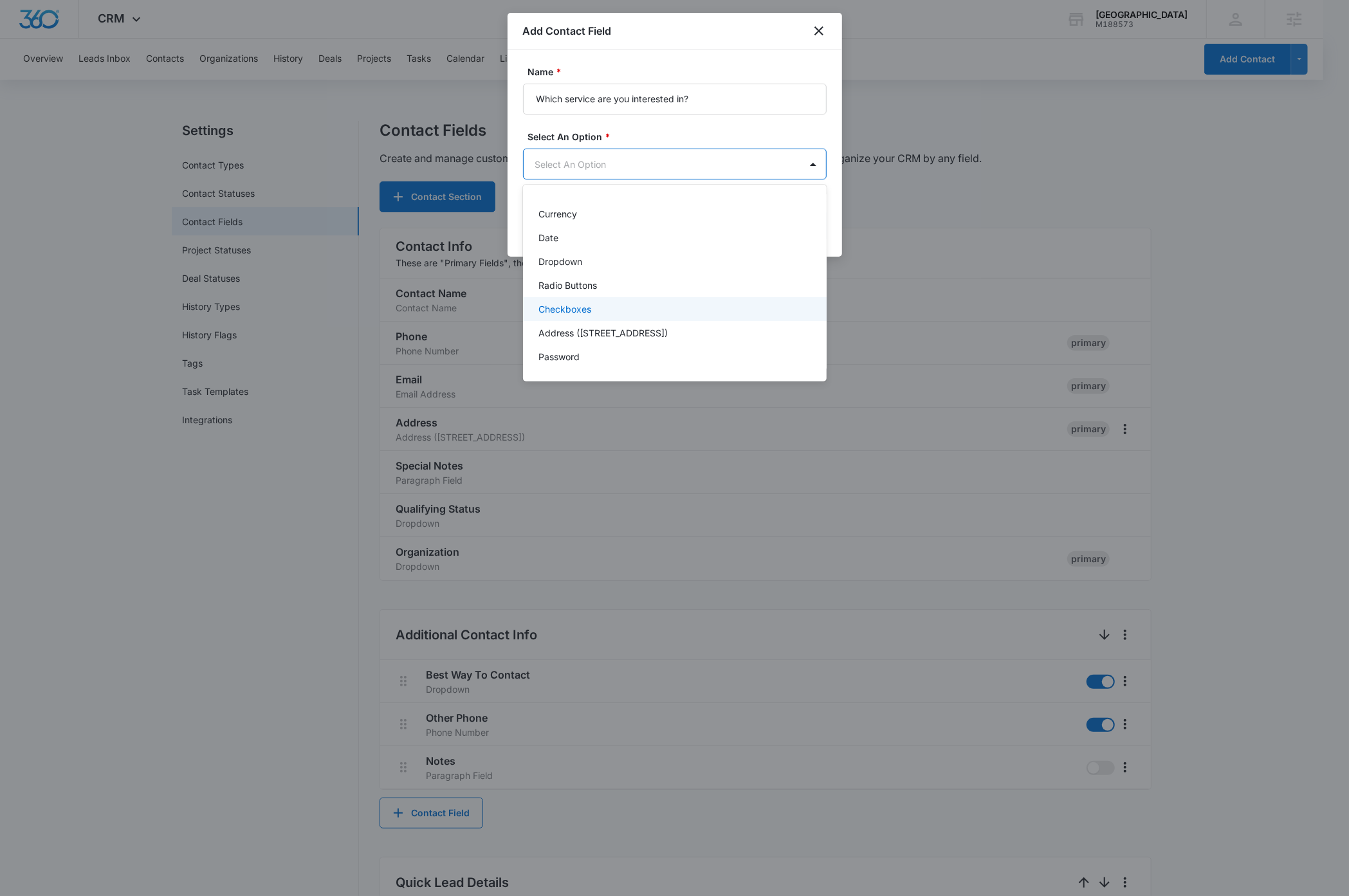
click at [595, 307] on div "Checkboxes" at bounding box center [673, 309] width 270 height 14
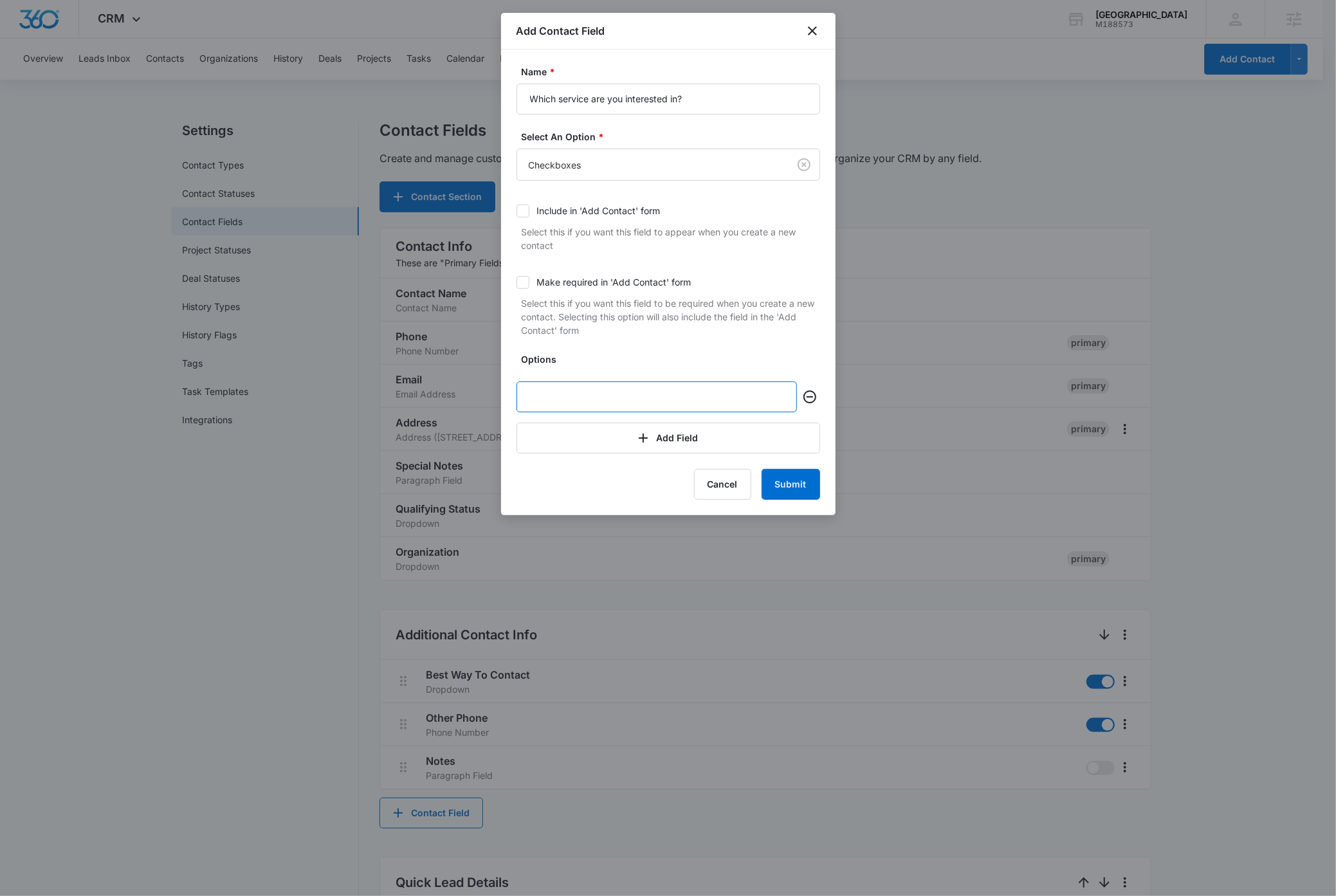
click at [597, 393] on input "text" at bounding box center [656, 396] width 281 height 31
type input "O"
click at [592, 397] on input "text" at bounding box center [656, 396] width 281 height 31
type input "G"
type input "O"
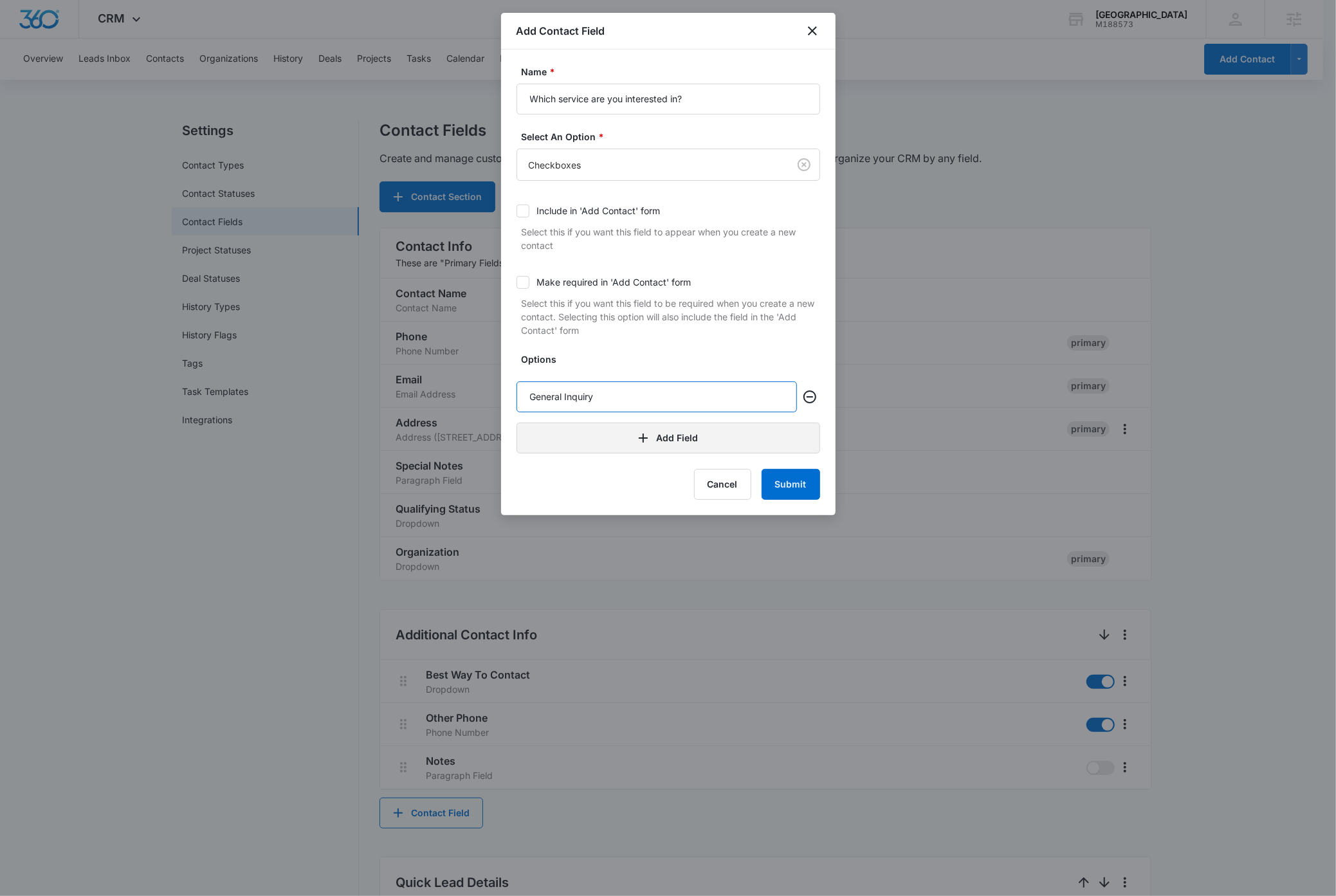
type input "General Inquiry"
click at [595, 431] on button "Add Field" at bounding box center [668, 437] width 304 height 31
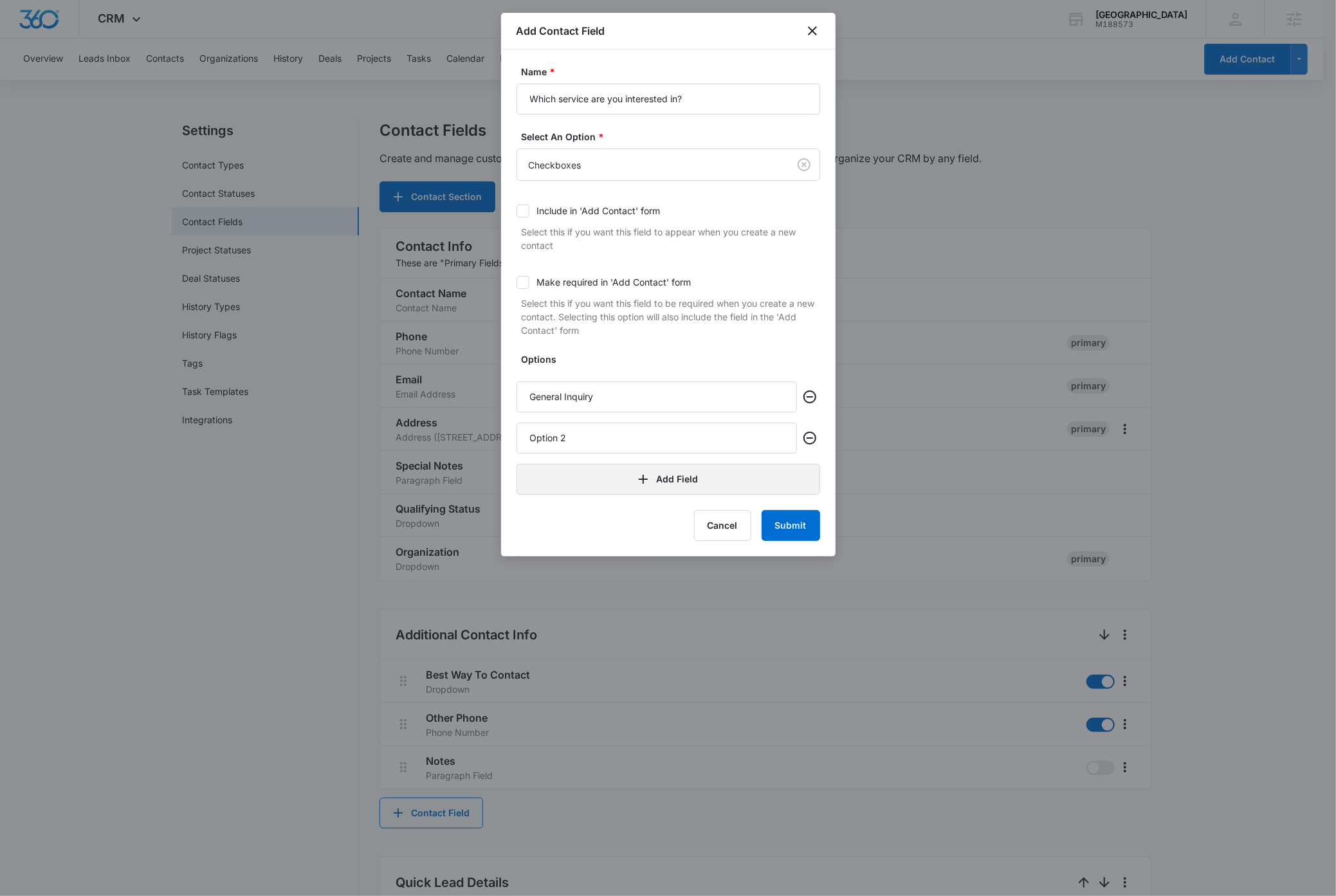
type input "Option 2"
click at [594, 480] on button "Add Field" at bounding box center [668, 479] width 304 height 31
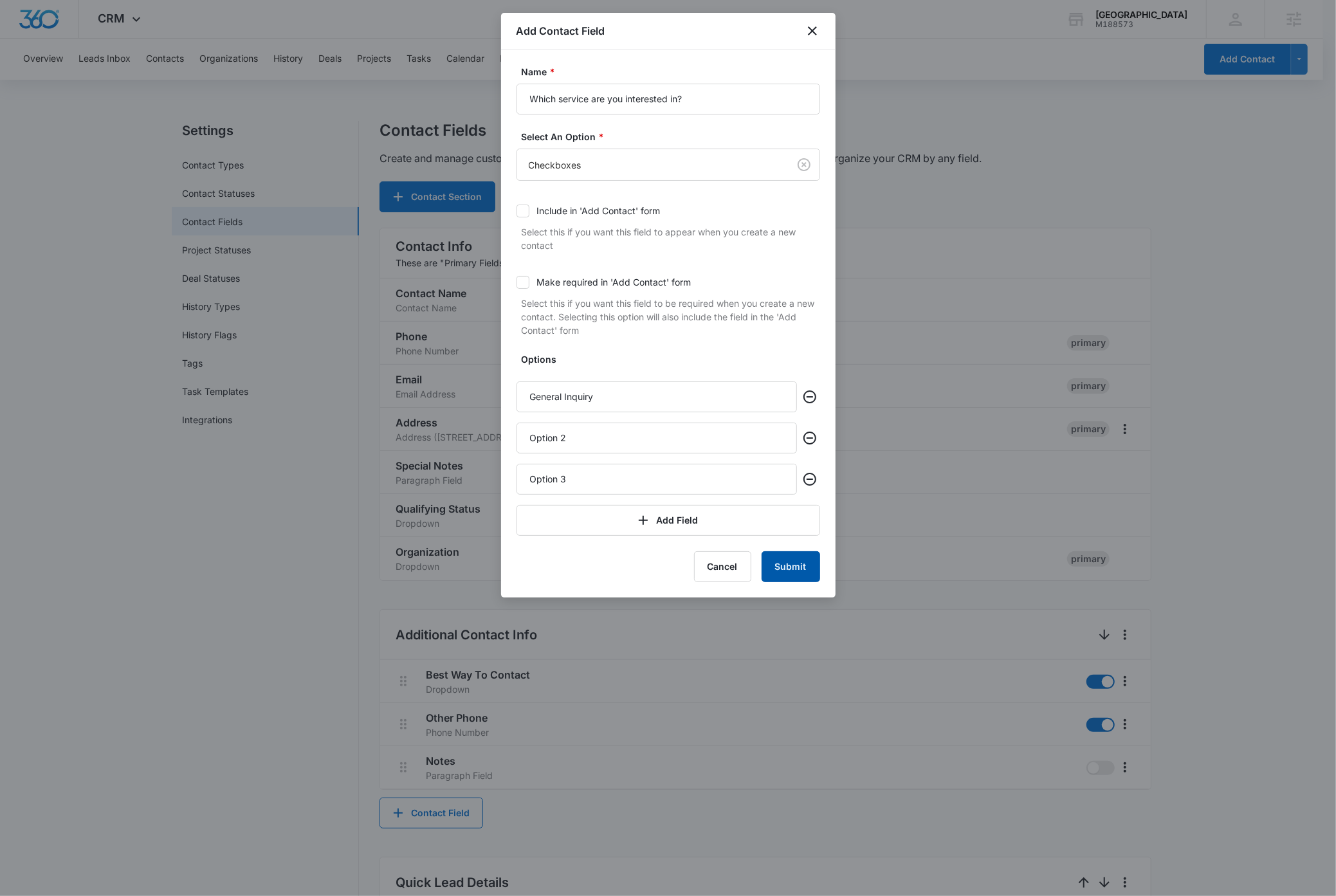
type input "Option 3"
click at [777, 572] on button "Submit" at bounding box center [791, 566] width 58 height 31
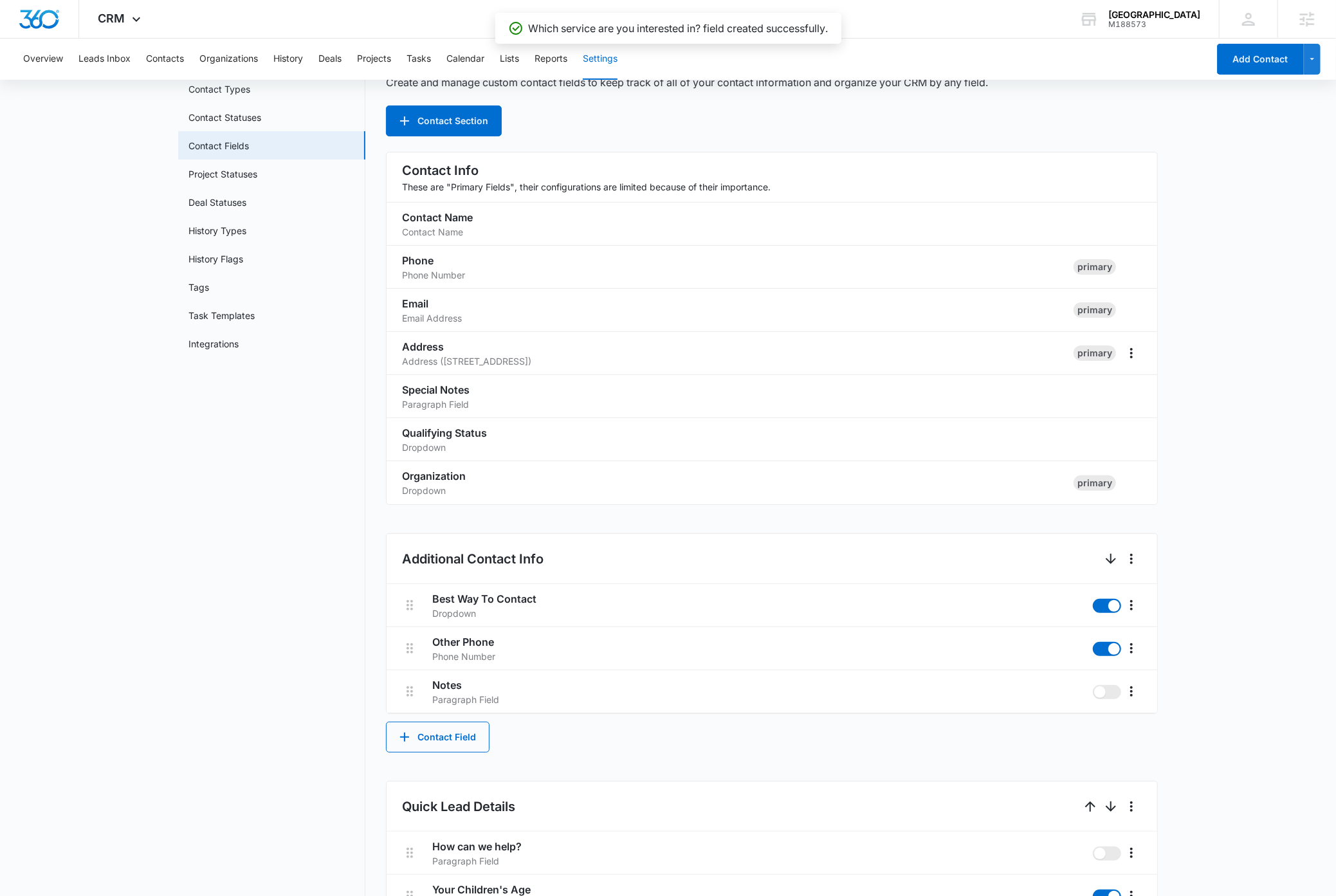
scroll to position [0, 0]
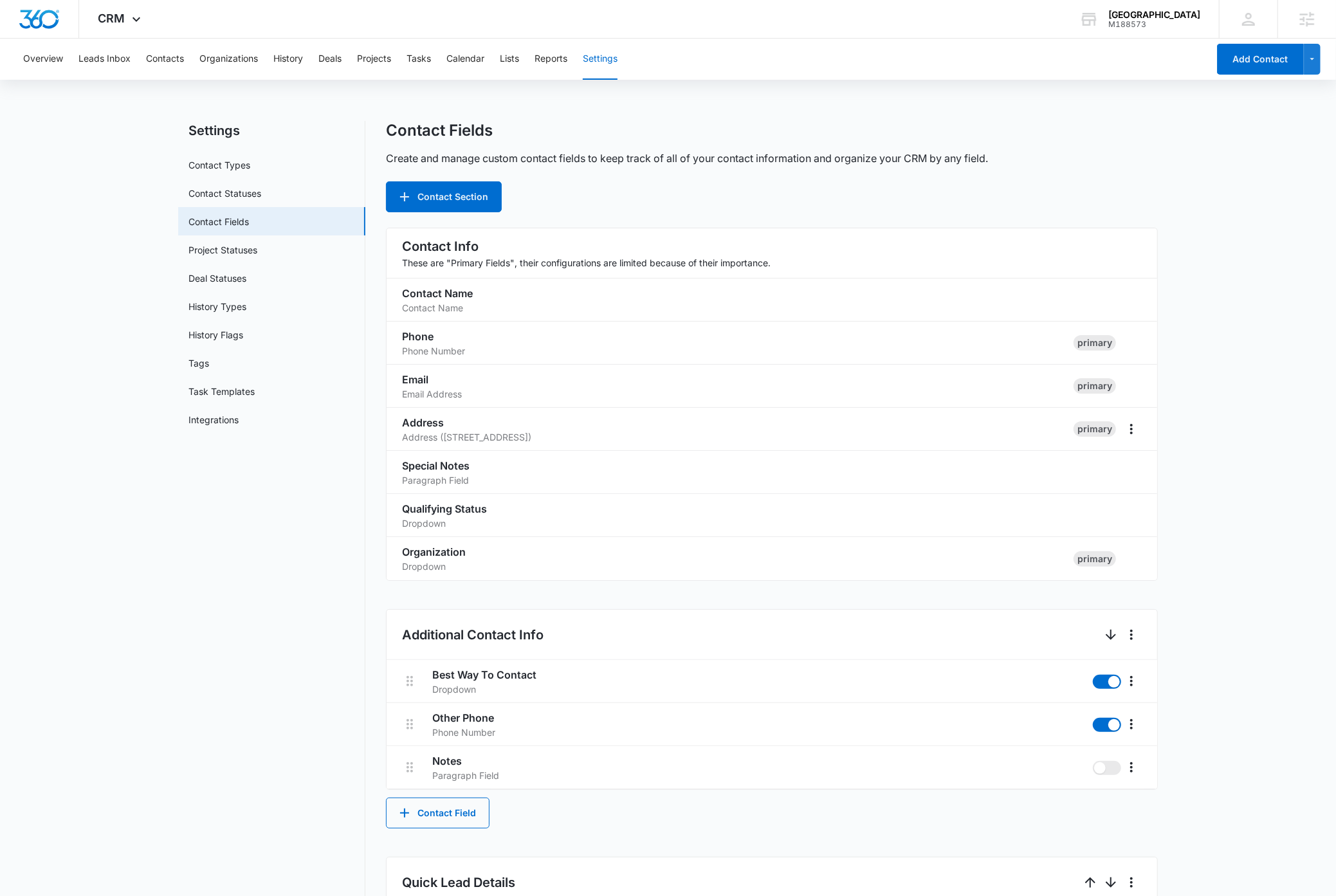
click at [308, 585] on nav "Settings Contact Types Contact Statuses Contact Fields Project Statuses Deal St…" at bounding box center [271, 867] width 187 height 1493
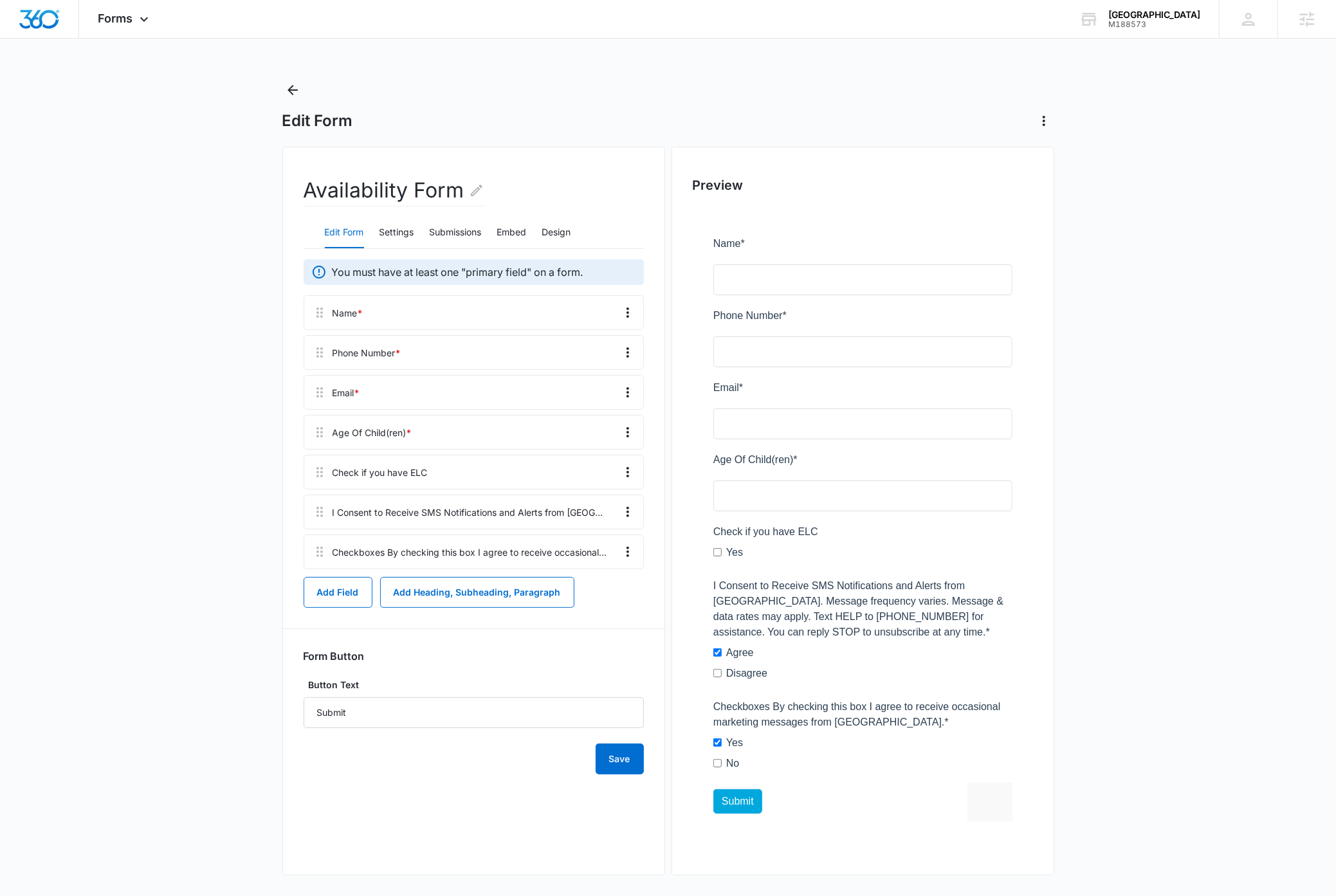
click at [1179, 317] on main "Edit Form Availability Form Edit Form Settings Submissions Embed Design You mus…" at bounding box center [668, 490] width 1336 height 821
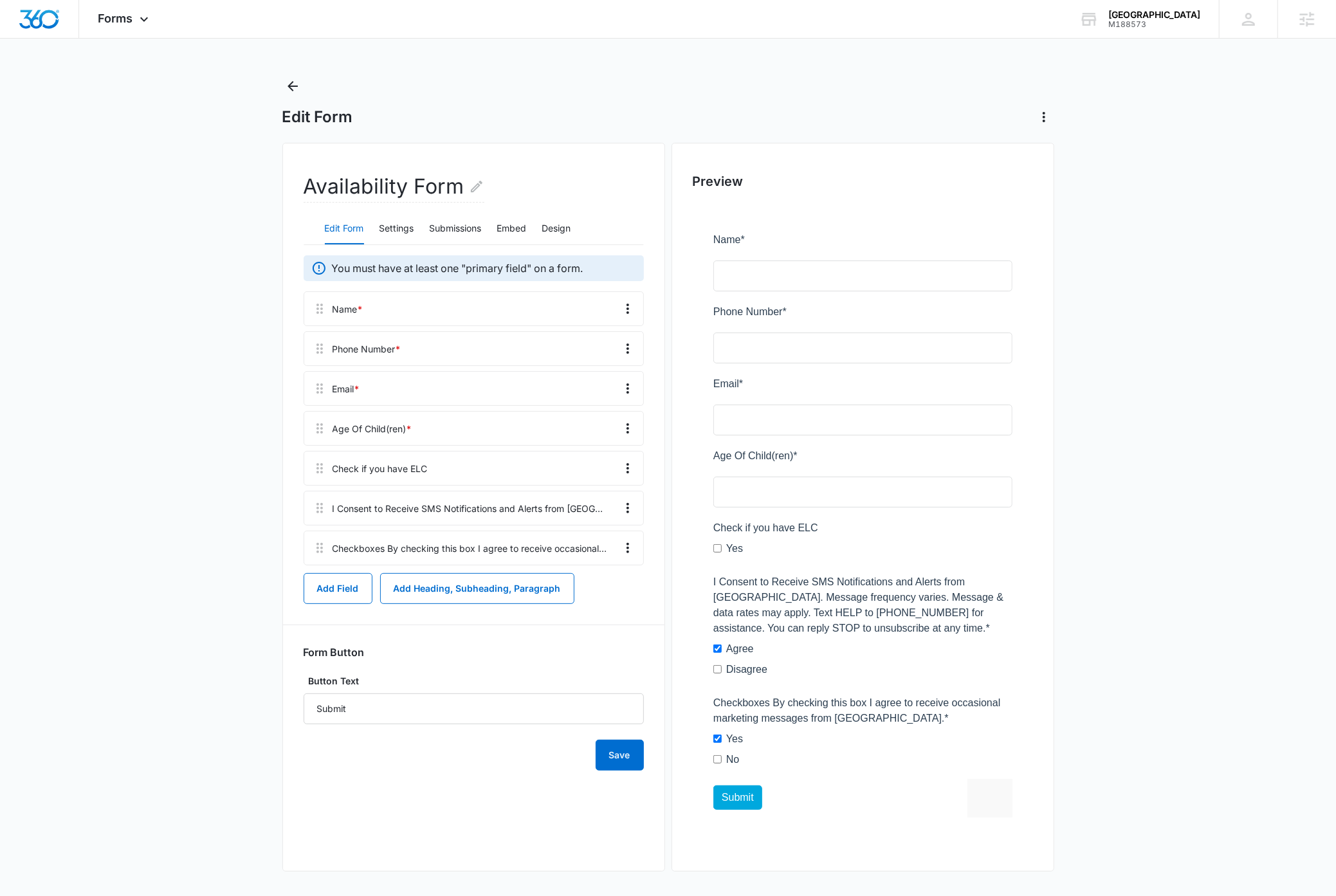
scroll to position [6, 0]
click at [561, 227] on button "Design" at bounding box center [557, 227] width 29 height 31
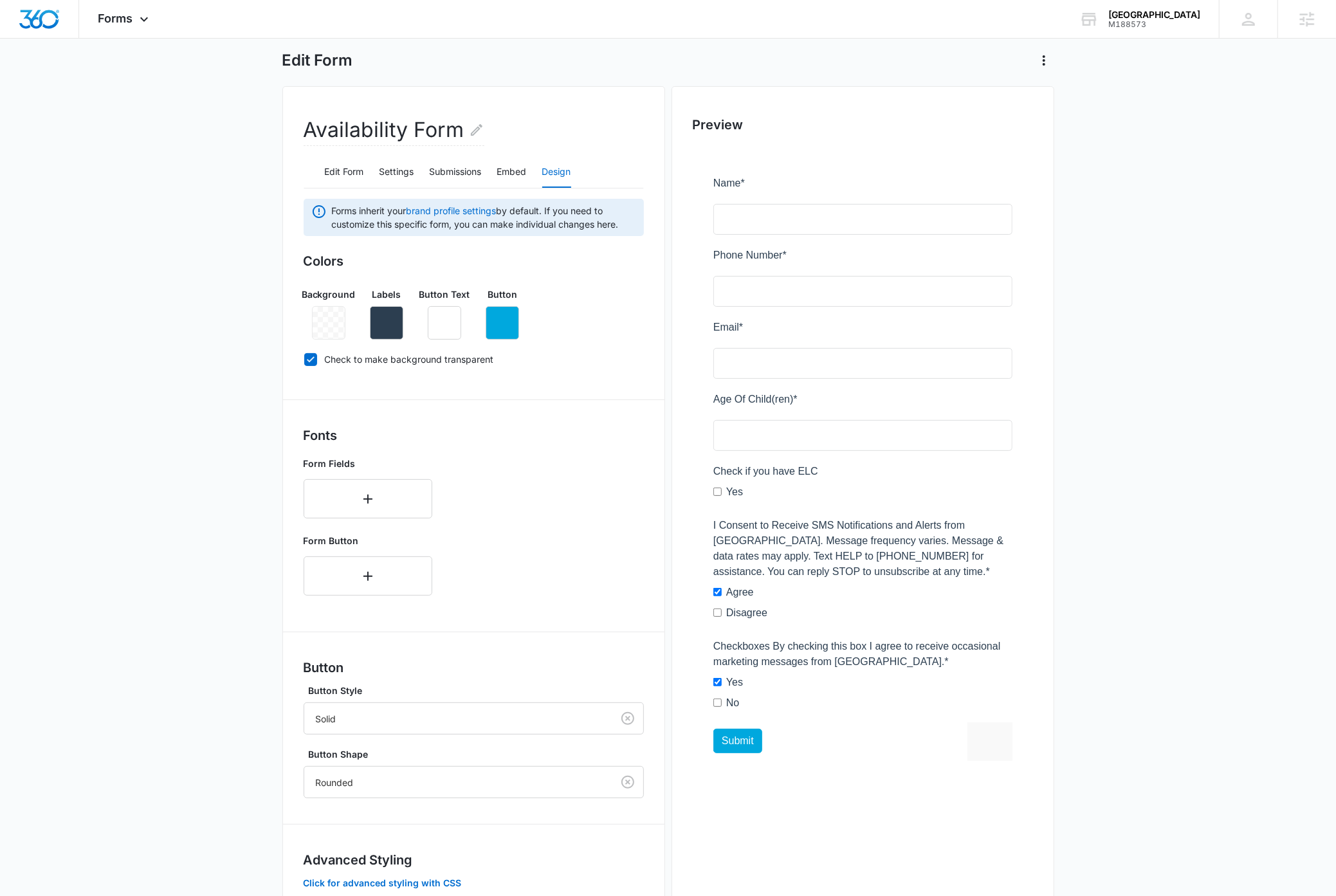
scroll to position [149, 0]
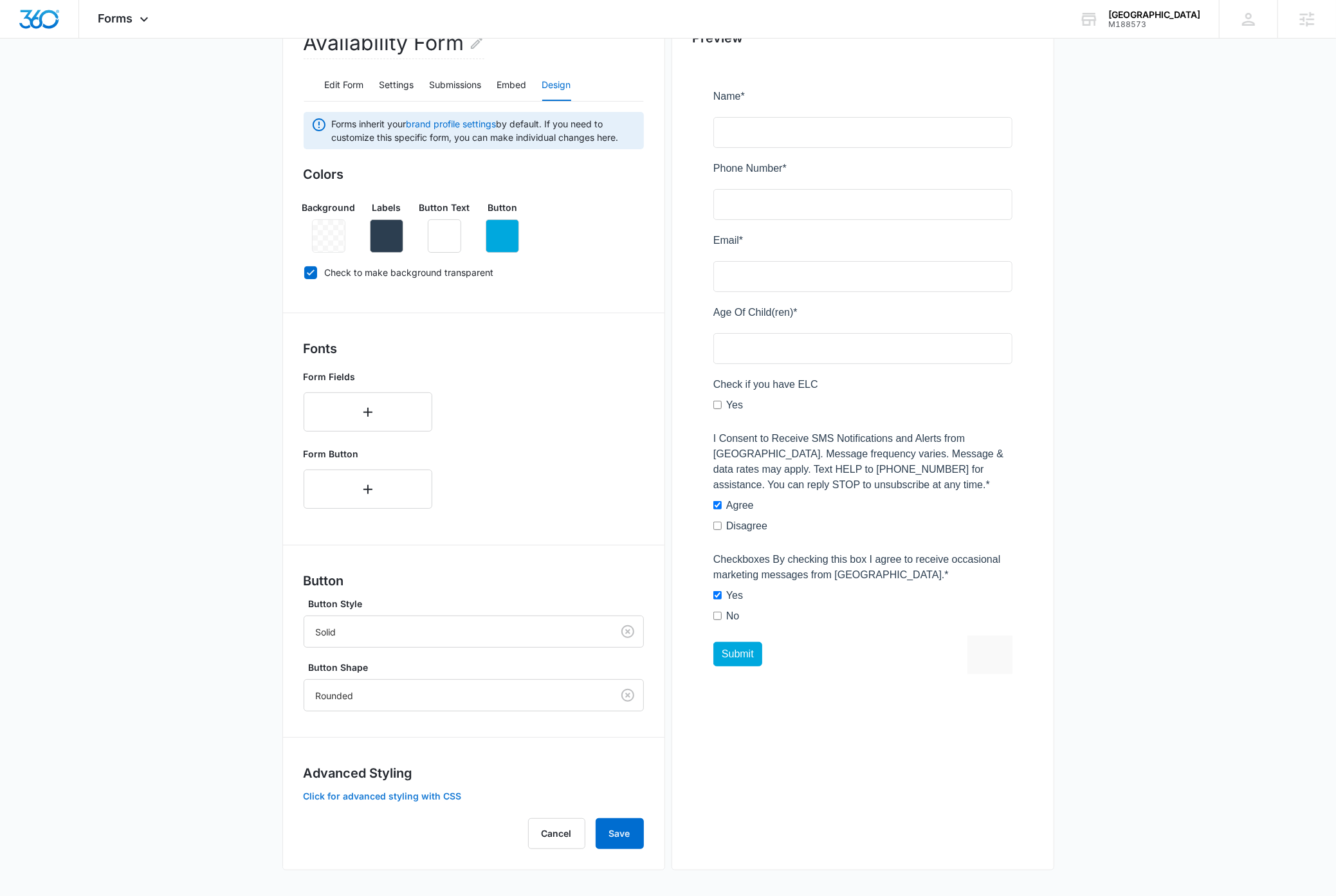
click at [332, 795] on button "Click for advanced styling with CSS" at bounding box center [383, 795] width 158 height 9
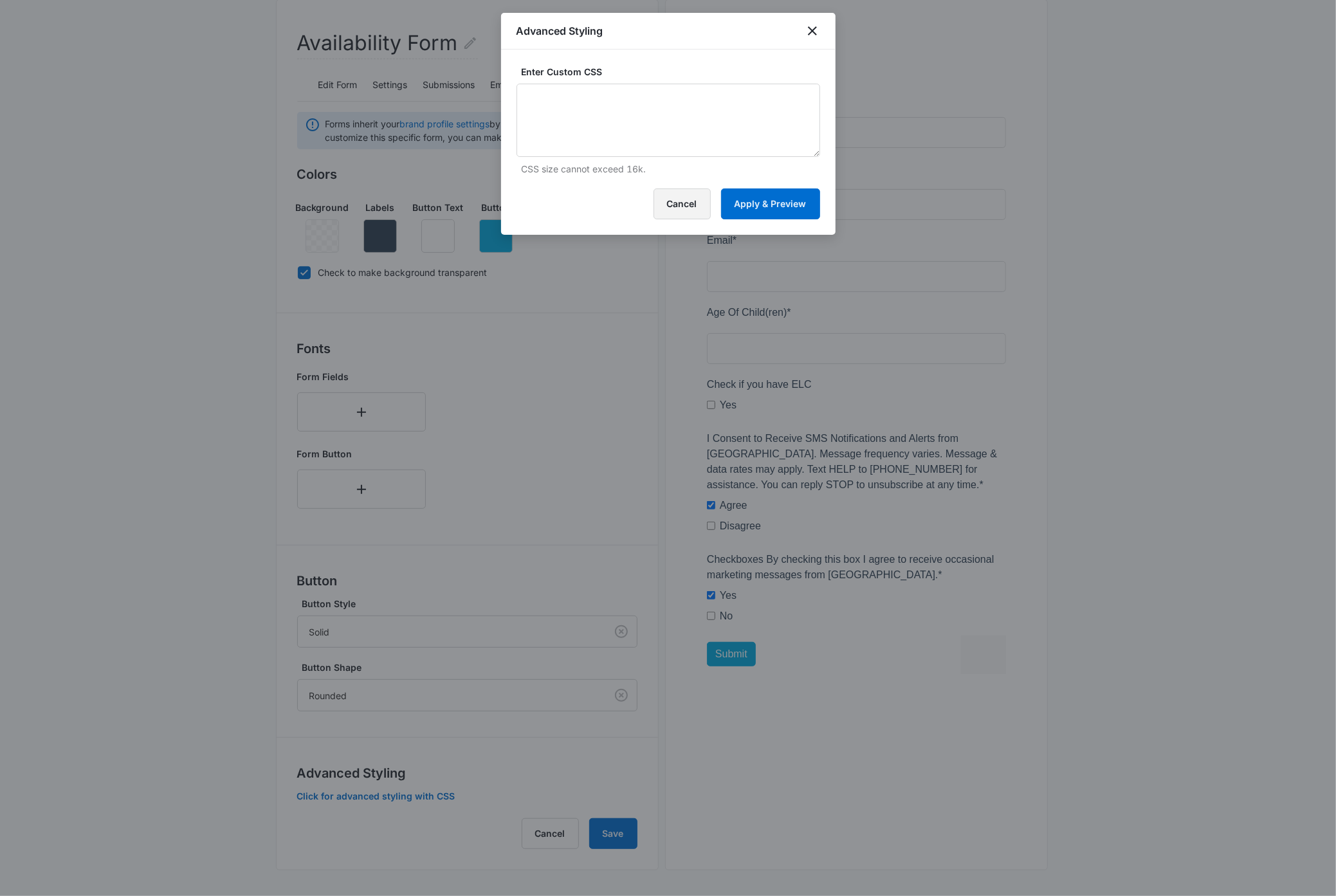
drag, startPoint x: 674, startPoint y: 202, endPoint x: 509, endPoint y: 233, distance: 167.9
click at [674, 202] on button "Cancel" at bounding box center [682, 203] width 57 height 31
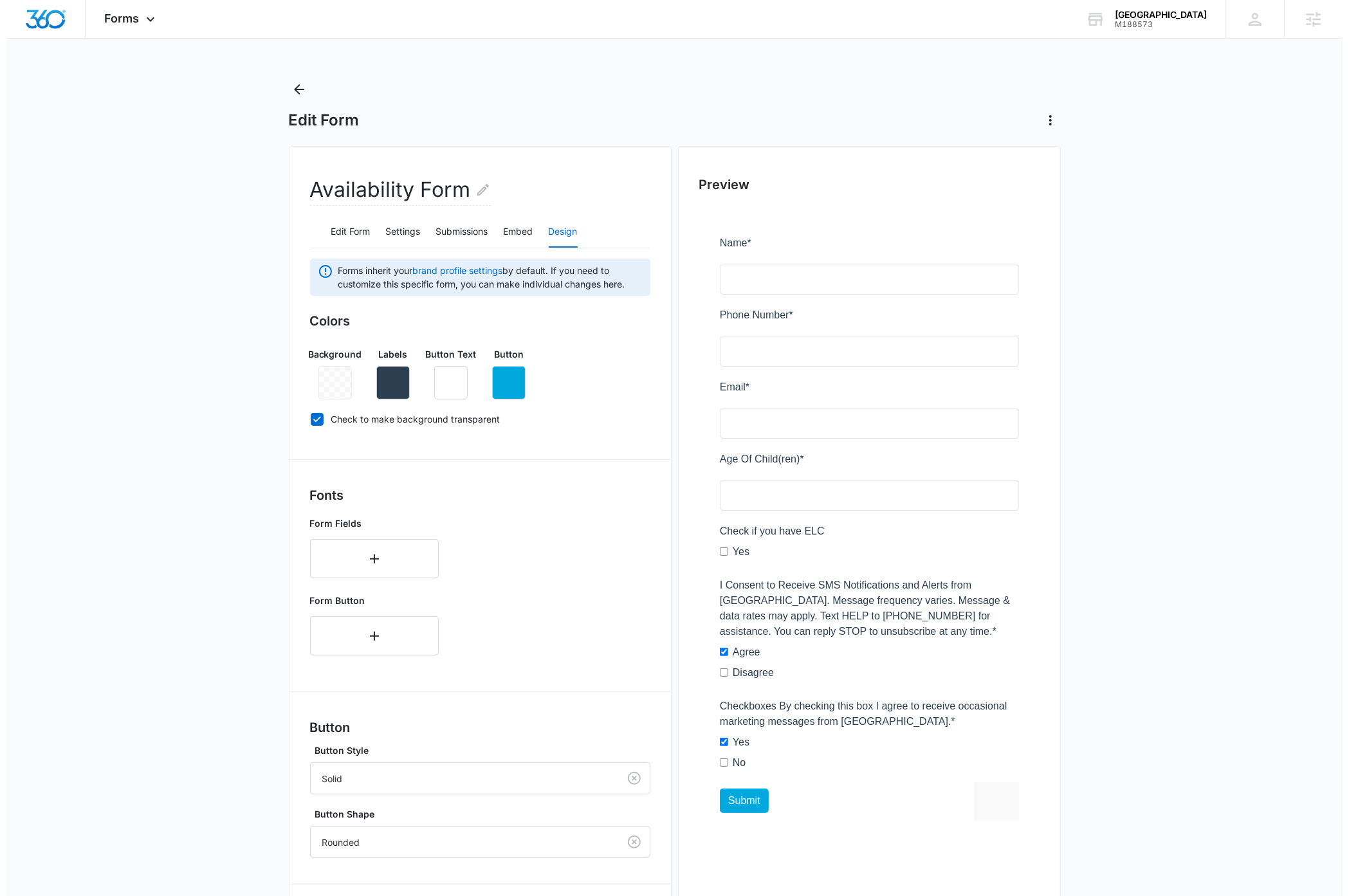
scroll to position [0, 0]
click at [296, 86] on icon "Back" at bounding box center [292, 90] width 16 height 16
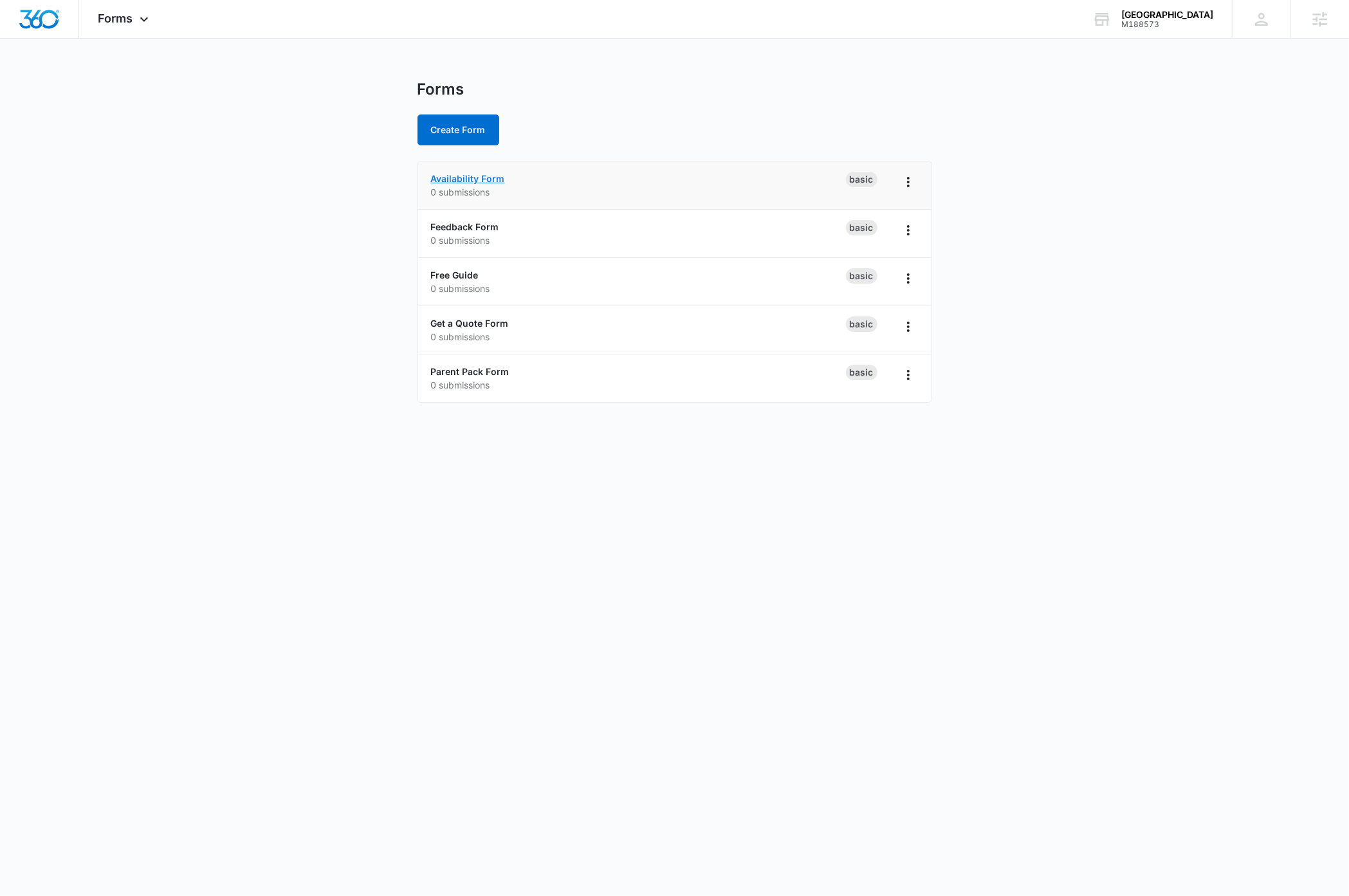
click at [490, 179] on link "Availability Form" at bounding box center [468, 179] width 74 height 11
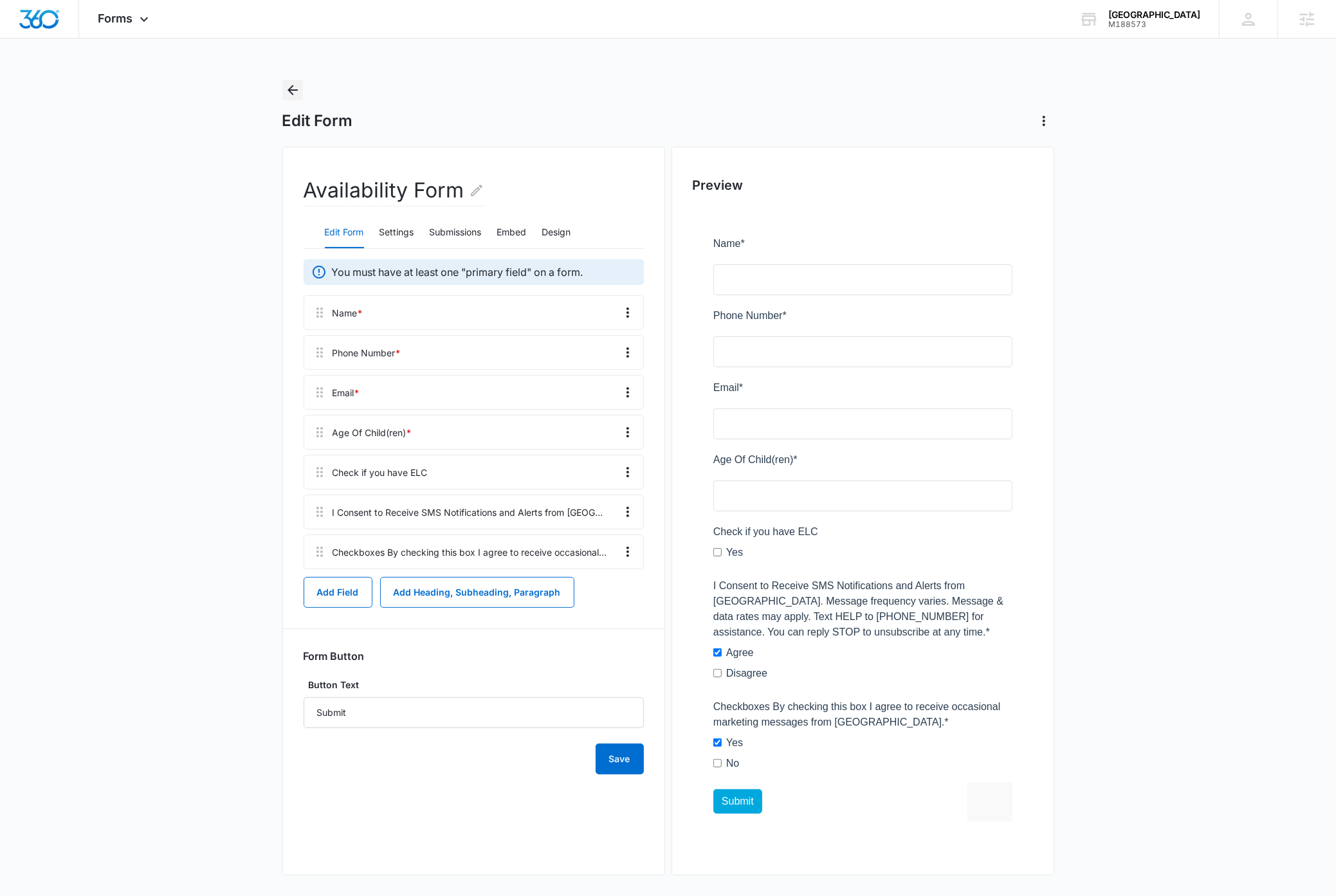
click at [295, 90] on icon "Back" at bounding box center [292, 90] width 10 height 10
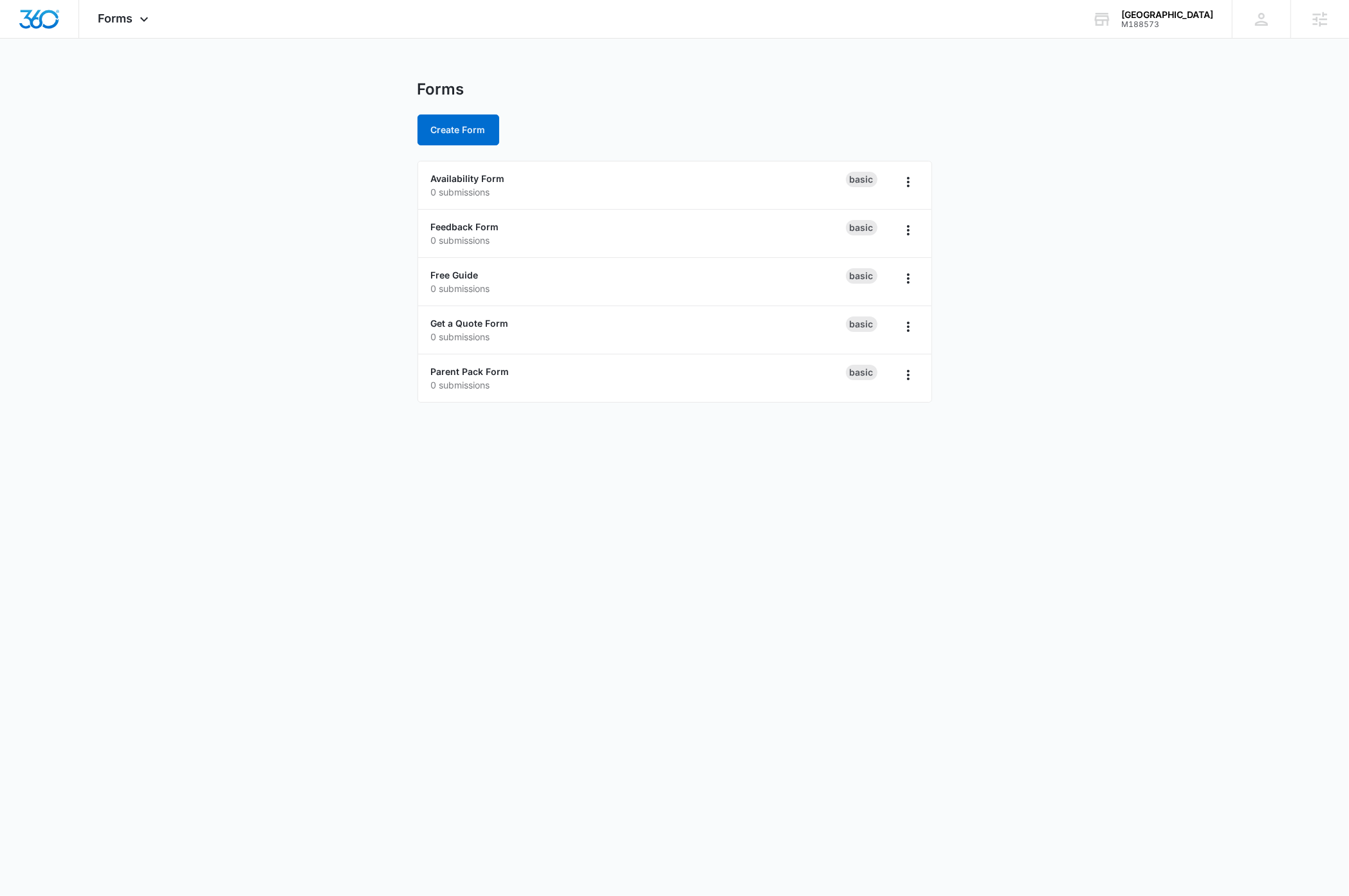
click at [173, 300] on main "Forms Create Form Availability Form 0 submissions Basic Feedback Form 0 submiss…" at bounding box center [674, 249] width 1349 height 338
click at [451, 123] on button "Create Form" at bounding box center [458, 130] width 82 height 31
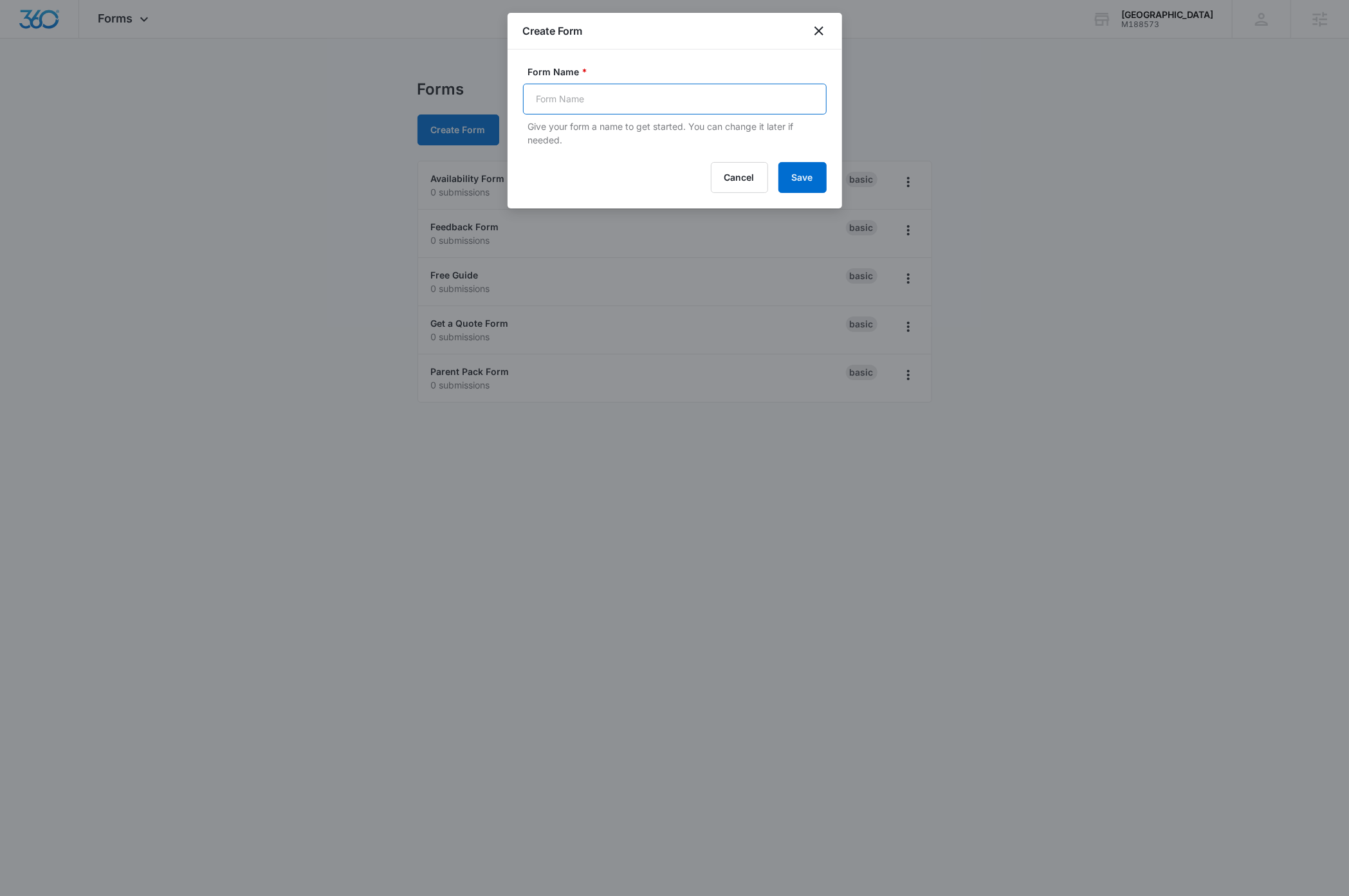
click at [652, 98] on input "Form Name *" at bounding box center [675, 98] width 304 height 31
type input "Avail"
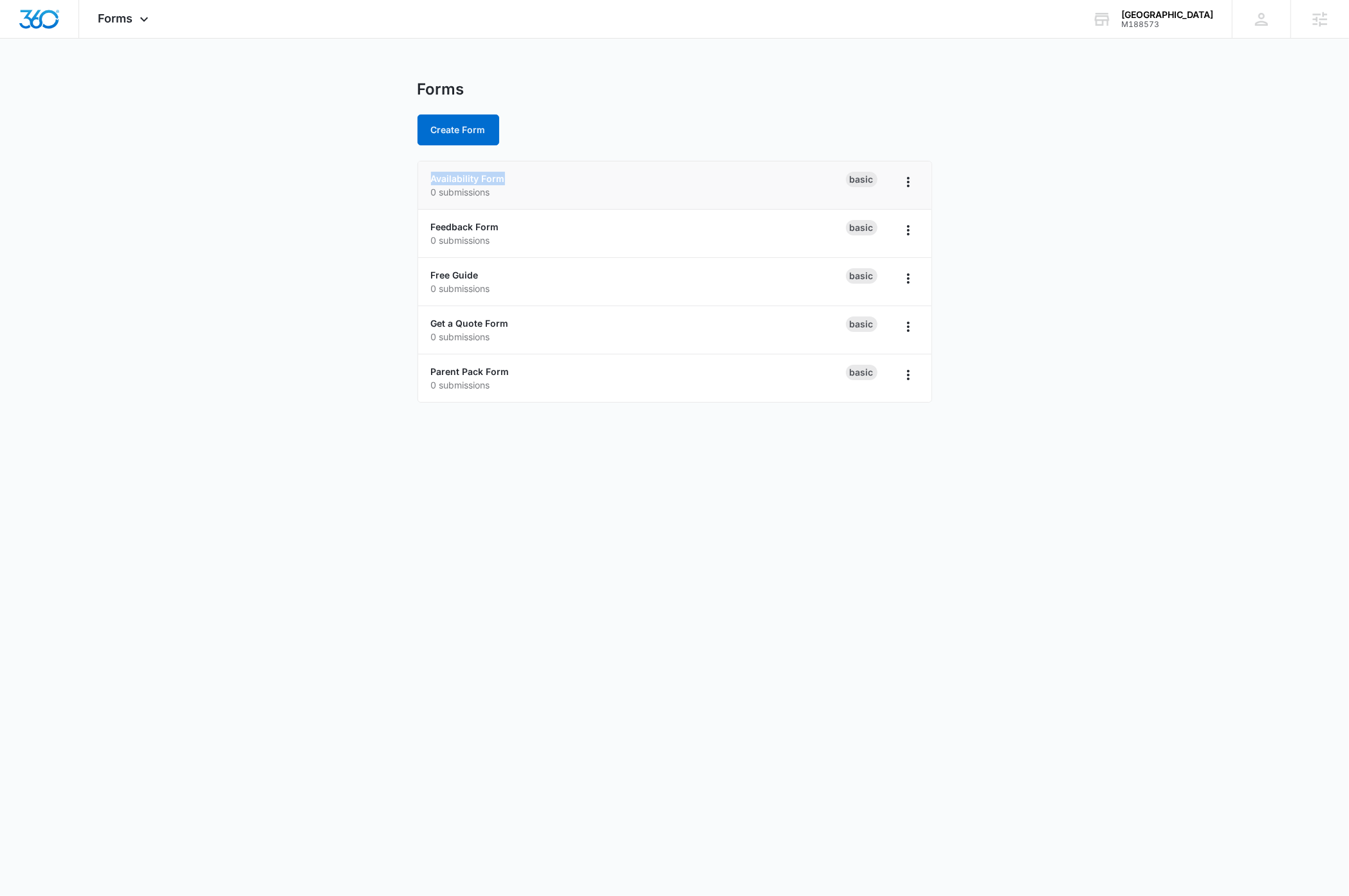
drag, startPoint x: 540, startPoint y: 177, endPoint x: 429, endPoint y: 175, distance: 111.0
click at [428, 175] on li "Availability Form 0 submissions Basic" at bounding box center [674, 185] width 513 height 48
copy link "Availability Form"
click at [307, 290] on main "Forms Create Form Availability Form 0 submissions Basic Feedback Form 0 submiss…" at bounding box center [674, 249] width 1349 height 338
click at [469, 135] on button "Create Form" at bounding box center [458, 130] width 82 height 31
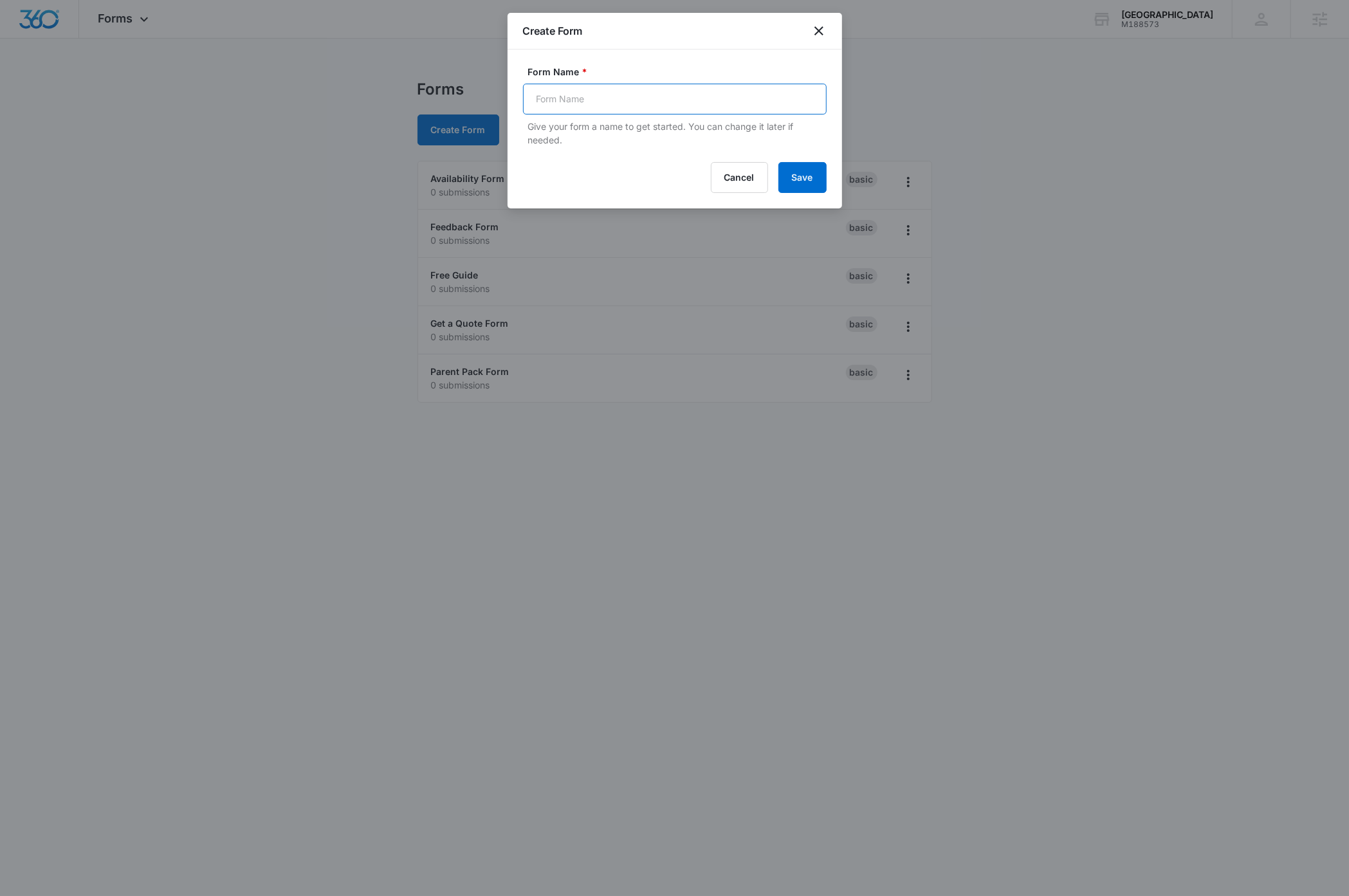
click at [603, 101] on input "Form Name *" at bounding box center [675, 98] width 304 height 31
paste input "Availability Form"
type input "Availability"
click at [804, 183] on button "Save" at bounding box center [802, 177] width 48 height 31
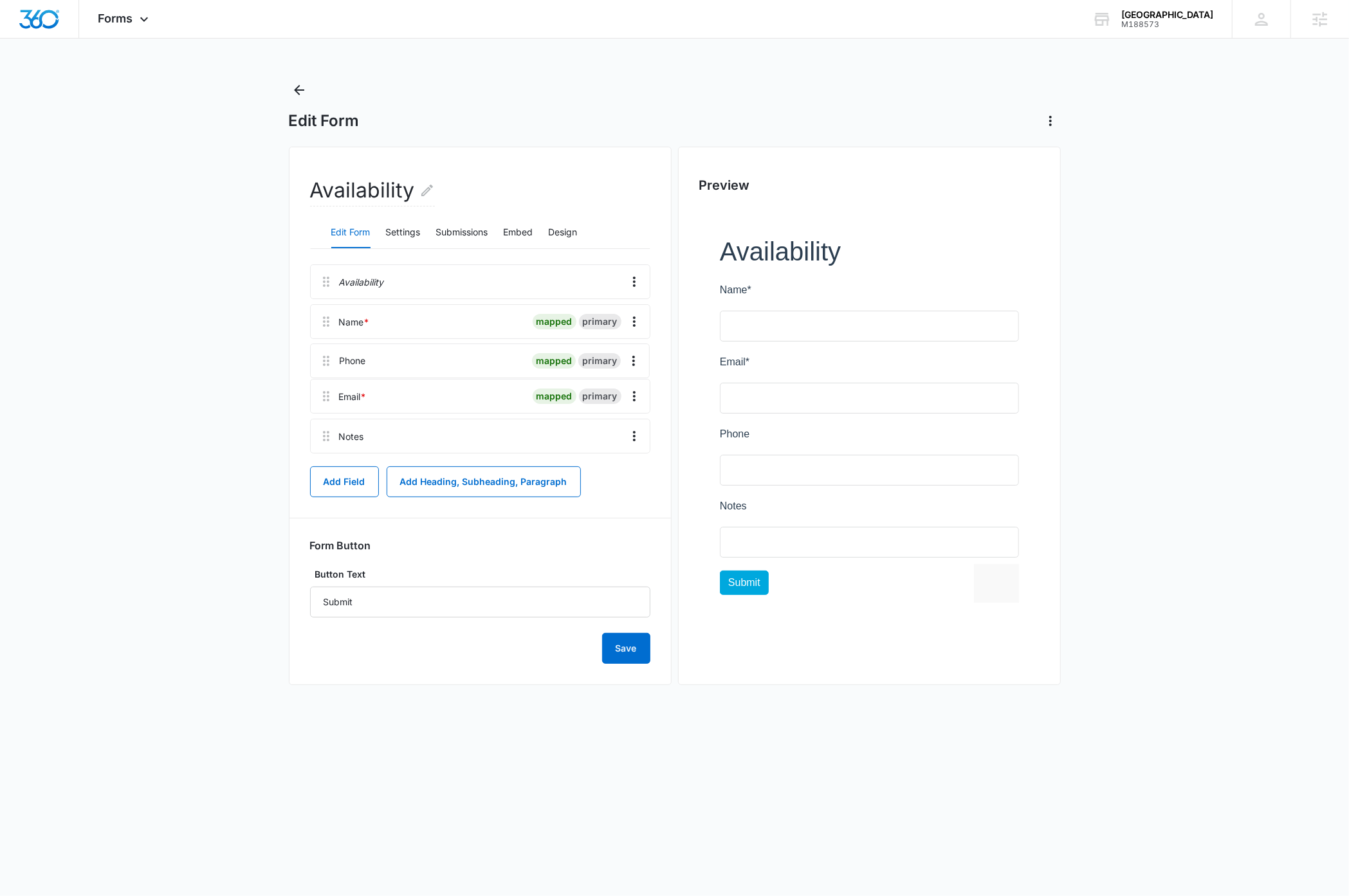
drag, startPoint x: 326, startPoint y: 404, endPoint x: 326, endPoint y: 353, distance: 51.0
click at [326, 353] on div "Availability Name * mapped primary Email * mapped primary Phone mapped primary …" at bounding box center [480, 361] width 340 height 194
click at [638, 442] on icon "Overflow Menu" at bounding box center [634, 441] width 16 height 16
click at [624, 498] on button "Delete" at bounding box center [607, 497] width 73 height 19
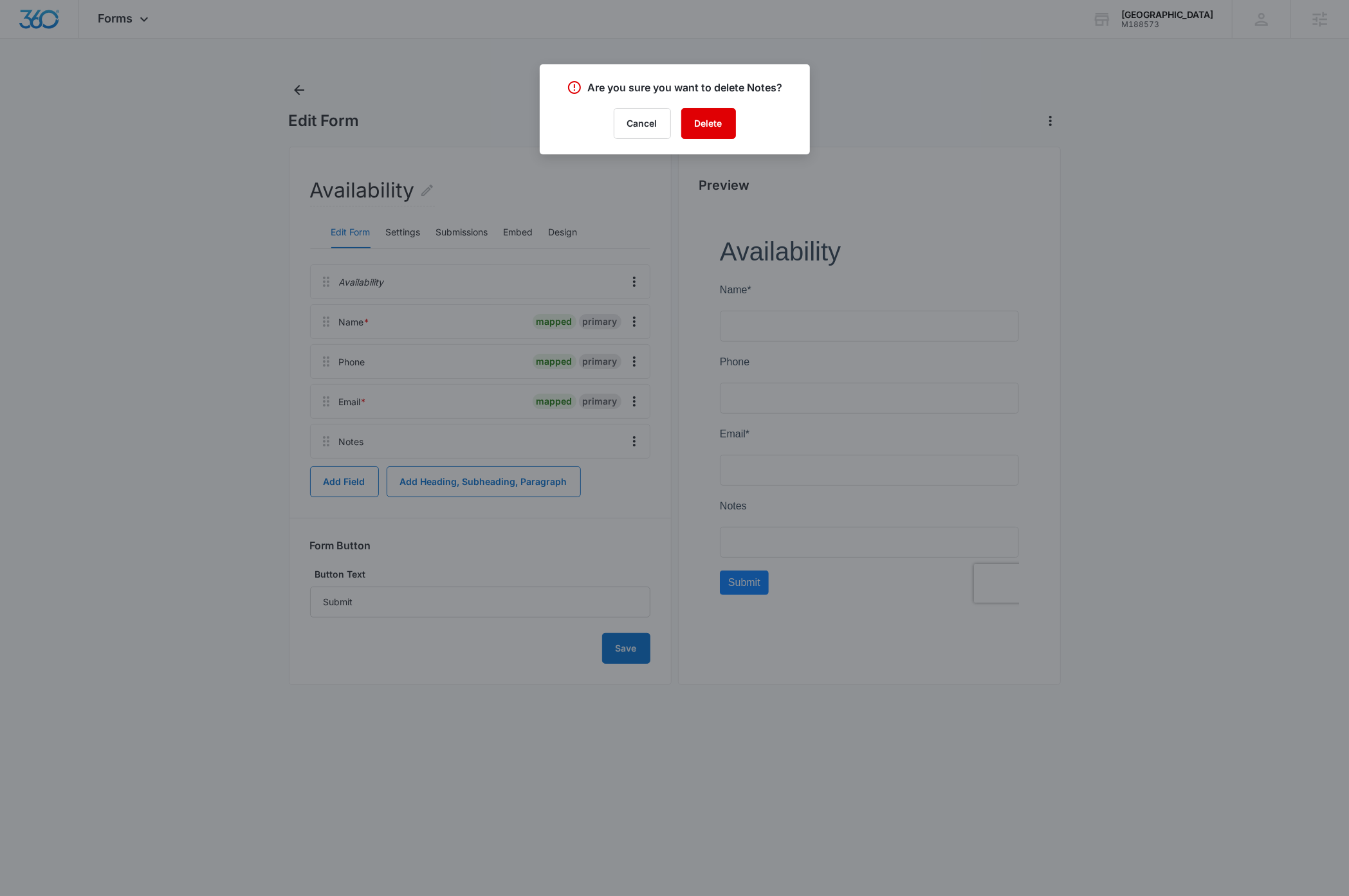
click at [718, 122] on button "Delete" at bounding box center [708, 123] width 54 height 31
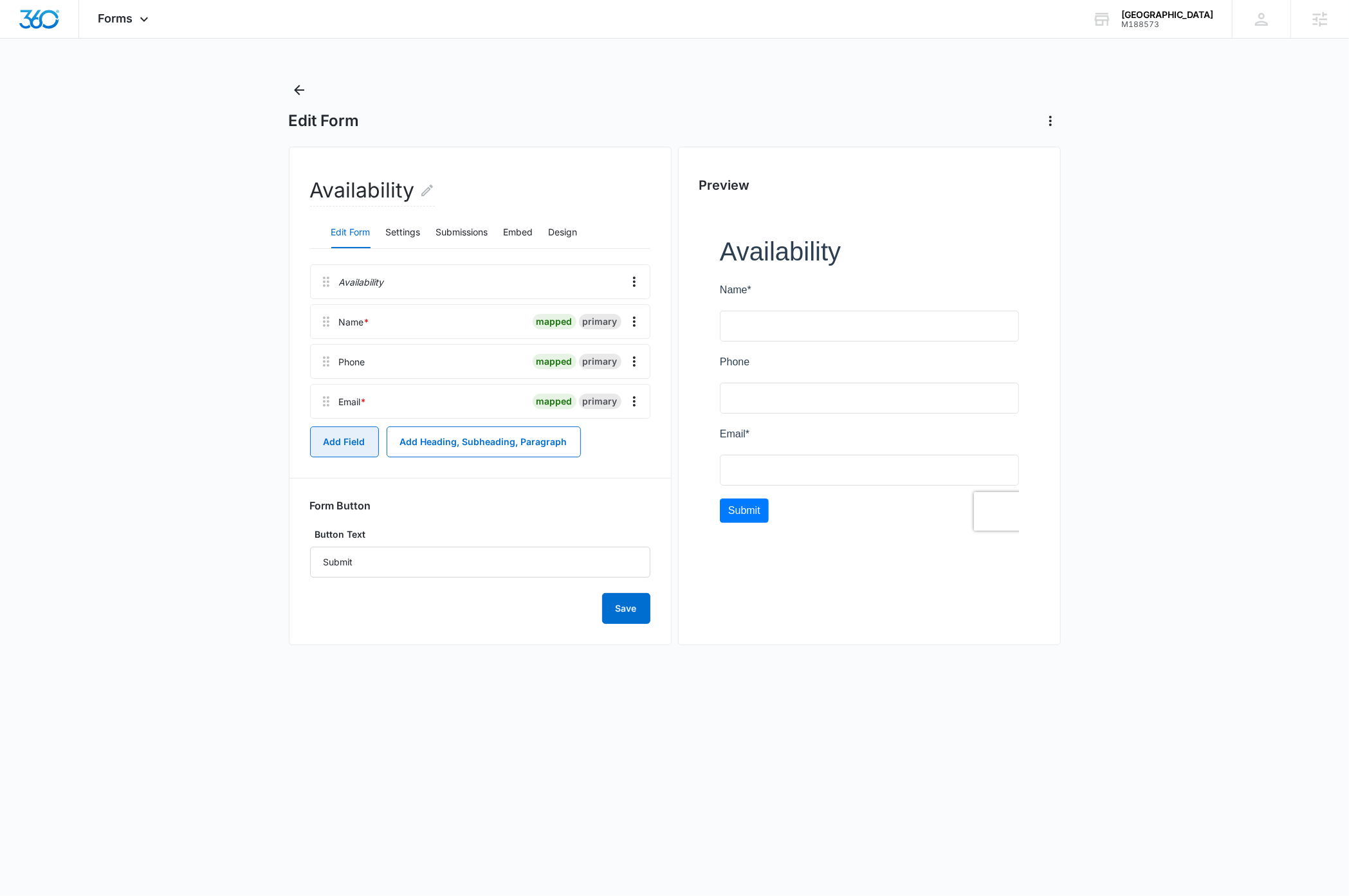
click at [331, 444] on button "Add Field" at bounding box center [344, 442] width 69 height 31
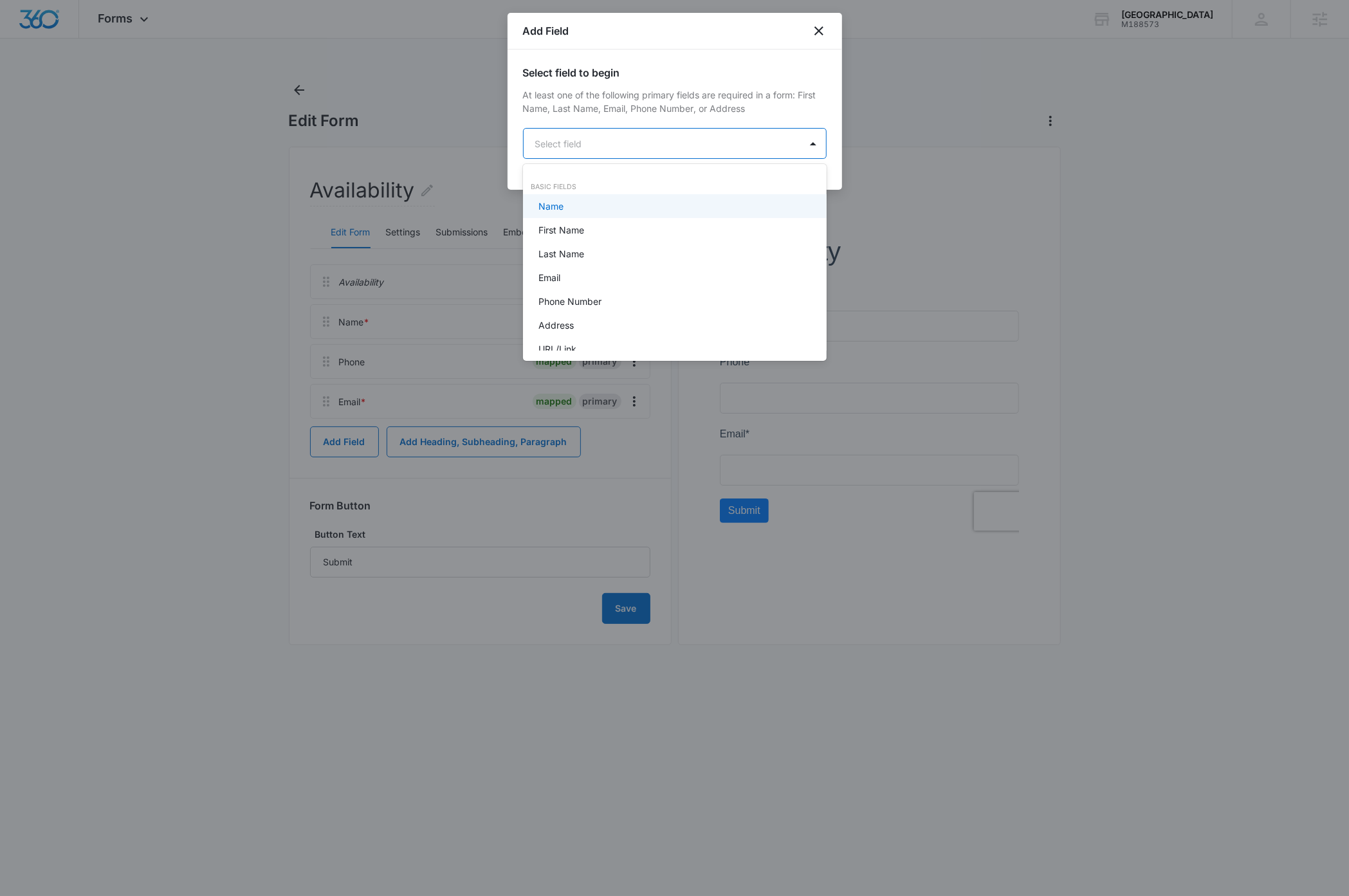
click at [597, 144] on body "Forms Apps Reputation Websites Forms CRM Email Social Payments Content Ads Inte…" at bounding box center [674, 448] width 1349 height 896
click at [585, 309] on div "Text Field" at bounding box center [673, 316] width 270 height 14
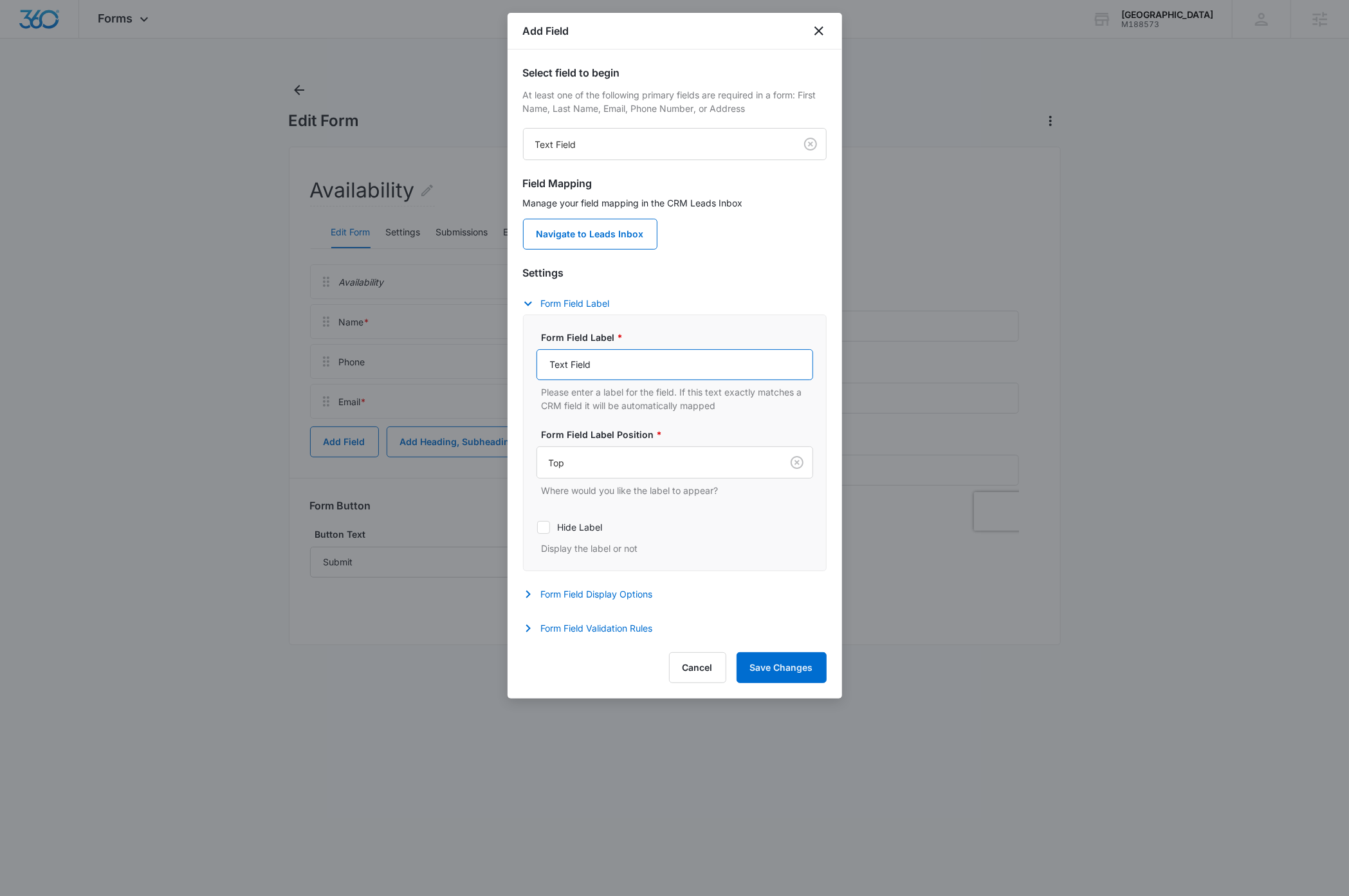
click at [624, 370] on input "Text Field" at bounding box center [674, 364] width 277 height 31
click at [702, 365] on input "Age Of Child(ren)" at bounding box center [674, 364] width 277 height 31
type input "Age Of Child(ren)"
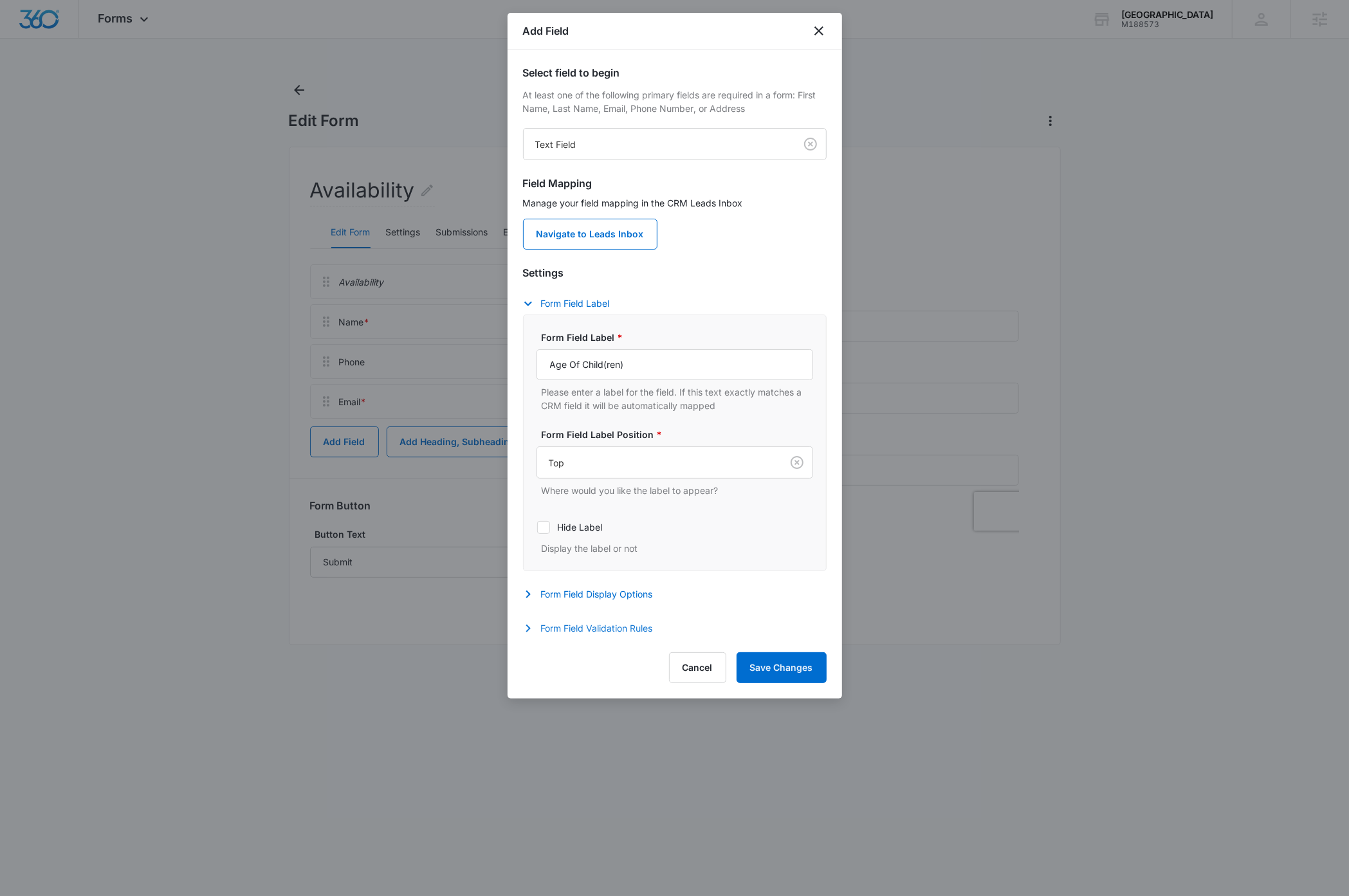
click at [587, 629] on button "Form Field Validation Rules" at bounding box center [595, 628] width 143 height 16
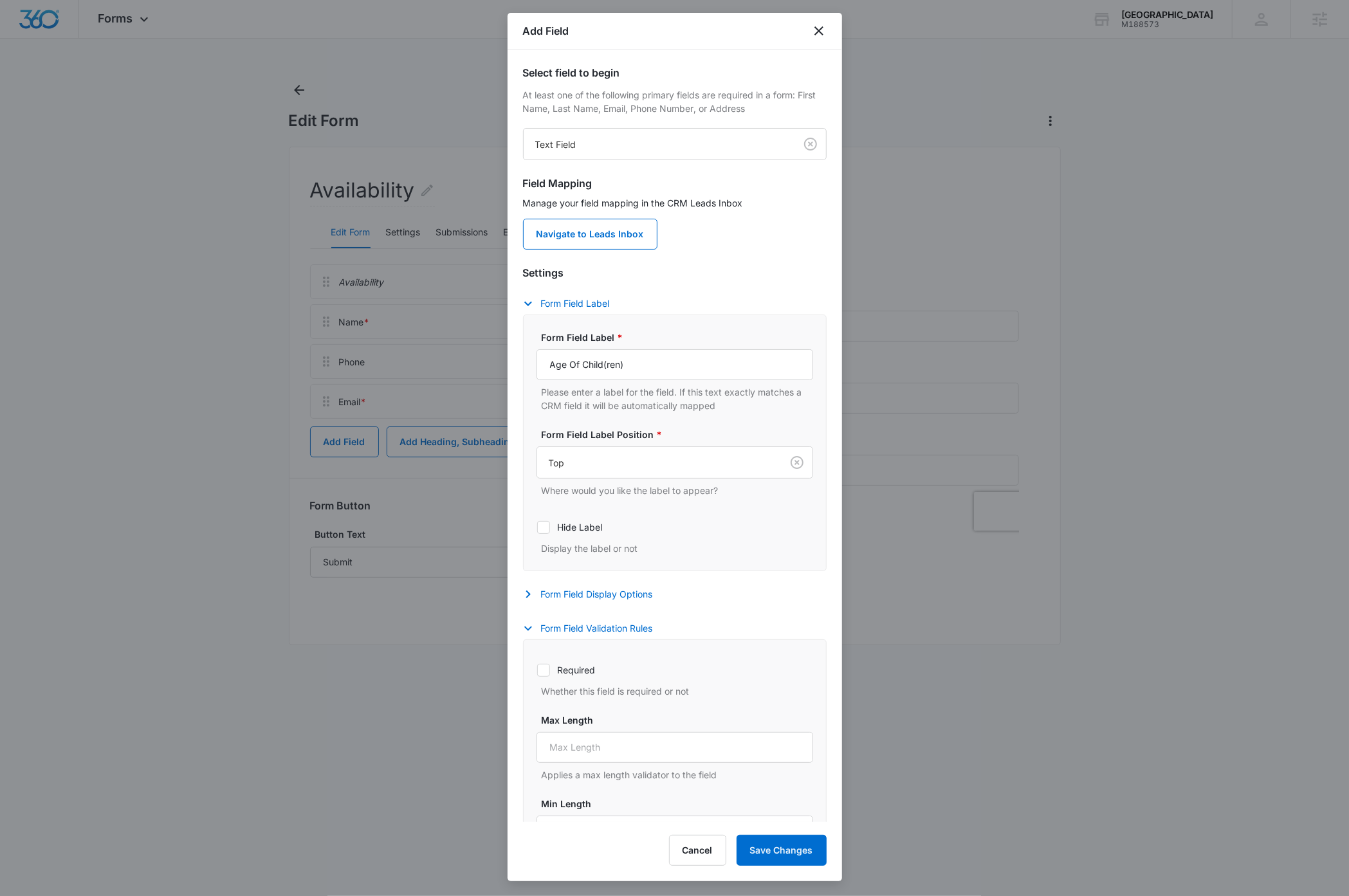
click at [548, 670] on icon at bounding box center [543, 670] width 12 height 12
click at [537, 670] on input "Required" at bounding box center [536, 669] width 1 height 1
checkbox input "true"
click at [622, 628] on button "Form Field Validation Rules" at bounding box center [595, 628] width 143 height 16
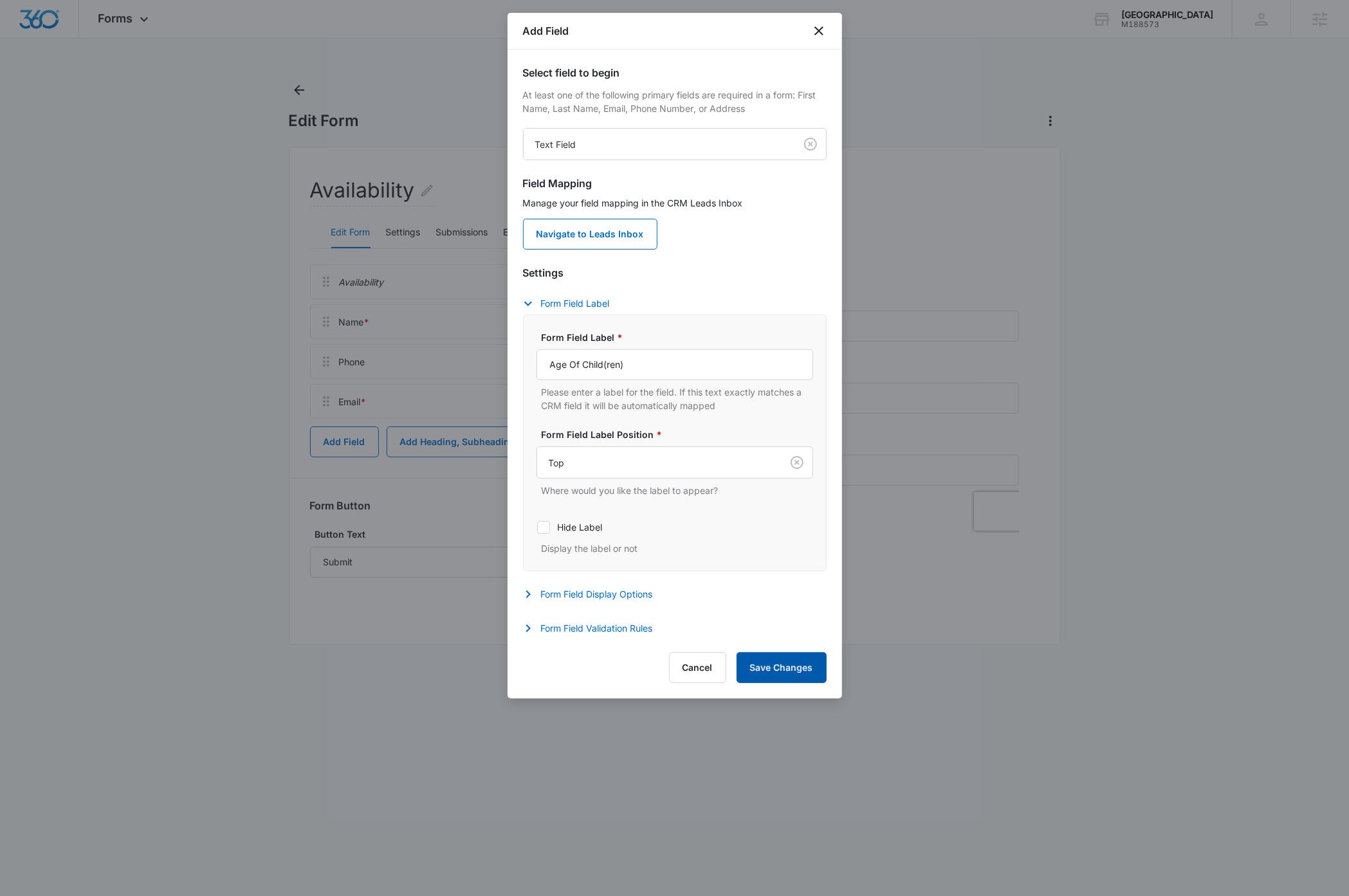
click at [783, 675] on button "Save Changes" at bounding box center [782, 667] width 90 height 31
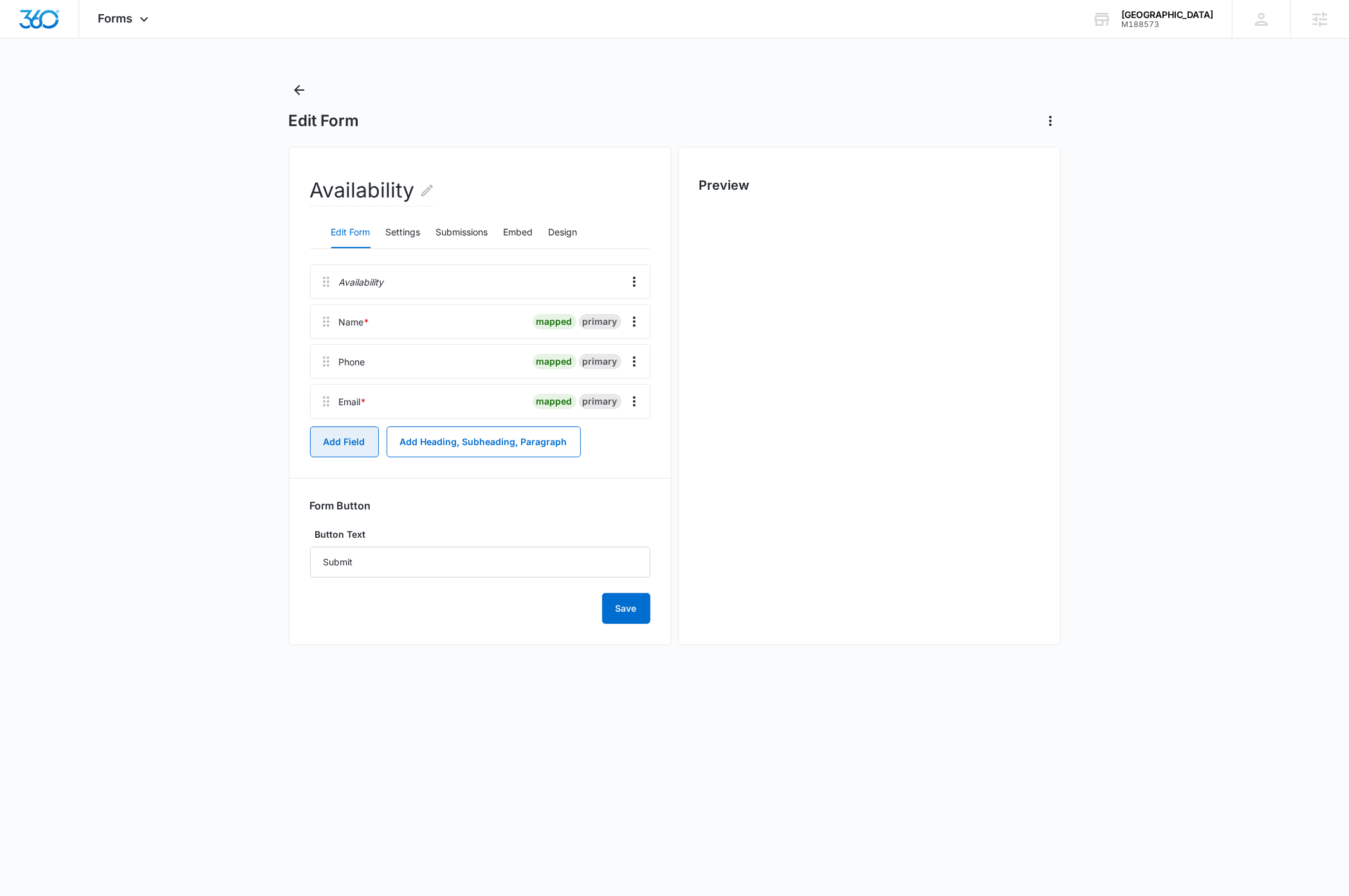
scroll to position [0, 0]
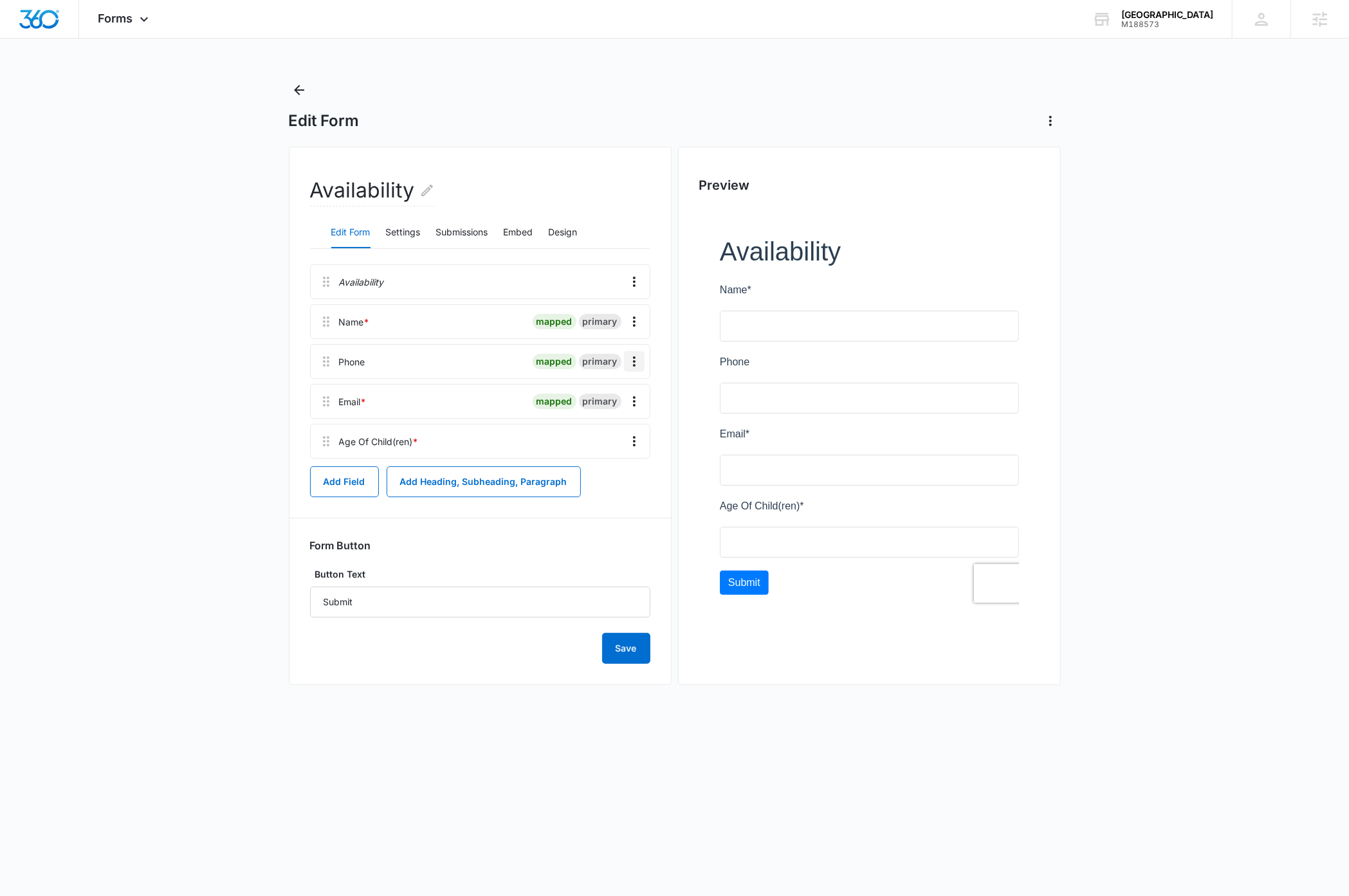
click at [637, 364] on icon "Overflow Menu" at bounding box center [634, 361] width 16 height 16
click at [608, 395] on div "Edit" at bounding box center [599, 397] width 27 height 9
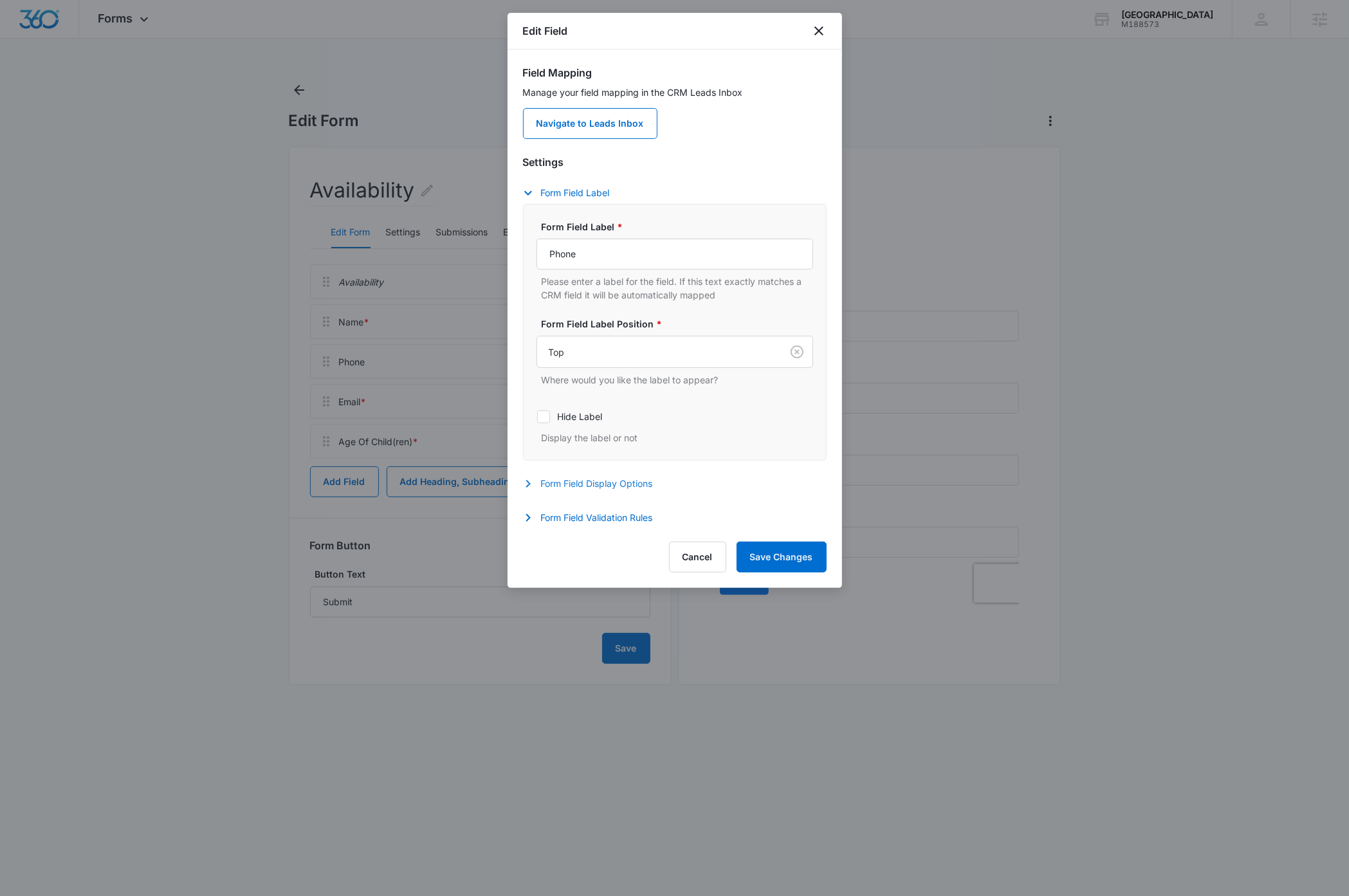
click at [602, 484] on button "Form Field Display Options" at bounding box center [595, 484] width 143 height 16
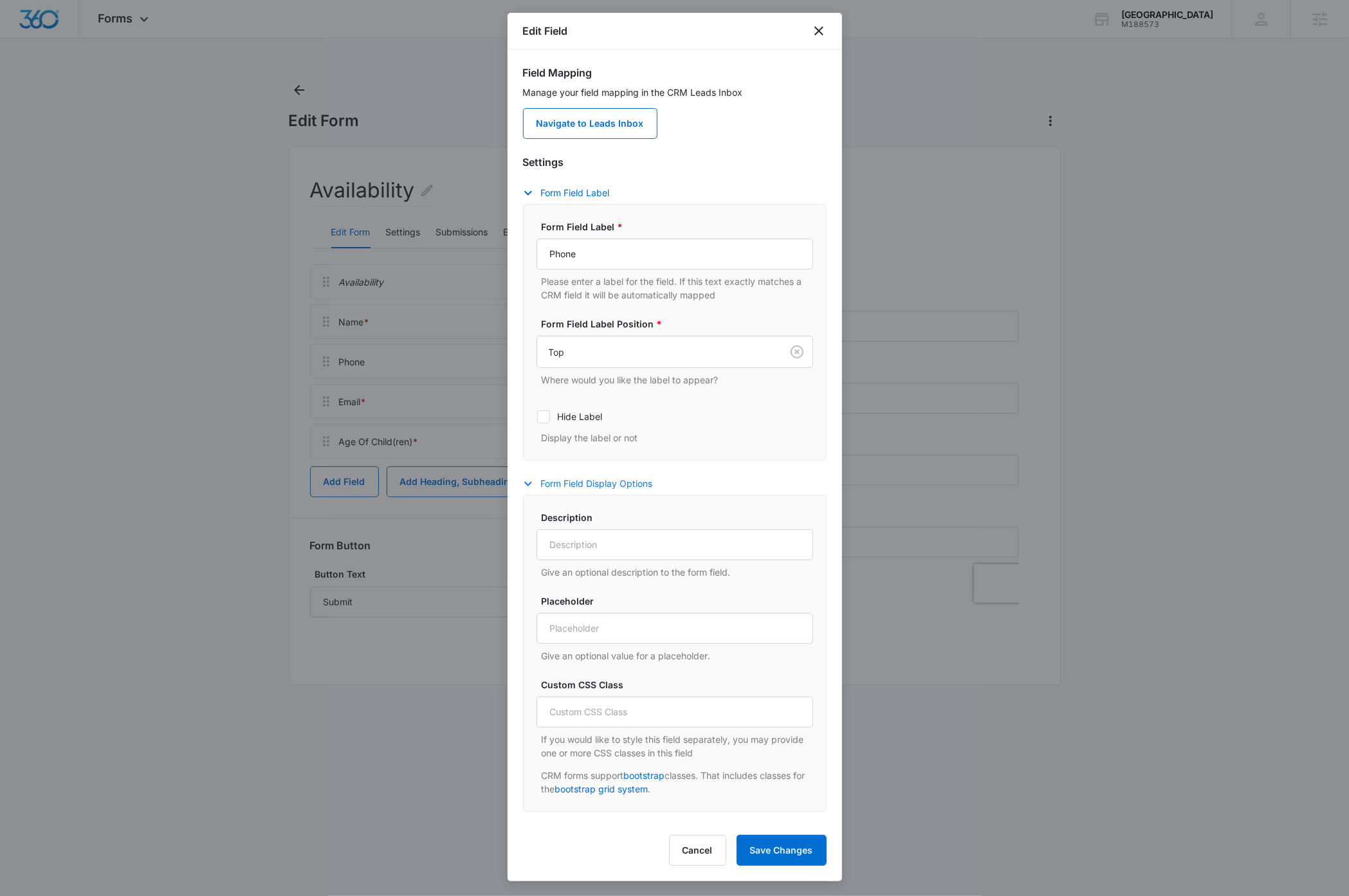
click at [602, 484] on button "Form Field Display Options" at bounding box center [595, 484] width 143 height 16
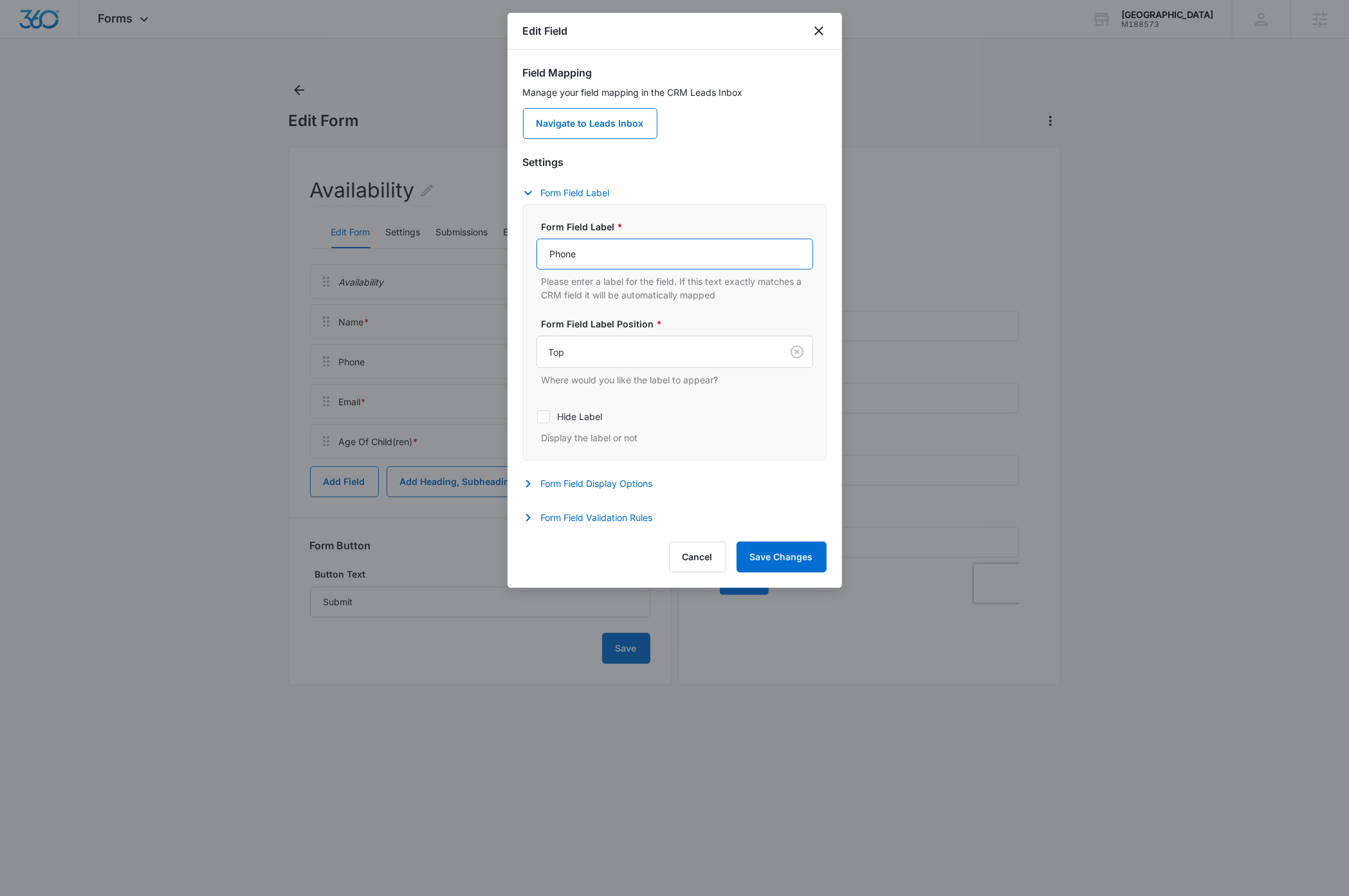
click at [599, 263] on input "Phone" at bounding box center [674, 253] width 277 height 31
type input "Phone Number"
click at [608, 520] on button "Form Field Validation Rules" at bounding box center [595, 518] width 143 height 16
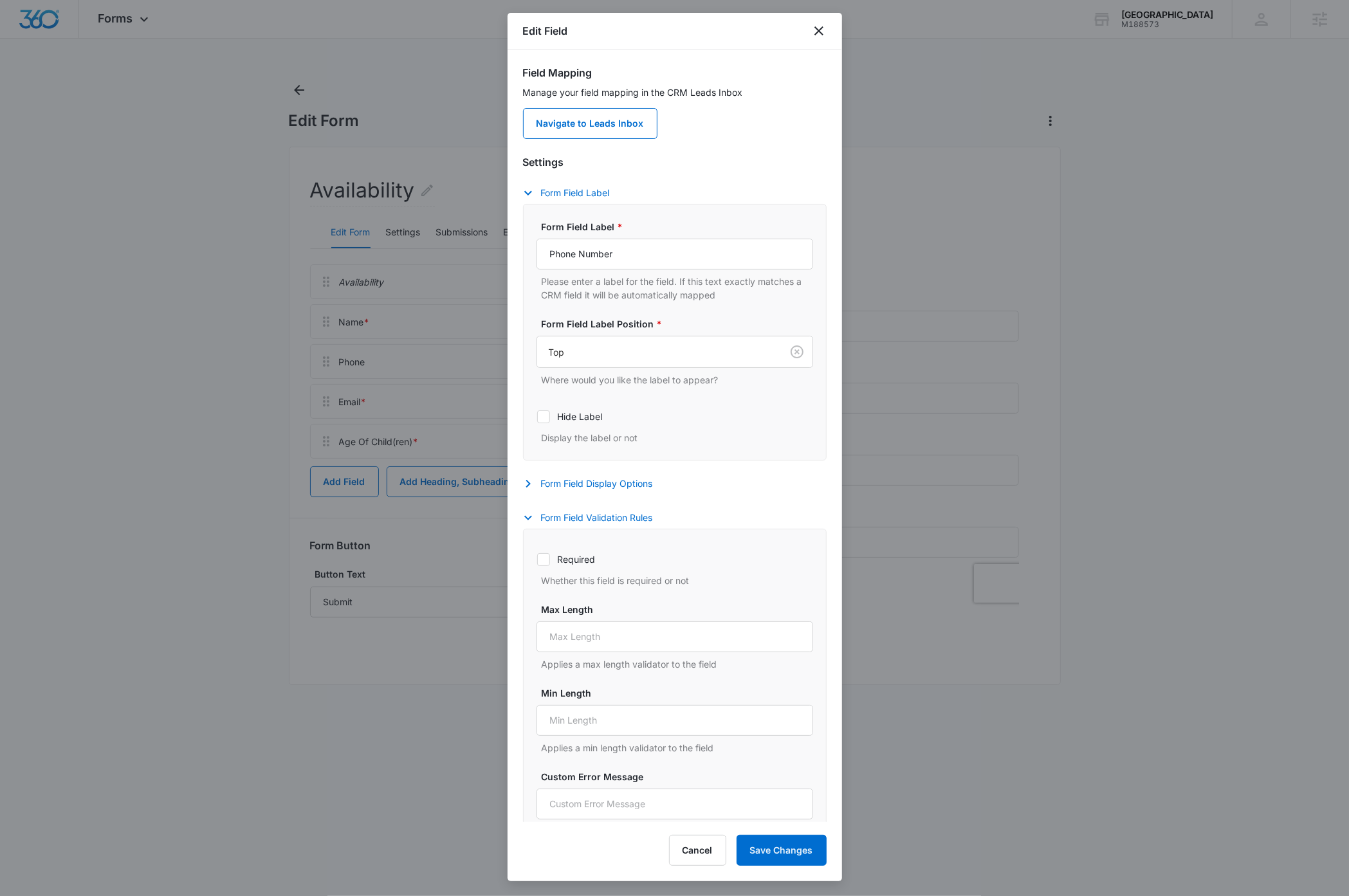
click at [547, 560] on icon at bounding box center [543, 559] width 12 height 12
click at [537, 560] on input "Required" at bounding box center [536, 559] width 1 height 1
checkbox input "true"
click at [786, 853] on button "Save Changes" at bounding box center [782, 850] width 90 height 31
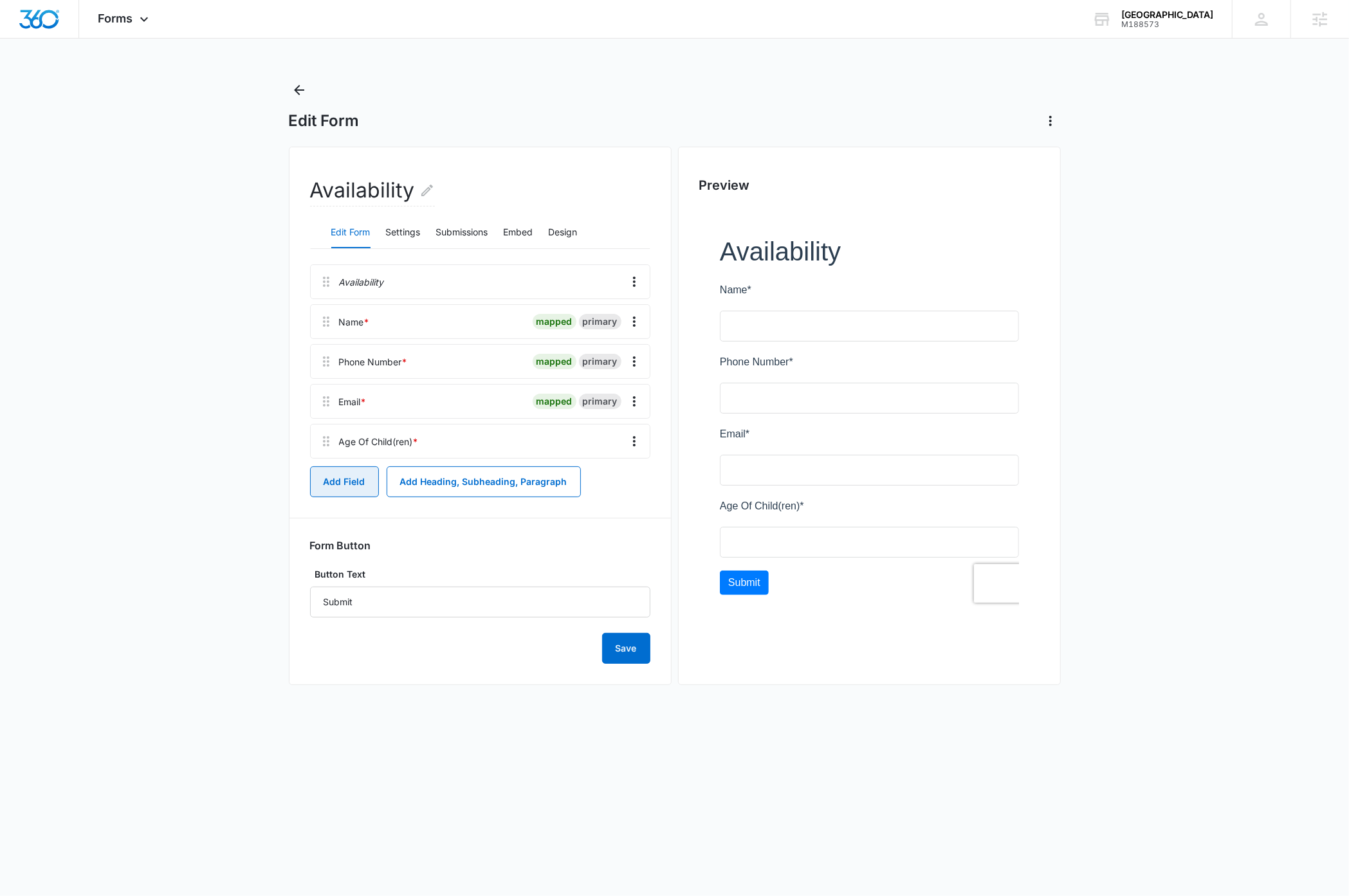
click at [343, 485] on button "Add Field" at bounding box center [344, 481] width 69 height 31
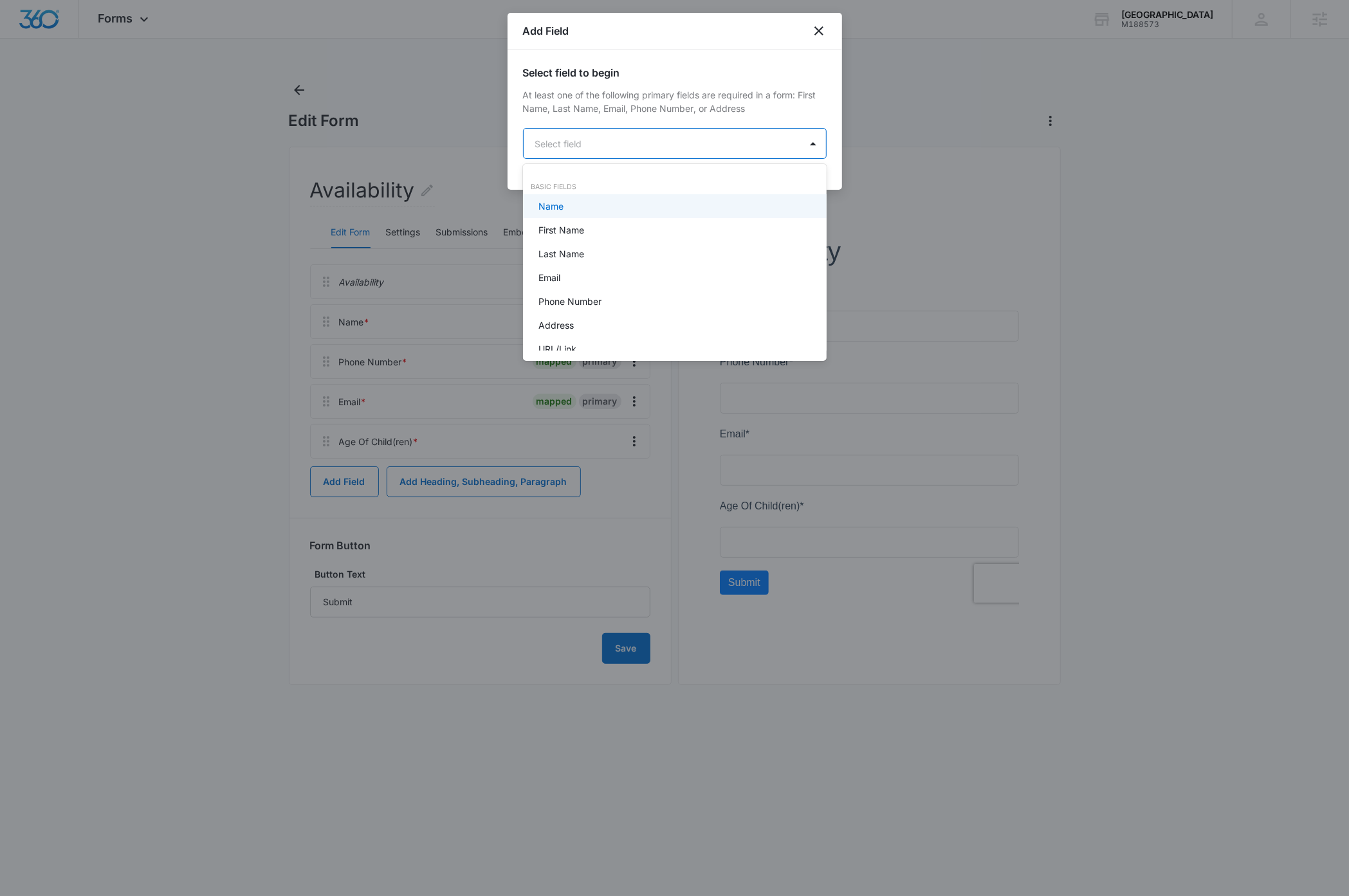
click at [620, 143] on body "Forms Apps Reputation Websites Forms CRM Email Social Payments Content Ads Inte…" at bounding box center [674, 448] width 1349 height 896
click at [589, 240] on p "Checkboxes" at bounding box center [565, 240] width 53 height 14
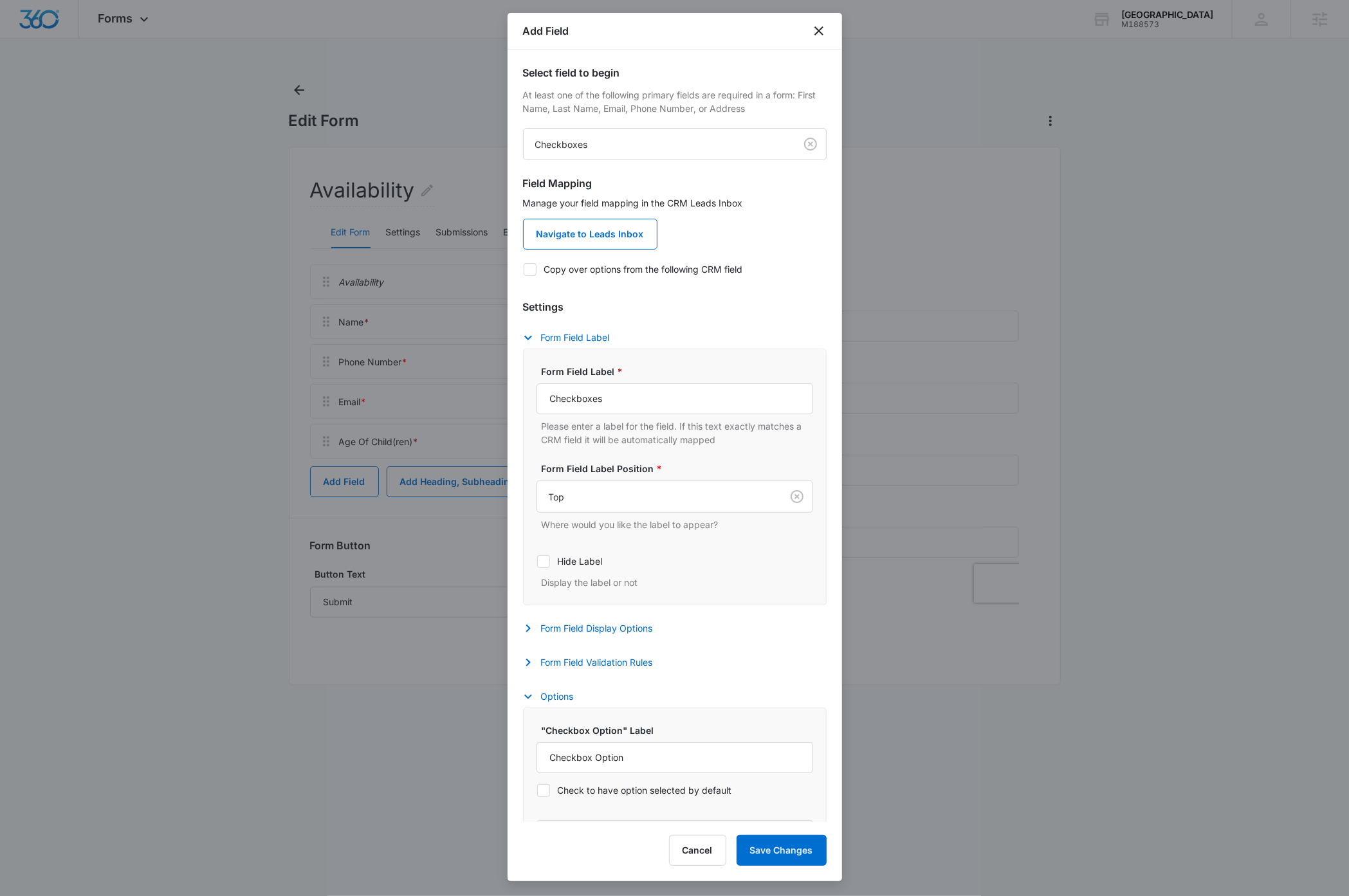
drag, startPoint x: 530, startPoint y: 266, endPoint x: 548, endPoint y: 283, distance: 24.8
click at [530, 266] on icon at bounding box center [530, 269] width 12 height 12
click at [524, 269] on input "Copy over options from the following CRM field" at bounding box center [523, 269] width 1 height 1
checkbox input "true"
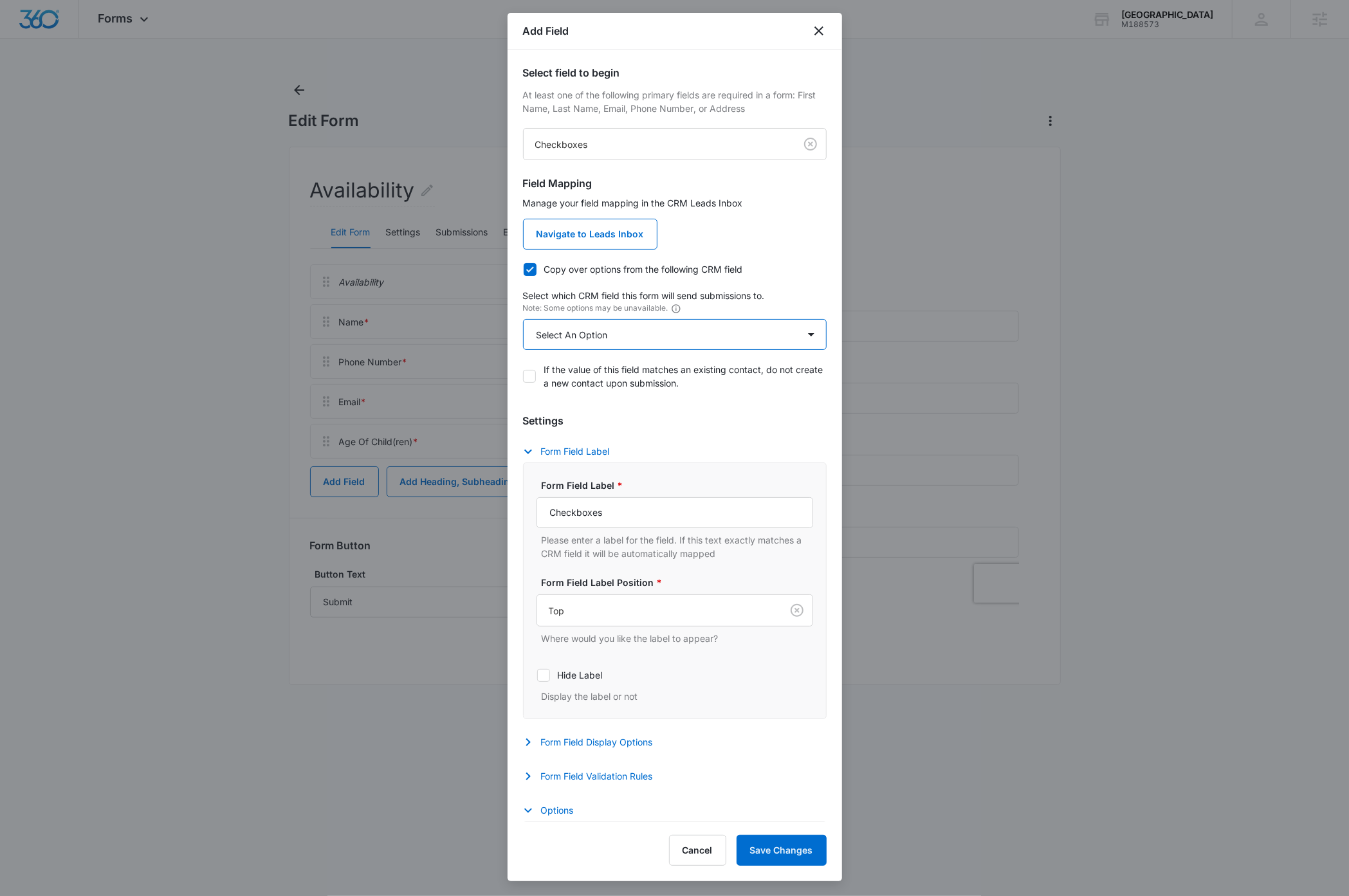
click at [621, 335] on select "Select An Option Select An Option Check if you have ELC I agree to receive occa…" at bounding box center [675, 334] width 304 height 31
select select "367"
click at [523, 319] on select "Select An Option Select An Option Check if you have ELC I agree to receive occa…" at bounding box center [675, 334] width 304 height 31
click at [633, 518] on input "Checkboxes" at bounding box center [674, 512] width 277 height 31
click at [633, 518] on input "Checkboxes" at bounding box center [674, 512] width 277 height 31
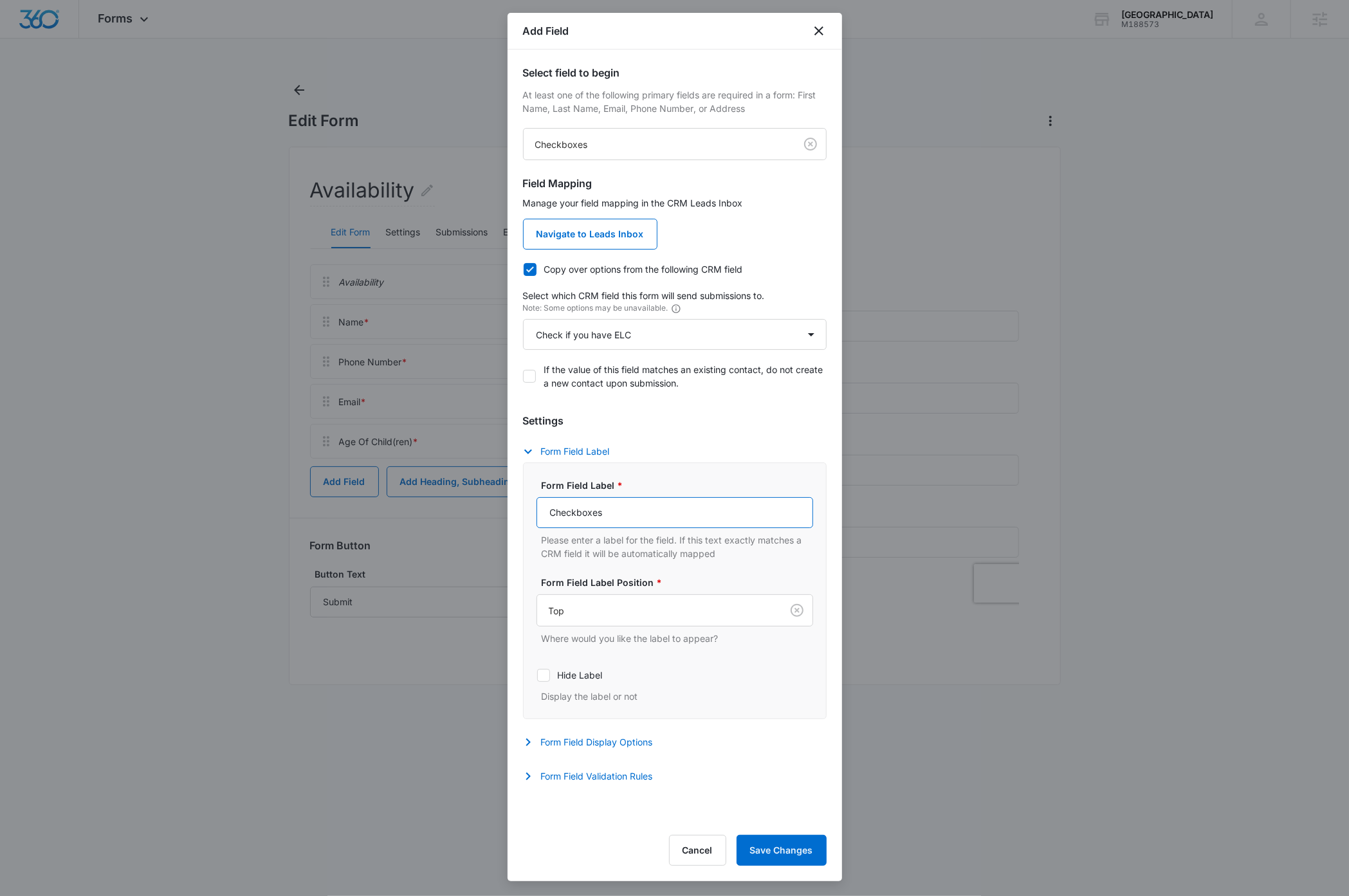
click at [633, 518] on input "Checkboxes" at bounding box center [674, 512] width 277 height 31
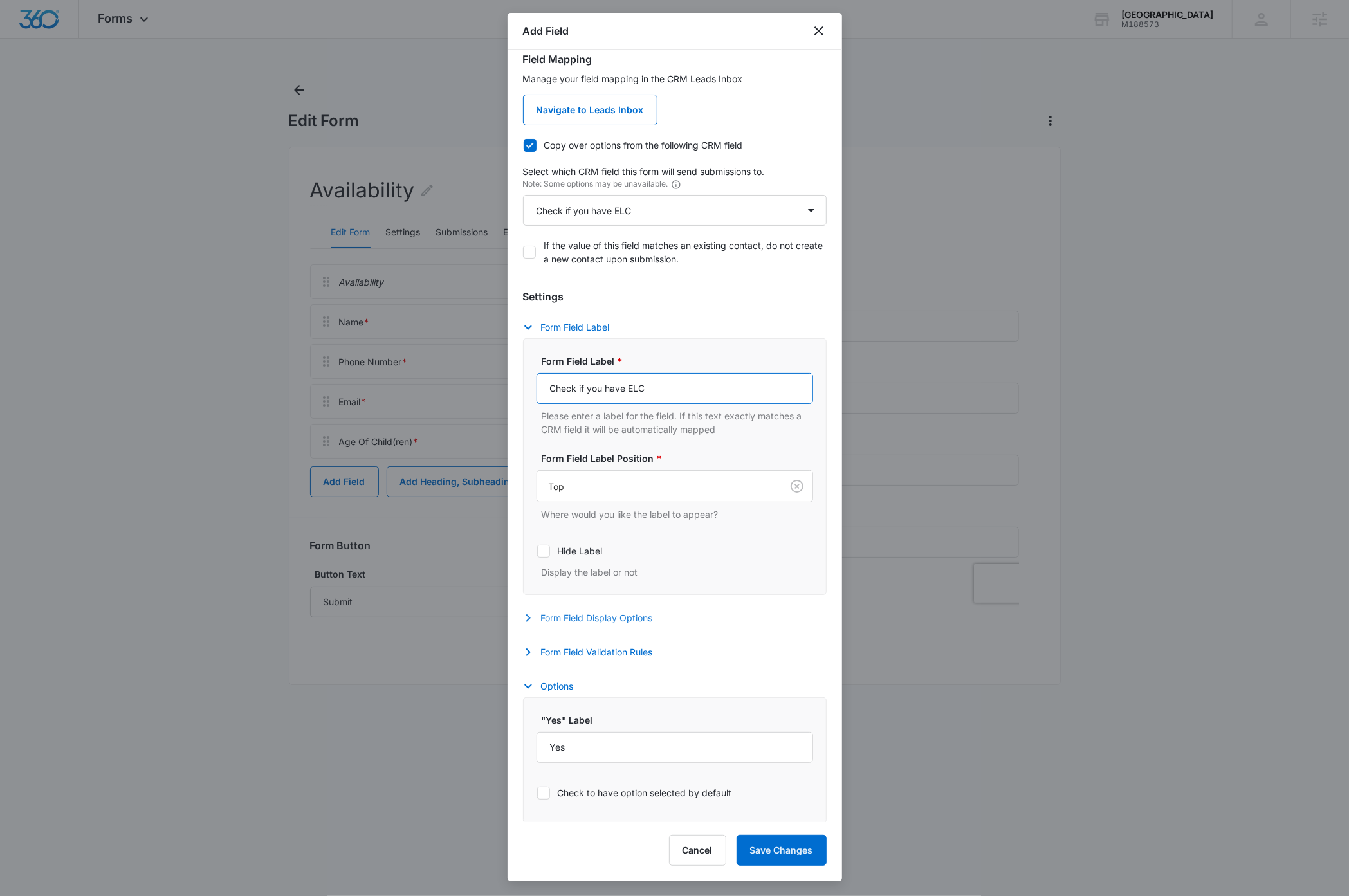
scroll to position [130, 0]
type input "Check if you have ELC"
click at [767, 853] on button "Save Changes" at bounding box center [782, 850] width 90 height 31
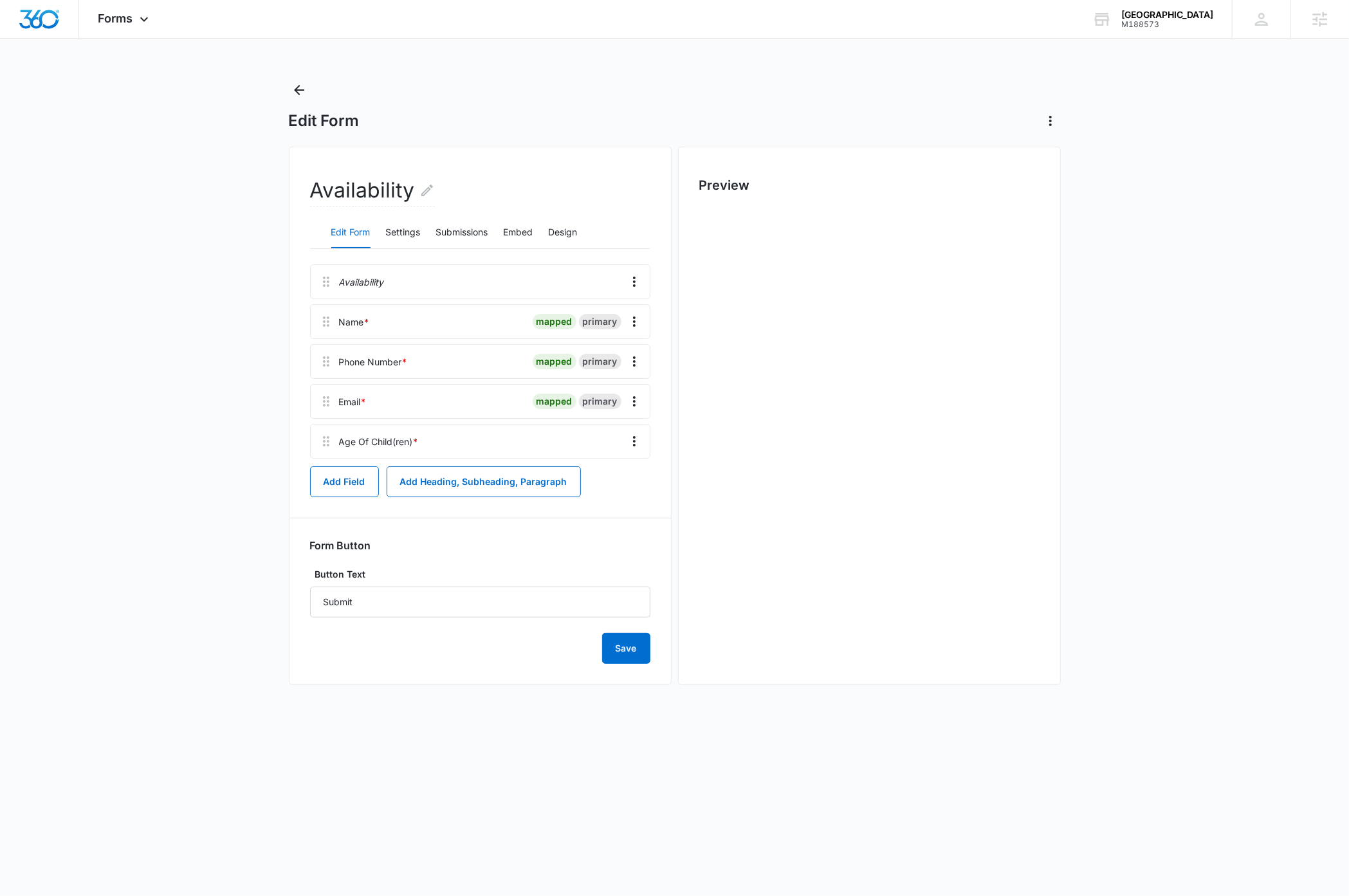
scroll to position [0, 0]
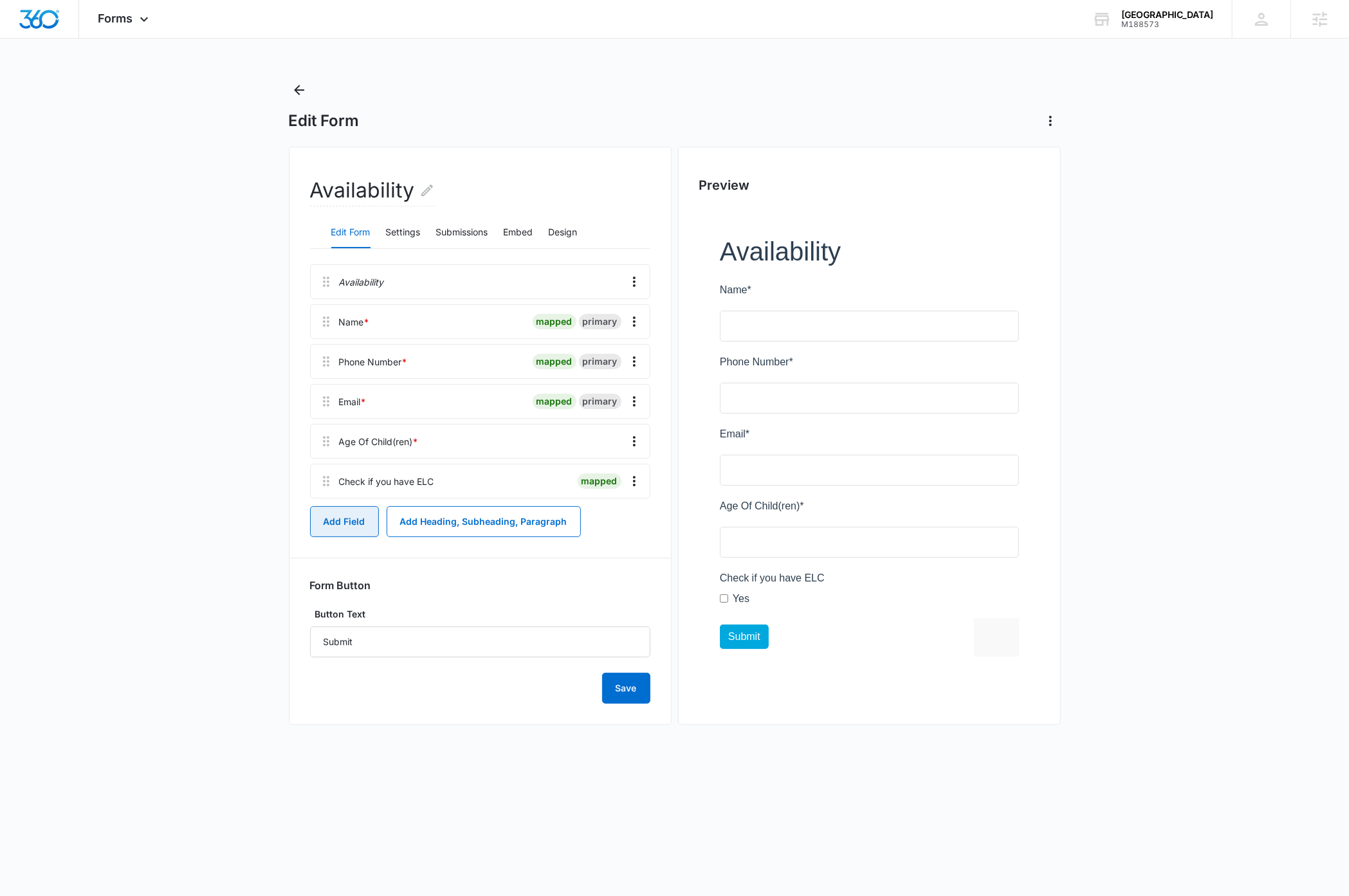
click at [346, 524] on button "Add Field" at bounding box center [344, 521] width 69 height 31
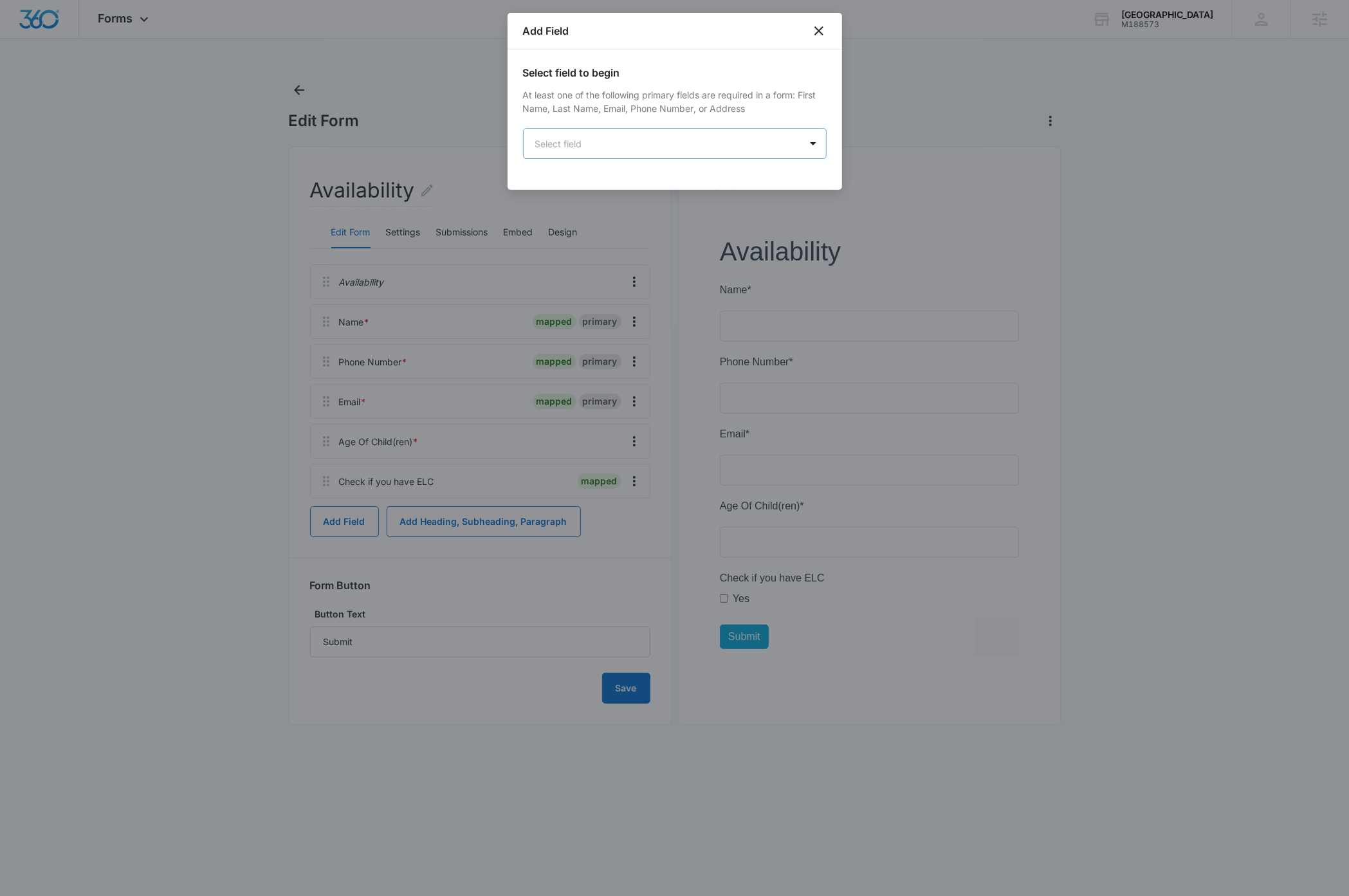
click at [608, 143] on body "Forms Apps Reputation Websites Forms CRM Email Social Payments Content Ads Inte…" at bounding box center [674, 448] width 1349 height 896
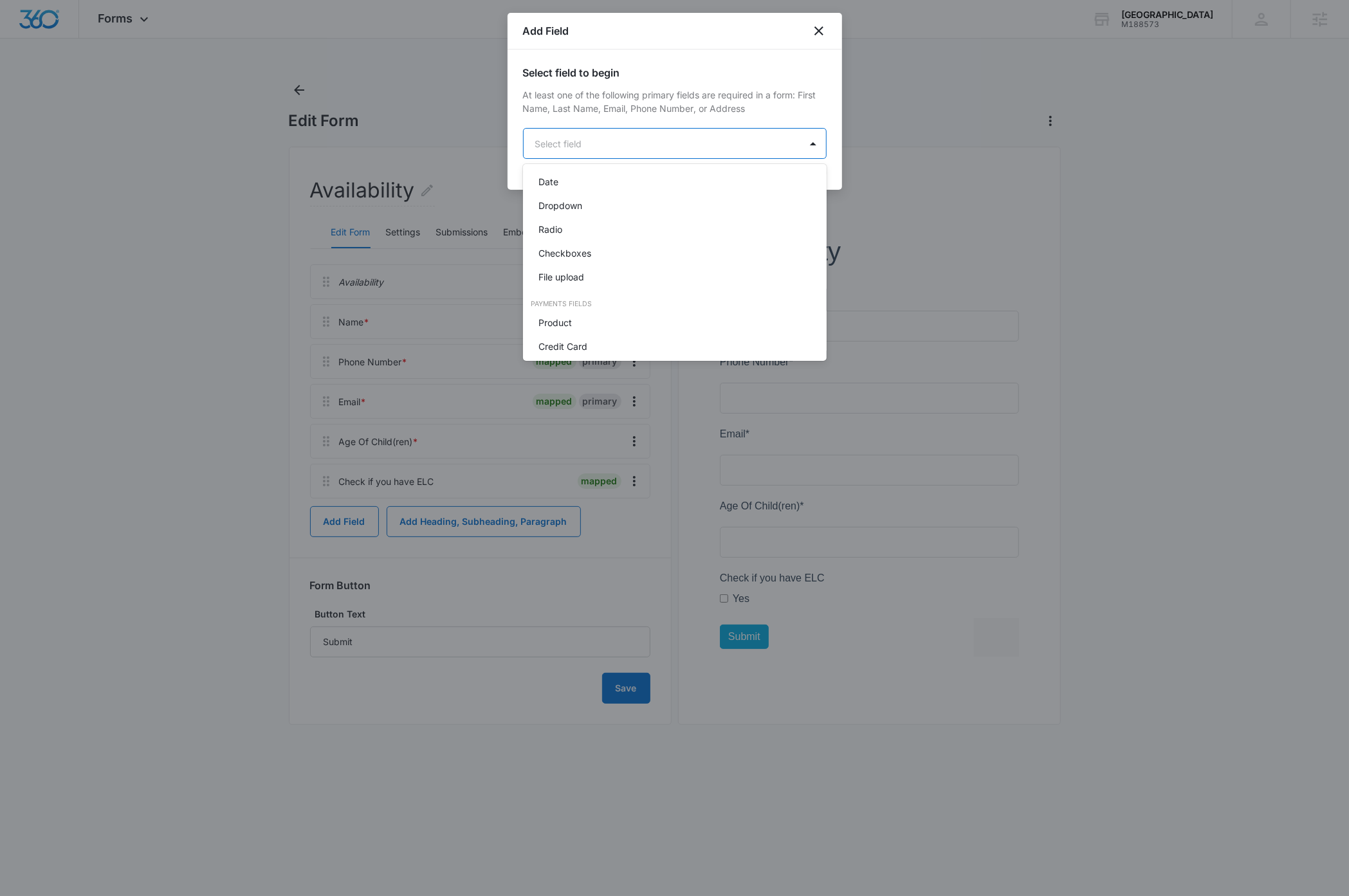
scroll to position [289, 0]
click at [597, 251] on div "Checkboxes" at bounding box center [673, 250] width 270 height 14
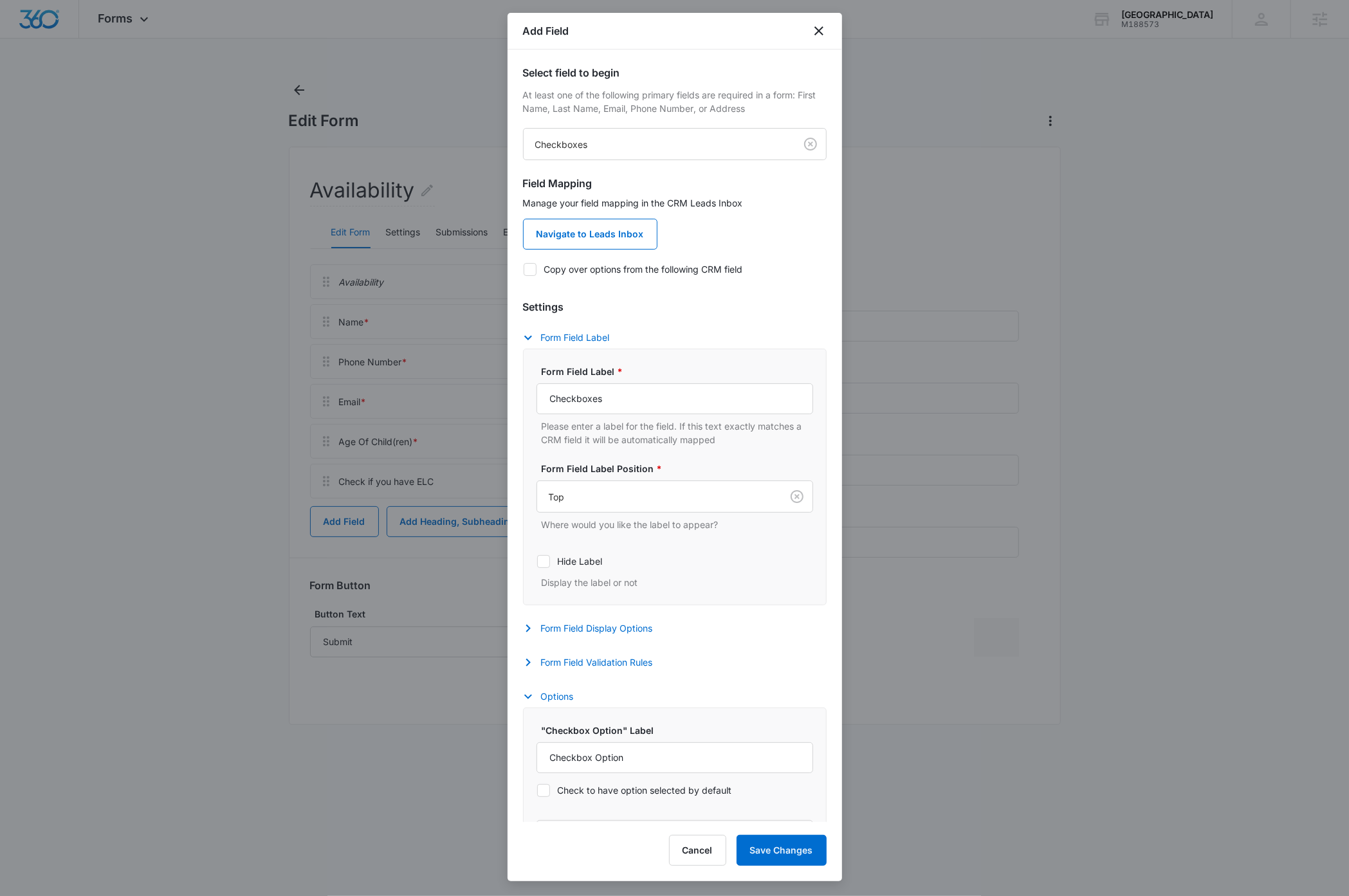
click at [531, 268] on icon at bounding box center [530, 269] width 12 height 12
click at [524, 269] on input "Copy over options from the following CRM field" at bounding box center [523, 269] width 1 height 1
checkbox input "true"
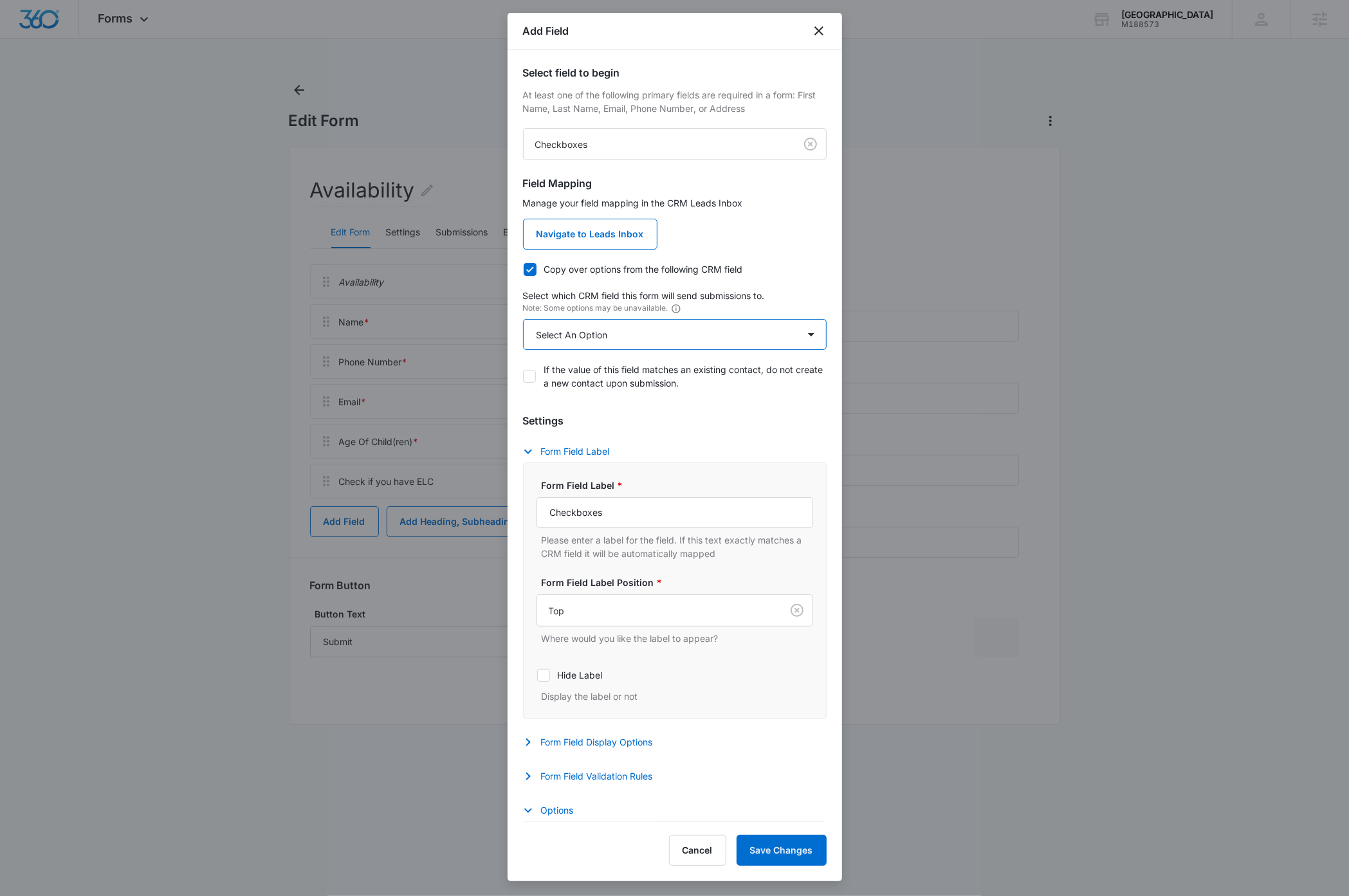
click at [602, 335] on select "Select An Option Select An Option I agree to receive occasional marketing messa…" at bounding box center [675, 334] width 304 height 31
select select "364"
click at [523, 319] on select "Select An Option Select An Option I agree to receive occasional marketing messa…" at bounding box center [675, 334] width 304 height 31
click at [630, 509] on input "Checkboxes" at bounding box center [674, 512] width 277 height 31
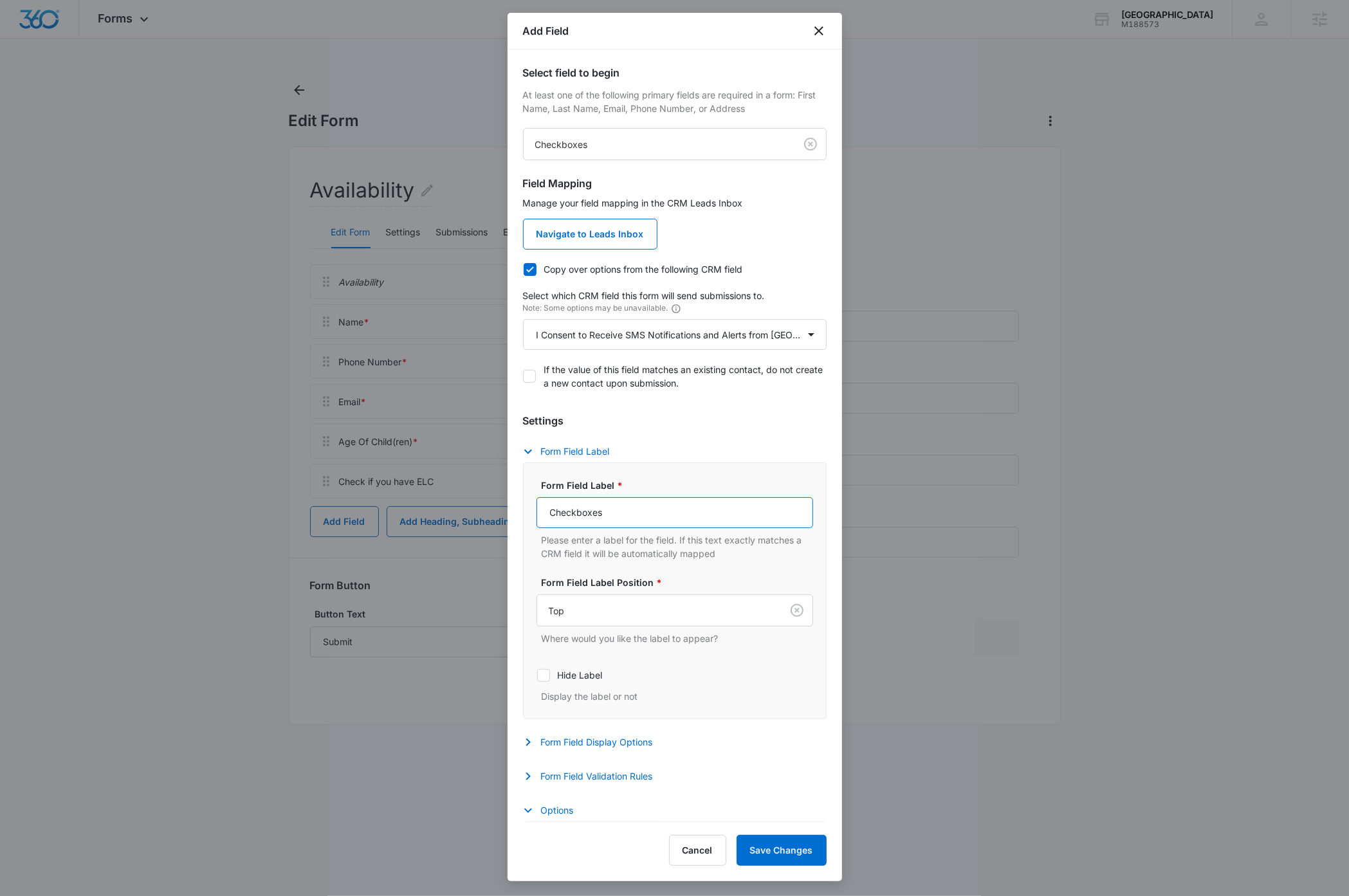
click at [630, 509] on input "Checkboxes" at bounding box center [674, 512] width 277 height 31
paste input "I Consent to Receive SMS Notifications and Alerts from Sunny Side Academy. Mess…"
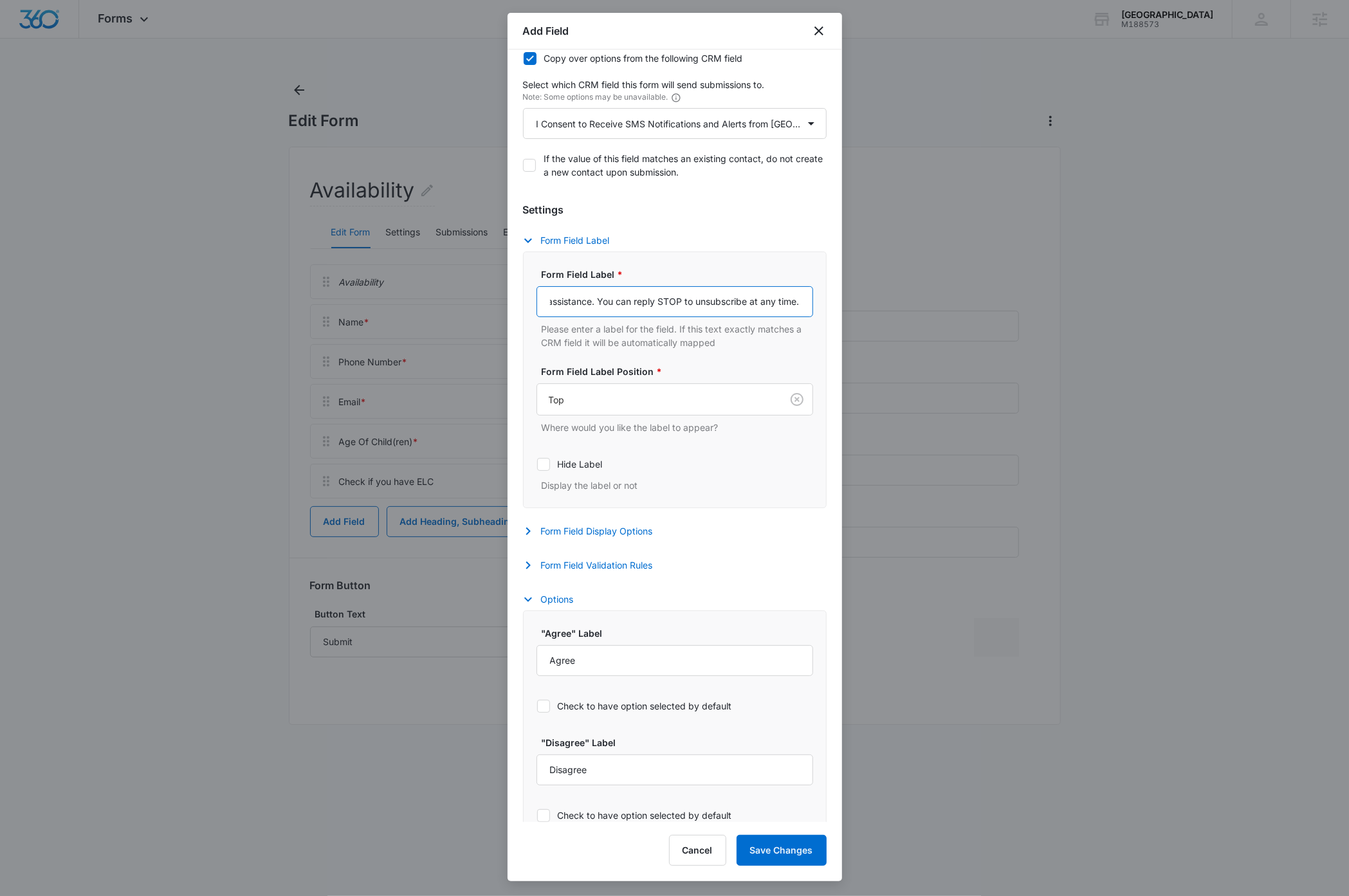
scroll to position [240, 0]
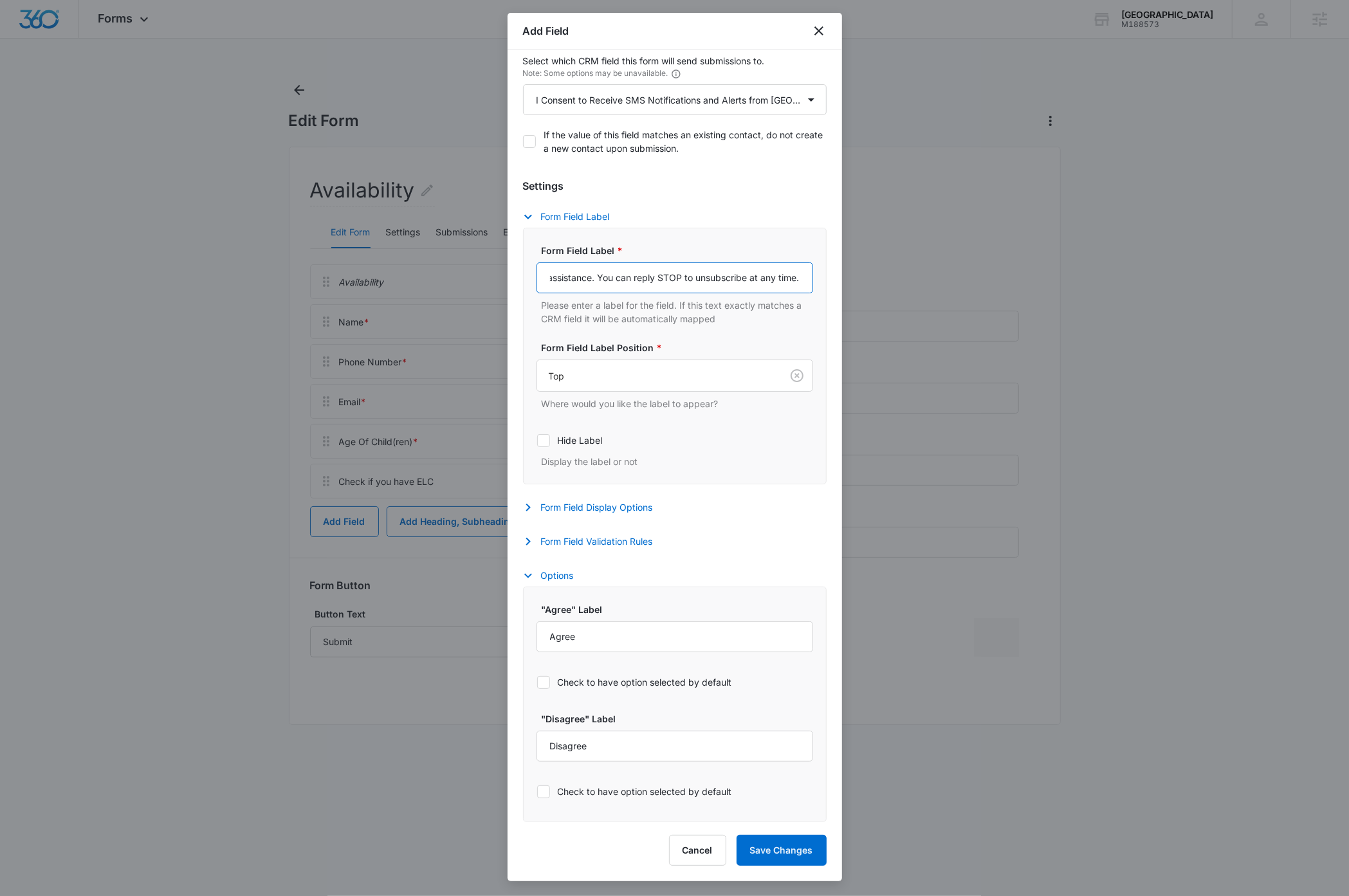
type input "I Consent to Receive SMS Notifications and Alerts from Sunny Side Academy. Mess…"
click at [546, 681] on icon at bounding box center [543, 682] width 7 height 6
click at [537, 681] on input "Check to have option selected by default" at bounding box center [536, 681] width 1 height 1
checkbox input "true"
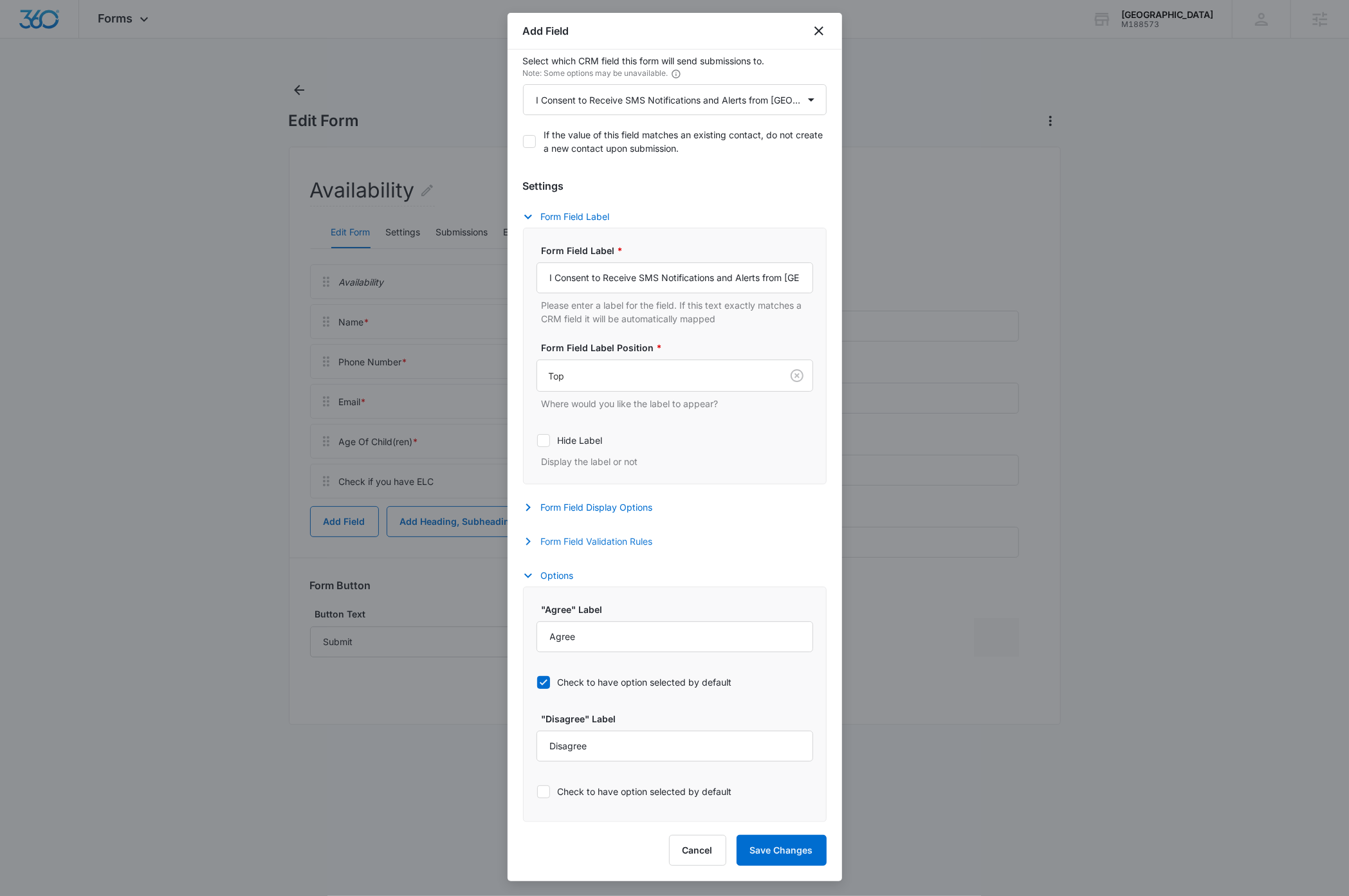
click at [629, 538] on button "Form Field Validation Rules" at bounding box center [595, 541] width 143 height 16
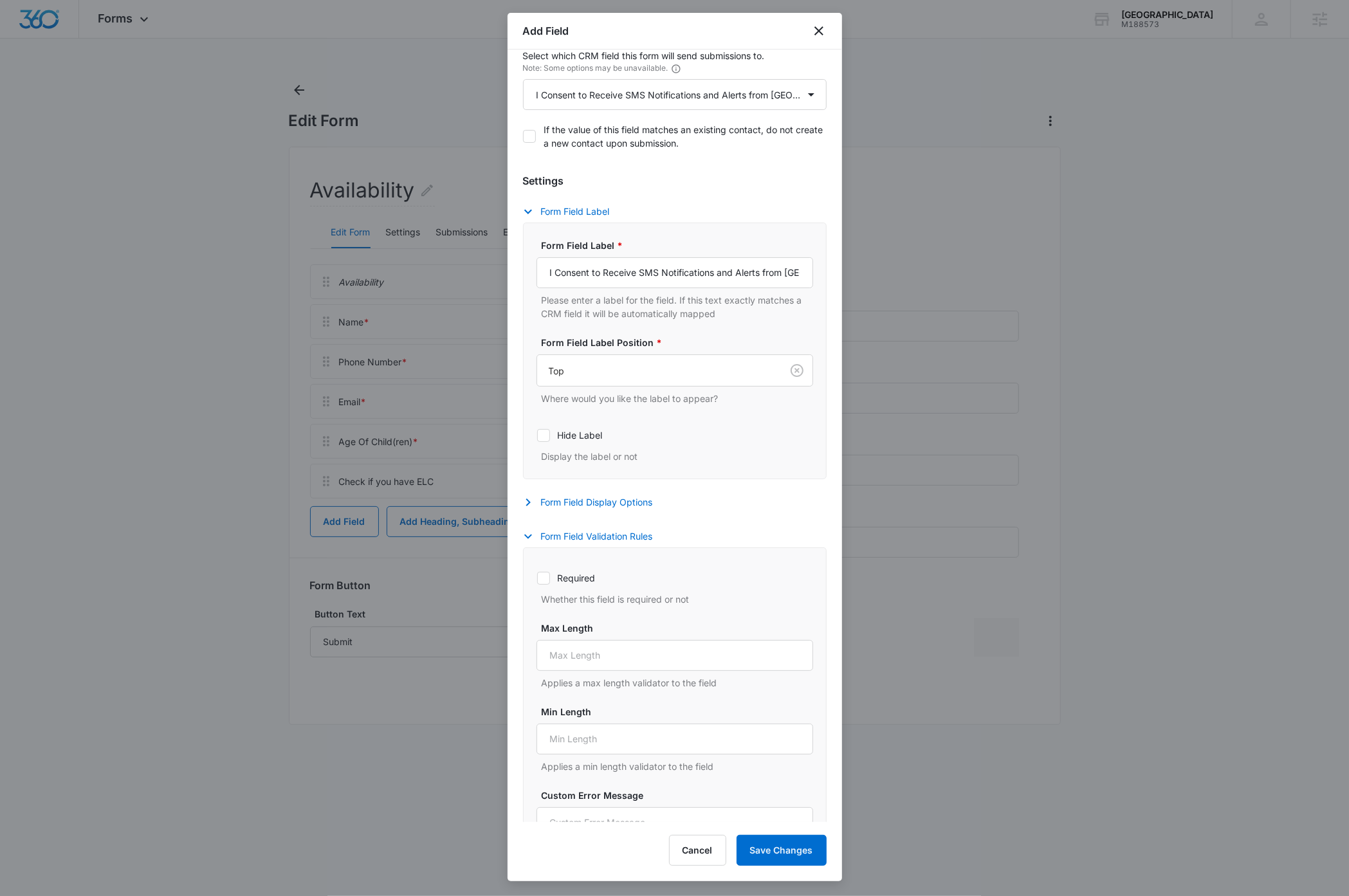
click at [545, 581] on icon at bounding box center [543, 577] width 7 height 6
click at [537, 578] on input "Required" at bounding box center [536, 577] width 1 height 1
checkbox input "true"
click at [557, 539] on button "Form Field Validation Rules" at bounding box center [595, 536] width 143 height 16
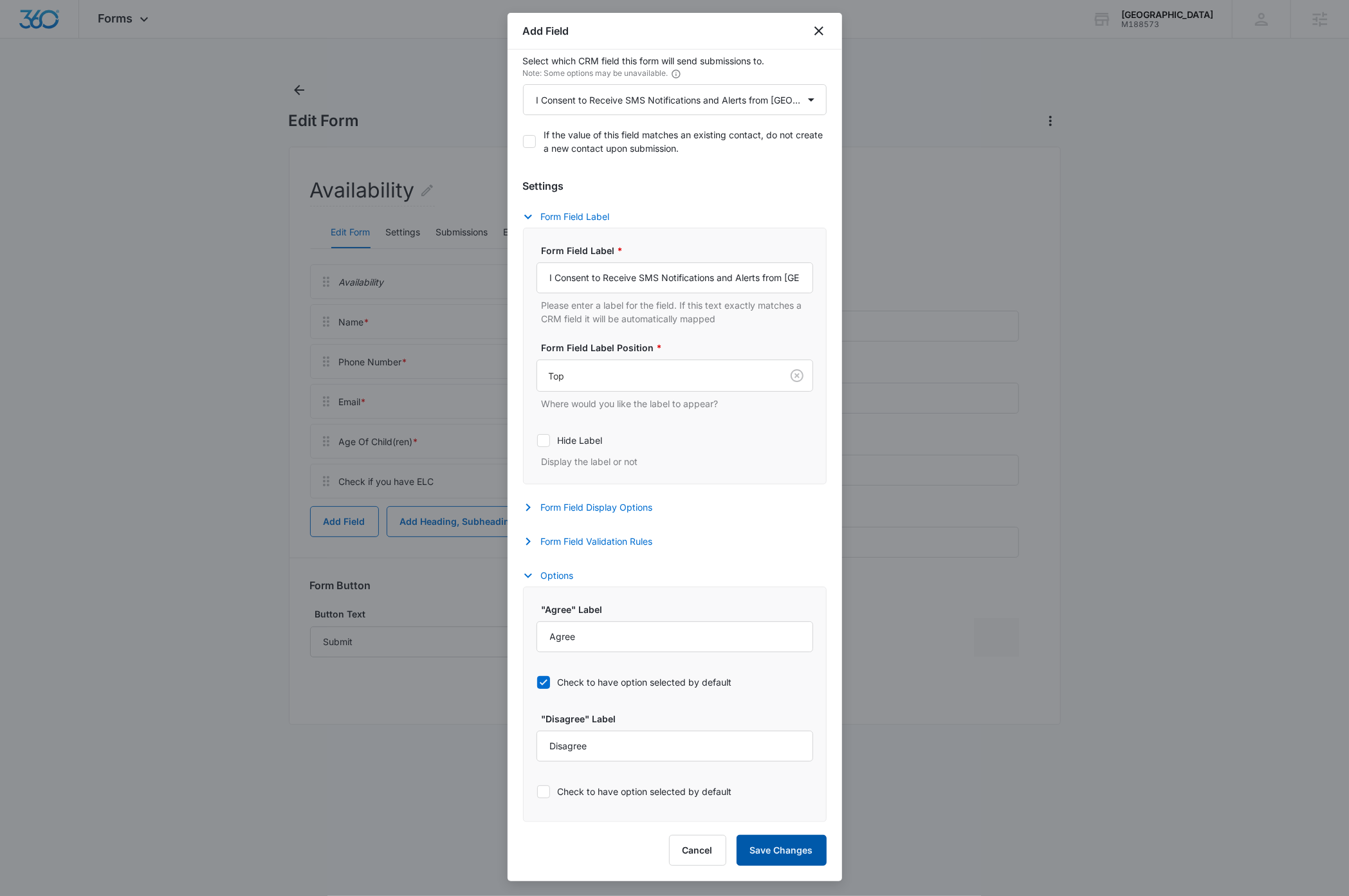
click at [790, 850] on button "Save Changes" at bounding box center [782, 850] width 90 height 31
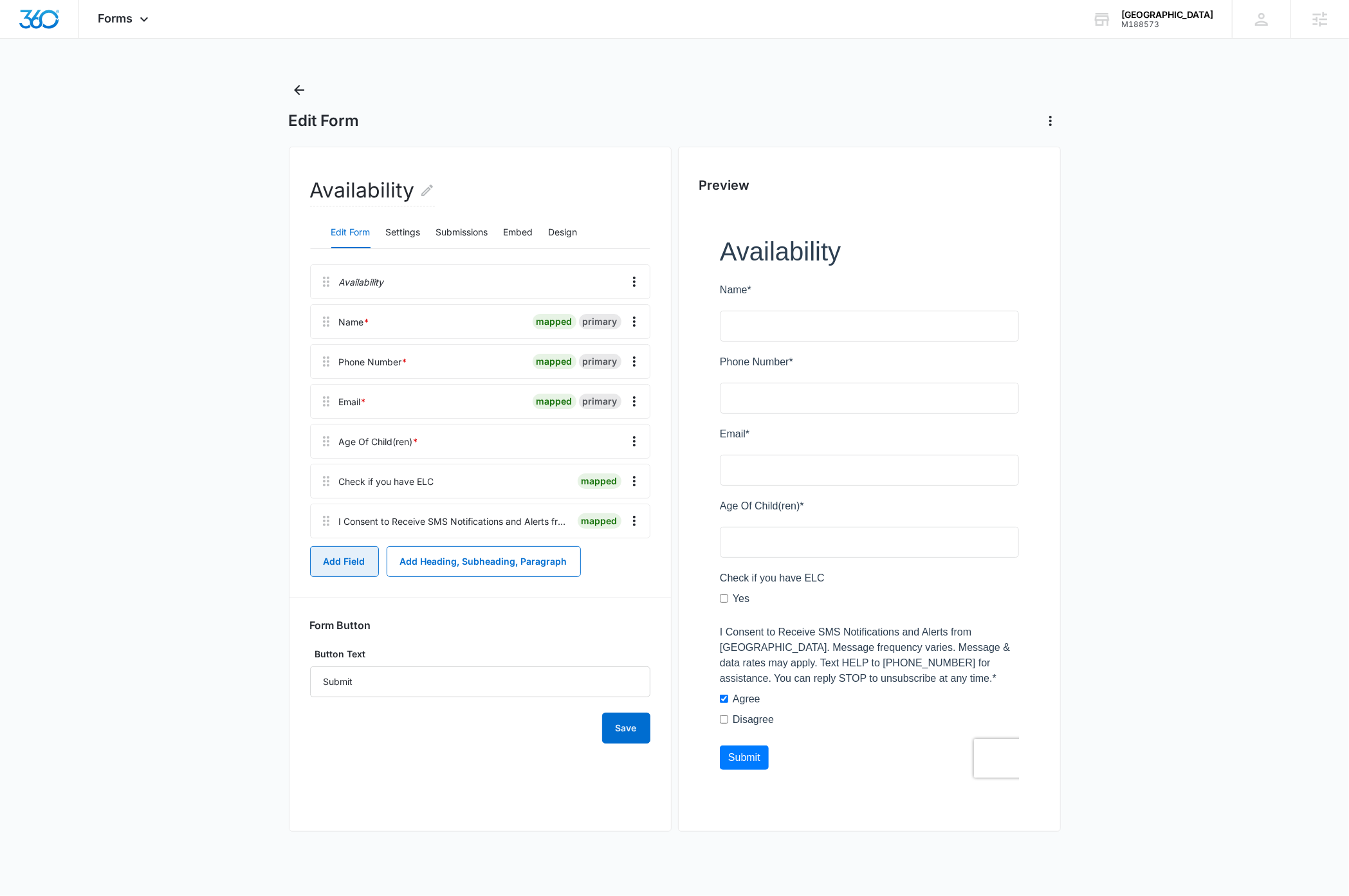
click at [340, 563] on button "Add Field" at bounding box center [344, 561] width 69 height 31
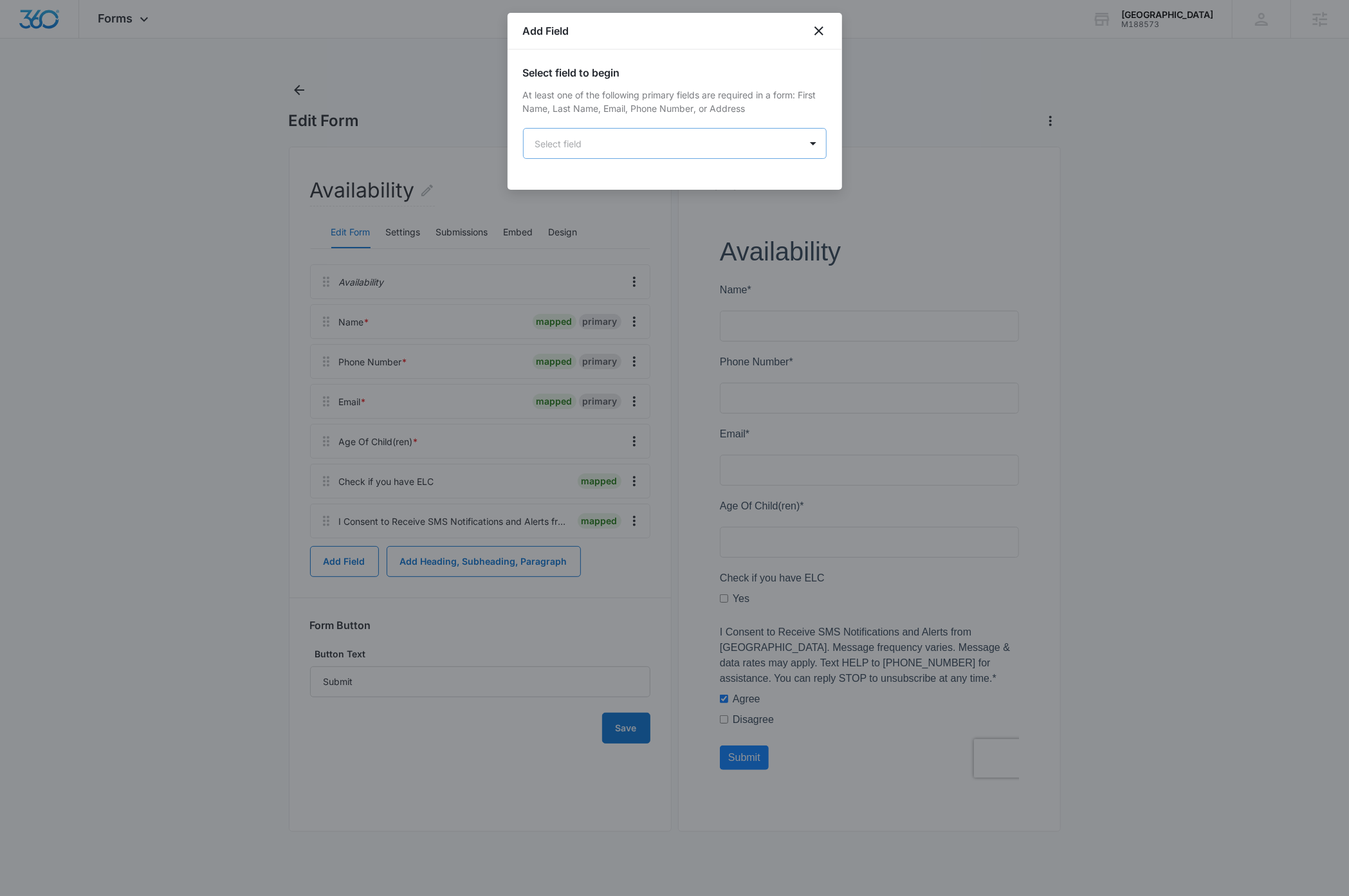
click at [597, 143] on body "Forms Apps Reputation Websites Forms CRM Email Social Payments Content Ads Inte…" at bounding box center [674, 448] width 1349 height 896
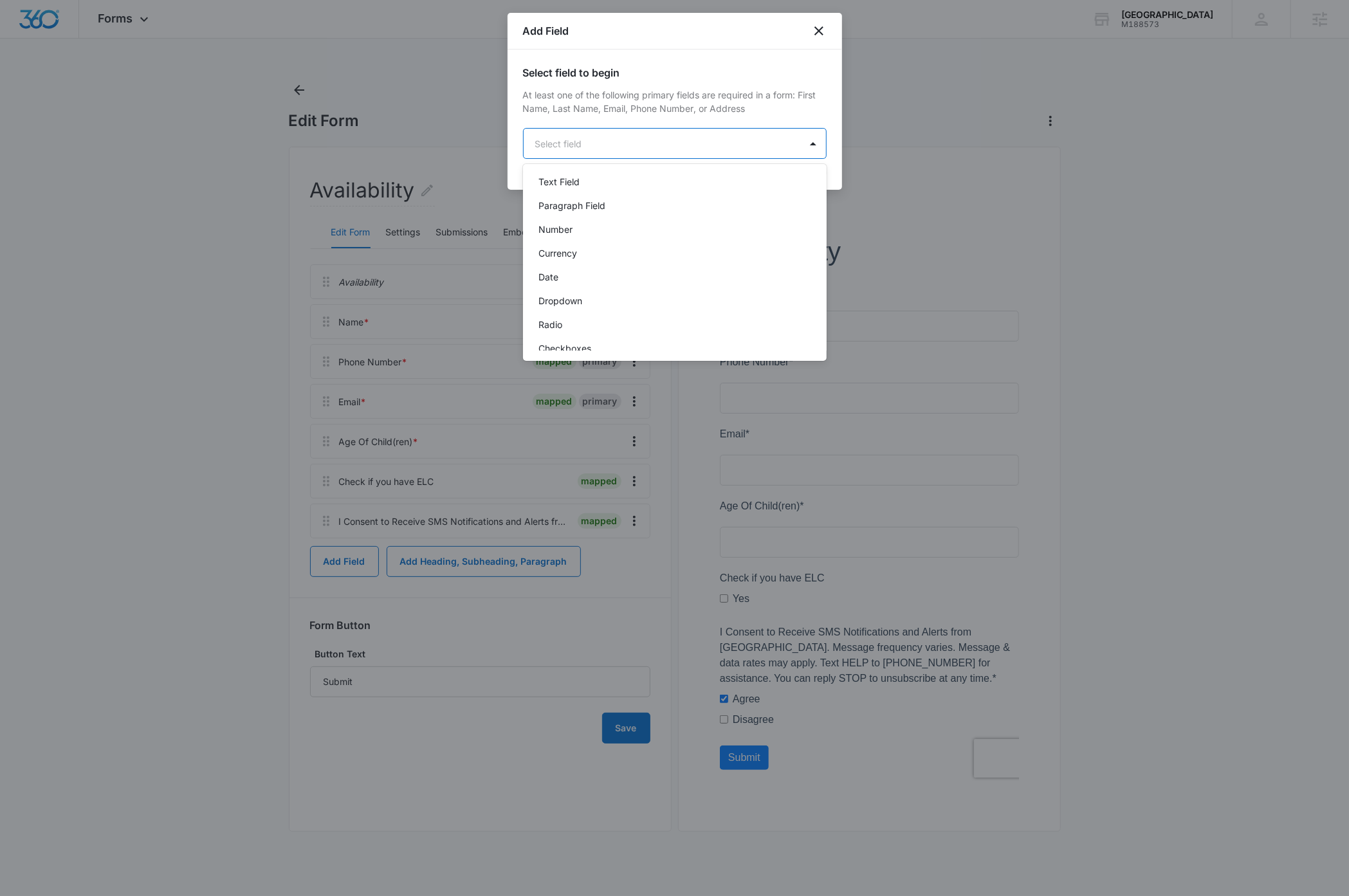
scroll to position [196, 0]
click at [583, 344] on p "Checkboxes" at bounding box center [565, 344] width 53 height 14
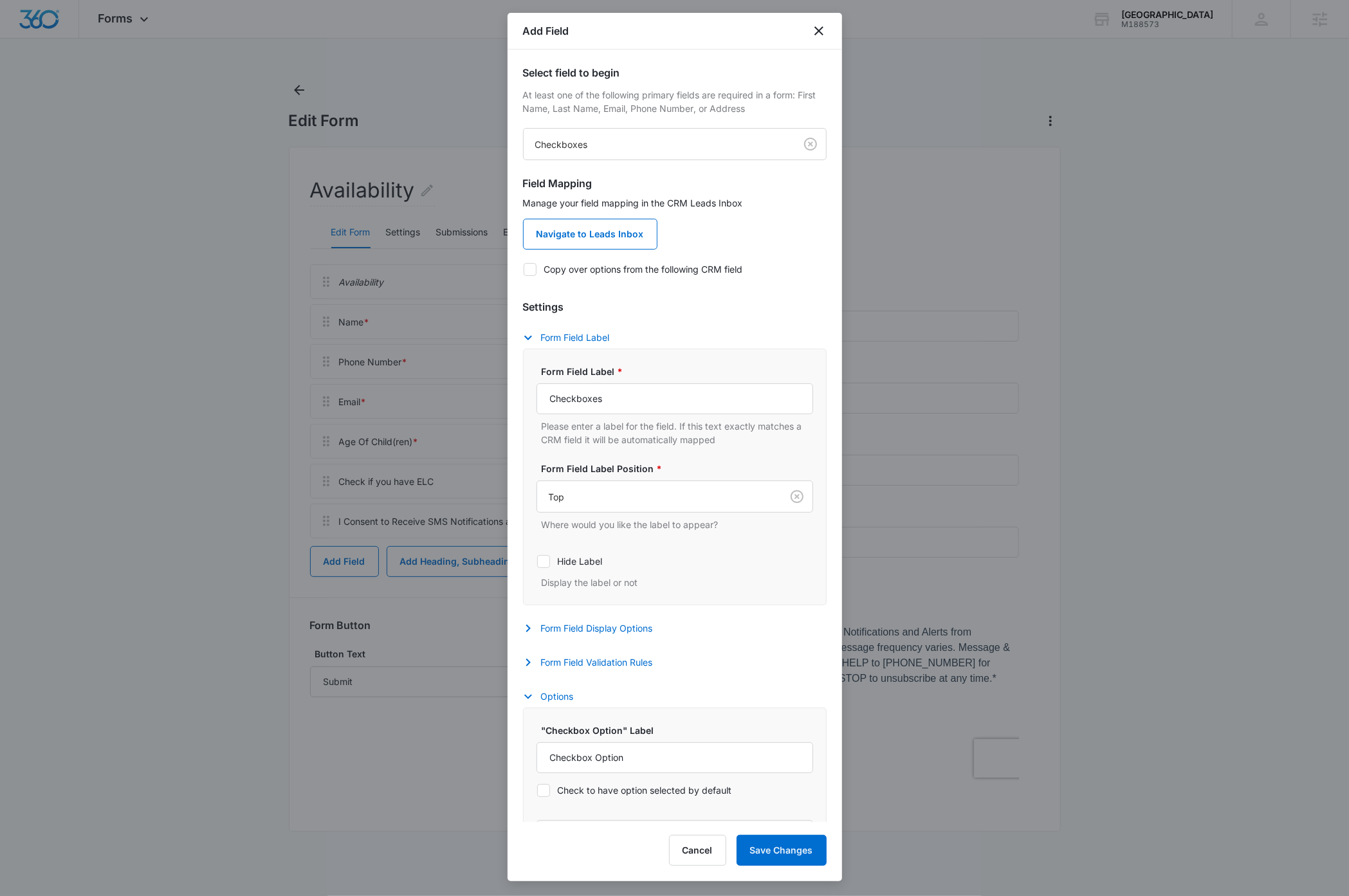
drag, startPoint x: 527, startPoint y: 268, endPoint x: 548, endPoint y: 283, distance: 25.8
click at [528, 268] on icon at bounding box center [530, 269] width 12 height 12
click at [524, 269] on input "Copy over options from the following CRM field" at bounding box center [523, 269] width 1 height 1
checkbox input "true"
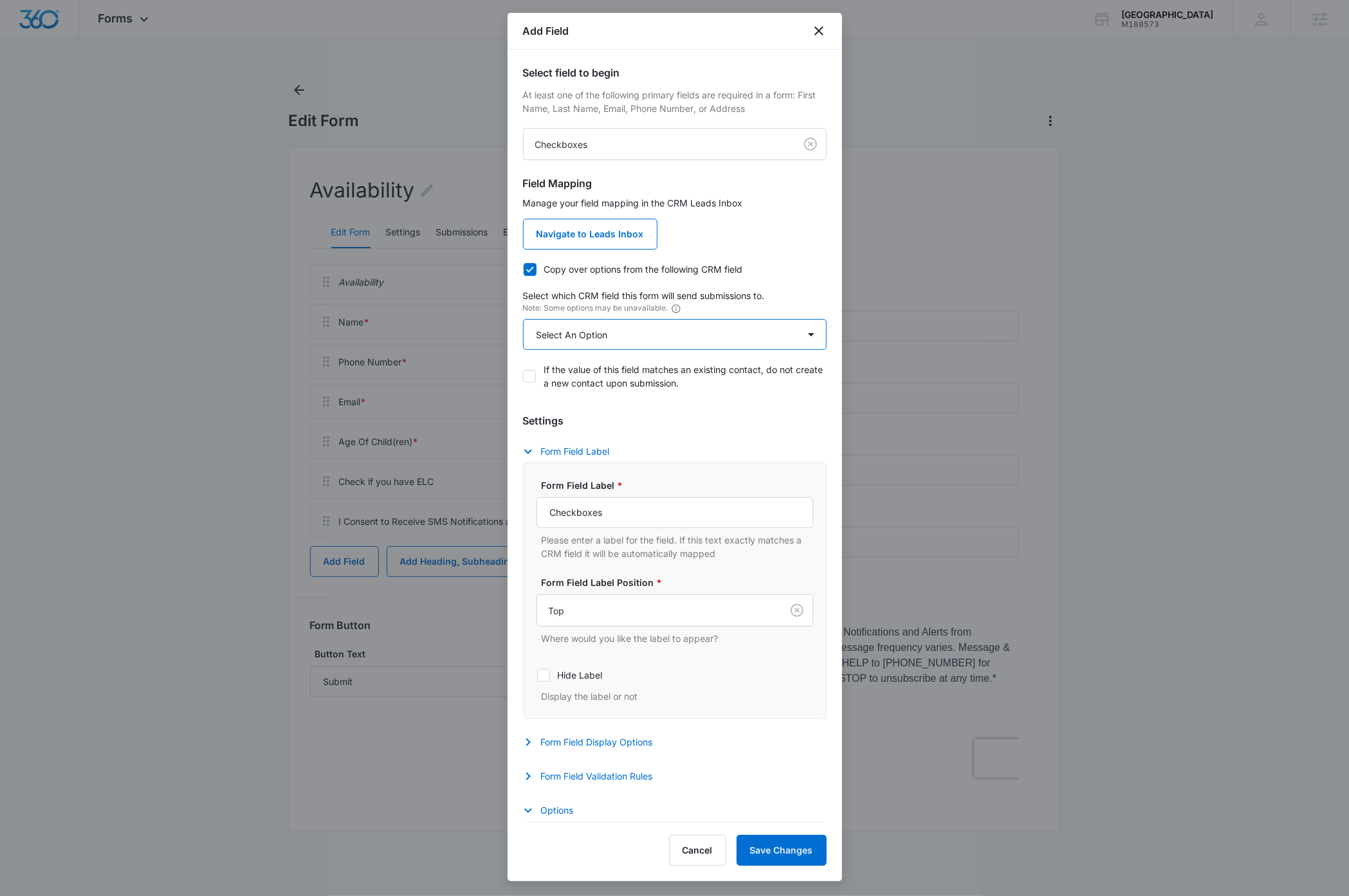
click at [601, 334] on select "Select An Option Select An Option I agree to receive occasional marketing messa…" at bounding box center [675, 334] width 304 height 31
select select "369"
click at [523, 319] on select "Select An Option Select An Option I agree to receive occasional marketing messa…" at bounding box center [675, 334] width 304 height 31
click at [650, 517] on input "Checkboxes" at bounding box center [674, 512] width 277 height 31
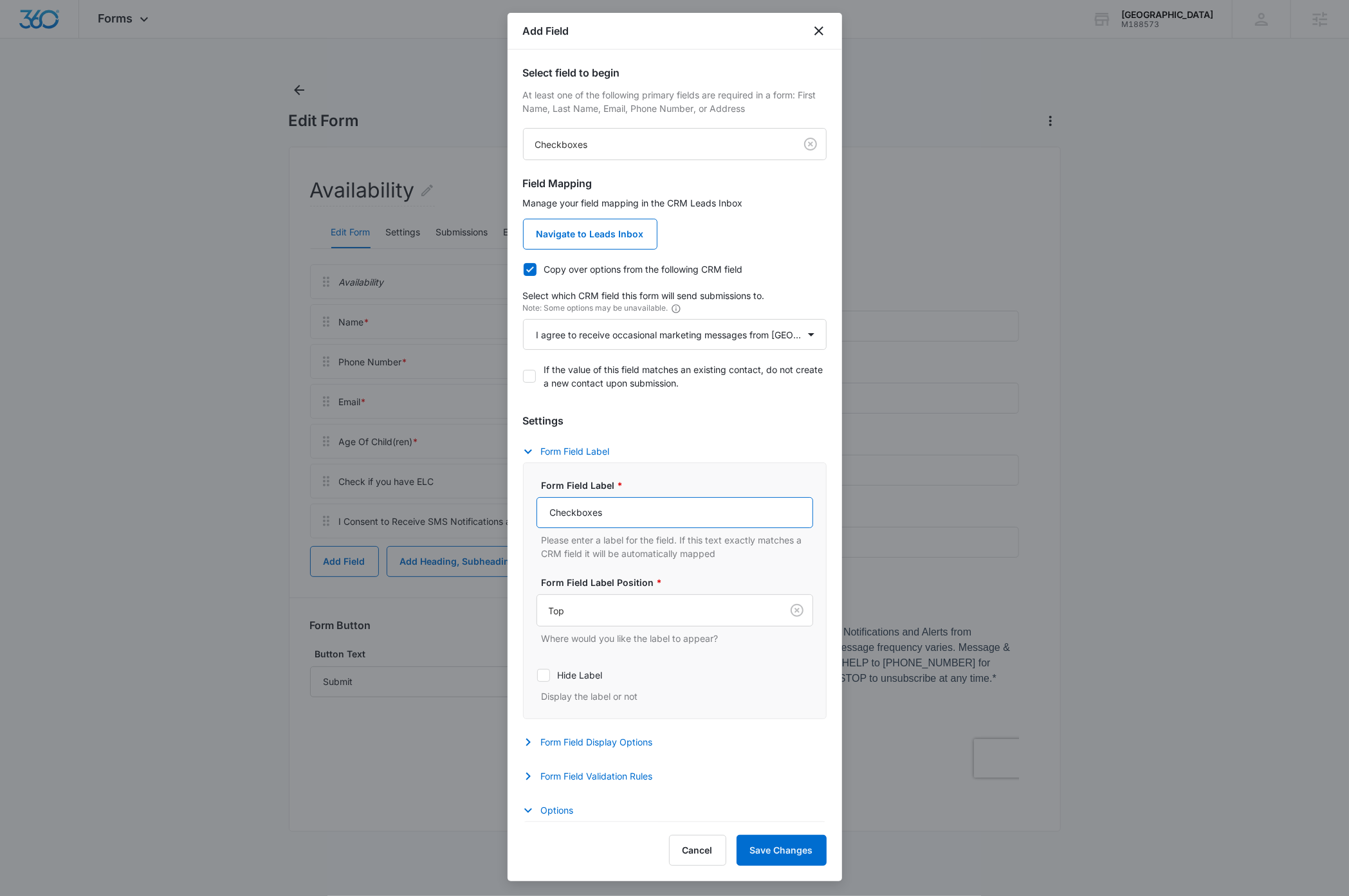
paste input "By checking this box I agree to receive occasional marketing messages from Sunn…"
type input "By checking this box I agree to receive occasional marketing messages from Sunn…"
click at [578, 743] on button "Form Field Display Options" at bounding box center [595, 742] width 143 height 16
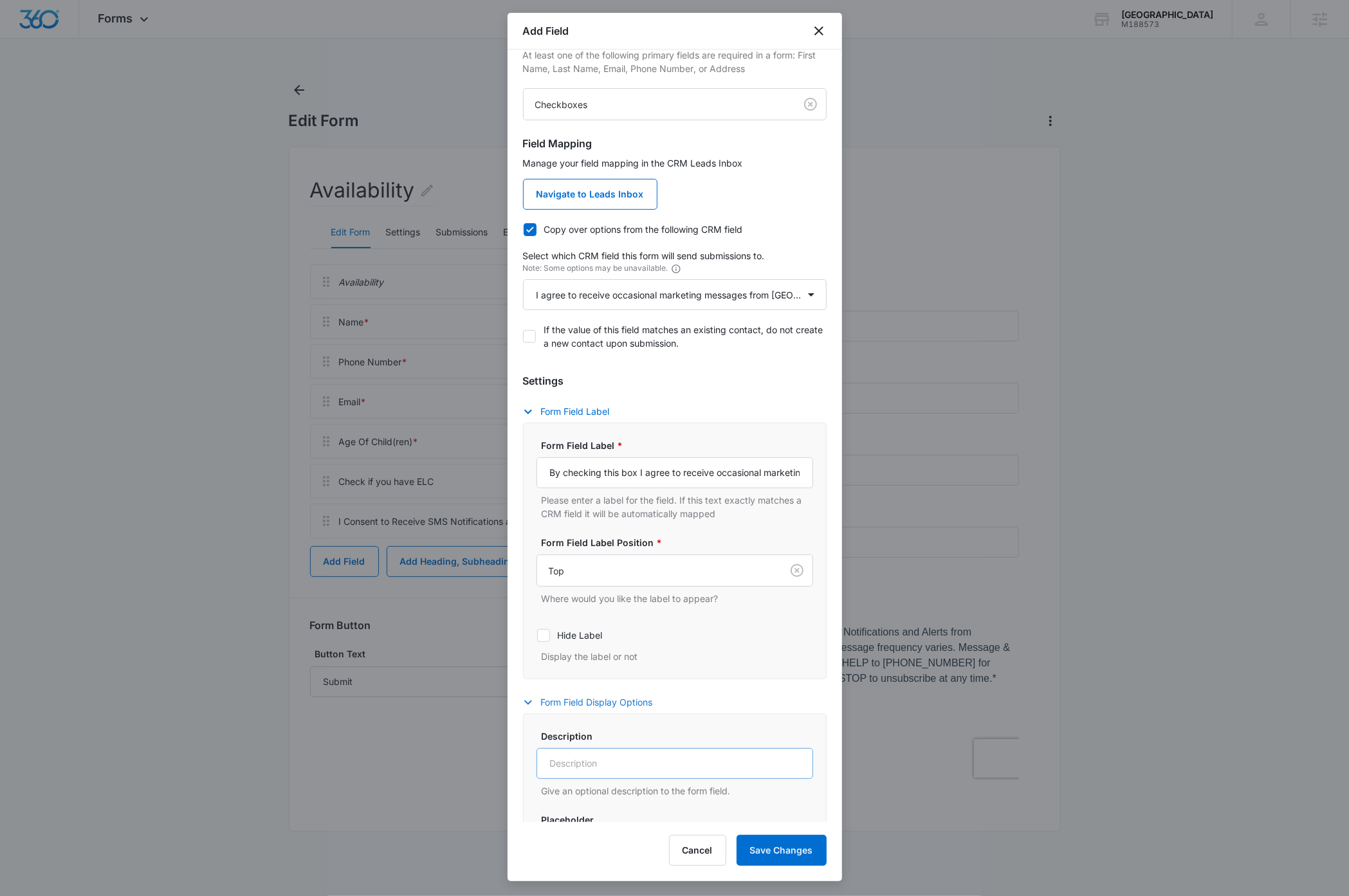
scroll to position [101, 0]
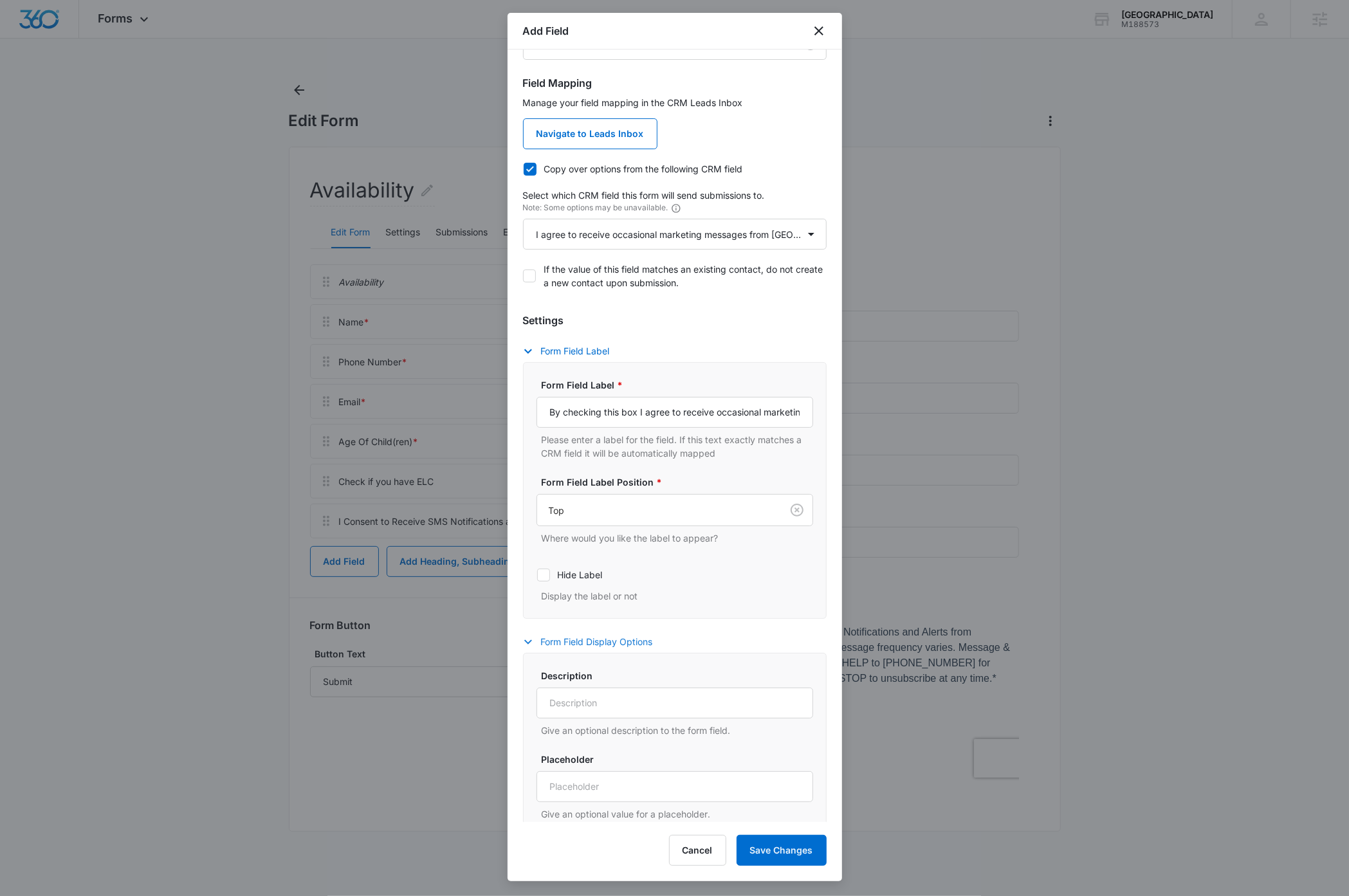
click at [531, 639] on icon "button" at bounding box center [528, 641] width 16 height 16
click at [585, 668] on div "Settings Form Field Label Form Field Label * By checking this box I agree to re…" at bounding box center [675, 499] width 304 height 374
click at [584, 681] on button "Form Field Validation Rules" at bounding box center [595, 676] width 143 height 16
click at [545, 721] on icon at bounding box center [543, 717] width 12 height 12
click at [537, 717] on input "Required" at bounding box center [536, 717] width 1 height 1
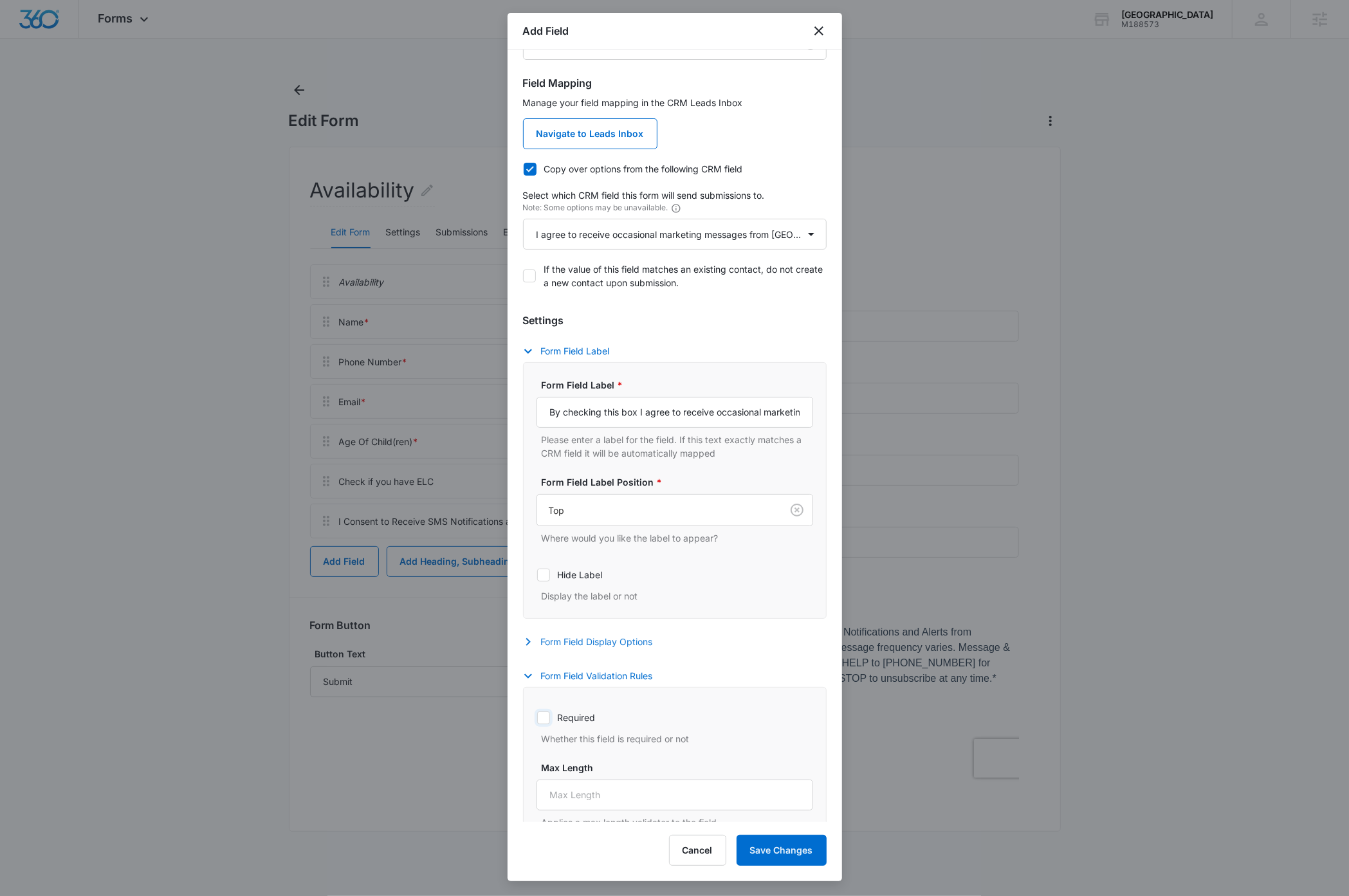
checkbox input "true"
click at [560, 677] on button "Form Field Validation Rules" at bounding box center [595, 676] width 143 height 16
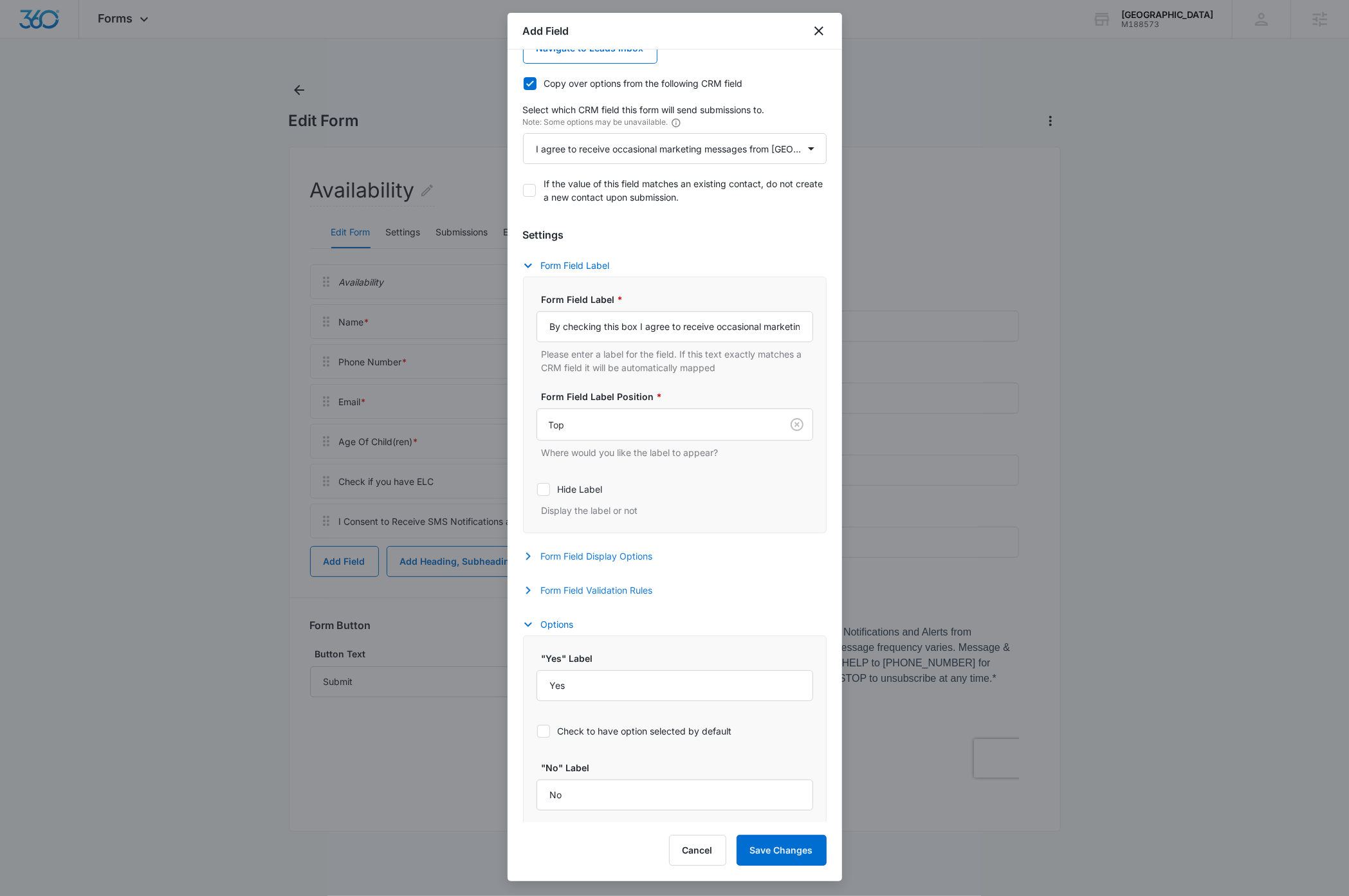
scroll to position [240, 0]
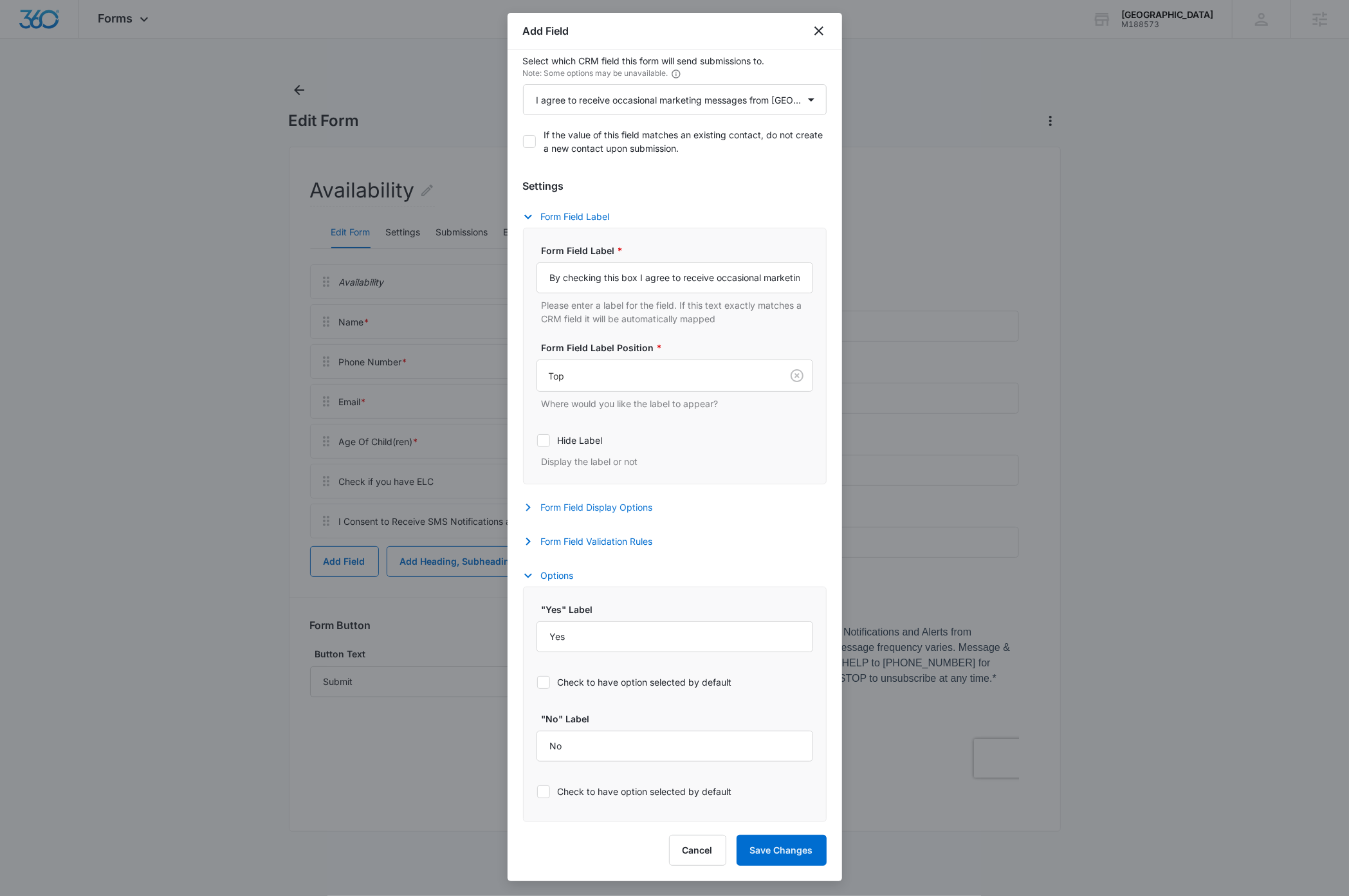
click at [543, 679] on icon at bounding box center [543, 682] width 12 height 12
click at [537, 681] on input "Check to have option selected by default" at bounding box center [536, 681] width 1 height 1
checkbox input "true"
click at [777, 854] on button "Save Changes" at bounding box center [782, 850] width 90 height 31
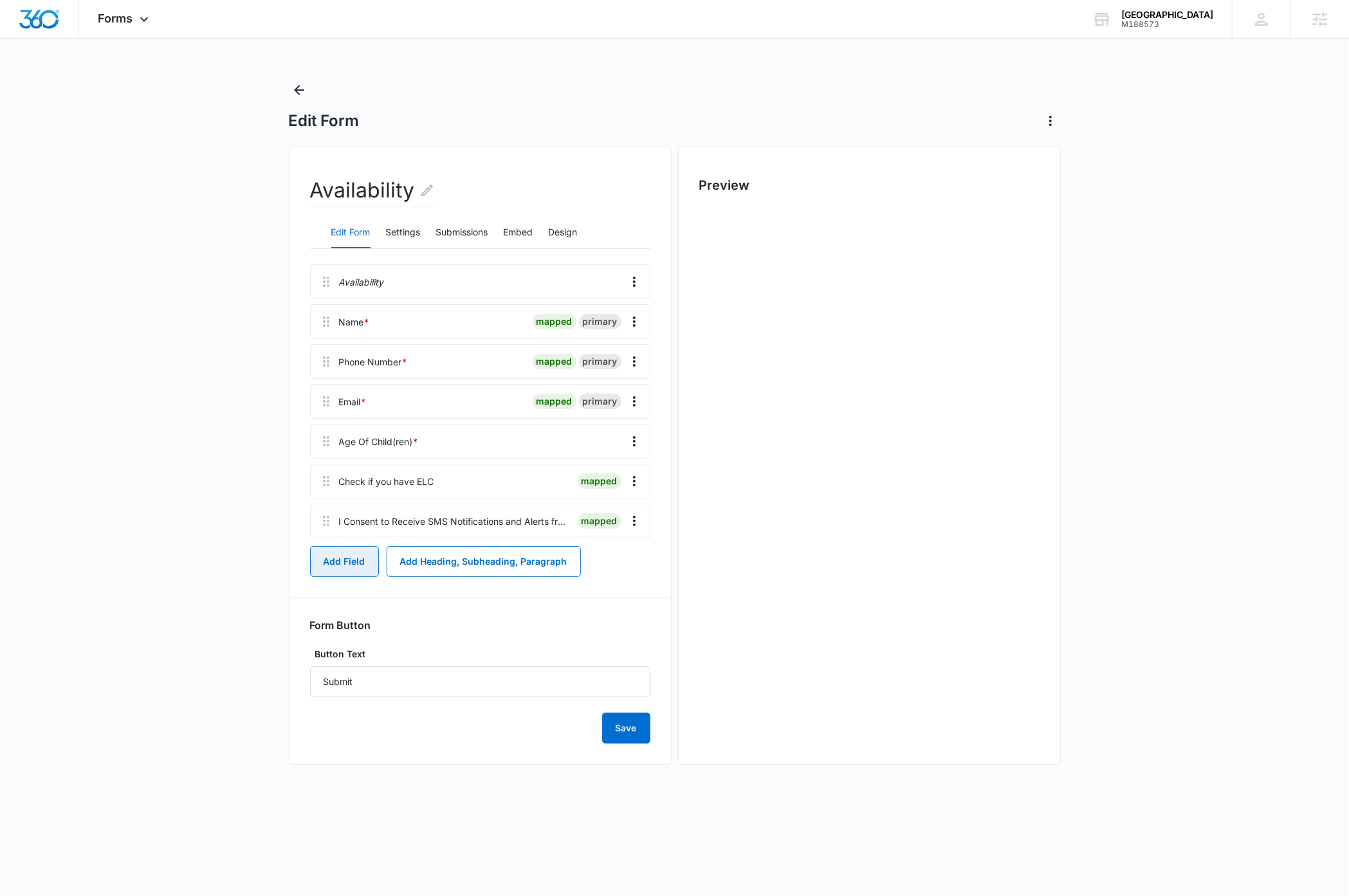
scroll to position [0, 0]
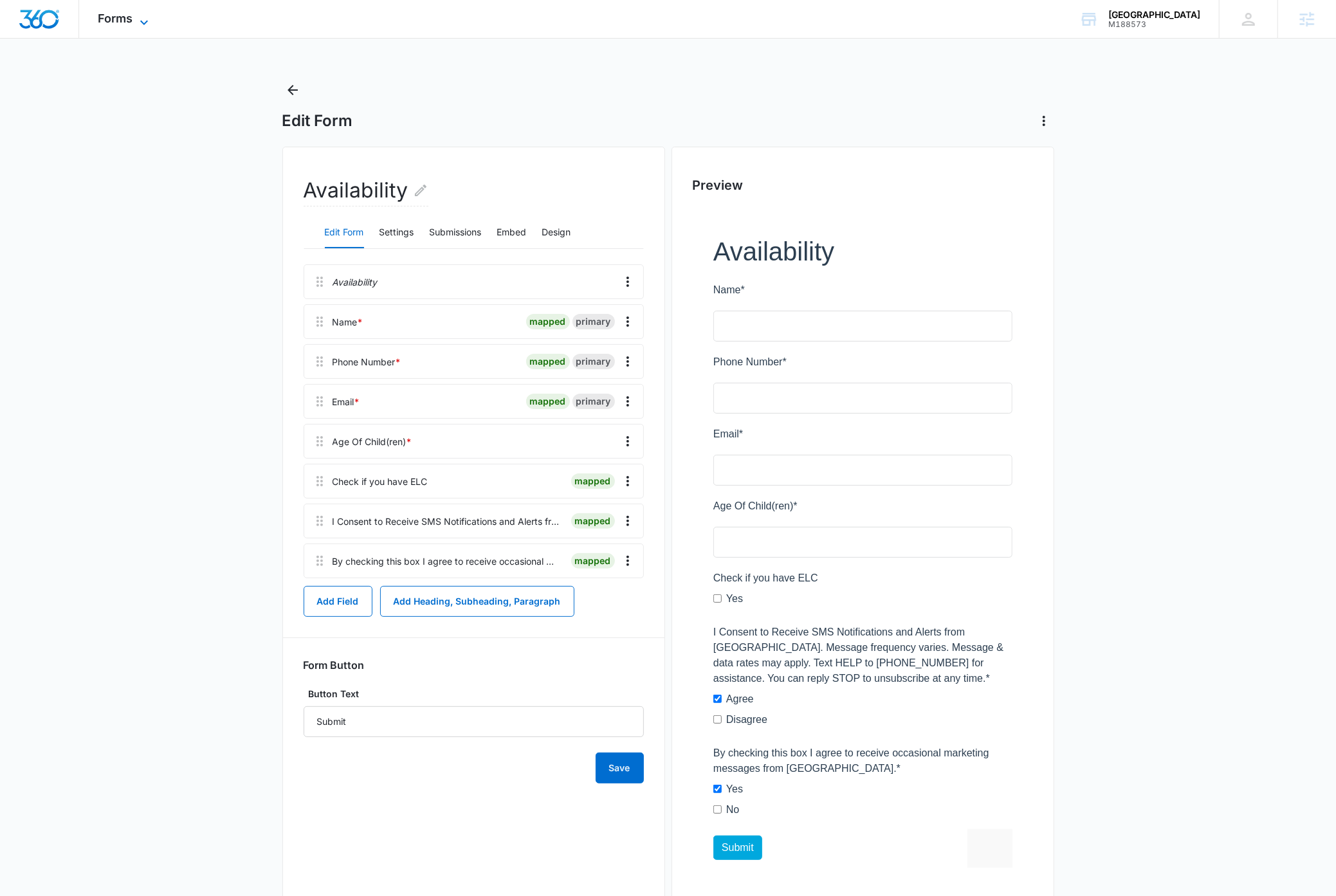
click at [137, 18] on icon at bounding box center [144, 22] width 16 height 16
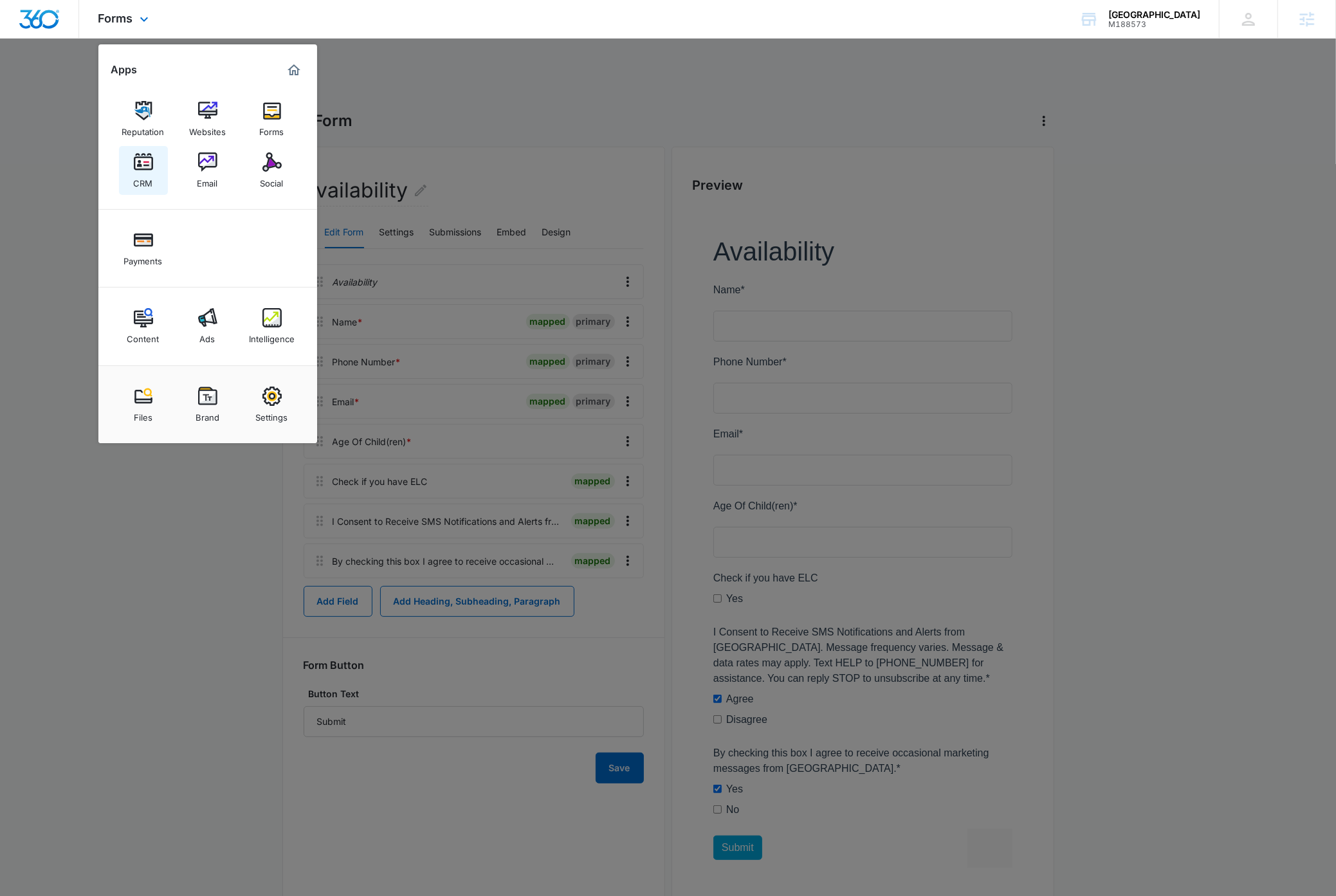
click at [147, 174] on div "CRM" at bounding box center [143, 180] width 19 height 17
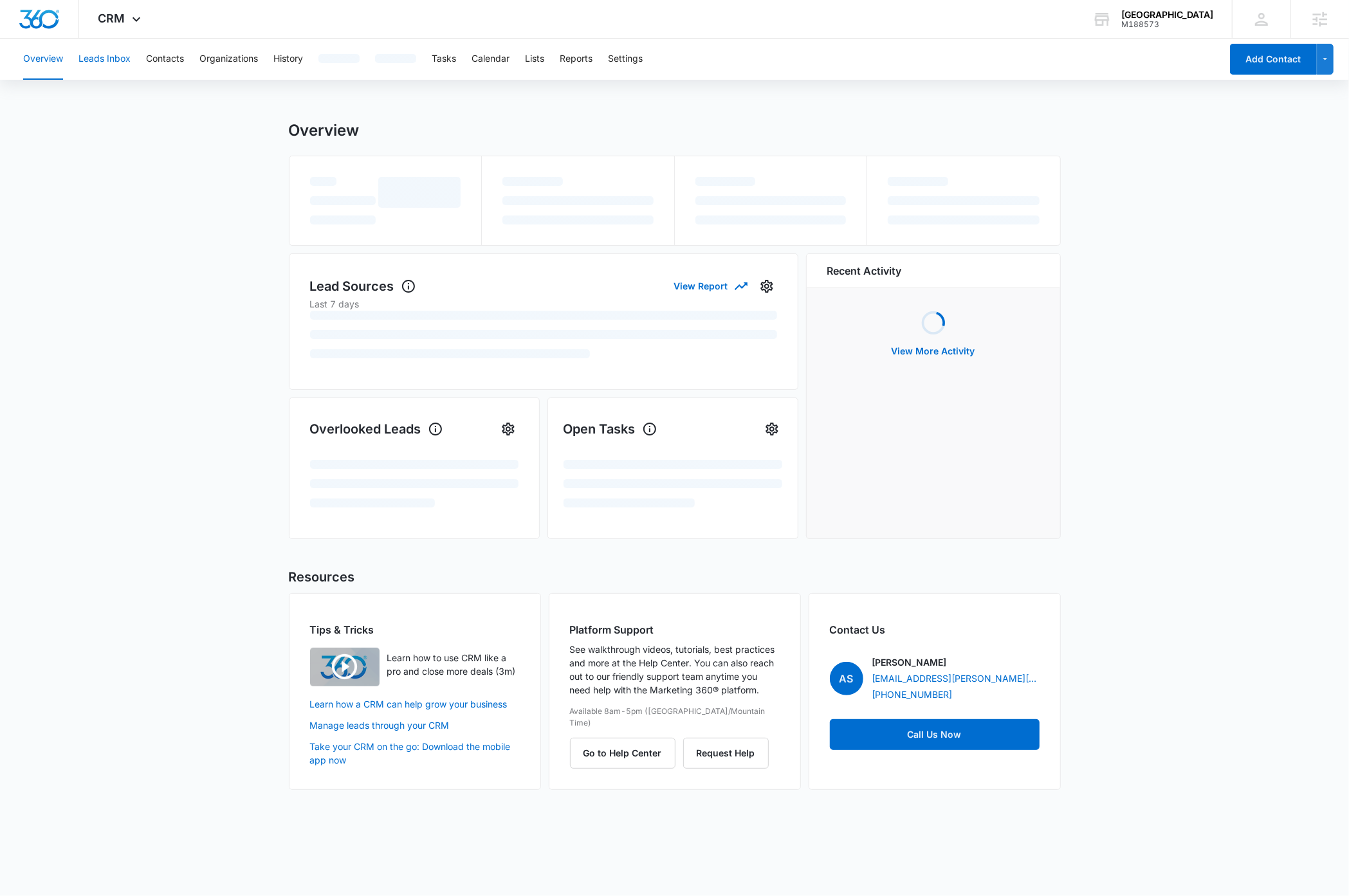
click at [114, 57] on button "Leads Inbox" at bounding box center [104, 59] width 52 height 41
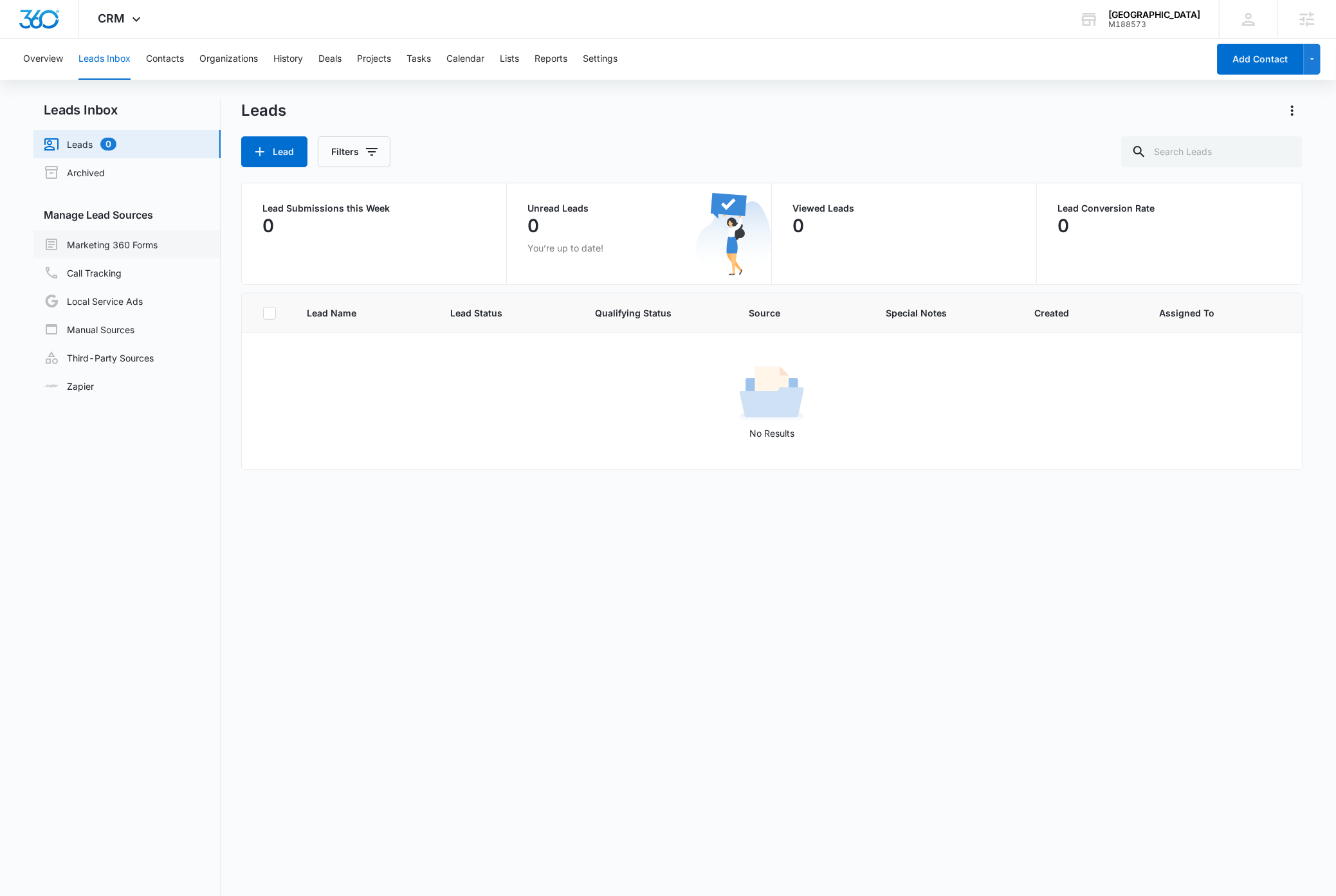
click at [143, 242] on link "Marketing 360 Forms" at bounding box center [101, 244] width 114 height 16
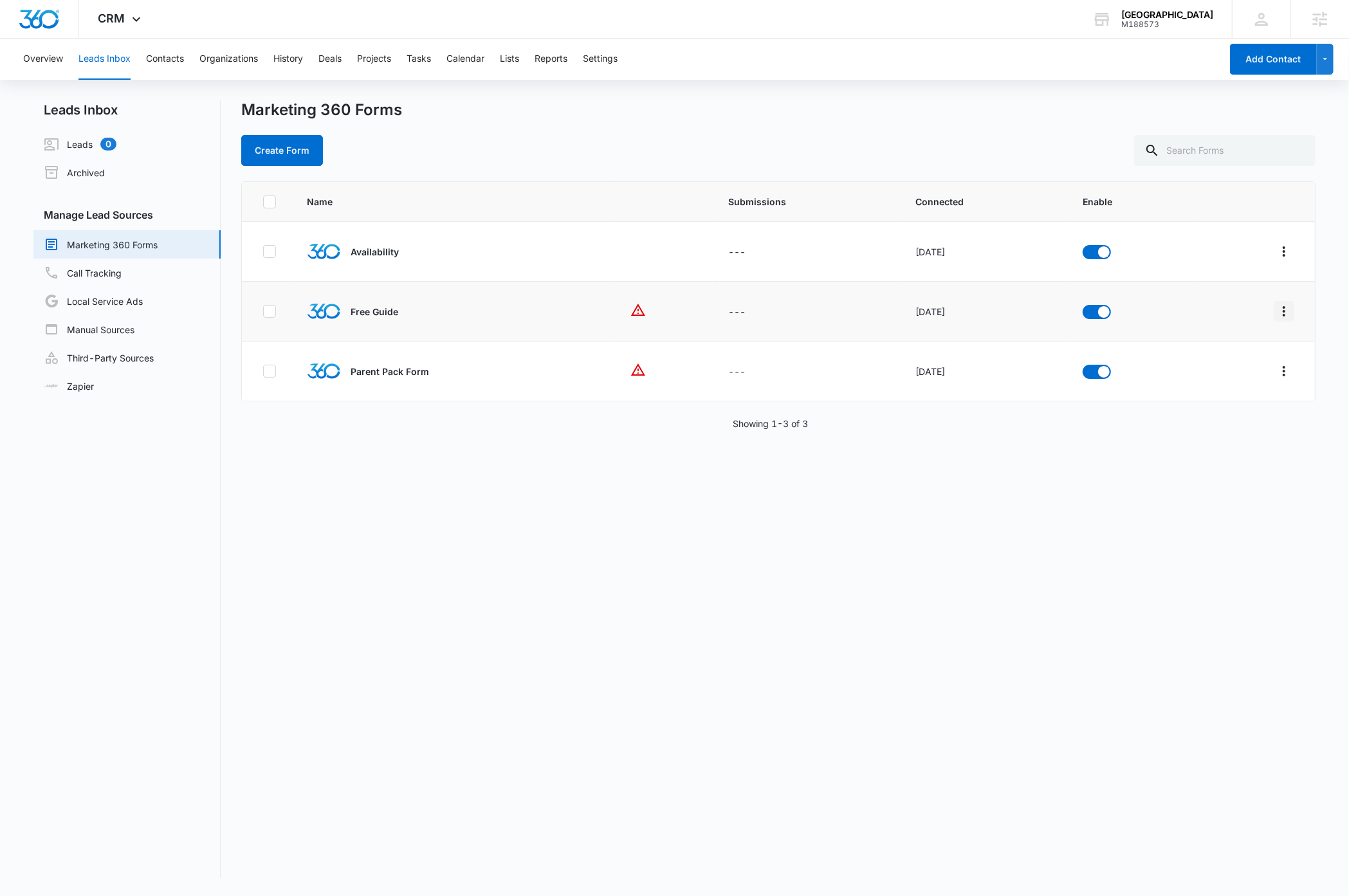
click at [1276, 313] on icon "Overflow Menu" at bounding box center [1284, 311] width 16 height 16
click at [1199, 427] on div "Delete" at bounding box center [1213, 424] width 73 height 9
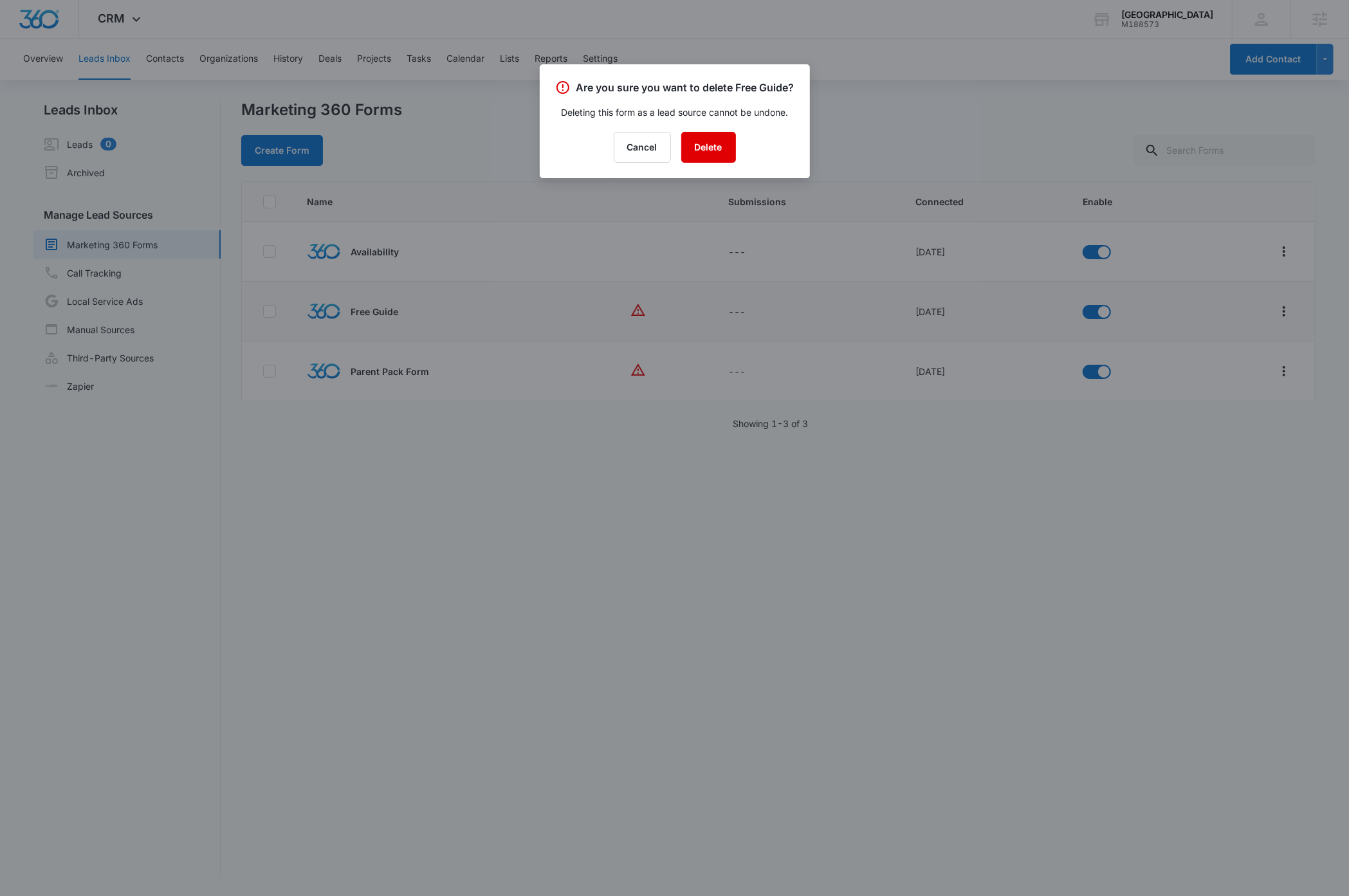
click at [721, 163] on button "Delete" at bounding box center [708, 147] width 54 height 31
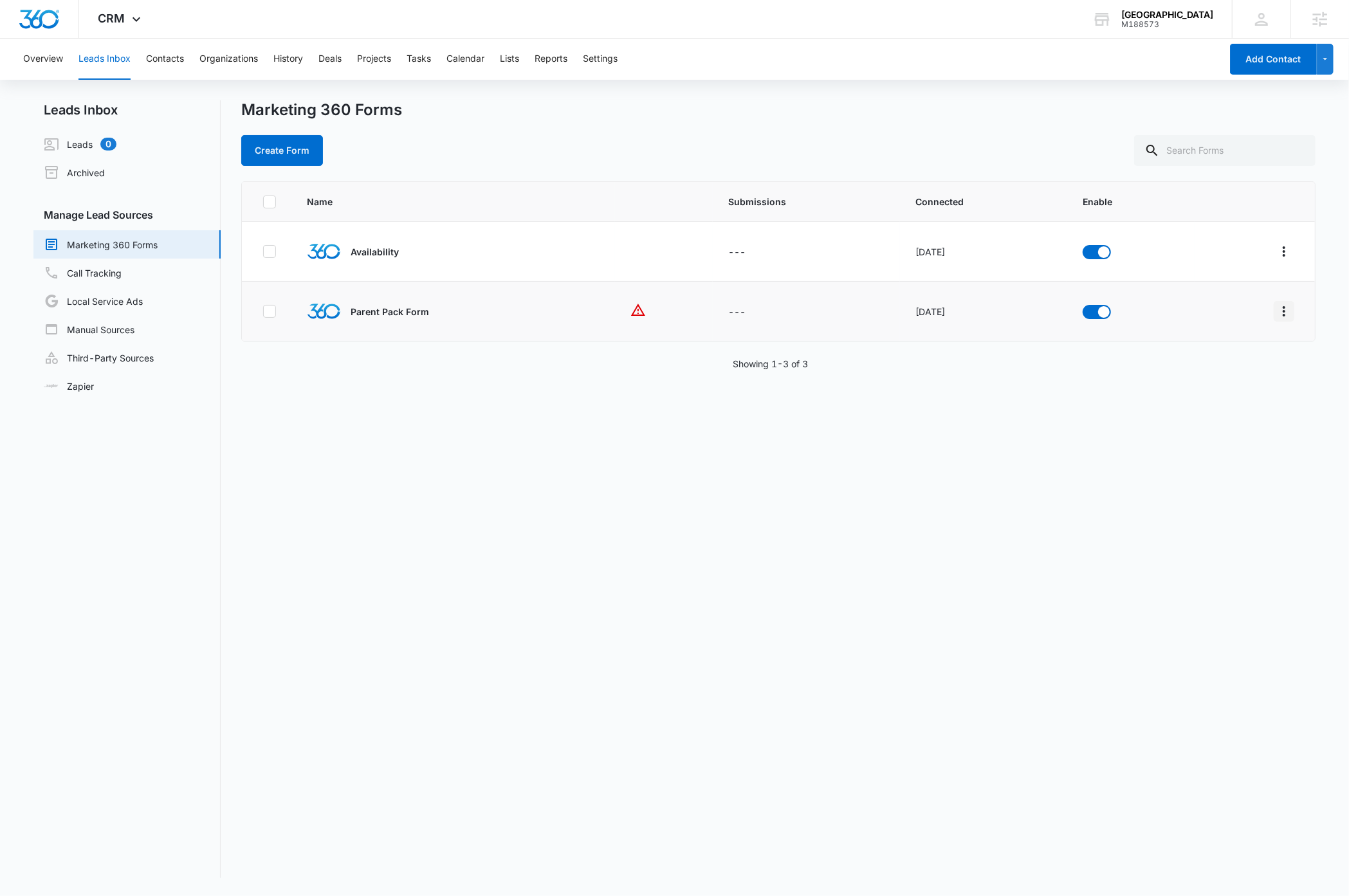
click at [1283, 312] on icon "Overflow Menu" at bounding box center [1284, 311] width 3 height 10
click at [1195, 424] on div "Delete" at bounding box center [1213, 424] width 73 height 9
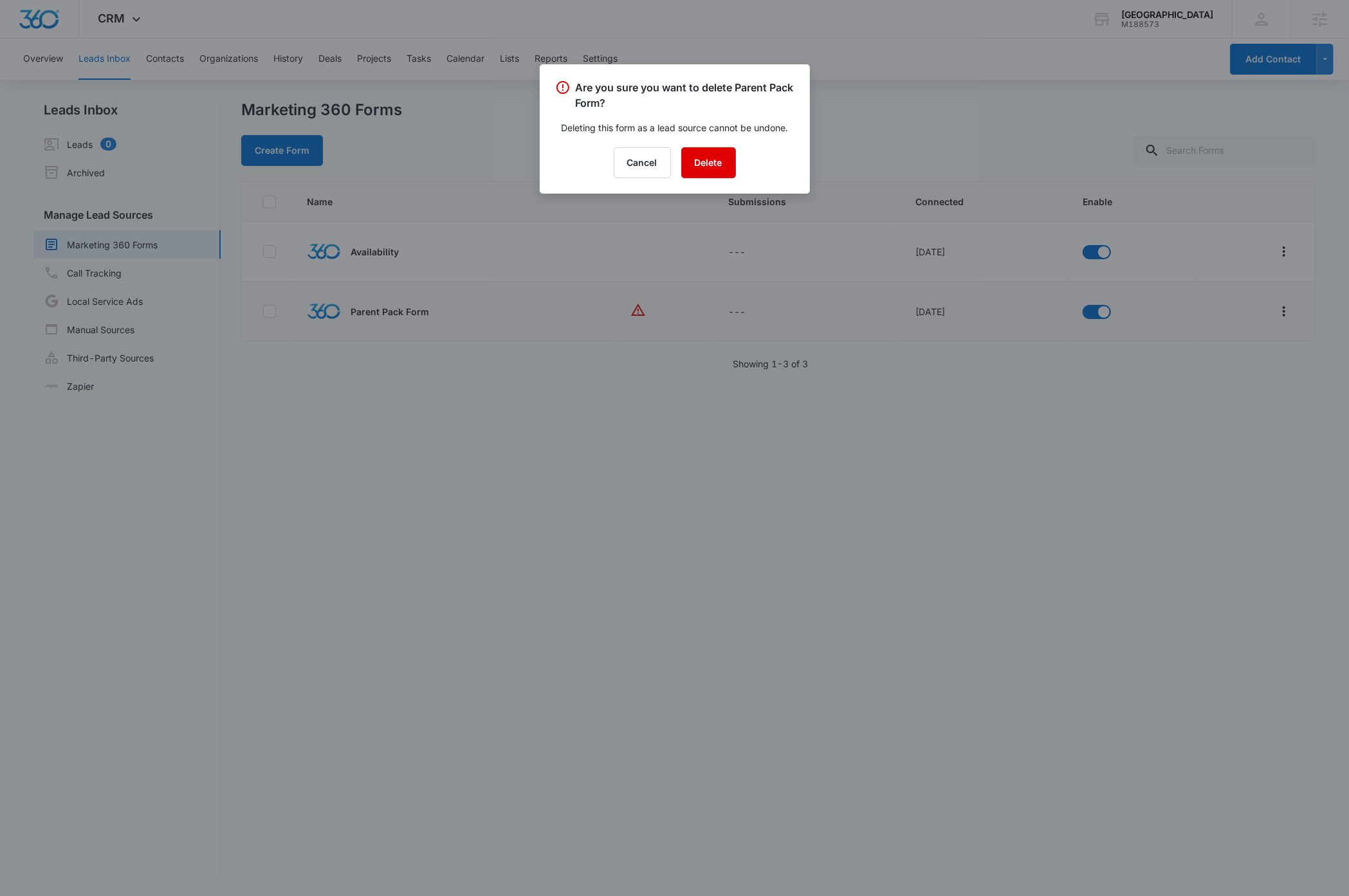
click at [711, 164] on button "Delete" at bounding box center [708, 162] width 54 height 31
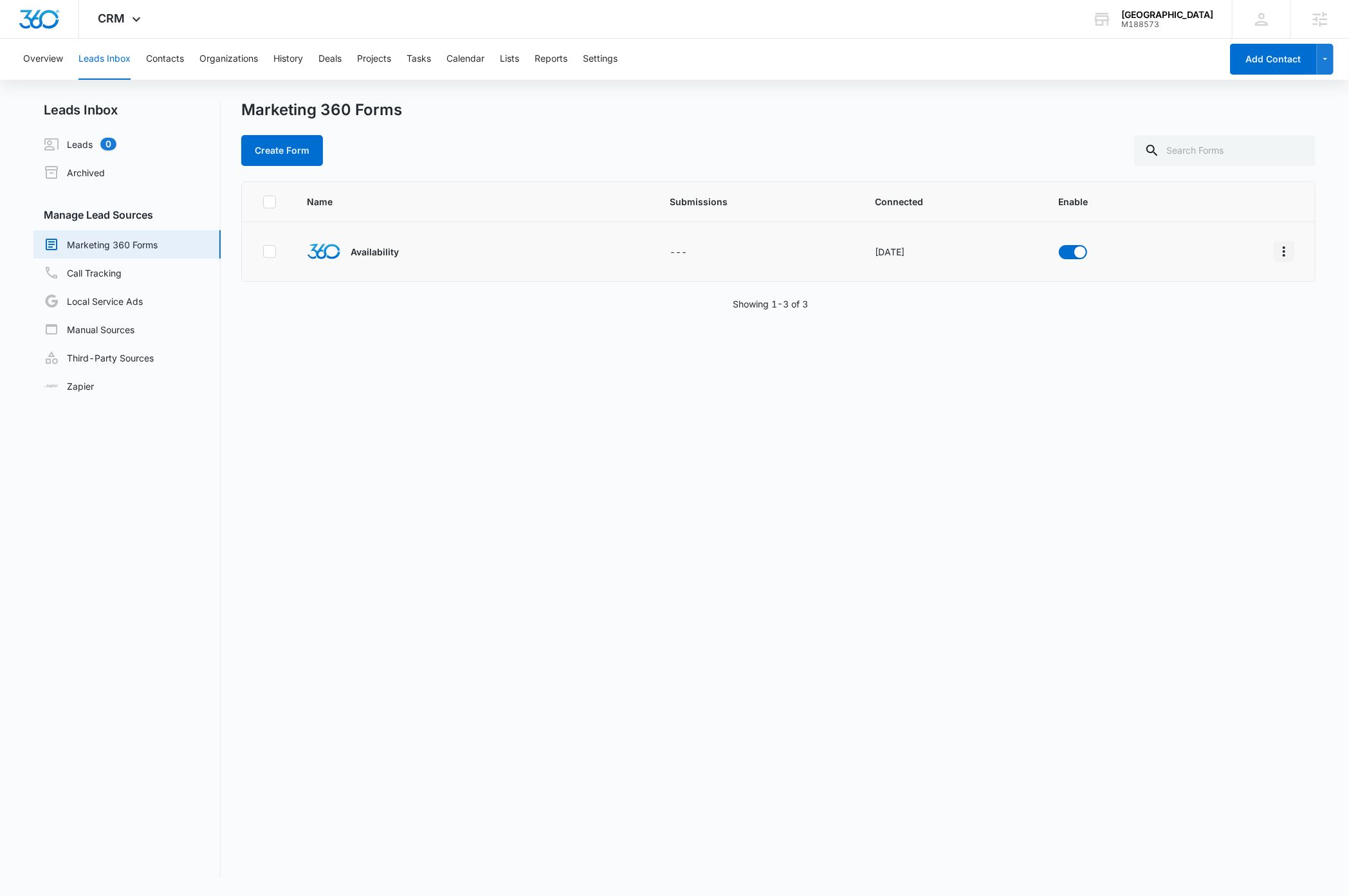
click at [1276, 249] on icon "Overflow Menu" at bounding box center [1284, 251] width 16 height 16
click at [1212, 325] on div "Field Mapping" at bounding box center [1213, 325] width 73 height 9
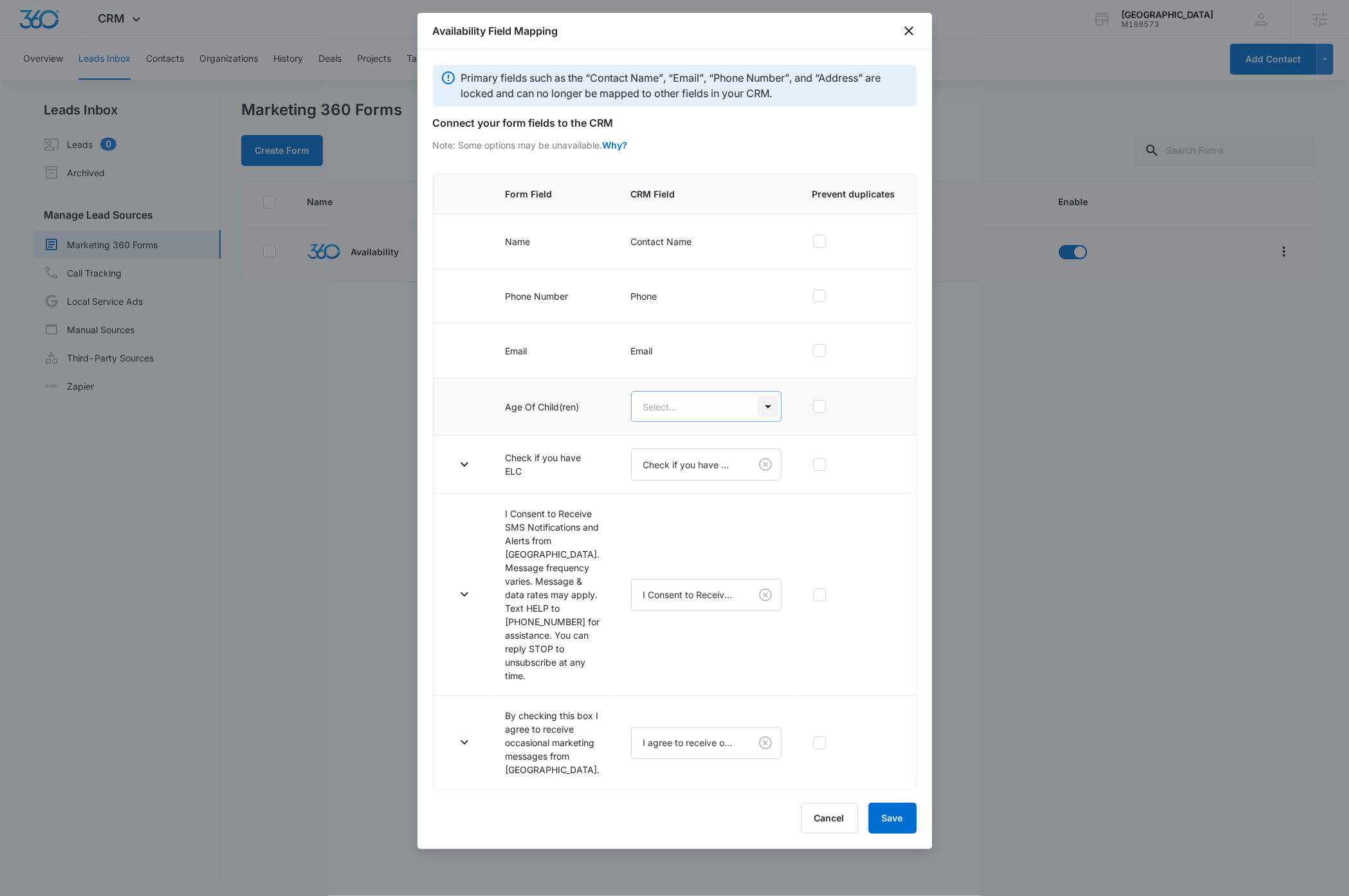
click at [752, 408] on body "CRM Apps Reputation Websites Forms CRM Email Social Payments Content Ads Intell…" at bounding box center [674, 448] width 1349 height 896
click at [705, 579] on div "Your Children's Age" at bounding box center [686, 579] width 132 height 14
click at [814, 353] on icon at bounding box center [820, 350] width 12 height 12
click at [813, 351] on input "checkbox" at bounding box center [813, 351] width 1 height 1
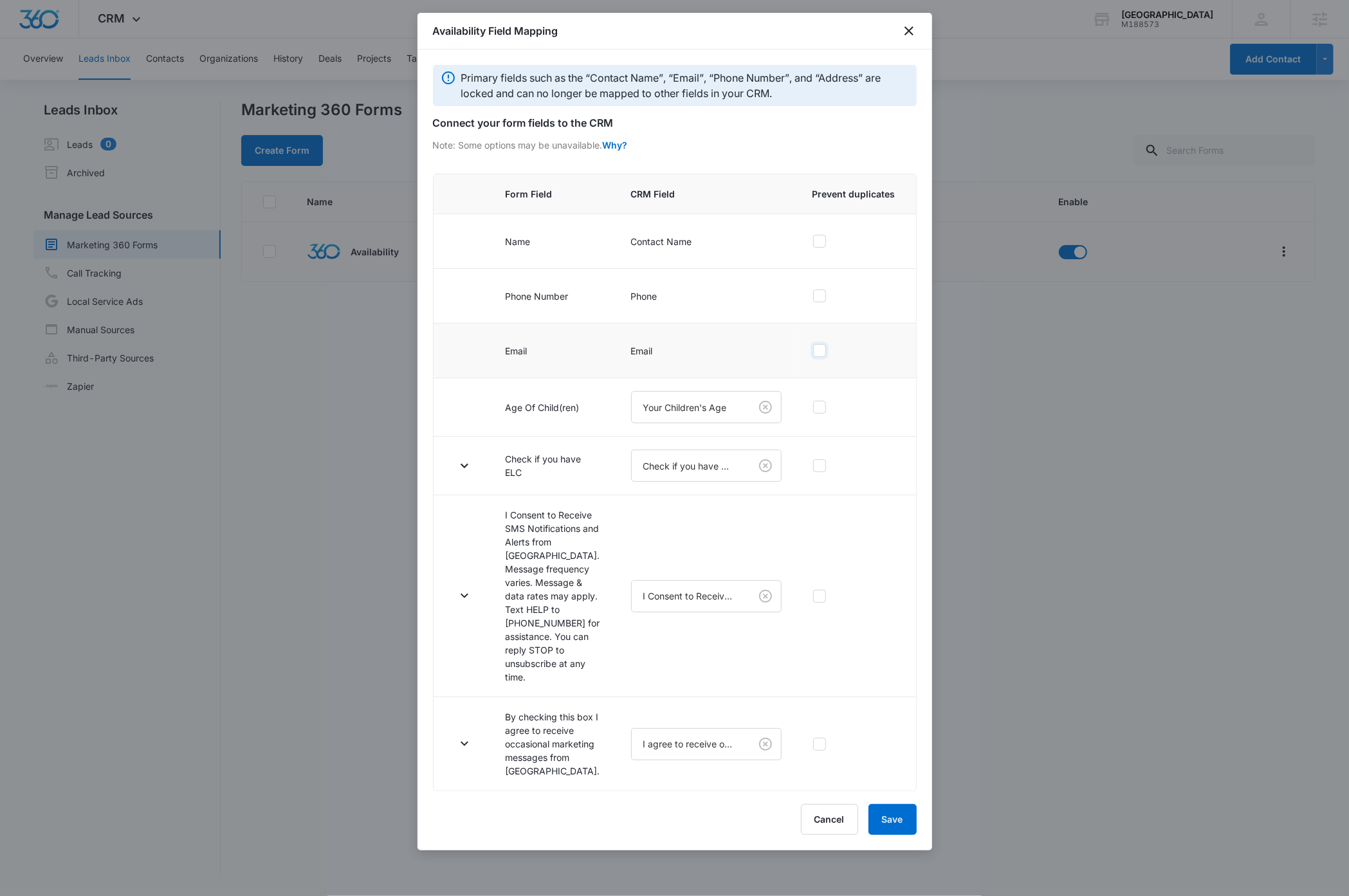
checkbox input "true"
click at [465, 465] on icon "button" at bounding box center [464, 465] width 16 height 16
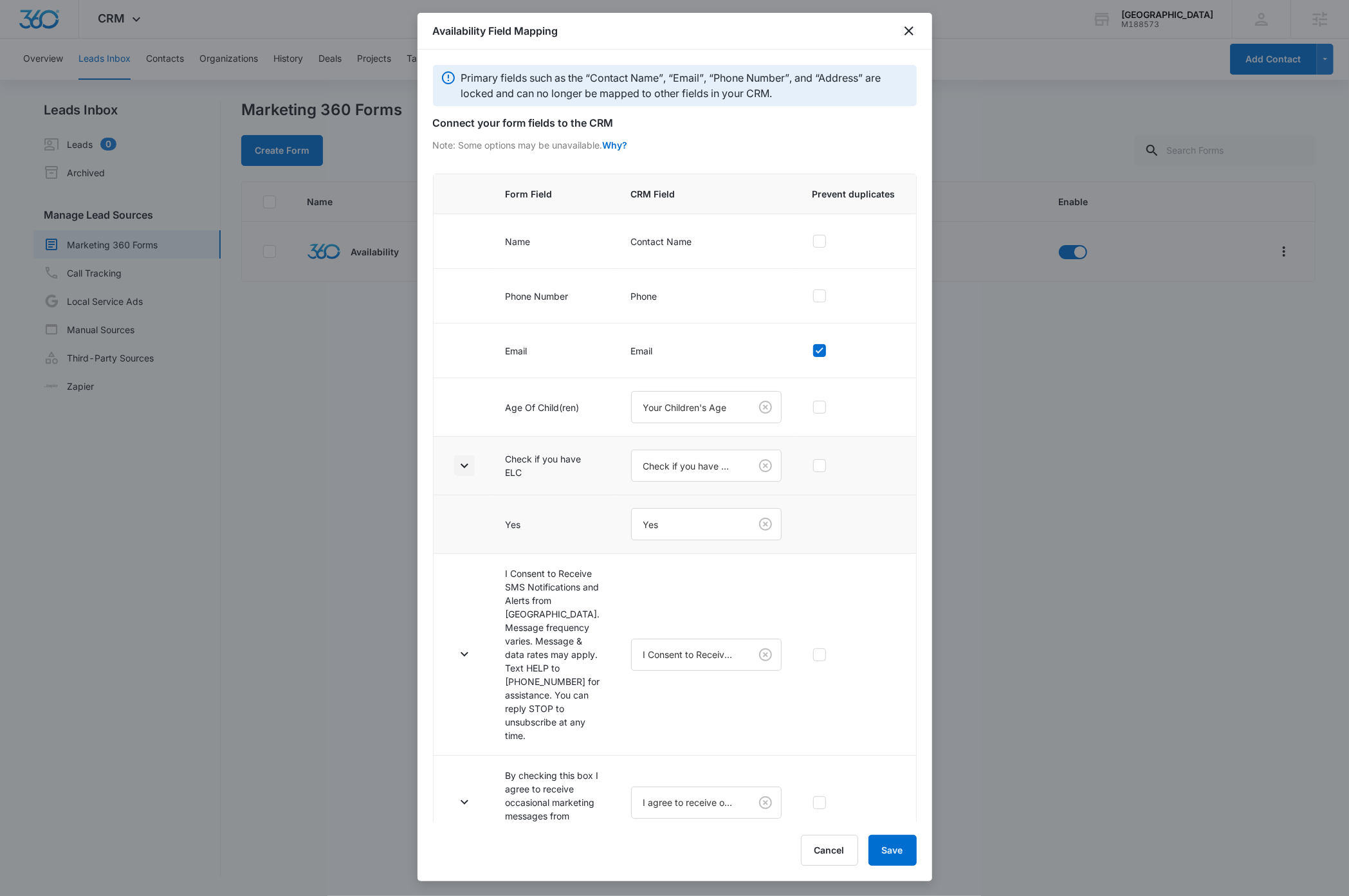
click at [465, 465] on icon "button" at bounding box center [464, 465] width 16 height 16
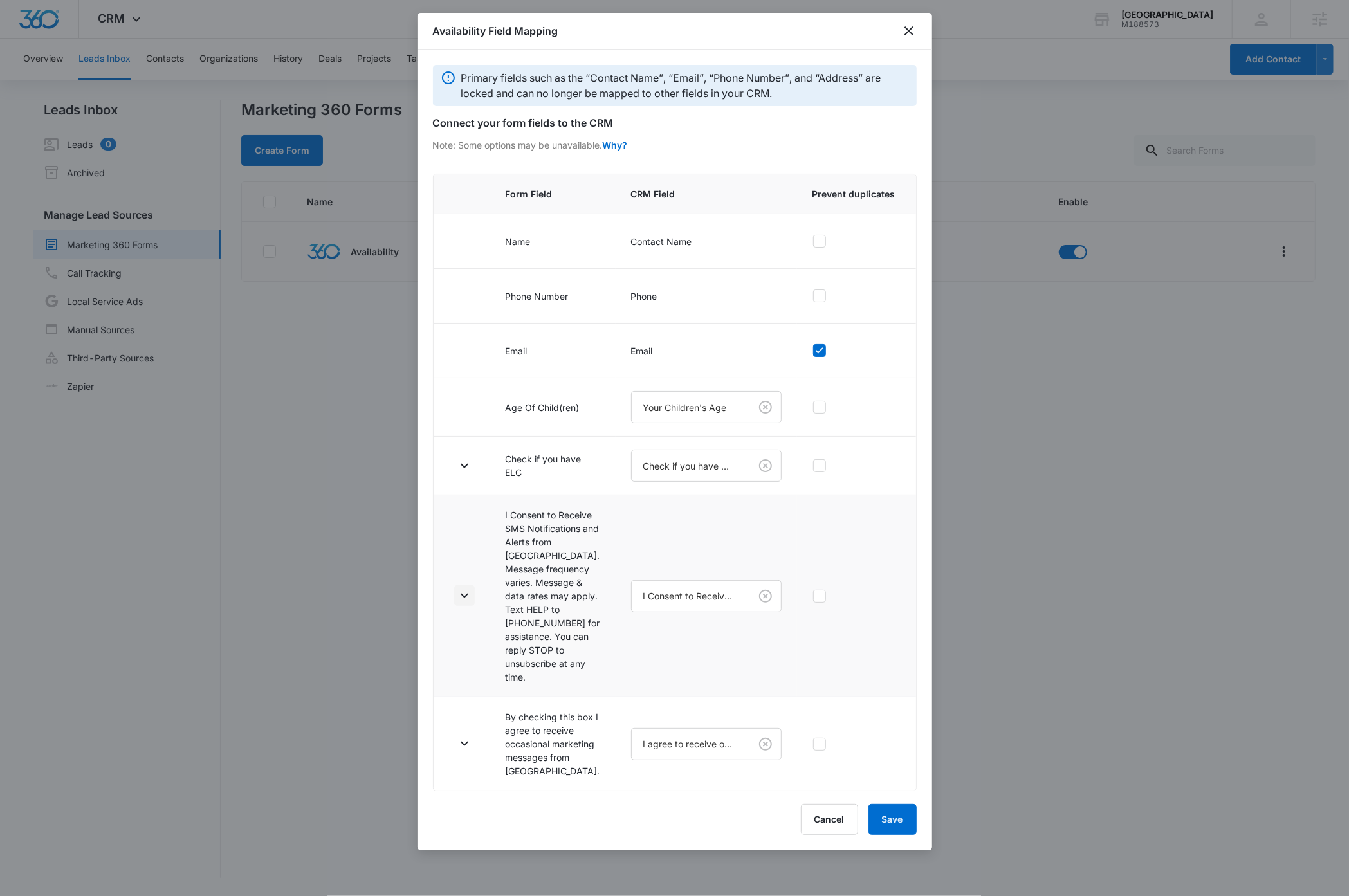
click at [465, 598] on icon "button" at bounding box center [464, 596] width 7 height 5
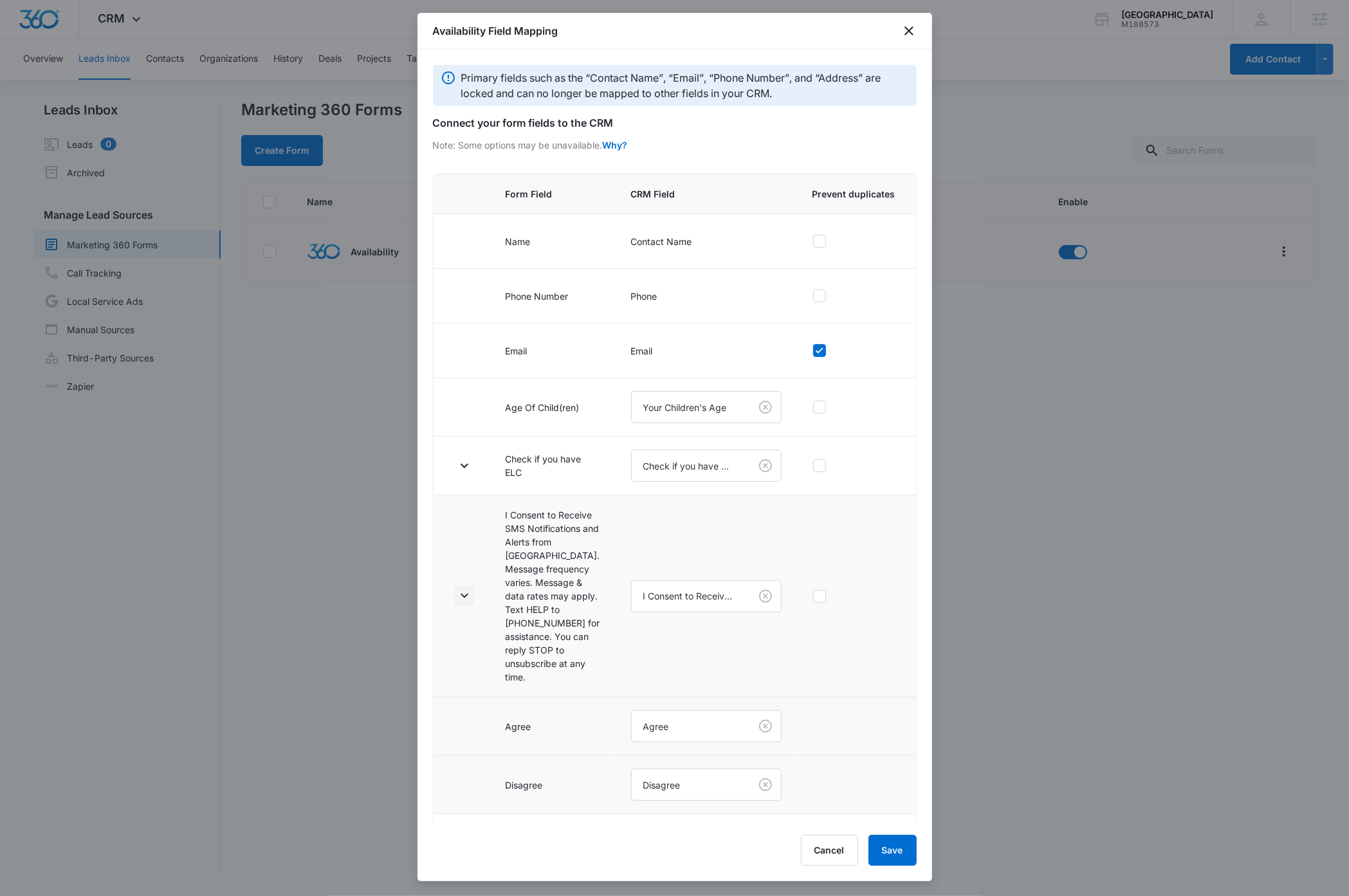
click at [465, 598] on icon "button" at bounding box center [464, 596] width 7 height 5
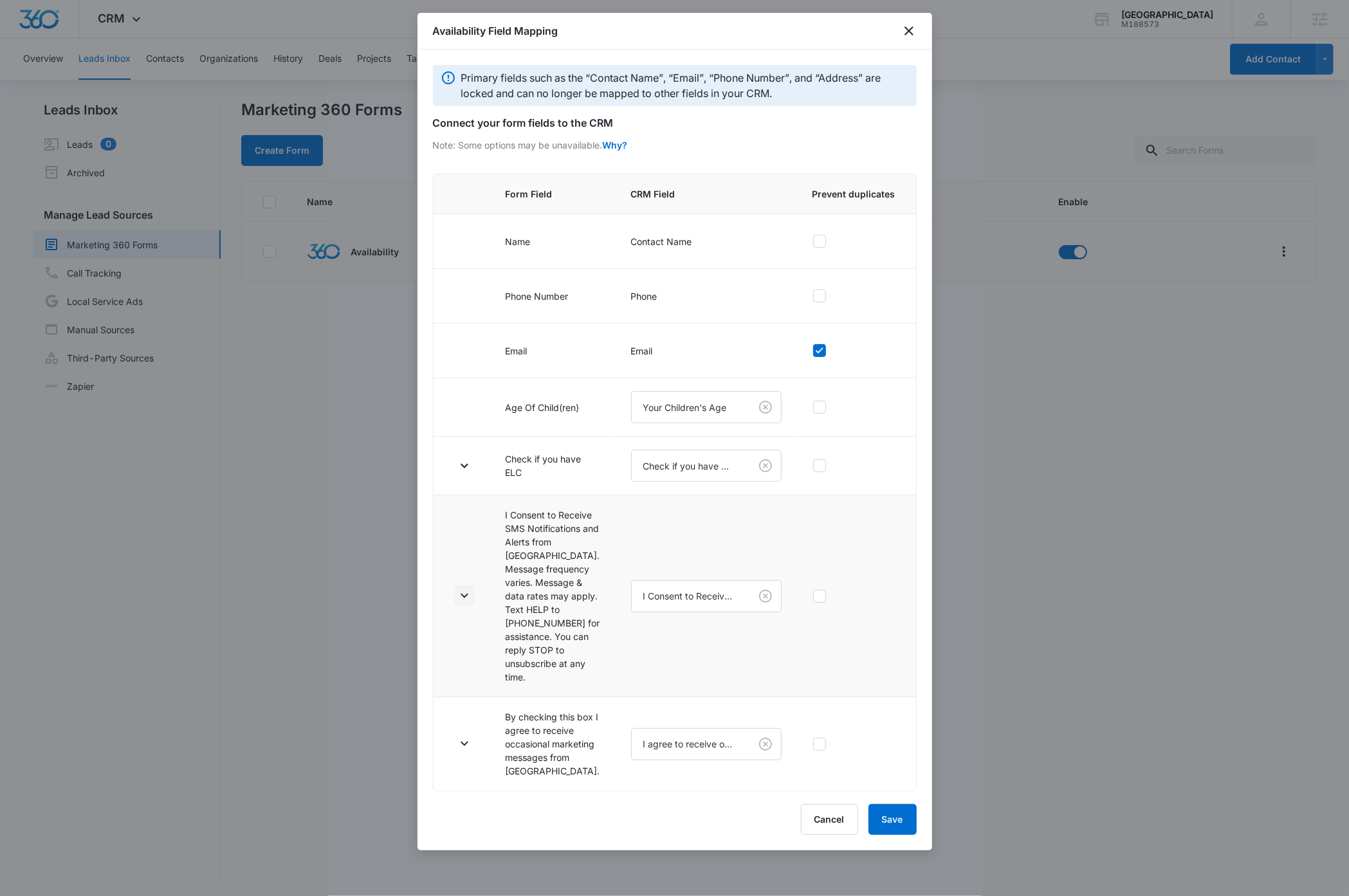
scroll to position [0, 0]
click at [898, 835] on button "Save" at bounding box center [892, 819] width 48 height 31
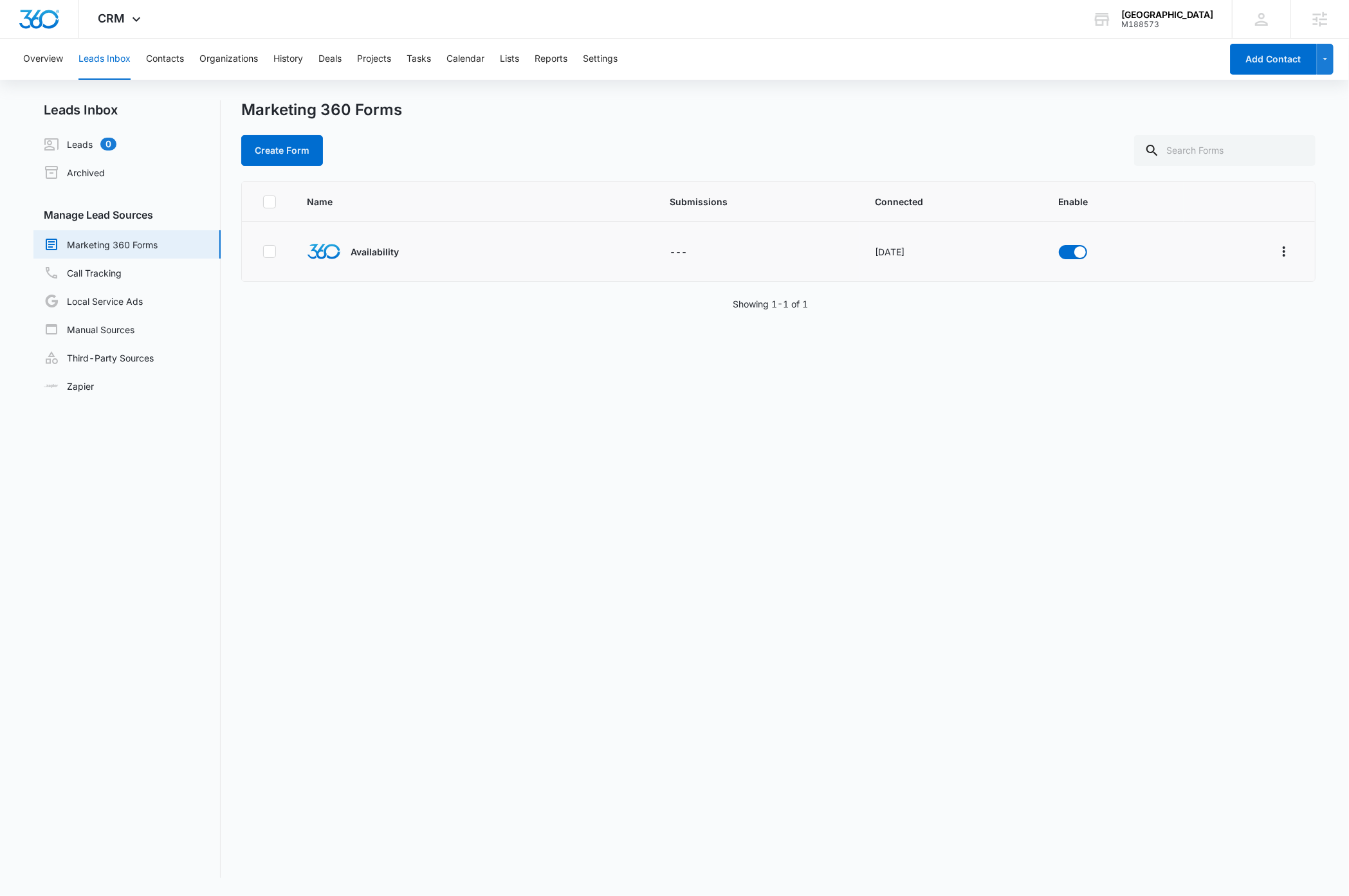
click at [794, 535] on div "Name Submissions Connected Enable Availability --- Sep 10, 2025 Showing 1-1 of 1" at bounding box center [778, 529] width 1074 height 696
click at [126, 15] on div "CRM Apps Reputation Websites Forms CRM Email Social Payments Content Ads Intell…" at bounding box center [121, 19] width 84 height 38
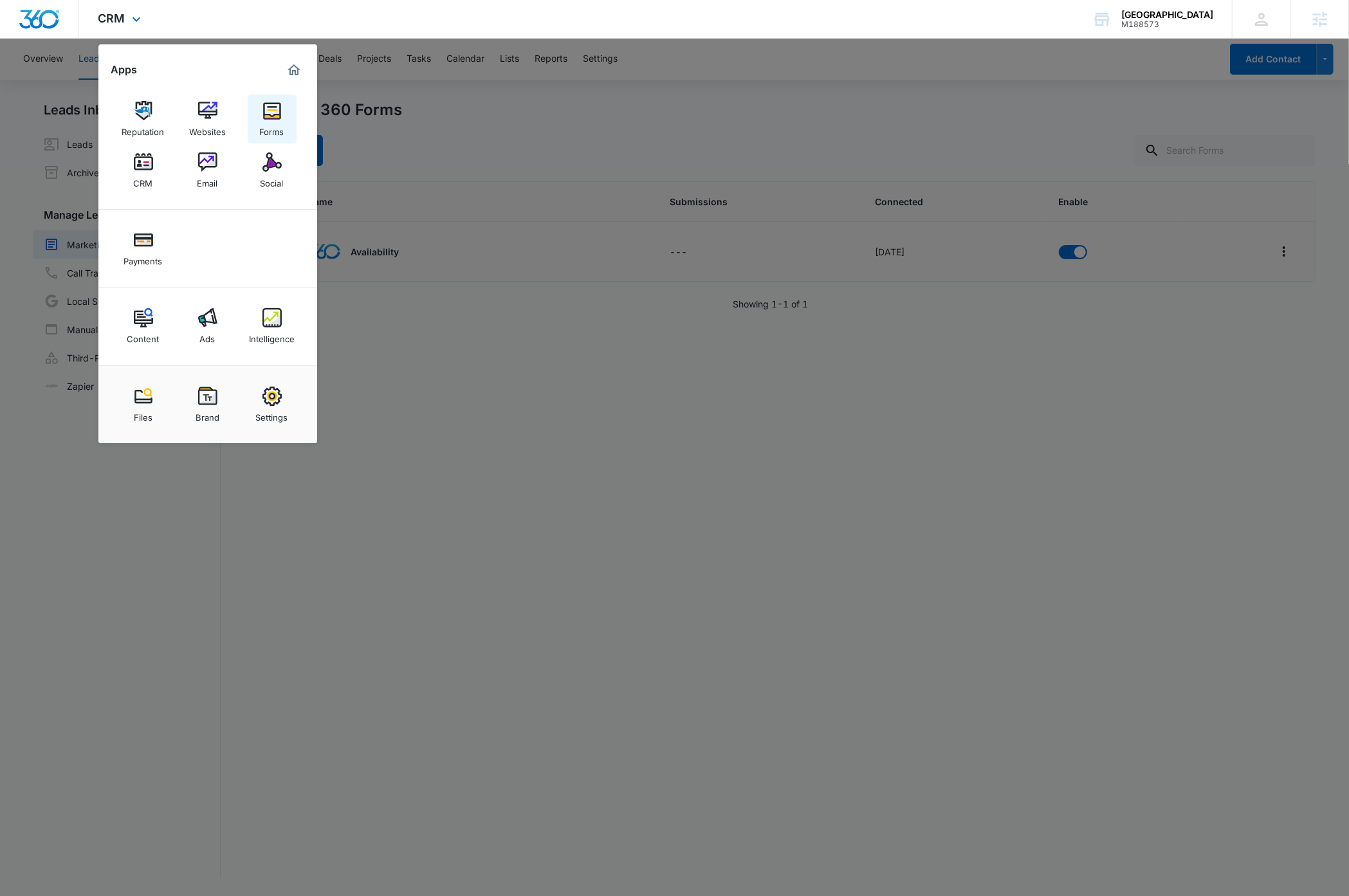
click at [275, 118] on img at bounding box center [272, 111] width 19 height 19
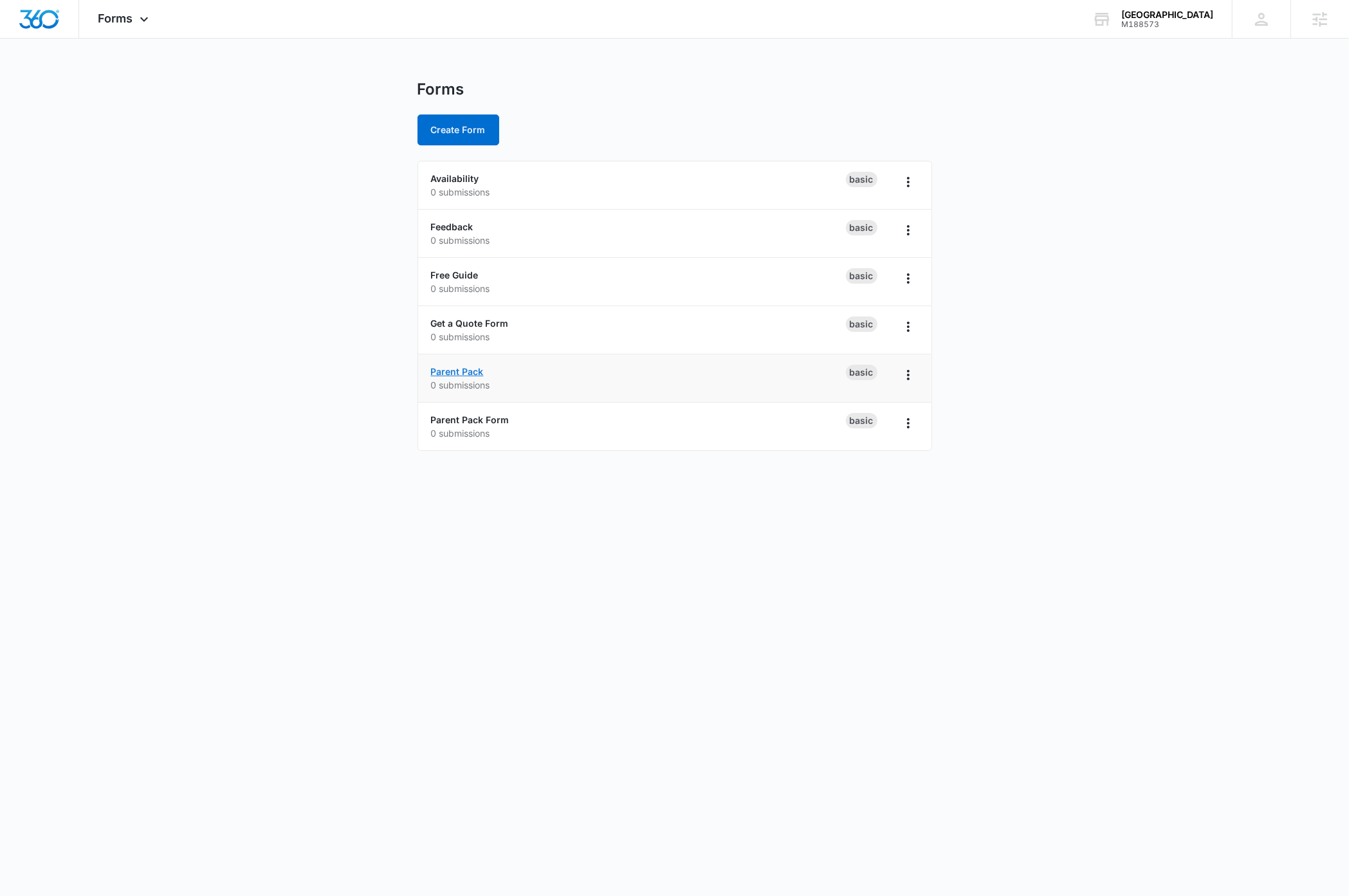
click at [453, 372] on link "Parent Pack" at bounding box center [457, 372] width 53 height 11
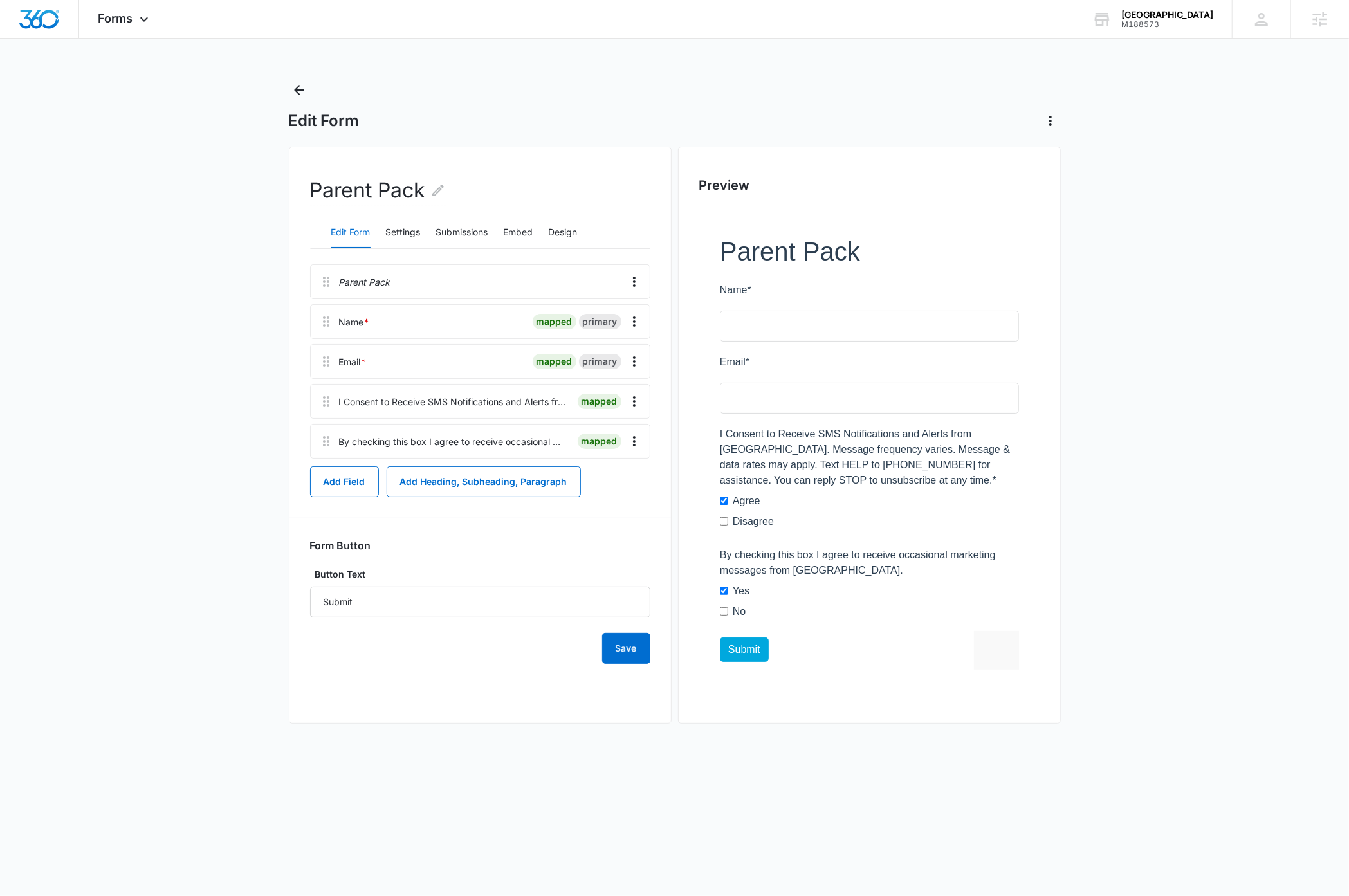
click at [814, 863] on body "Forms Apps Reputation Websites Forms CRM Email Social Payments Content Ads Inte…" at bounding box center [674, 448] width 1349 height 896
click at [168, 291] on main "Edit Form Parent Pack Edit Form Settings Submissions Embed Design Parent Pack N…" at bounding box center [674, 414] width 1349 height 669
click at [294, 90] on icon "Back" at bounding box center [299, 90] width 16 height 16
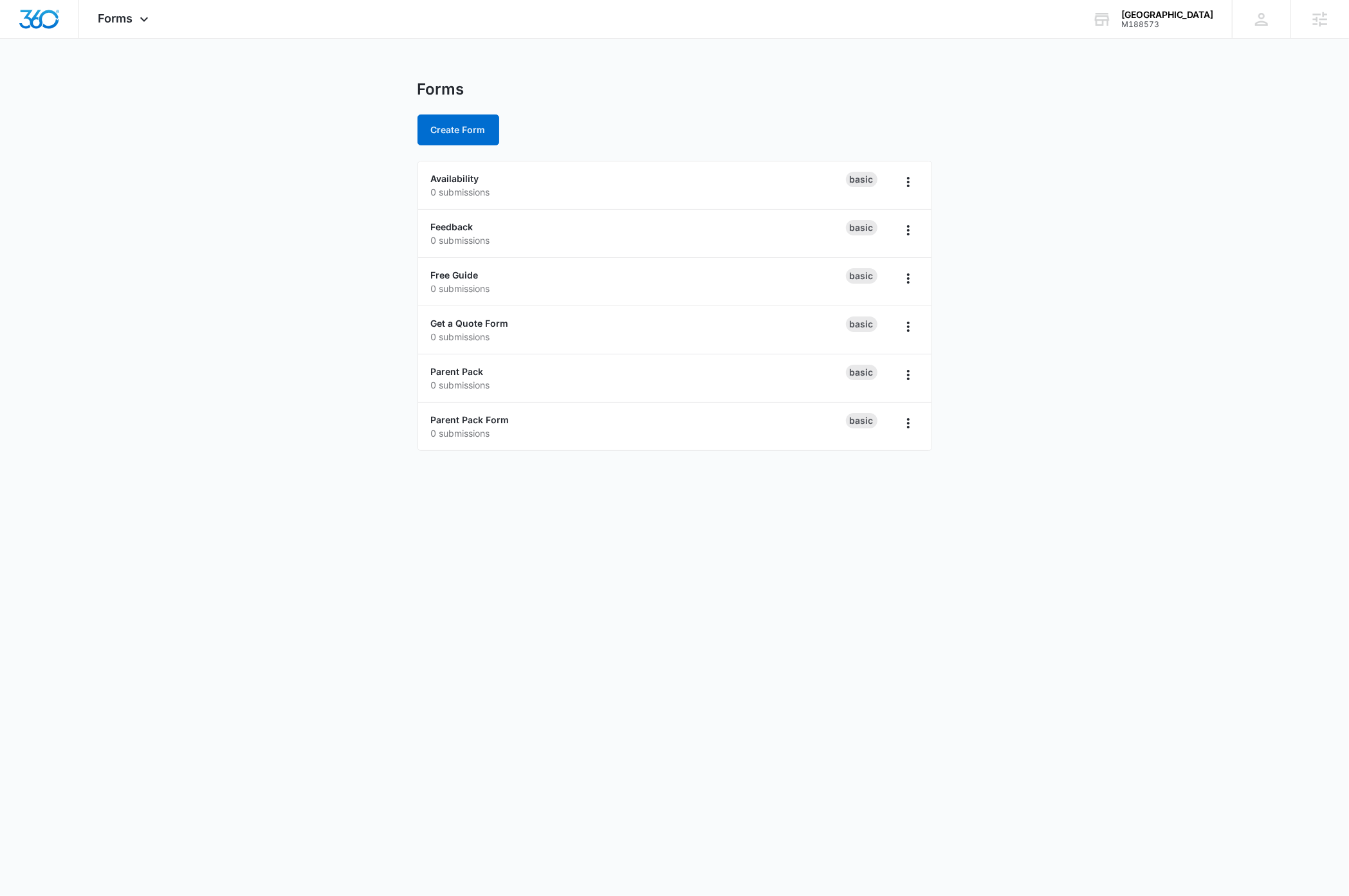
click at [209, 380] on main "Forms Create Form Availability 0 submissions Basic Feedback 0 submissions Basic…" at bounding box center [674, 272] width 1349 height 387
click at [912, 428] on icon "Overflow Menu" at bounding box center [908, 423] width 16 height 16
click at [886, 501] on button "Delete" at bounding box center [875, 499] width 86 height 19
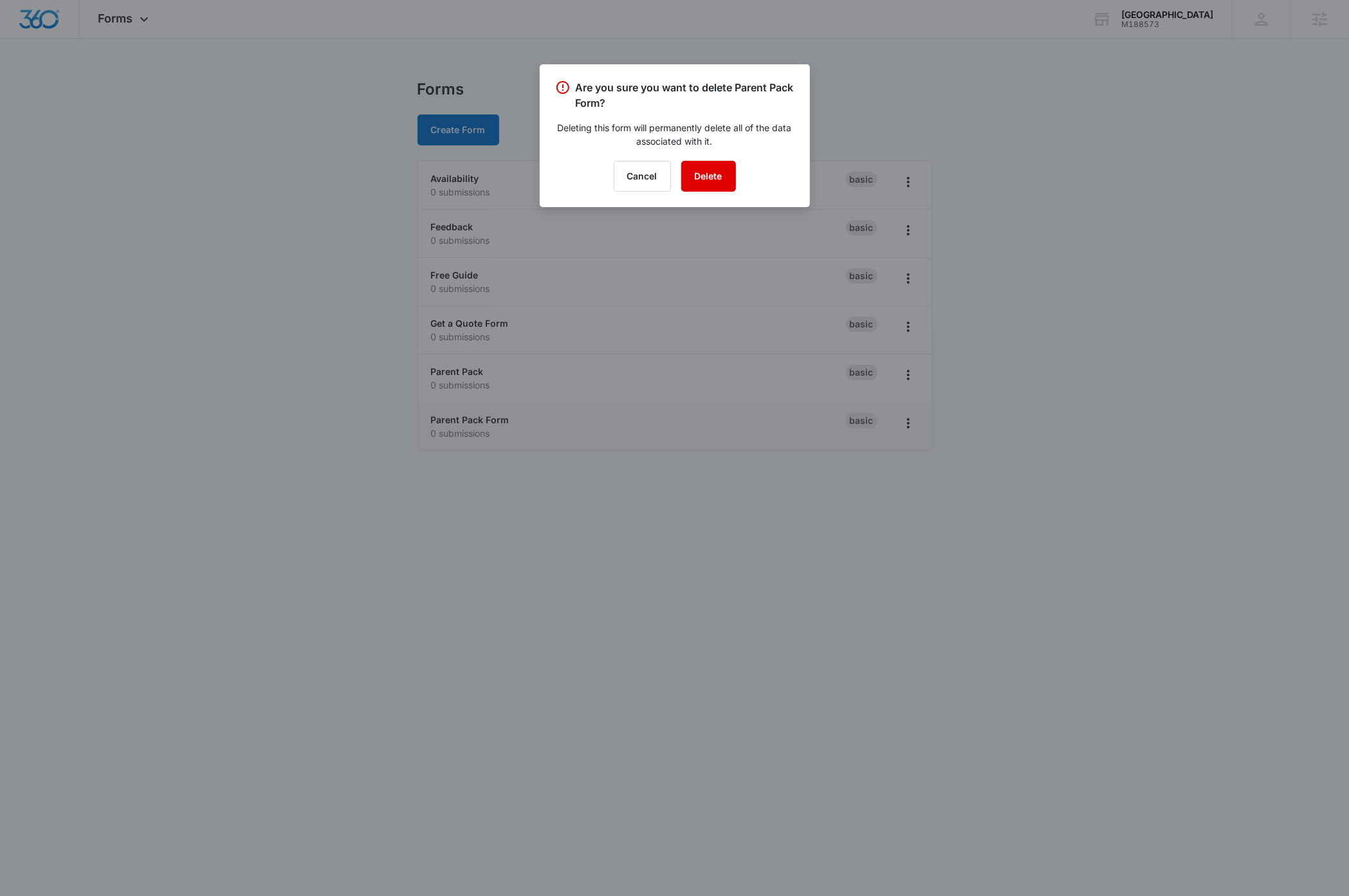
click at [704, 177] on button "Delete" at bounding box center [708, 176] width 54 height 31
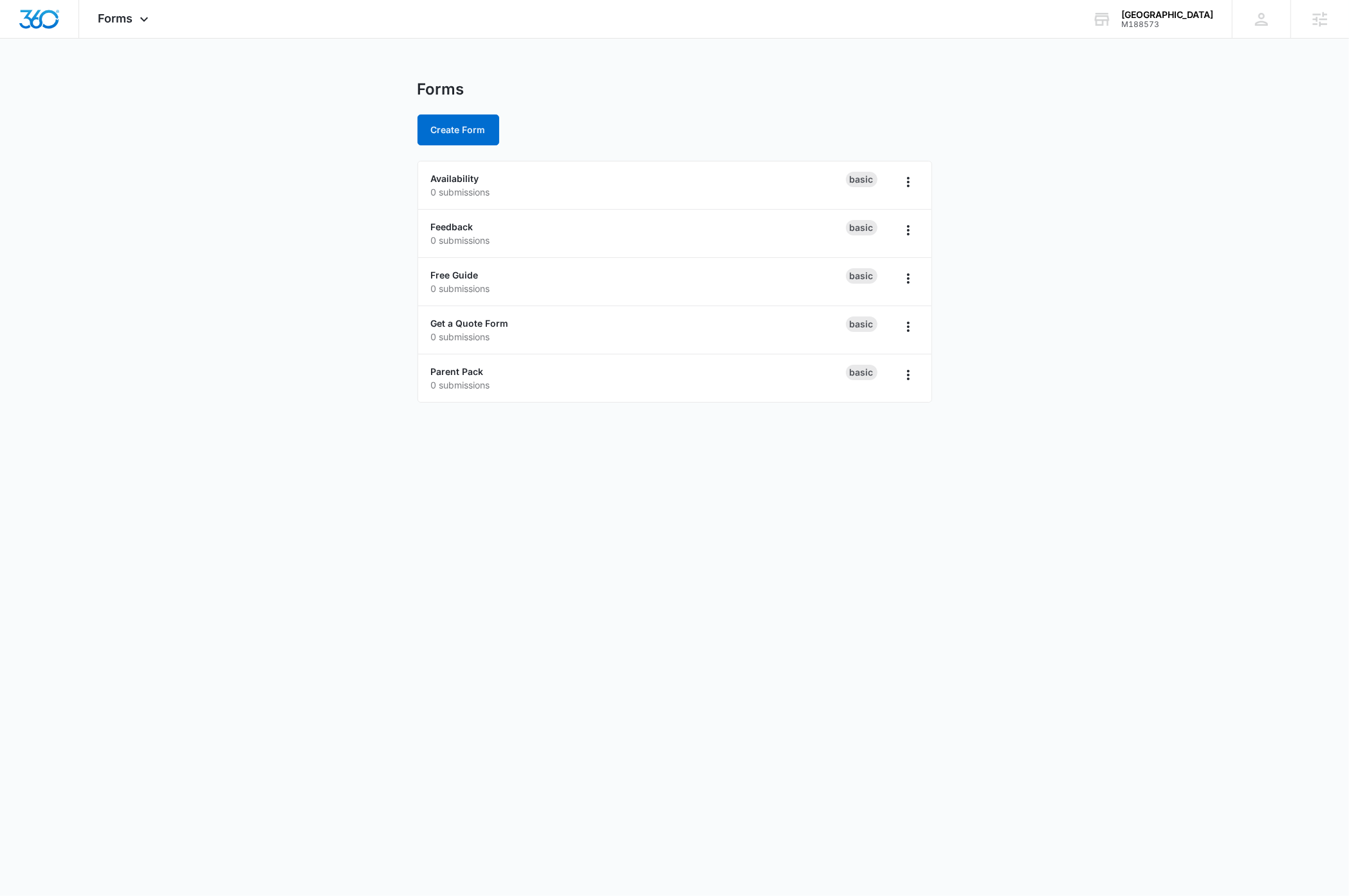
click at [374, 528] on body "Forms Apps Reputation Websites Forms CRM Email Social Payments Content Ads Inte…" at bounding box center [674, 448] width 1349 height 896
click at [453, 126] on button "Create Form" at bounding box center [458, 130] width 82 height 31
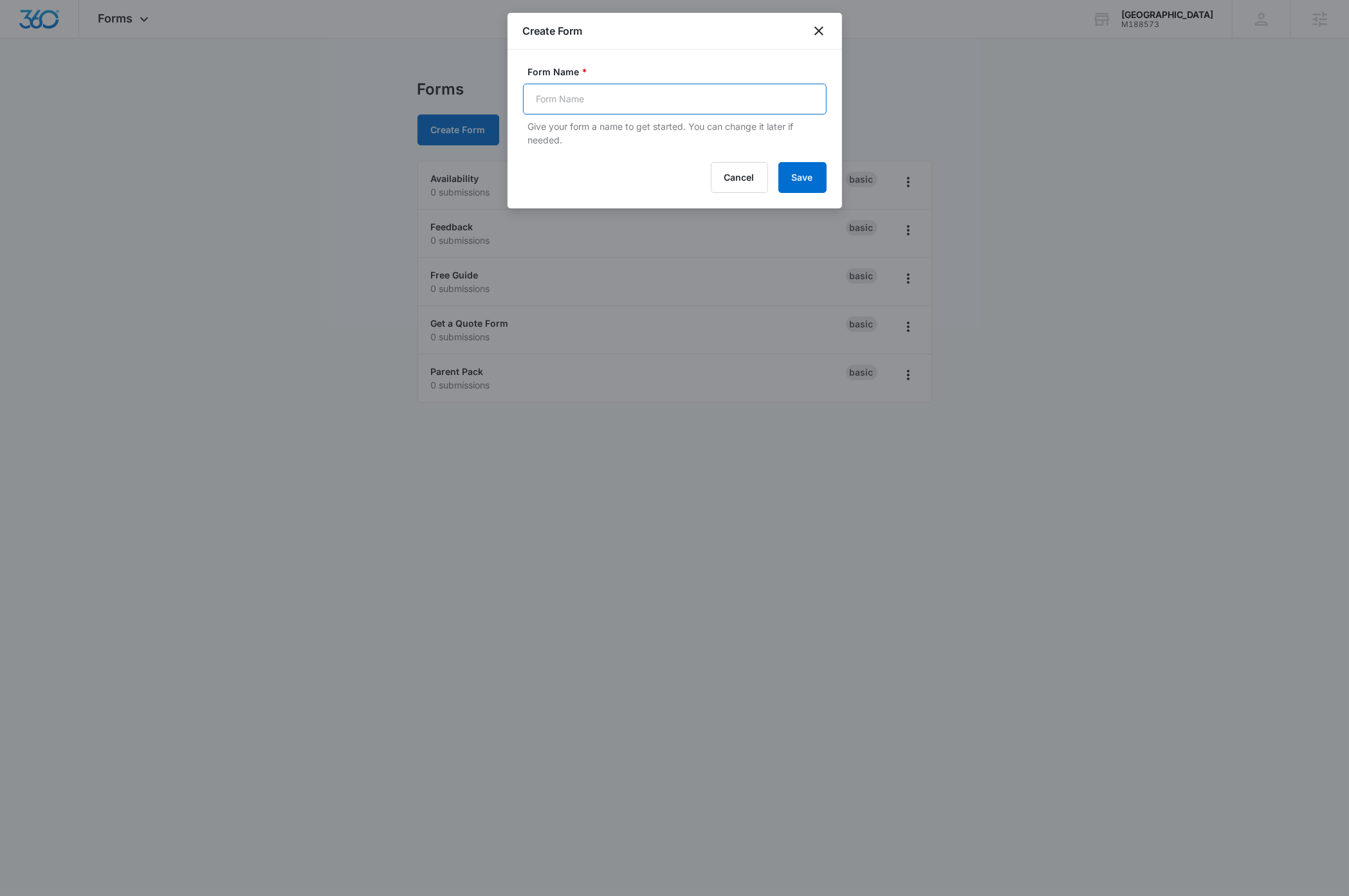
click at [565, 101] on input "Form Name *" at bounding box center [675, 98] width 304 height 31
type input "Get A Quote"
click at [806, 179] on button "Save" at bounding box center [802, 177] width 48 height 31
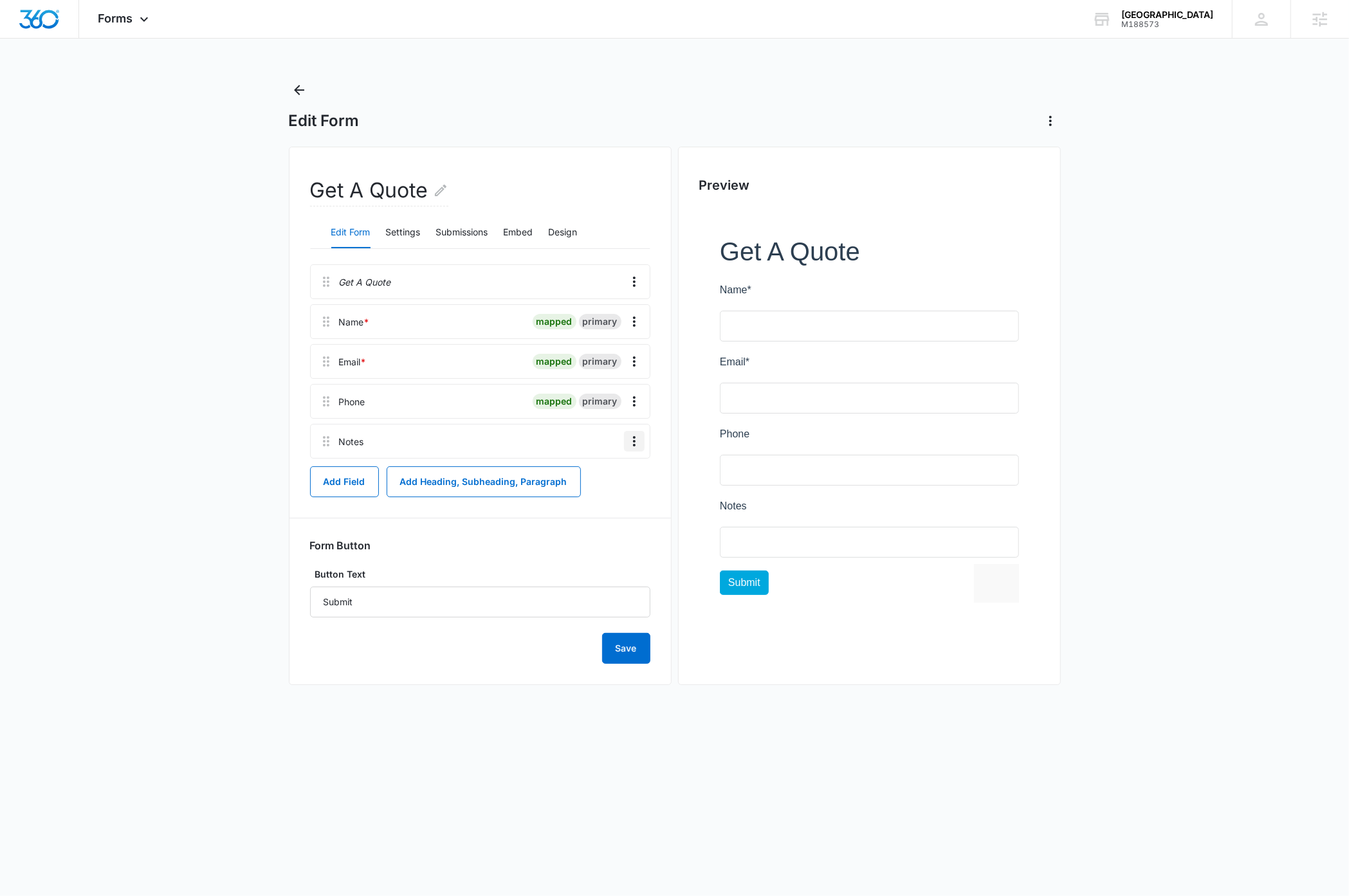
click at [633, 441] on icon "Overflow Menu" at bounding box center [634, 441] width 3 height 10
click at [617, 497] on button "Delete" at bounding box center [607, 497] width 73 height 19
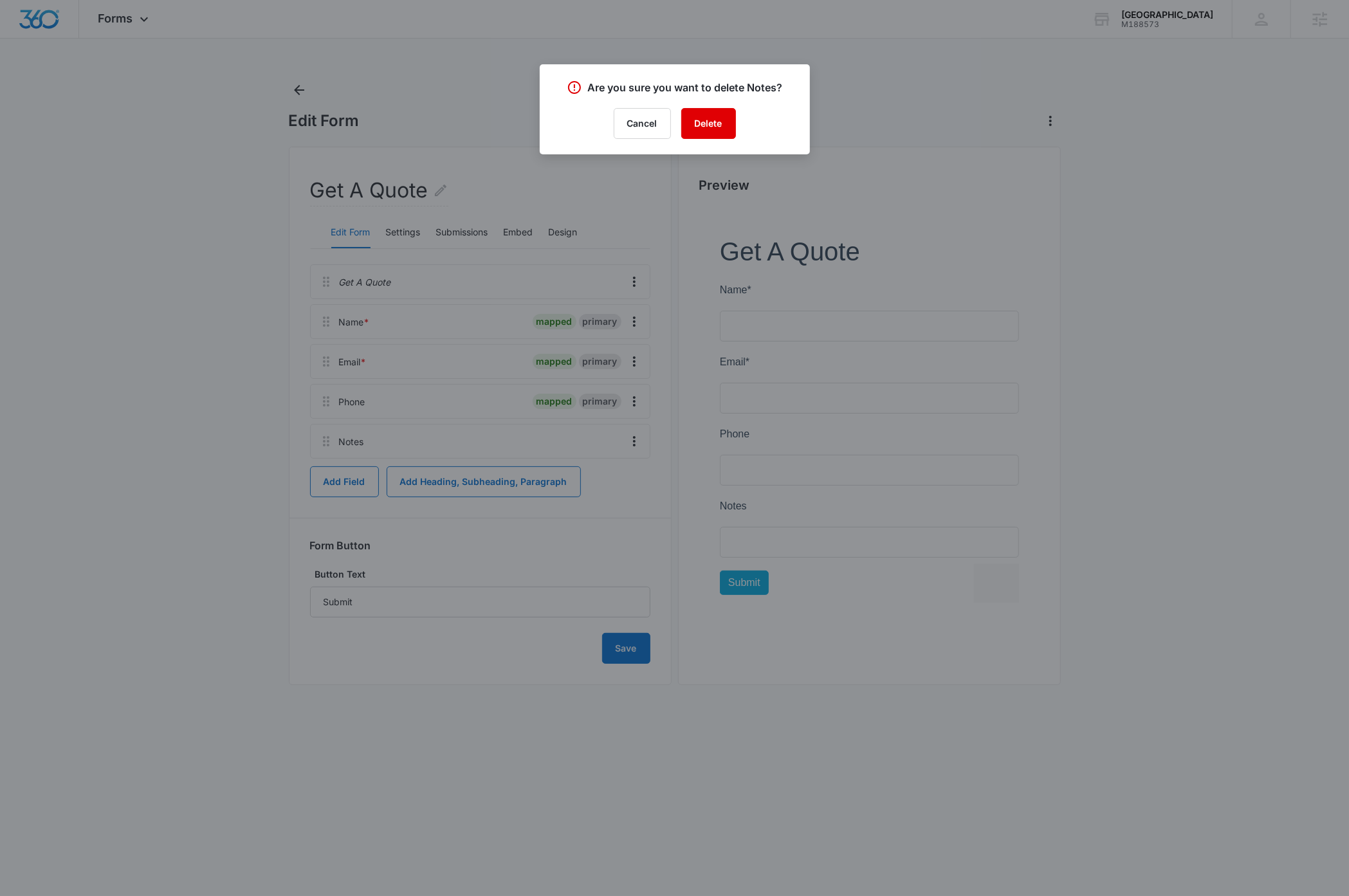
click at [709, 122] on button "Delete" at bounding box center [708, 123] width 54 height 31
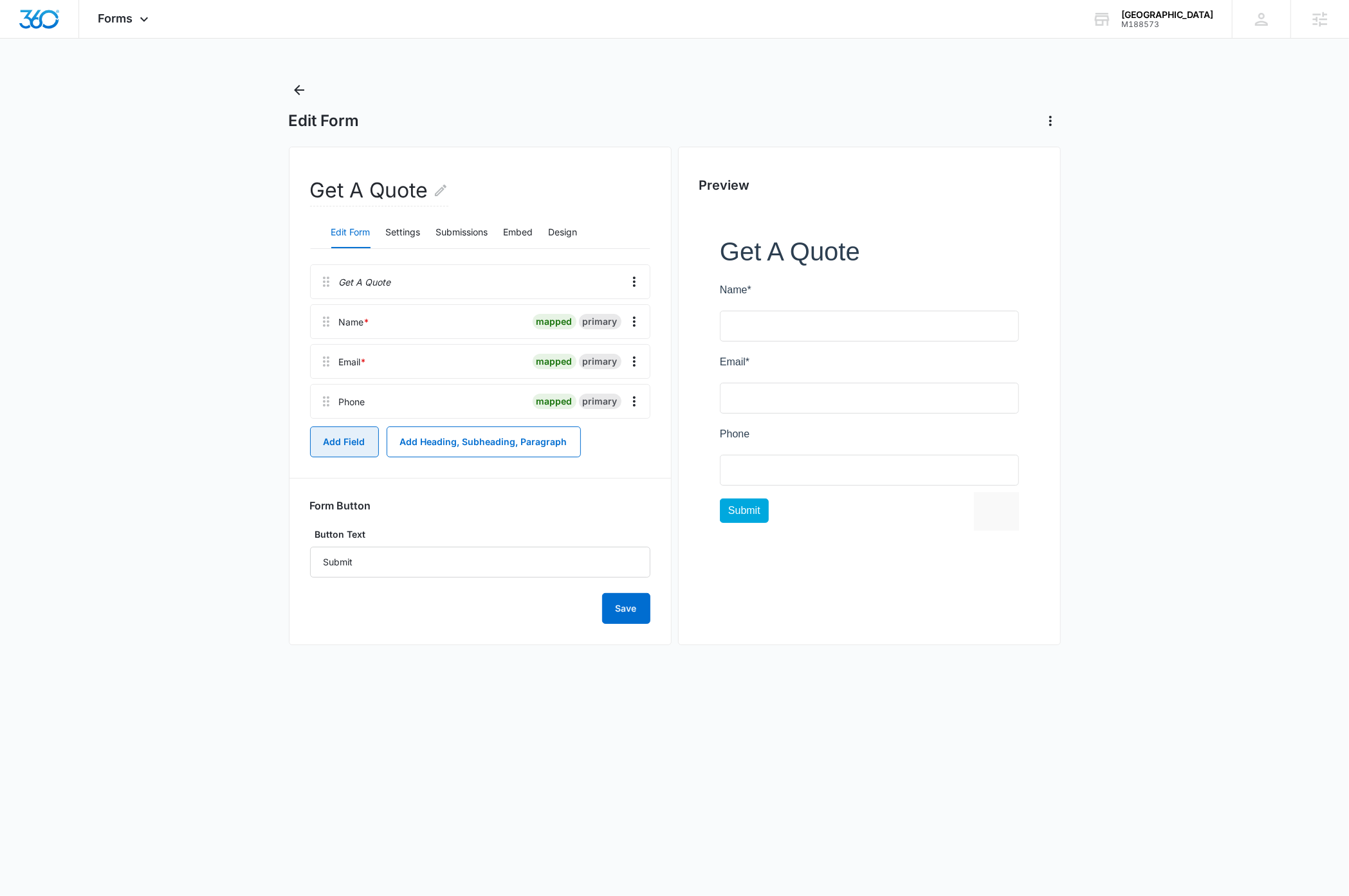
click at [340, 445] on button "Add Field" at bounding box center [344, 442] width 69 height 31
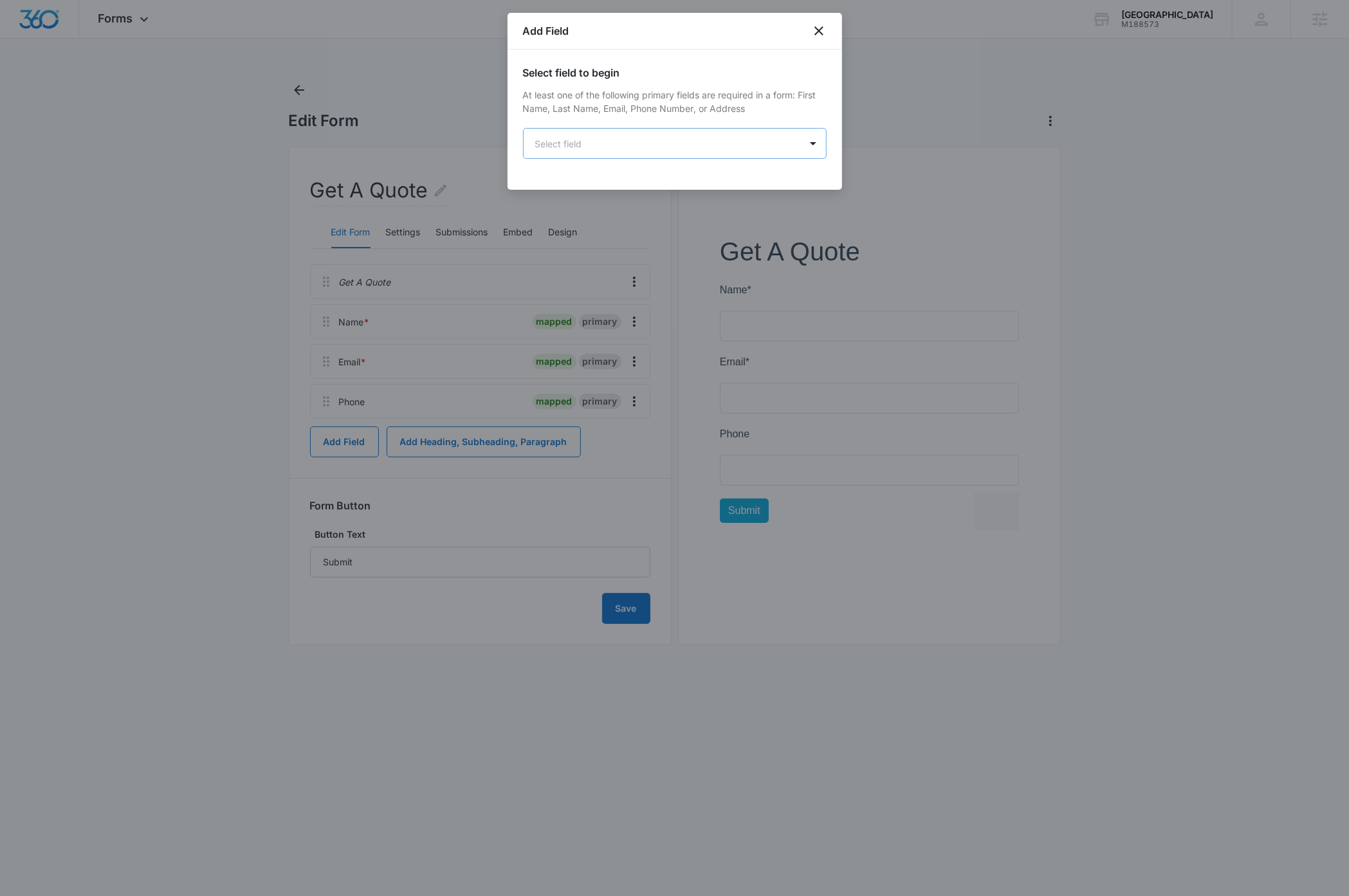
click at [623, 140] on body "Forms Apps Reputation Websites Forms CRM Email Social Payments Content Ads Inte…" at bounding box center [674, 448] width 1349 height 896
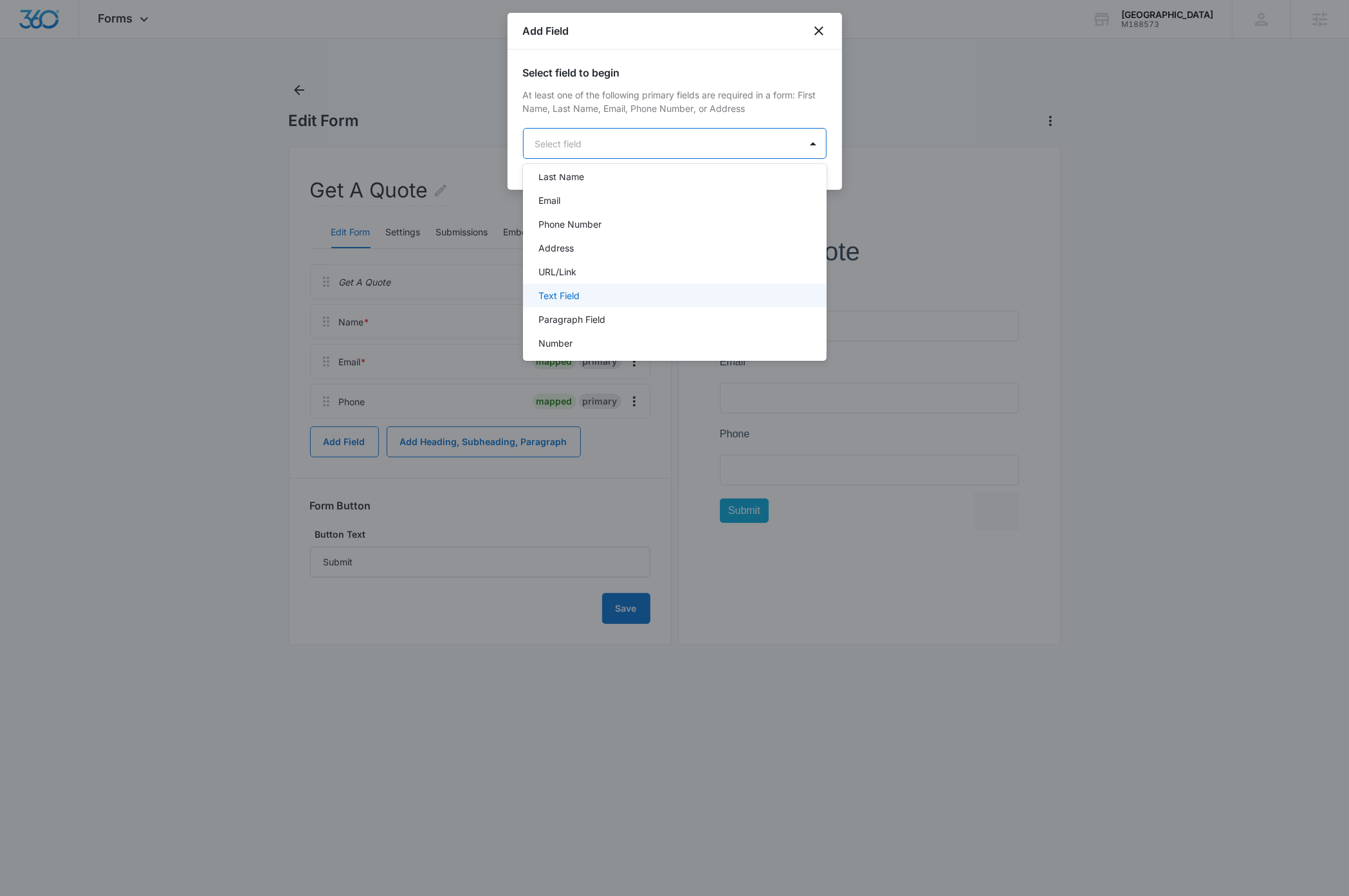
scroll to position [90, 0]
click at [612, 302] on div "Paragraph Field" at bounding box center [673, 306] width 270 height 14
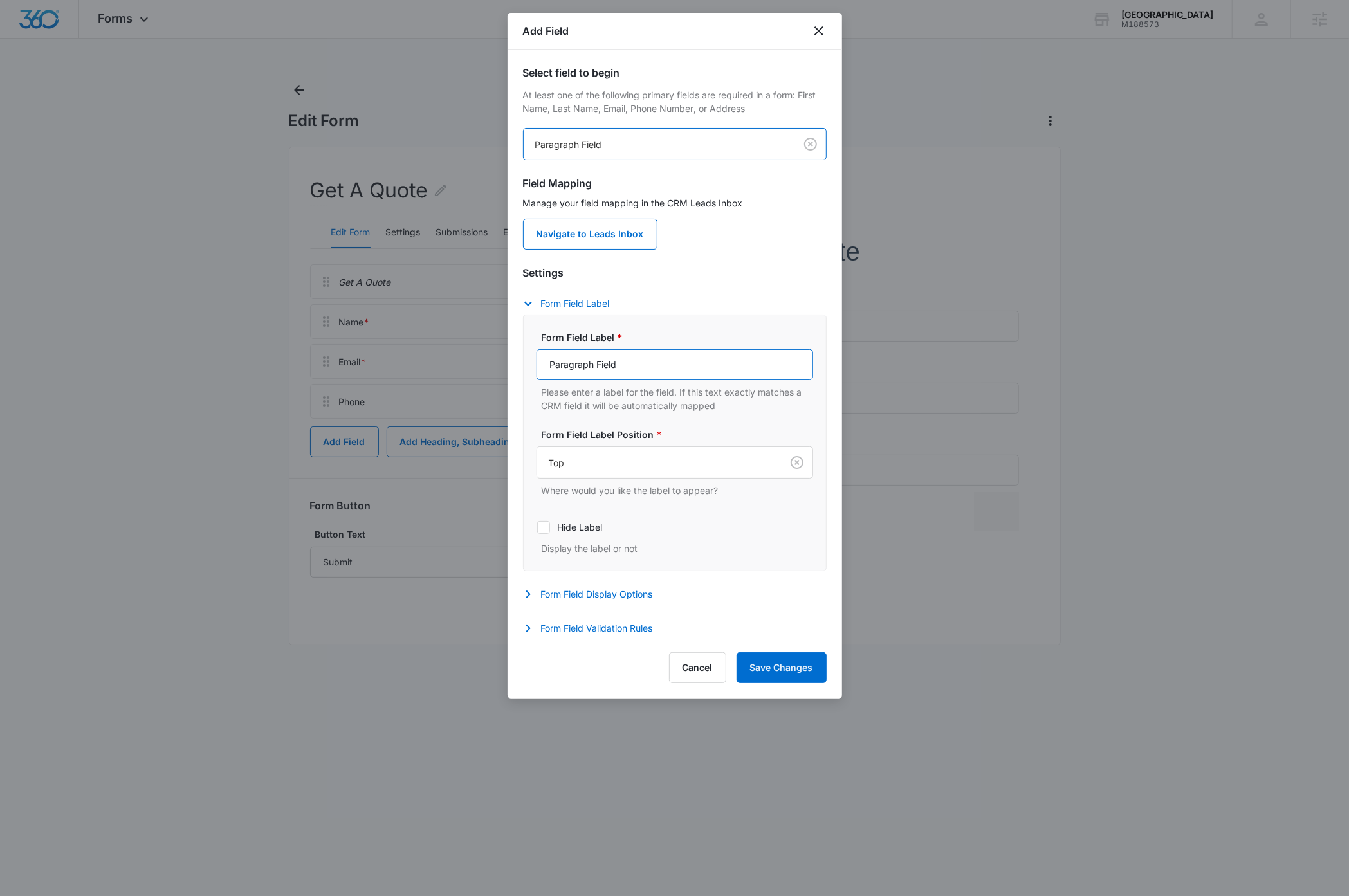
click at [645, 368] on input "Paragraph Field" at bounding box center [674, 364] width 277 height 31
type input "How can we help?"
click at [762, 672] on button "Save Changes" at bounding box center [782, 667] width 90 height 31
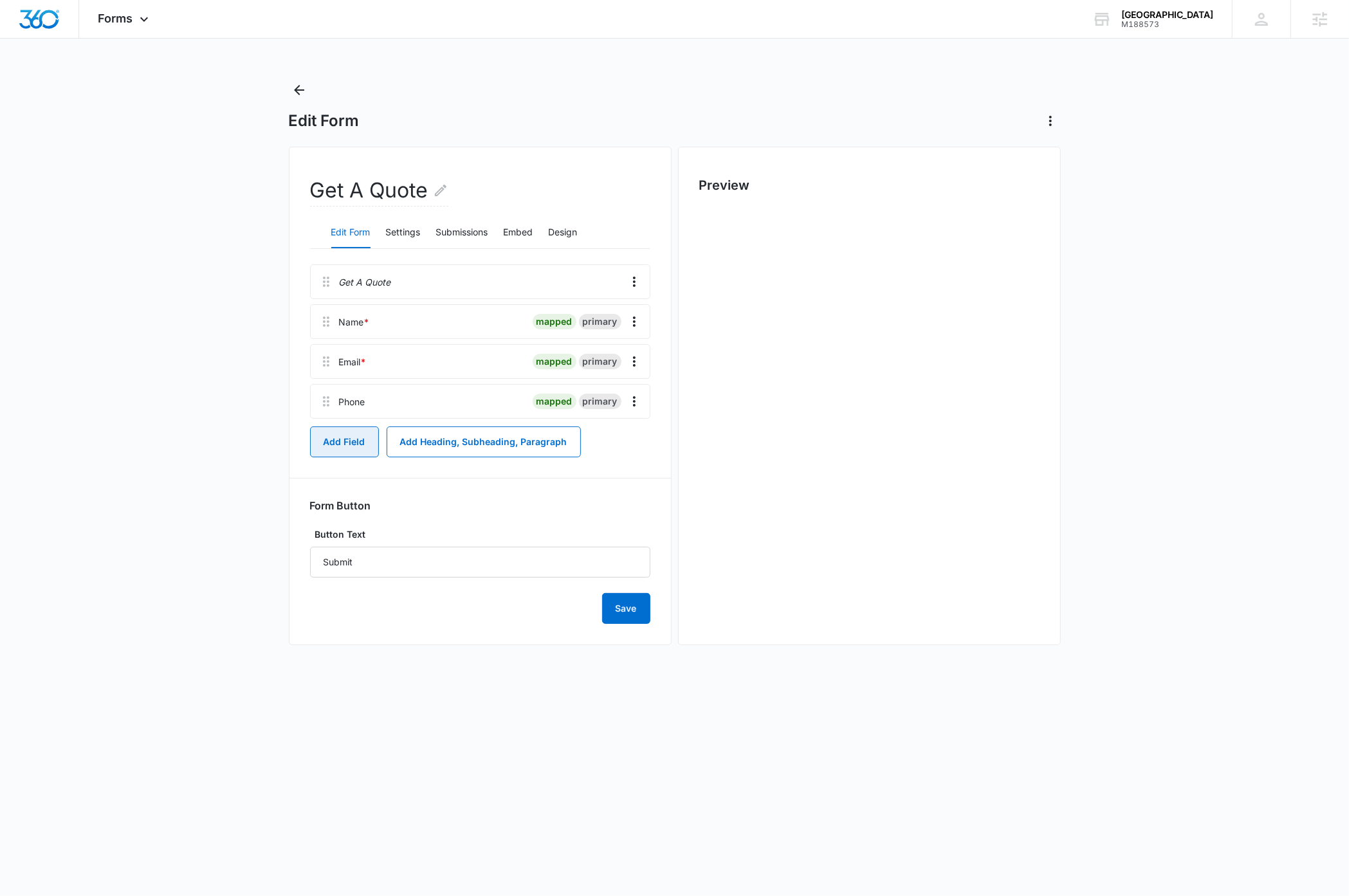
scroll to position [0, 0]
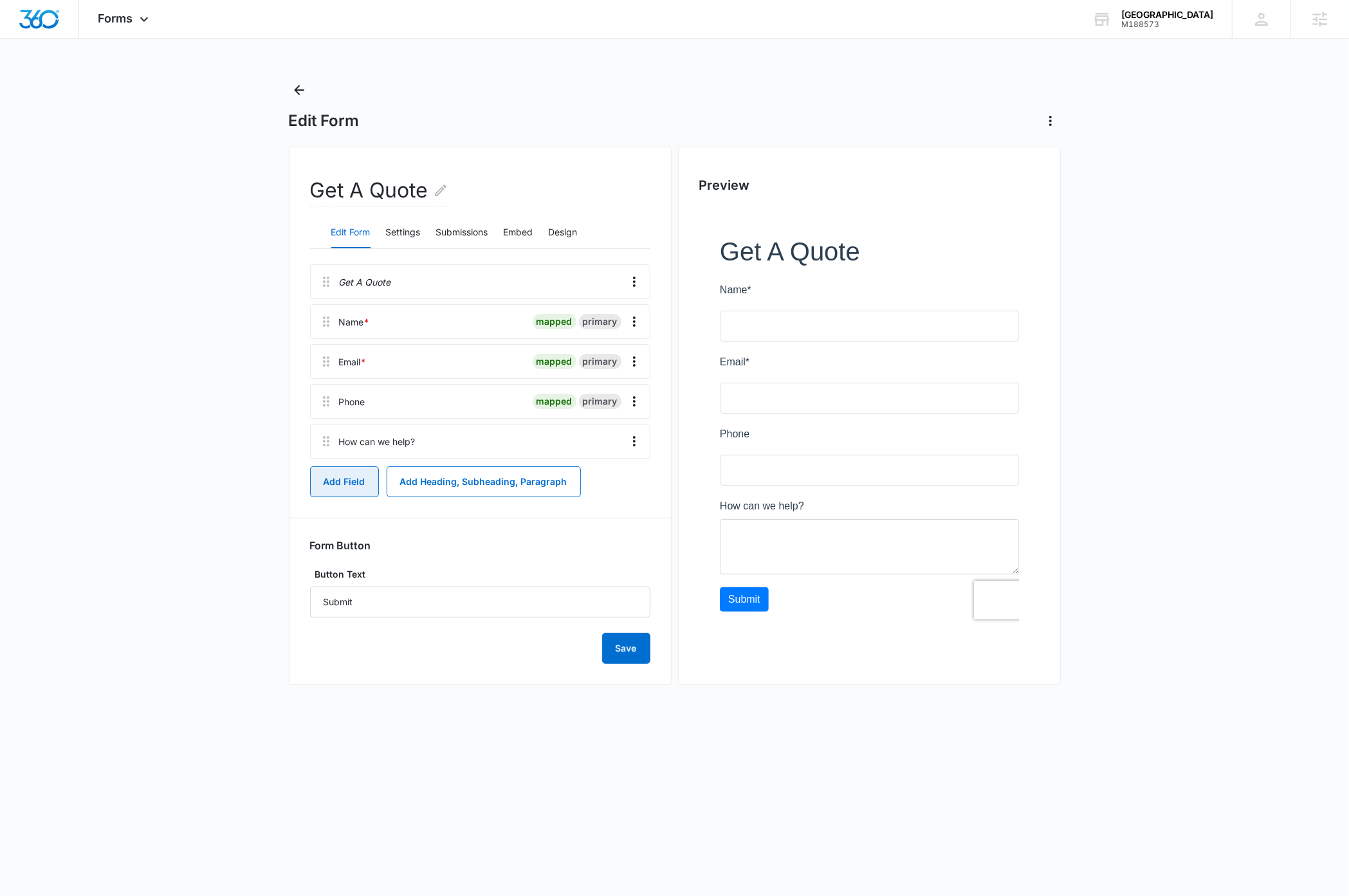
click at [337, 482] on button "Add Field" at bounding box center [344, 481] width 69 height 31
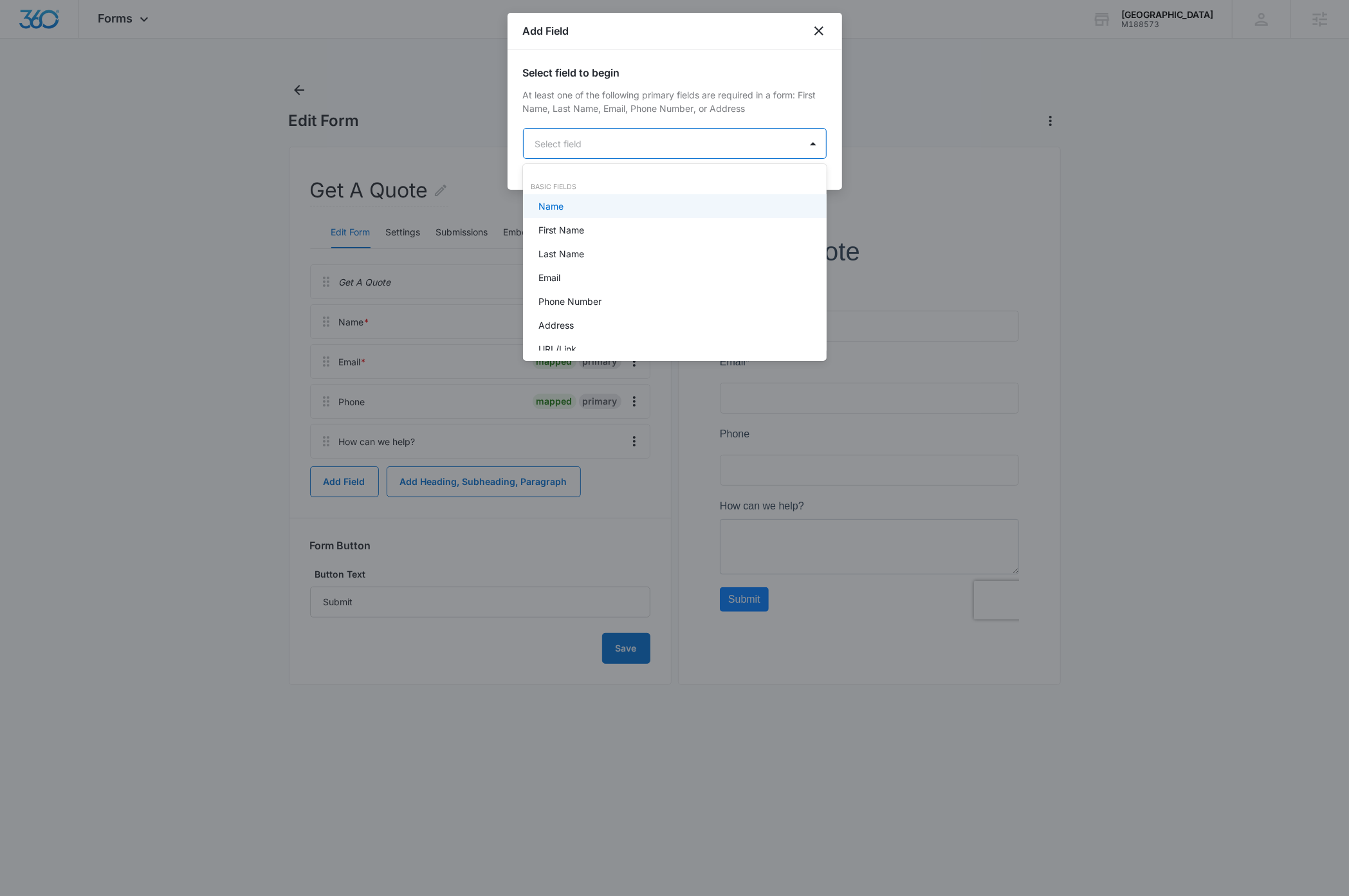
click at [620, 147] on body "Forms Apps Reputation Websites Forms CRM Email Social Payments Content Ads Inte…" at bounding box center [674, 448] width 1349 height 896
click at [597, 331] on div "Checkboxes" at bounding box center [673, 336] width 270 height 14
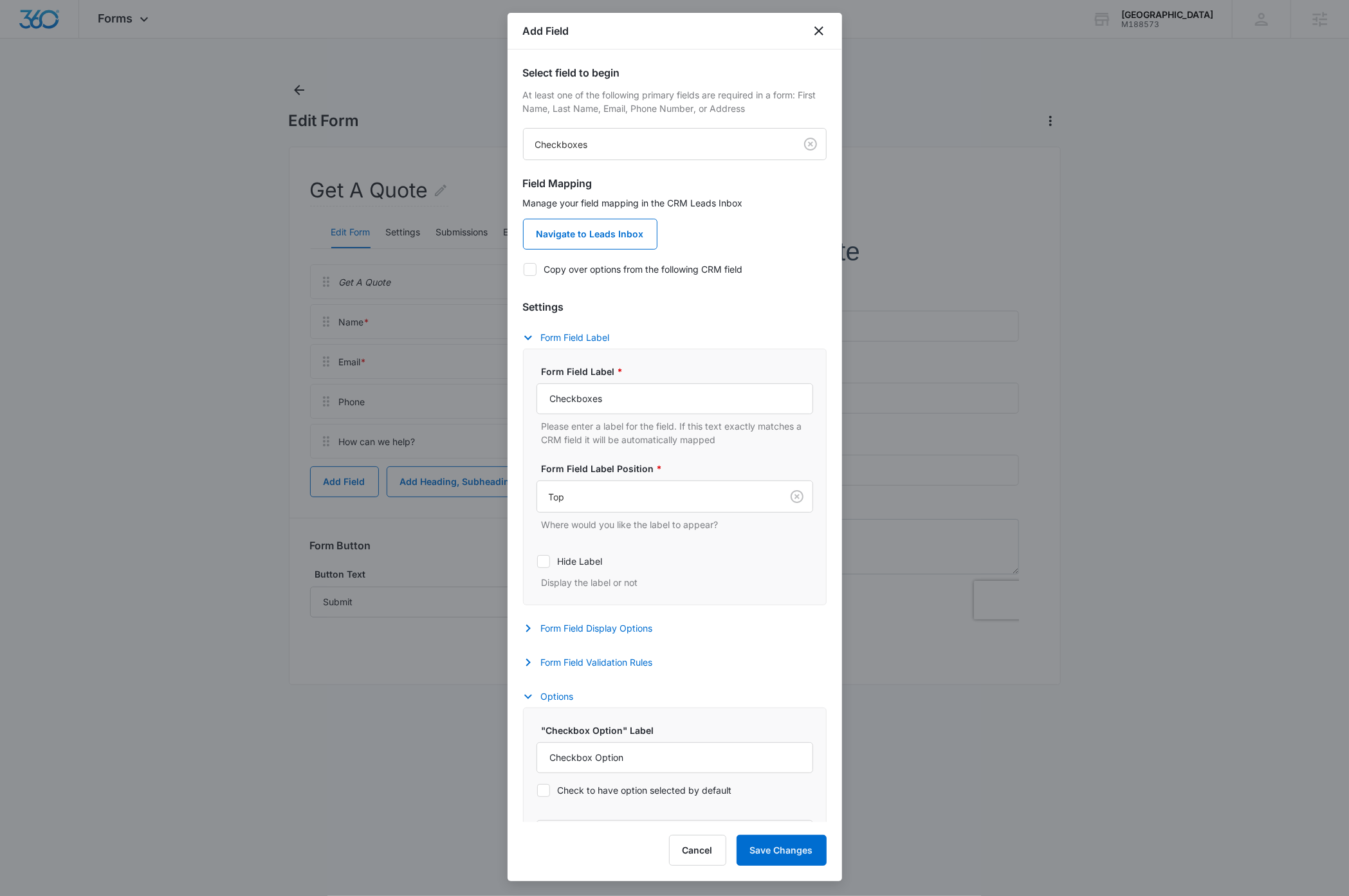
click at [530, 270] on icon at bounding box center [529, 269] width 7 height 6
click at [524, 270] on input "Copy over options from the following CRM field" at bounding box center [523, 269] width 1 height 1
checkbox input "true"
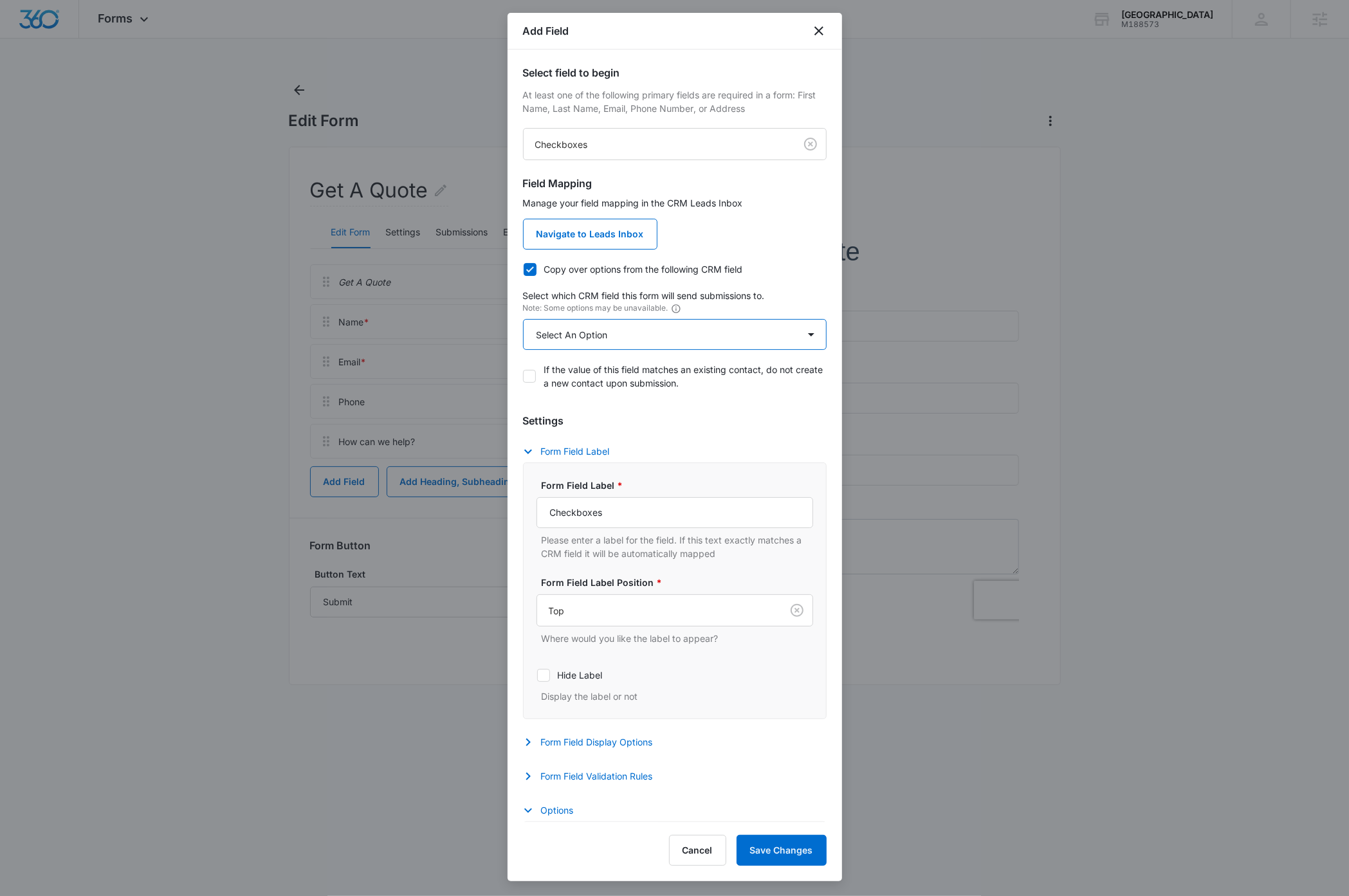
click at [636, 331] on select "Select An Option Select An Option Check if you have ELC I agree to receive occa…" at bounding box center [675, 334] width 304 height 31
click at [600, 145] on body "Forms Apps Reputation Websites Forms CRM Email Social Payments Content Ads Inte…" at bounding box center [674, 448] width 1349 height 896
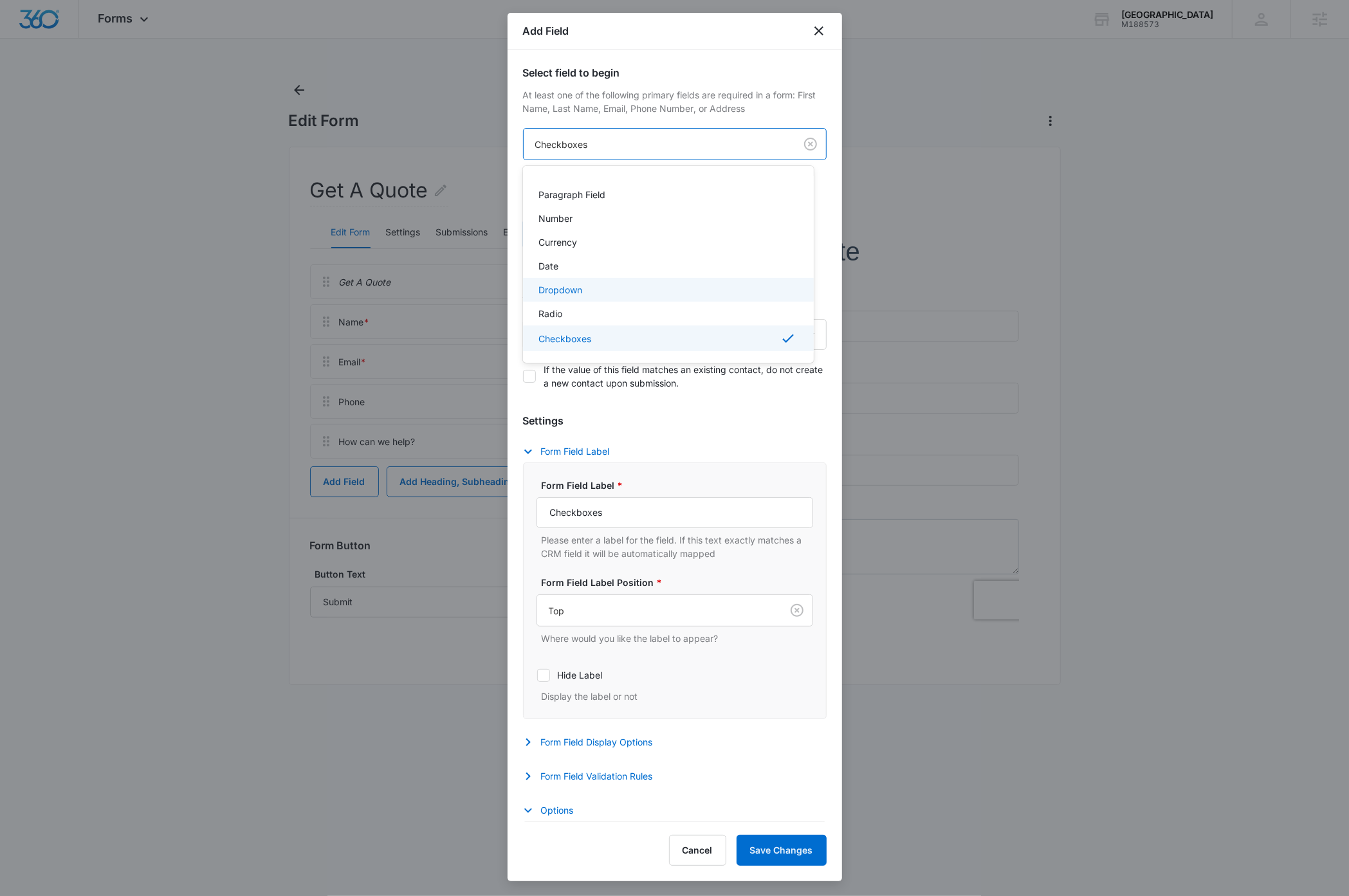
scroll to position [207, 0]
click at [579, 282] on p "Dropdown" at bounding box center [560, 286] width 43 height 14
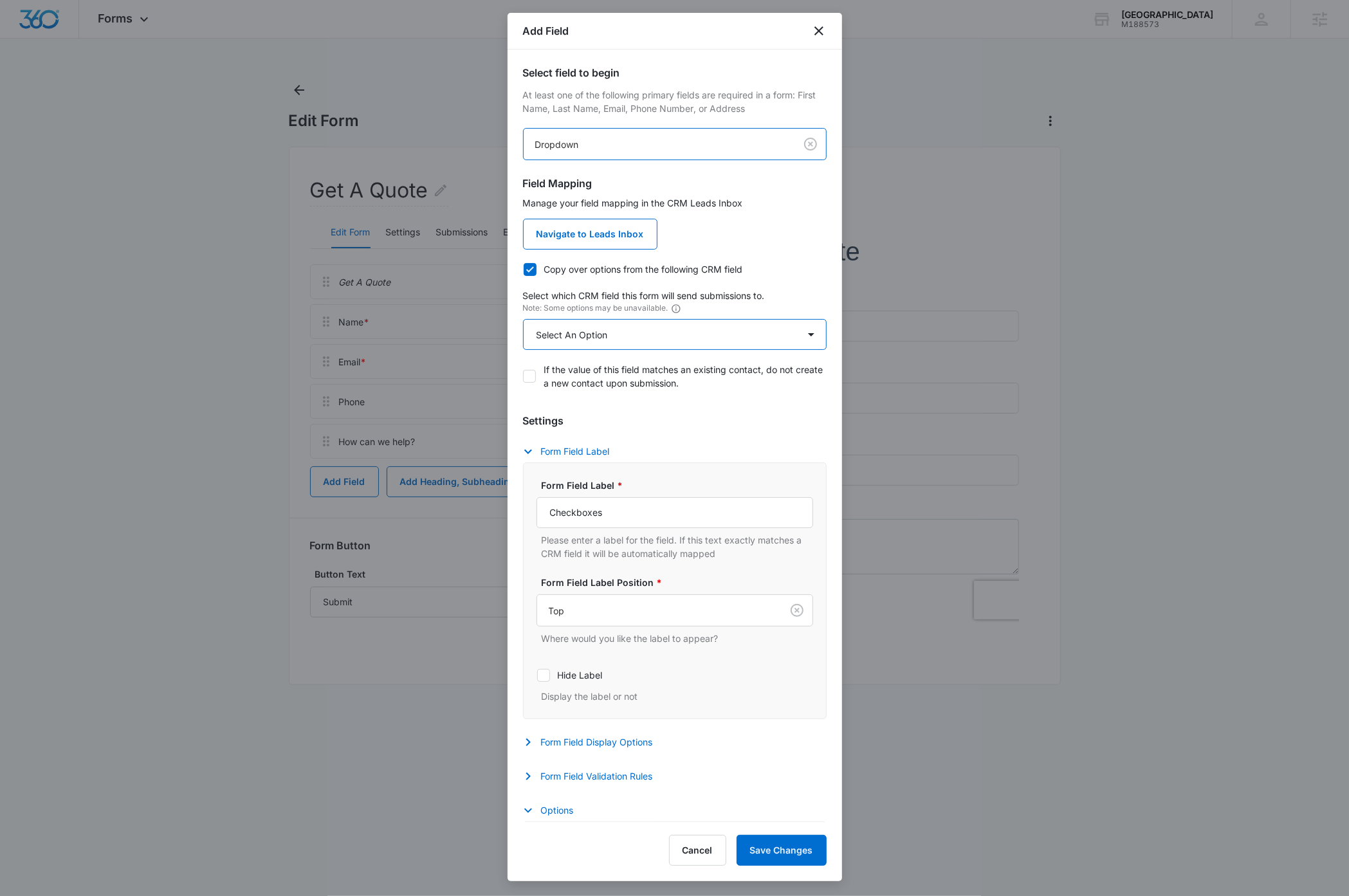
click at [616, 337] on select "Select An Option Select An Option Agree to Subscribe Best Way To Contact Qualif…" at bounding box center [675, 334] width 304 height 31
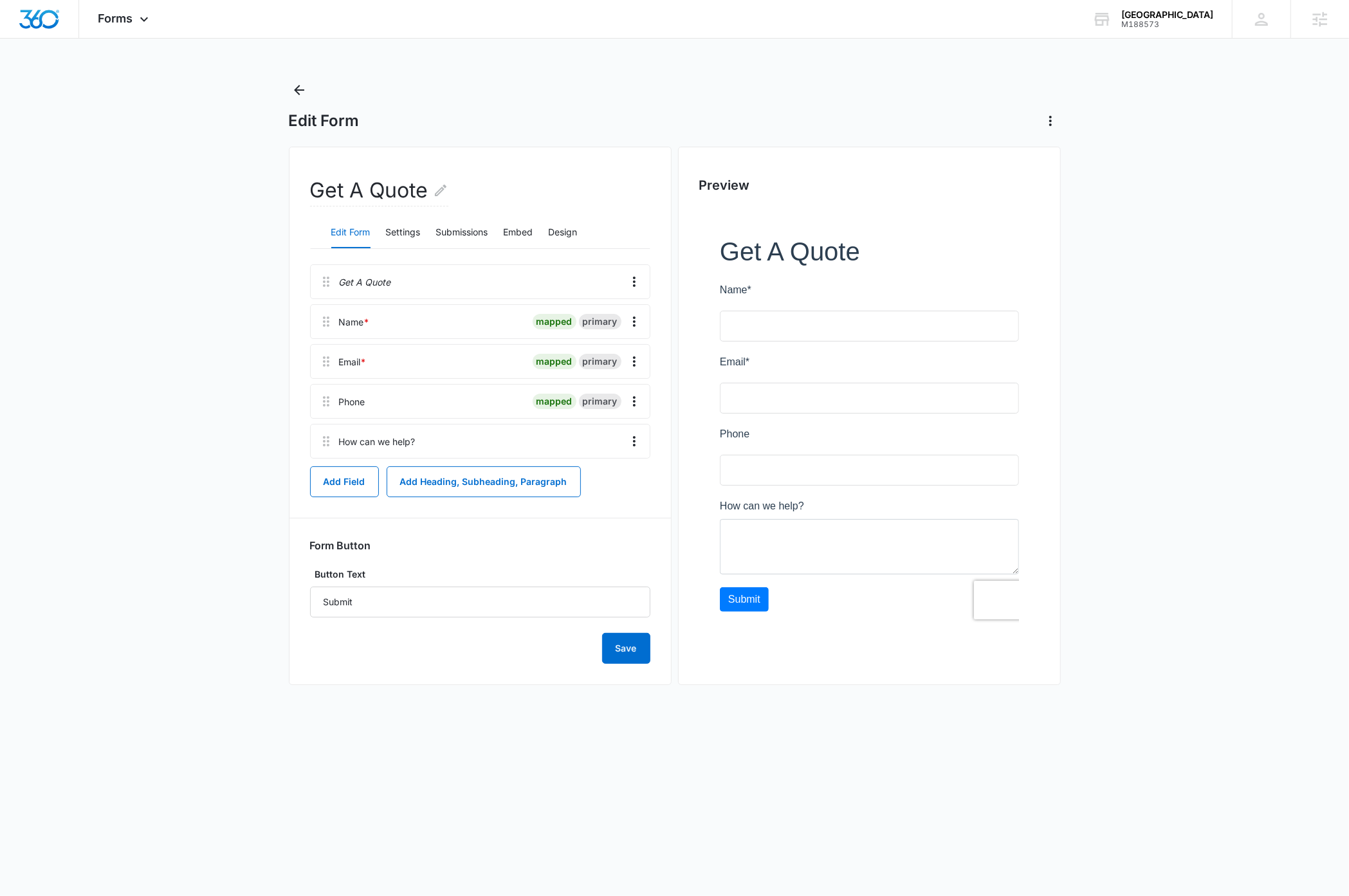
click at [408, 783] on body "Forms Apps Reputation Websites Forms CRM Email Social Payments Content Ads Inte…" at bounding box center [674, 448] width 1349 height 896
click at [239, 490] on main "Edit Form Get A Quote Edit Form Settings Submissions Embed Design Get A Quote N…" at bounding box center [674, 395] width 1349 height 631
click at [215, 560] on main "Edit Form Get A Quote Edit Form Settings Submissions Embed Design Get A Quote N…" at bounding box center [674, 395] width 1349 height 631
click at [349, 482] on button "Add Field" at bounding box center [344, 481] width 69 height 31
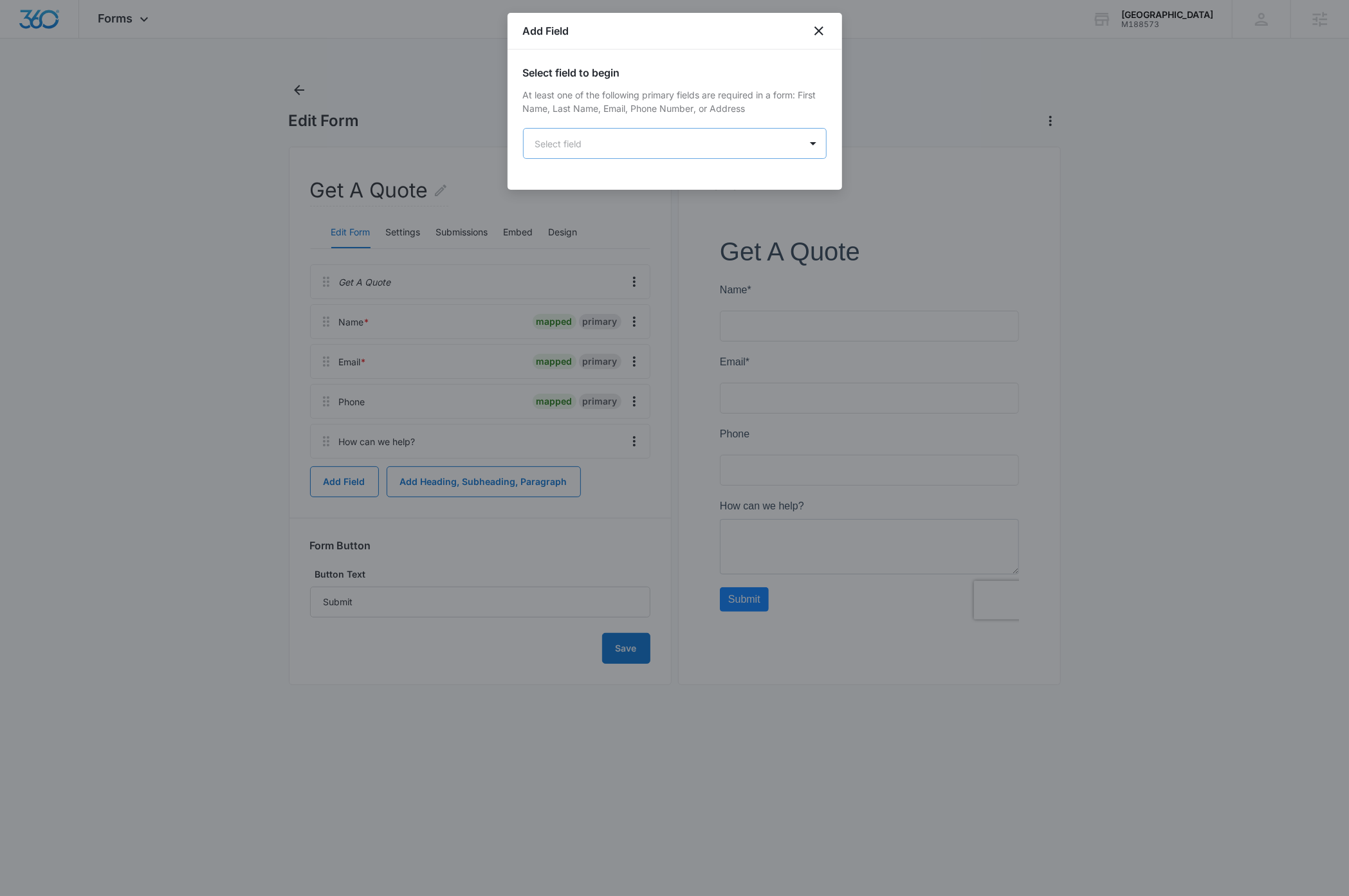
click at [580, 138] on body "Forms Apps Reputation Websites Forms CRM Email Social Payments Content Ads Inte…" at bounding box center [674, 448] width 1349 height 896
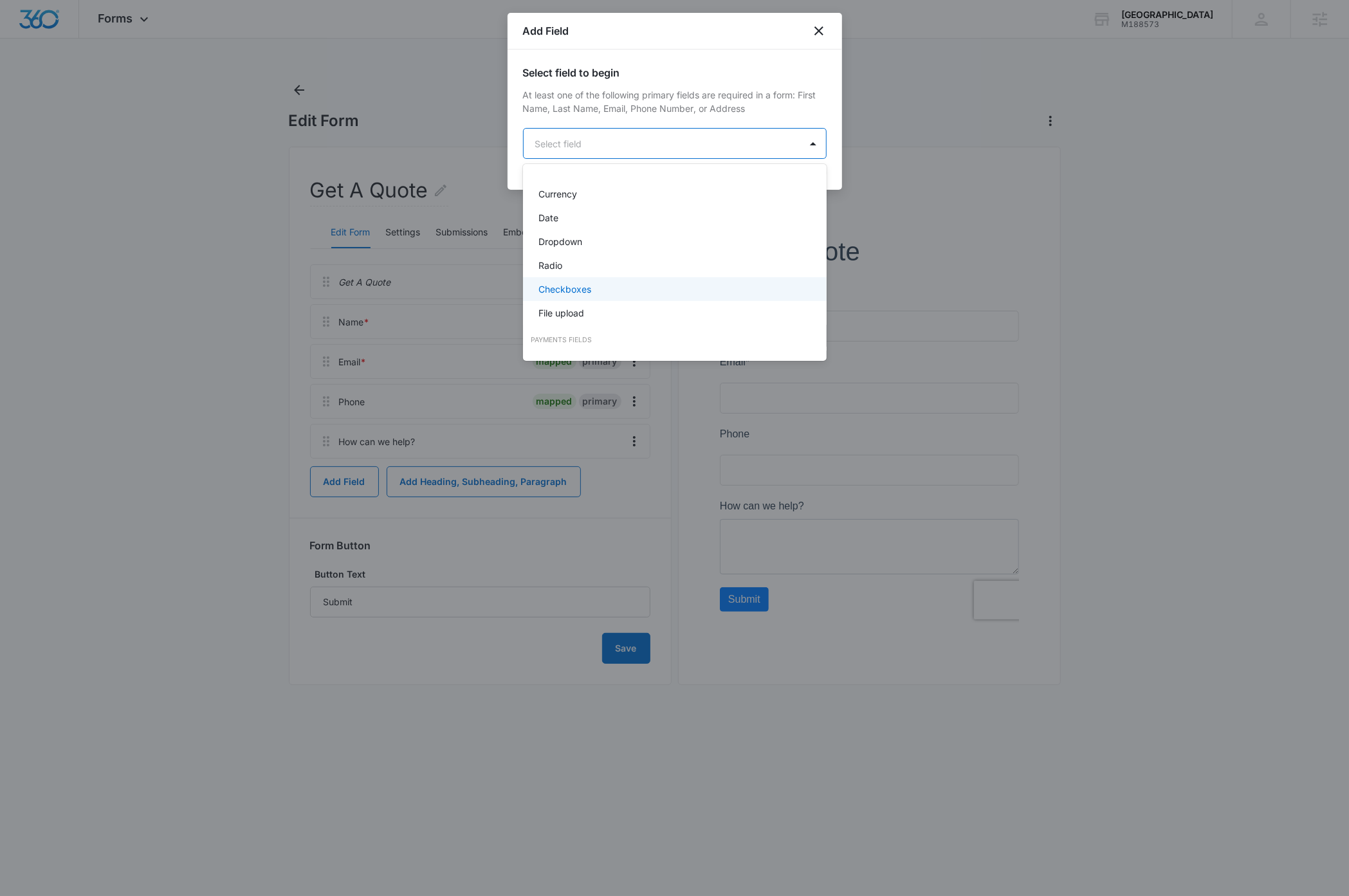
scroll to position [247, 0]
click at [588, 238] on div "Dropdown" at bounding box center [673, 244] width 270 height 14
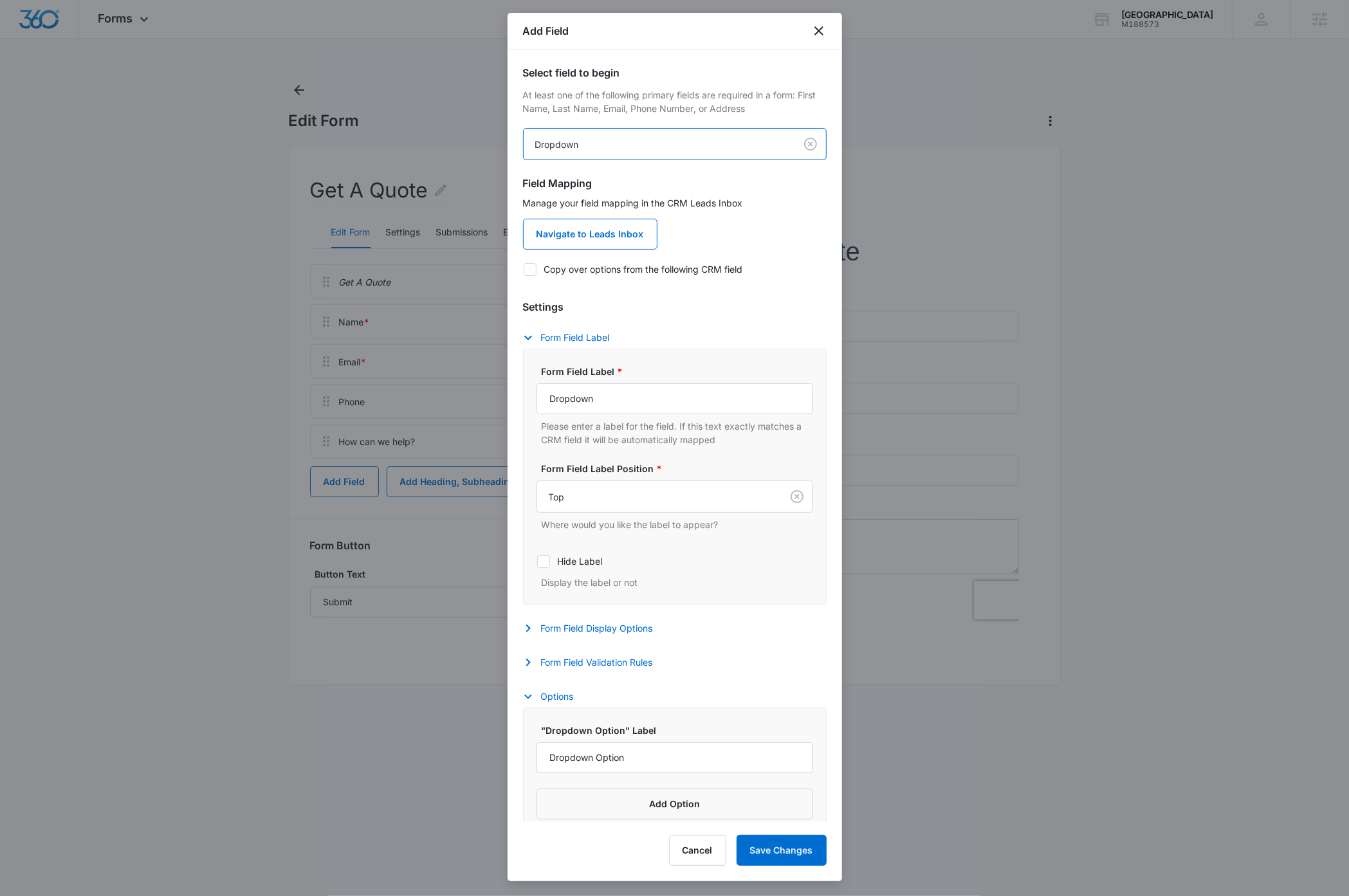
click at [532, 268] on icon at bounding box center [529, 269] width 7 height 6
click at [524, 269] on input "Copy over options from the following CRM field" at bounding box center [523, 269] width 1 height 1
checkbox input "true"
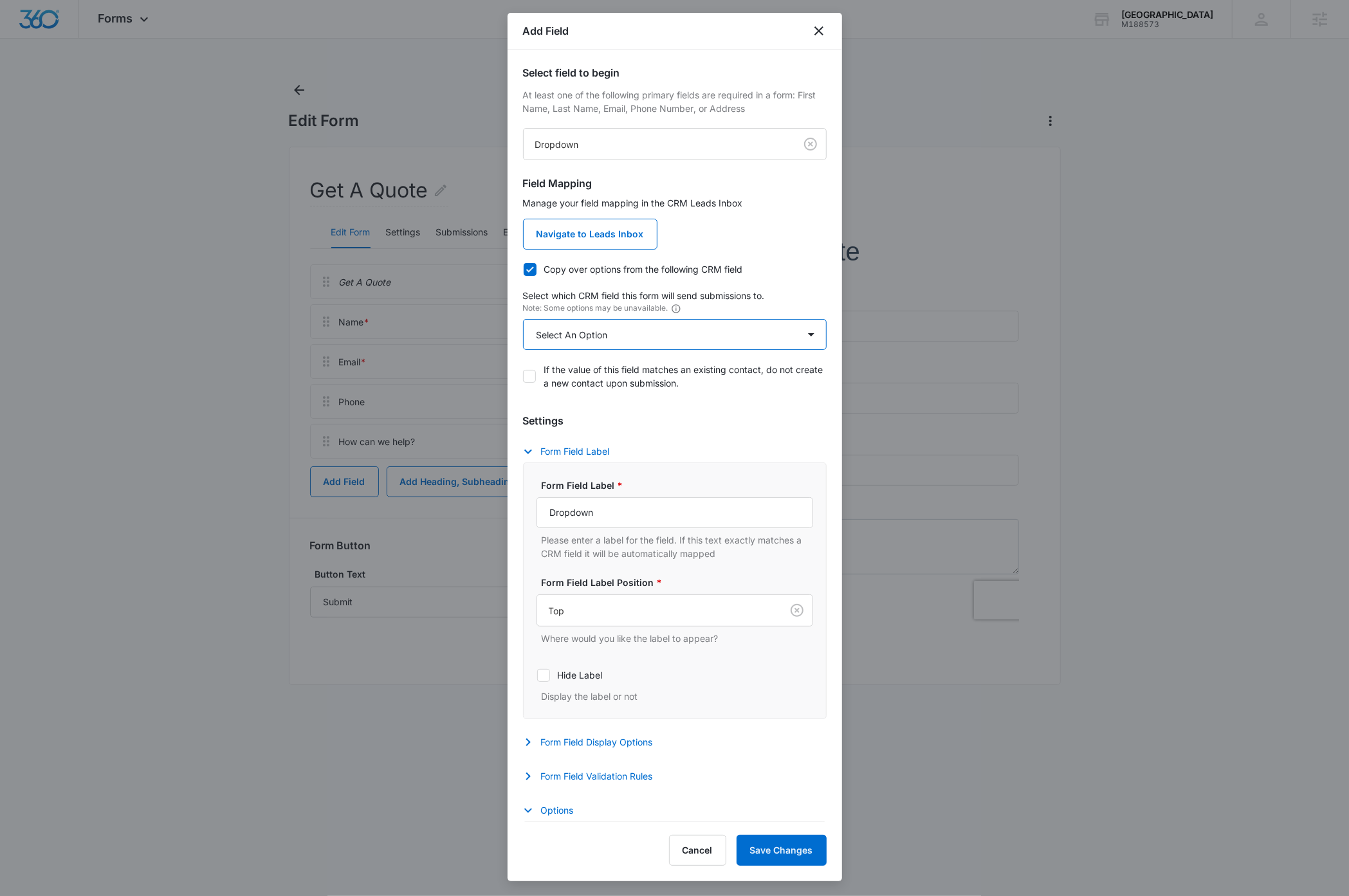
click at [620, 334] on select "Select An Option Select An Option Agree to Subscribe Best Way To Contact Qualif…" at bounding box center [675, 334] width 304 height 31
select select "333"
click at [523, 319] on select "Select An Option Select An Option Agree to Subscribe Best Way To Contact Qualif…" at bounding box center [675, 334] width 304 height 31
click at [640, 512] on input "Dropdown" at bounding box center [674, 512] width 277 height 31
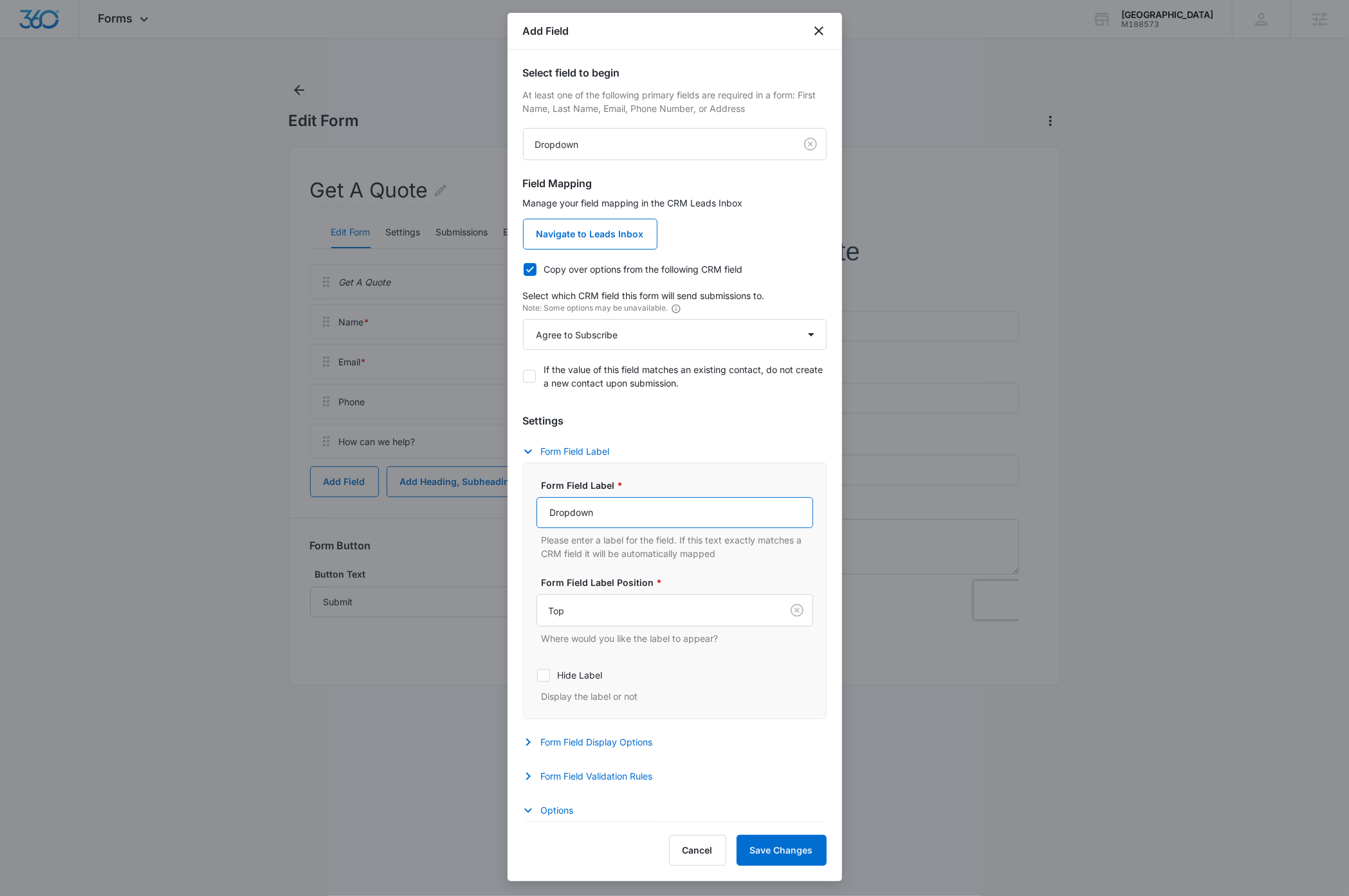
click at [640, 512] on input "Dropdown" at bounding box center [674, 512] width 277 height 31
type input "May we add you to our mailing list?"
click at [621, 777] on button "Form Field Validation Rules" at bounding box center [595, 776] width 143 height 16
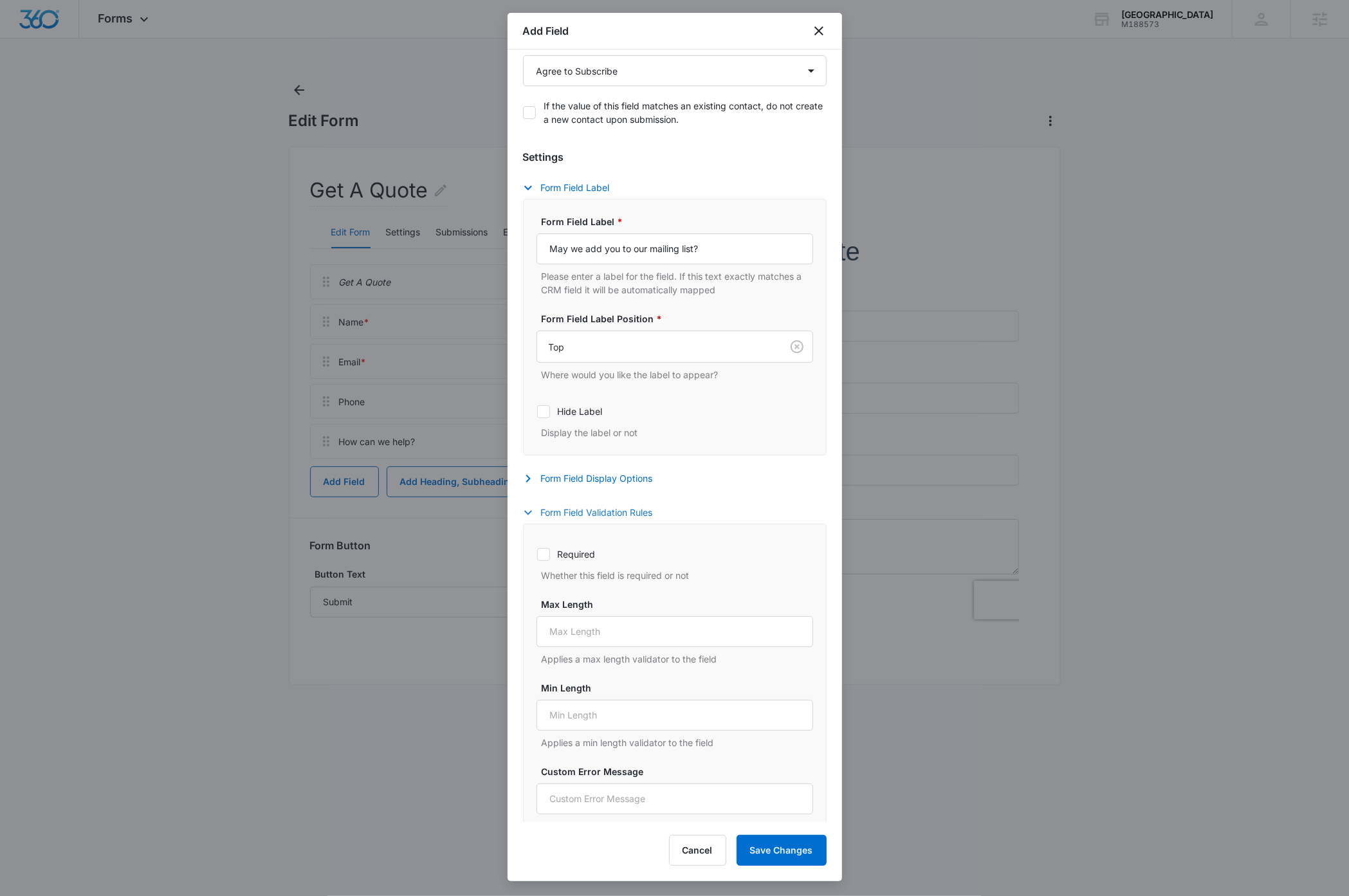
scroll to position [289, 0]
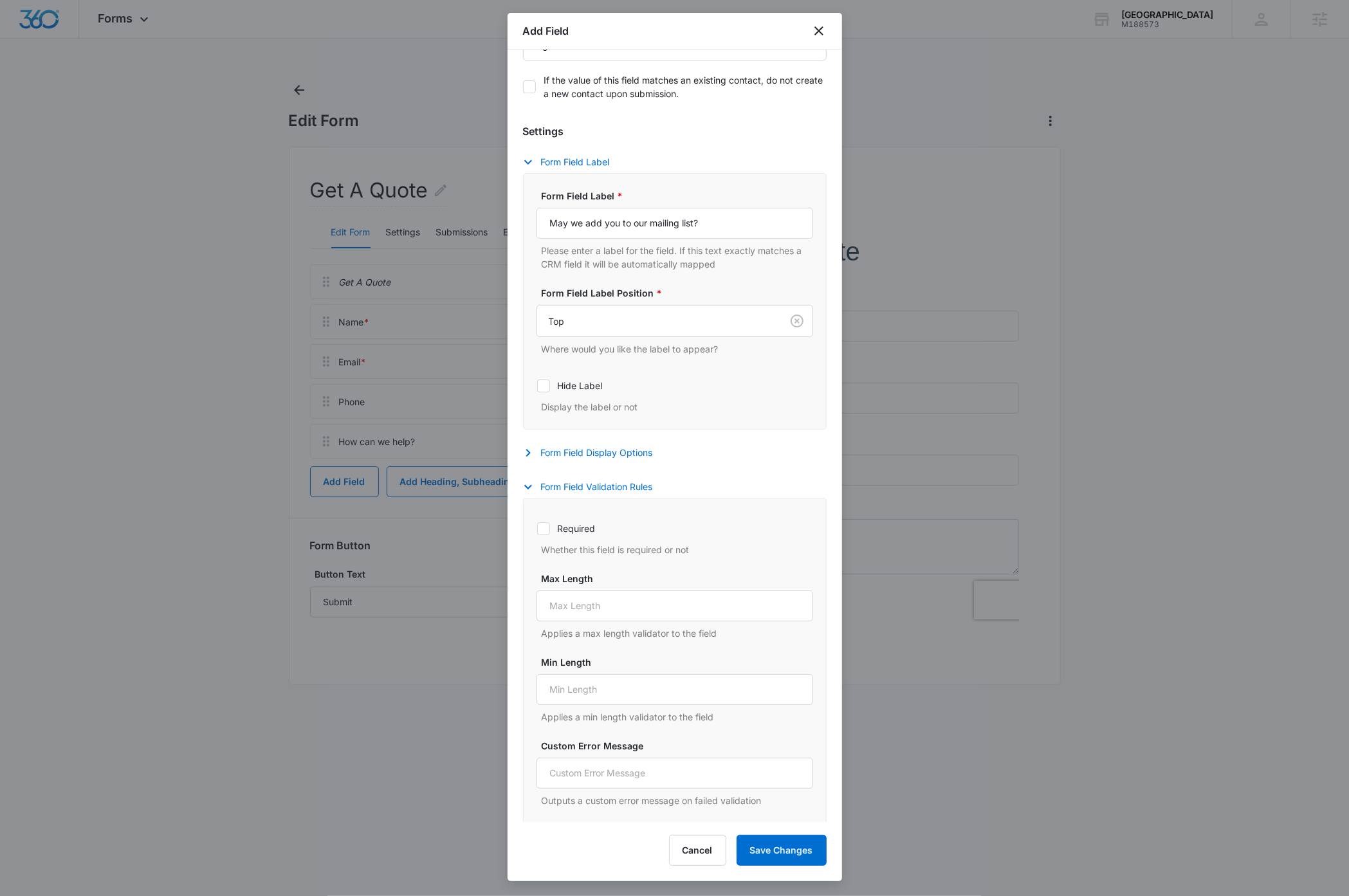
click at [545, 527] on icon at bounding box center [543, 528] width 12 height 12
click at [537, 528] on input "Required" at bounding box center [536, 528] width 1 height 1
checkbox input "true"
click at [774, 853] on button "Save Changes" at bounding box center [782, 850] width 90 height 31
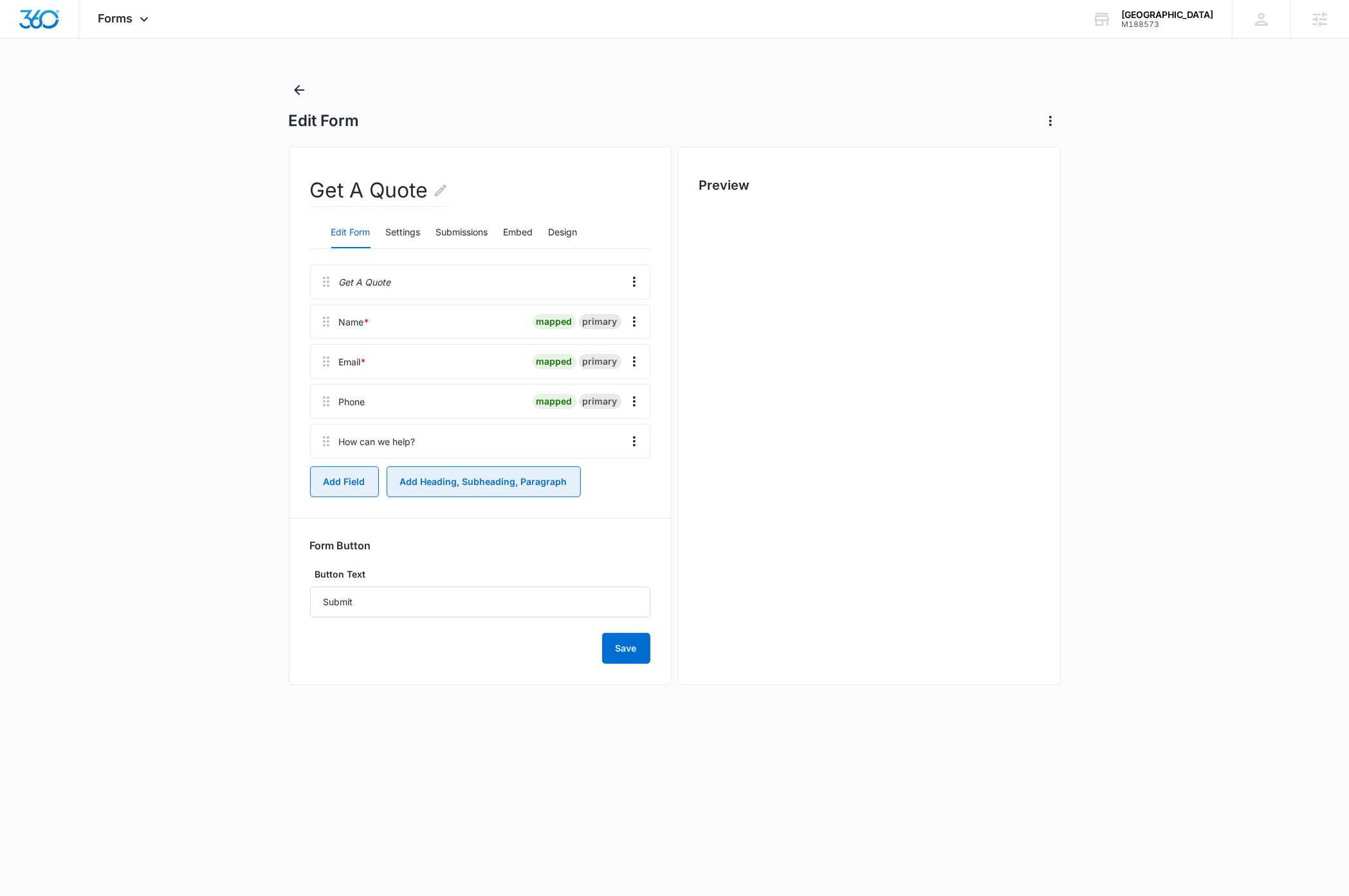
scroll to position [0, 0]
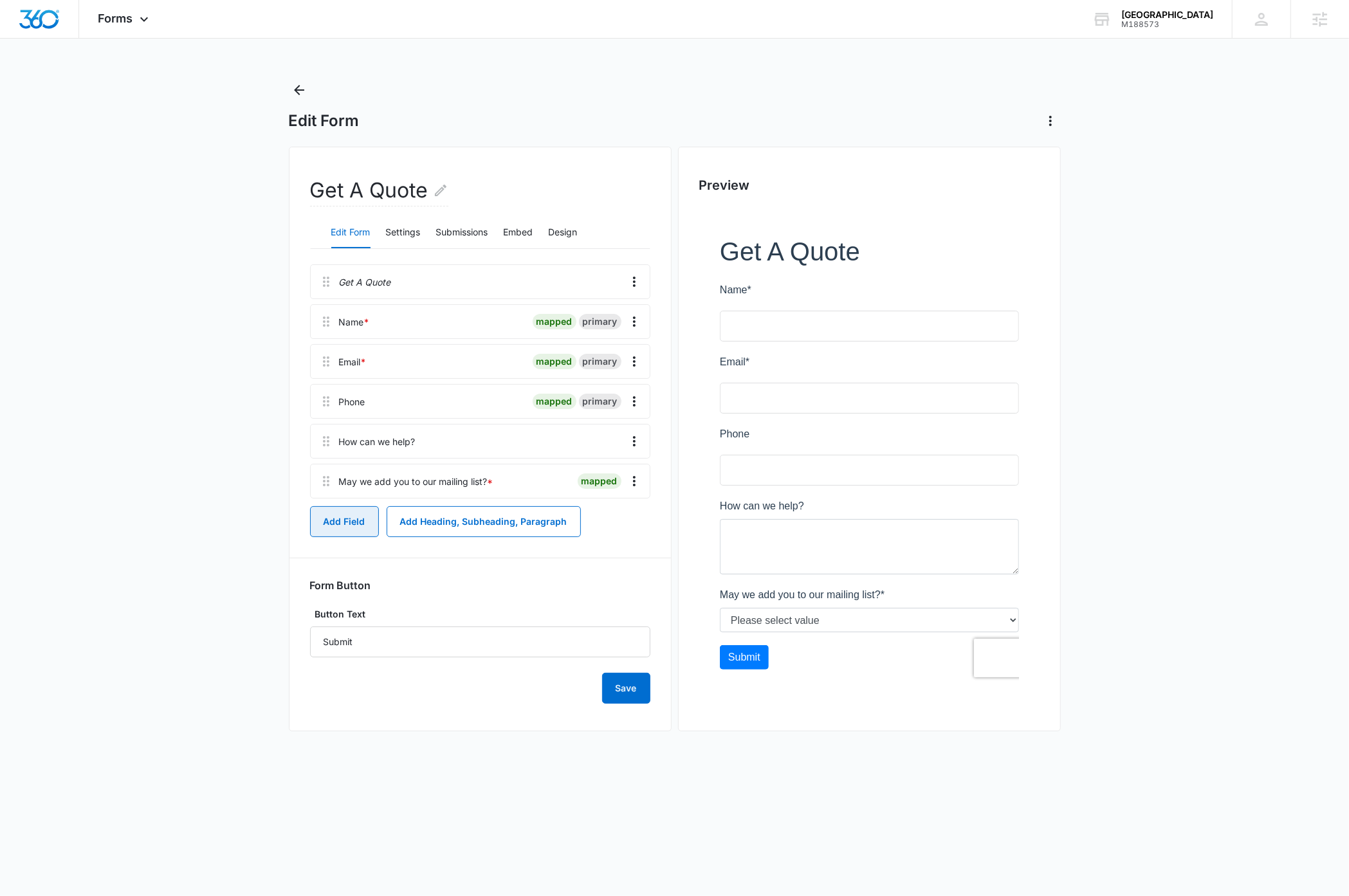
click at [334, 521] on button "Add Field" at bounding box center [344, 521] width 69 height 31
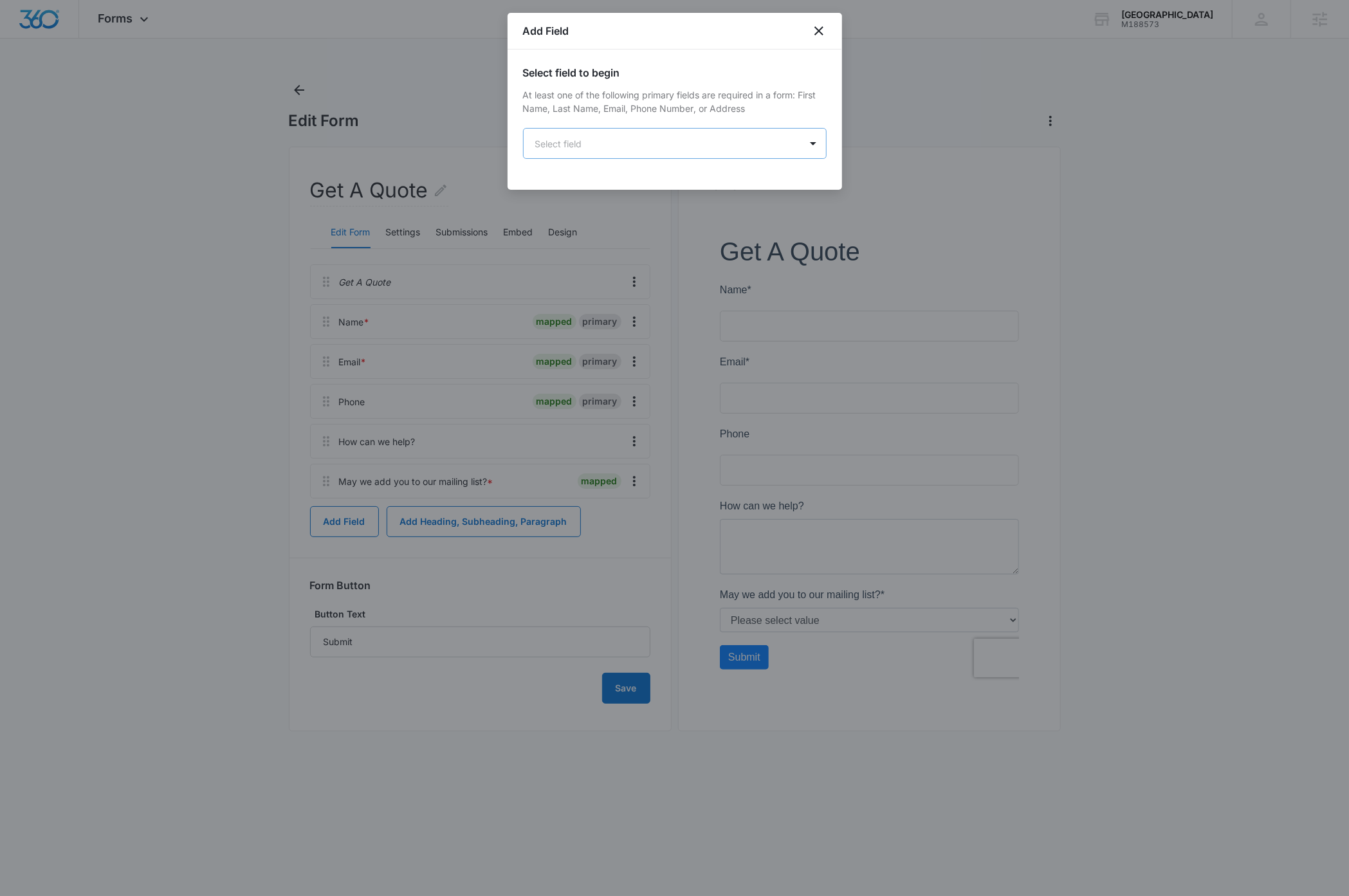
click at [603, 146] on body "Forms Apps Reputation Websites Forms CRM Email Social Payments Content Ads Inte…" at bounding box center [674, 448] width 1349 height 896
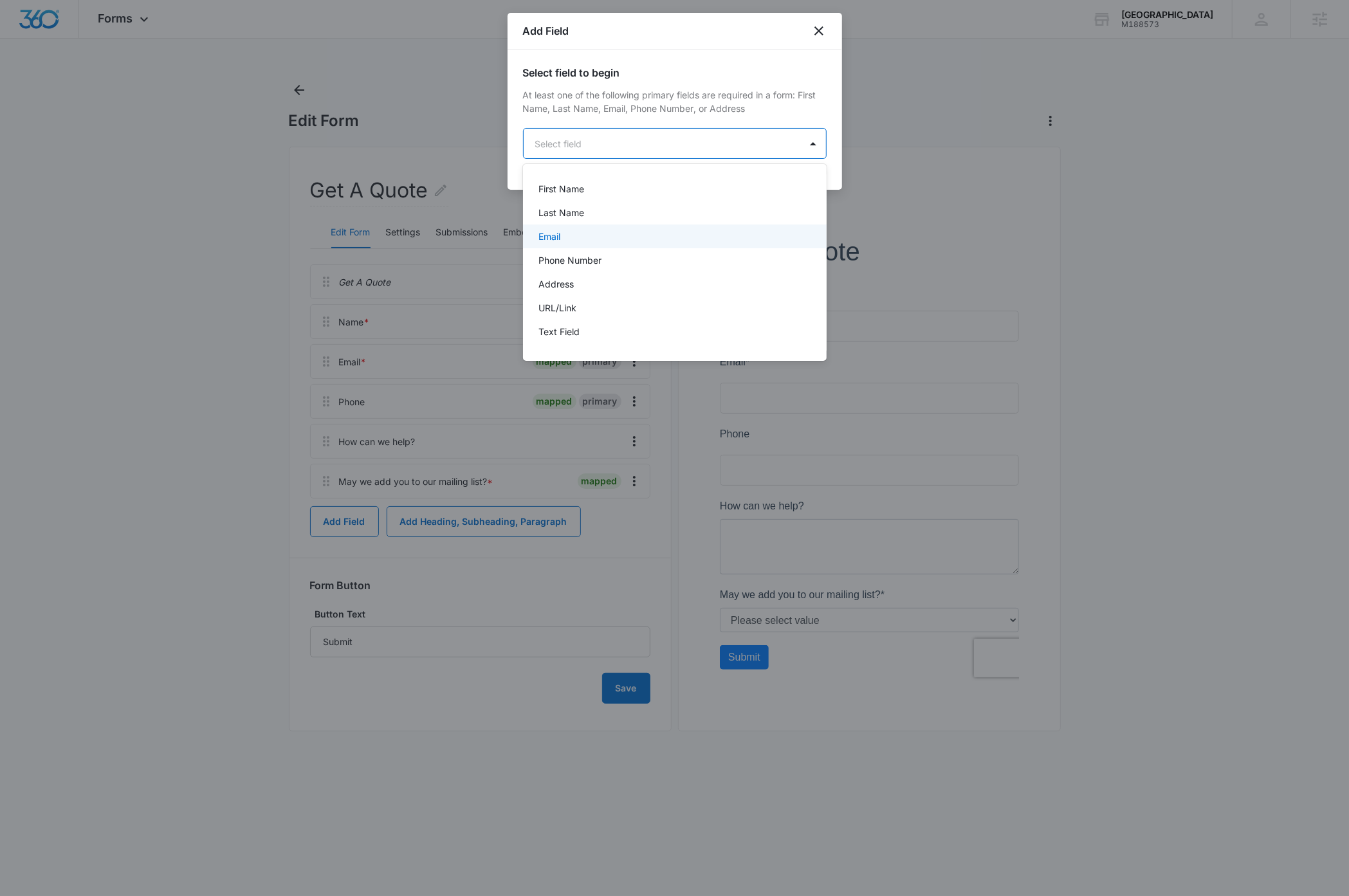
scroll to position [296, 0]
click at [620, 241] on div "Checkboxes" at bounding box center [673, 243] width 270 height 14
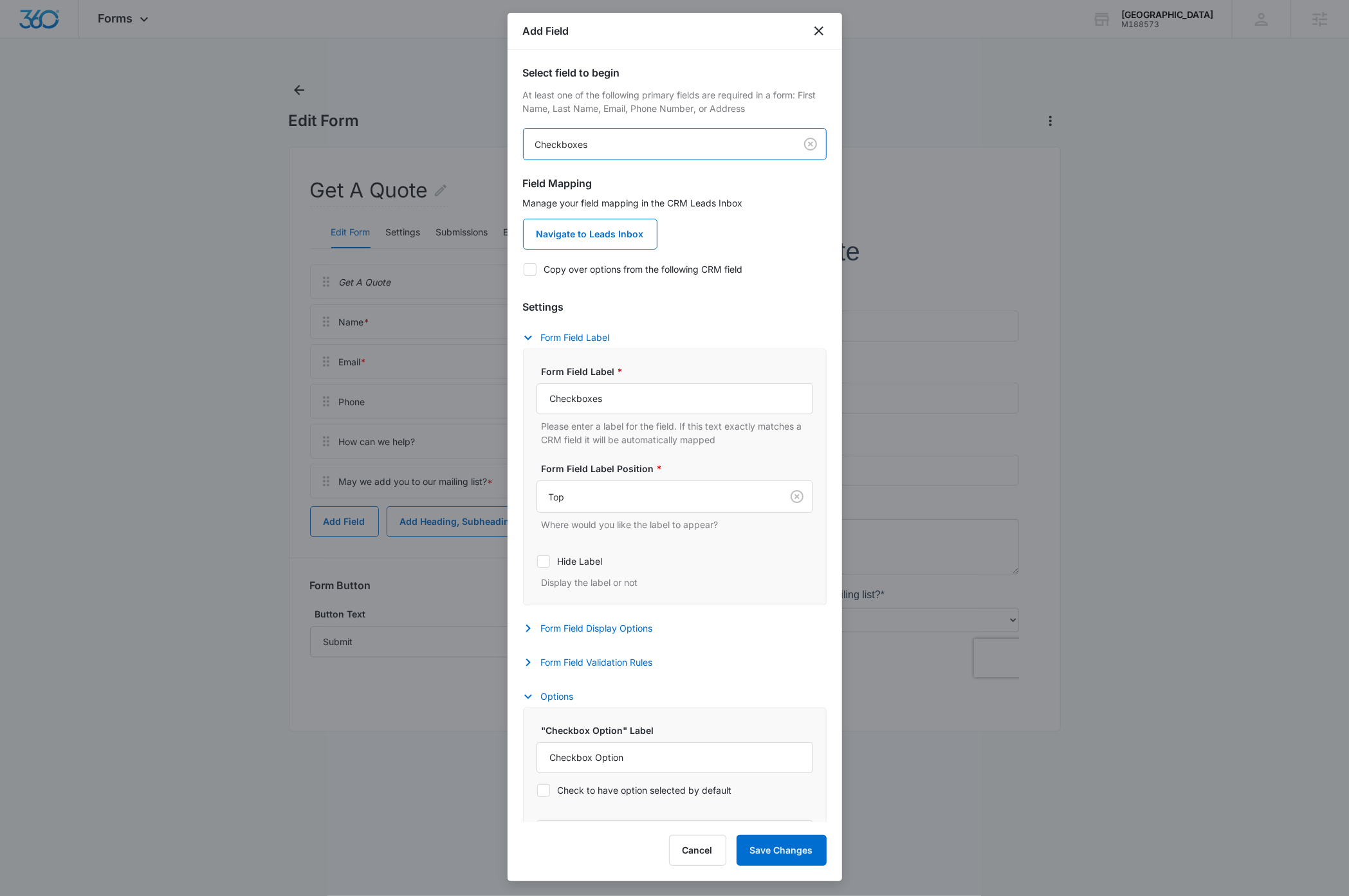
click at [531, 270] on icon at bounding box center [529, 269] width 7 height 6
click at [524, 270] on input "Copy over options from the following CRM field" at bounding box center [523, 269] width 1 height 1
checkbox input "true"
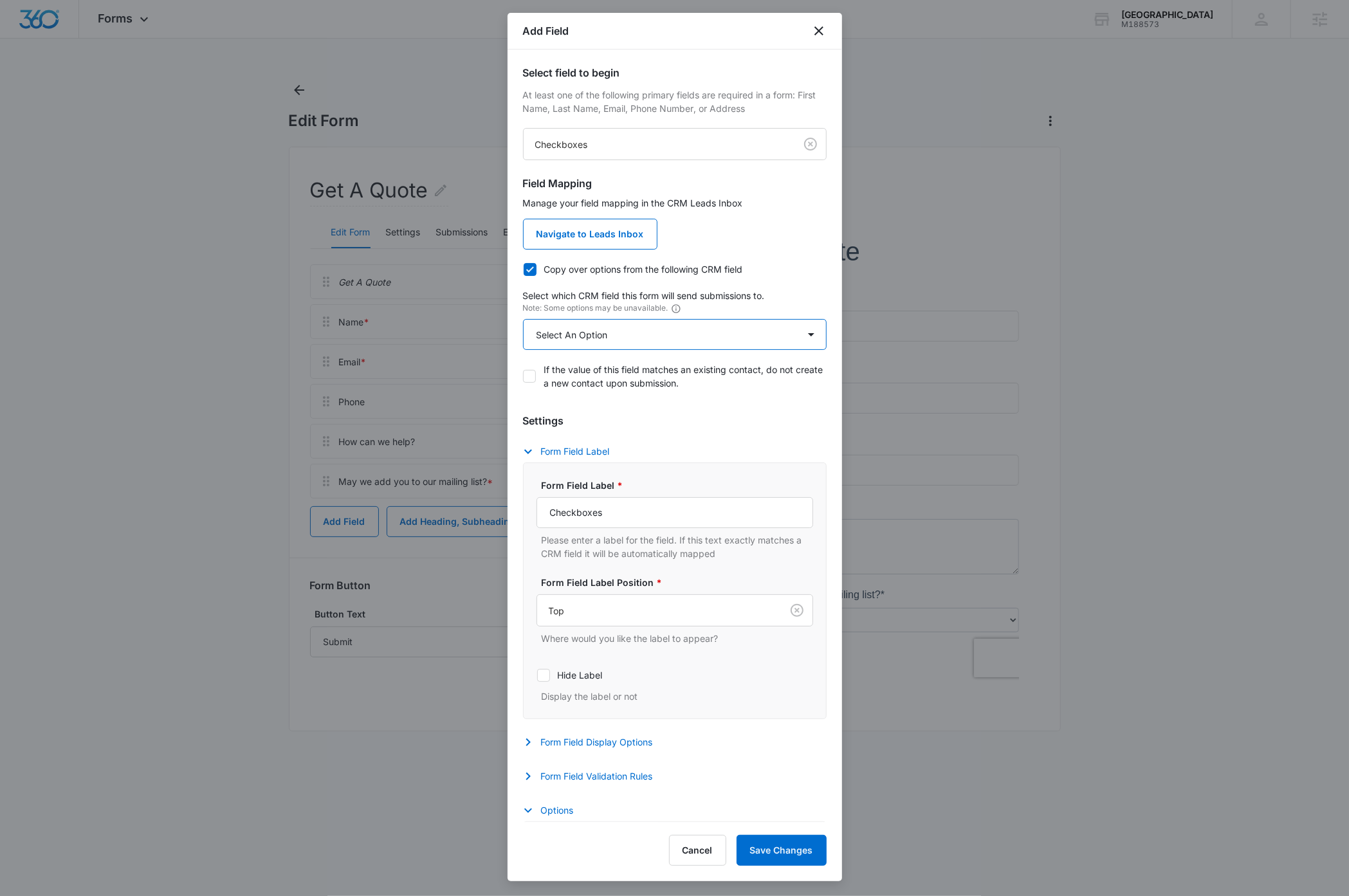
click at [610, 344] on select "Select An Option Select An Option Check if you have ELC I agree to receive occa…" at bounding box center [675, 334] width 304 height 31
select select "372"
click at [523, 319] on select "Select An Option Select An Option Check if you have ELC I agree to receive occa…" at bounding box center [675, 334] width 304 height 31
click at [615, 512] on input "Checkboxes" at bounding box center [674, 512] width 277 height 31
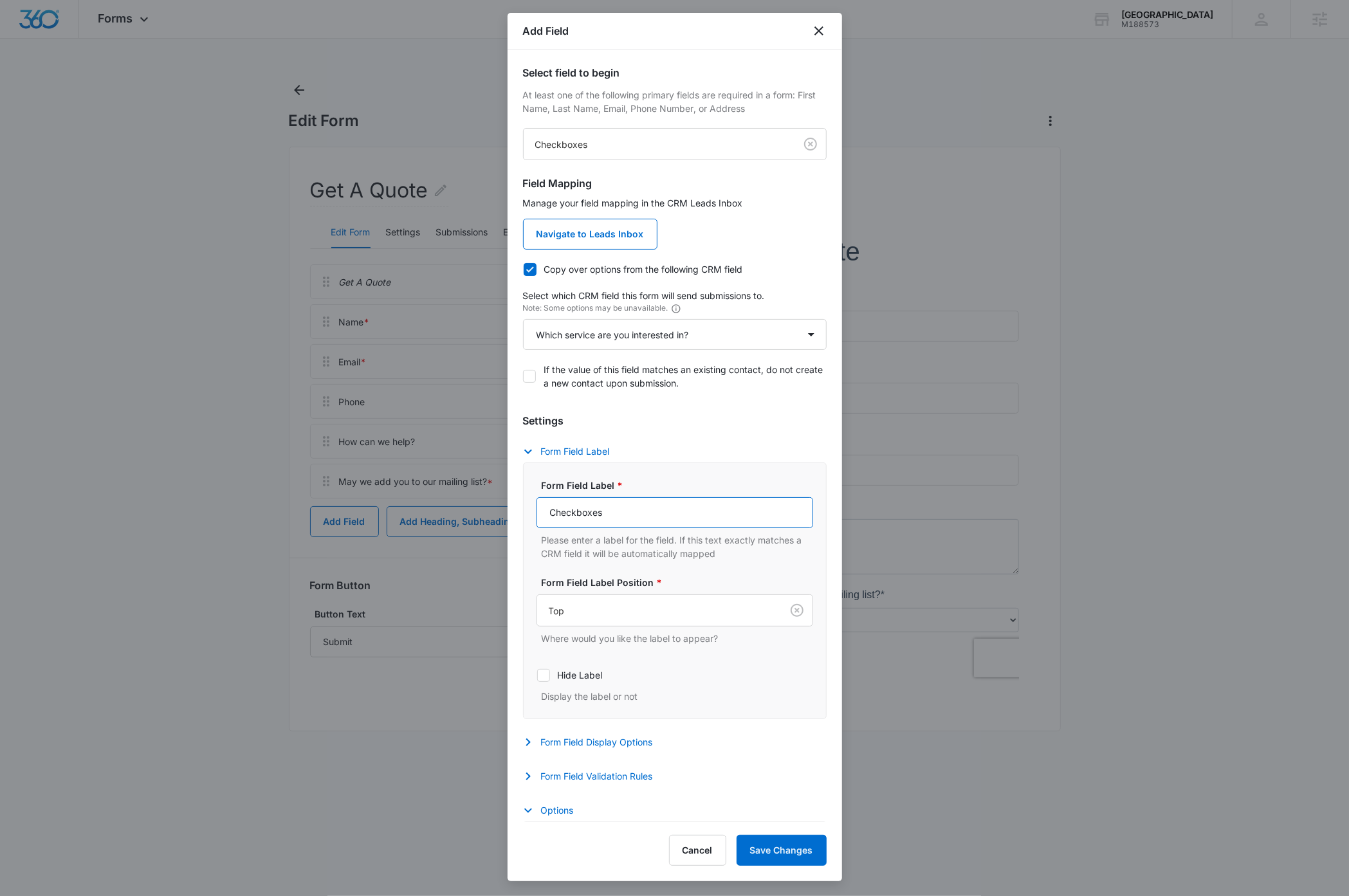
click at [615, 512] on input "Checkboxes" at bounding box center [674, 512] width 277 height 31
type input "Which service are you interested in?"
click at [627, 778] on button "Form Field Validation Rules" at bounding box center [595, 776] width 143 height 16
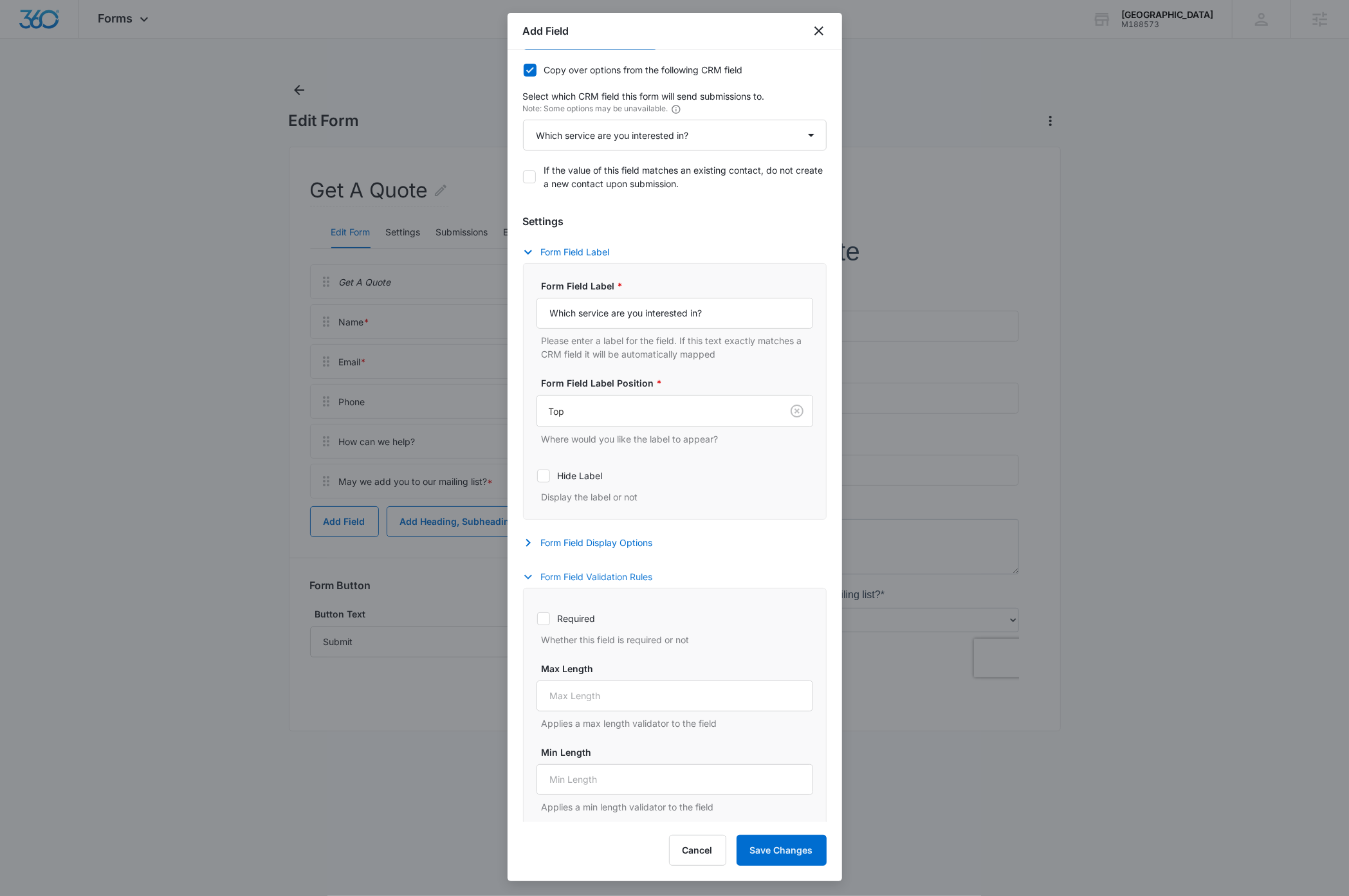
scroll to position [210, 0]
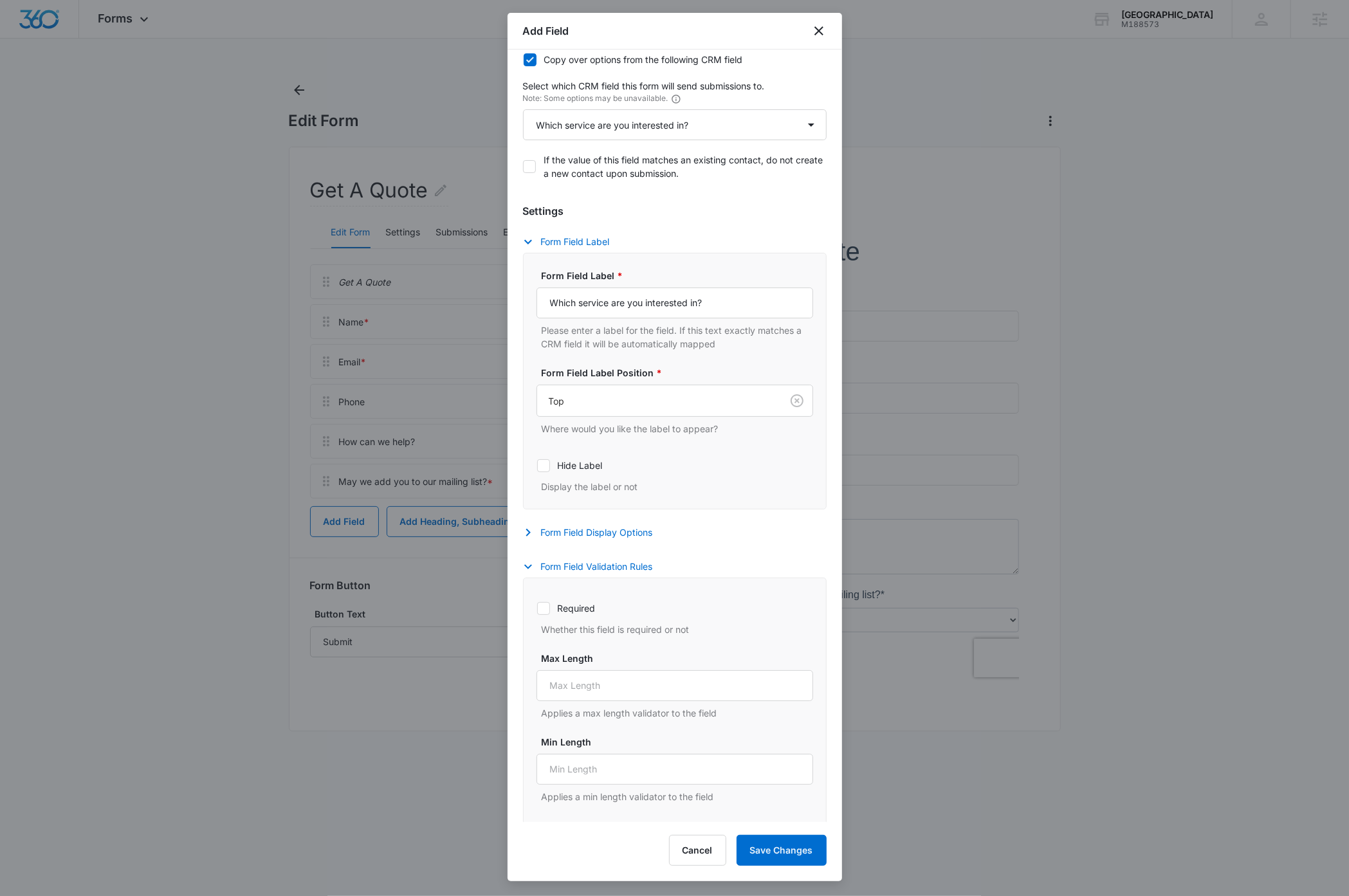
click at [543, 615] on div at bounding box center [543, 608] width 13 height 13
click at [537, 609] on input "Required" at bounding box center [536, 608] width 1 height 1
checkbox input "true"
click at [528, 569] on icon "button" at bounding box center [528, 567] width 7 height 5
click at [523, 599] on icon "button" at bounding box center [528, 601] width 16 height 16
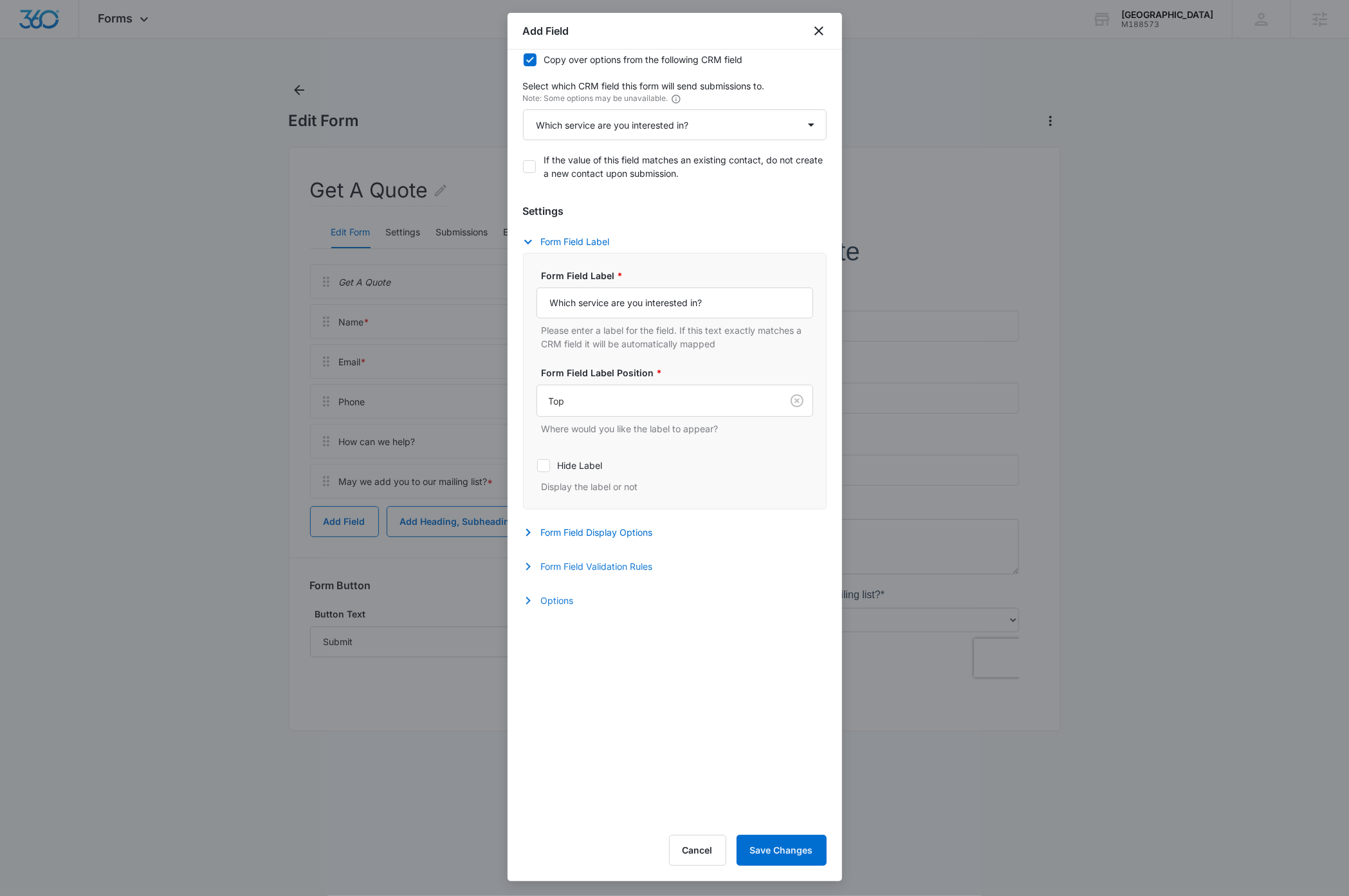
scroll to position [4, 0]
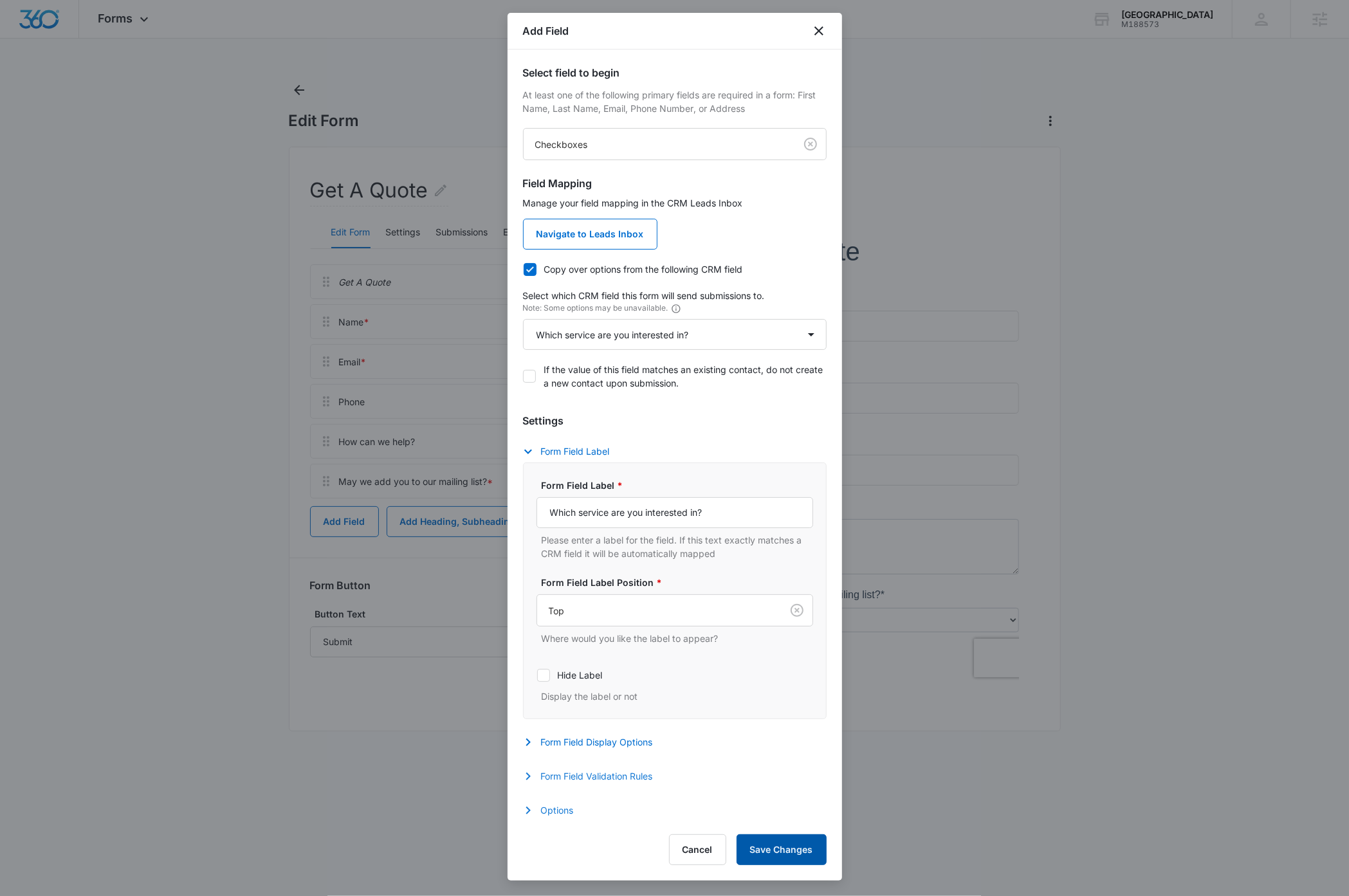
drag, startPoint x: 784, startPoint y: 855, endPoint x: 778, endPoint y: 848, distance: 9.2
click at [784, 855] on button "Save Changes" at bounding box center [782, 849] width 90 height 31
click at [823, 27] on icon "close" at bounding box center [819, 31] width 16 height 16
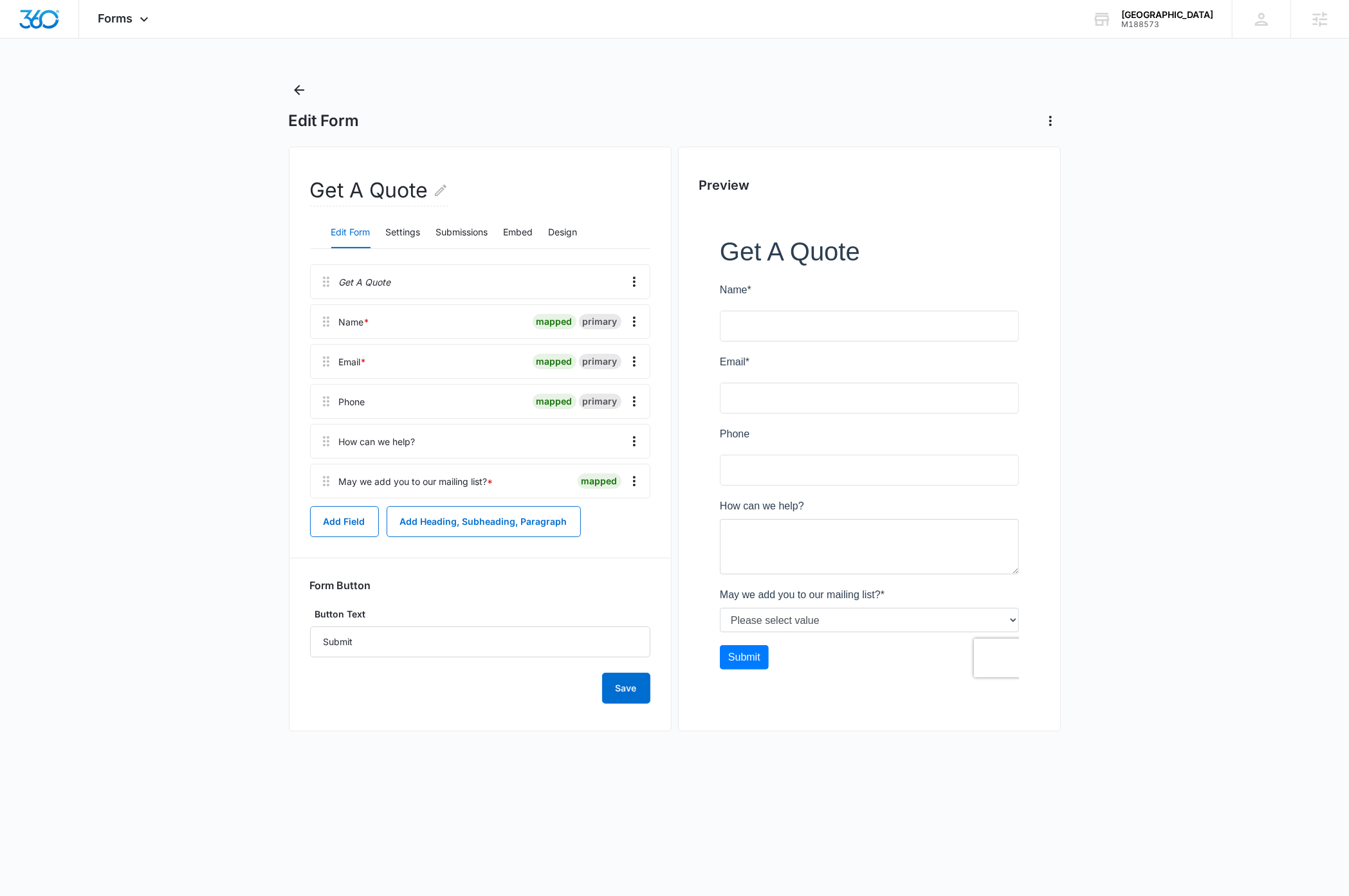
click at [84, 285] on main "Edit Form Get A Quote Edit Form Settings Submissions Embed Design Get A Quote N…" at bounding box center [674, 418] width 1349 height 677
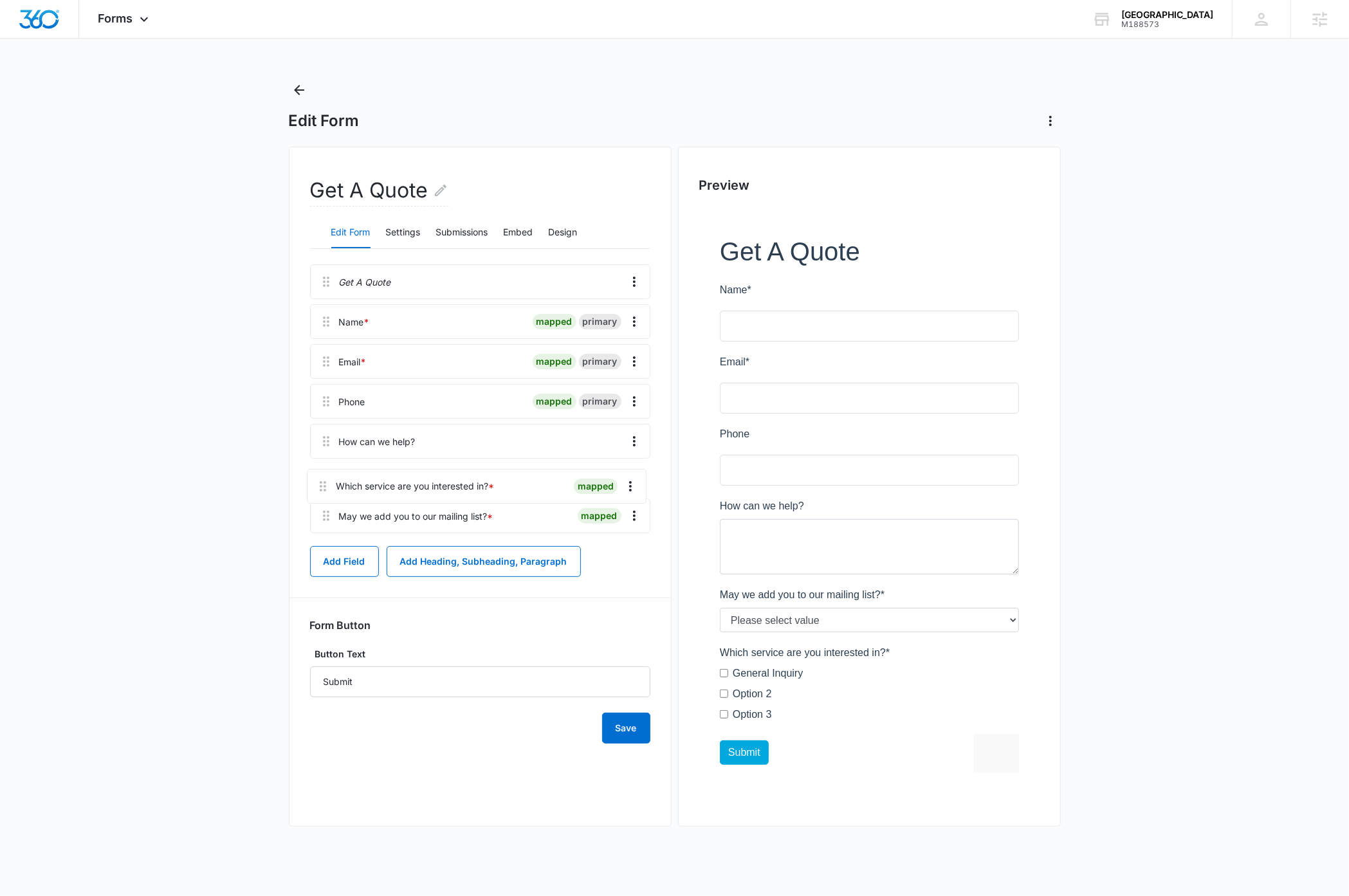
drag, startPoint x: 324, startPoint y: 523, endPoint x: 320, endPoint y: 479, distance: 44.2
click at [320, 479] on div "Get A Quote Name * mapped primary Email * mapped primary Phone mapped primary H…" at bounding box center [480, 401] width 340 height 274
click at [128, 18] on span "Forms" at bounding box center [116, 18] width 35 height 14
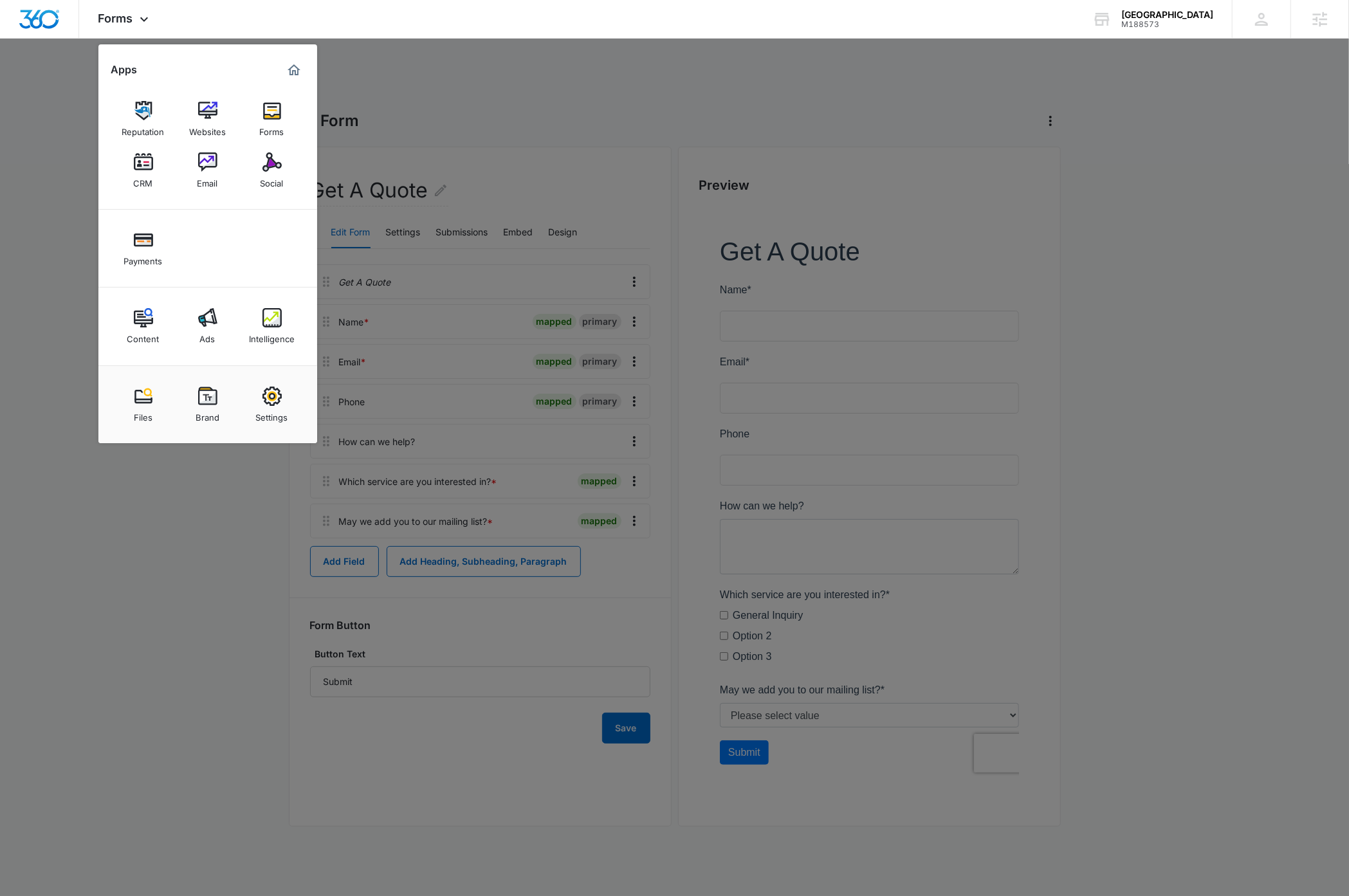
click at [143, 160] on img at bounding box center [143, 162] width 19 height 19
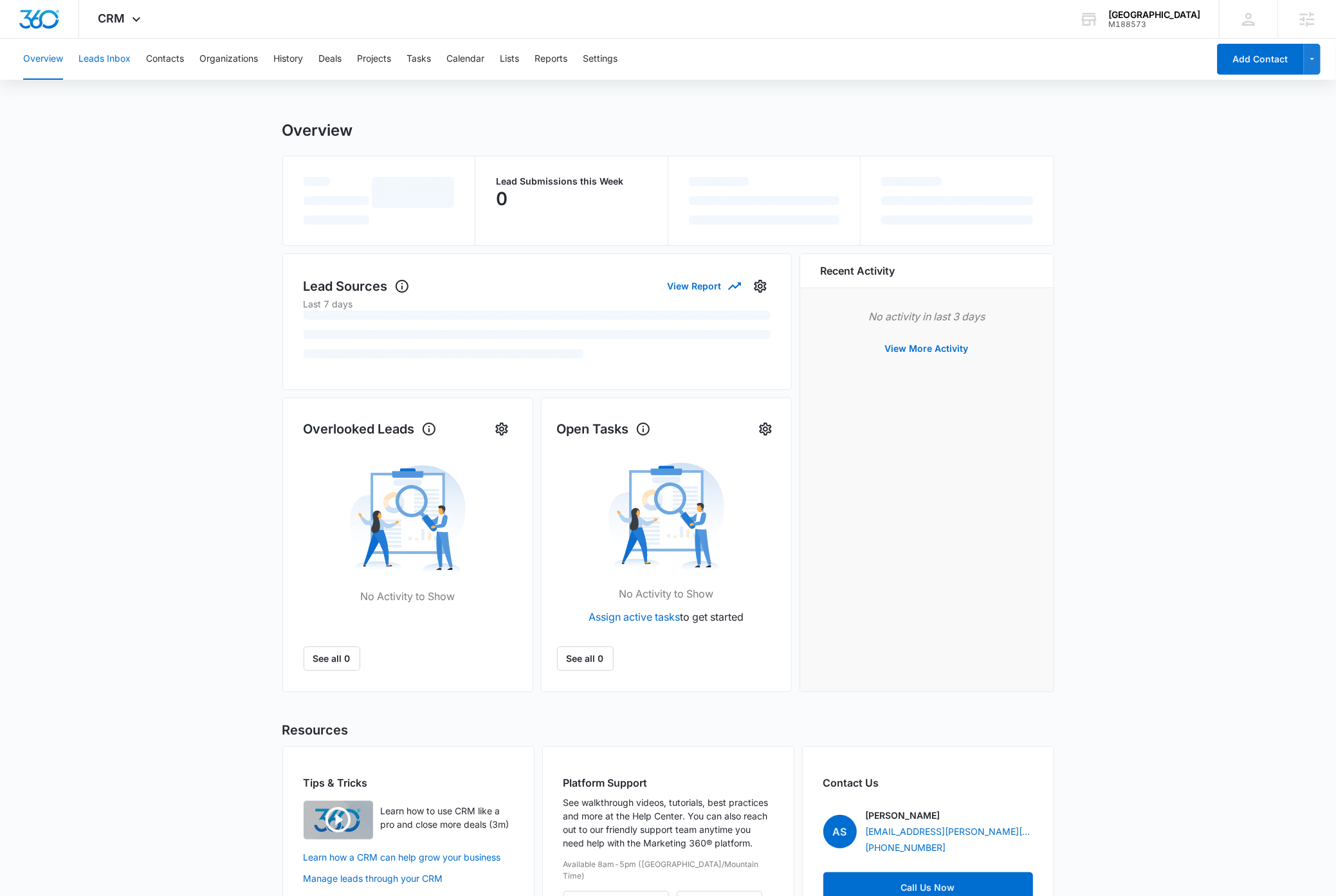
click at [105, 57] on button "Leads Inbox" at bounding box center [104, 59] width 52 height 41
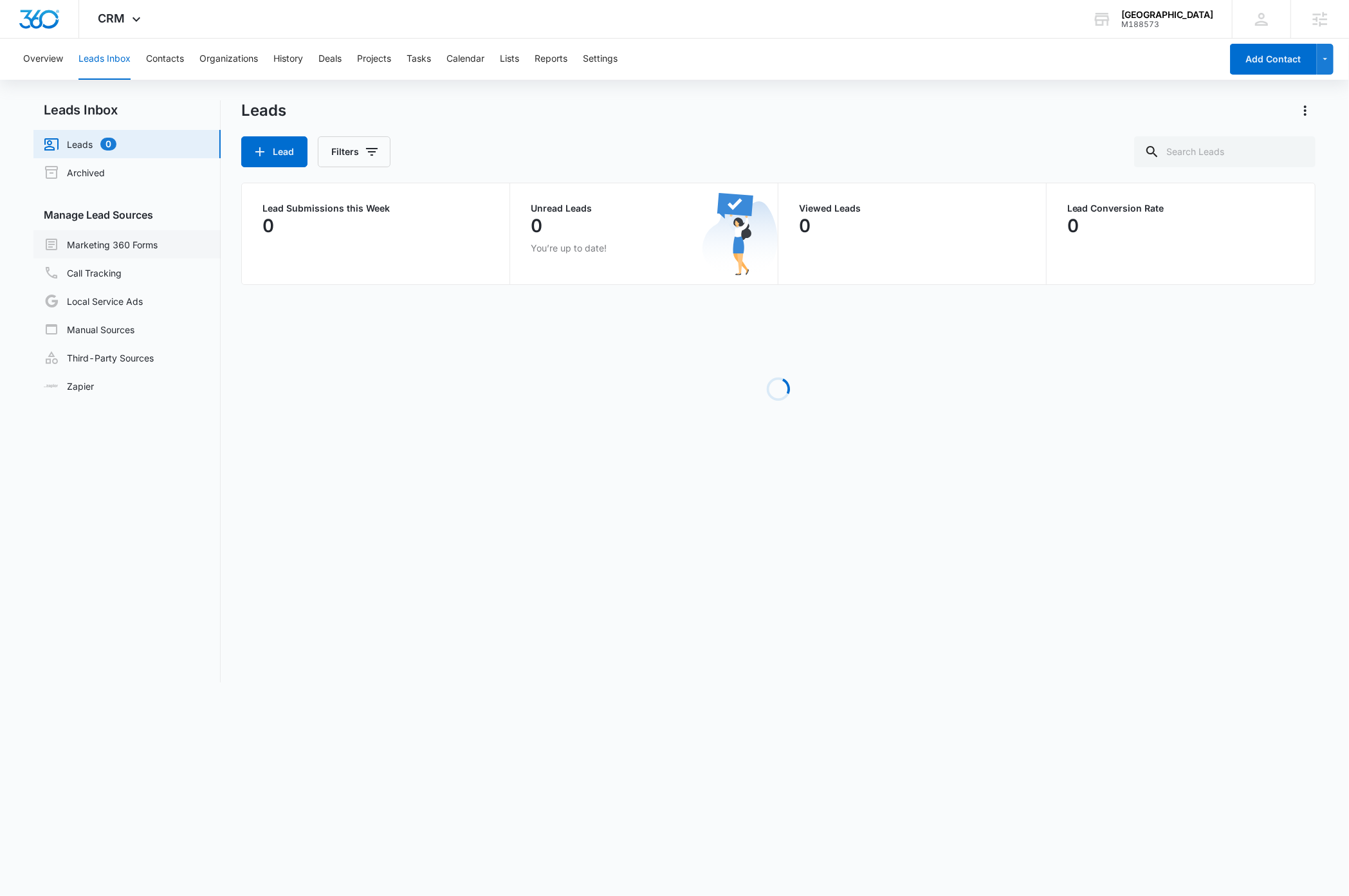
click at [131, 246] on link "Marketing 360 Forms" at bounding box center [101, 244] width 114 height 16
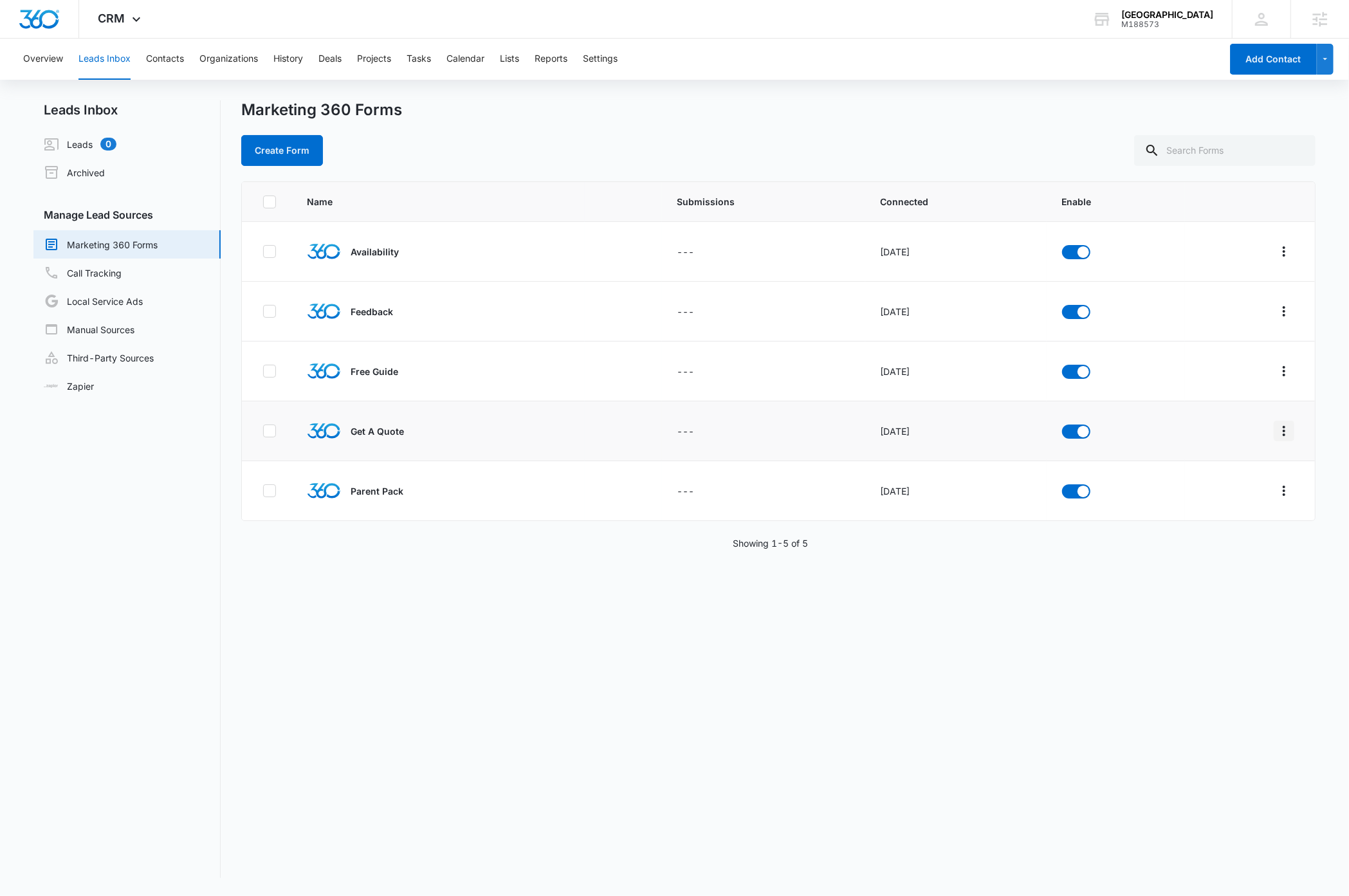
click at [1283, 435] on icon "Overflow Menu" at bounding box center [1284, 431] width 3 height 10
click at [1208, 504] on div "Field Mapping" at bounding box center [1213, 505] width 73 height 9
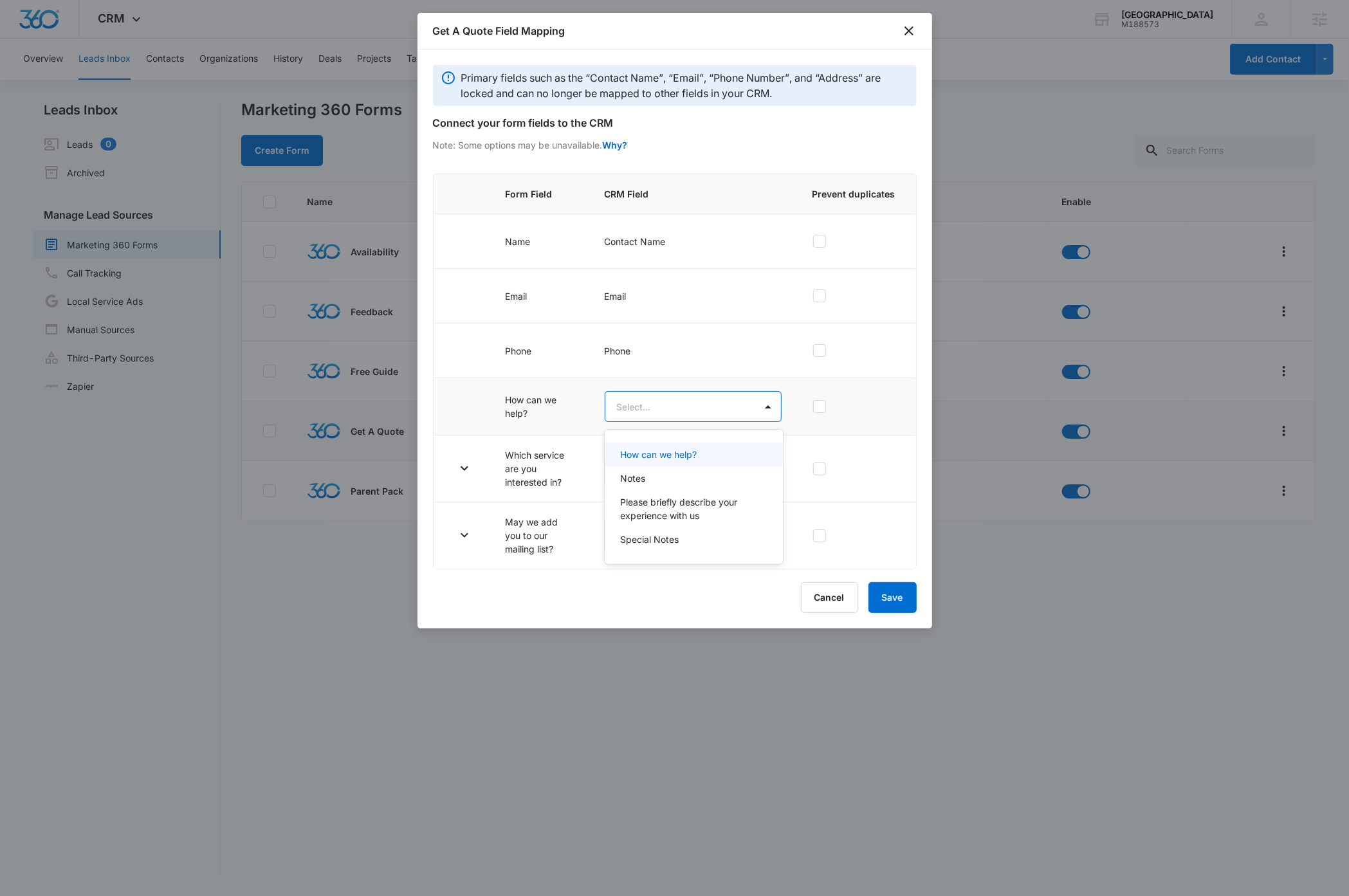
click at [694, 410] on body "CRM Apps Reputation Websites Forms CRM Email Social Payments Content Ads Intell…" at bounding box center [674, 448] width 1349 height 896
click at [684, 453] on p "How can we help?" at bounding box center [659, 454] width 77 height 14
click at [822, 298] on icon at bounding box center [819, 295] width 7 height 6
click at [813, 296] on input "checkbox" at bounding box center [813, 295] width 1 height 1
checkbox input "true"
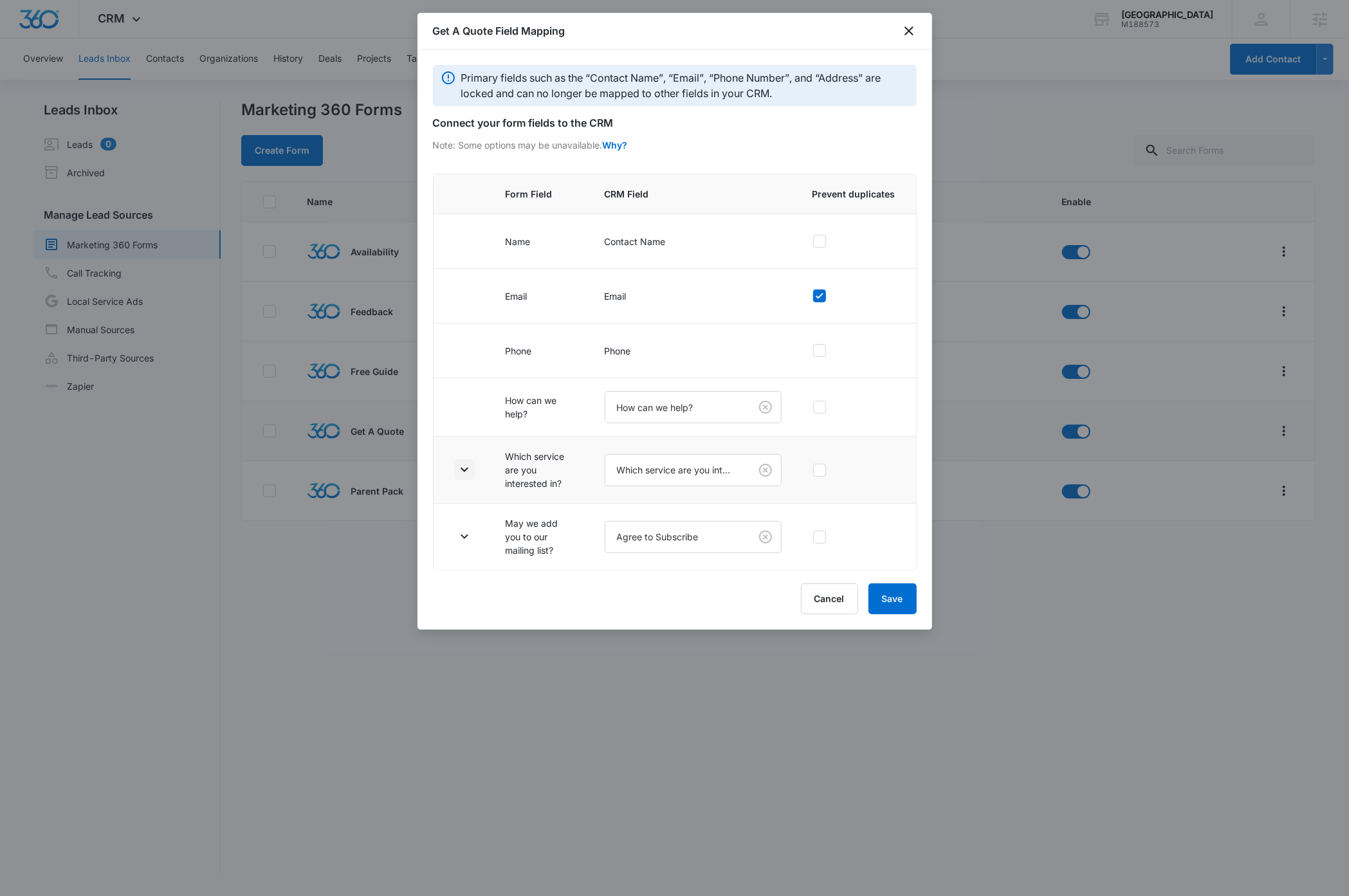
click at [457, 467] on icon "button" at bounding box center [464, 469] width 16 height 16
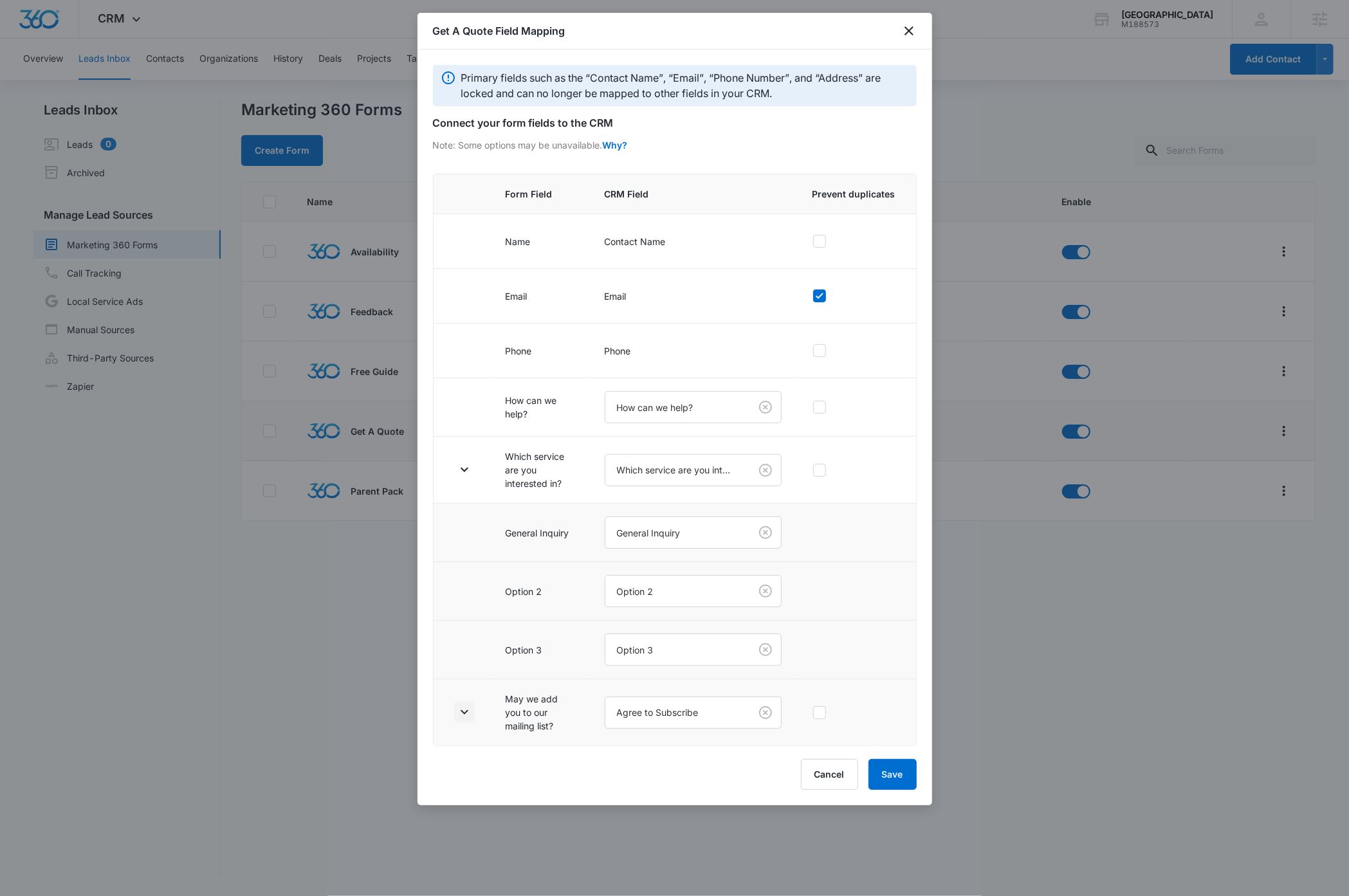
click at [464, 716] on icon "button" at bounding box center [464, 712] width 16 height 16
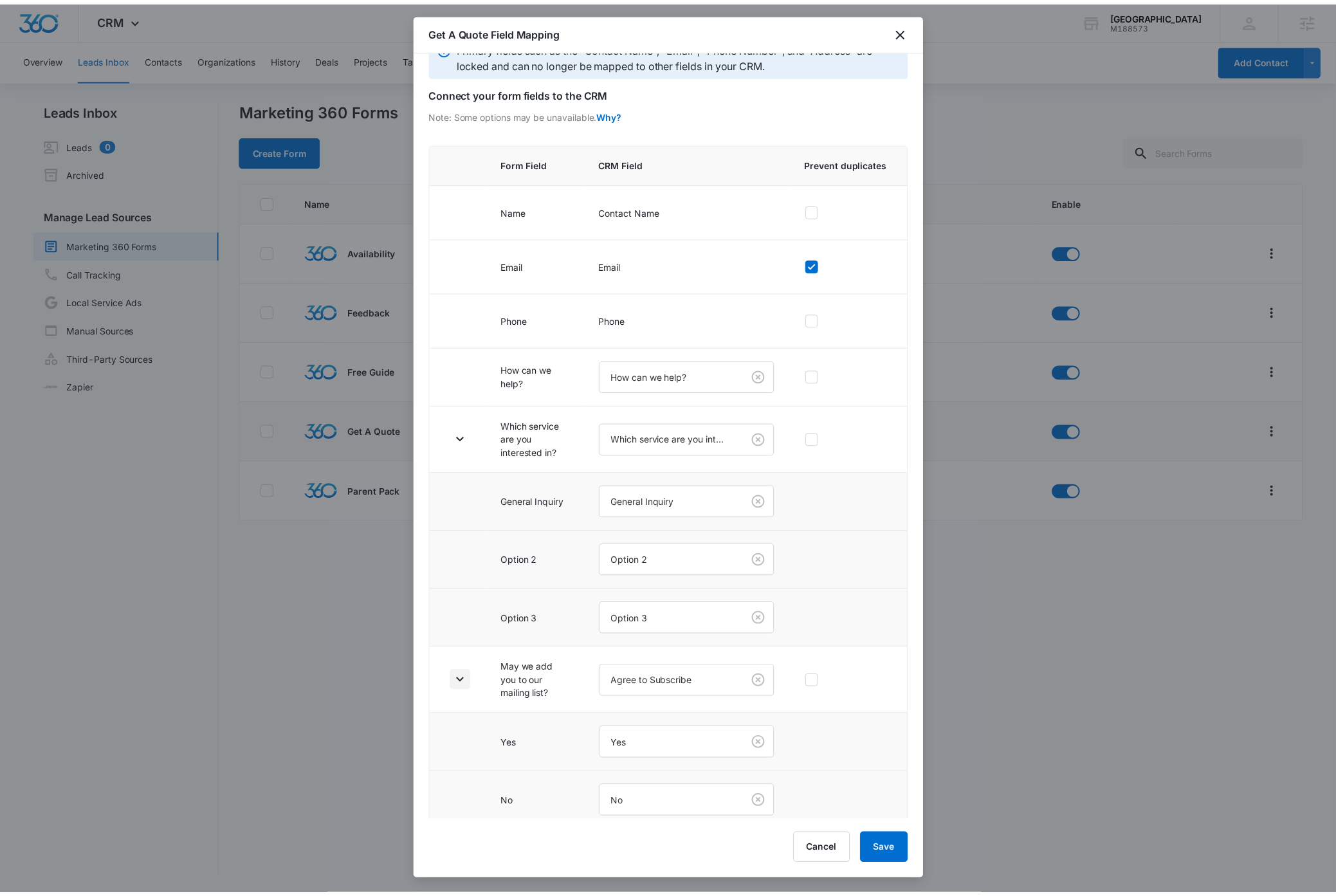
scroll to position [48, 0]
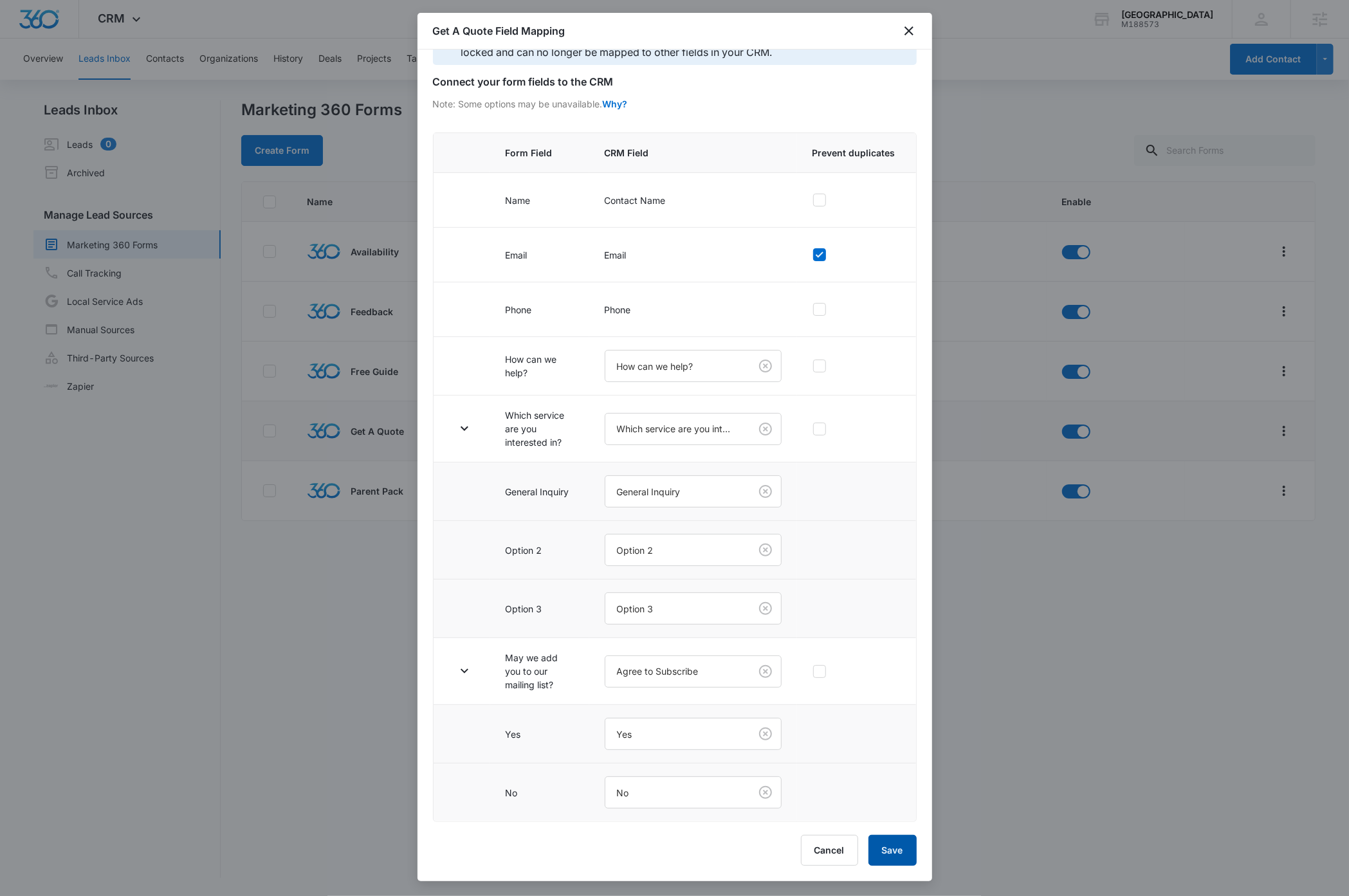
click at [903, 855] on button "Save" at bounding box center [892, 850] width 48 height 31
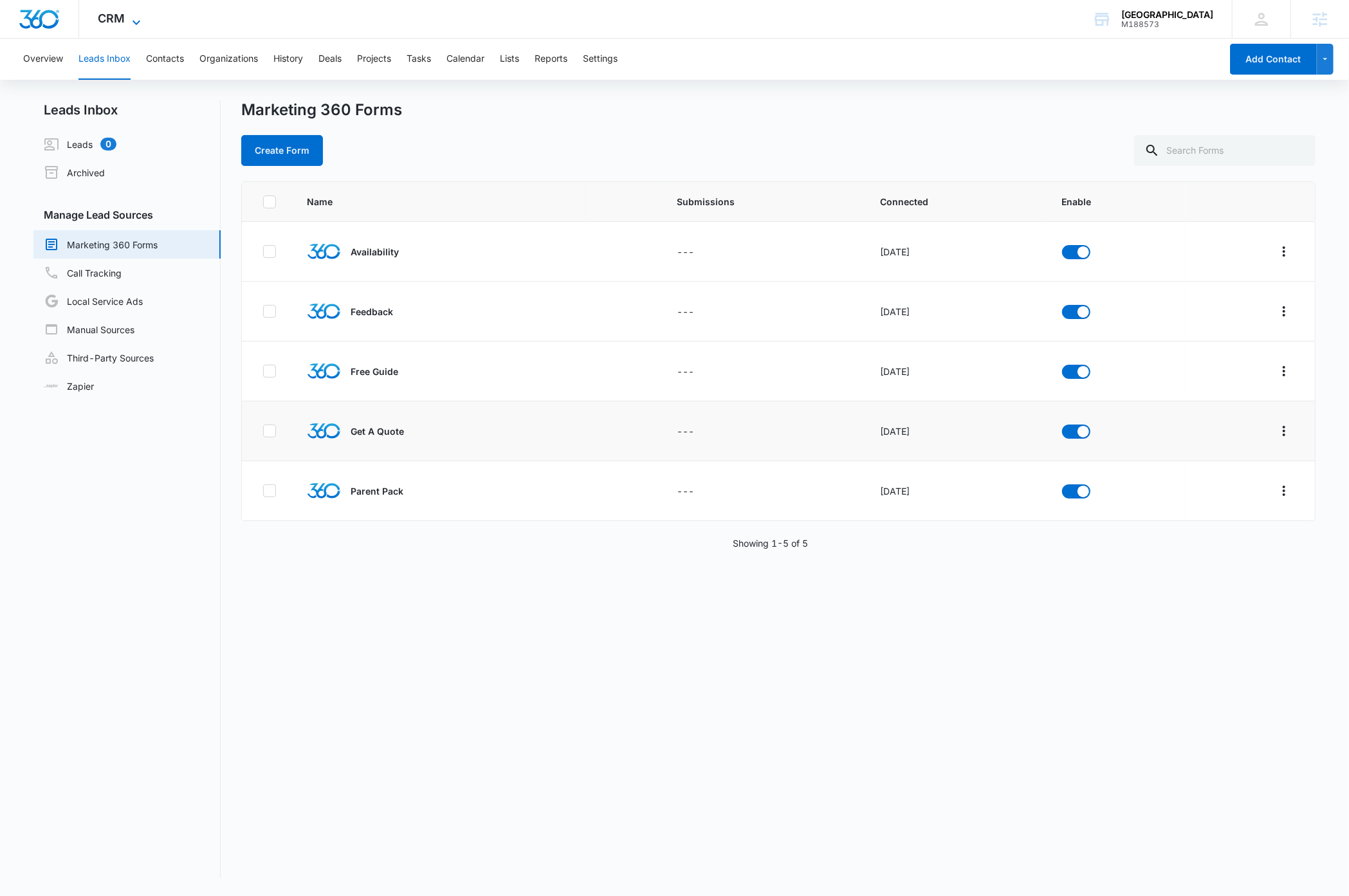
click at [139, 20] on icon at bounding box center [136, 22] width 7 height 5
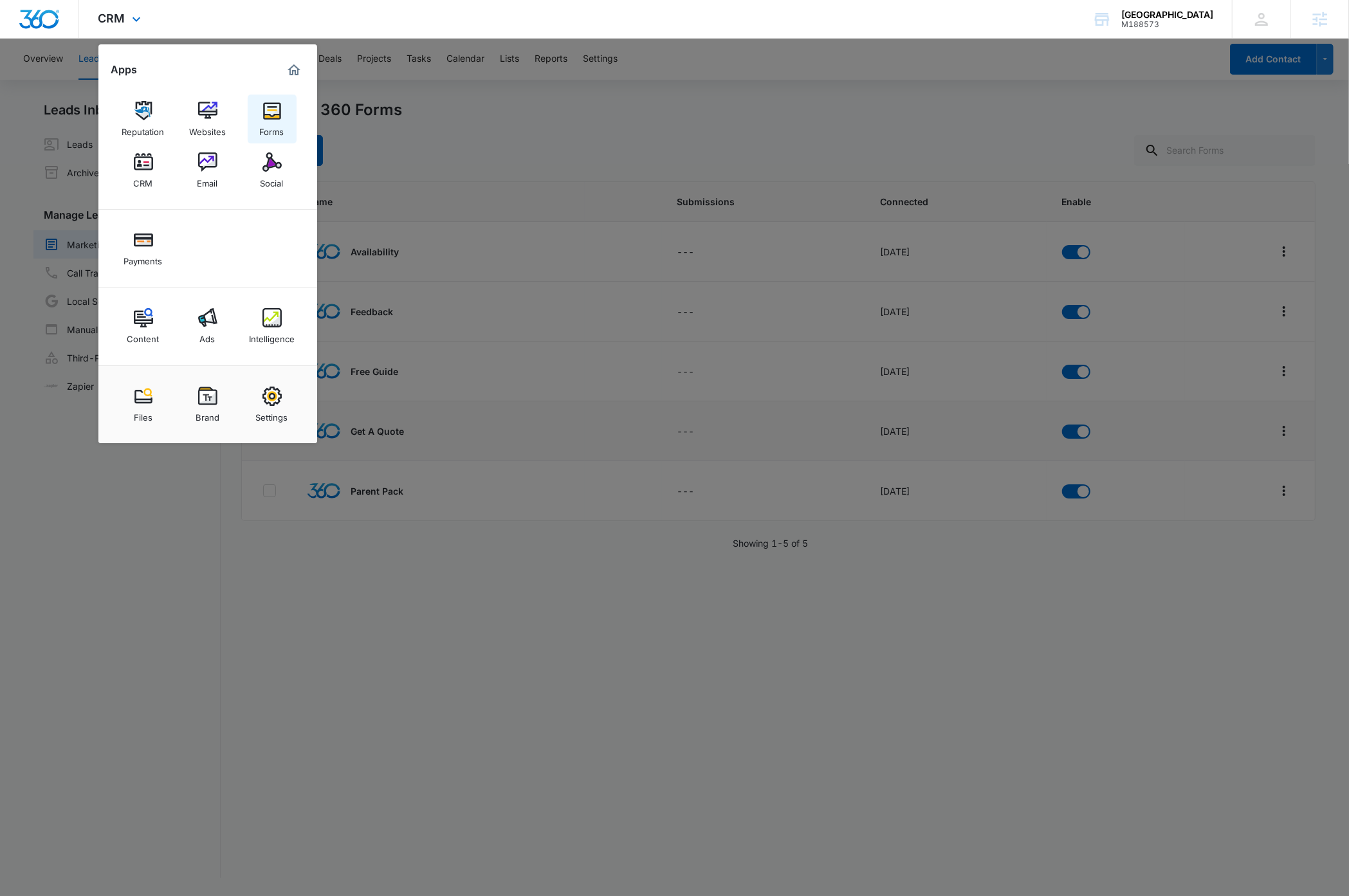
click at [279, 110] on img at bounding box center [272, 111] width 19 height 19
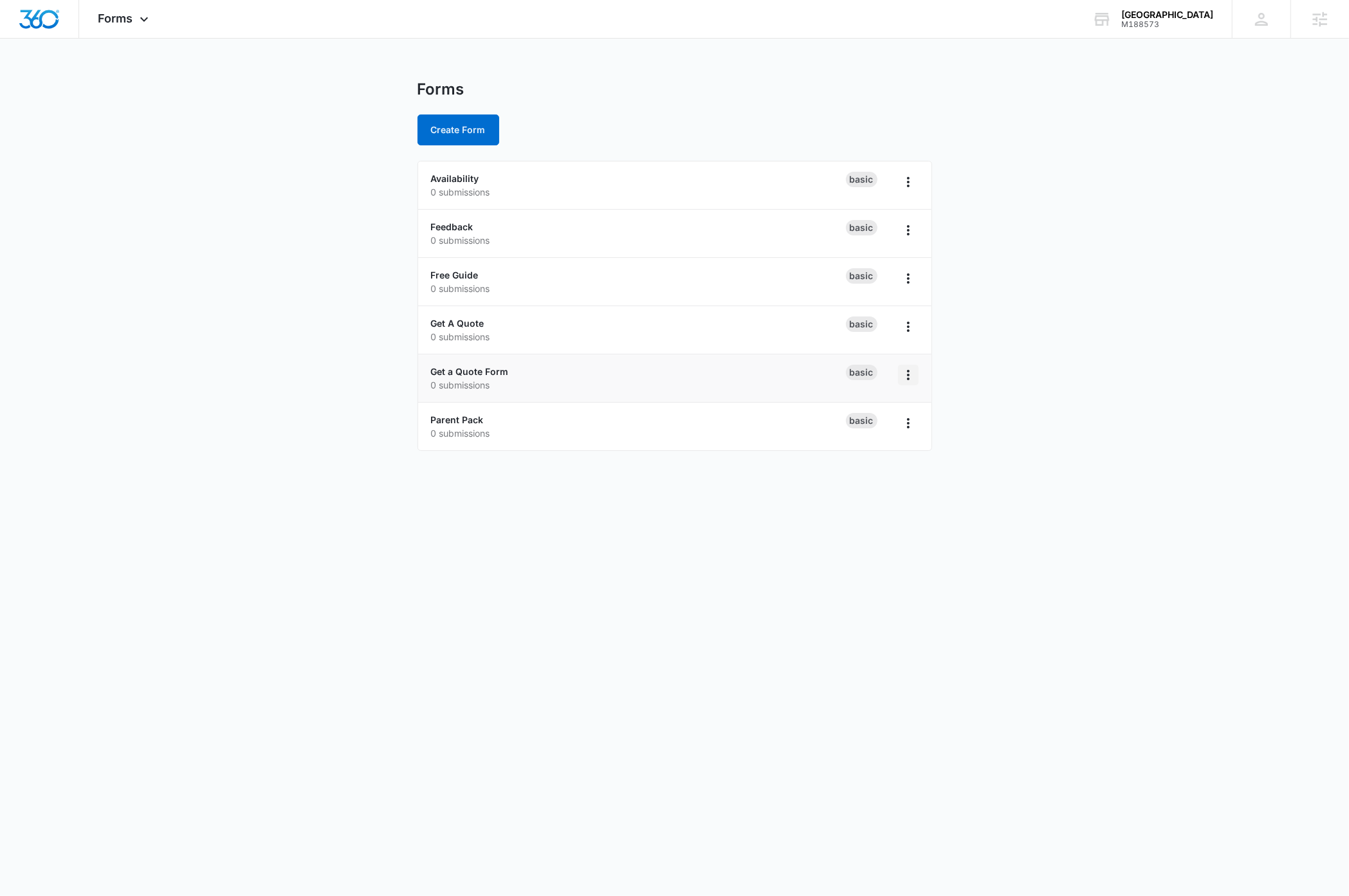
click at [907, 378] on icon "Overflow Menu" at bounding box center [908, 375] width 16 height 16
click at [862, 449] on div "Delete" at bounding box center [867, 450] width 40 height 9
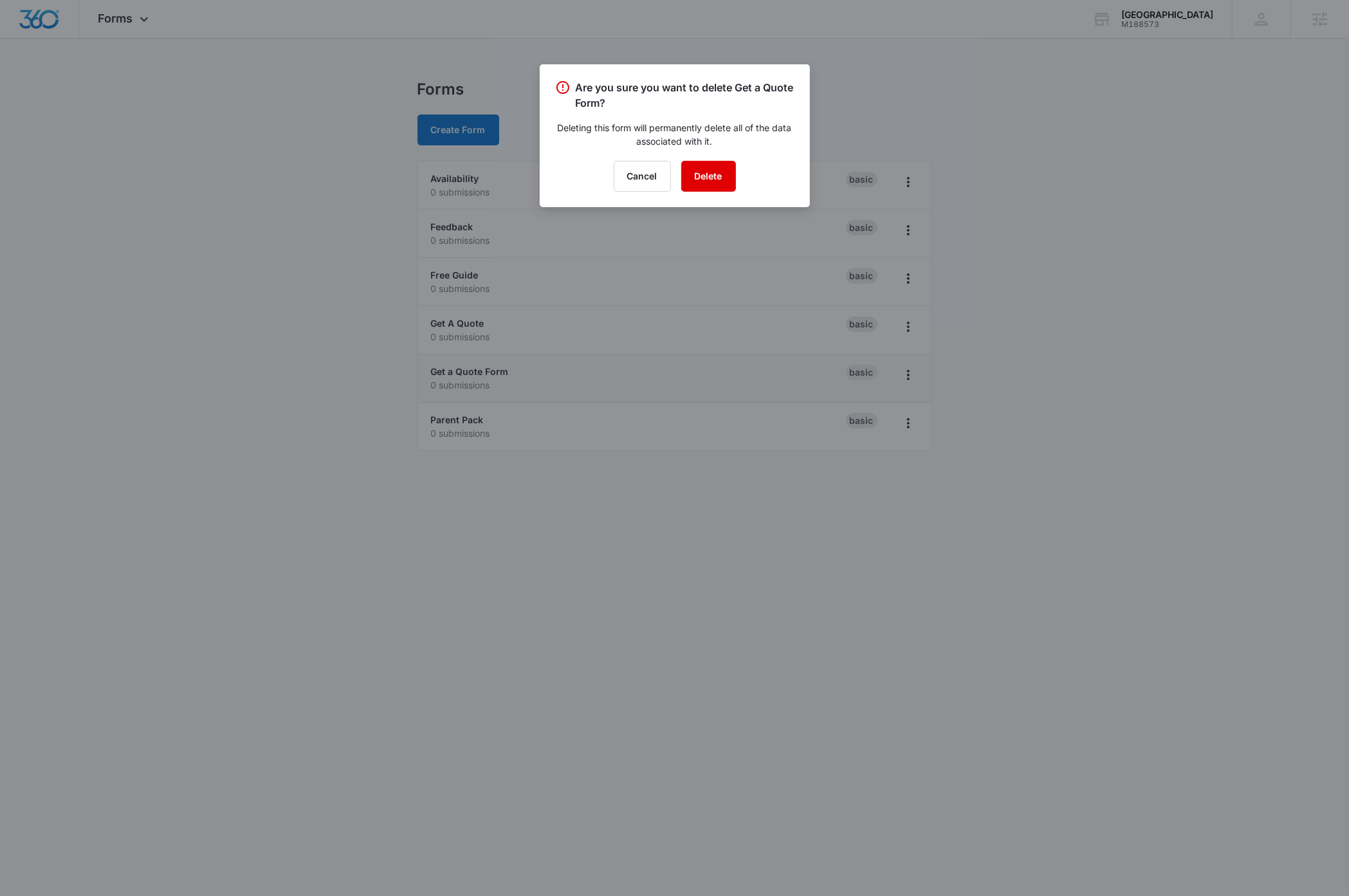
click at [699, 172] on button "Delete" at bounding box center [708, 176] width 54 height 31
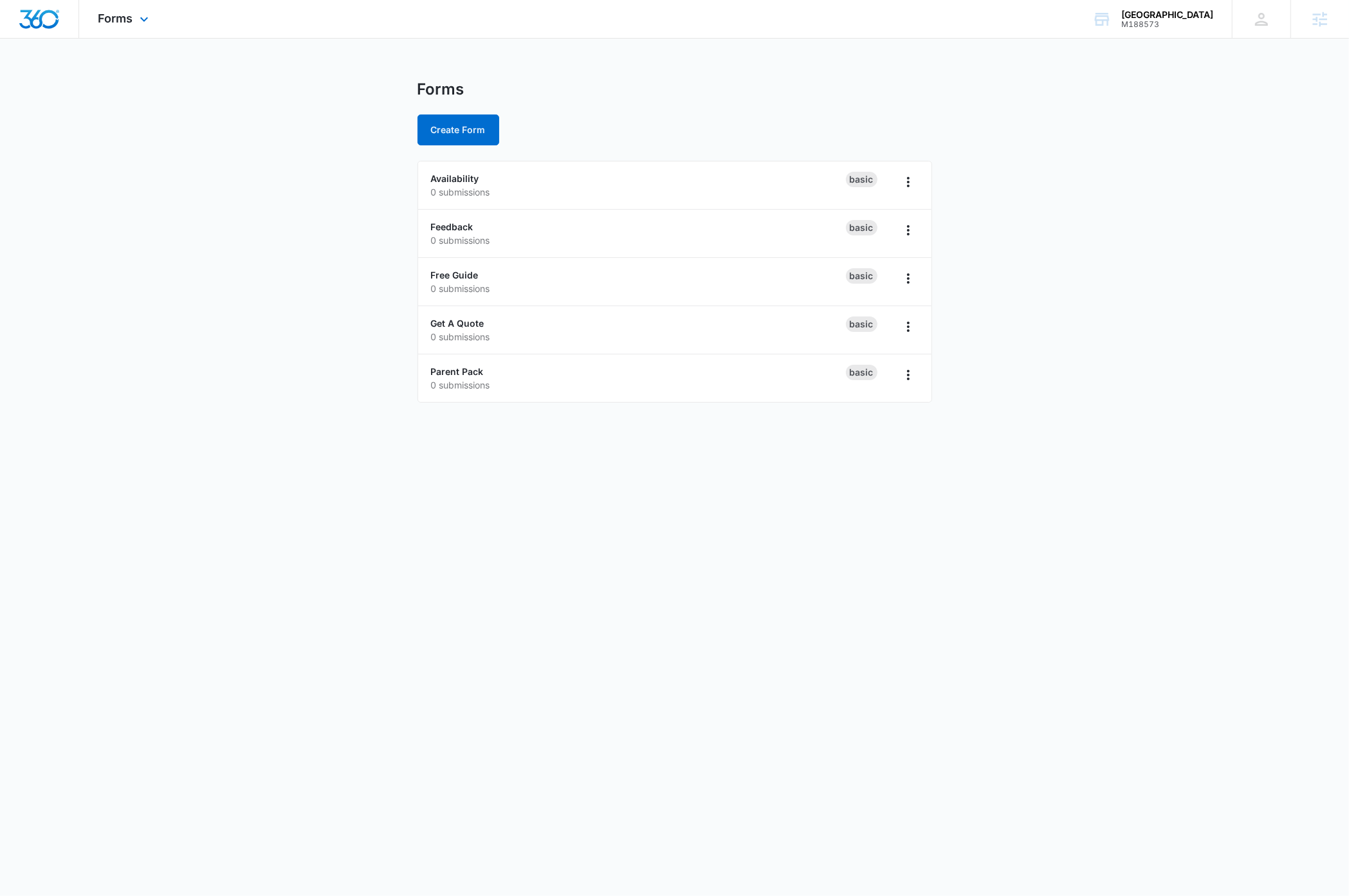
click at [39, 24] on img "Dashboard" at bounding box center [39, 19] width 41 height 19
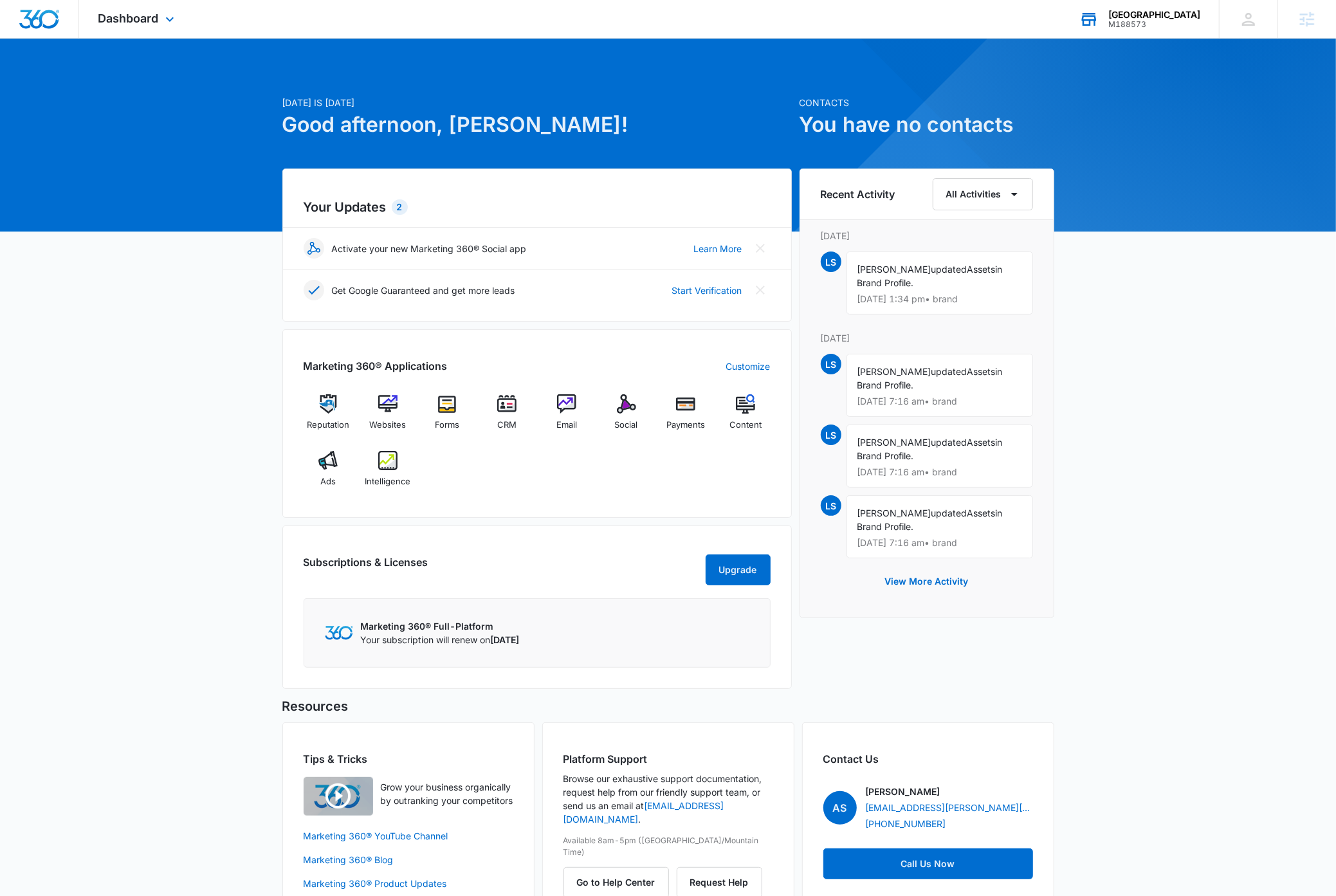
click at [1174, 23] on div "M188573" at bounding box center [1154, 24] width 92 height 9
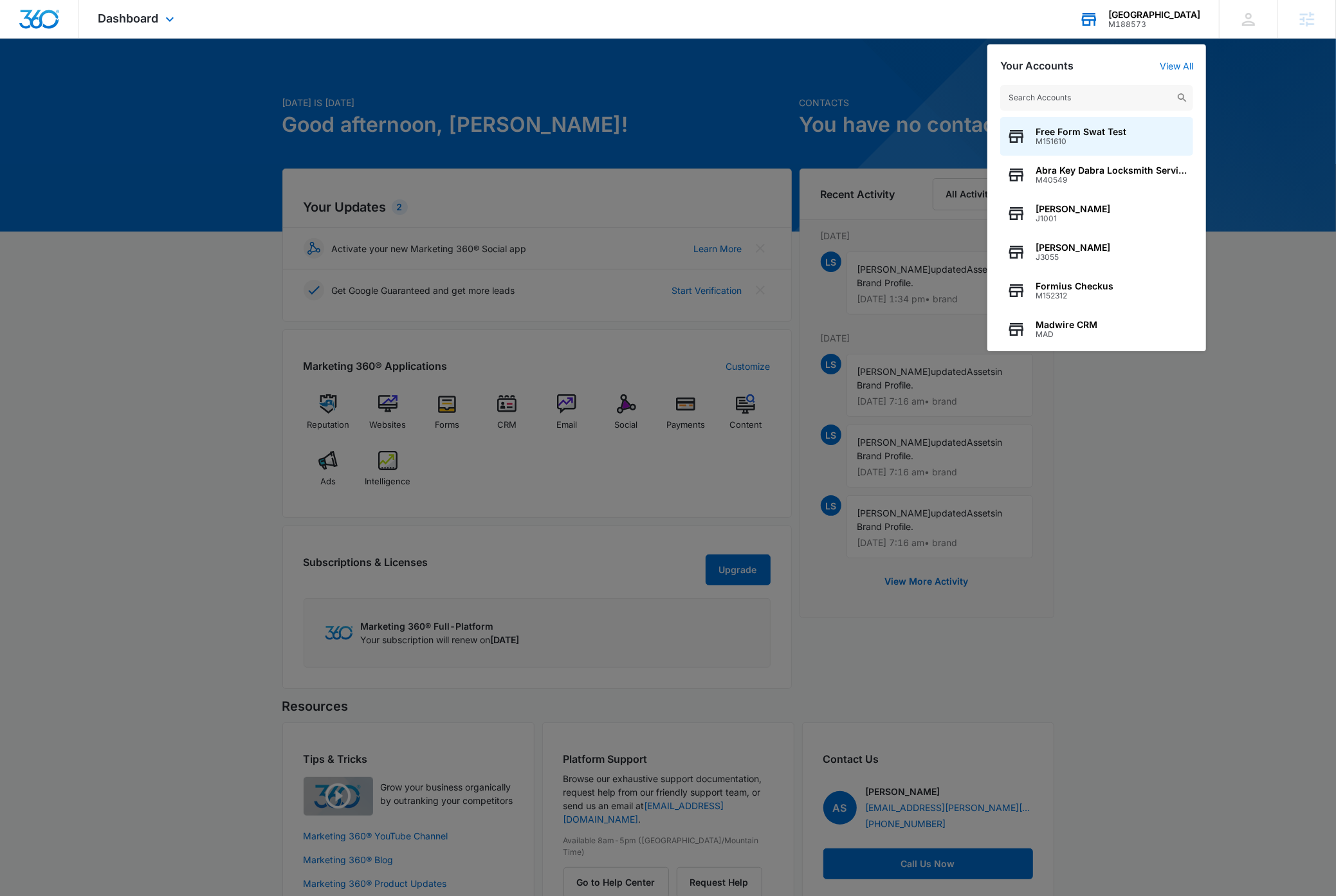
click at [1089, 101] on input "text" at bounding box center [1097, 98] width 193 height 26
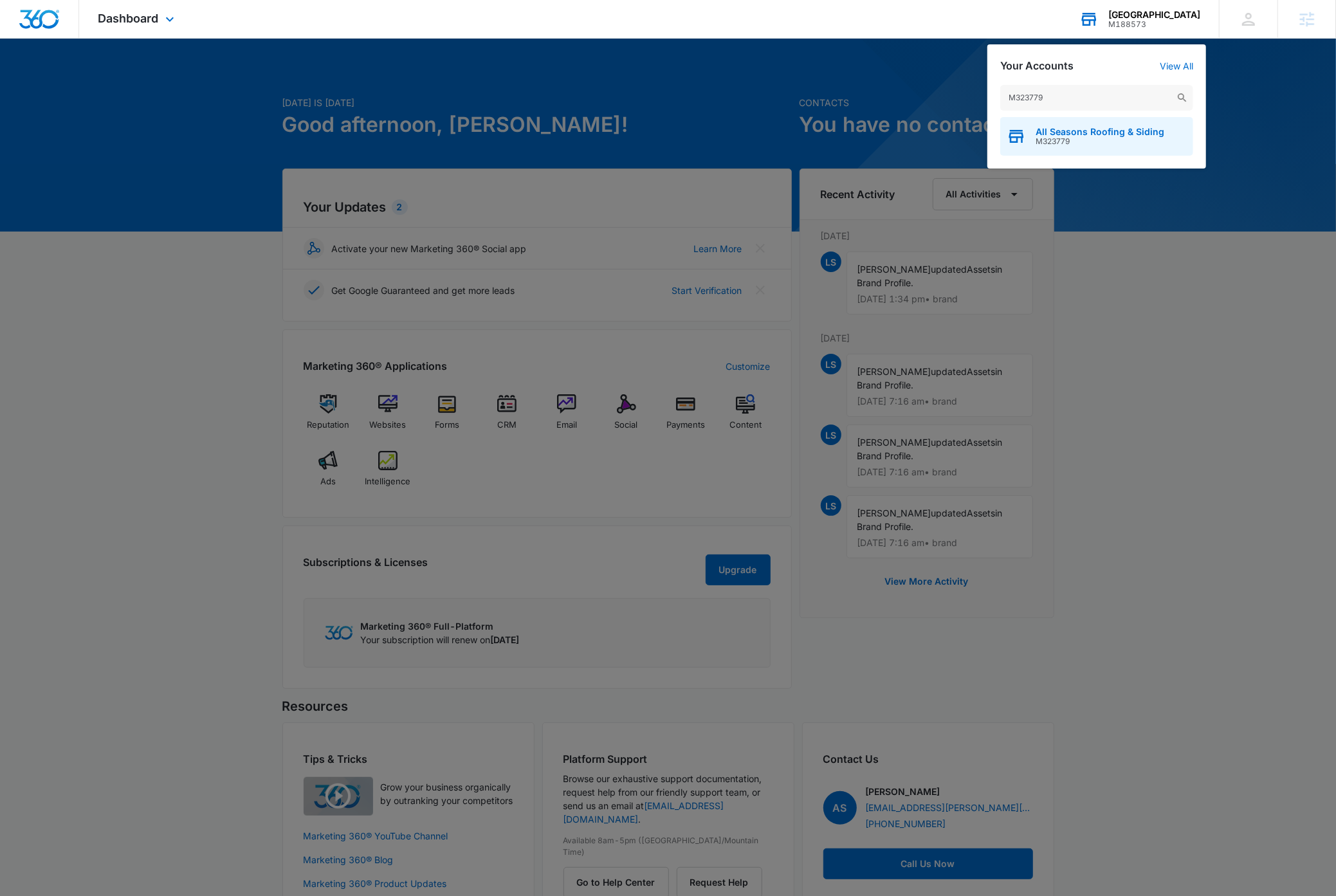
type input "M323779"
click at [1117, 137] on span "M323779" at bounding box center [1100, 141] width 128 height 9
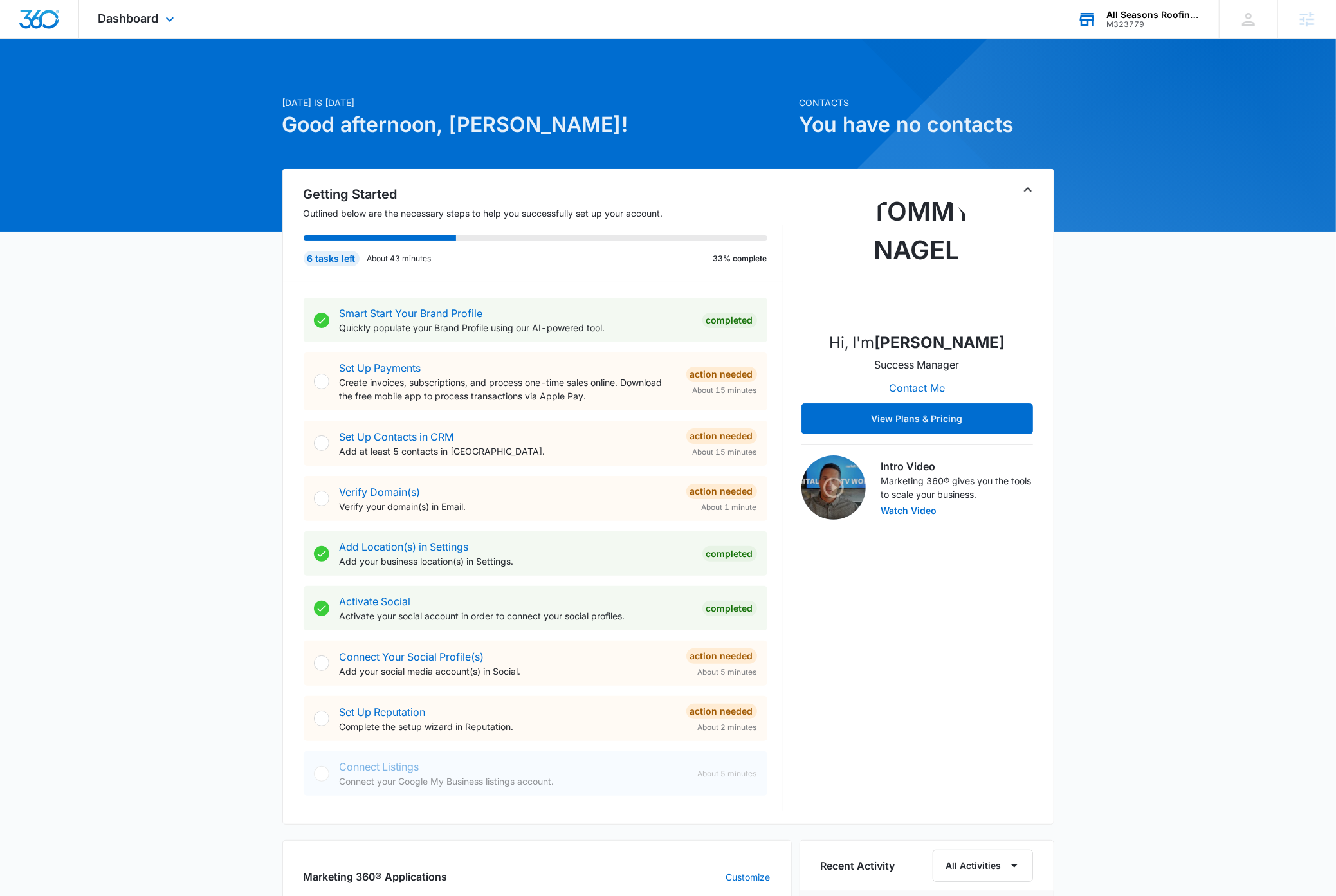
click at [1028, 191] on icon "Toggle Collapse" at bounding box center [1027, 190] width 16 height 16
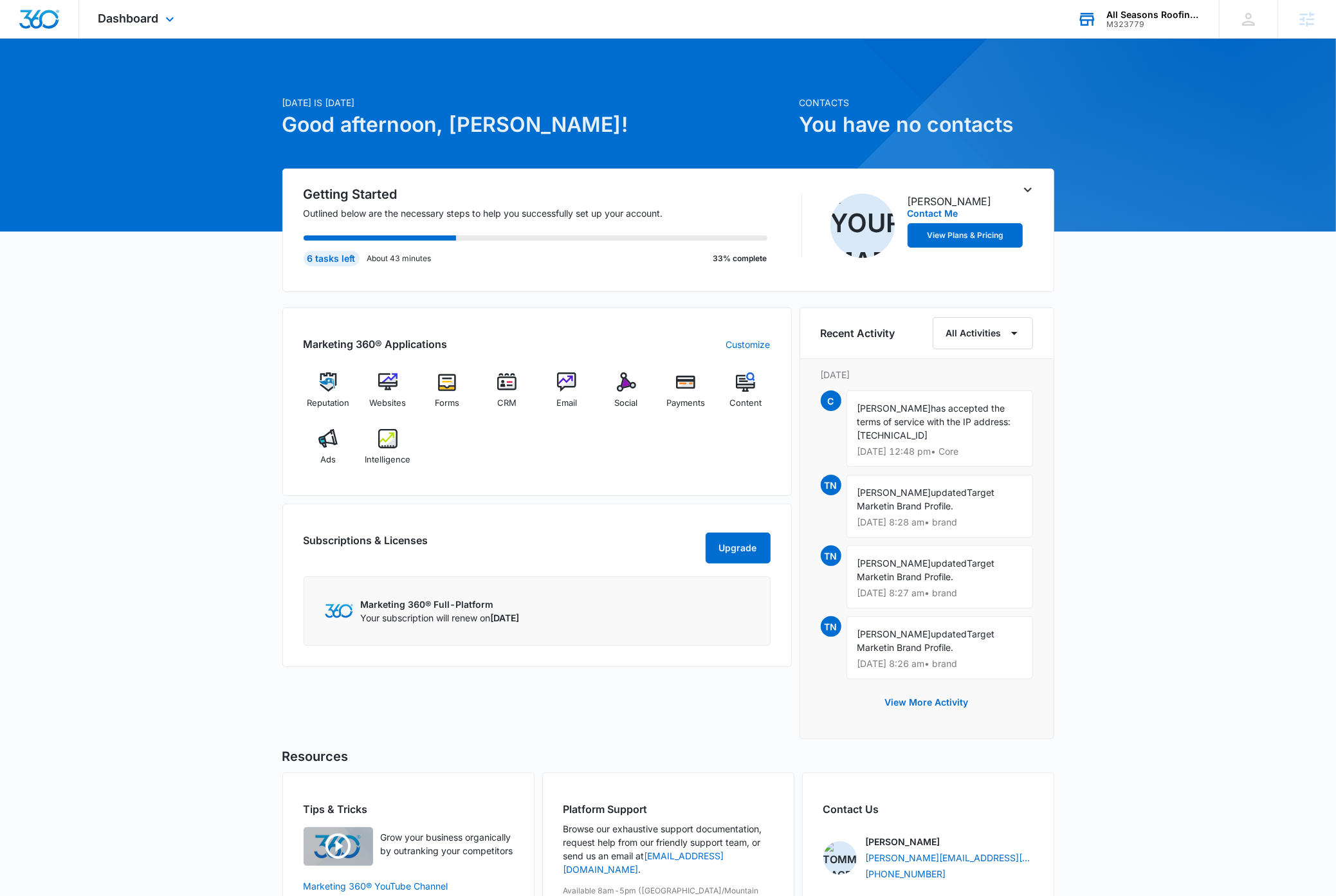
click at [234, 429] on div "[DATE] is [DATE] Good afternoon, [PERSON_NAME]! Contacts You have no contacts G…" at bounding box center [668, 519] width 1336 height 930
click at [510, 383] on img at bounding box center [507, 382] width 19 height 19
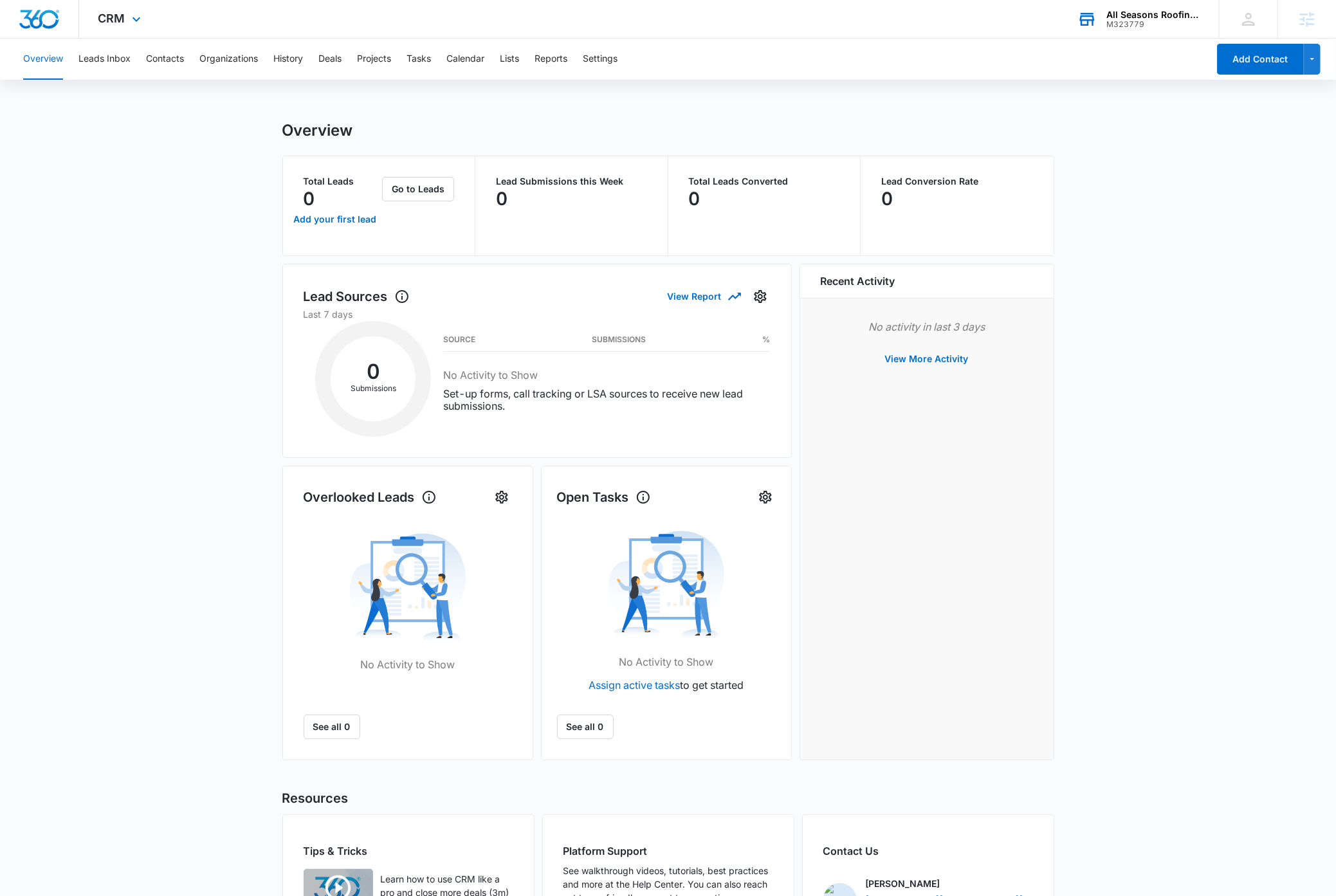
click at [159, 372] on main "Overview Total Leads 0 Add your first lead Go to Leads Lead Submissions this We…" at bounding box center [668, 573] width 1336 height 906
click at [170, 56] on button "Contacts" at bounding box center [165, 59] width 38 height 41
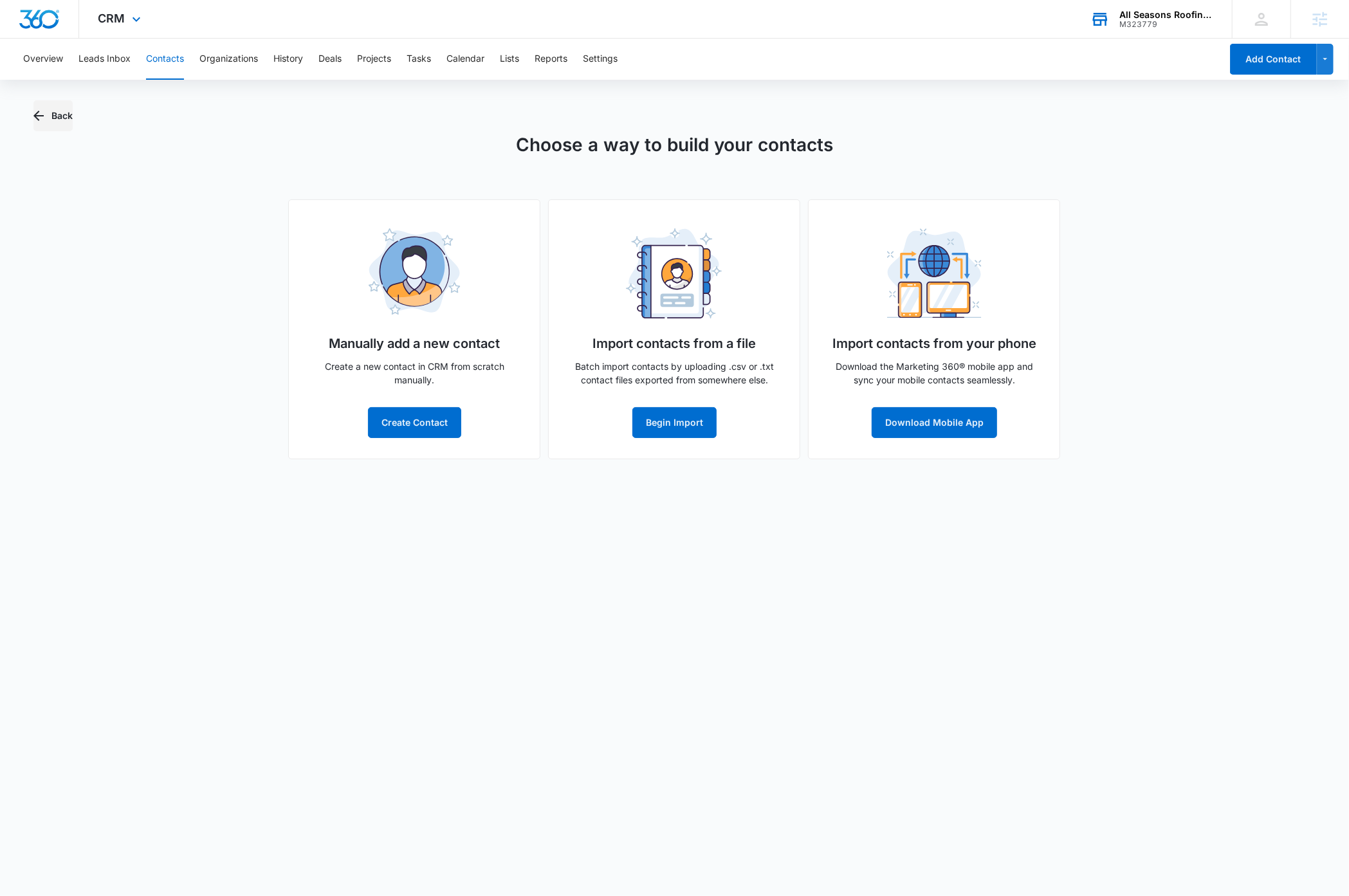
click at [54, 113] on button "Back" at bounding box center [53, 115] width 39 height 31
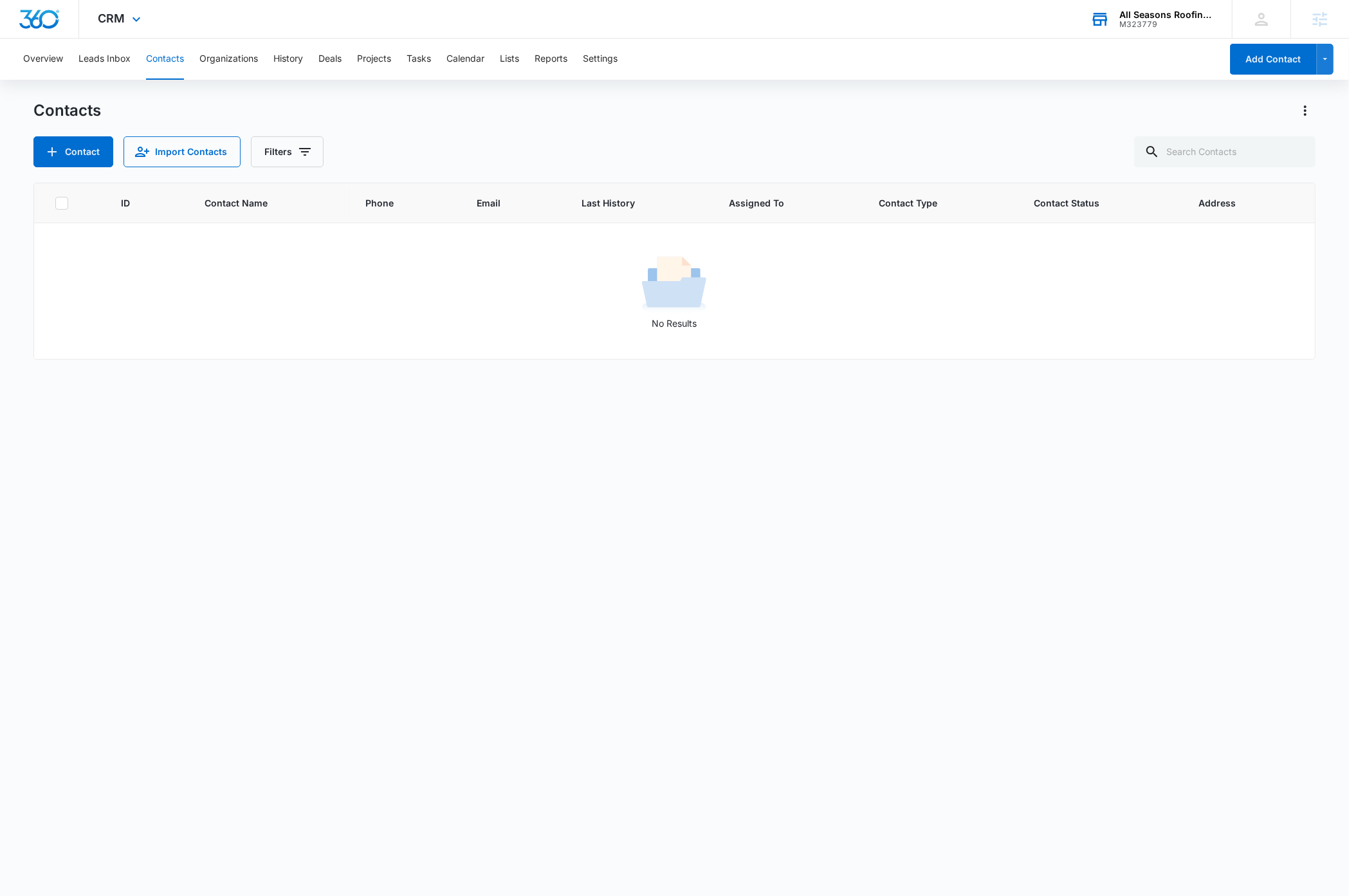
click at [530, 638] on div "ID Contact Name Phone Email Last History Assigned To Contact Type Contact Statu…" at bounding box center [674, 531] width 1282 height 696
click at [521, 120] on div "Contacts" at bounding box center [674, 111] width 1282 height 20
click at [623, 55] on div "Overview Leads Inbox Contacts Organizations History Deals Projects Tasks Calend…" at bounding box center [618, 59] width 1206 height 41
click at [609, 61] on button "Settings" at bounding box center [600, 59] width 35 height 41
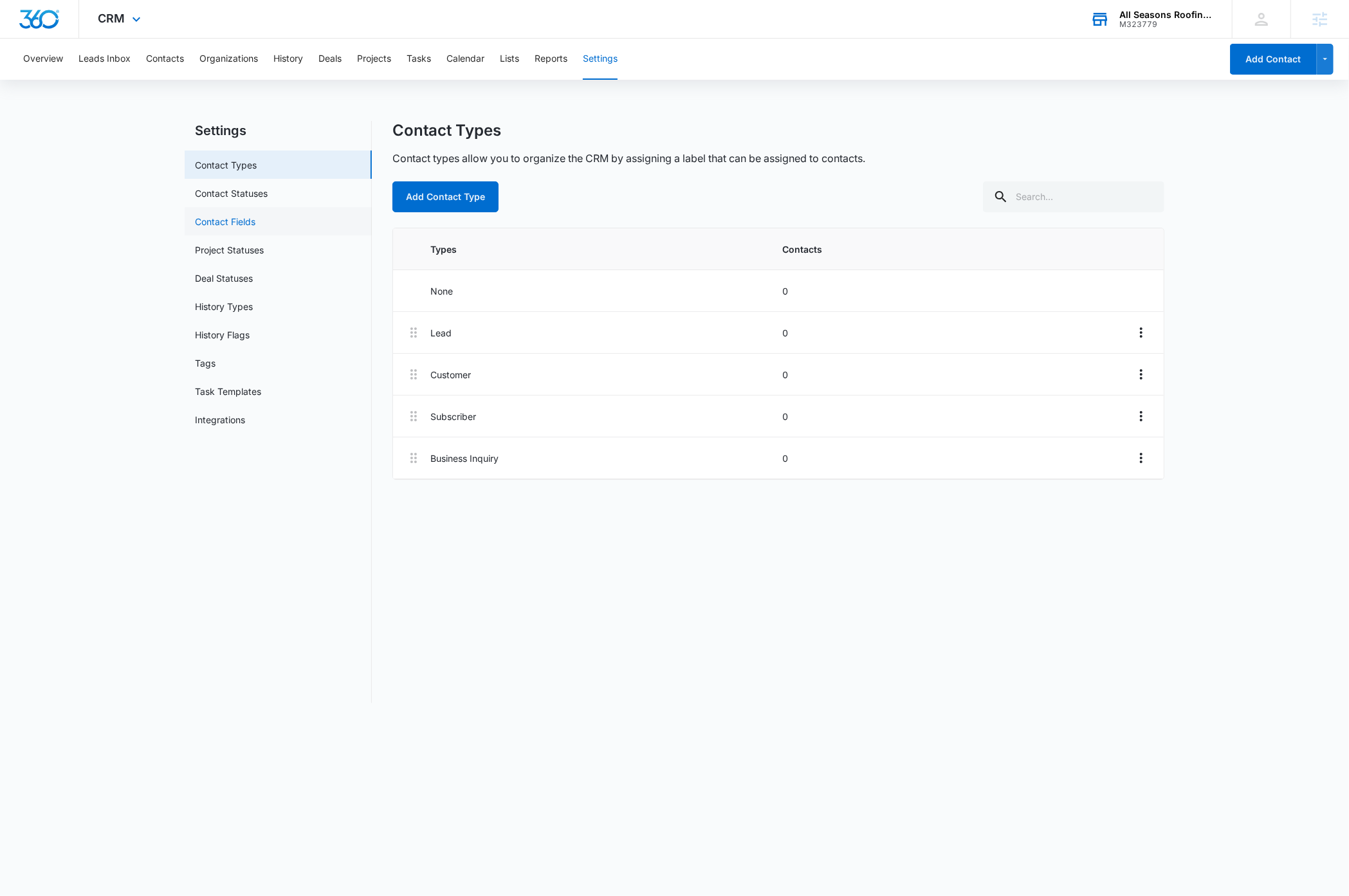
click at [241, 219] on link "Contact Fields" at bounding box center [225, 221] width 60 height 14
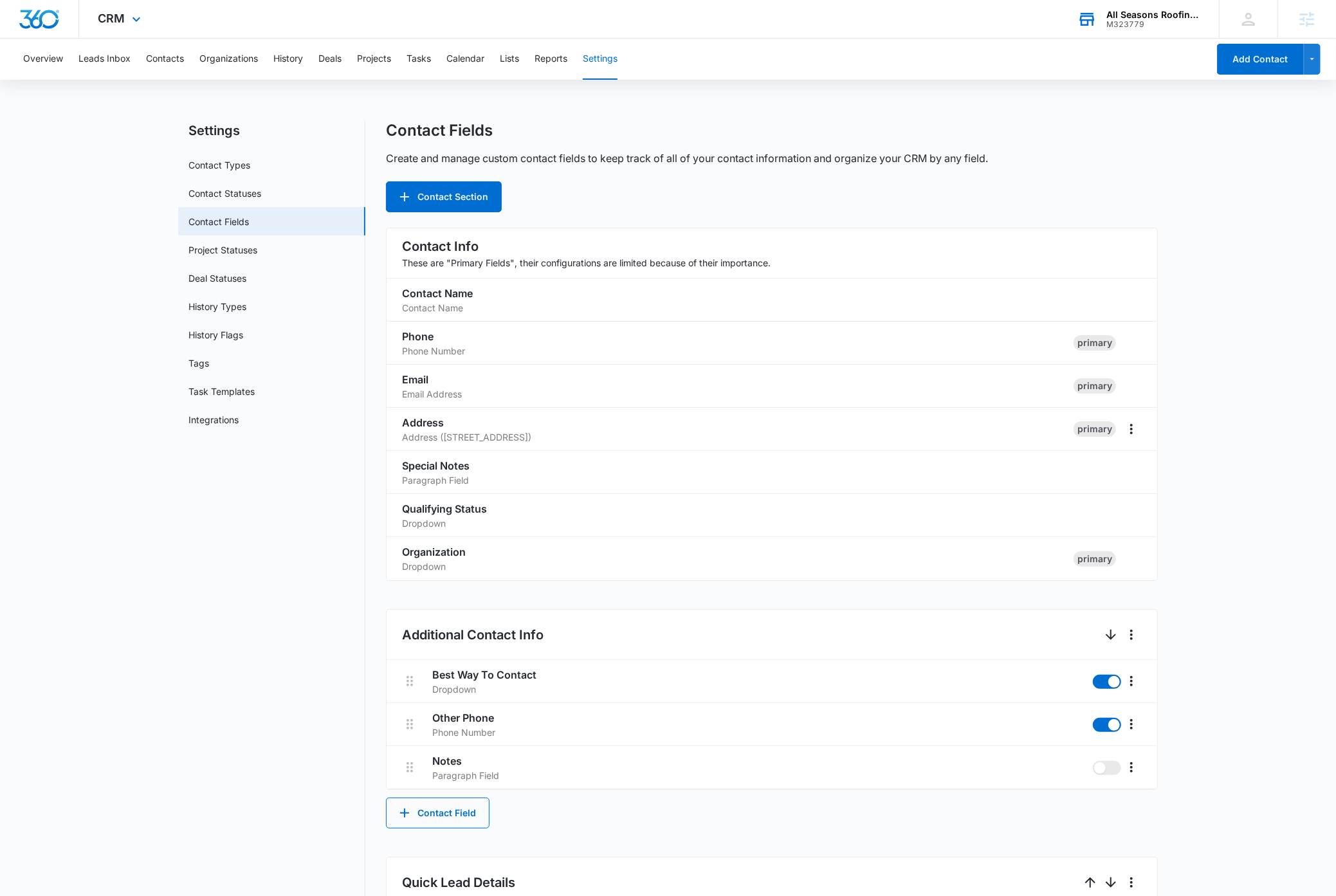
click at [191, 624] on nav "Settings Contact Types Contact Statuses Contact Fields Project Statuses Deal St…" at bounding box center [271, 781] width 187 height 1321
click at [138, 16] on icon at bounding box center [136, 22] width 16 height 16
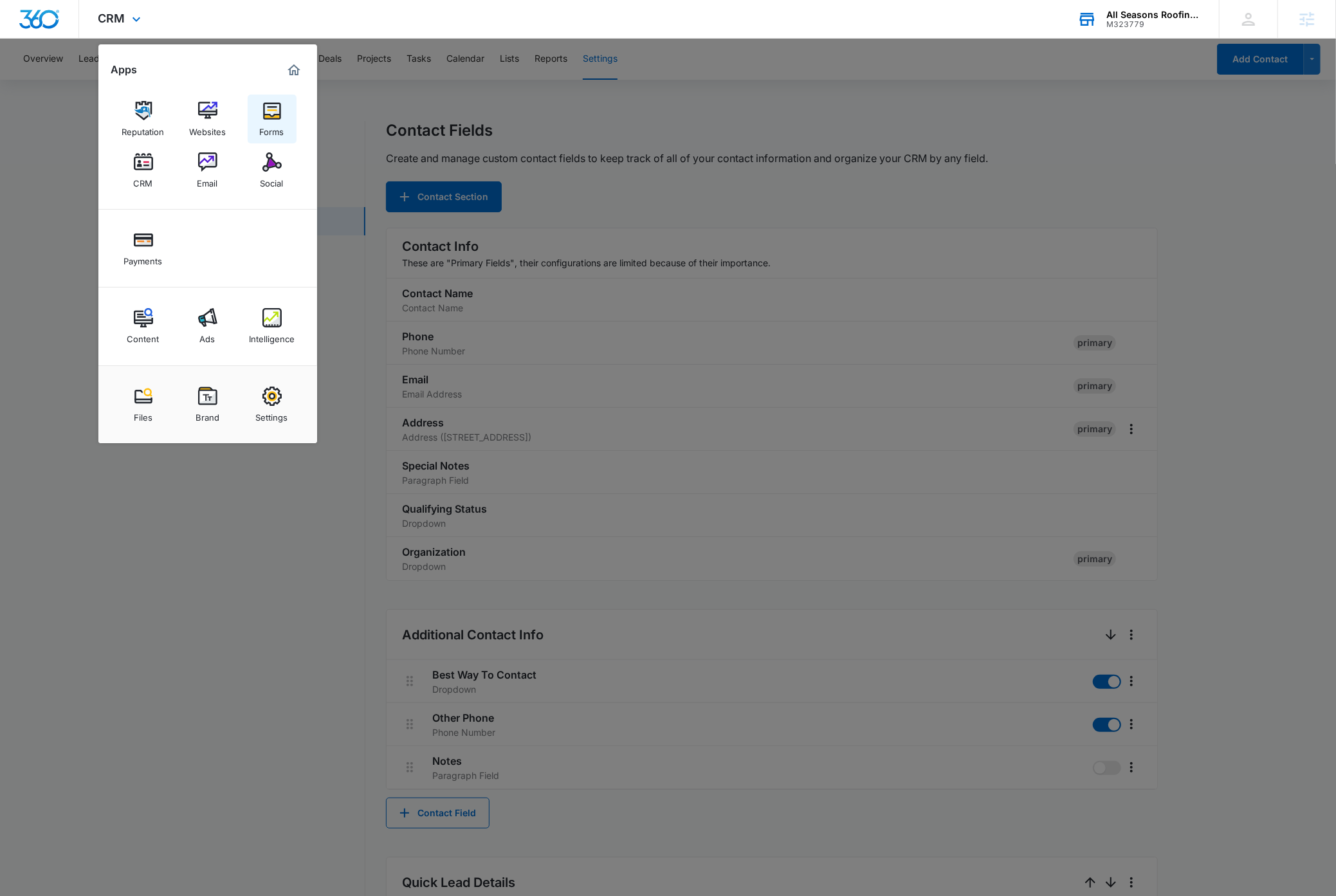
click at [275, 118] on img at bounding box center [272, 111] width 19 height 19
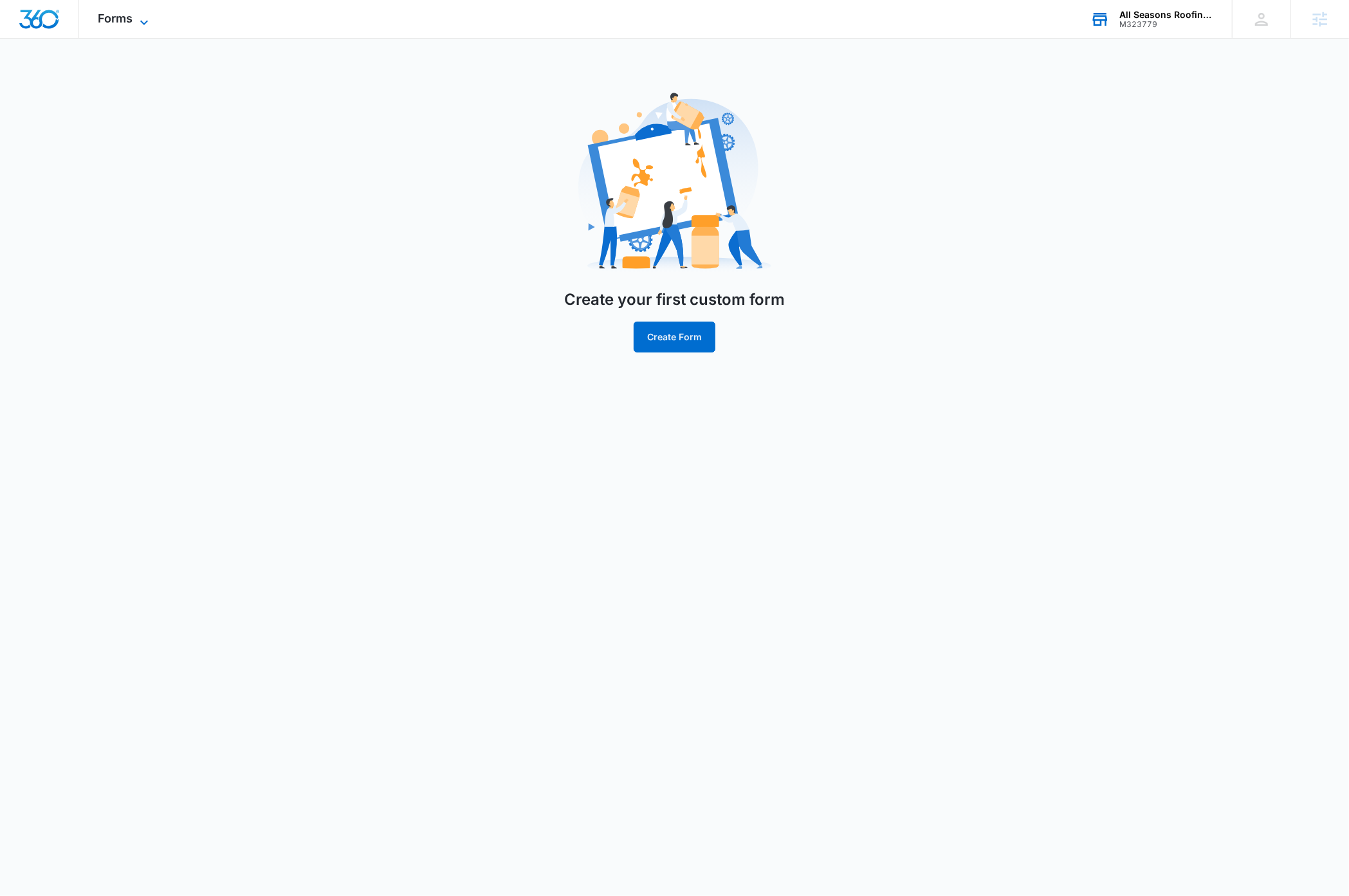
click at [140, 18] on icon at bounding box center [144, 22] width 16 height 16
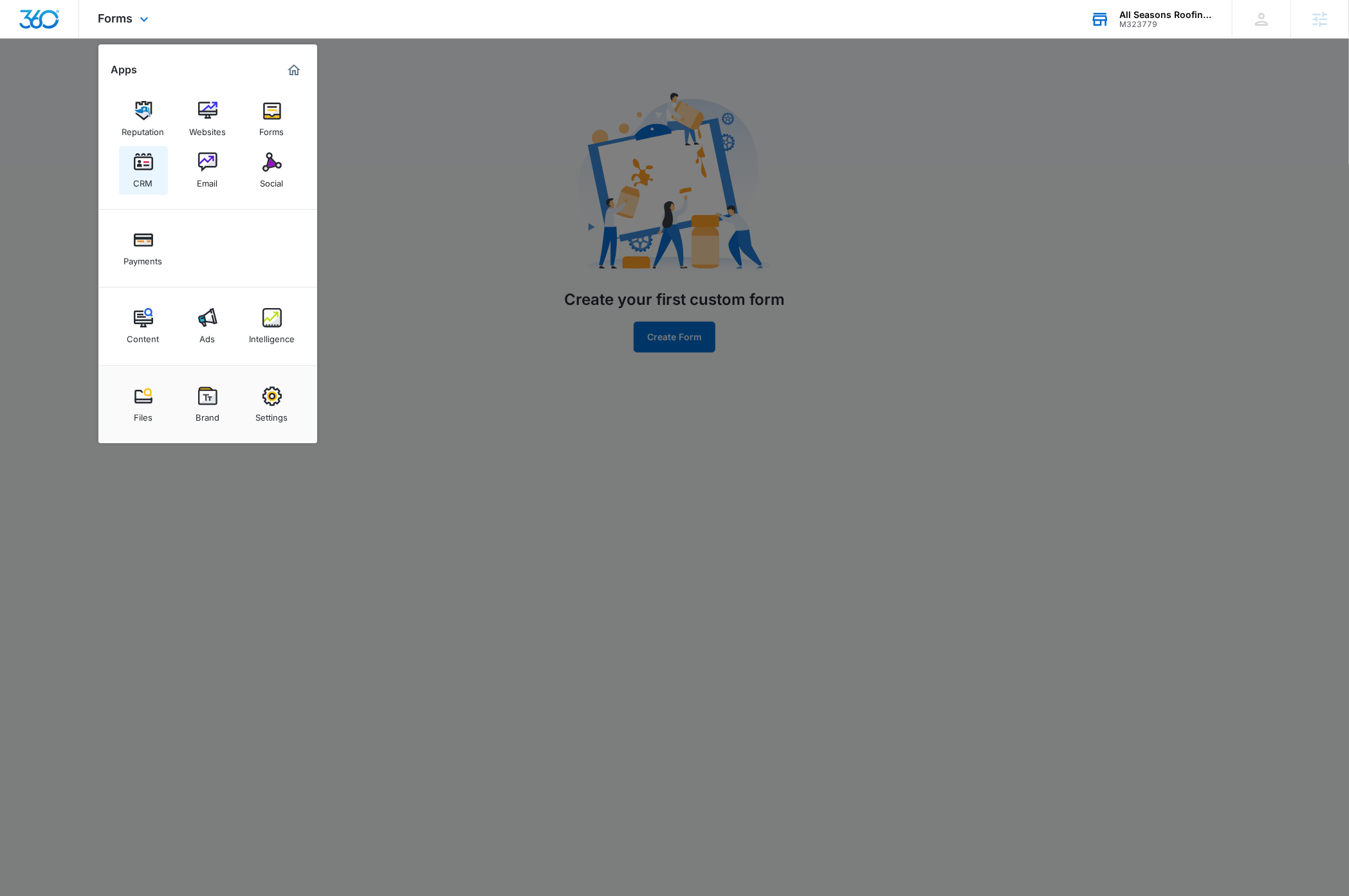
click at [147, 162] on img at bounding box center [143, 162] width 19 height 19
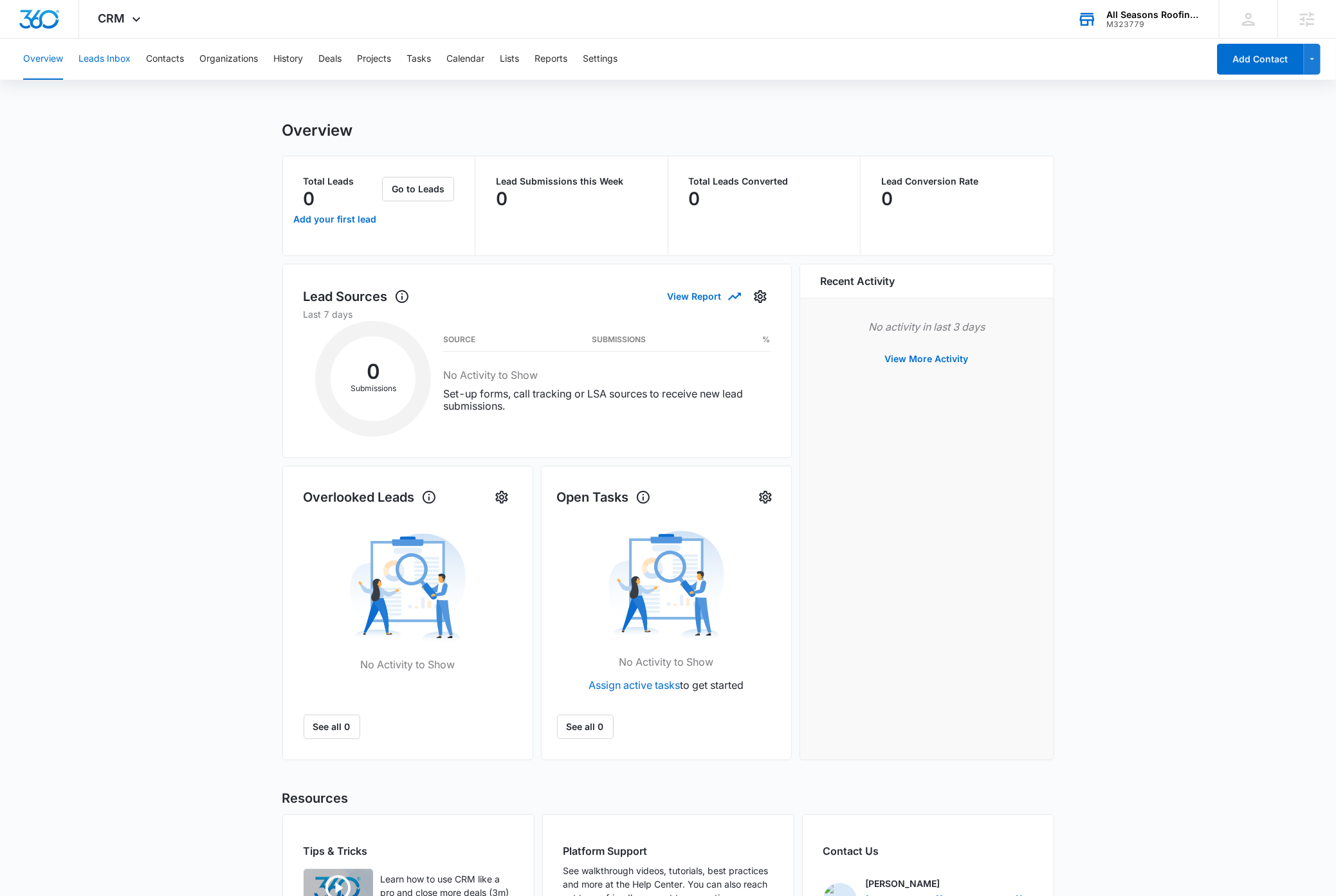
click at [107, 55] on button "Leads Inbox" at bounding box center [104, 59] width 52 height 41
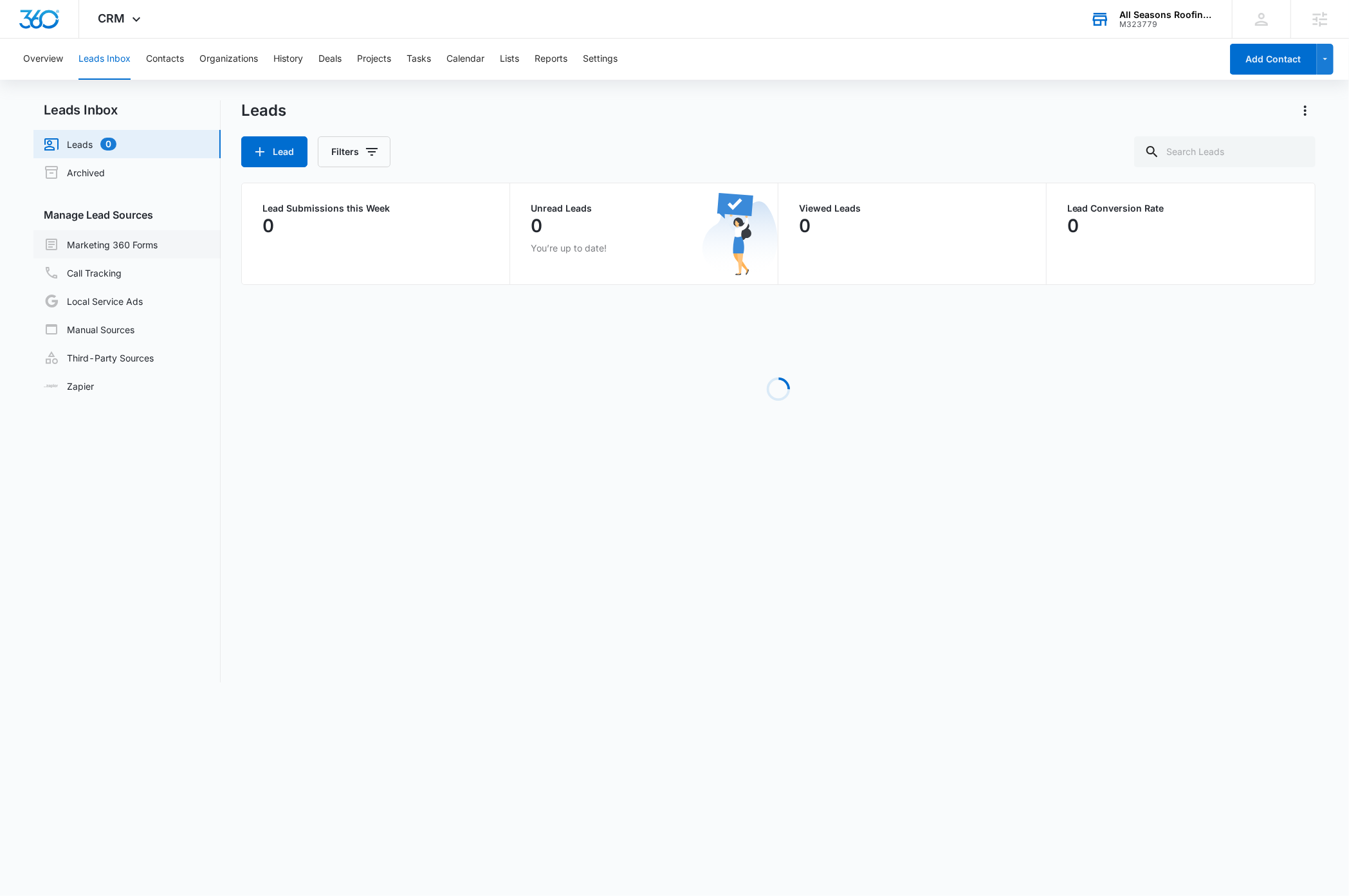
click at [148, 245] on link "Marketing 360 Forms" at bounding box center [101, 244] width 114 height 16
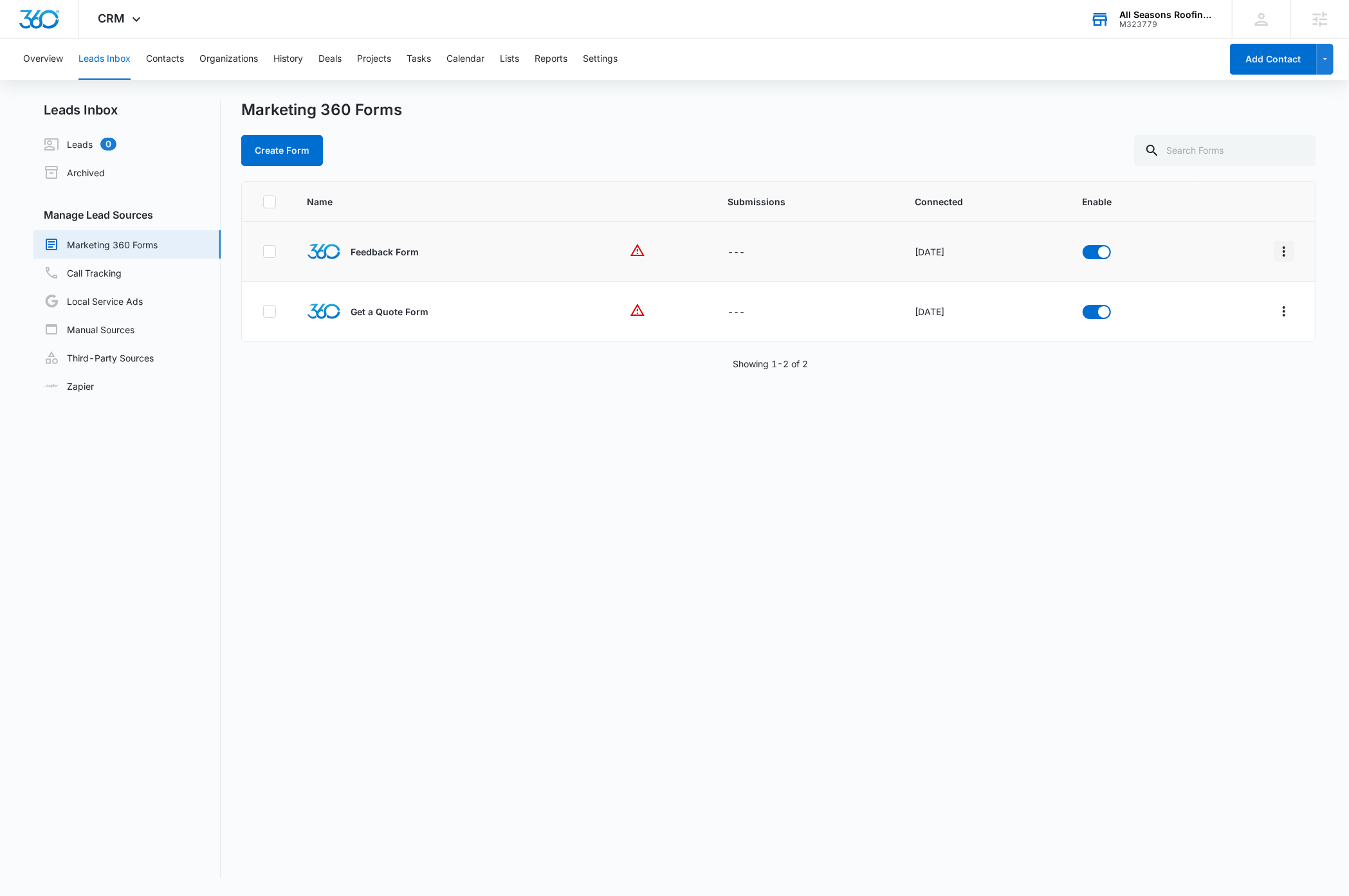
click at [1276, 252] on icon "Overflow Menu" at bounding box center [1284, 251] width 16 height 16
click at [1206, 364] on div "Delete" at bounding box center [1213, 364] width 73 height 9
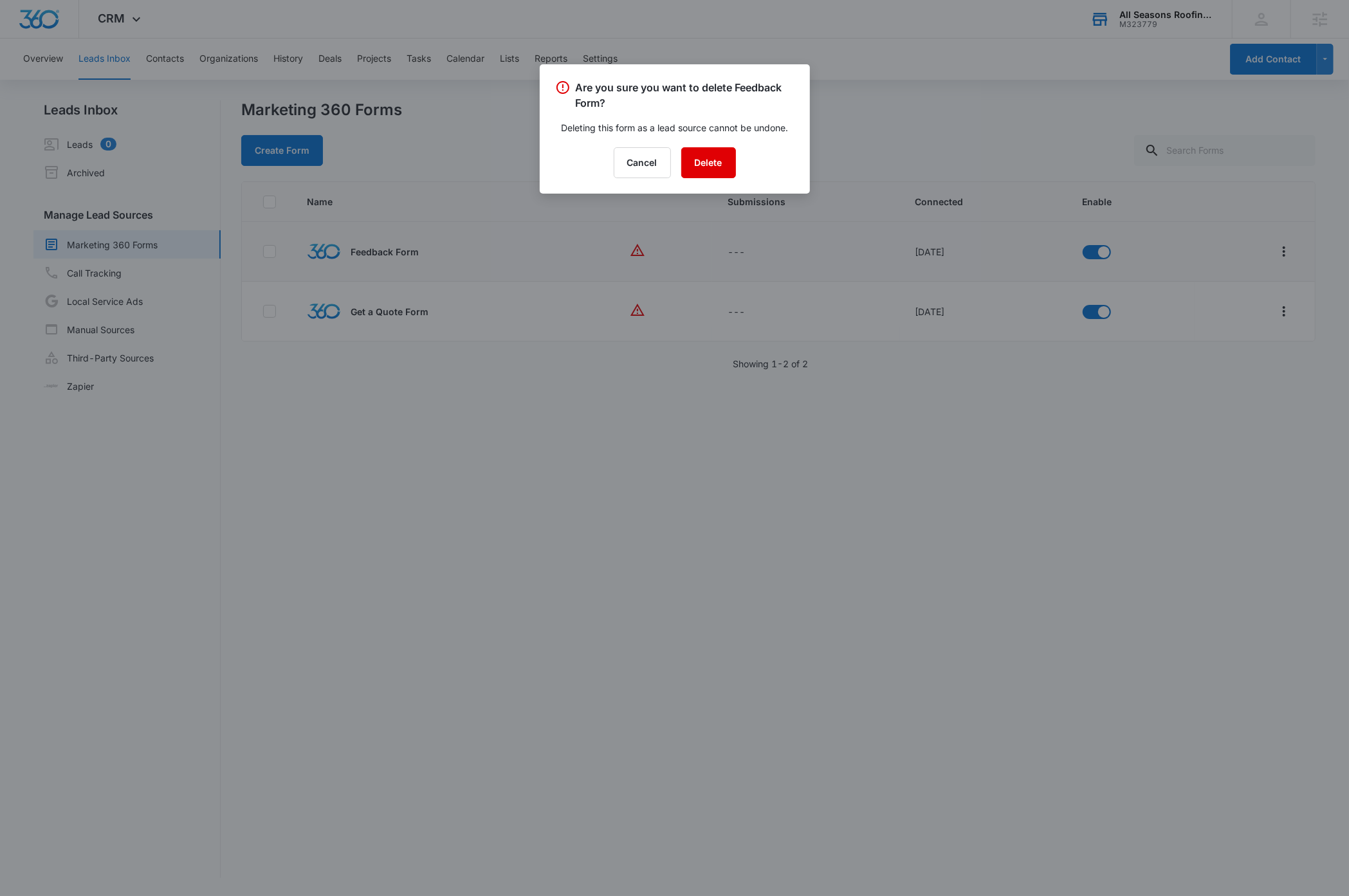
click at [718, 162] on button "Delete" at bounding box center [708, 162] width 54 height 31
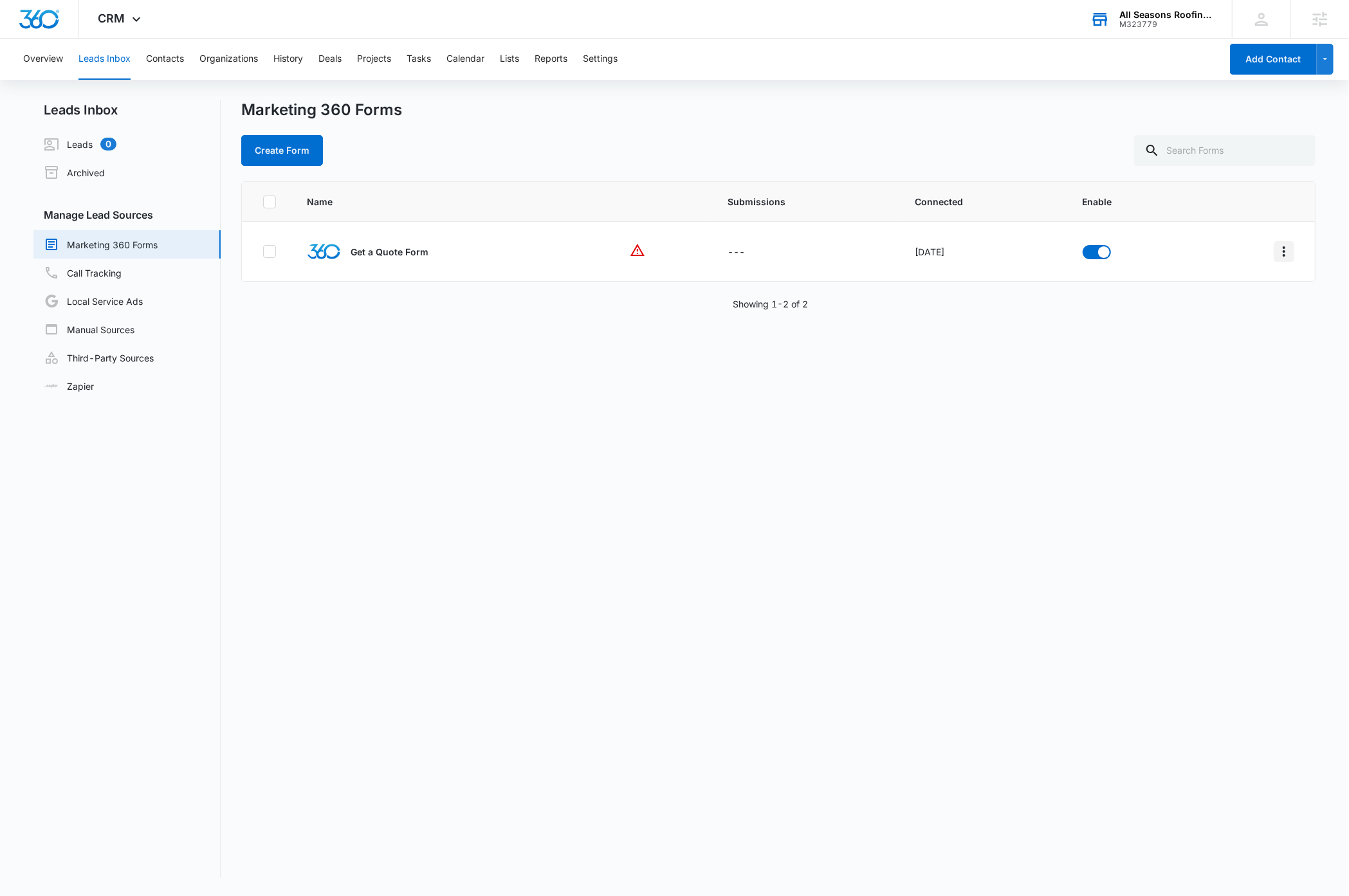
click at [1276, 255] on icon "Overflow Menu" at bounding box center [1284, 251] width 16 height 16
click at [1208, 363] on div "Delete" at bounding box center [1213, 364] width 73 height 9
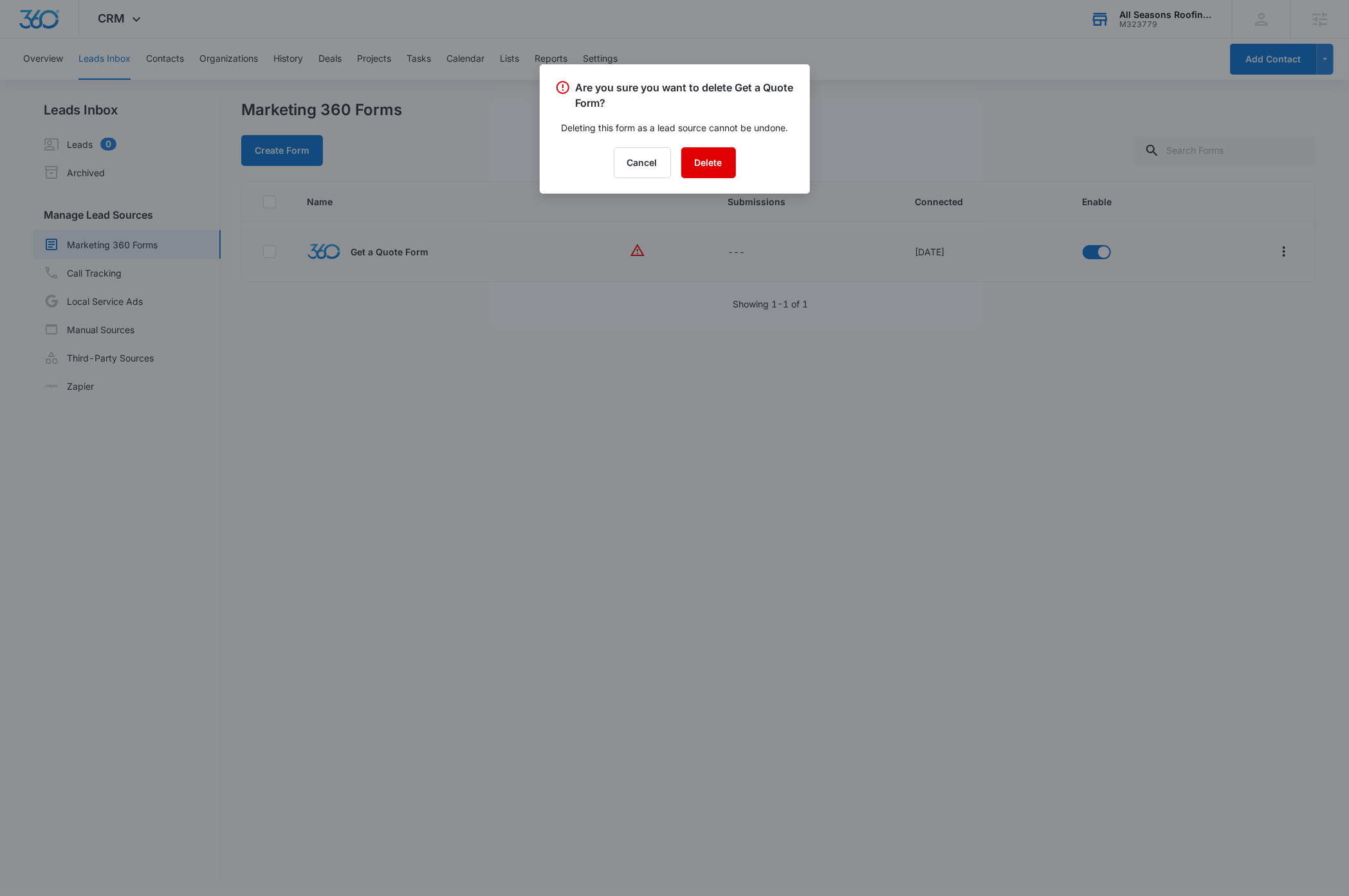
click at [718, 163] on button "Delete" at bounding box center [708, 162] width 54 height 31
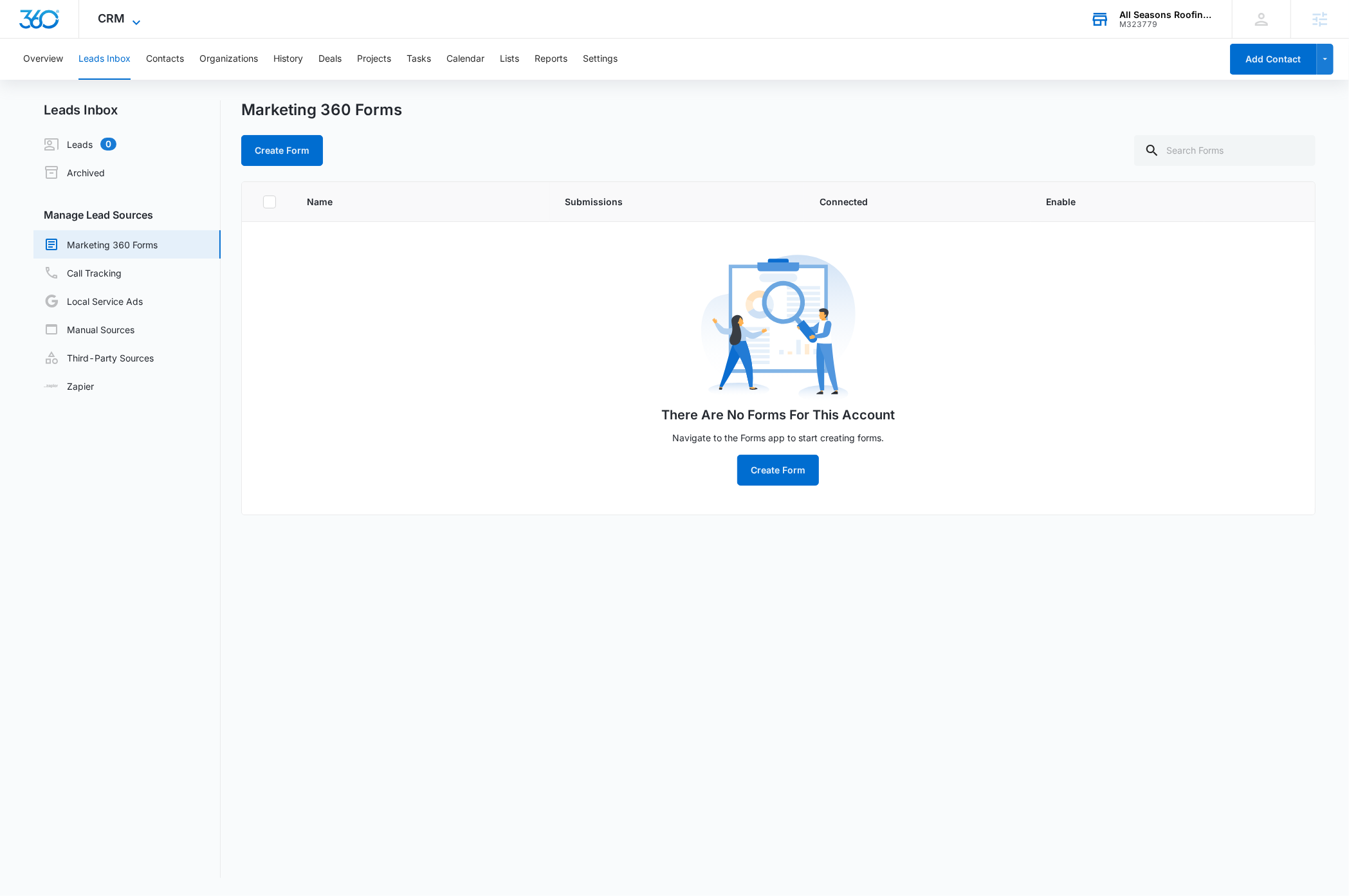
click at [137, 20] on icon at bounding box center [136, 22] width 16 height 16
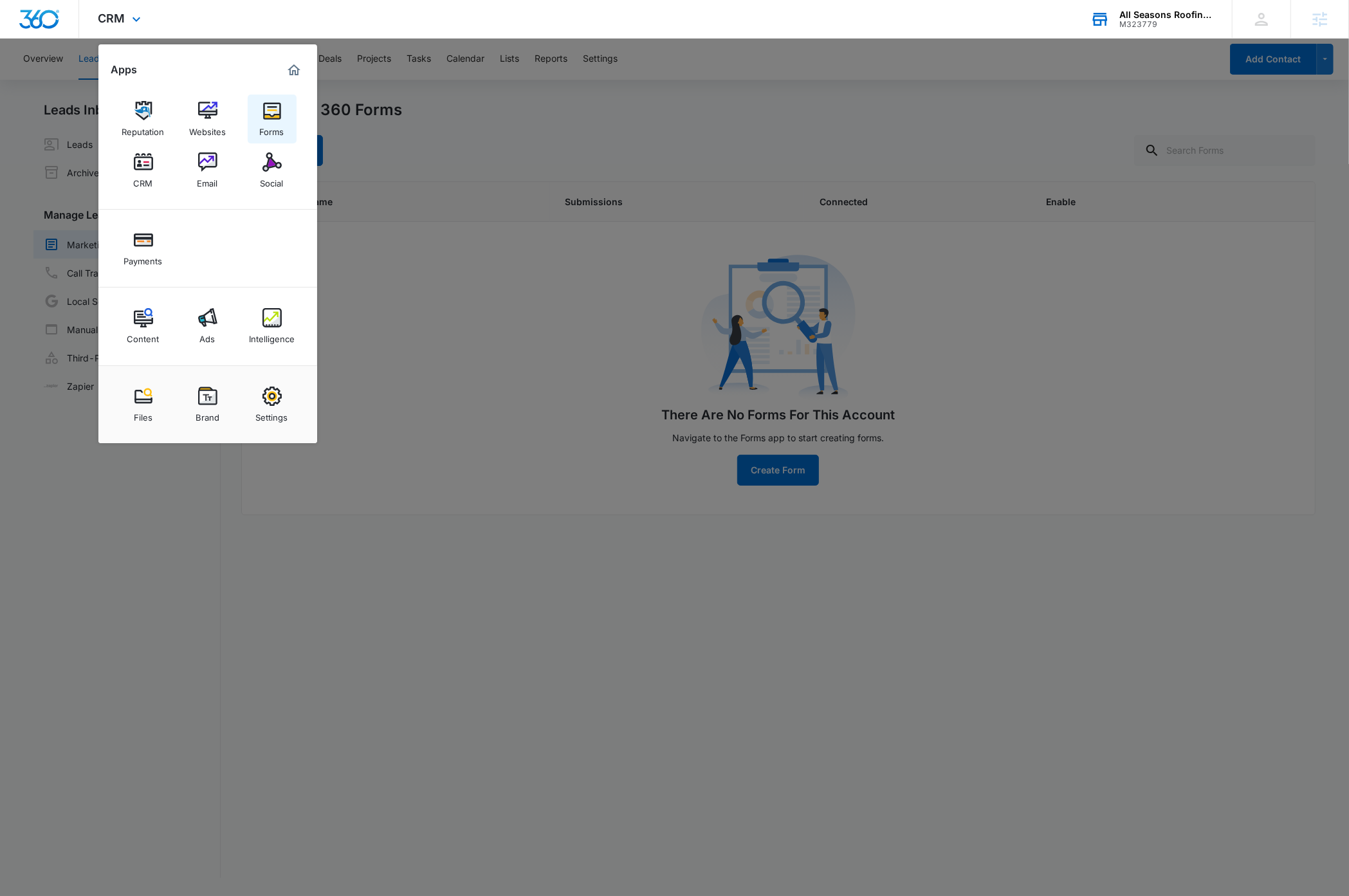
click at [274, 109] on img at bounding box center [272, 111] width 19 height 19
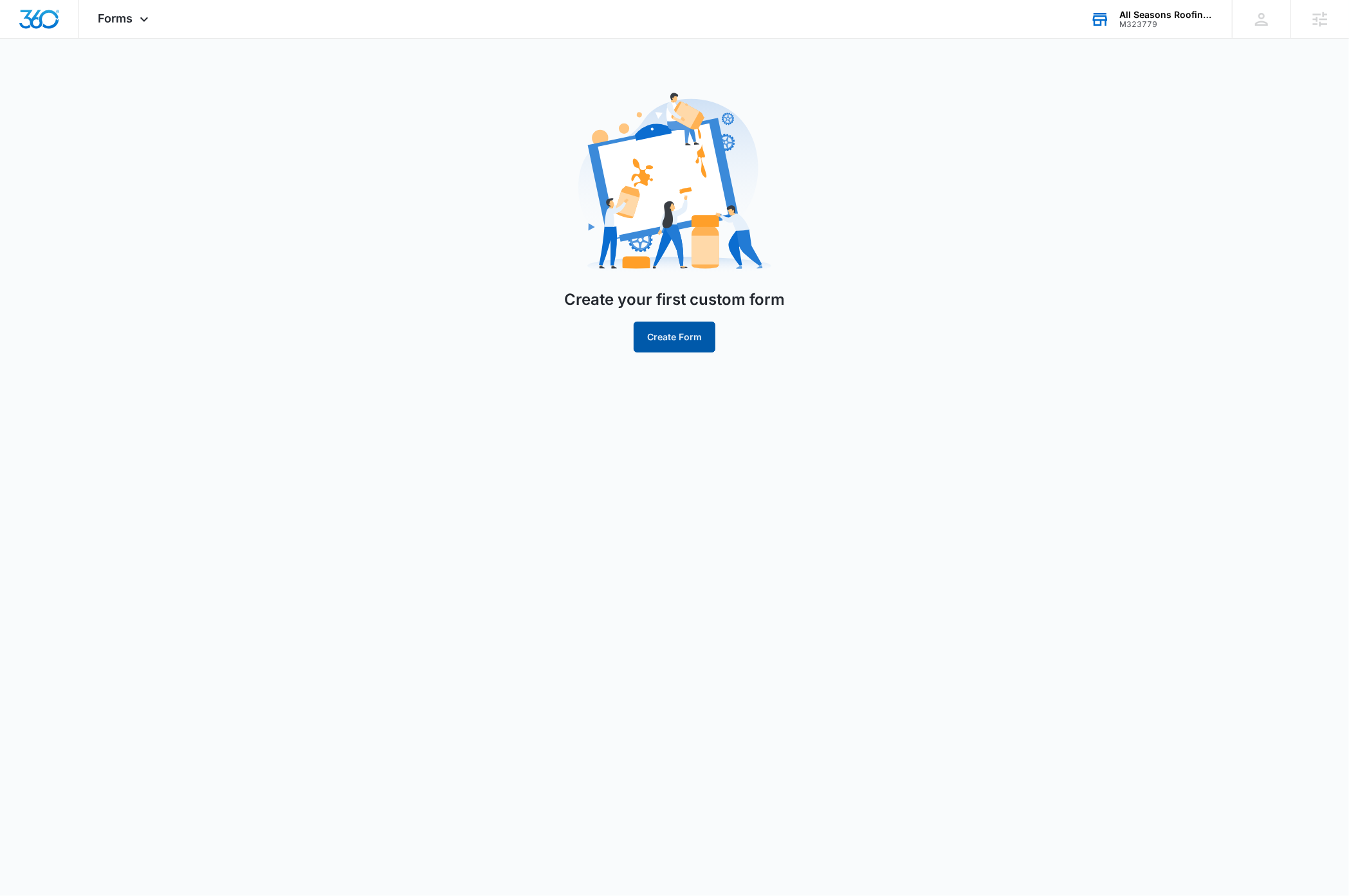
click at [672, 340] on button "Create Form" at bounding box center [674, 336] width 82 height 31
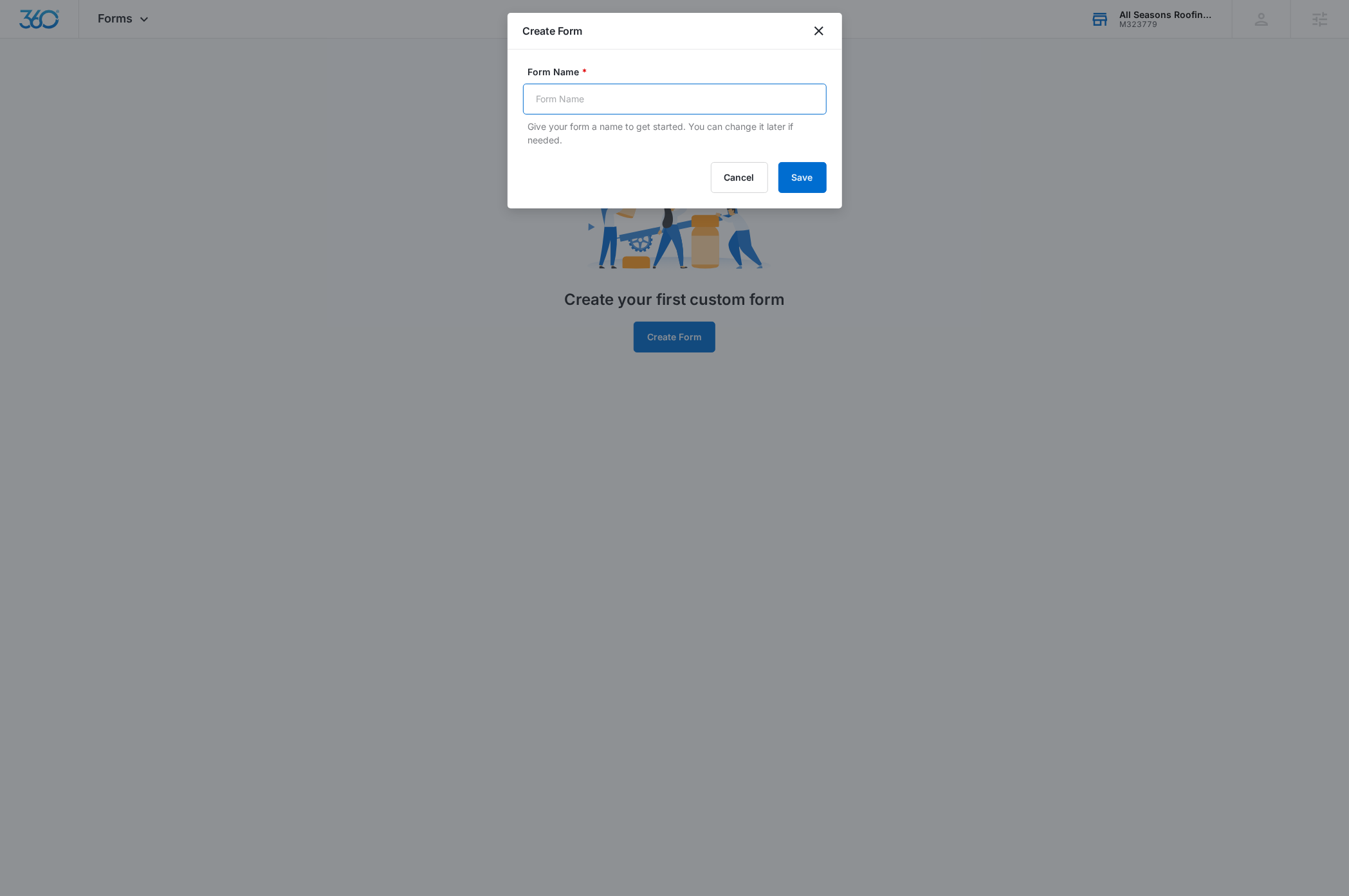
click at [588, 97] on input "Form Name *" at bounding box center [675, 98] width 304 height 31
type input "Get A Quote"
click at [798, 175] on button "Save" at bounding box center [802, 177] width 48 height 31
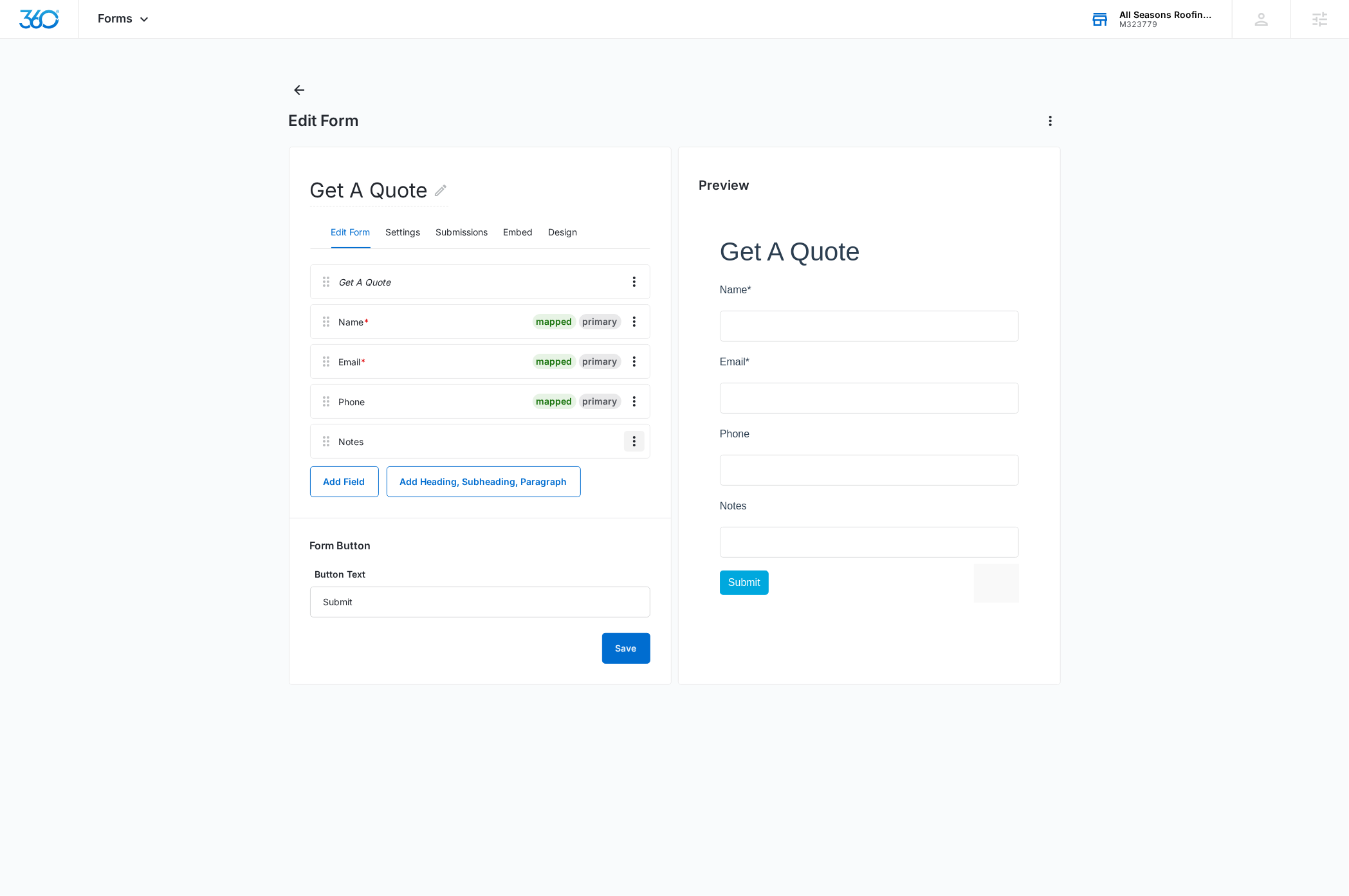
click at [636, 444] on icon "Overflow Menu" at bounding box center [634, 441] width 16 height 16
click at [609, 499] on div "Delete" at bounding box center [599, 497] width 27 height 9
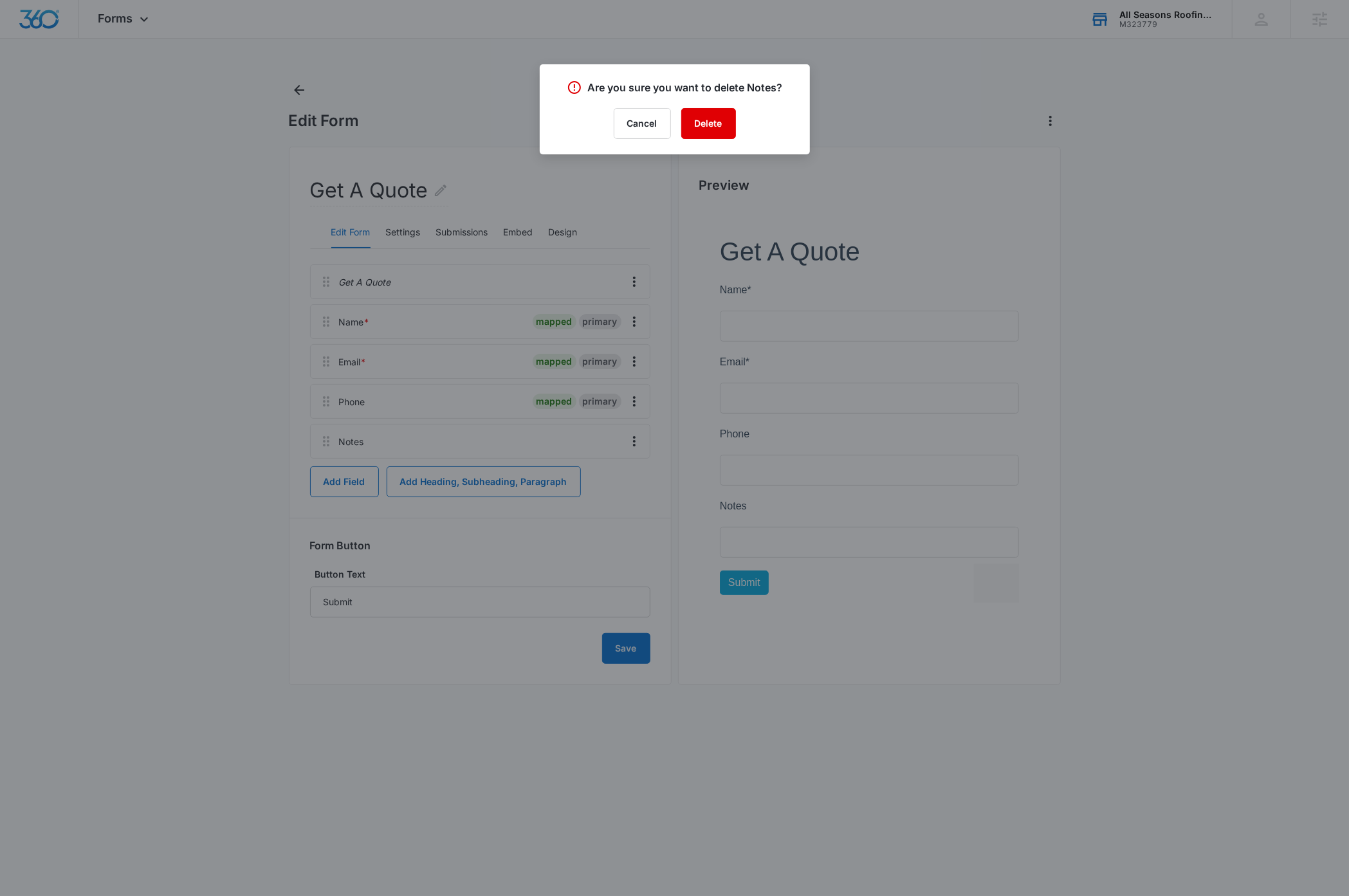
click at [716, 128] on button "Delete" at bounding box center [708, 123] width 54 height 31
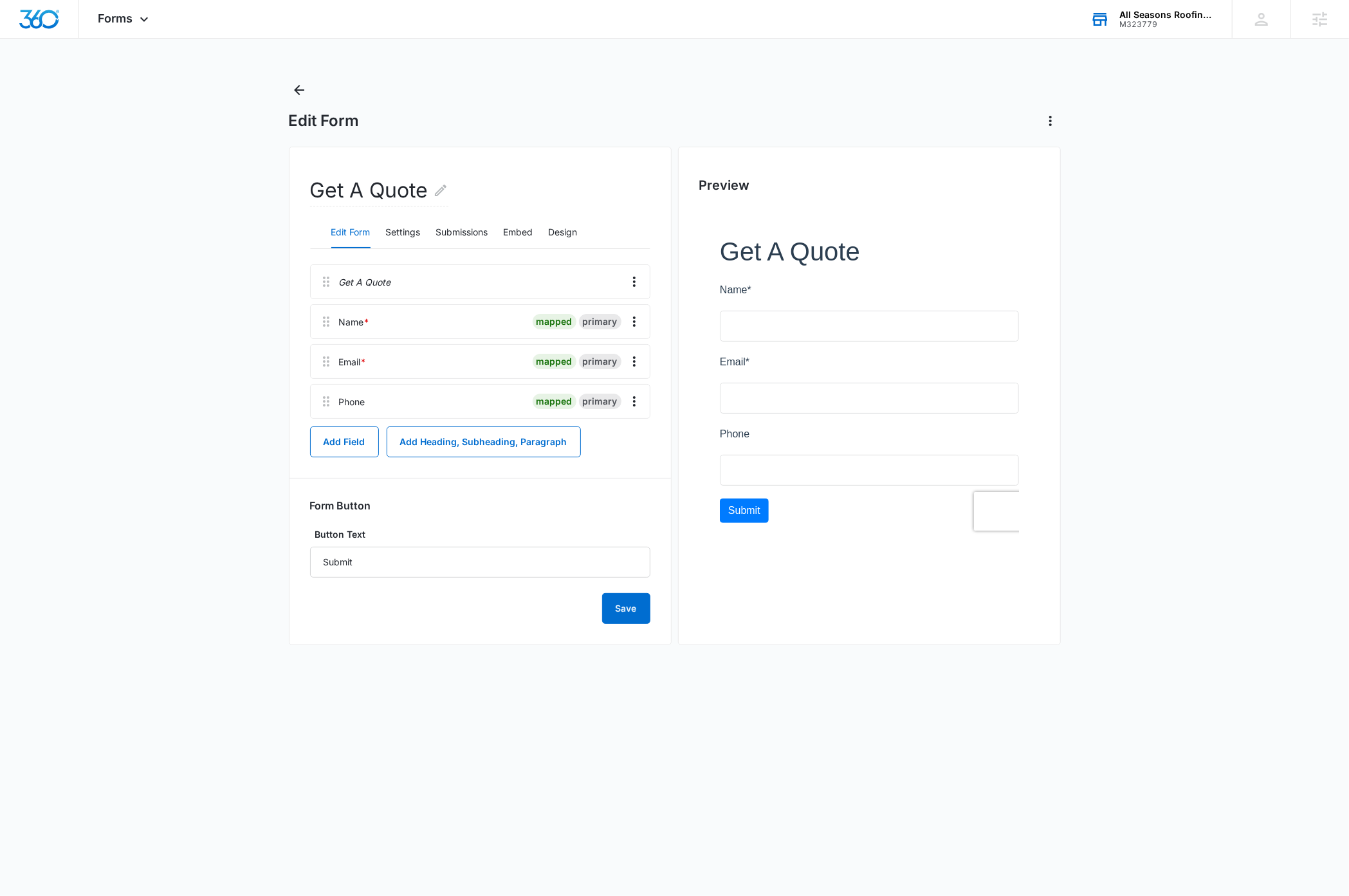
click at [173, 458] on main "Edit Form Get A Quote Edit Form Settings Submissions Embed Design Get A Quote N…" at bounding box center [674, 375] width 1349 height 591
click at [364, 446] on button "Add Field" at bounding box center [344, 442] width 69 height 31
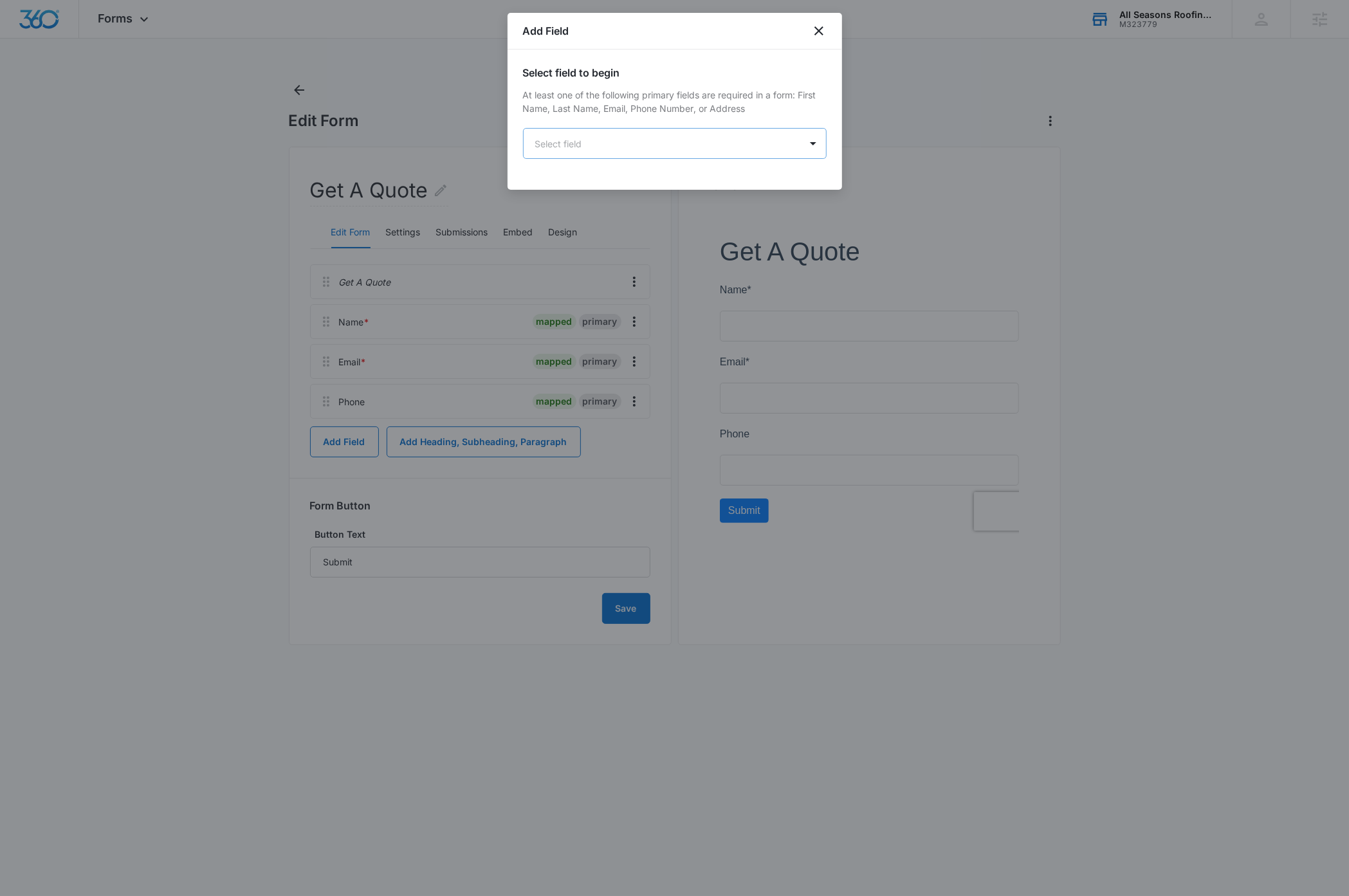
click at [630, 138] on body "Forms Apps Reputation Websites Forms CRM Email Social Payments Content Ads Inte…" at bounding box center [674, 448] width 1349 height 896
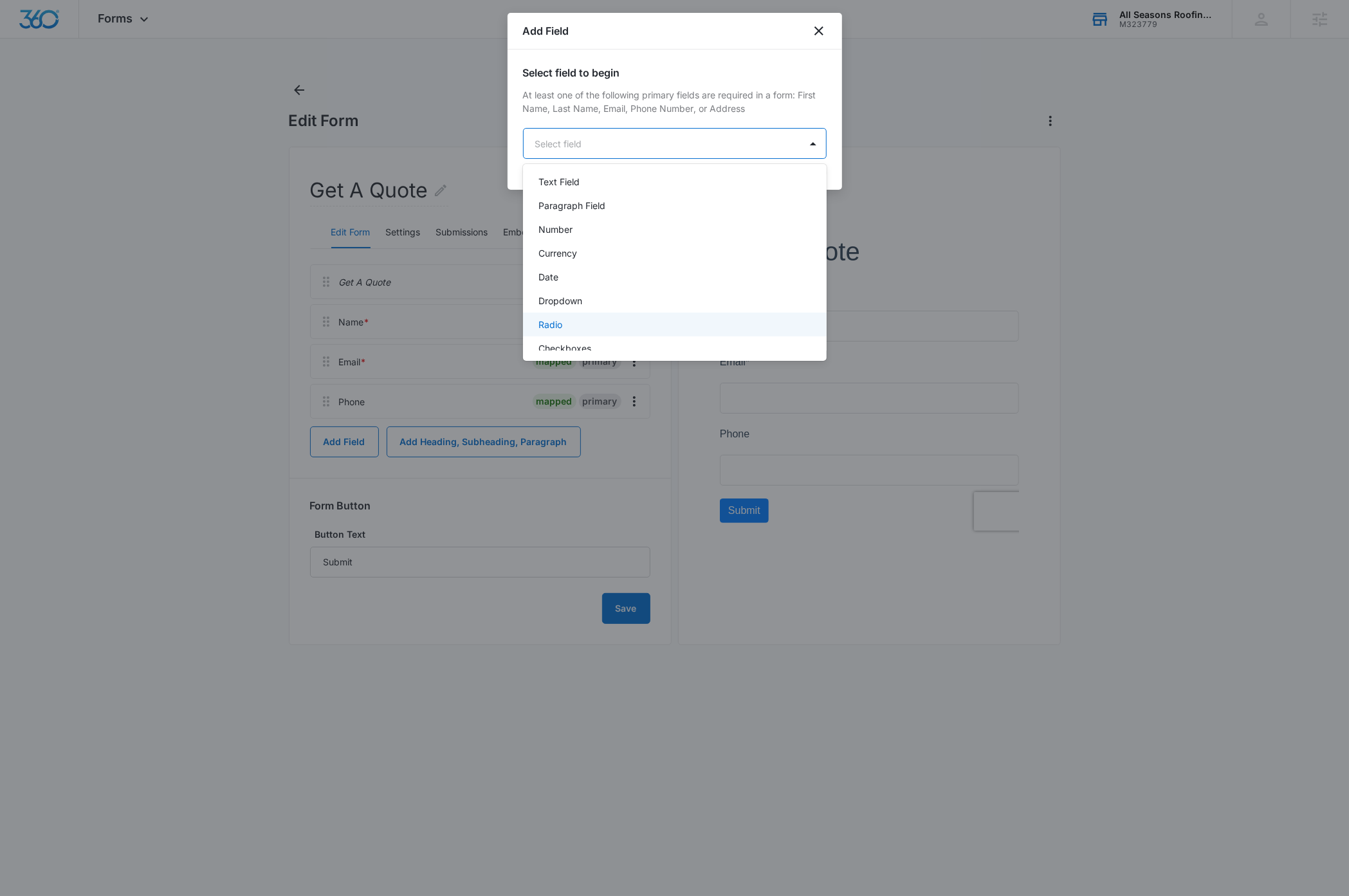
scroll to position [154, 0]
click at [602, 240] on p "Paragraph Field" at bounding box center [572, 242] width 67 height 14
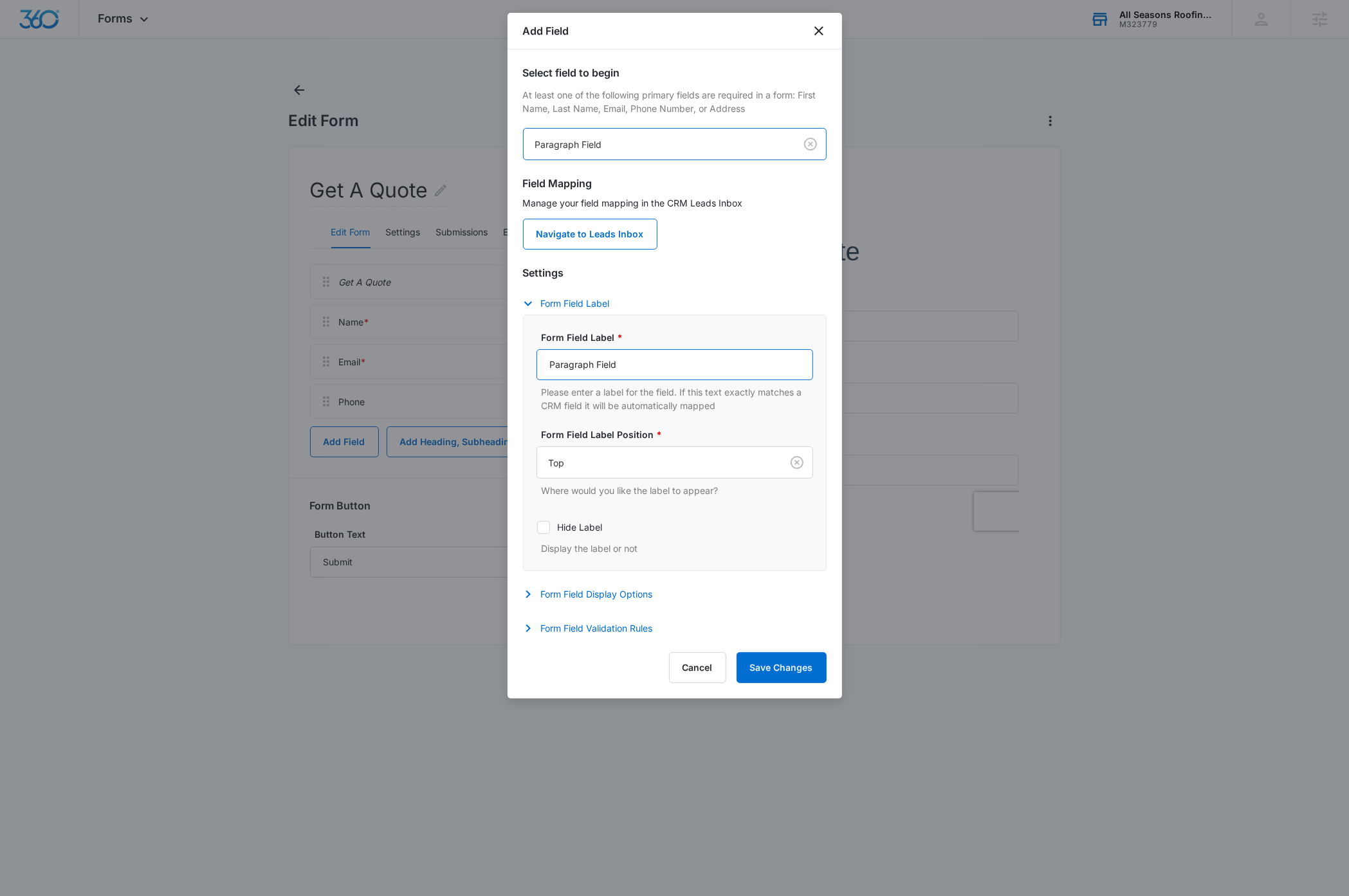
click at [641, 367] on input "Paragraph Field" at bounding box center [674, 364] width 277 height 31
type input "How can we help?"
click at [772, 671] on button "Save Changes" at bounding box center [782, 667] width 90 height 31
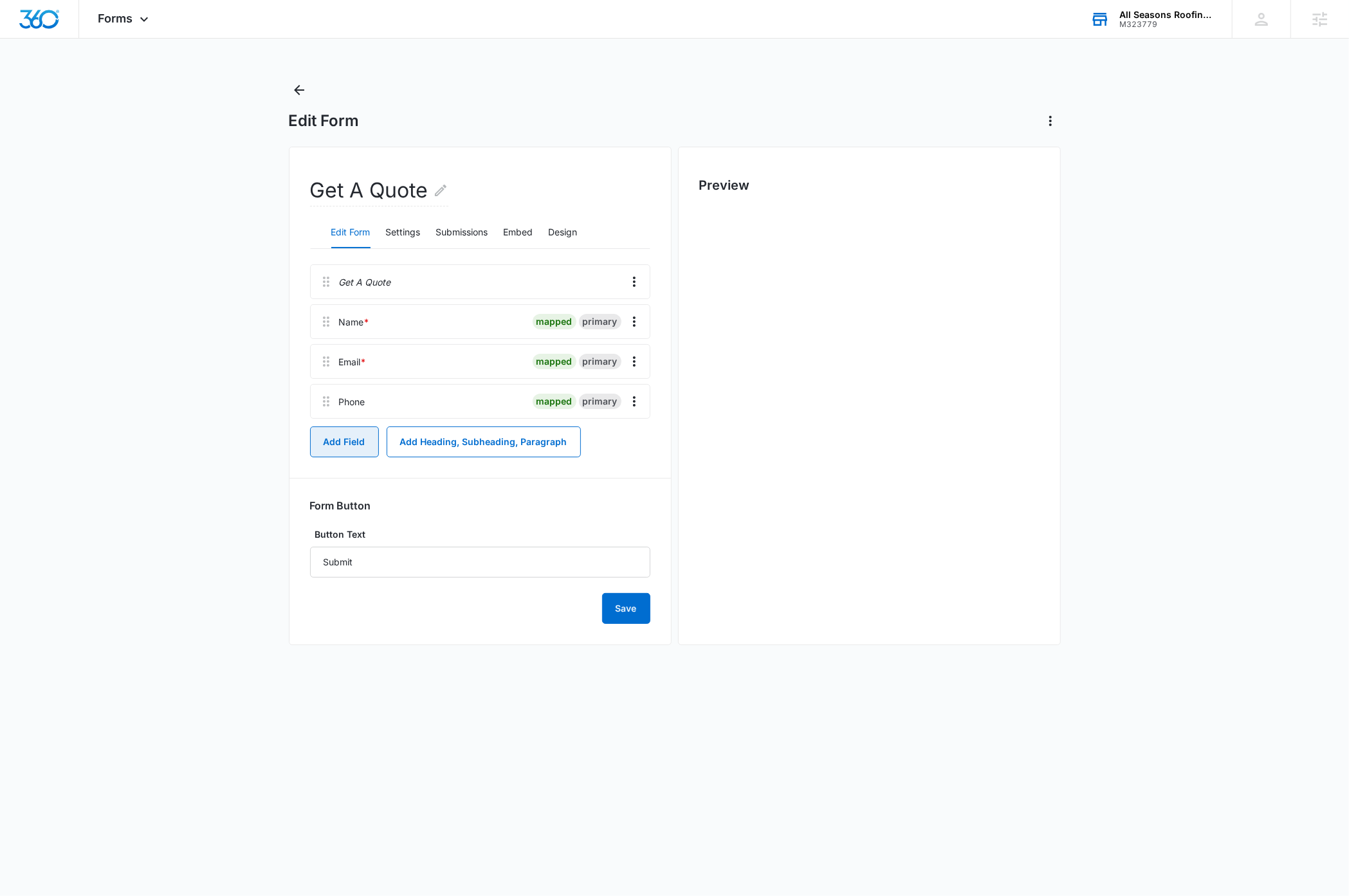
scroll to position [0, 0]
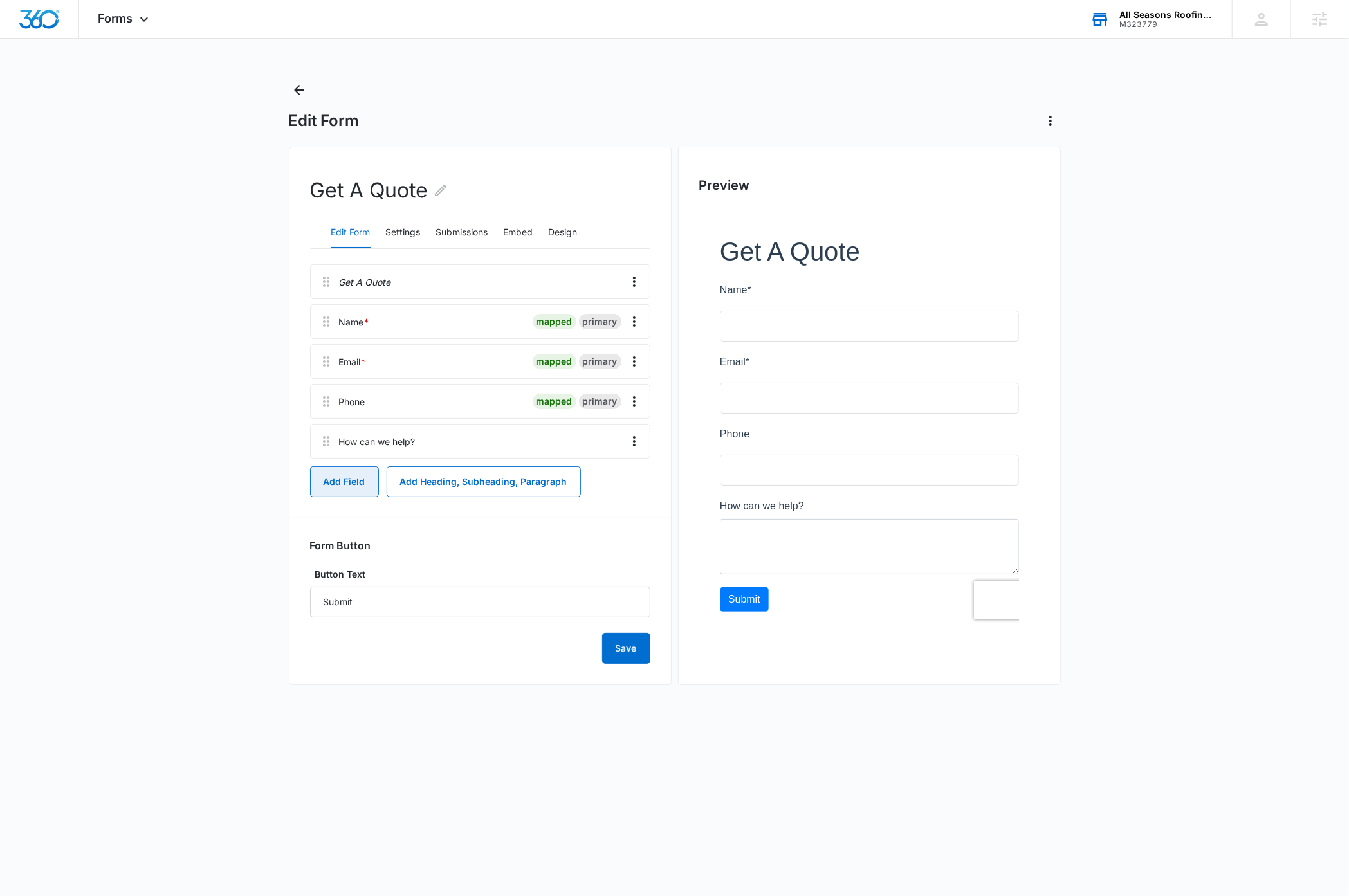
click at [343, 486] on button "Add Field" at bounding box center [344, 481] width 69 height 31
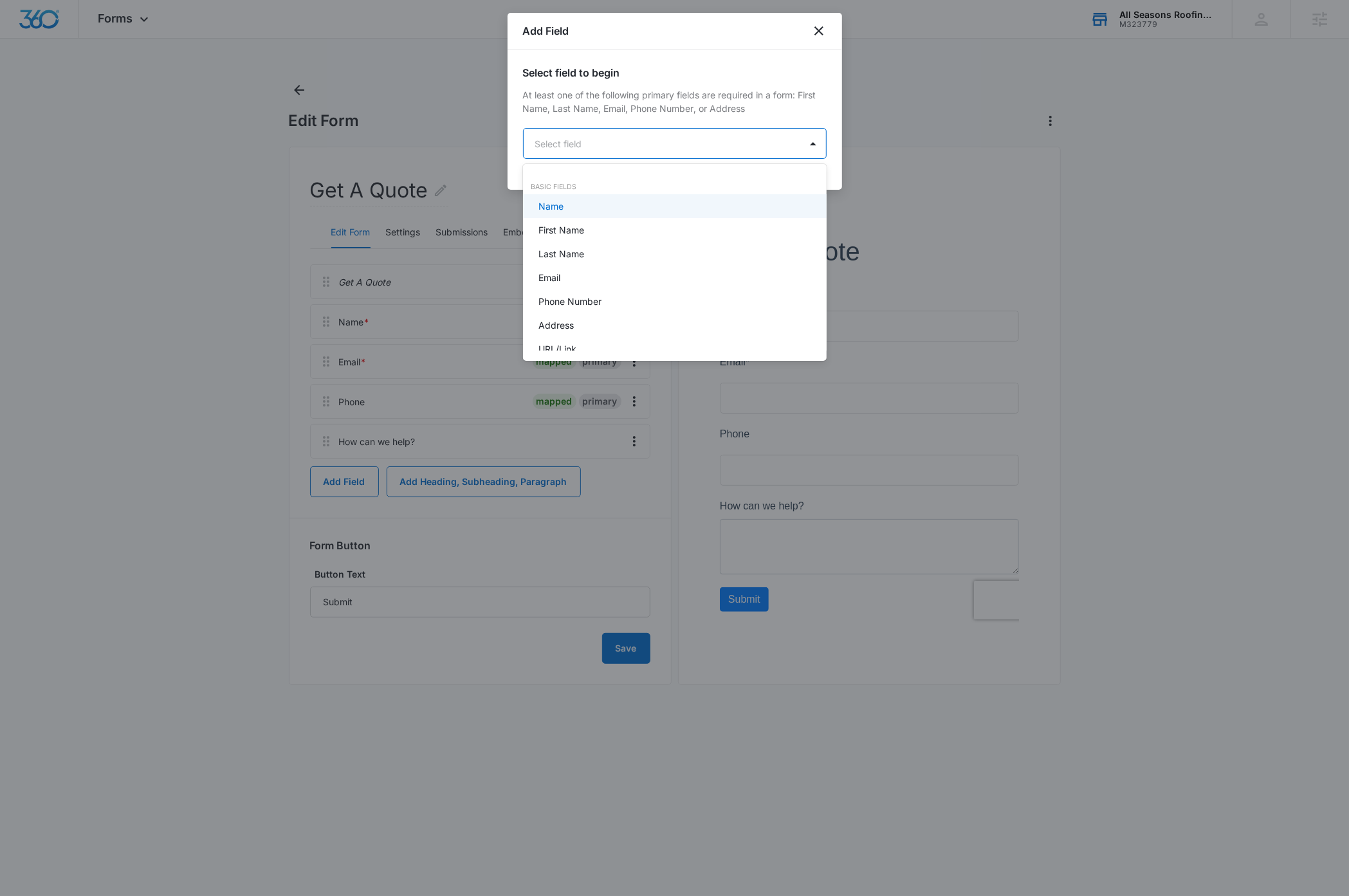
click at [652, 142] on body "Forms Apps Reputation Websites Forms CRM Email Social Payments Content Ads Inte…" at bounding box center [674, 448] width 1349 height 896
click at [625, 308] on div "Checkboxes" at bounding box center [673, 312] width 270 height 14
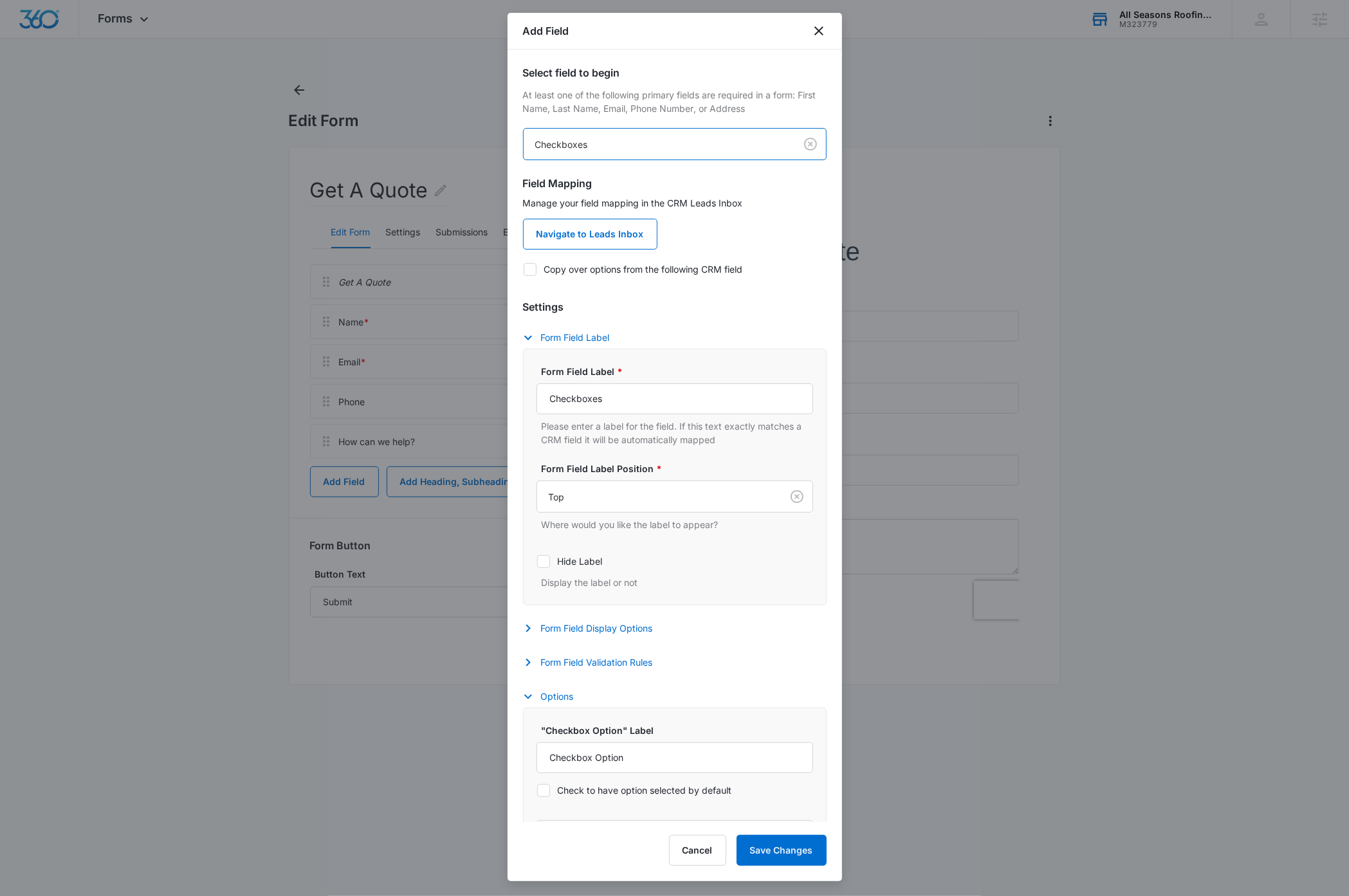
click at [533, 269] on icon at bounding box center [530, 269] width 12 height 12
click at [524, 269] on input "Copy over options from the following CRM field" at bounding box center [523, 269] width 1 height 1
checkbox input "true"
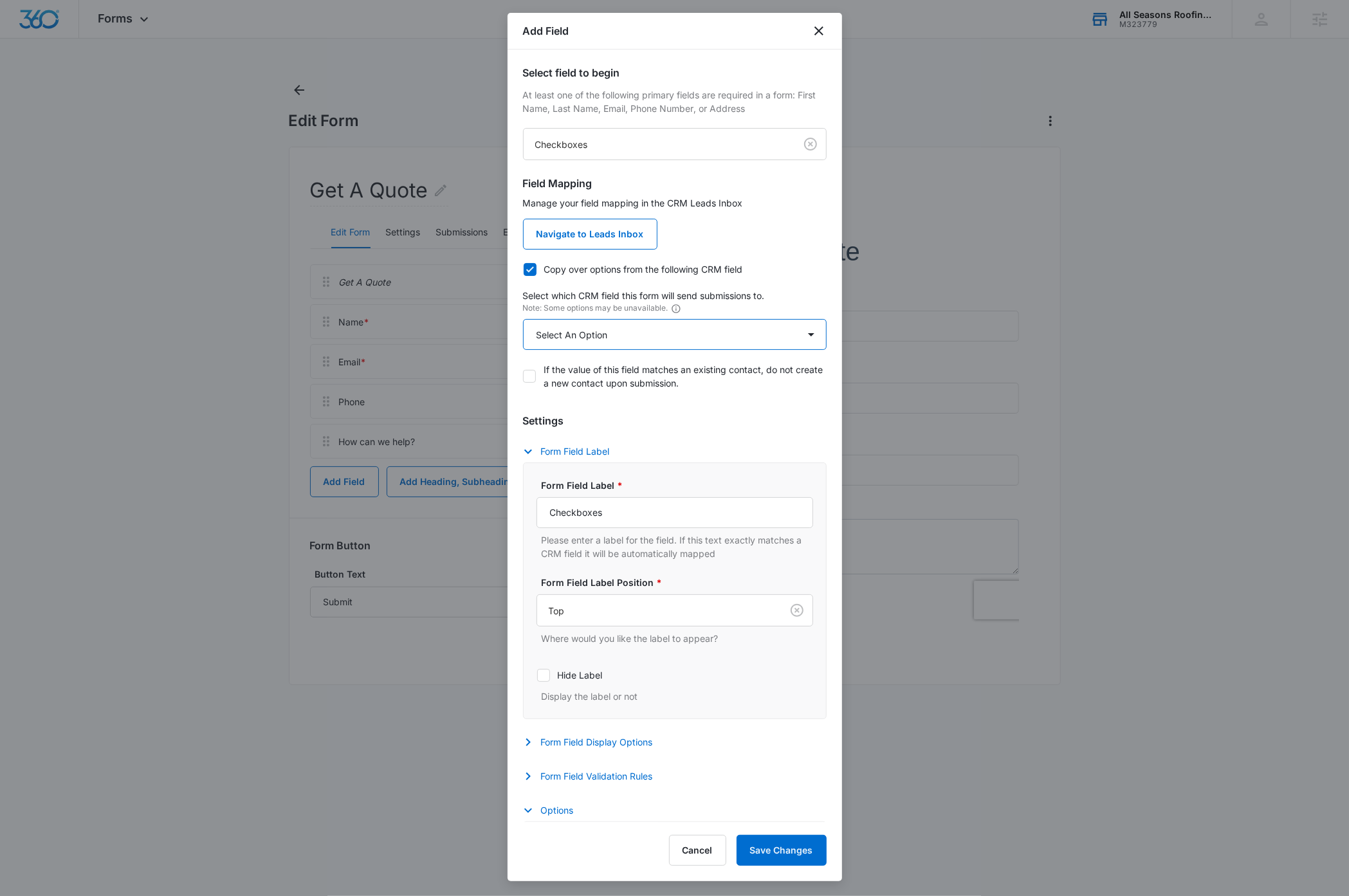
click at [600, 329] on select "Select An Option Select An Option Review Request Which service are you interest…" at bounding box center [675, 334] width 304 height 31
select select "350"
click at [523, 319] on select "Select An Option Select An Option Review Request Which service are you interest…" at bounding box center [675, 334] width 304 height 31
click at [656, 520] on input "Checkboxes" at bounding box center [674, 512] width 277 height 31
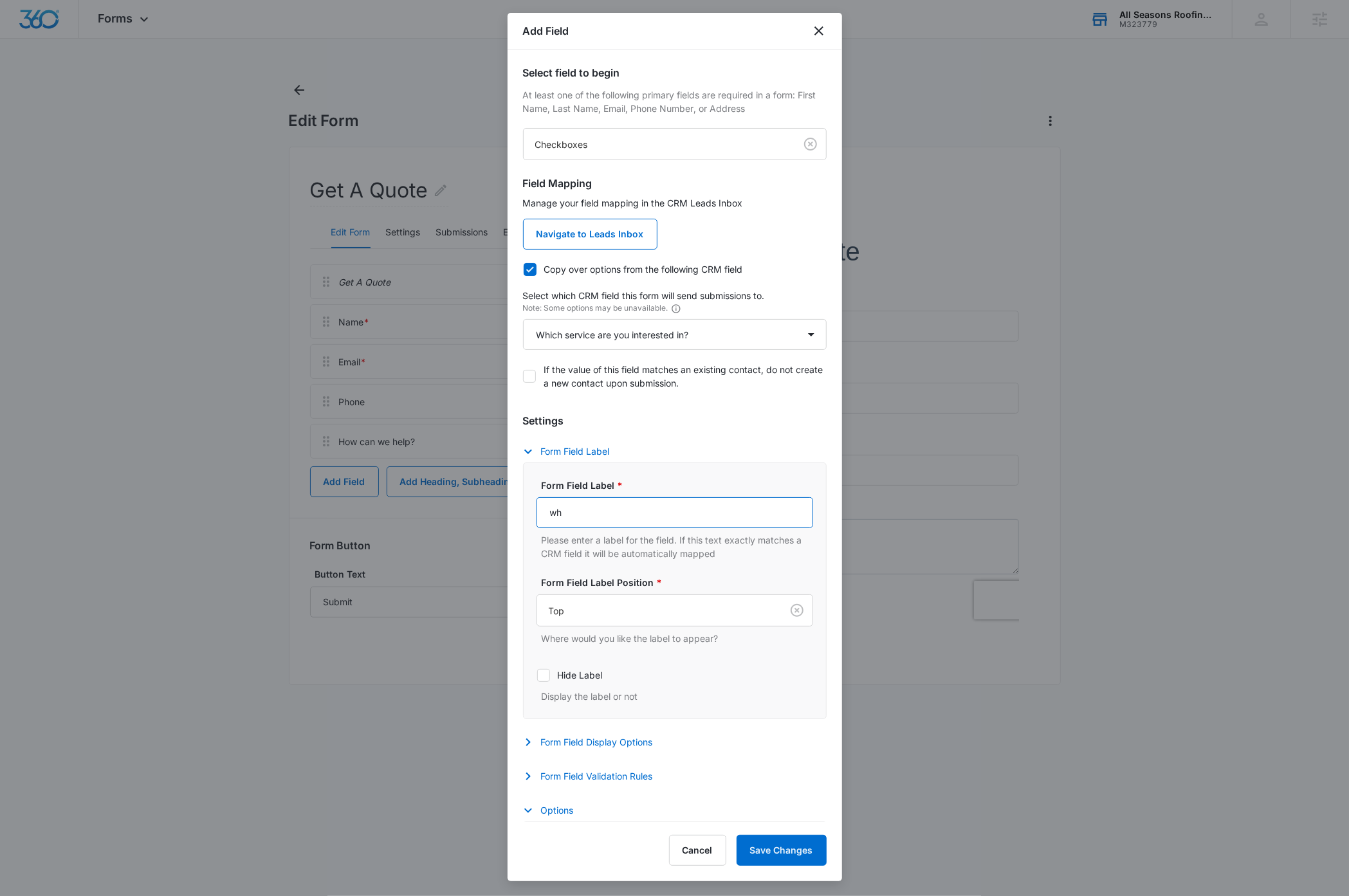
type input "Which service are you interested in?"
click at [822, 435] on div "Select field to begin At least one of the following primary fields are required…" at bounding box center [675, 435] width 334 height 772
click at [587, 448] on button "Form Field Label" at bounding box center [573, 451] width 100 height 16
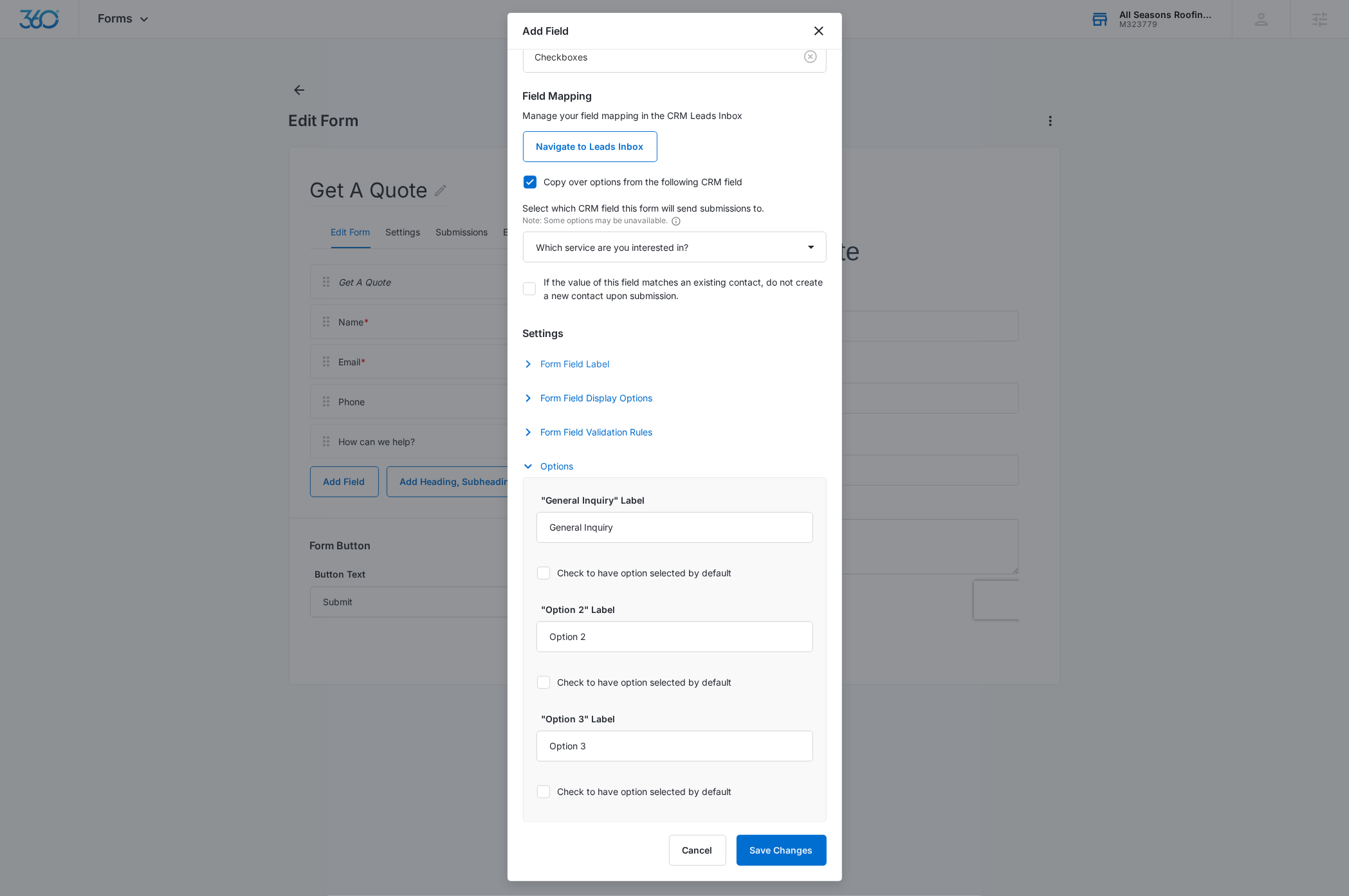
scroll to position [91, 0]
click at [555, 464] on button "Options" at bounding box center [555, 466] width 64 height 16
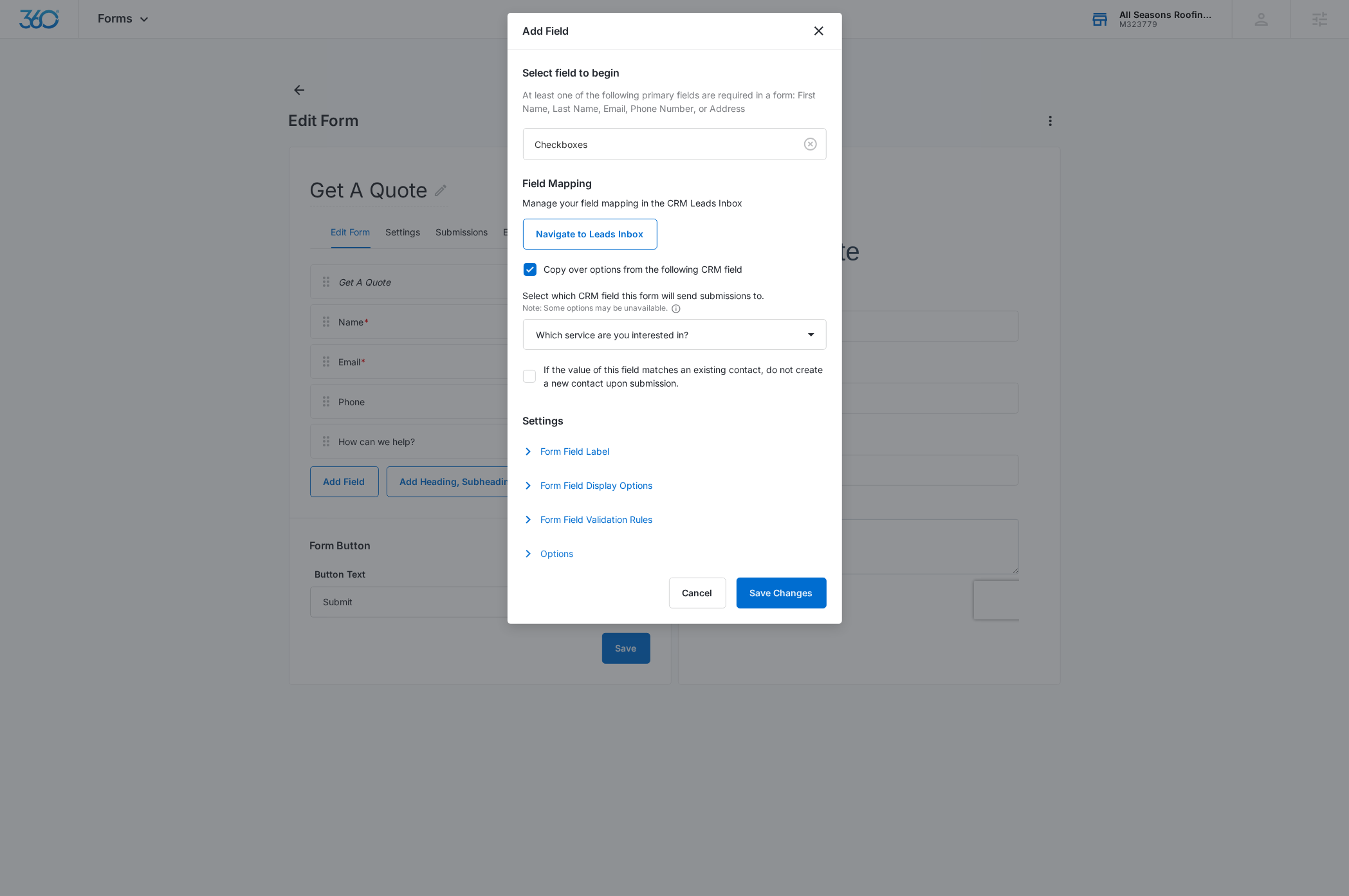
scroll to position [0, 0]
click at [552, 556] on button "Options" at bounding box center [555, 554] width 64 height 16
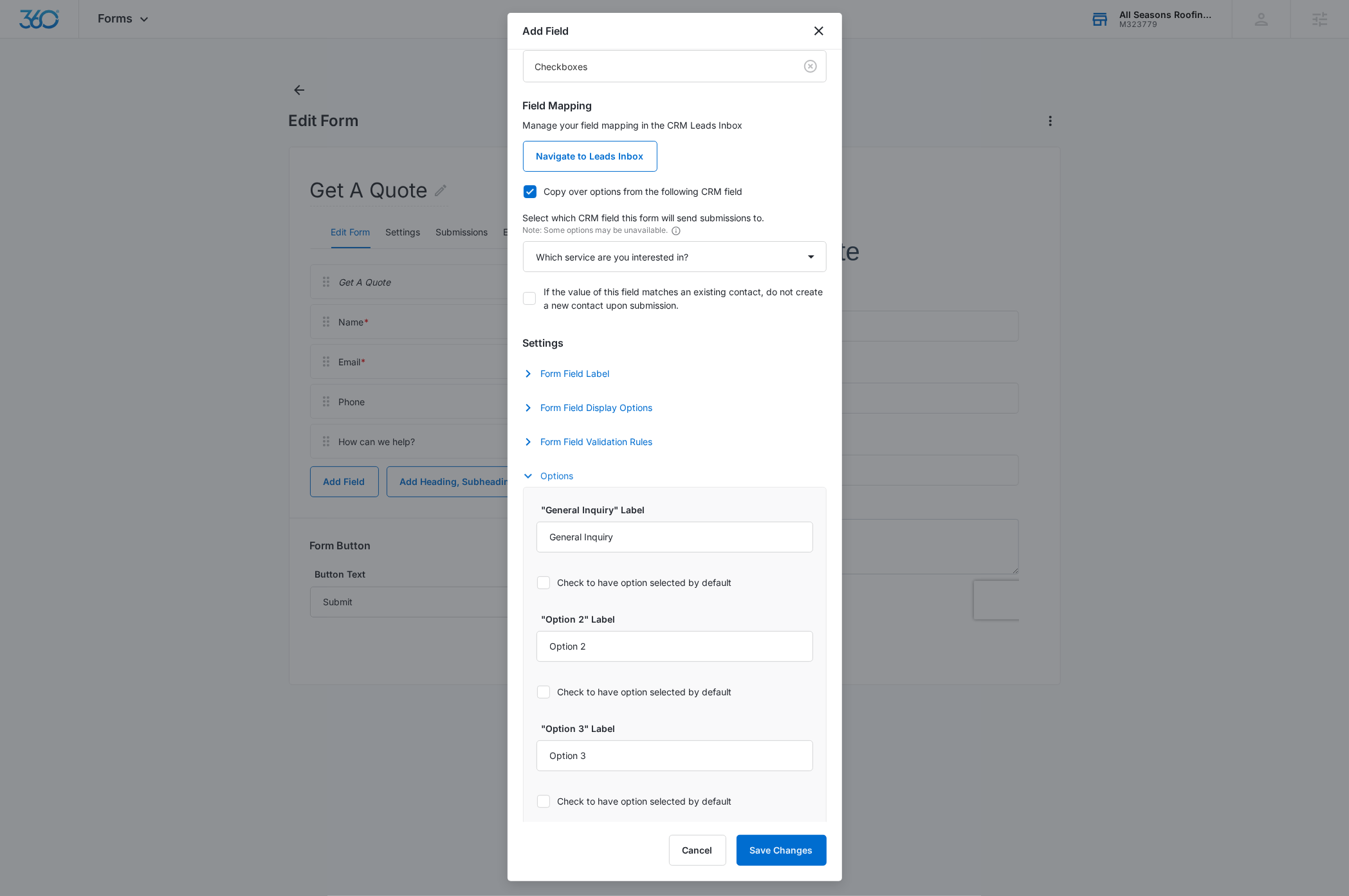
scroll to position [91, 0]
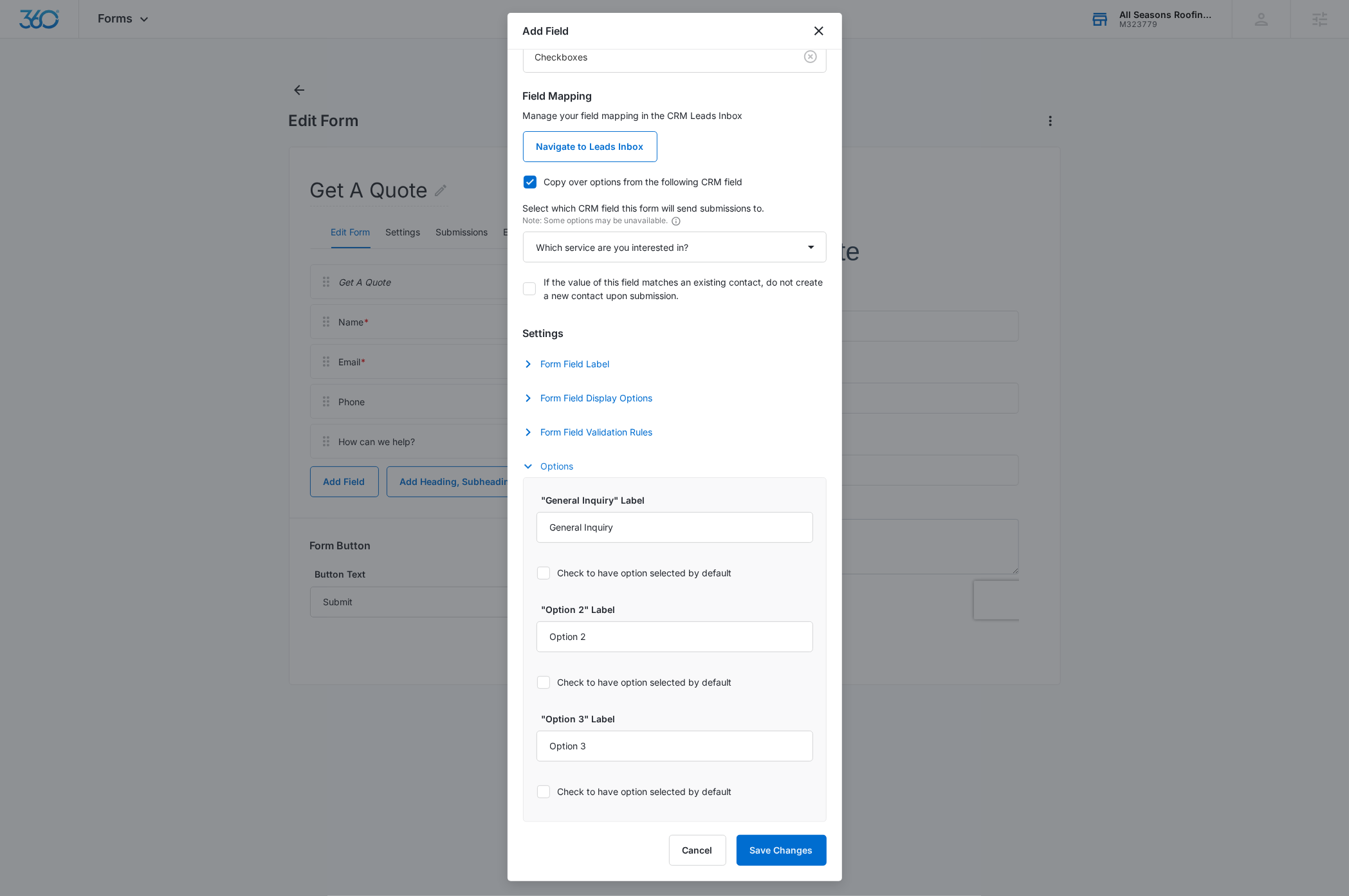
click at [554, 464] on button "Options" at bounding box center [555, 466] width 64 height 16
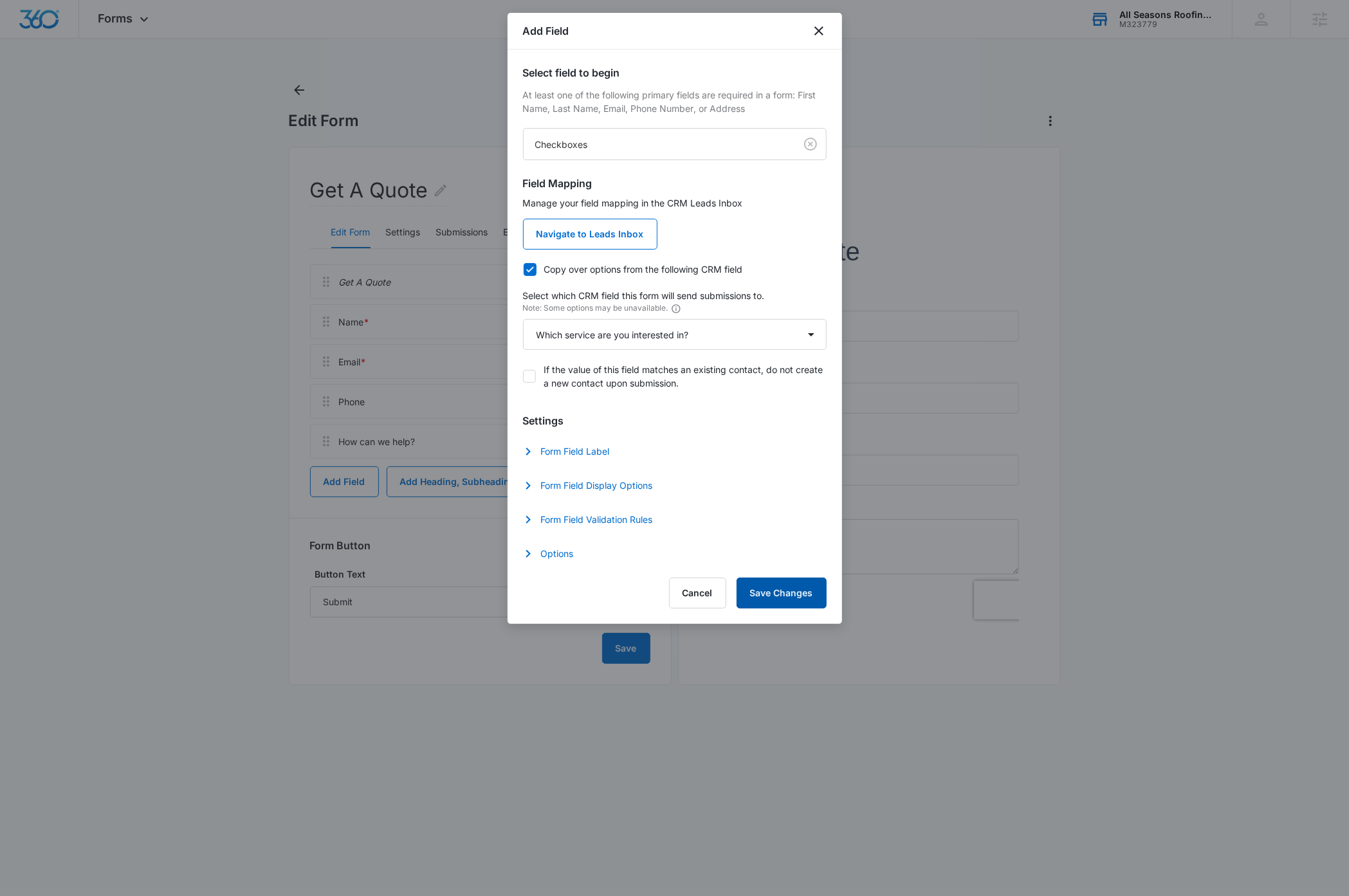
click at [777, 596] on button "Save Changes" at bounding box center [782, 592] width 90 height 31
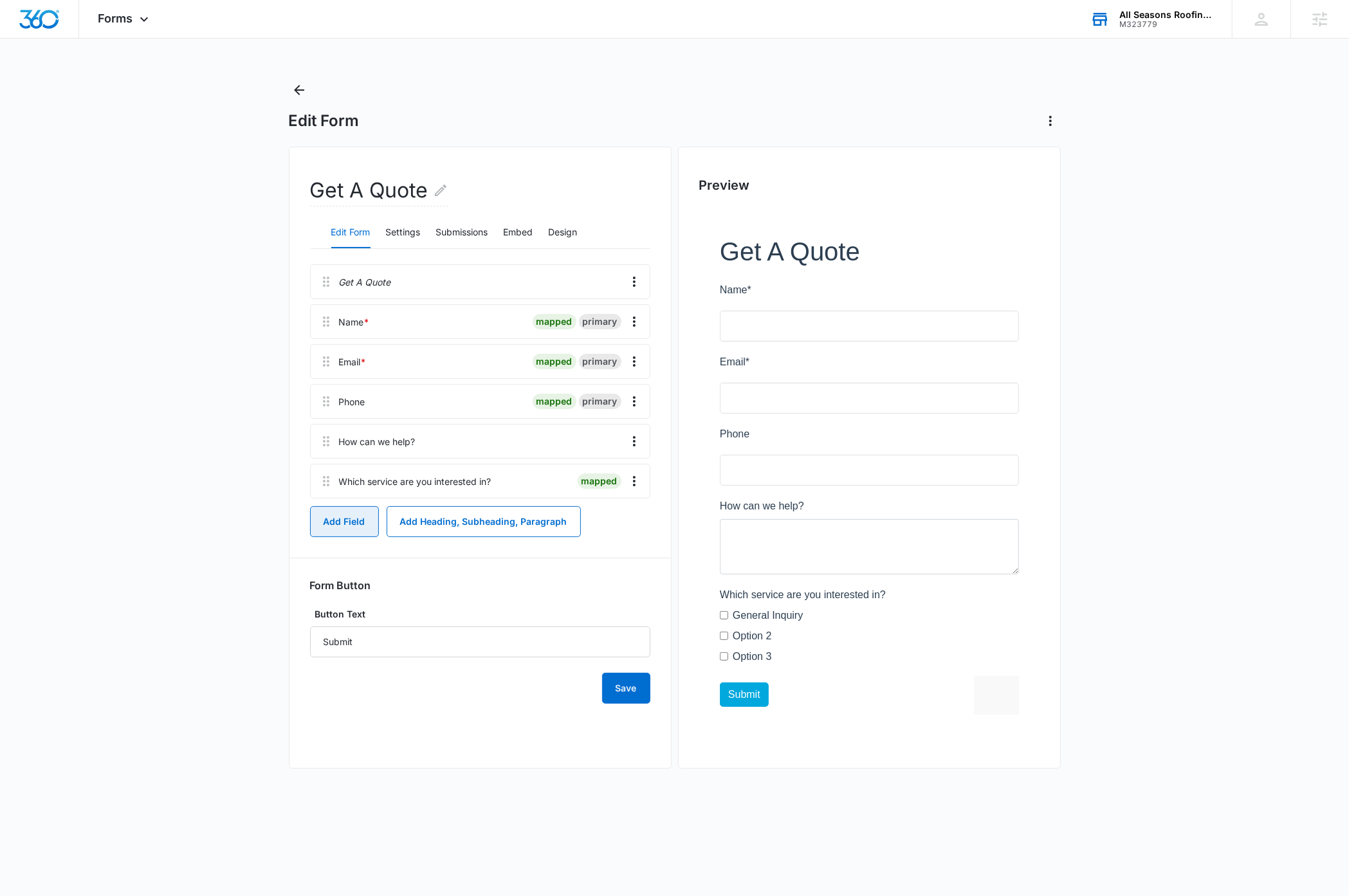
click at [332, 520] on button "Add Field" at bounding box center [344, 521] width 69 height 31
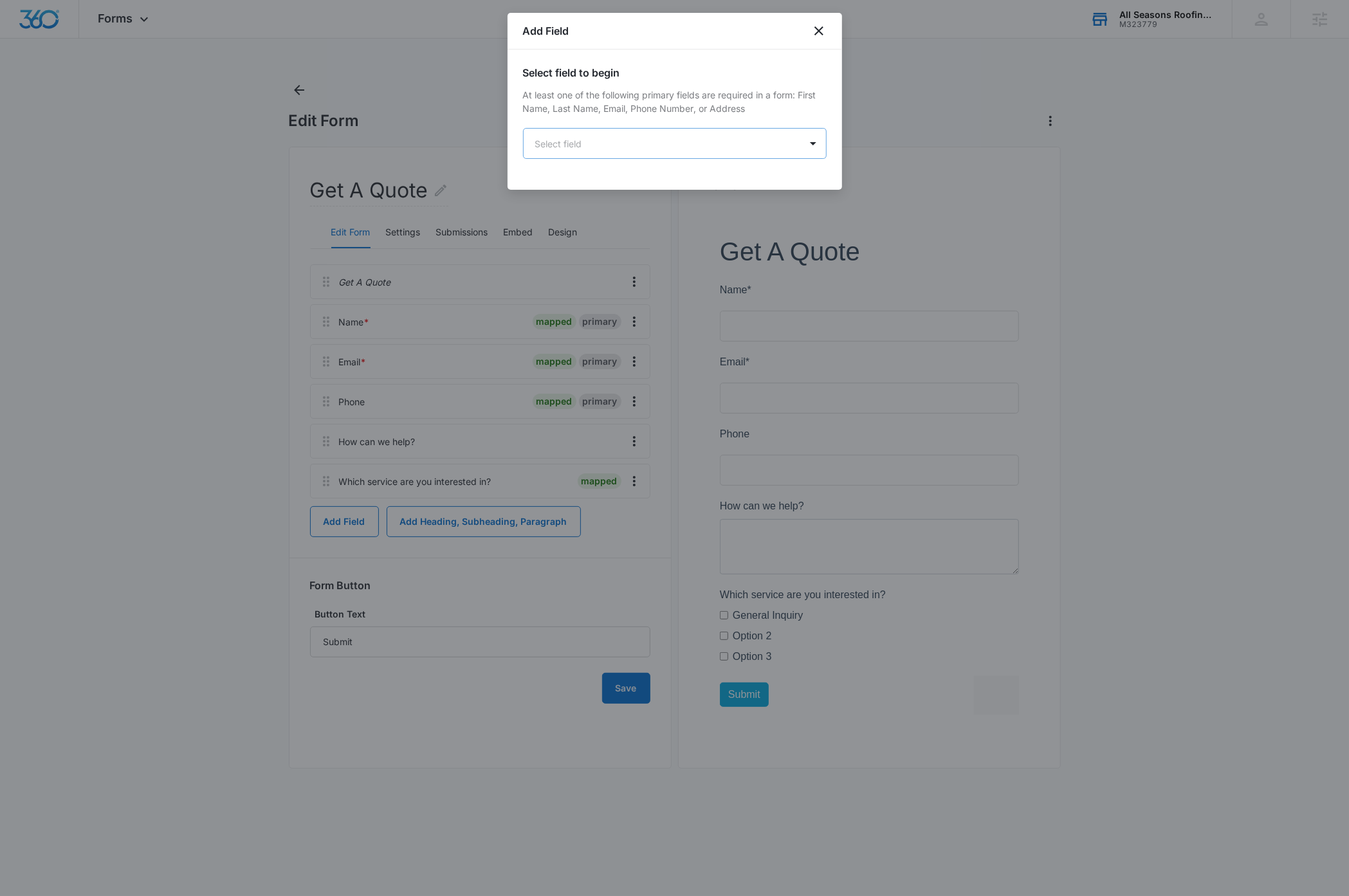
click at [601, 144] on body "Forms Apps Reputation Websites Forms CRM Email Social Payments Content Ads Inte…" at bounding box center [674, 448] width 1349 height 896
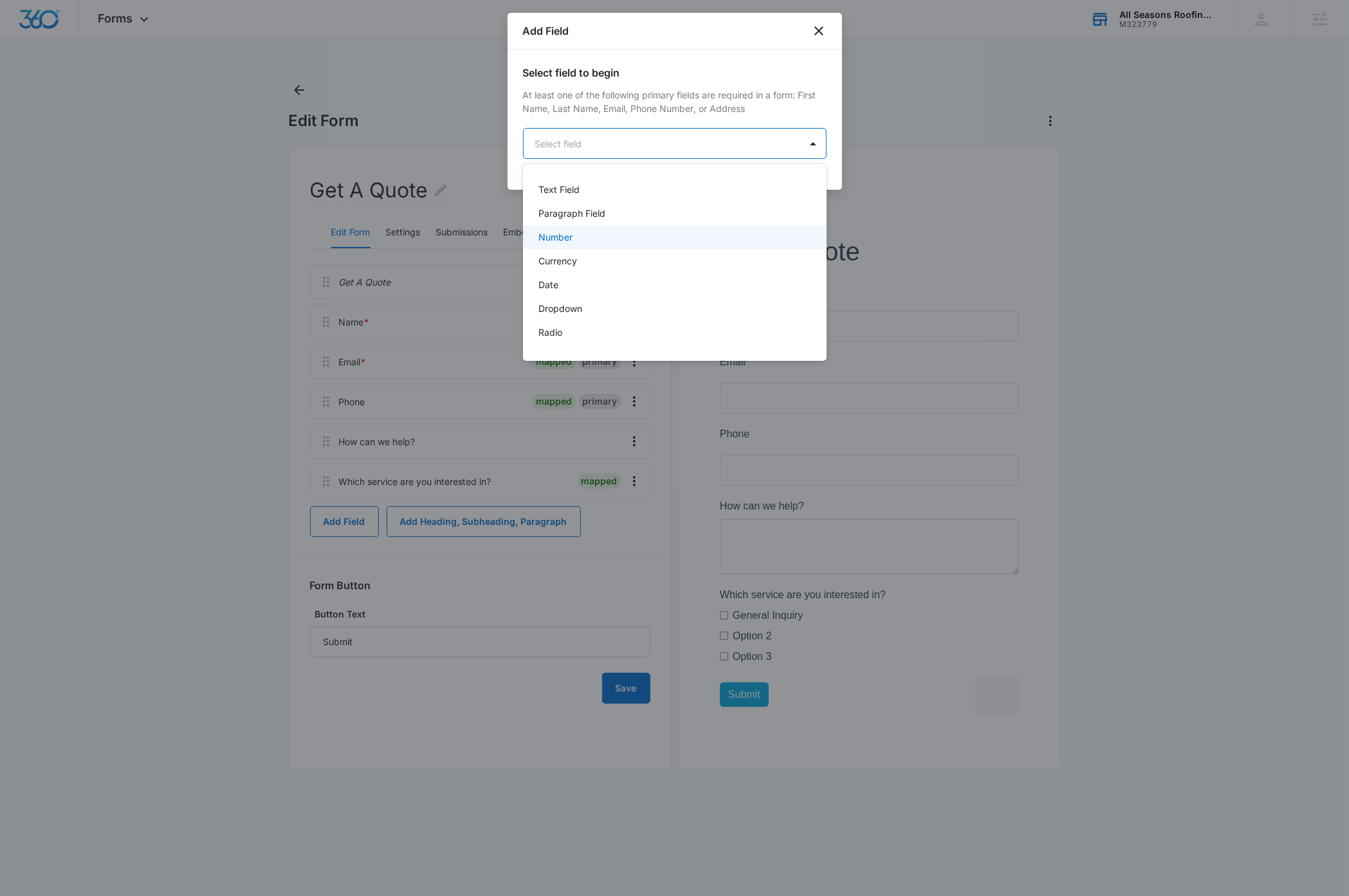
scroll to position [225, 0]
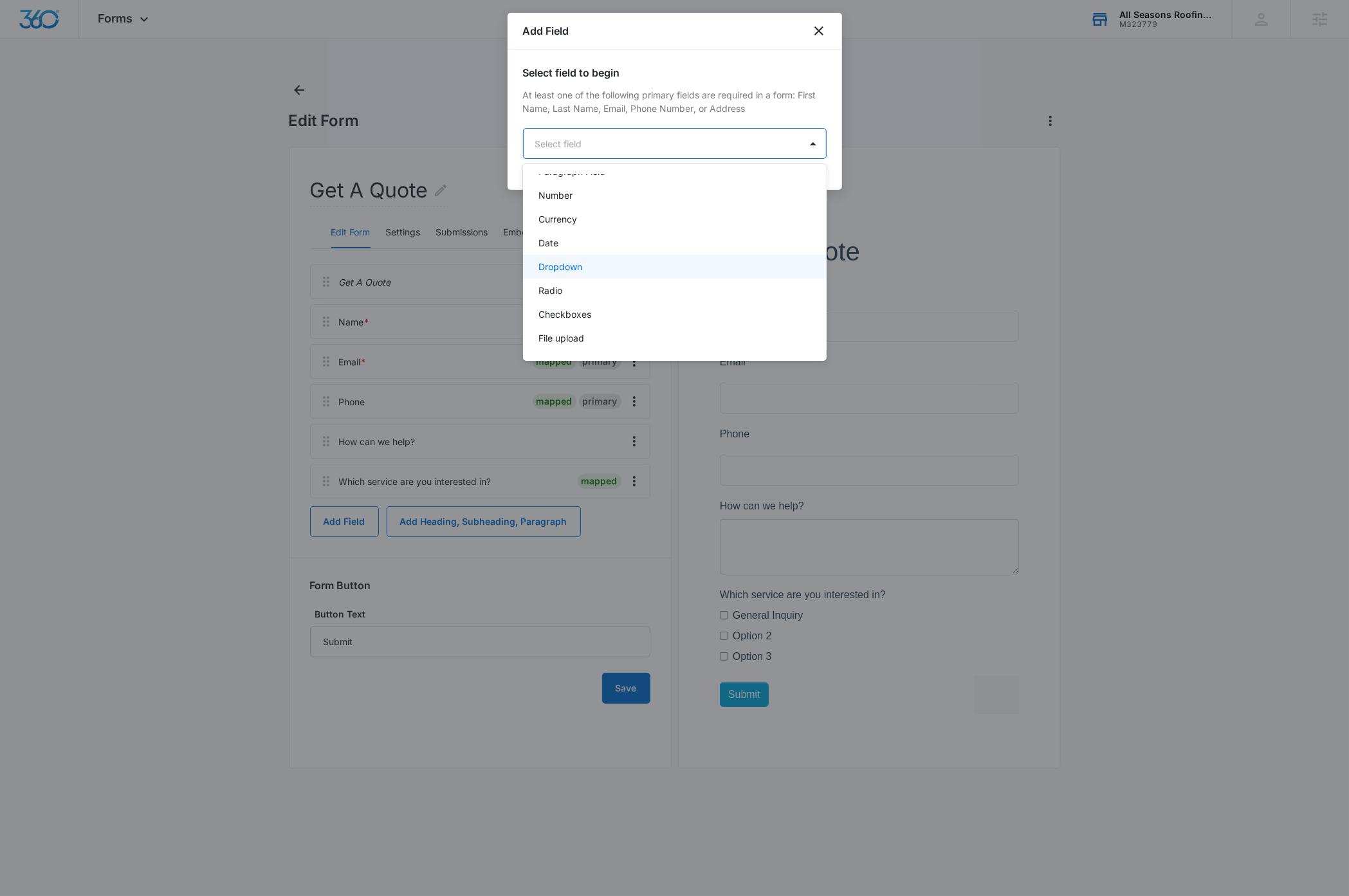
click at [593, 262] on div "Dropdown" at bounding box center [673, 266] width 270 height 14
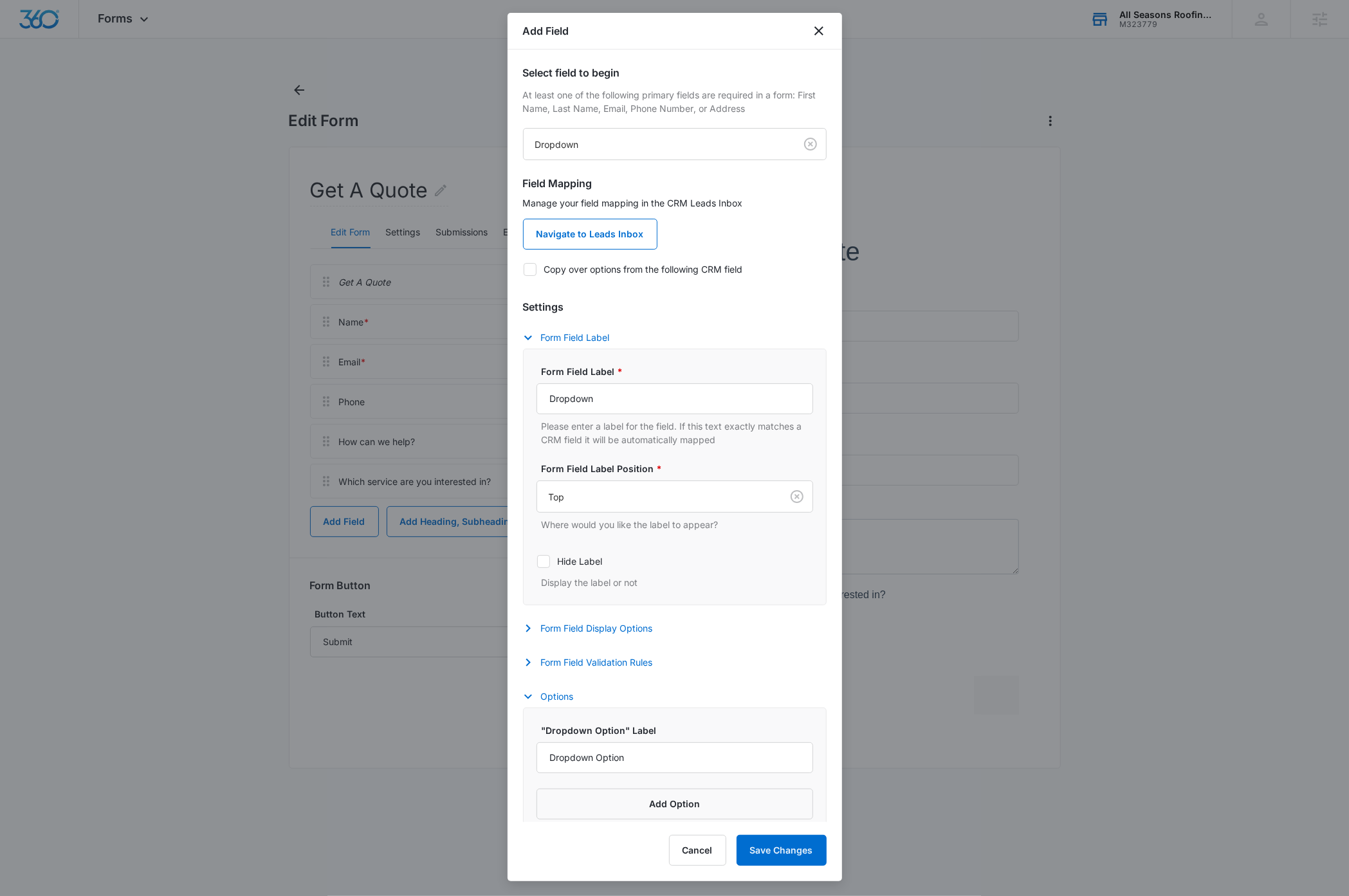
click at [531, 270] on icon at bounding box center [529, 269] width 7 height 6
click at [524, 270] on input "Copy over options from the following CRM field" at bounding box center [523, 269] width 1 height 1
checkbox input "true"
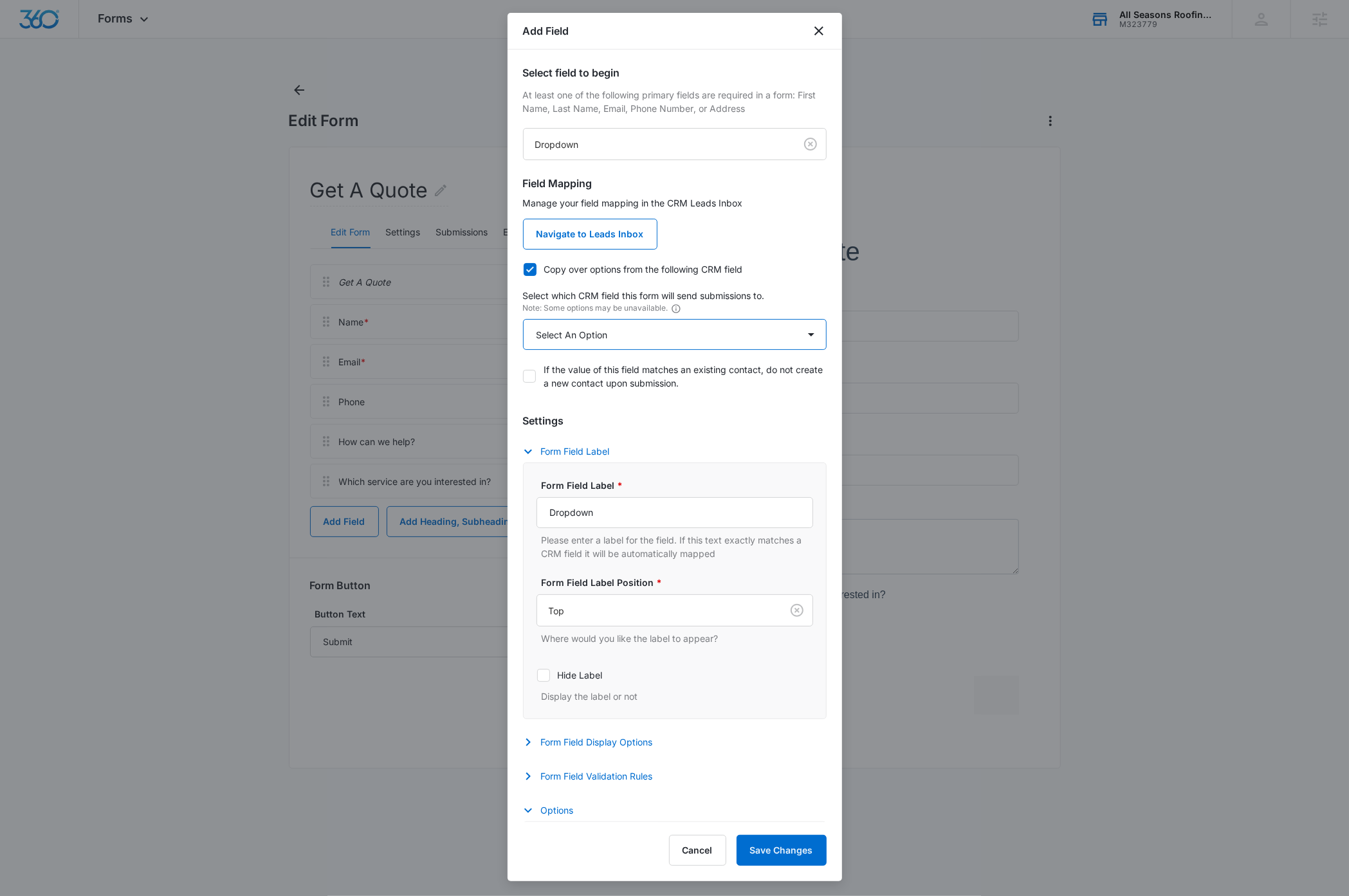
click at [669, 341] on select "Select An Option Select An Option Agree to Subscribe Best Way To Contact Qualif…" at bounding box center [675, 334] width 304 height 31
select select "333"
click at [523, 319] on select "Select An Option Select An Option Agree to Subscribe Best Way To Contact Qualif…" at bounding box center [675, 334] width 304 height 31
click at [629, 517] on input "Dropdown" at bounding box center [674, 512] width 277 height 31
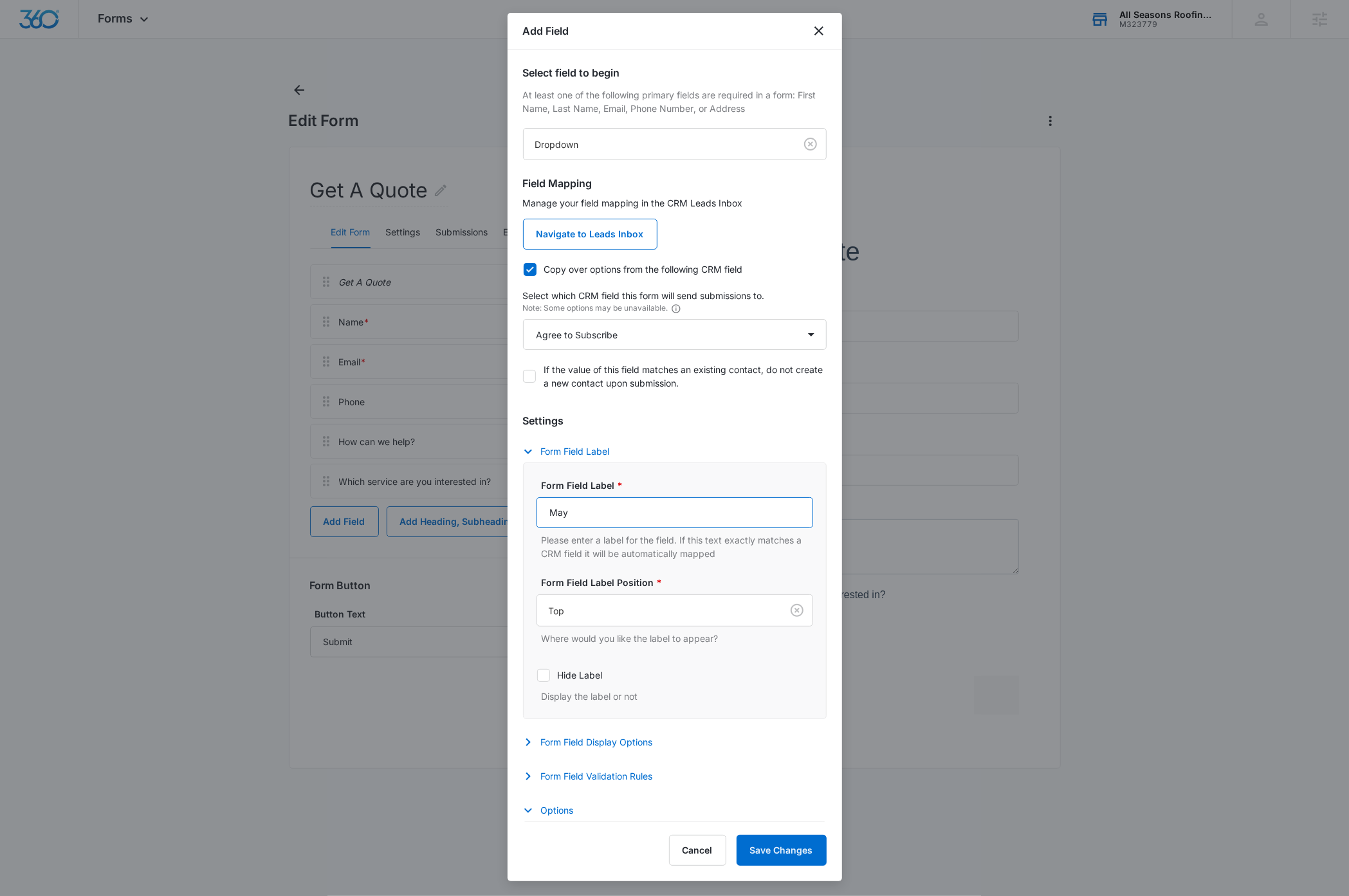
type input "May we add you to our mailing list?"
click at [826, 460] on div "Select field to begin At least one of the following primary fields are required…" at bounding box center [675, 435] width 334 height 772
click at [527, 452] on icon "button" at bounding box center [528, 451] width 16 height 16
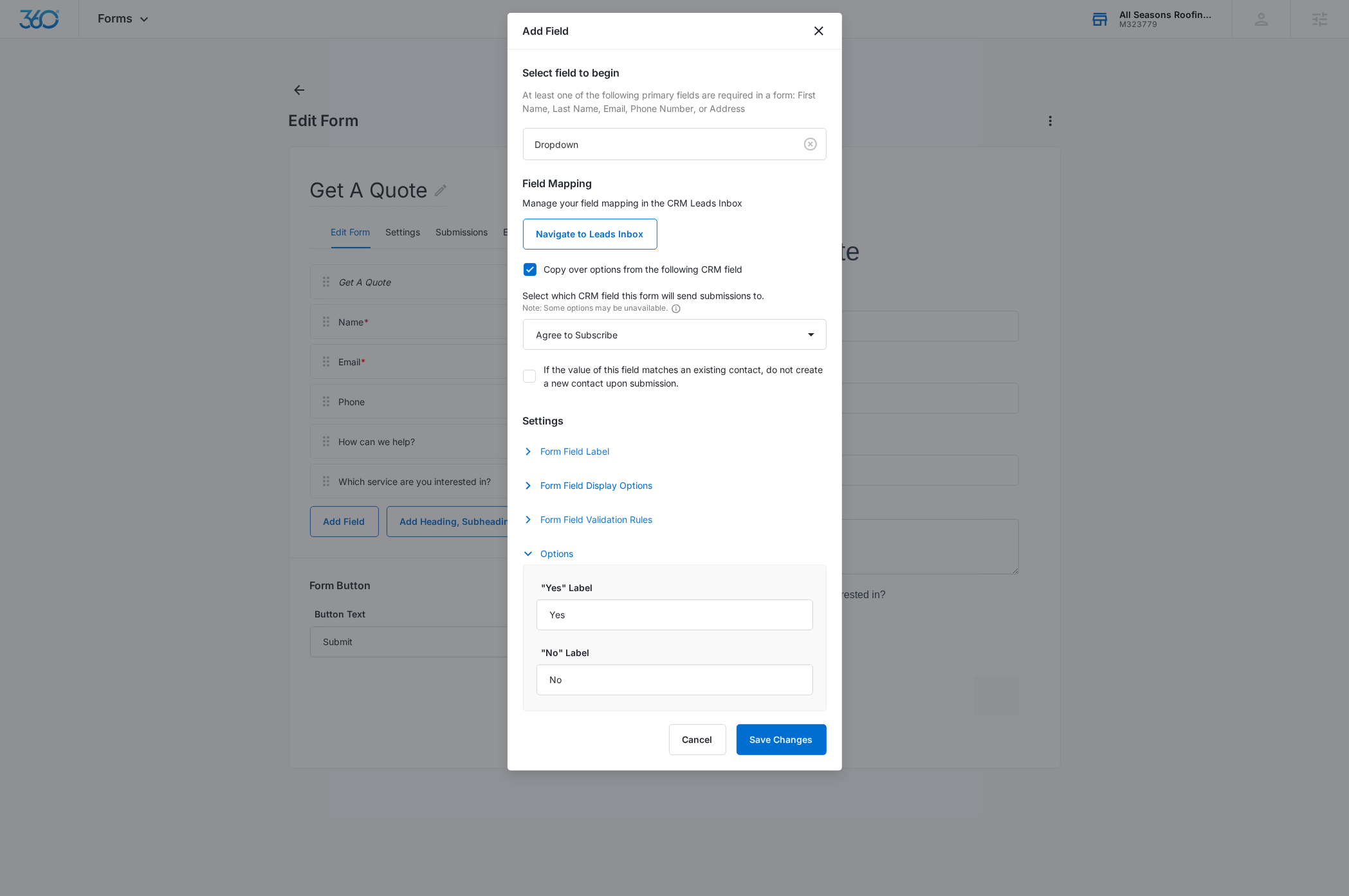
click at [565, 520] on button "Form Field Validation Rules" at bounding box center [595, 520] width 143 height 16
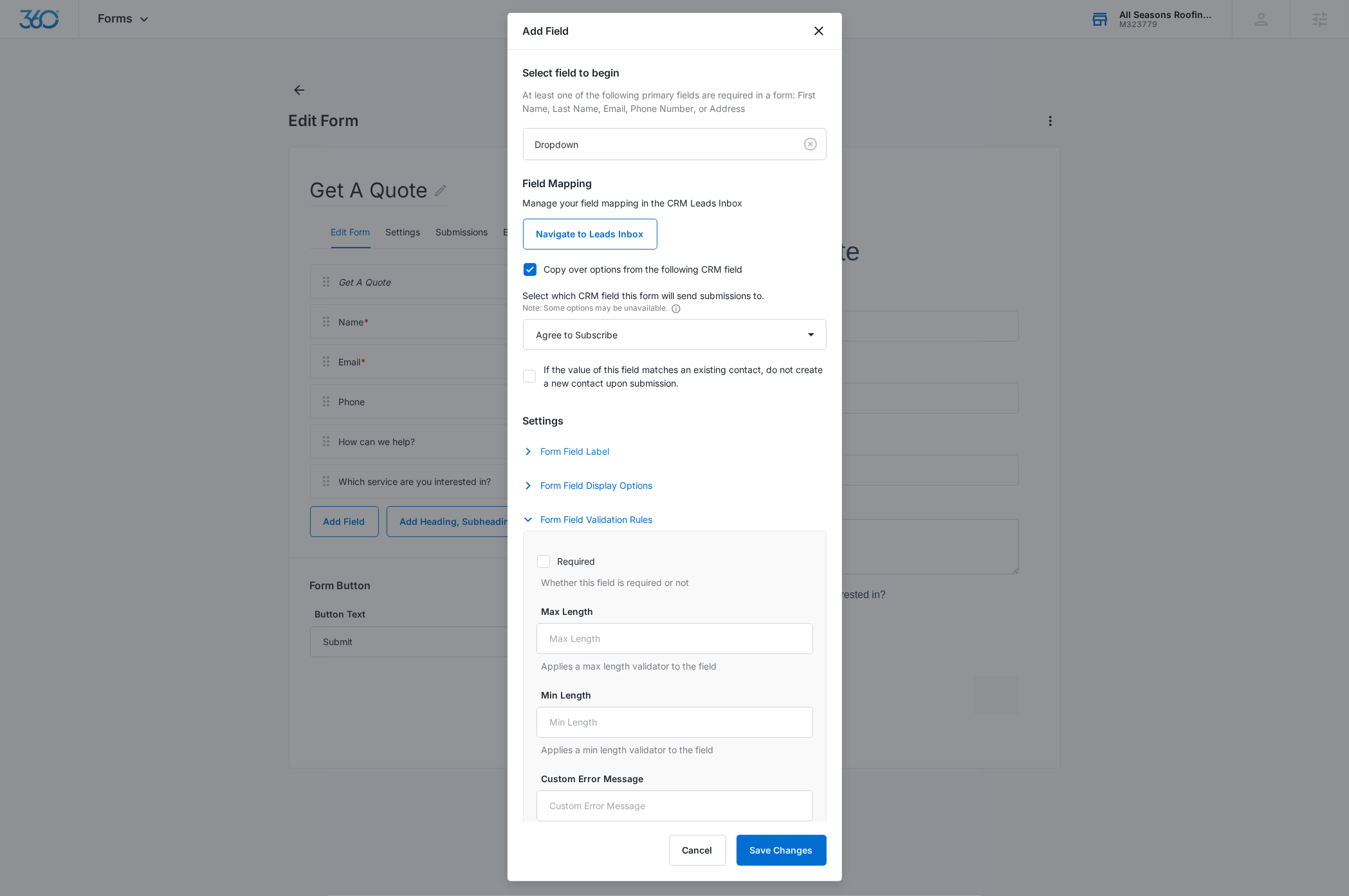
click at [548, 565] on icon at bounding box center [543, 561] width 12 height 12
click at [537, 561] on input "Required" at bounding box center [536, 560] width 1 height 1
checkbox input "true"
click at [525, 520] on icon "button" at bounding box center [528, 520] width 16 height 16
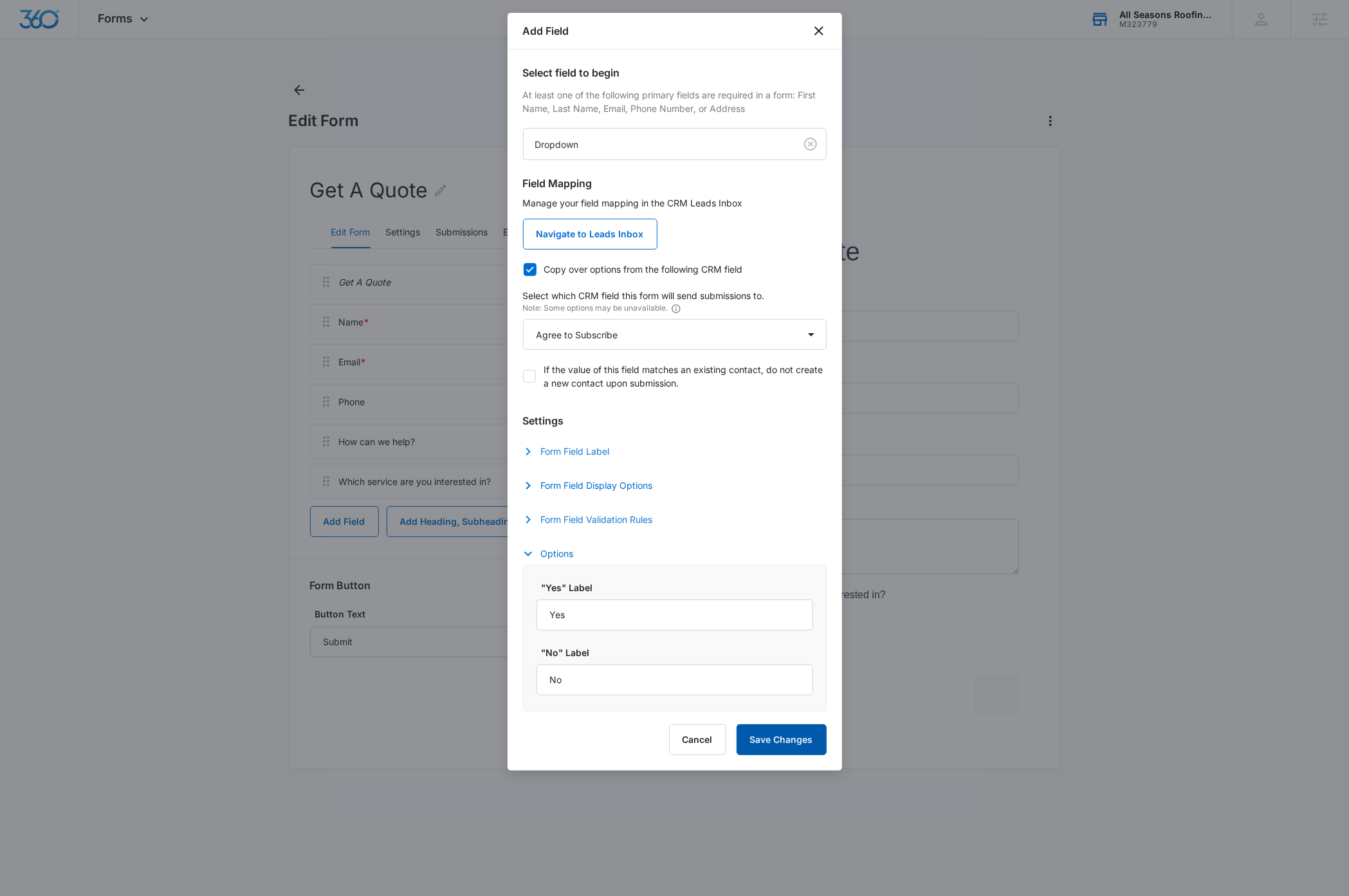
click at [797, 747] on button "Save Changes" at bounding box center [782, 739] width 90 height 31
click at [608, 450] on button "Form Field Label" at bounding box center [573, 451] width 100 height 16
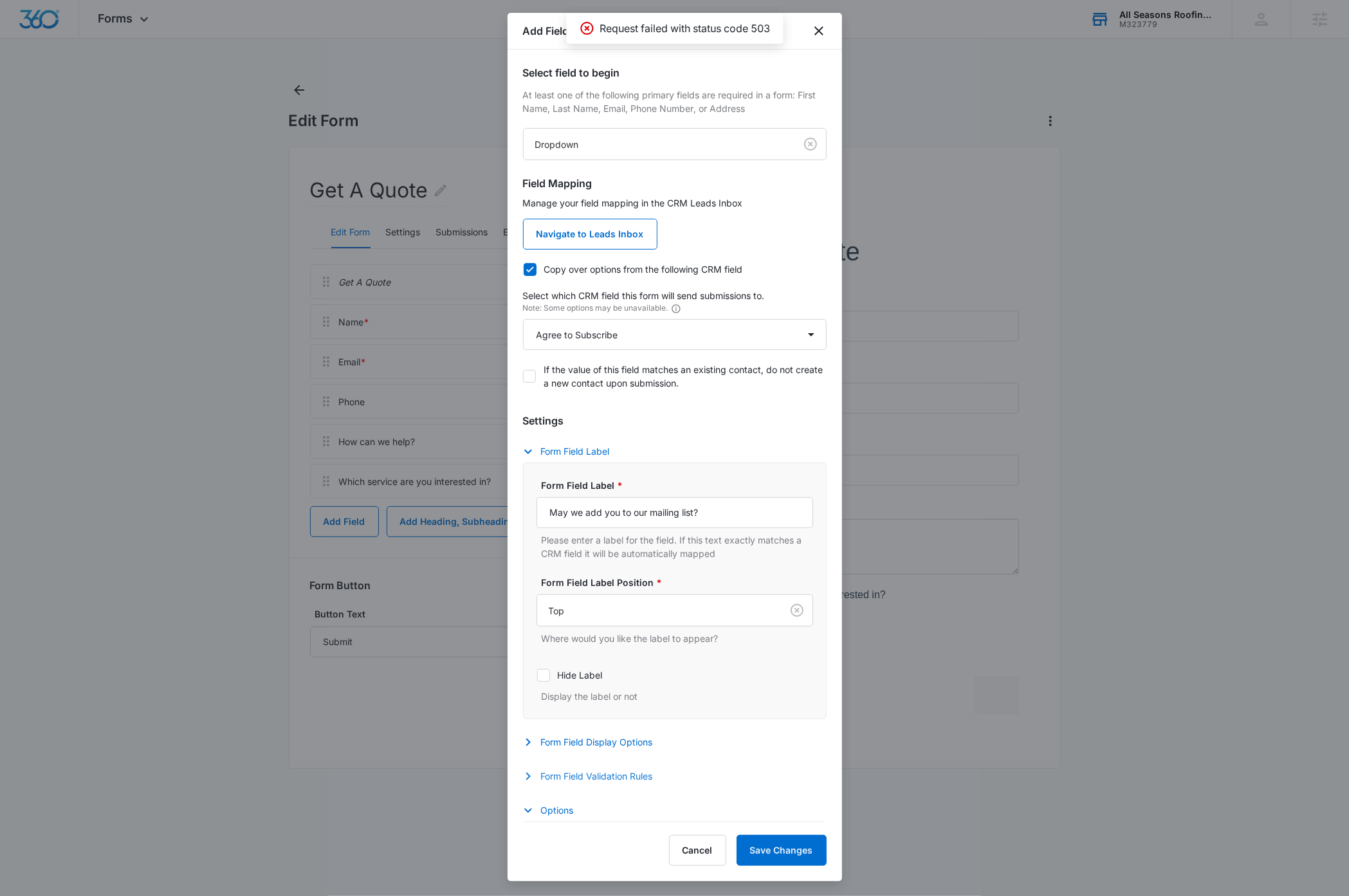
click at [159, 283] on div at bounding box center [674, 448] width 1349 height 896
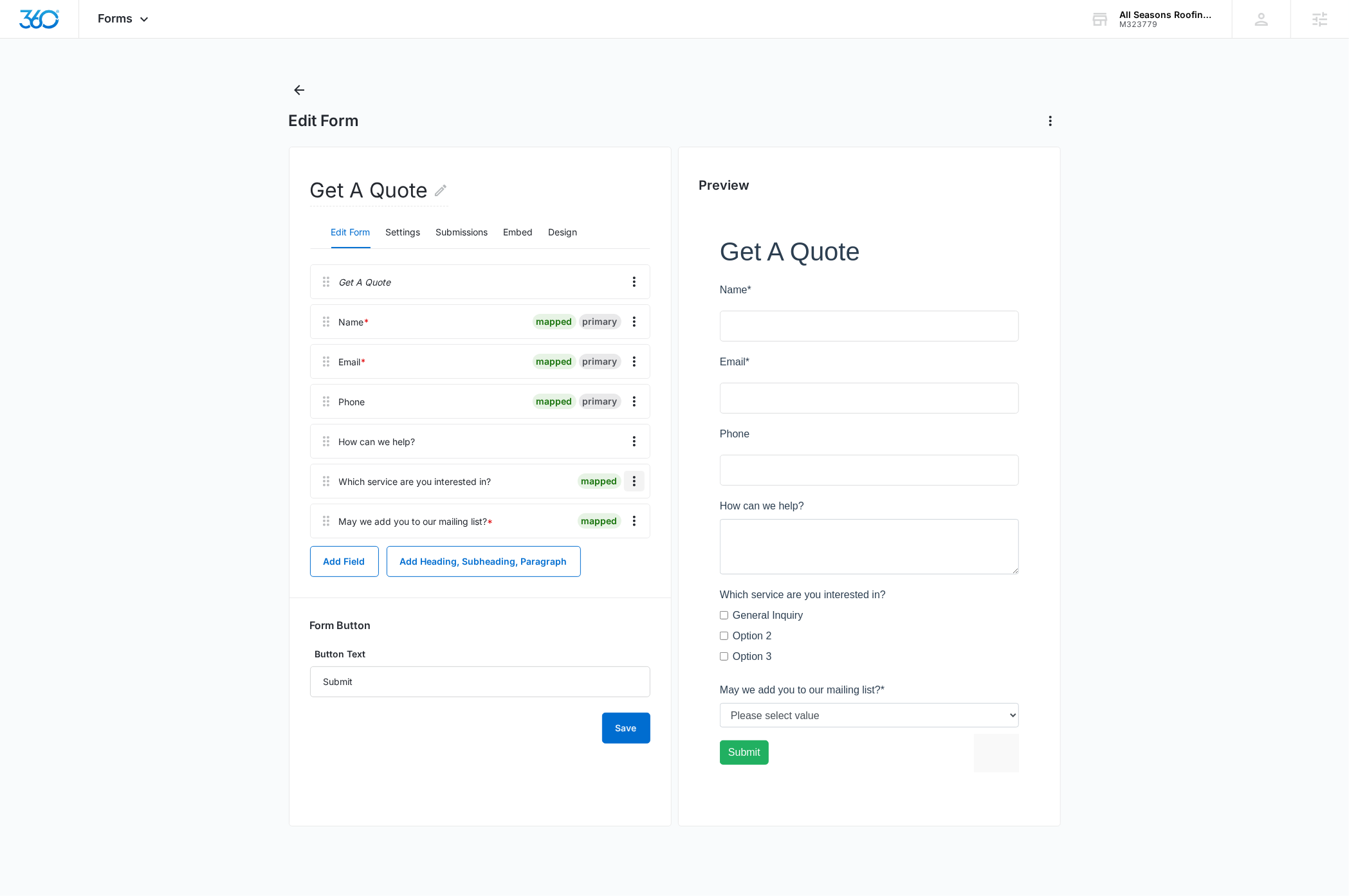
click at [637, 487] on icon "Overflow Menu" at bounding box center [634, 481] width 16 height 16
click at [610, 514] on div "Edit" at bounding box center [599, 517] width 27 height 9
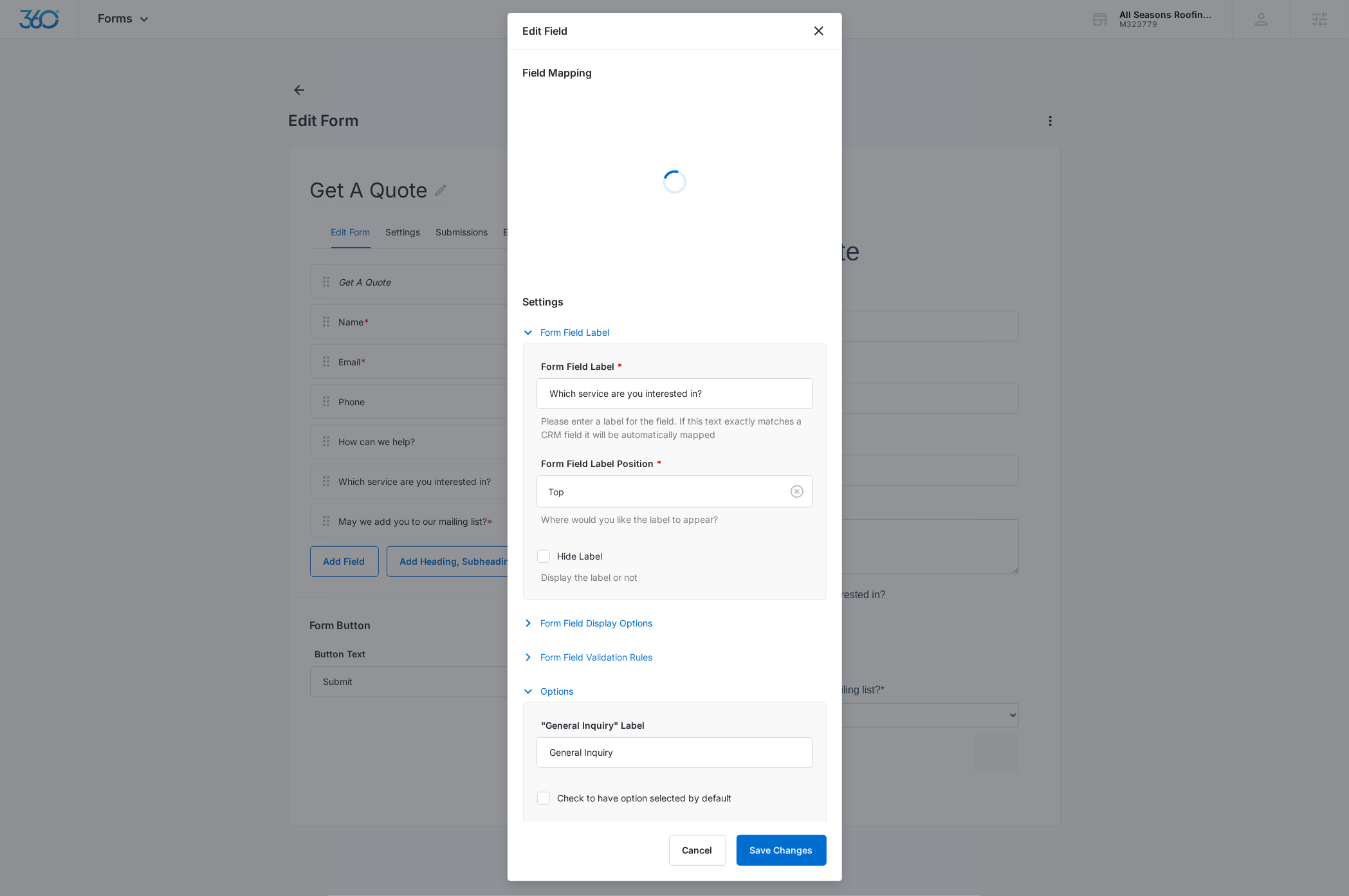
click at [561, 656] on button "Form Field Validation Rules" at bounding box center [595, 657] width 143 height 16
click at [545, 705] on icon at bounding box center [543, 698] width 12 height 12
click at [537, 699] on input "Required" at bounding box center [536, 698] width 1 height 1
checkbox input "true"
select select "350"
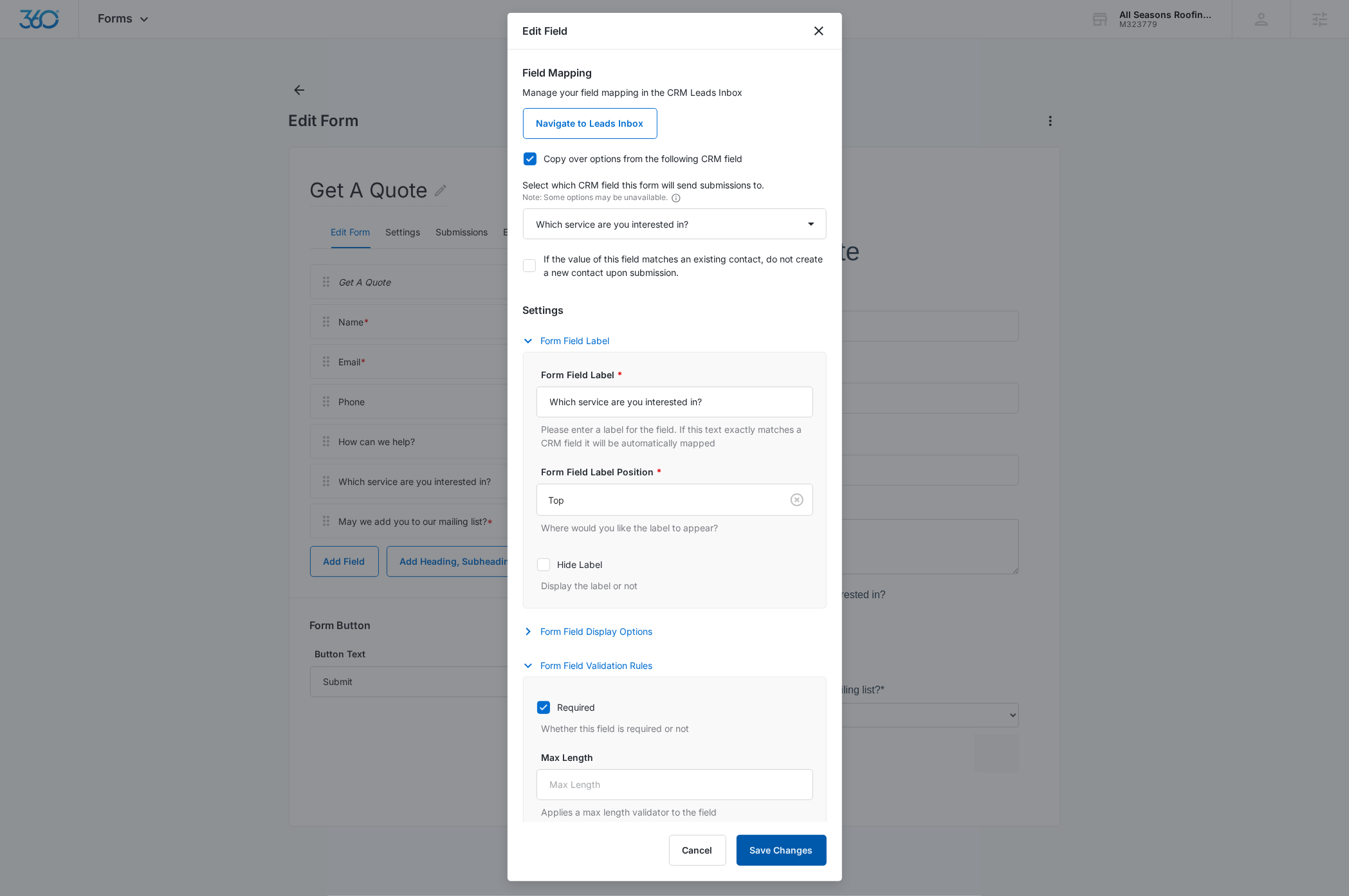
click at [796, 848] on button "Save Changes" at bounding box center [782, 850] width 90 height 31
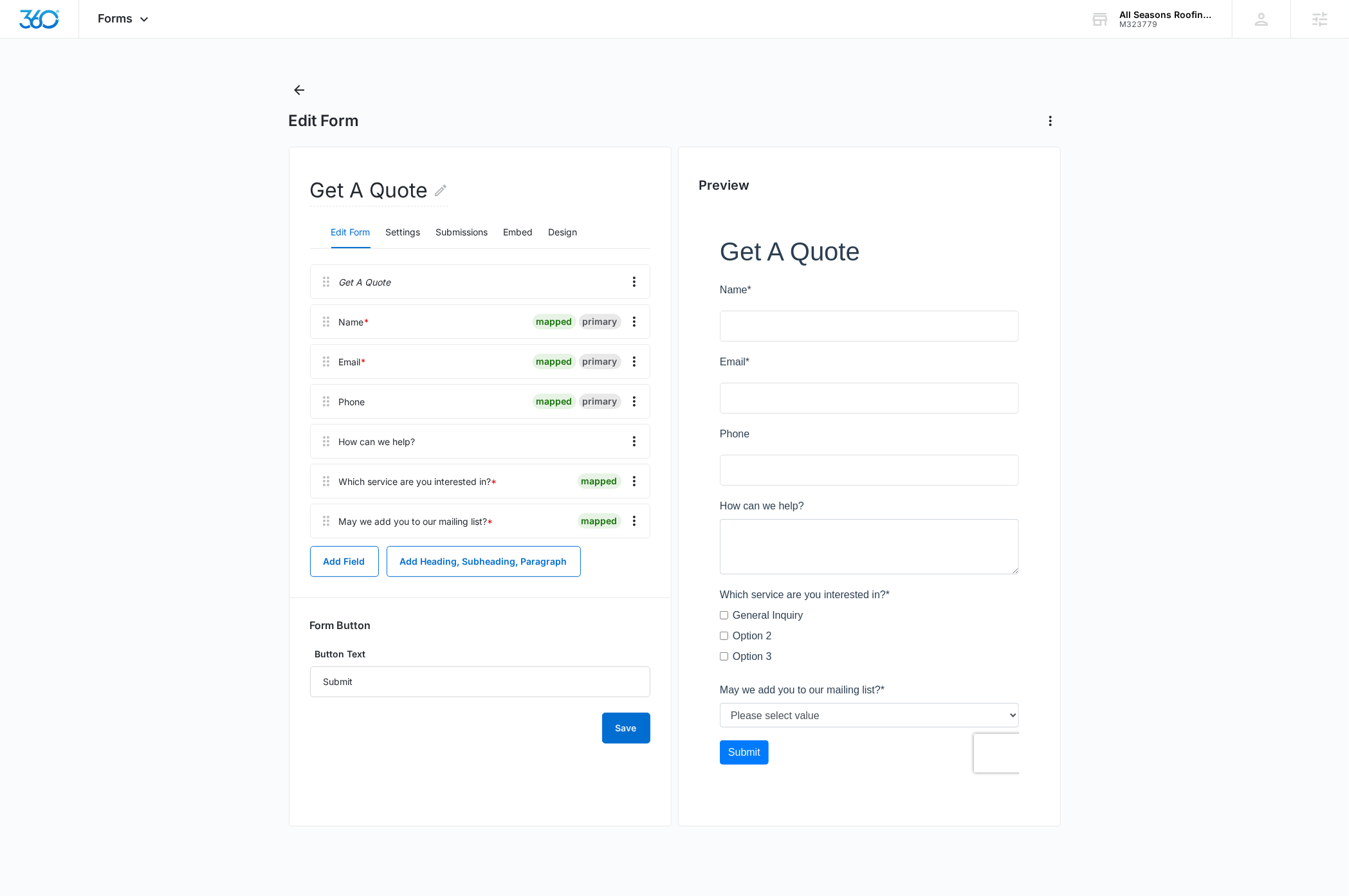
click at [171, 366] on main "Edit Form Get A Quote Edit Form Settings Submissions Embed Design Get A Quote N…" at bounding box center [674, 465] width 1349 height 772
click at [143, 22] on icon at bounding box center [143, 22] width 7 height 5
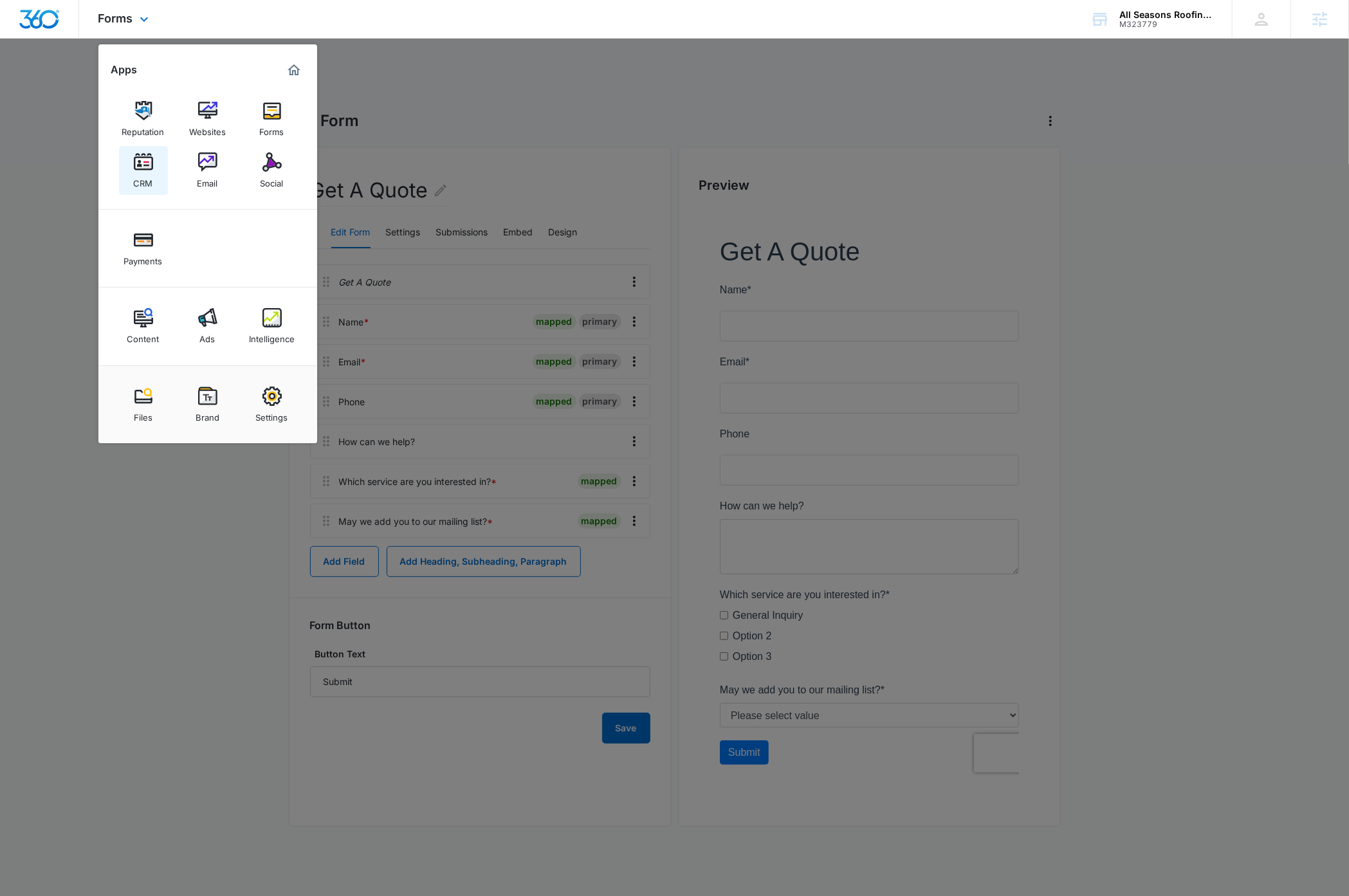
click at [141, 171] on img at bounding box center [143, 162] width 19 height 19
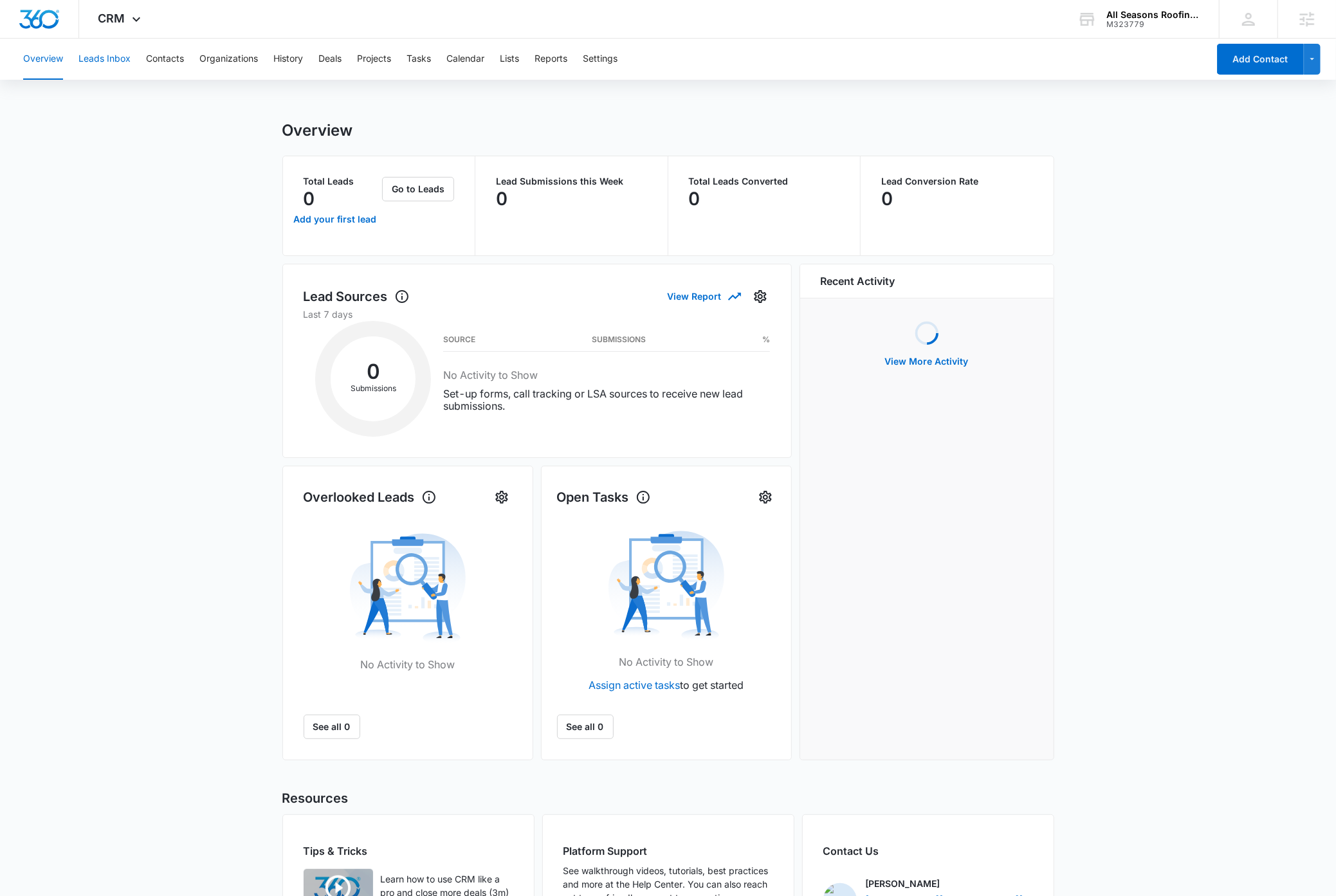
click at [113, 58] on button "Leads Inbox" at bounding box center [104, 59] width 52 height 41
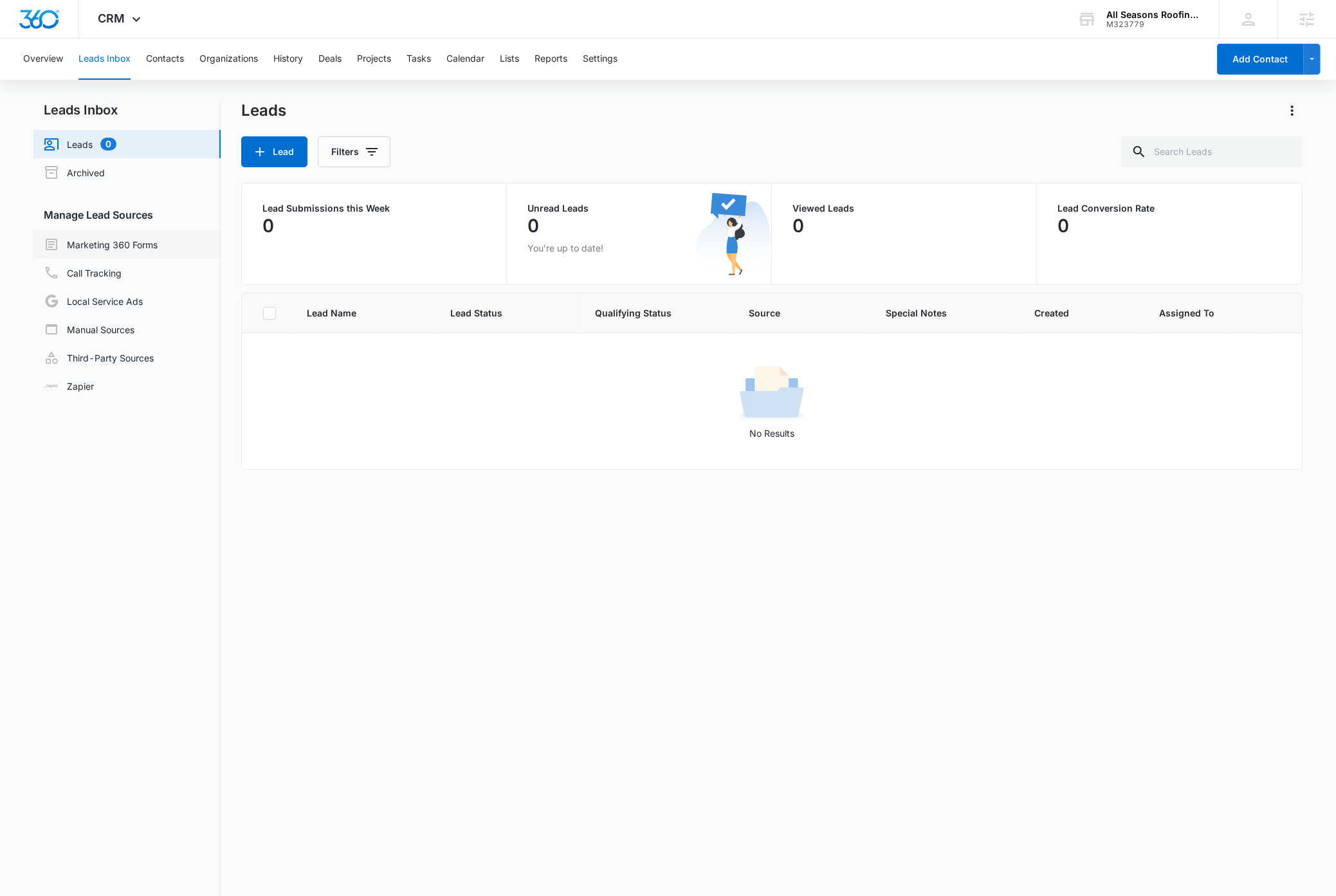
click at [131, 243] on link "Marketing 360 Forms" at bounding box center [101, 244] width 114 height 16
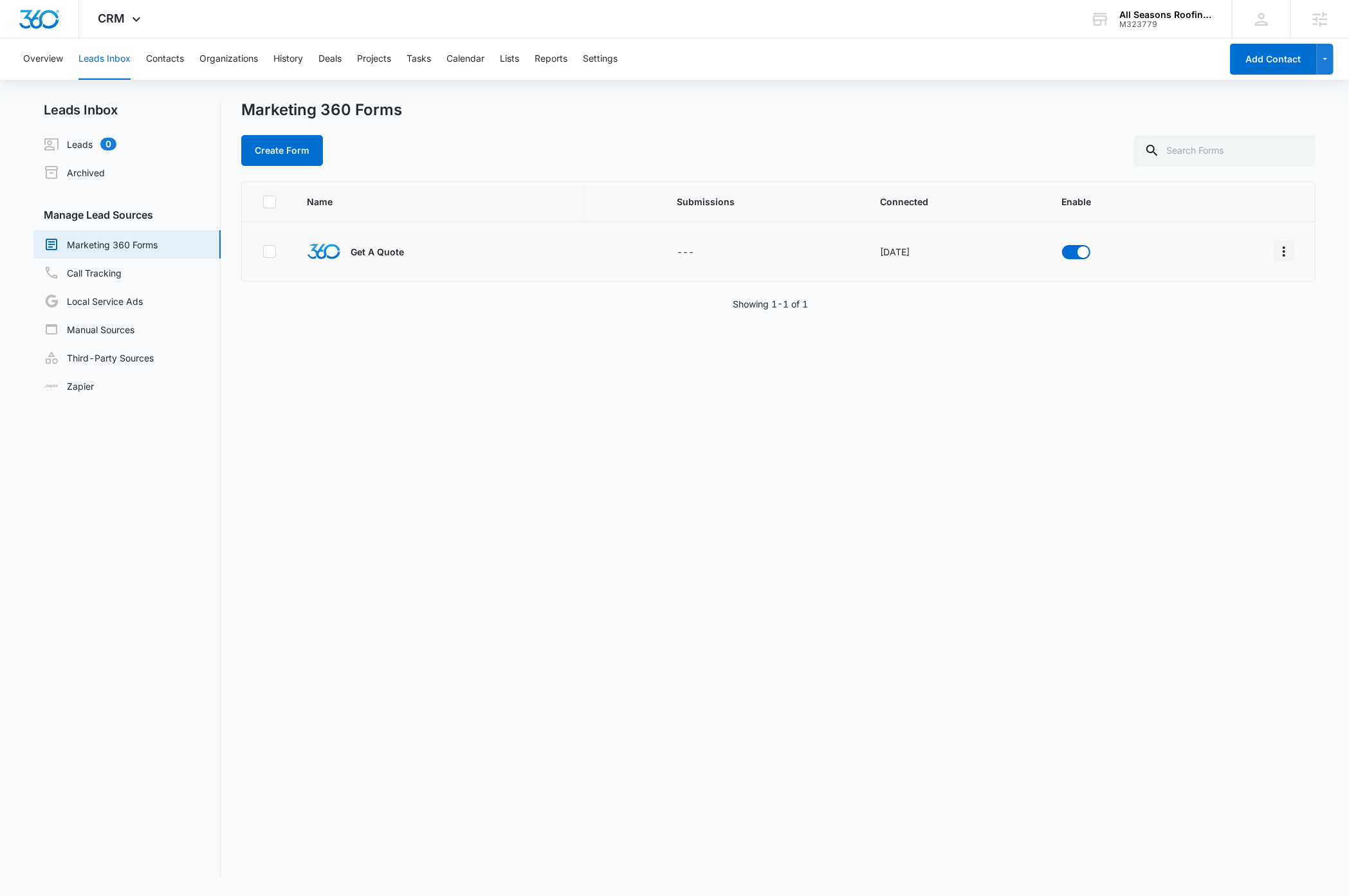
click at [1276, 254] on icon "Overflow Menu" at bounding box center [1284, 251] width 16 height 16
click at [1221, 323] on div "Field Mapping" at bounding box center [1213, 325] width 73 height 9
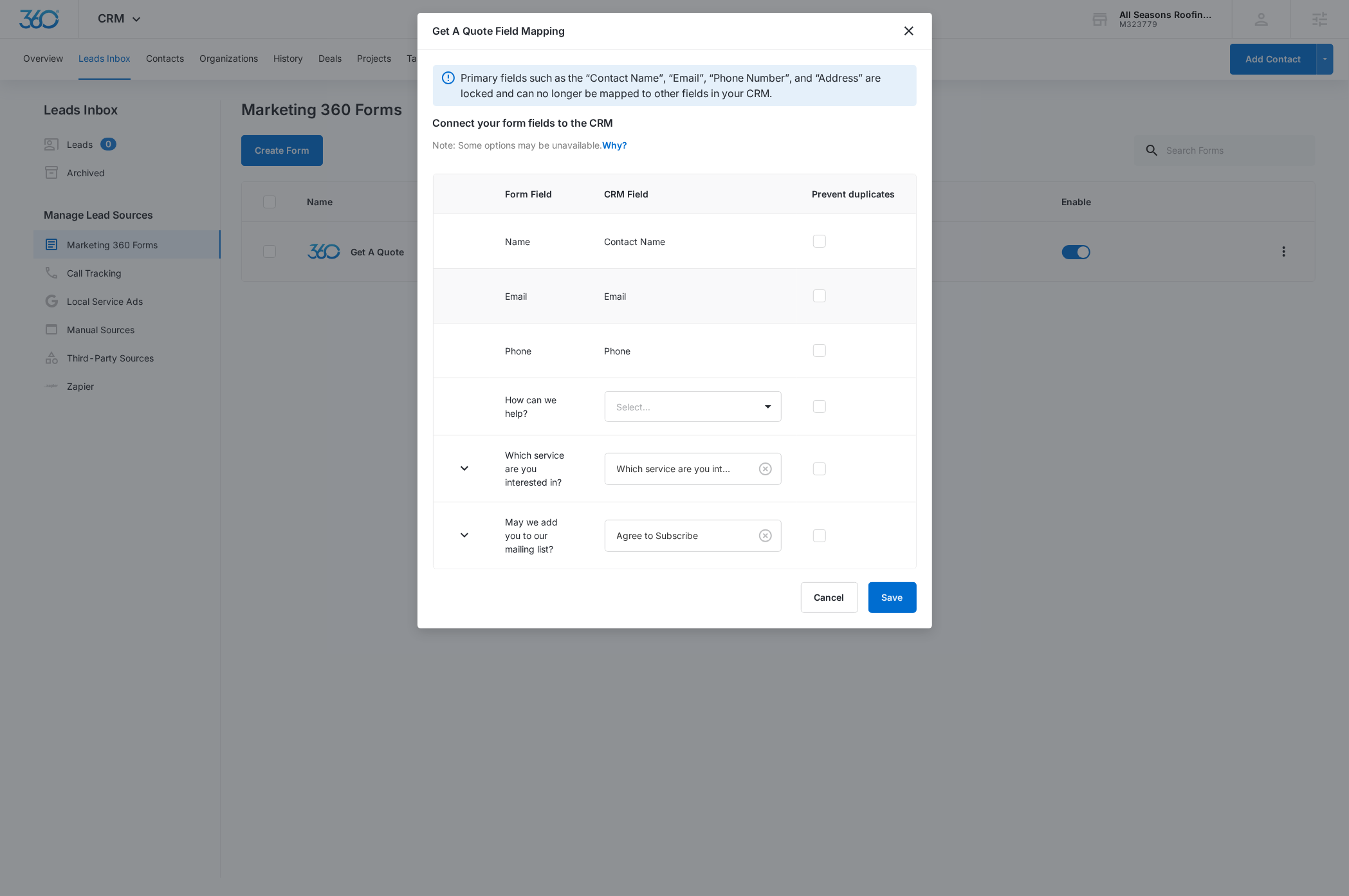
click at [826, 300] on div at bounding box center [820, 295] width 13 height 13
click at [813, 296] on input "checkbox" at bounding box center [813, 295] width 1 height 1
checkbox input "true"
click at [701, 412] on body "CRM Apps Reputation Websites Forms CRM Email Social Payments Content Ads Intell…" at bounding box center [674, 448] width 1349 height 896
click at [678, 452] on p "How can we help?" at bounding box center [659, 454] width 77 height 14
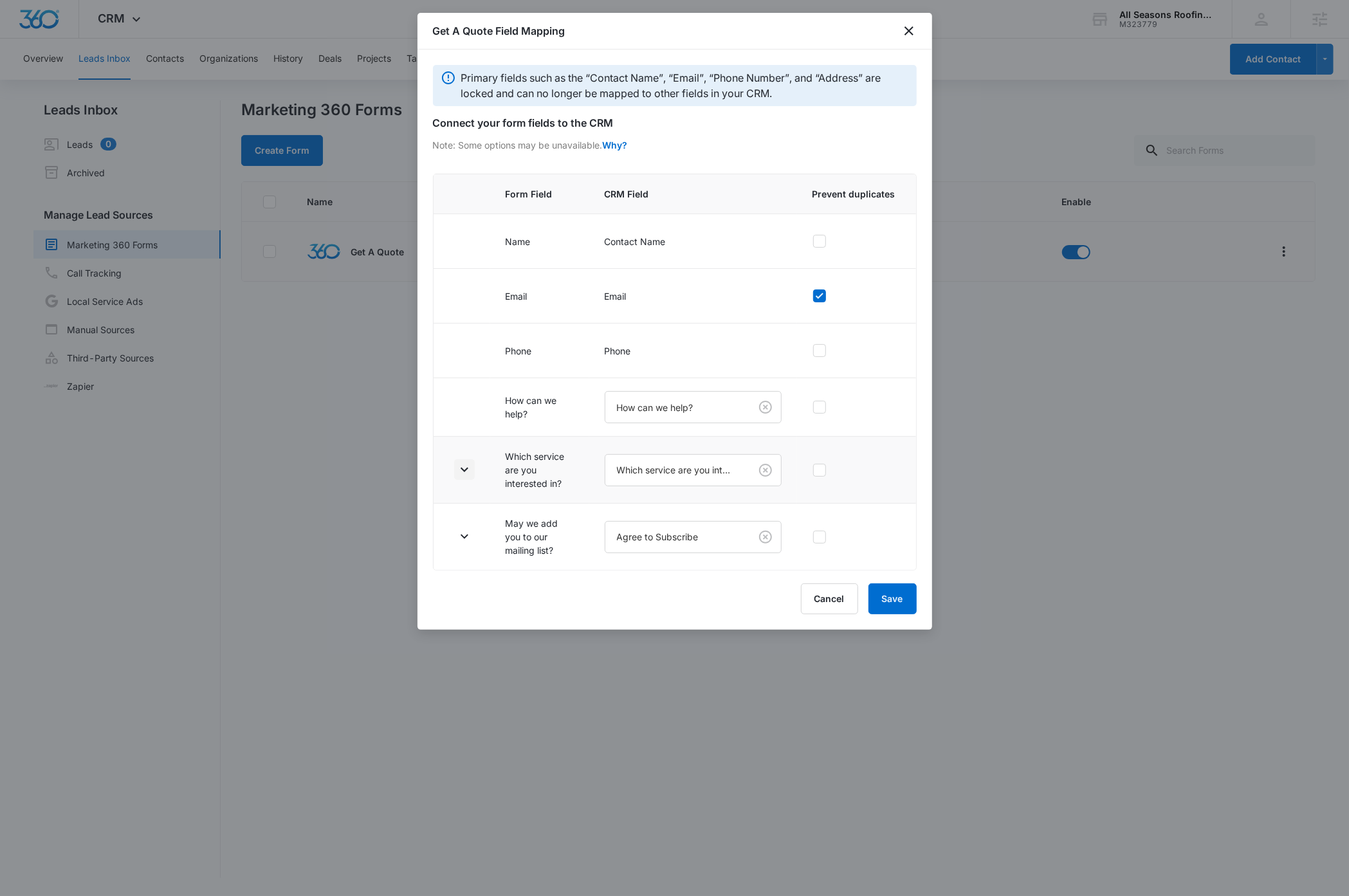
click at [463, 474] on icon "button" at bounding box center [464, 469] width 16 height 16
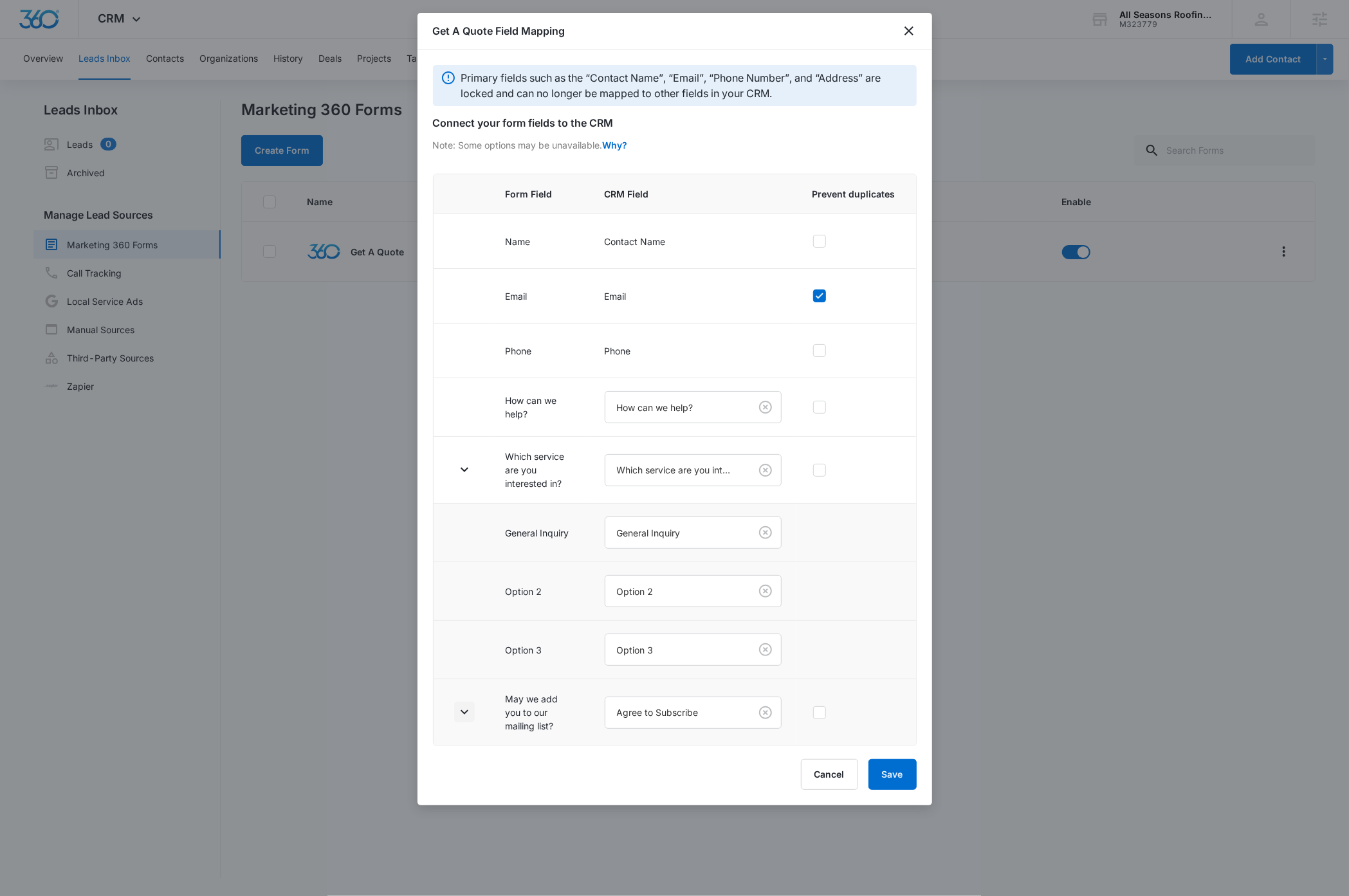
click at [466, 717] on icon "button" at bounding box center [464, 712] width 16 height 16
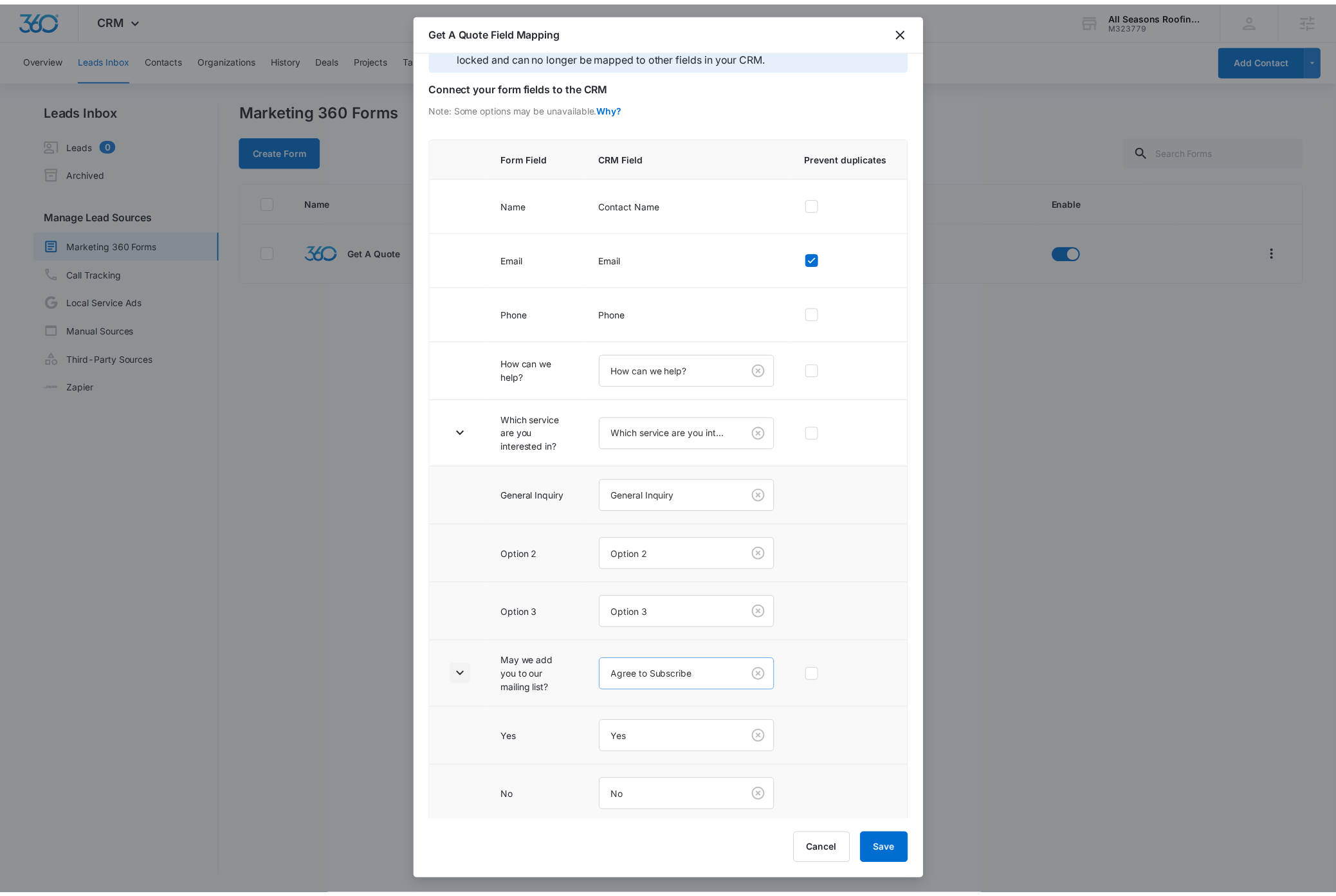
scroll to position [48, 0]
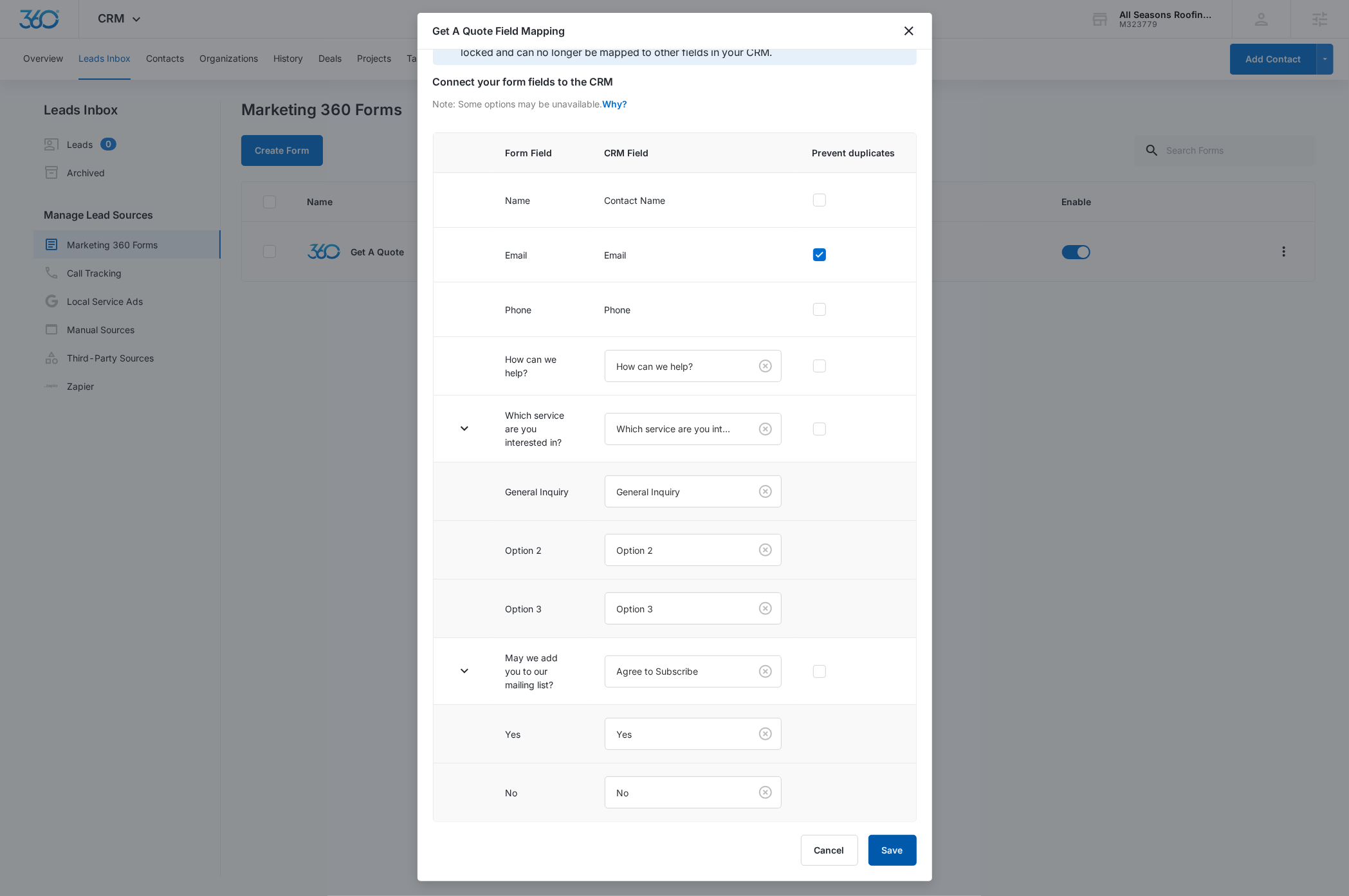
click at [900, 853] on button "Save" at bounding box center [892, 850] width 48 height 31
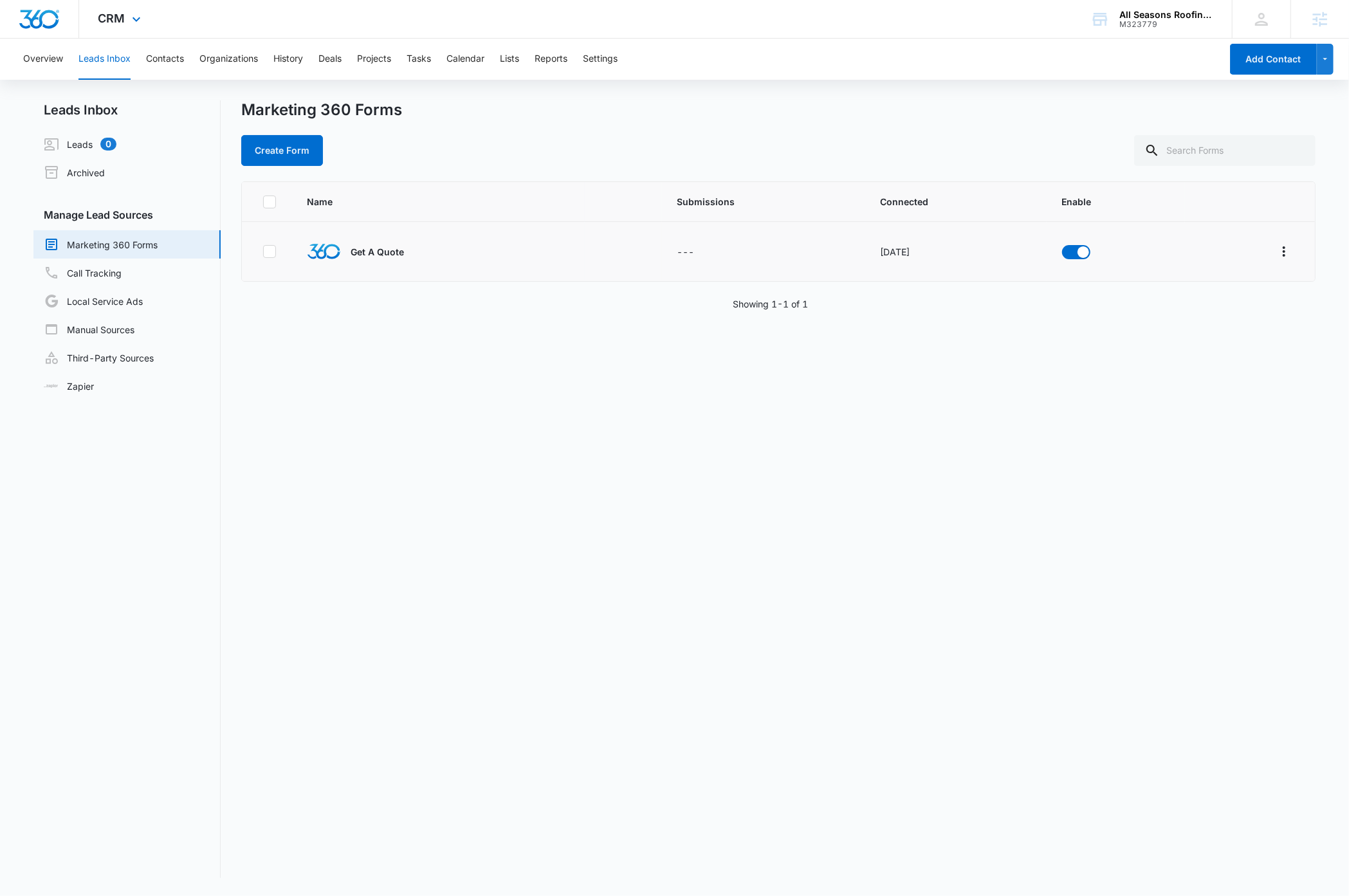
click at [30, 22] on img "Dashboard" at bounding box center [39, 19] width 41 height 19
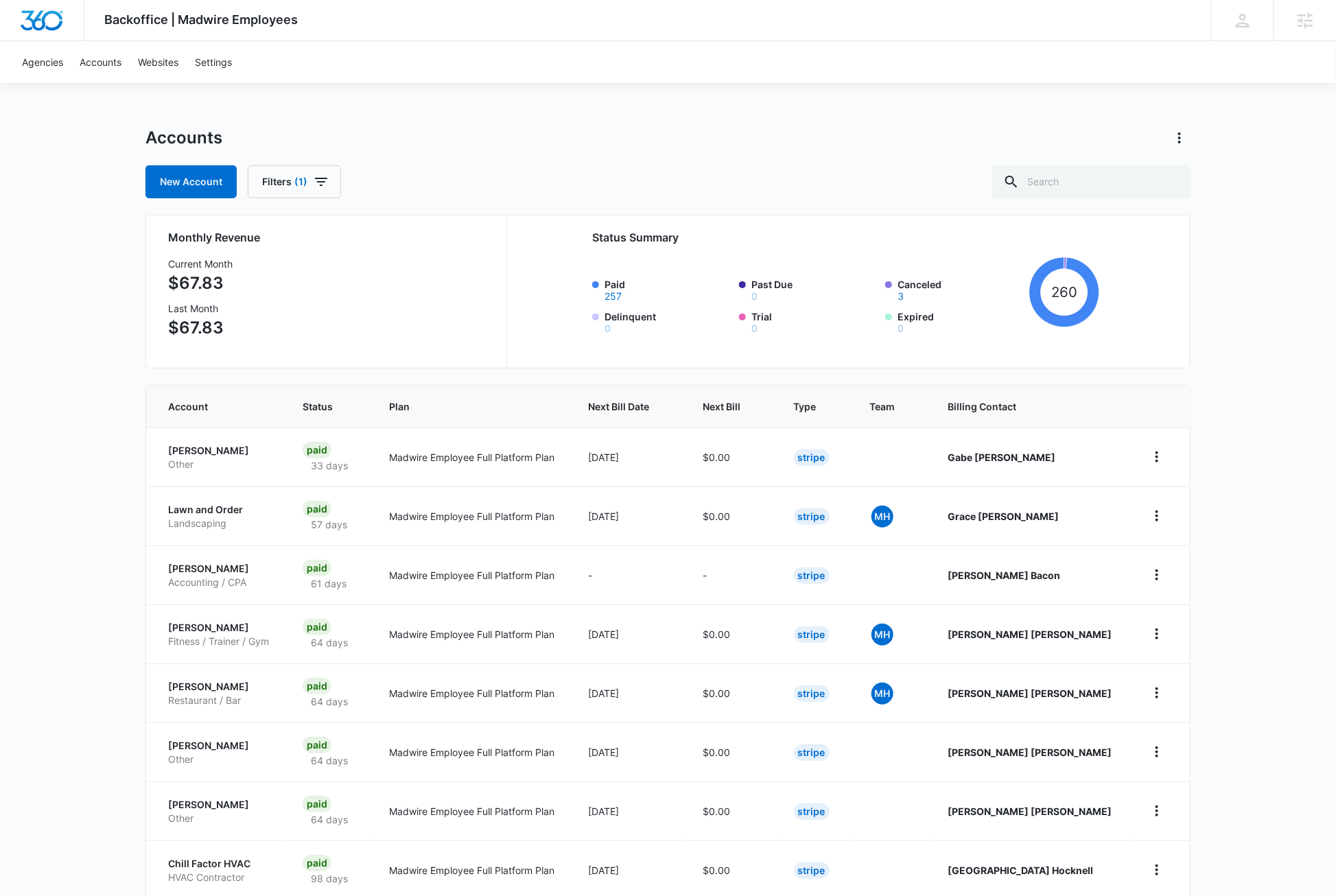
click at [1278, 257] on div "Backoffice | Madwire Employees Apps Settings DB [PERSON_NAME] [PERSON_NAME][EMA…" at bounding box center [668, 547] width 1336 height 1094
